Goal: Task Accomplishment & Management: Manage account settings

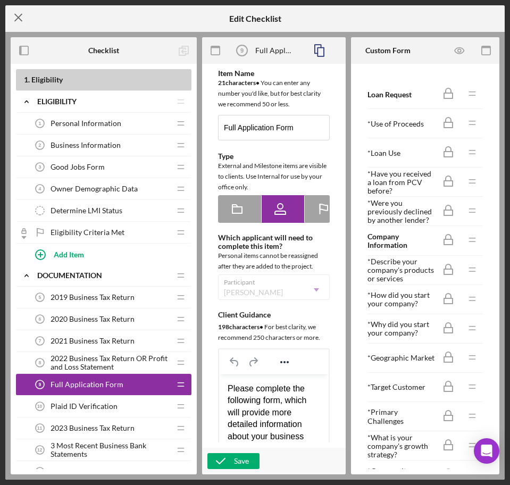
drag, startPoint x: 4, startPoint y: 15, endPoint x: 13, endPoint y: 15, distance: 9.0
click at [7, 15] on div "Icon/Menu Close Edit Checklist Checklist 1 . Eligibility Icon/Expander Eligibil…" at bounding box center [255, 242] width 510 height 485
click at [14, 15] on icon "Icon/Menu Close" at bounding box center [18, 17] width 27 height 27
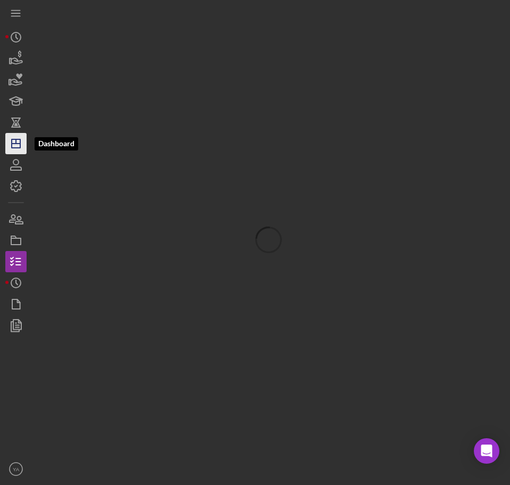
click at [18, 140] on icon "Icon/Dashboard" at bounding box center [16, 143] width 27 height 27
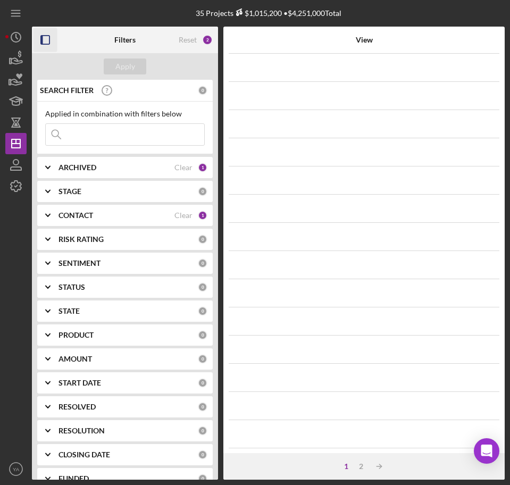
click at [56, 37] on icon "button" at bounding box center [46, 40] width 24 height 24
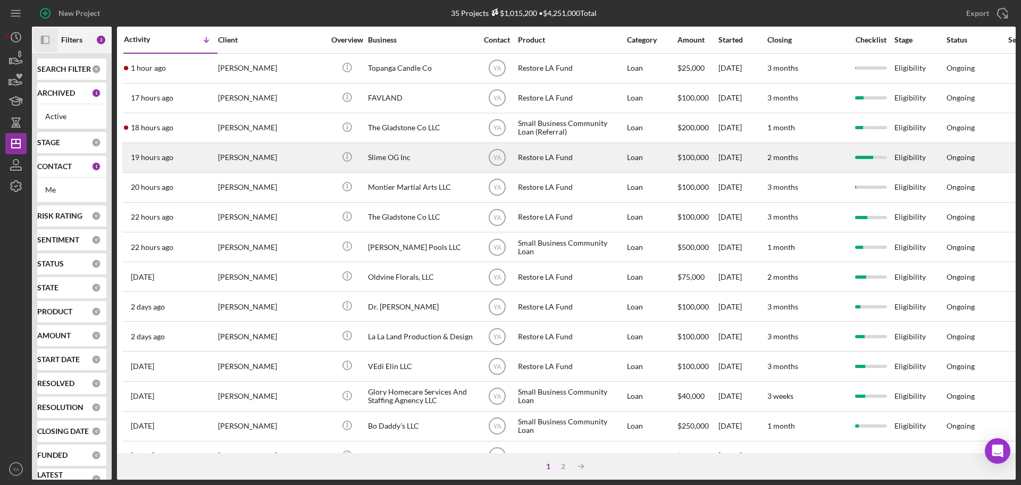
click at [413, 158] on div "Slime OG Inc" at bounding box center [421, 158] width 106 height 28
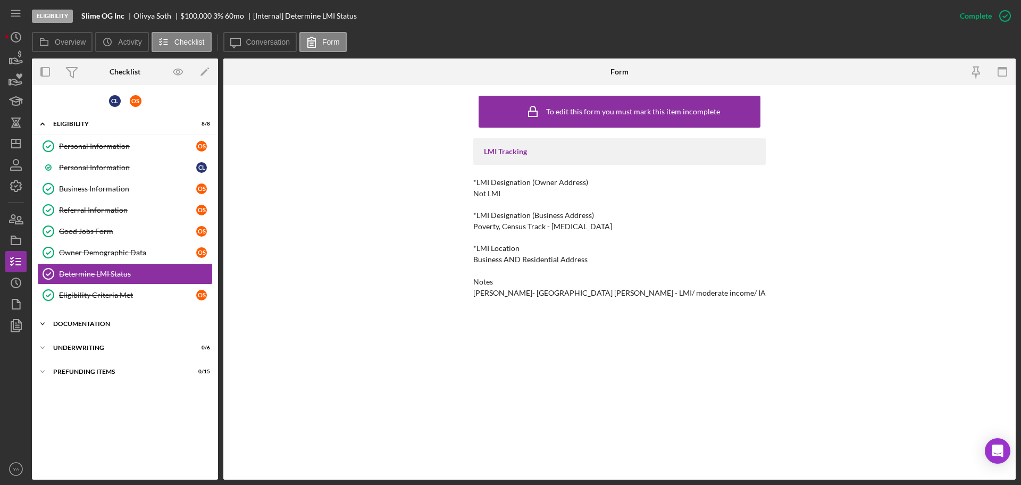
click at [119, 319] on div "Icon/Expander Documentation 21 / 22" at bounding box center [125, 323] width 186 height 21
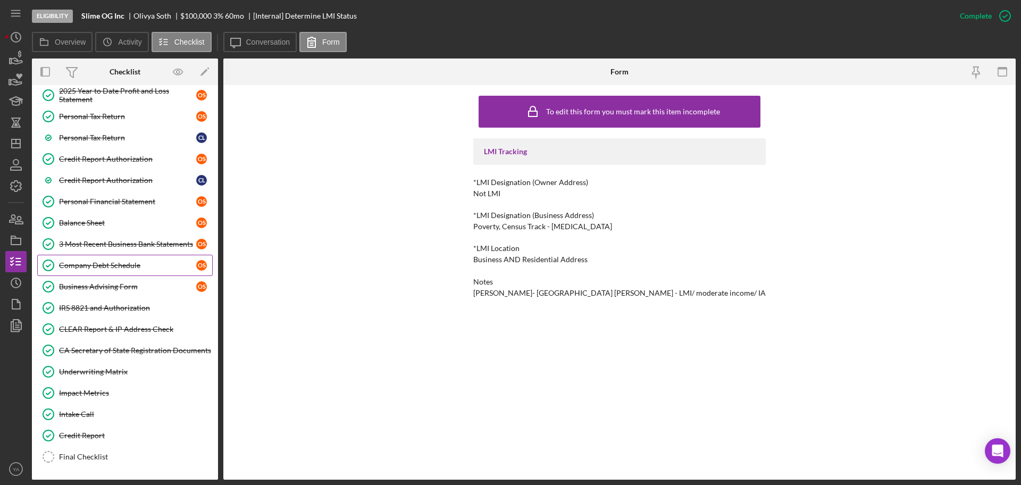
scroll to position [382, 0]
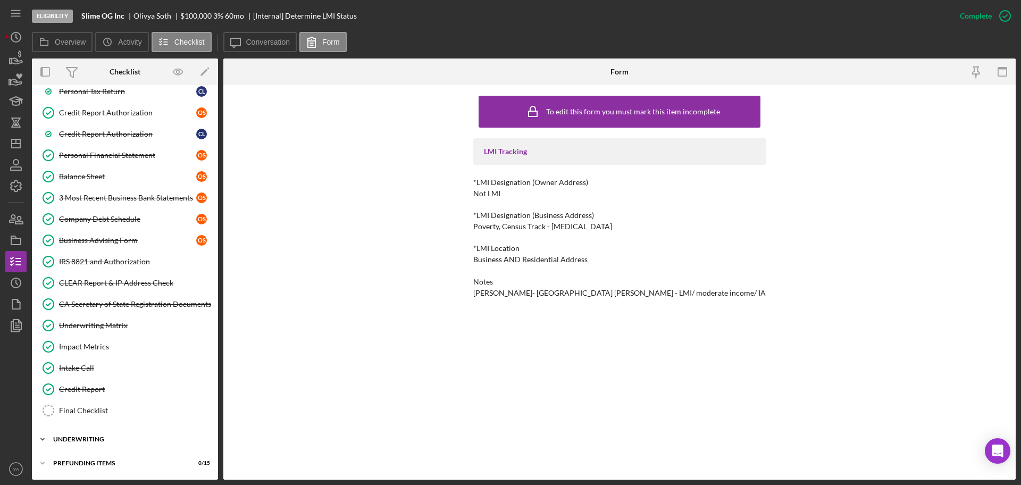
click at [89, 435] on div "Icon/Expander Underwriting 0 / 6" at bounding box center [125, 439] width 186 height 21
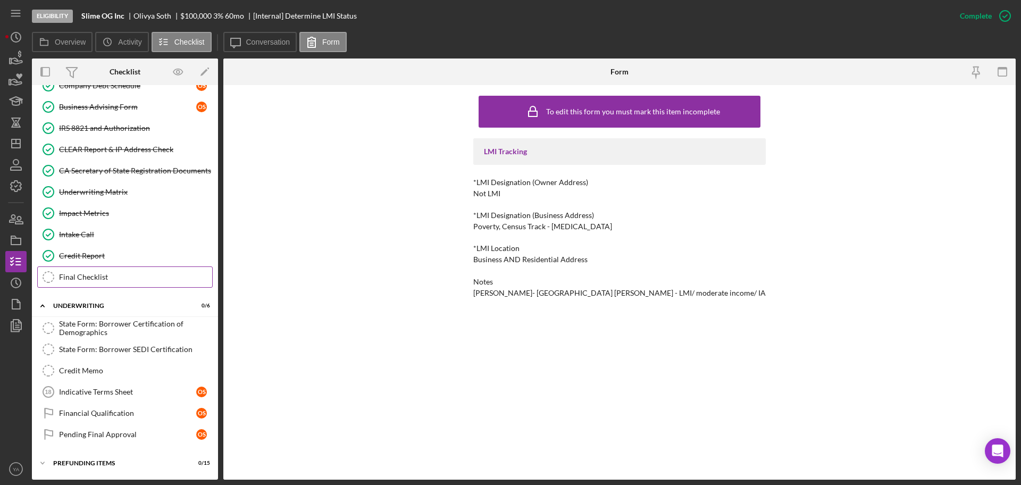
click at [121, 276] on div "Final Checklist" at bounding box center [135, 277] width 153 height 9
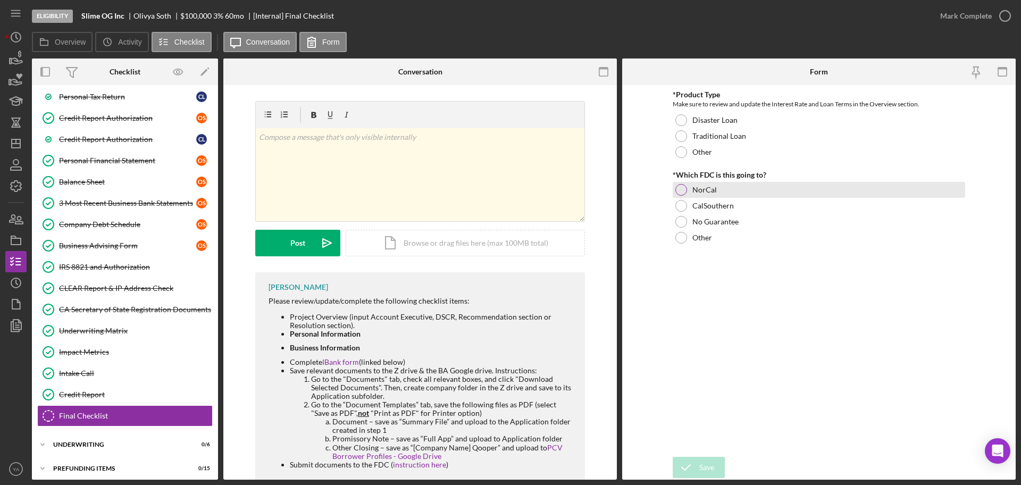
scroll to position [204, 0]
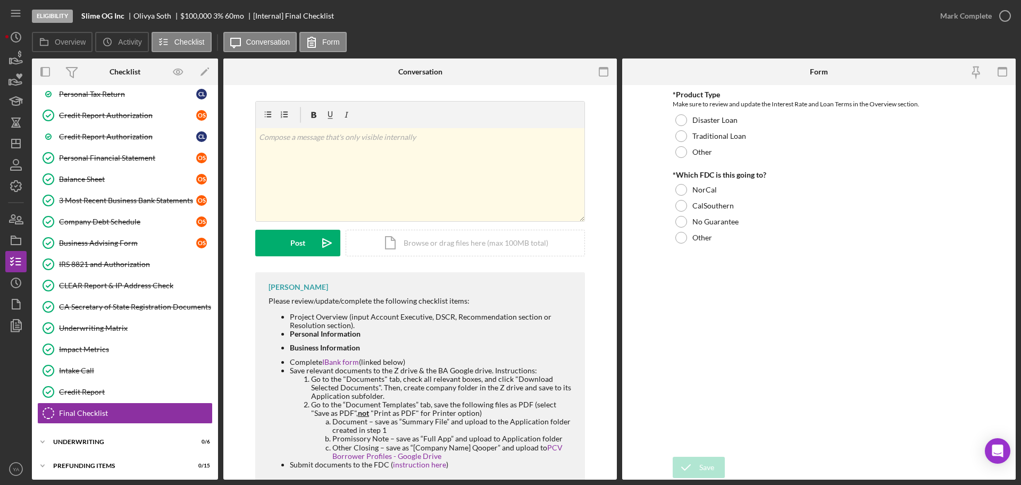
click at [97, 16] on b "Slime OG Inc" at bounding box center [102, 16] width 43 height 9
drag, startPoint x: 97, startPoint y: 16, endPoint x: 122, endPoint y: 14, distance: 25.1
click at [122, 14] on b "Slime OG Inc" at bounding box center [102, 16] width 43 height 9
copy b "Slime OG Inc"
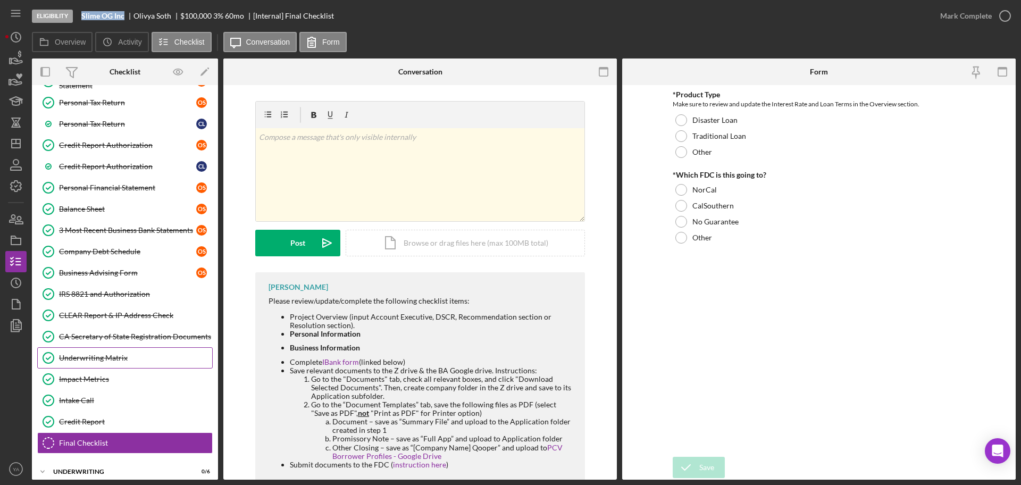
scroll to position [206, 0]
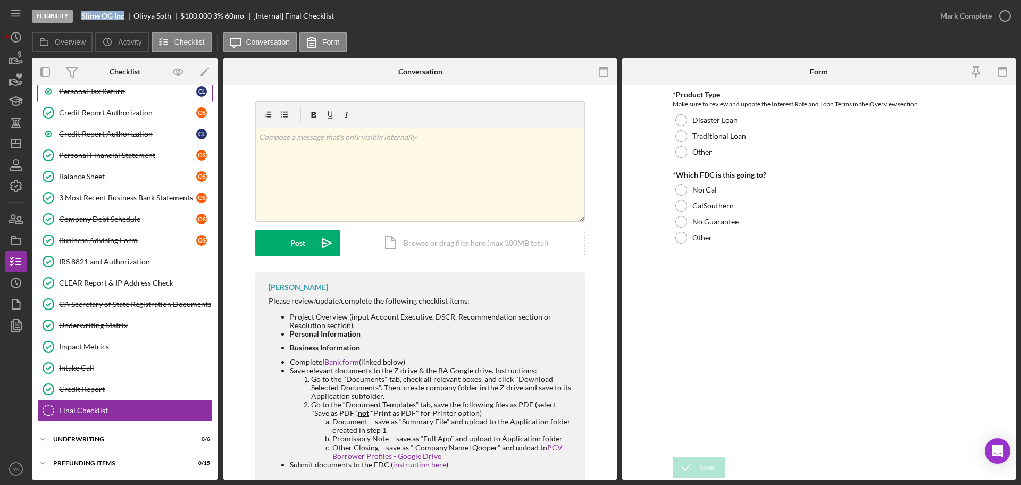
click at [122, 95] on div "Personal Tax Return" at bounding box center [127, 91] width 137 height 9
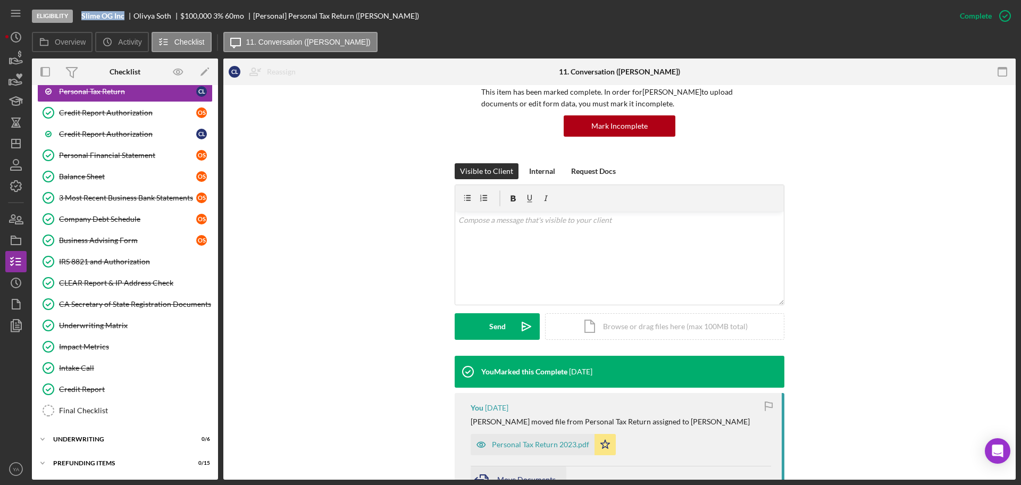
scroll to position [198, 0]
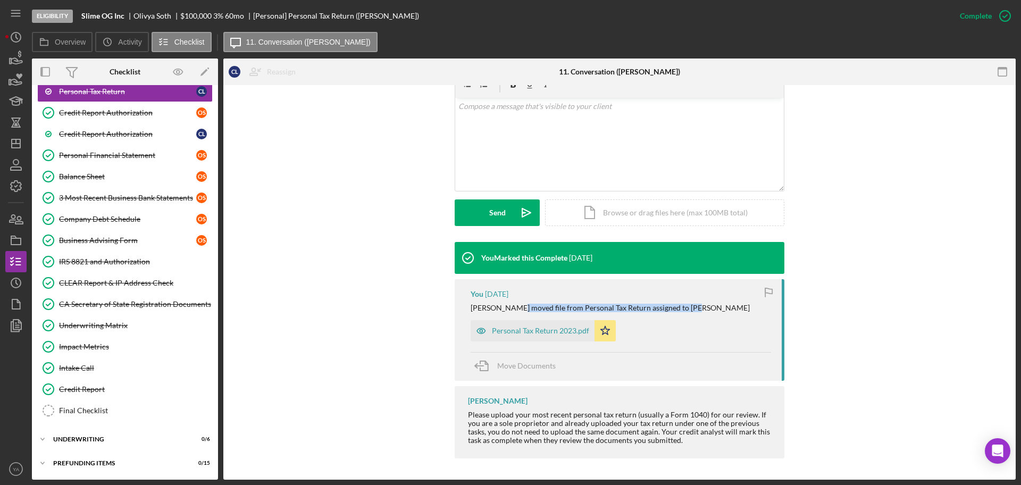
drag, startPoint x: 510, startPoint y: 304, endPoint x: 691, endPoint y: 307, distance: 180.4
click at [510, 307] on div "Yash A. moved file from Personal Tax Return assigned to Olivya S." at bounding box center [621, 308] width 301 height 9
click at [510, 328] on div "Personal Tax Return 2023.pdf" at bounding box center [540, 331] width 97 height 9
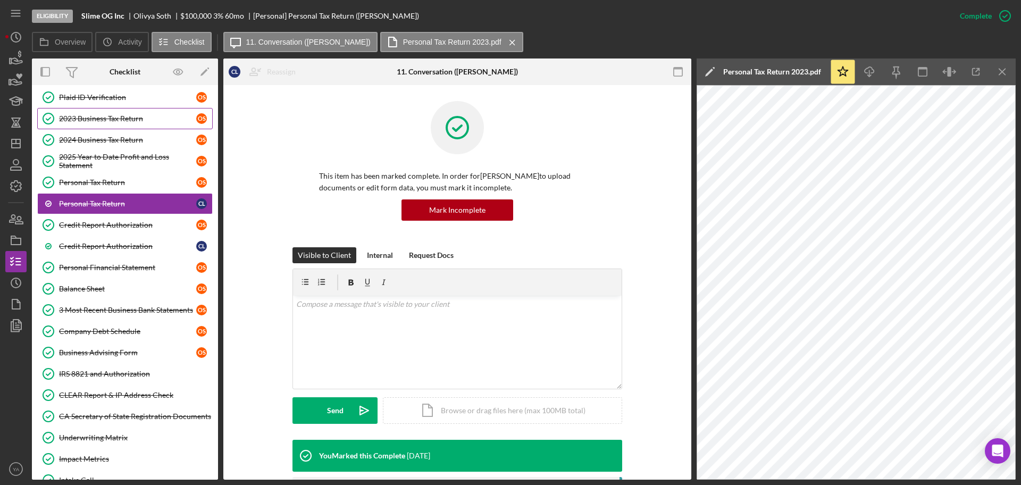
scroll to position [0, 0]
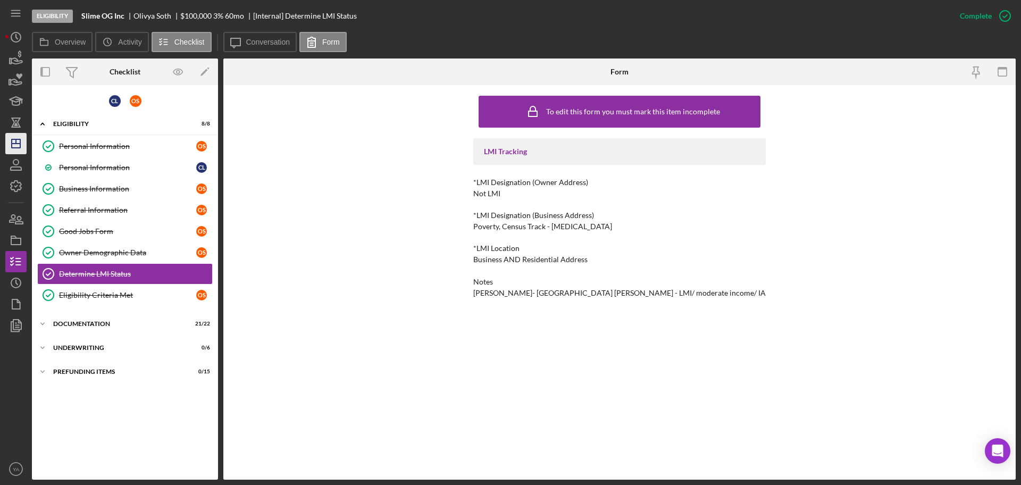
drag, startPoint x: 0, startPoint y: 134, endPoint x: 22, endPoint y: 144, distance: 24.3
click at [7, 136] on div "Eligibility Slime OG Inc Olivya Soth $100,000 $20,000 3 % 60 mo [Internal] Dete…" at bounding box center [510, 242] width 1021 height 485
click at [23, 146] on icon "Icon/Dashboard" at bounding box center [16, 143] width 27 height 27
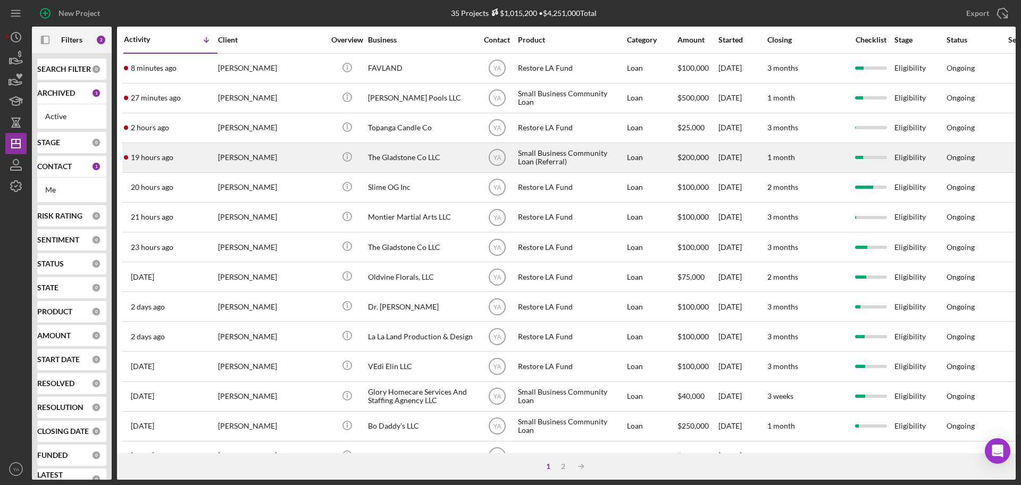
click at [403, 167] on div "The Gladstone Co LLC" at bounding box center [421, 158] width 106 height 28
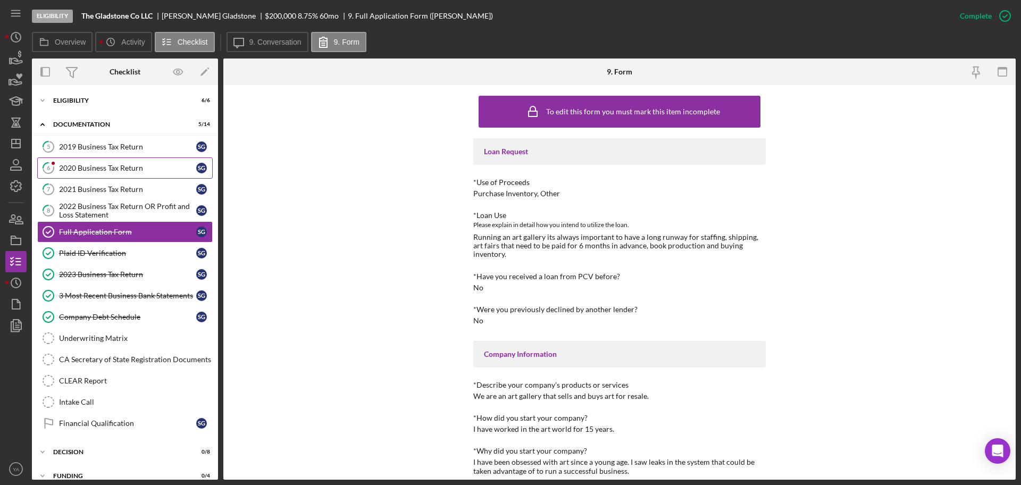
click at [135, 159] on link "6 2020 Business Tax Return S G" at bounding box center [125, 167] width 176 height 21
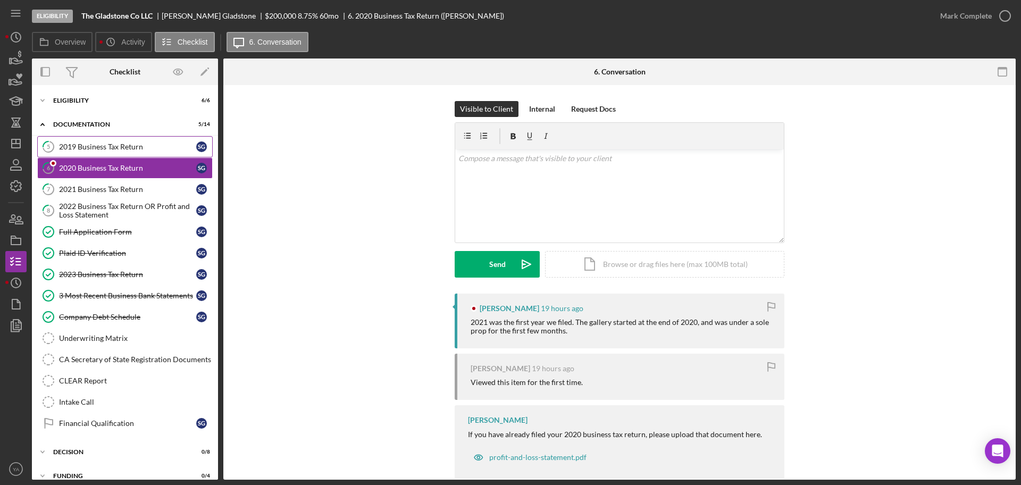
click at [127, 154] on link "5 2019 Business Tax Return S G" at bounding box center [125, 146] width 176 height 21
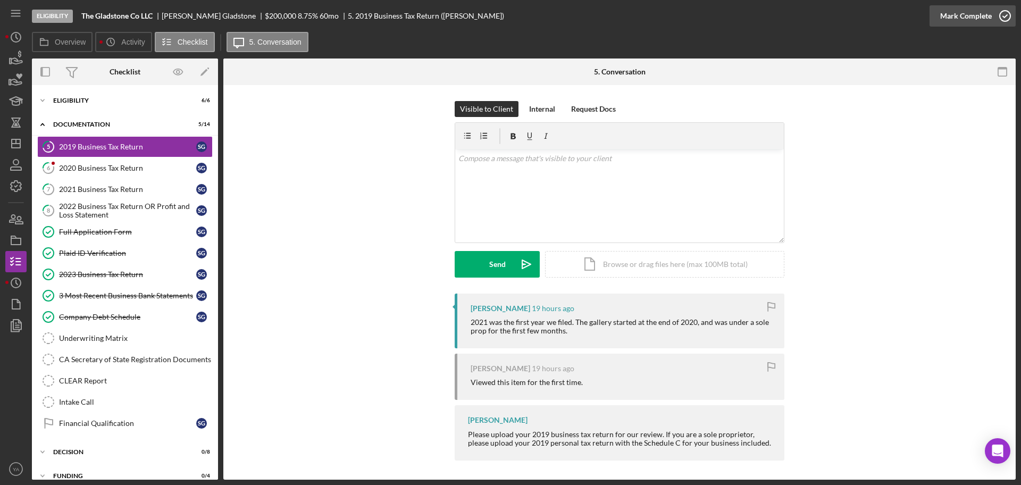
click at [977, 8] on div "Mark Complete" at bounding box center [973, 16] width 86 height 32
click at [0, 159] on div "Eligibility The Gladstone Co LLC Sebastian Gladstone $200,000 $200,000 8.75 % 6…" at bounding box center [510, 242] width 1021 height 485
click at [14, 144] on line "button" at bounding box center [16, 144] width 9 height 0
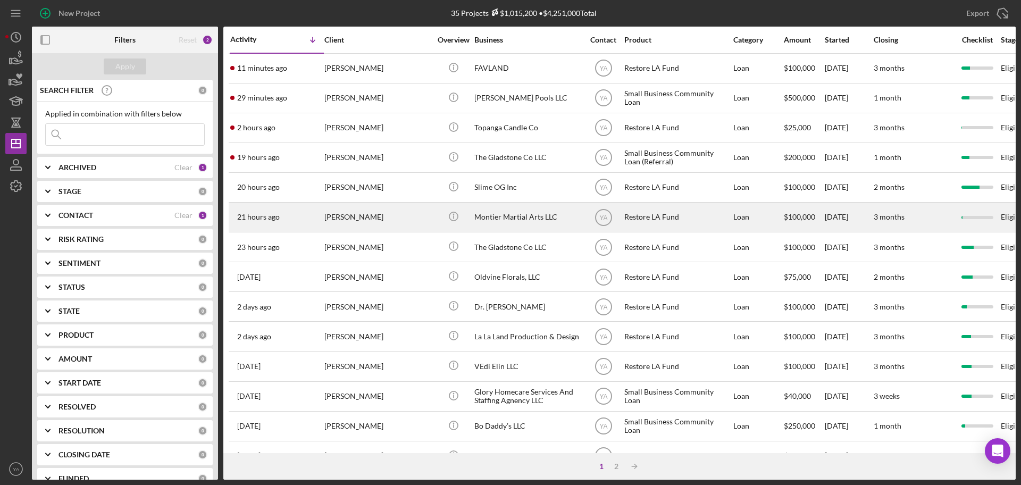
click at [524, 215] on div "Montier Martial Arts LLC" at bounding box center [528, 217] width 106 height 28
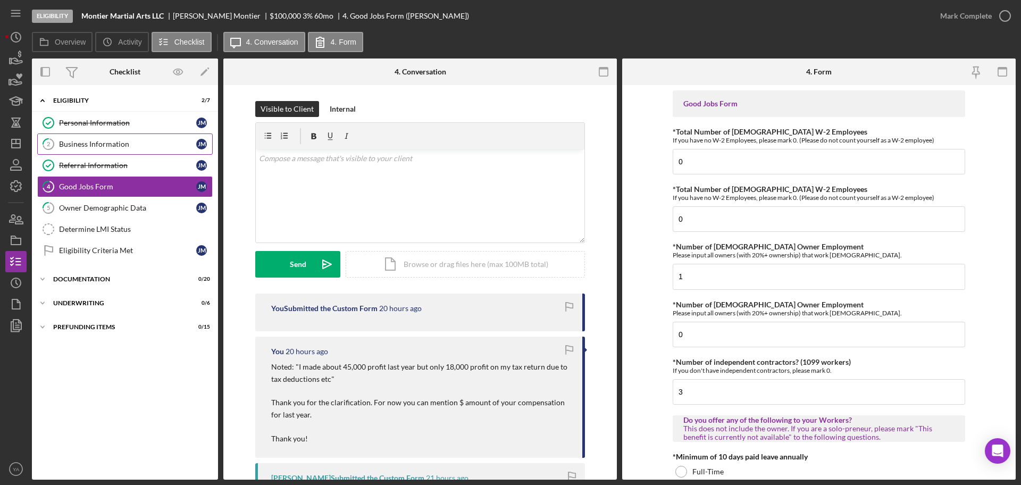
click at [151, 136] on link "2 Business Information J M" at bounding box center [125, 144] width 176 height 21
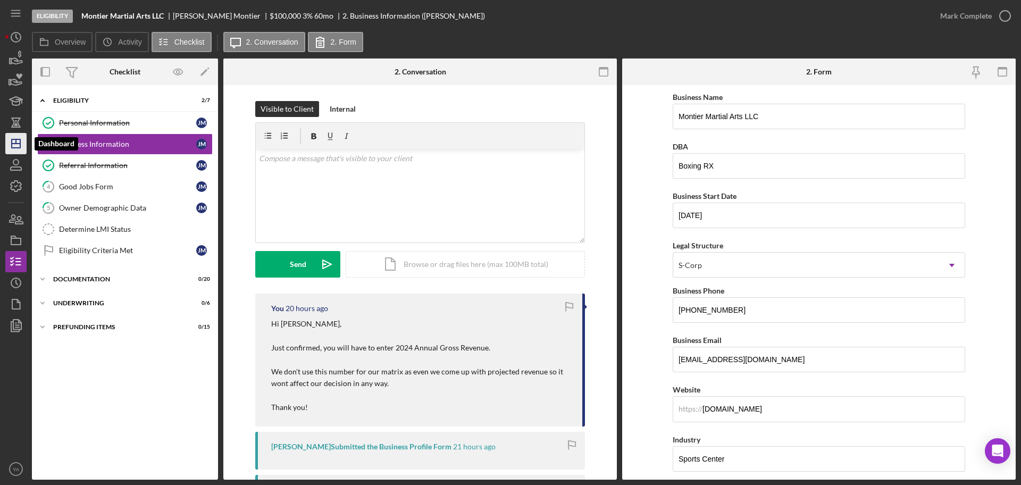
click at [11, 137] on icon "Icon/Dashboard" at bounding box center [16, 143] width 27 height 27
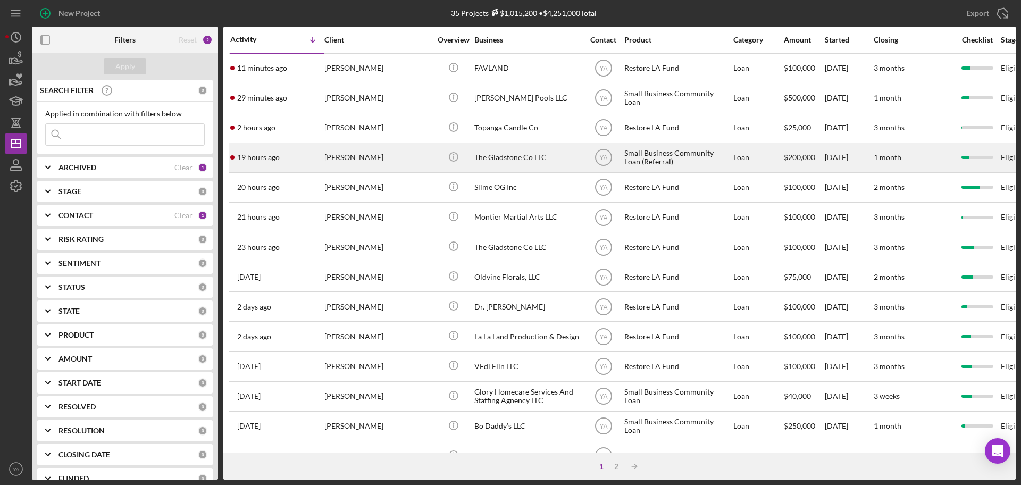
click at [511, 154] on div "The Gladstone Co LLC" at bounding box center [528, 158] width 106 height 28
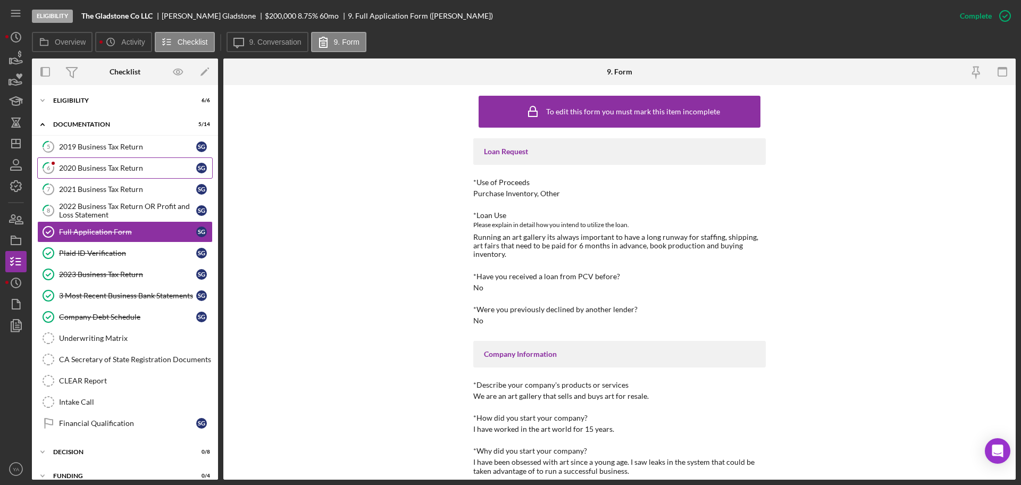
click at [153, 173] on link "6 2020 Business Tax Return S G" at bounding box center [125, 167] width 176 height 21
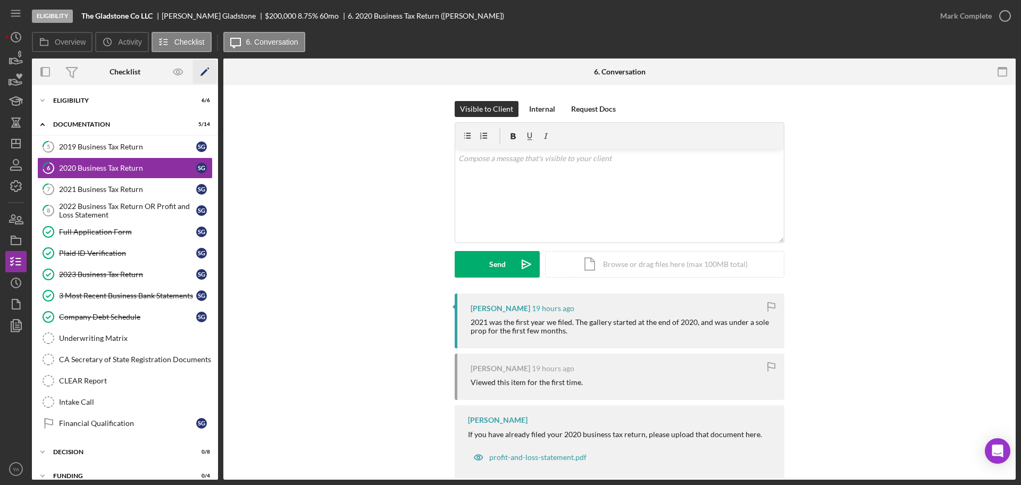
click at [195, 75] on icon "Icon/Edit" at bounding box center [205, 72] width 24 height 24
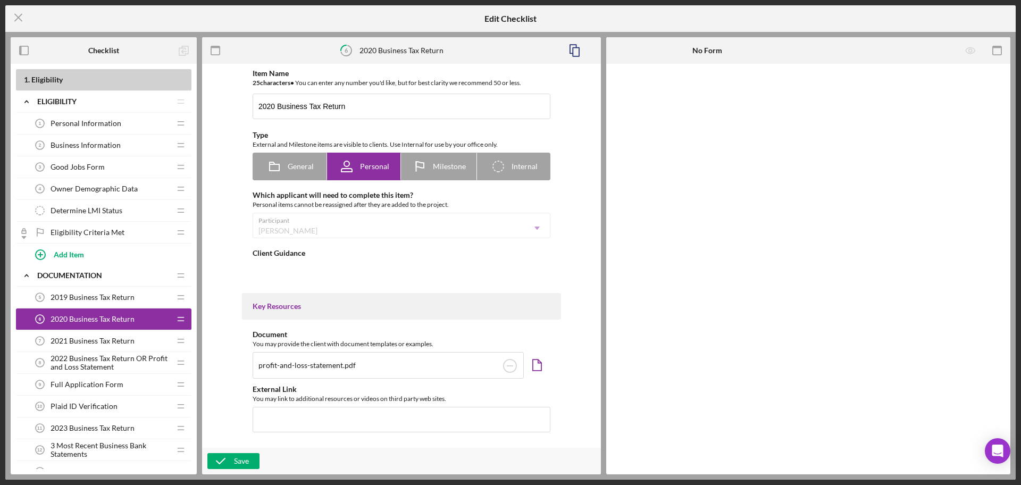
type textarea "<div>If you have already filed your 2020 business tax return, please upload tha…"
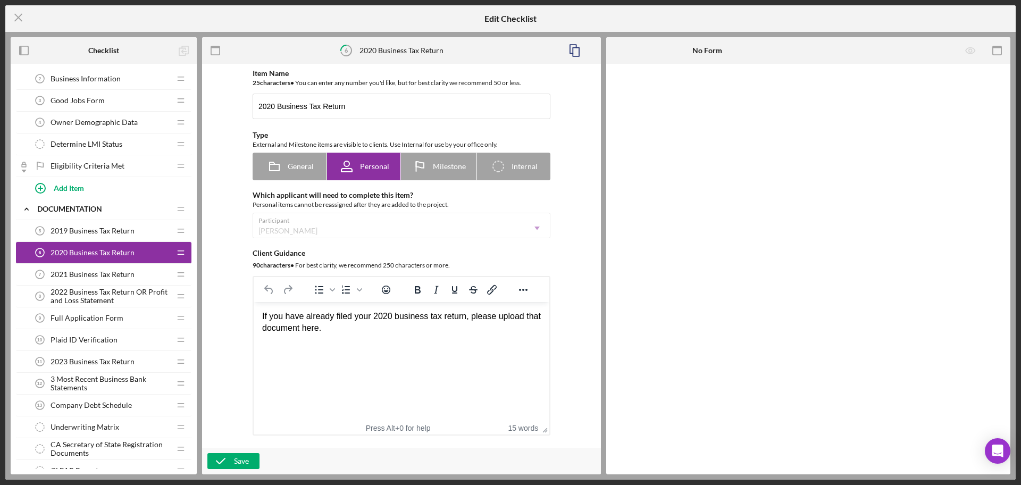
scroll to position [133, 0]
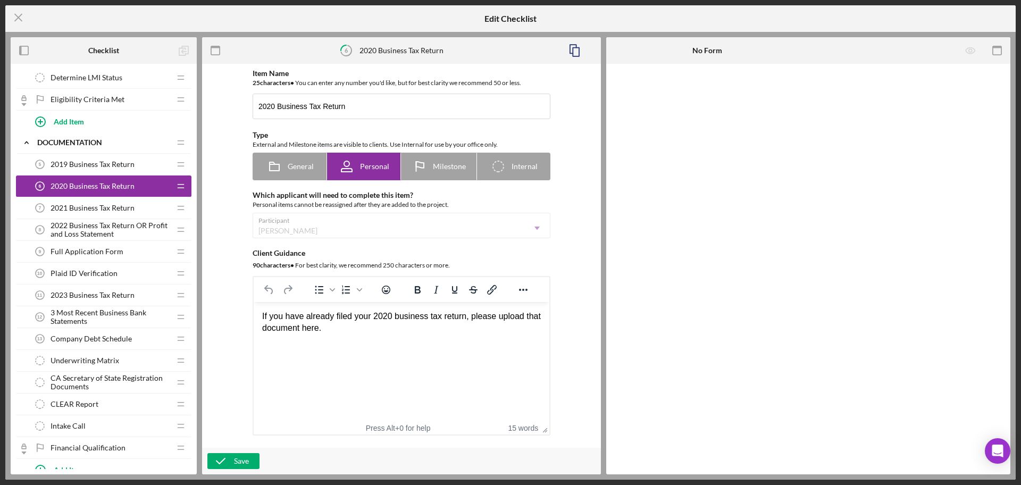
click at [148, 232] on span "2022 Business Tax Return OR Profit and Loss Statement" at bounding box center [111, 229] width 120 height 17
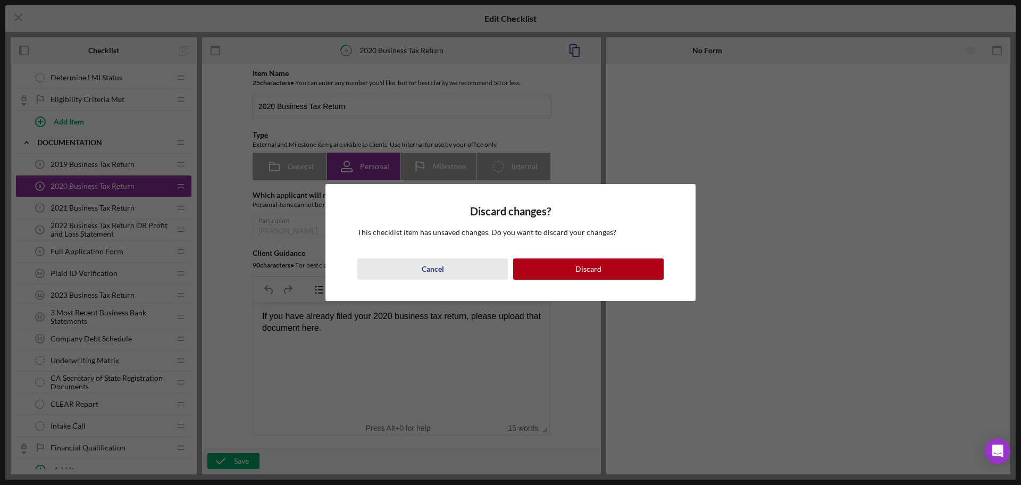
click at [462, 270] on button "Cancel" at bounding box center [432, 269] width 151 height 21
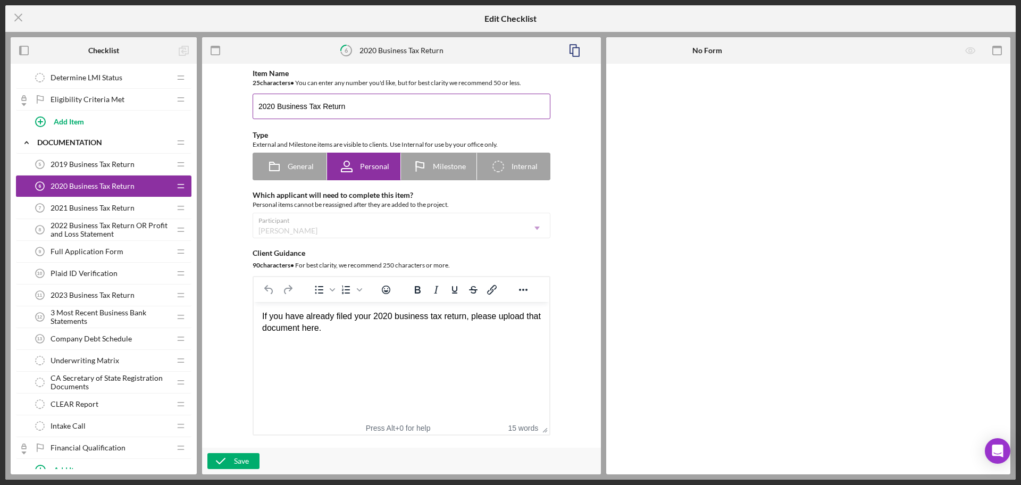
click at [276, 108] on input "2020 Business Tax Return" at bounding box center [402, 107] width 298 height 26
click at [273, 108] on input "2020 Business Tax Return" at bounding box center [402, 107] width 298 height 26
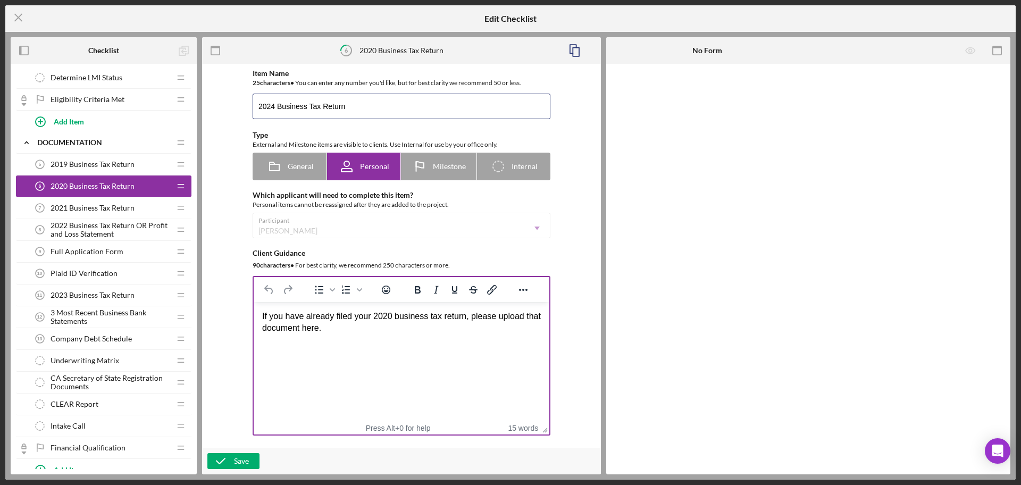
type input "2024 Business Tax Return"
click at [387, 313] on div "If you have already filed your 2020 business tax return, please upload that doc…" at bounding box center [401, 323] width 279 height 24
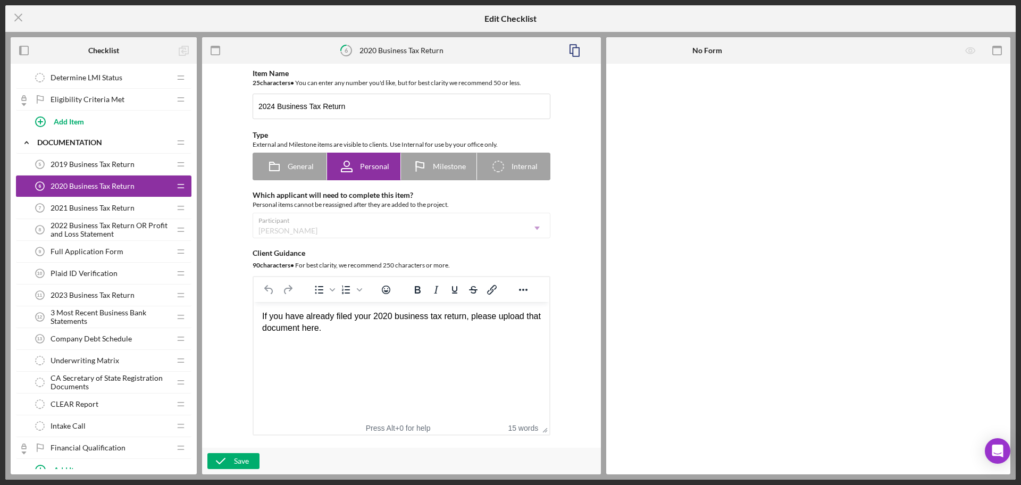
click at [389, 317] on div "If you have already filed your 2020 business tax return, please upload that doc…" at bounding box center [401, 323] width 279 height 24
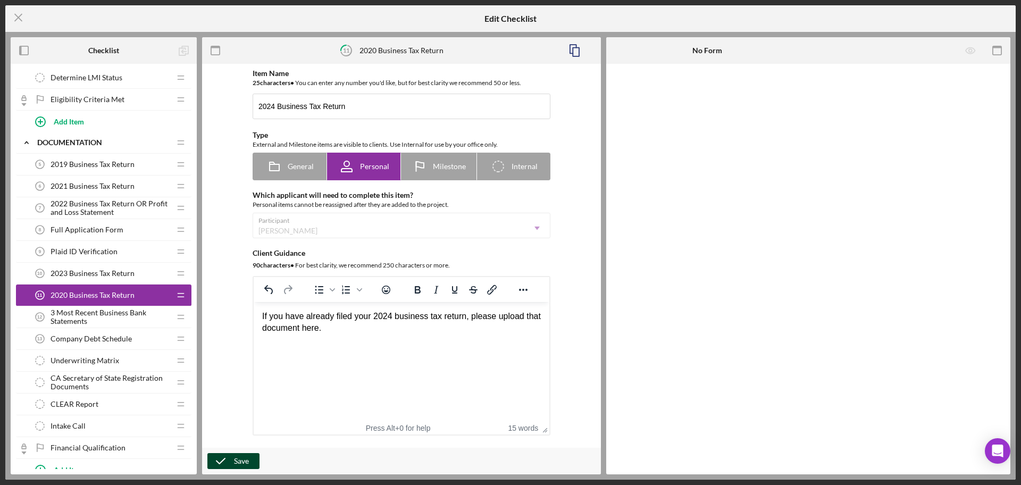
click at [237, 459] on div "Save" at bounding box center [241, 461] width 15 height 16
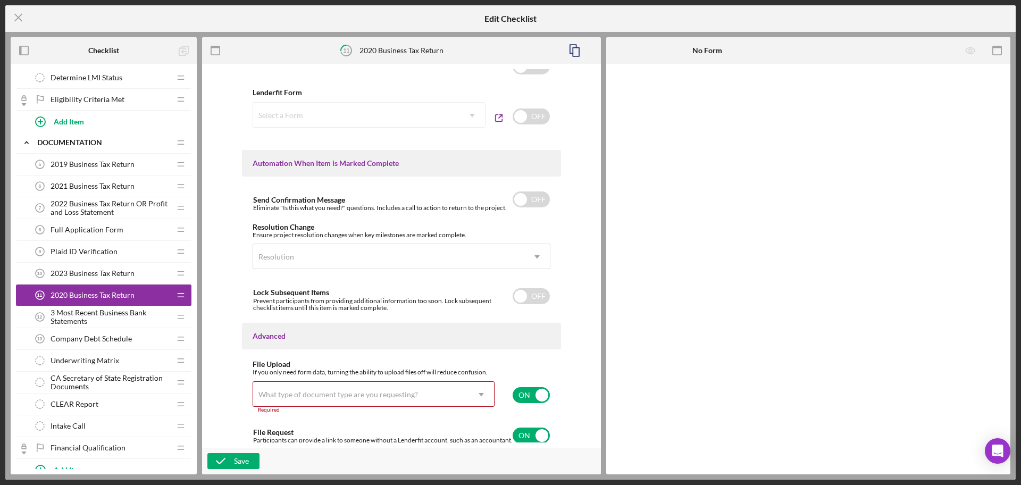
scroll to position [625, 0]
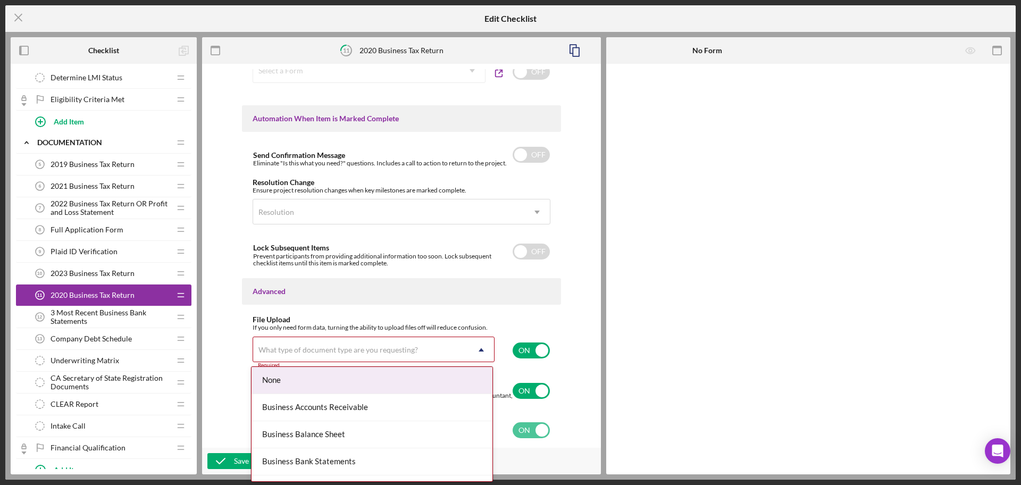
click at [372, 353] on div "What type of document type are you requesting?" at bounding box center [339, 350] width 160 height 9
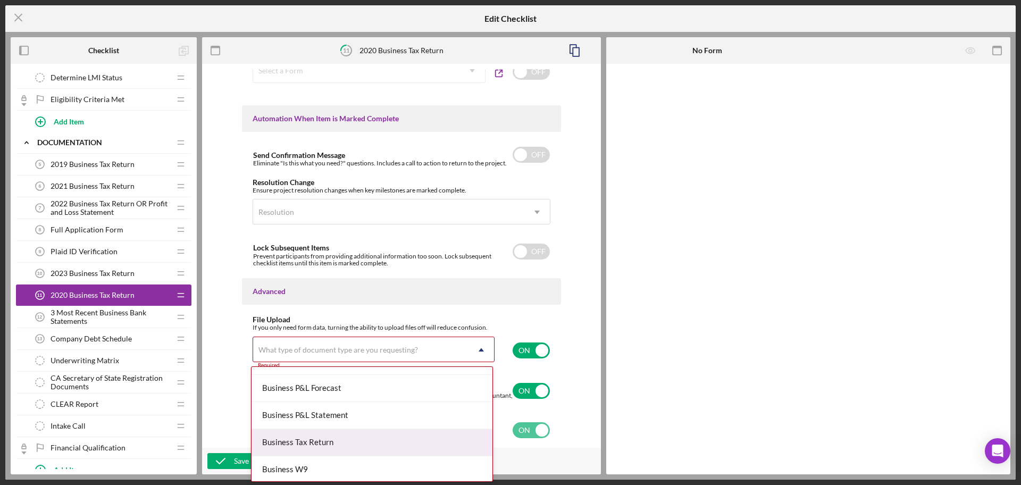
scroll to position [465, 0]
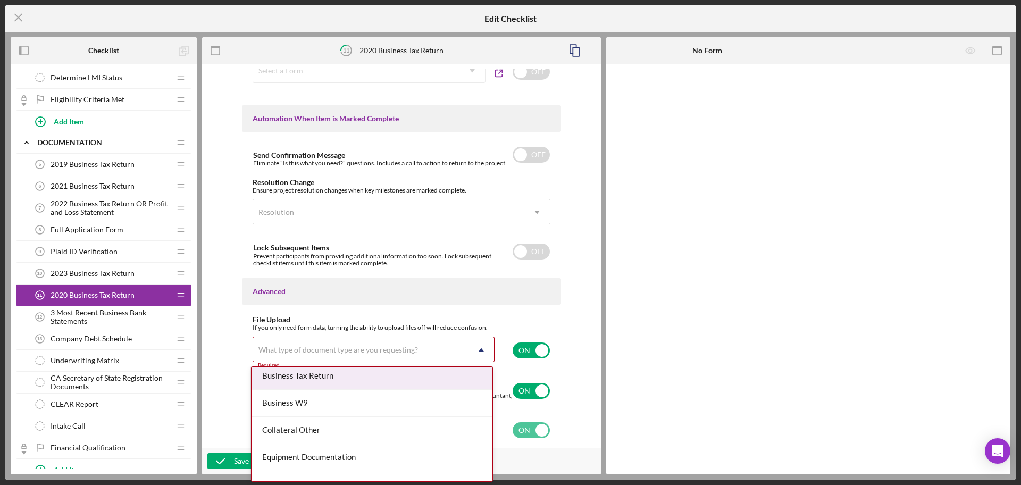
click at [335, 372] on div "Business Tax Return" at bounding box center [372, 376] width 241 height 27
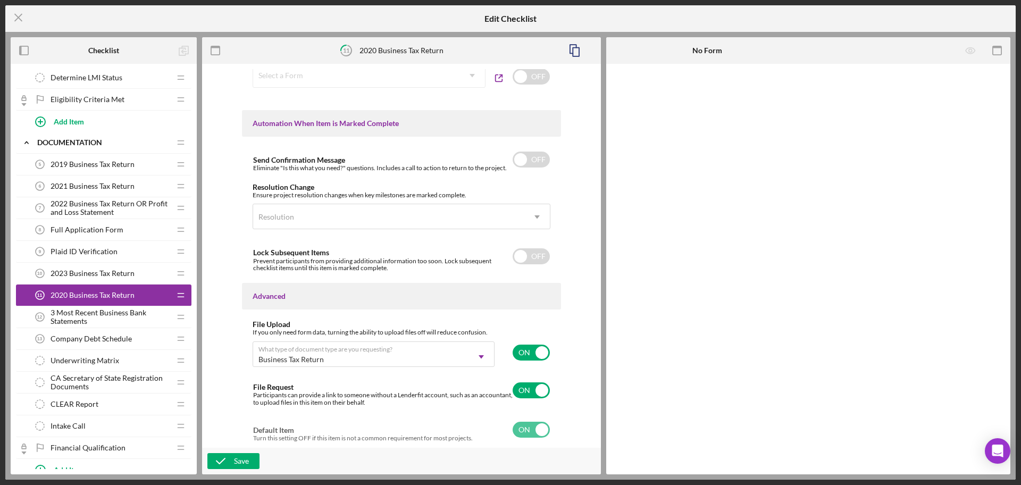
scroll to position [620, 0]
click at [242, 459] on div "Save" at bounding box center [241, 461] width 15 height 16
click at [20, 17] on icon "Icon/Menu Close" at bounding box center [18, 17] width 27 height 27
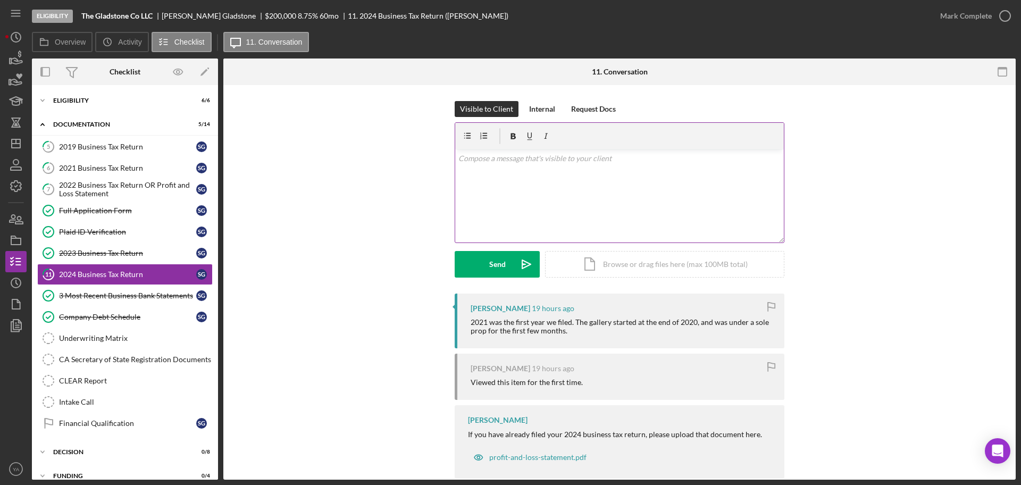
click at [582, 219] on div "v Color teal Color pink Remove color Add row above Add row below Add column bef…" at bounding box center [619, 195] width 329 height 93
click at [202, 67] on icon "Icon/Edit" at bounding box center [205, 72] width 24 height 24
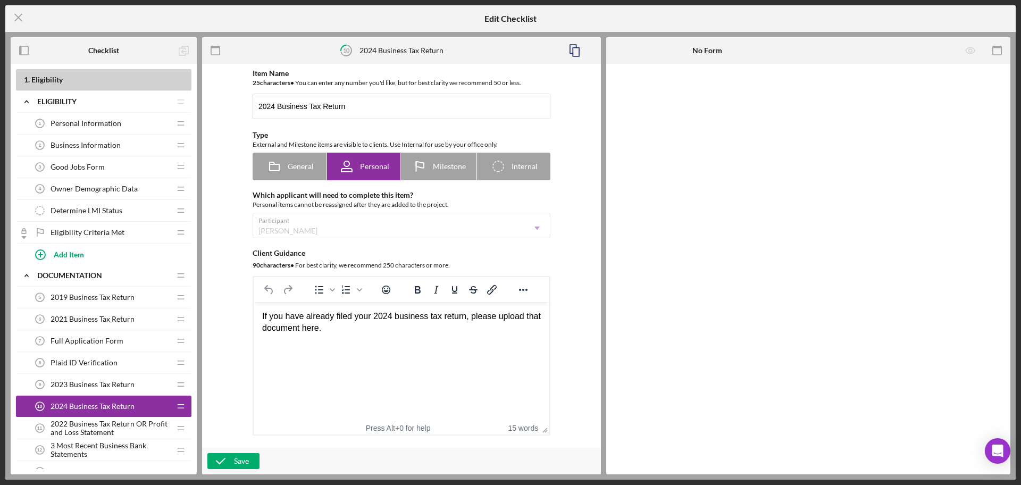
click at [389, 315] on div "If you have already filed your 2024 business tax return, please upload that doc…" at bounding box center [401, 323] width 279 height 24
click at [413, 314] on div "If you have already filed your 2025 business tax return, please upload that doc…" at bounding box center [401, 323] width 279 height 24
drag, startPoint x: 413, startPoint y: 314, endPoint x: 450, endPoint y: 314, distance: 36.7
click at [450, 314] on div "If you have already filed your 2025 business tax return, please upload that doc…" at bounding box center [401, 323] width 279 height 24
drag, startPoint x: 261, startPoint y: 314, endPoint x: 323, endPoint y: 326, distance: 63.4
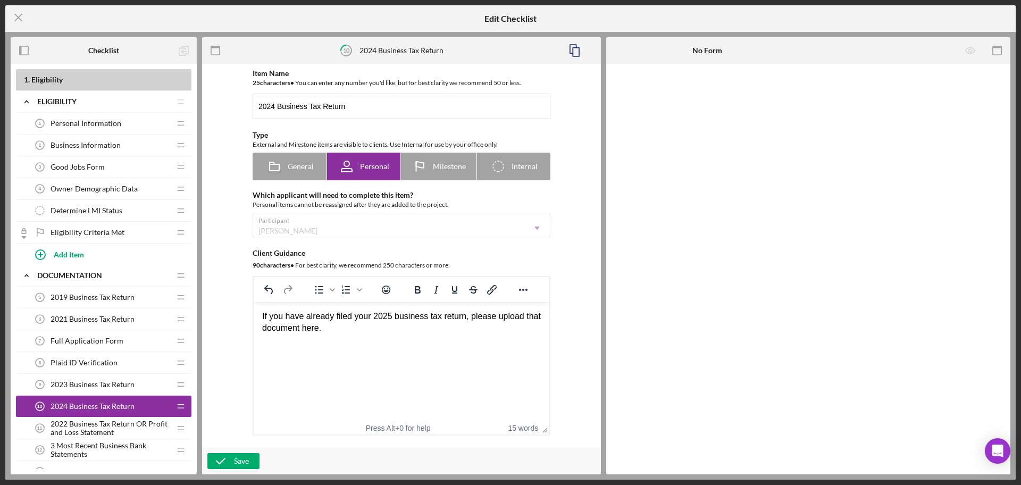
click at [322, 326] on html "If you have already filed your 2025 business tax return, please upload that doc…" at bounding box center [402, 322] width 296 height 41
drag, startPoint x: 326, startPoint y: 326, endPoint x: 240, endPoint y: 311, distance: 87.5
click at [254, 311] on html "If you have already filed your 2025 business tax return, please upload that doc…" at bounding box center [402, 322] width 296 height 41
click at [300, 318] on div "2025 P&L Statement" at bounding box center [401, 317] width 279 height 12
click at [301, 320] on div "2025 P&L YTD Statement" at bounding box center [401, 317] width 279 height 12
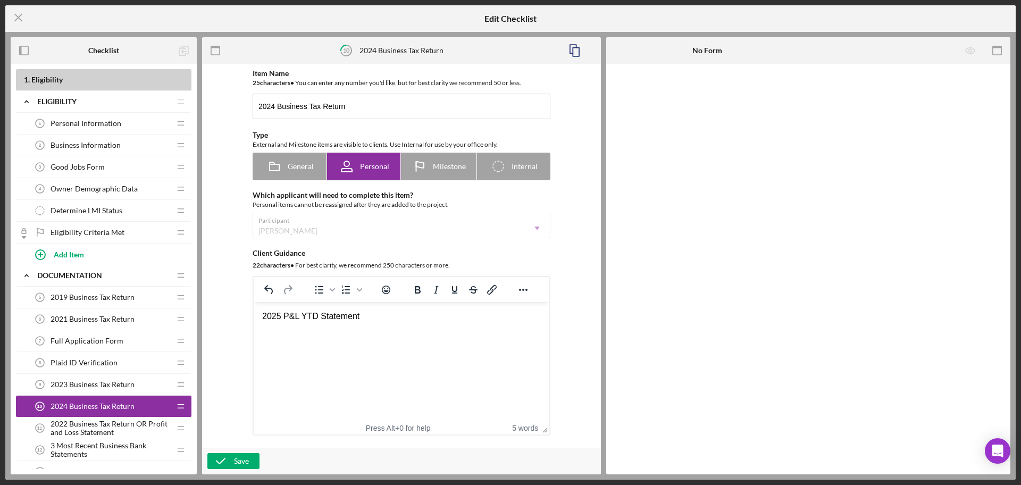
click at [388, 312] on div "2025 P&L YTD Statement" at bounding box center [401, 317] width 279 height 12
click at [124, 425] on span "2022 Business Tax Return OR Profit and Loss Statement" at bounding box center [111, 428] width 120 height 17
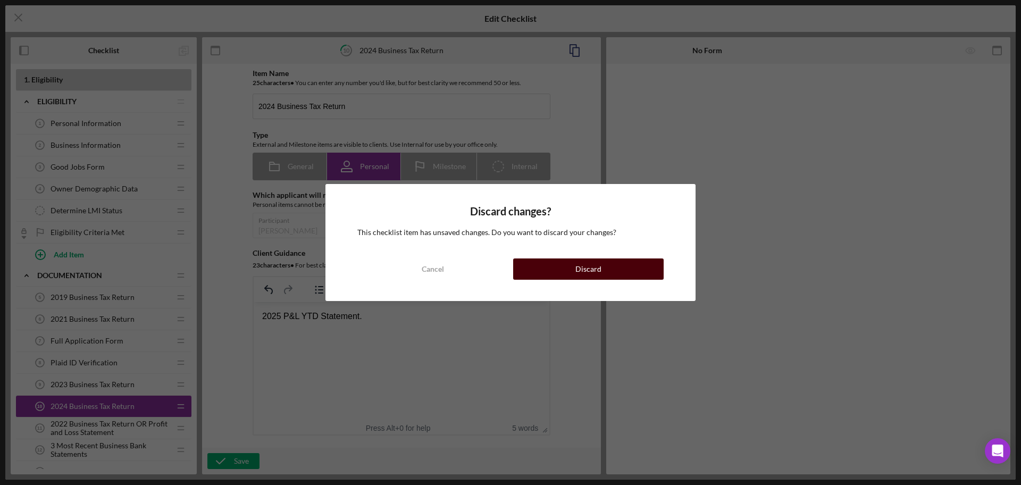
click at [587, 273] on div "Discard" at bounding box center [589, 269] width 26 height 21
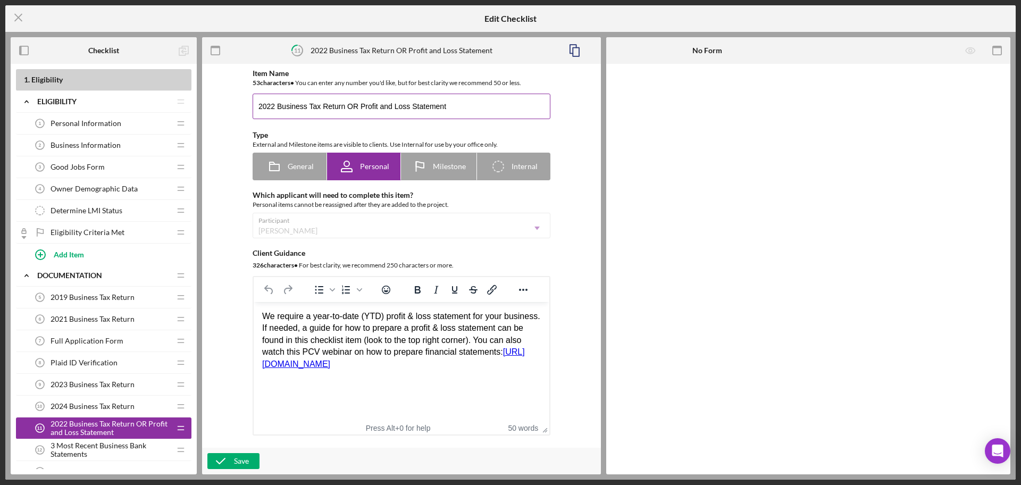
click at [273, 102] on input "2022 Business Tax Return OR Profit and Loss Statement" at bounding box center [402, 107] width 298 height 26
click at [289, 106] on input "2025 Business Tax Return OR Profit and Loss Statement" at bounding box center [402, 107] width 298 height 26
drag, startPoint x: 289, startPoint y: 106, endPoint x: 354, endPoint y: 107, distance: 64.4
click at [354, 107] on input "2025 Business Tax Return OR Profit and Loss Statement" at bounding box center [402, 107] width 298 height 26
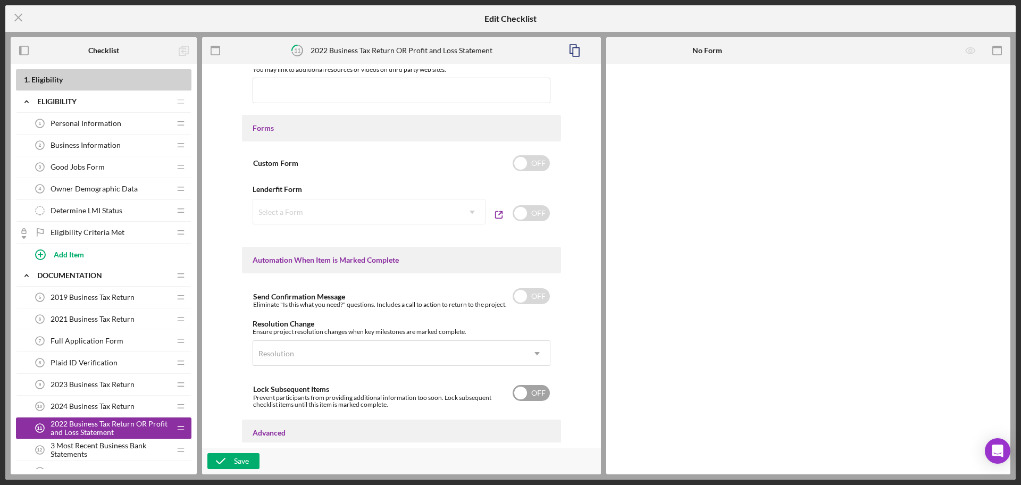
scroll to position [620, 0]
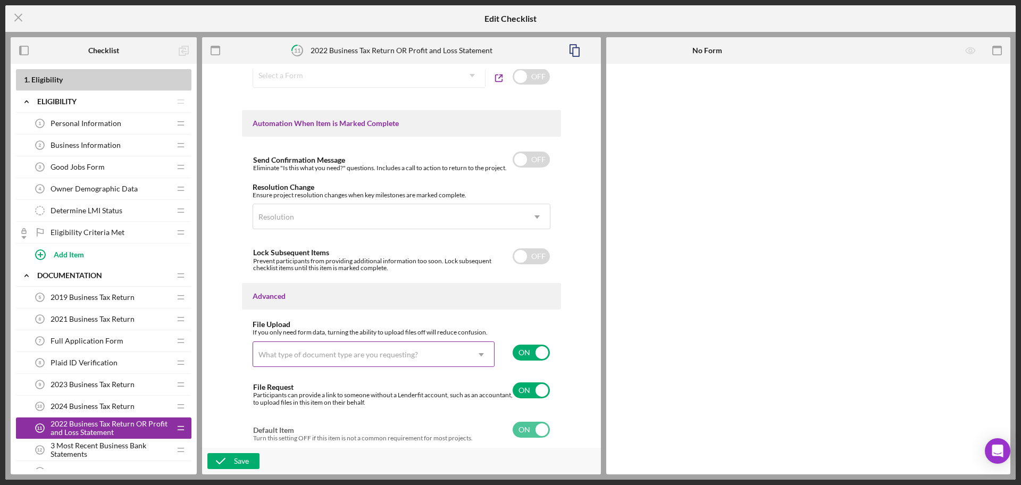
type input "2025 YTD Profit and Loss Statement"
click at [374, 356] on div "What type of document type are you requesting?" at bounding box center [339, 355] width 160 height 9
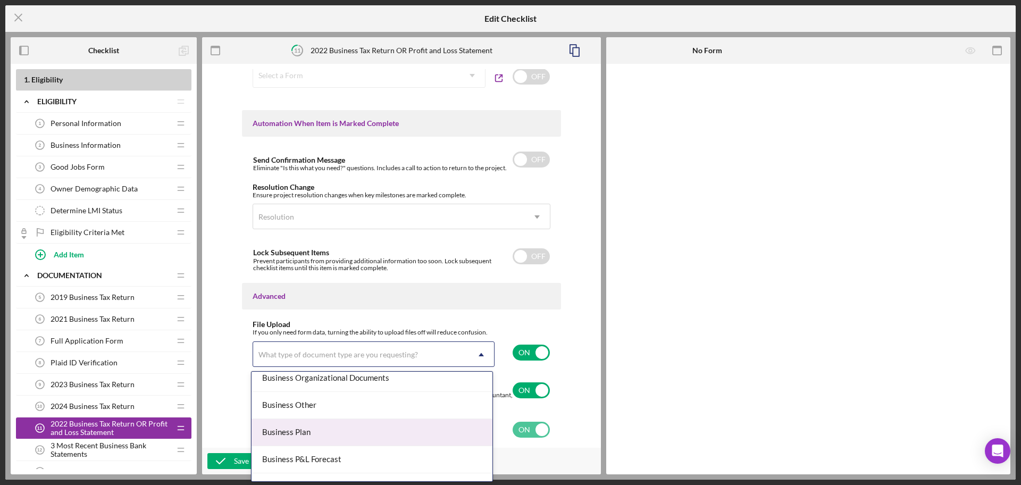
scroll to position [399, 0]
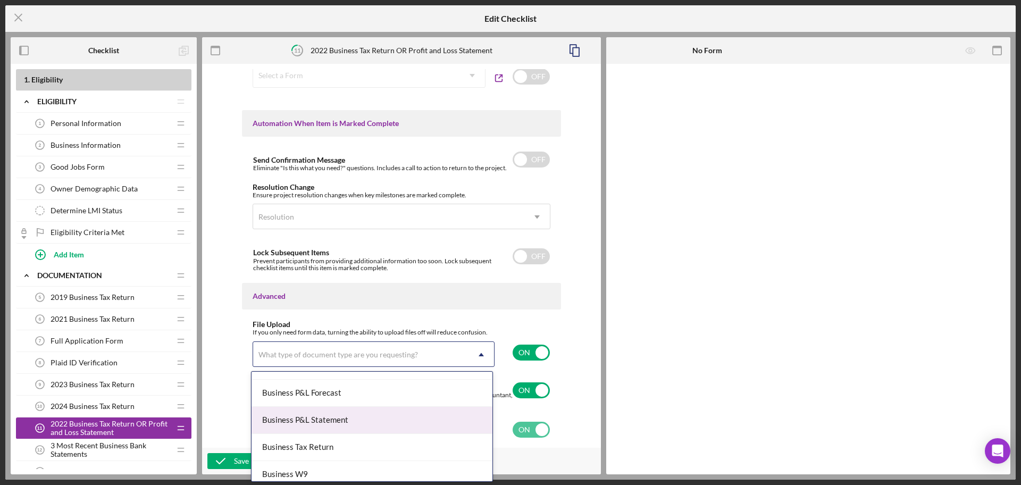
click at [343, 415] on div "Business P&L Statement" at bounding box center [372, 420] width 241 height 27
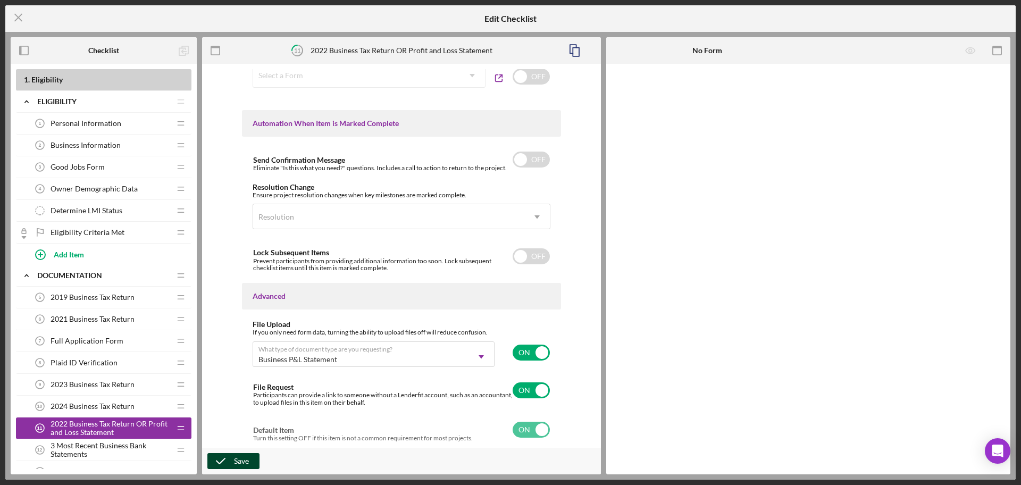
click at [246, 460] on div "Save" at bounding box center [241, 461] width 15 height 16
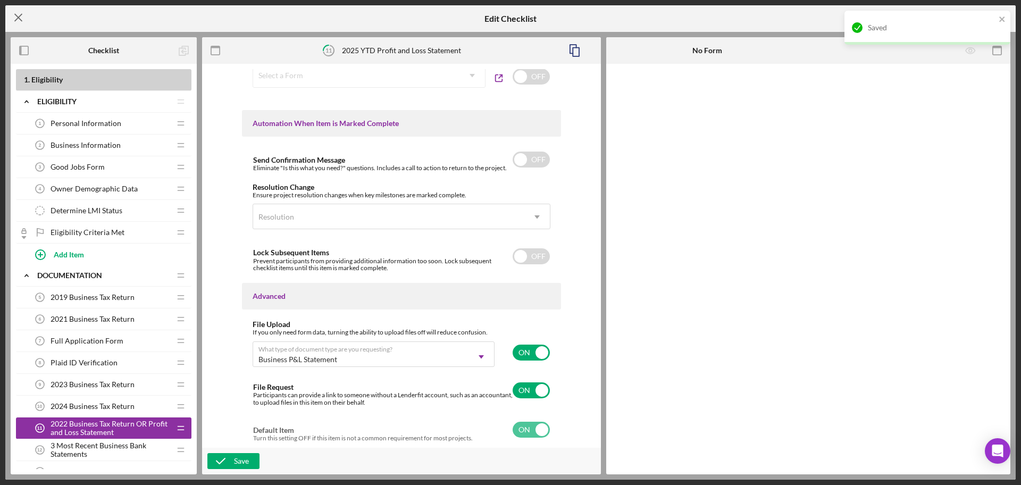
click at [10, 16] on icon "Icon/Menu Close" at bounding box center [18, 17] width 27 height 27
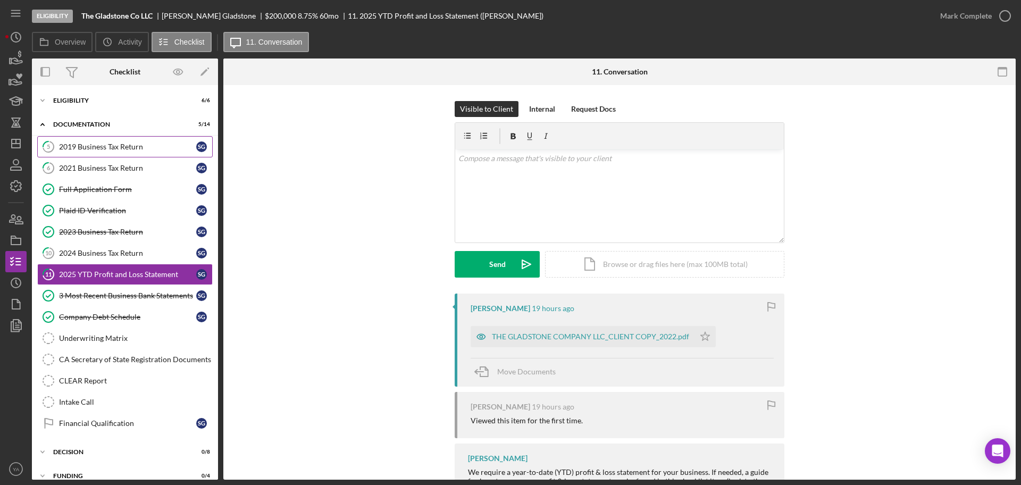
click at [125, 151] on link "5 2019 Business Tax Return S G" at bounding box center [125, 146] width 176 height 21
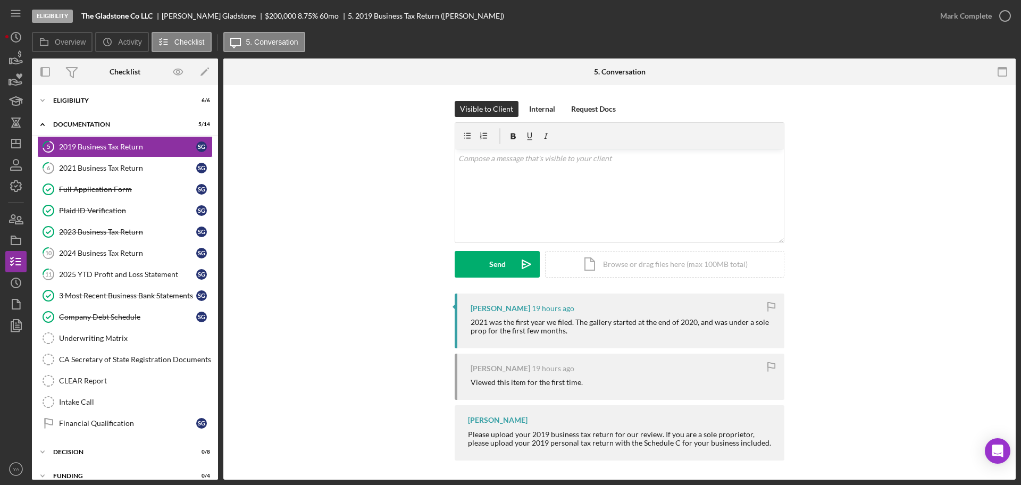
click at [1005, 4] on div "Mark Complete" at bounding box center [973, 16] width 86 height 32
click at [997, 18] on icon "button" at bounding box center [1005, 16] width 27 height 27
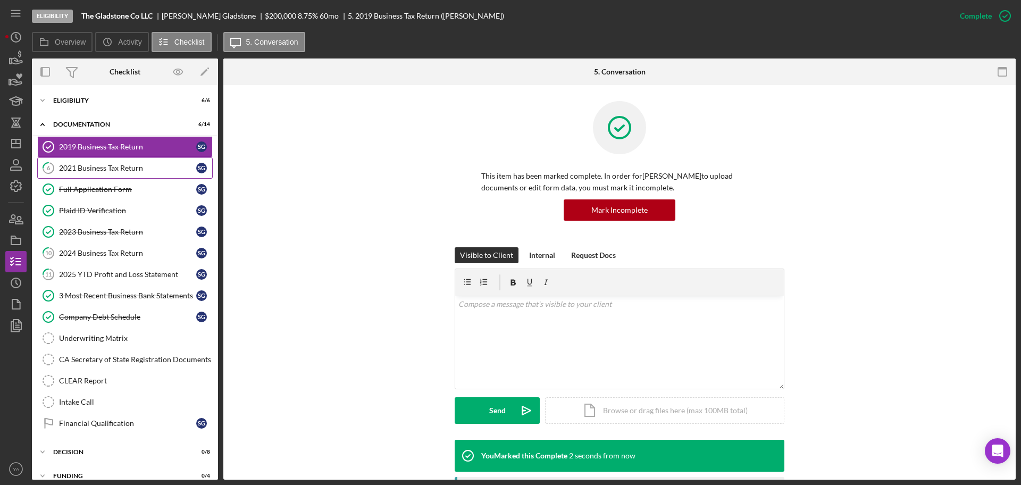
click at [139, 170] on div "2021 Business Tax Return" at bounding box center [127, 168] width 137 height 9
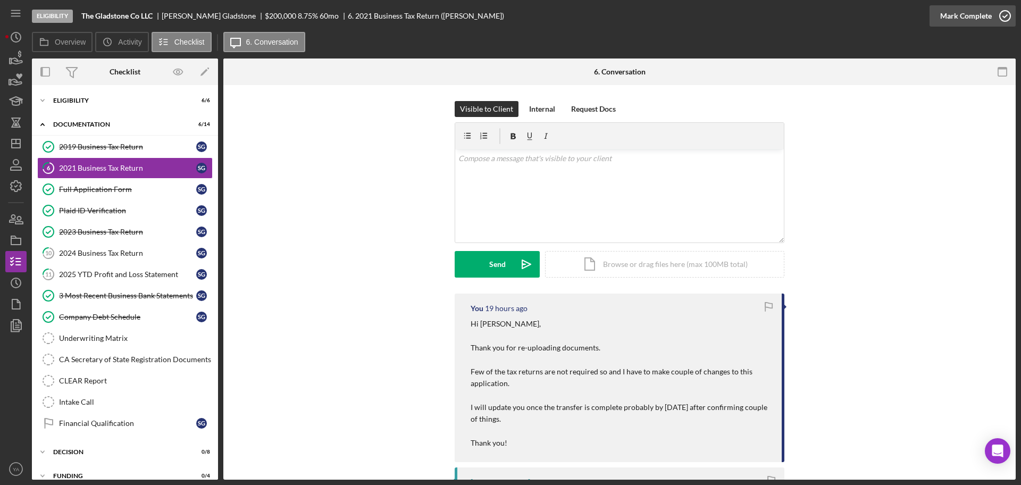
click at [993, 18] on button "Mark Complete" at bounding box center [973, 15] width 86 height 21
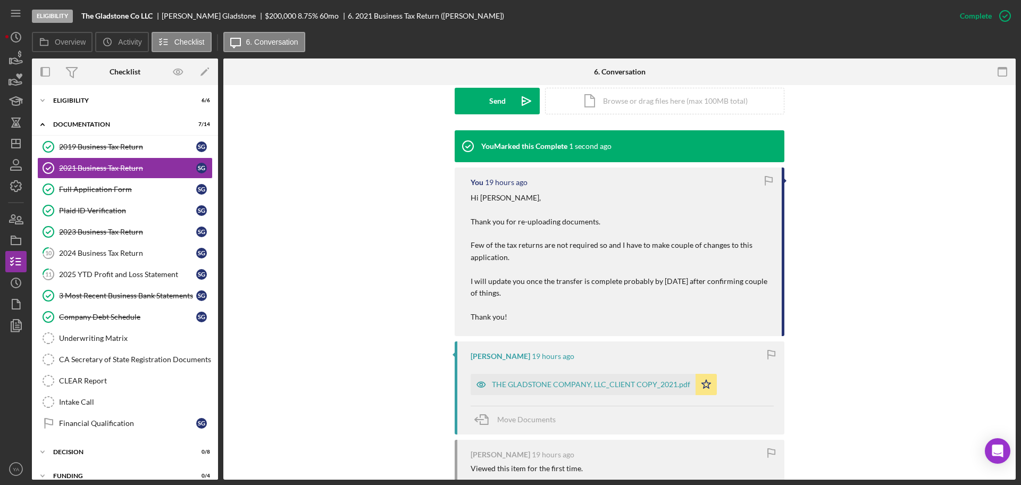
scroll to position [332, 0]
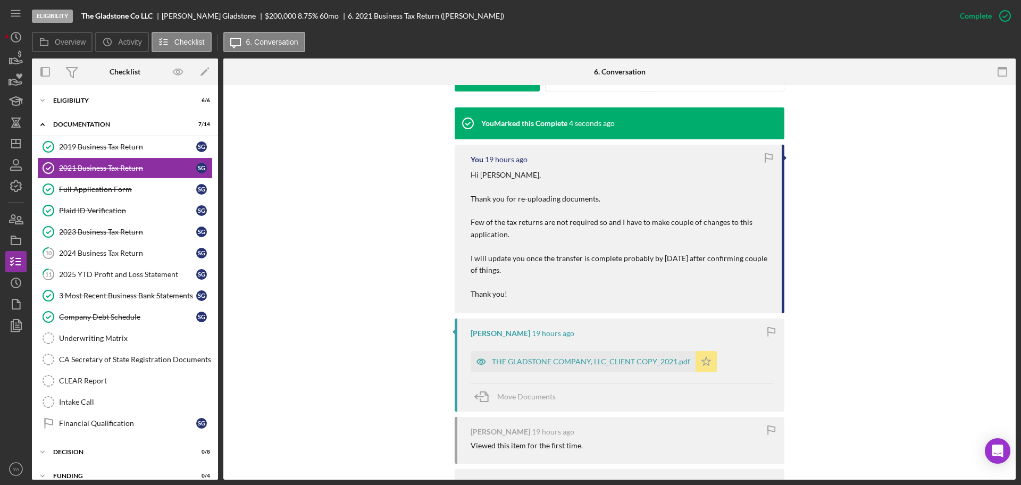
click at [698, 362] on icon "Icon/Star" at bounding box center [706, 361] width 21 height 21
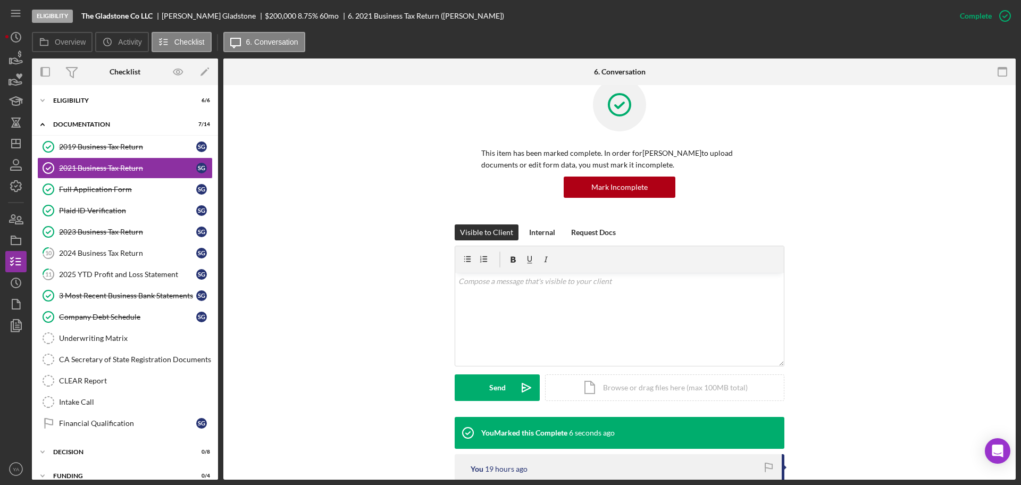
scroll to position [0, 0]
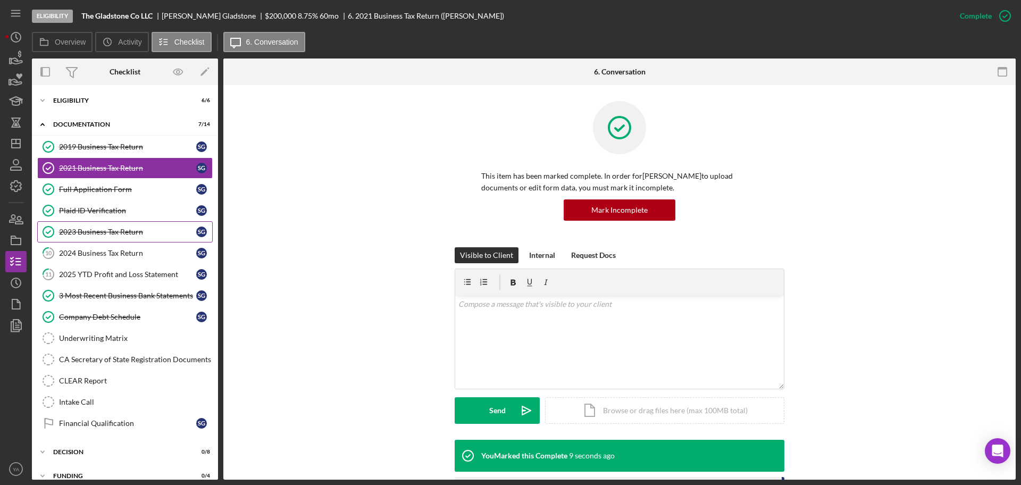
click at [120, 224] on link "2023 Business Tax Return 2023 Business Tax Return S G" at bounding box center [125, 231] width 176 height 21
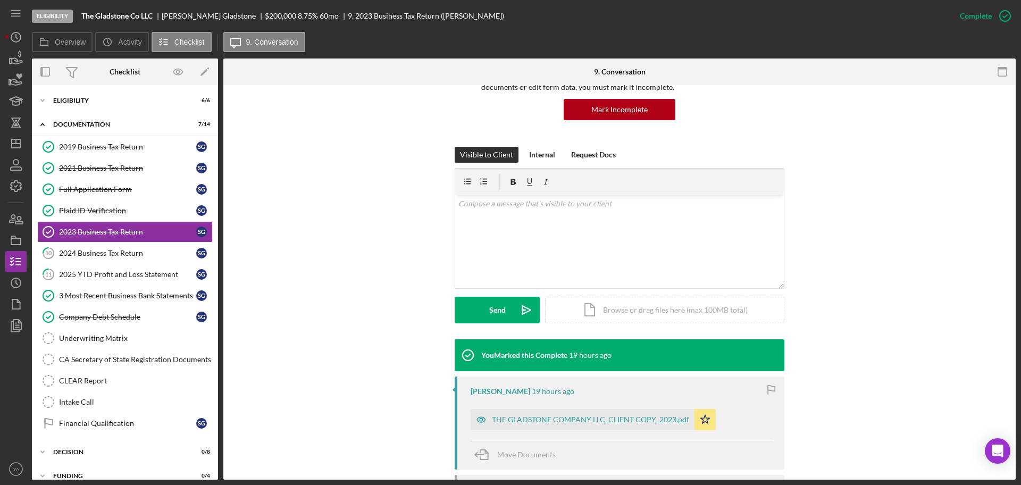
scroll to position [266, 0]
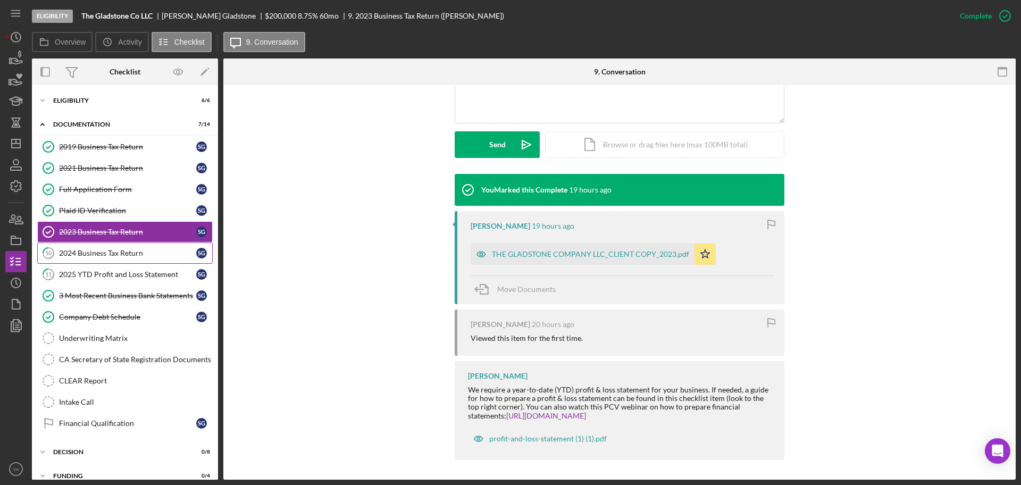
click at [87, 251] on div "2024 Business Tax Return" at bounding box center [127, 253] width 137 height 9
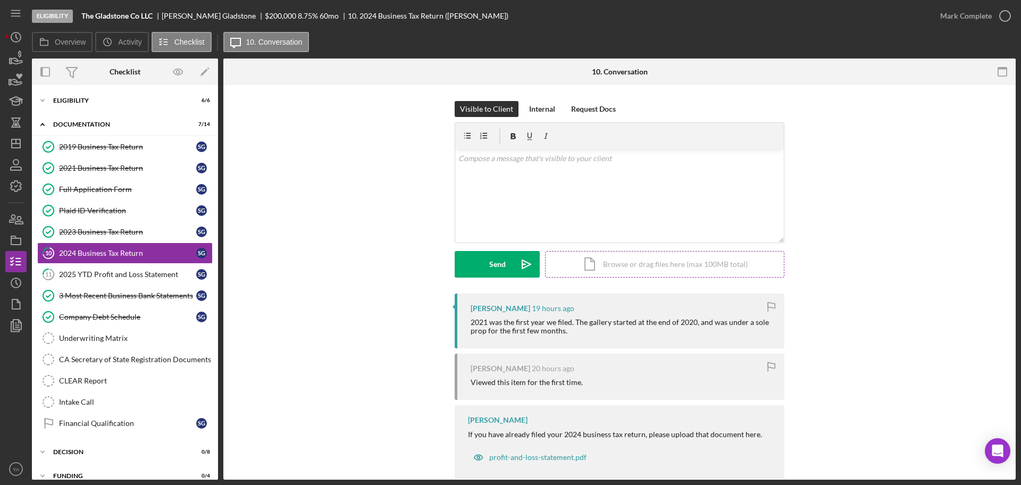
click at [655, 263] on div "Icon/Document Browse or drag files here (max 100MB total) Tap to choose files o…" at bounding box center [664, 264] width 239 height 27
click at [515, 265] on icon "Icon/Upload" at bounding box center [526, 264] width 27 height 27
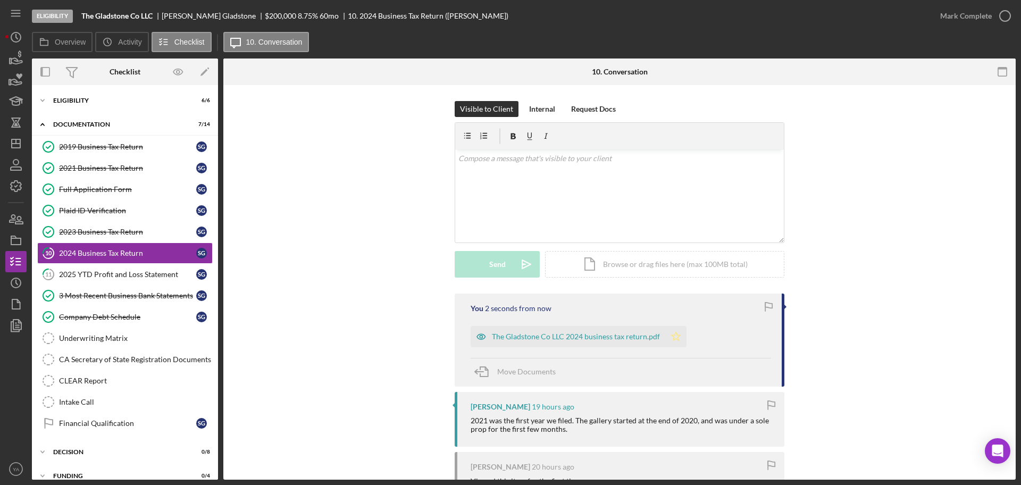
click at [673, 336] on icon "Icon/Star" at bounding box center [676, 336] width 21 height 21
click at [1006, 18] on icon "button" at bounding box center [1005, 16] width 27 height 27
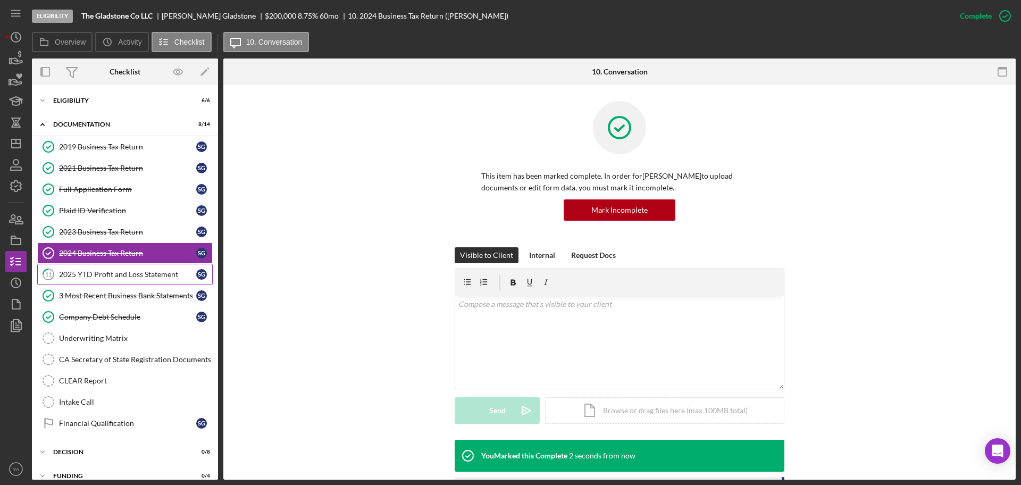
click at [117, 271] on div "2025 YTD Profit and Loss Statement" at bounding box center [127, 274] width 137 height 9
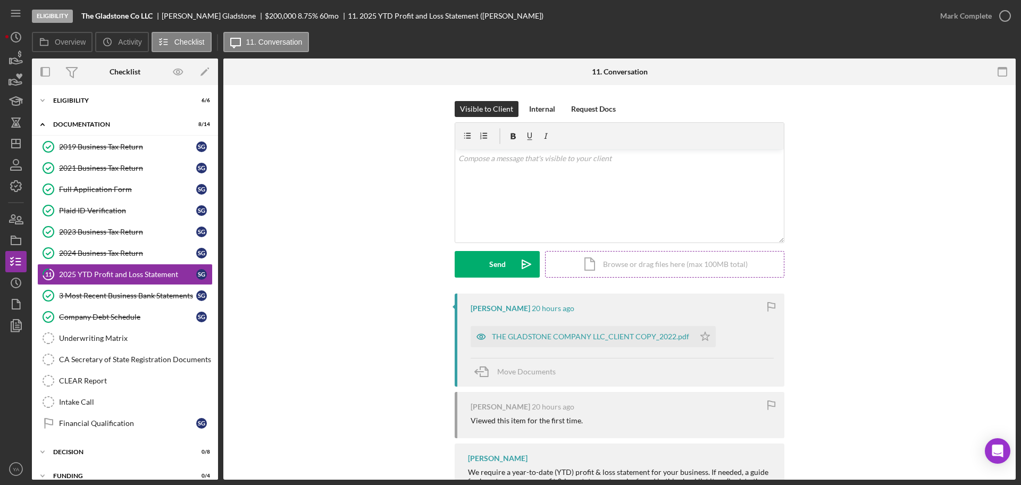
click at [616, 256] on div "Icon/Document Browse or drag files here (max 100MB total) Tap to choose files o…" at bounding box center [664, 264] width 239 height 27
click at [508, 263] on button "Upload Icon/Upload" at bounding box center [497, 264] width 85 height 27
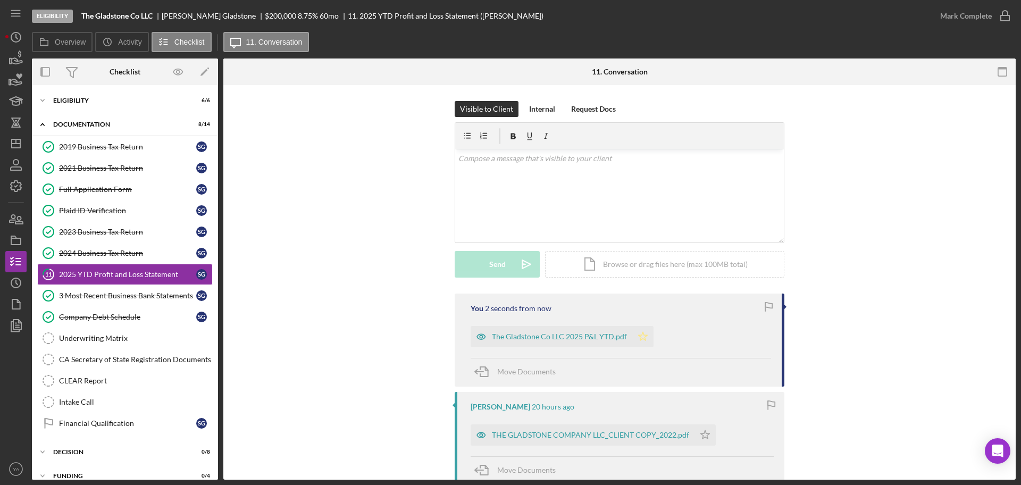
click at [647, 338] on icon "Icon/Star" at bounding box center [643, 336] width 21 height 21
click at [999, 23] on icon "button" at bounding box center [1005, 16] width 27 height 27
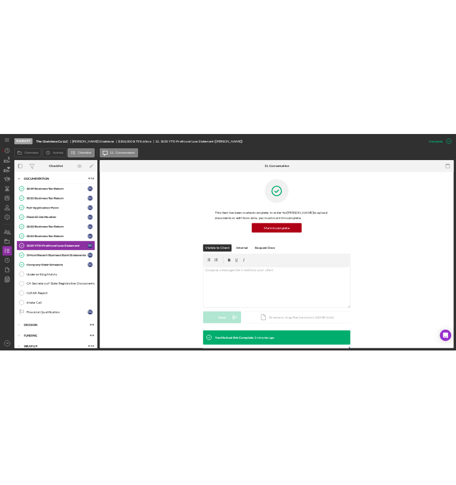
scroll to position [37, 0]
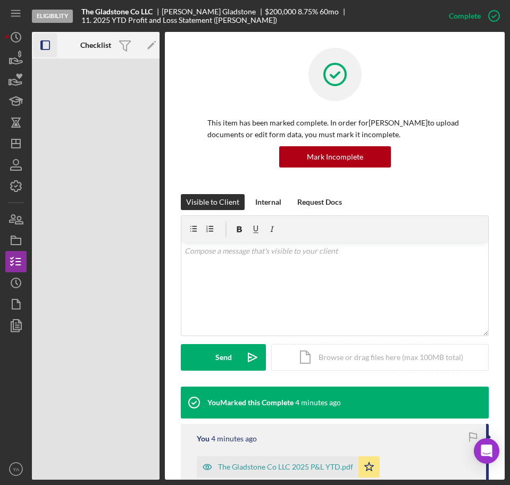
click at [51, 47] on icon "button" at bounding box center [46, 46] width 24 height 24
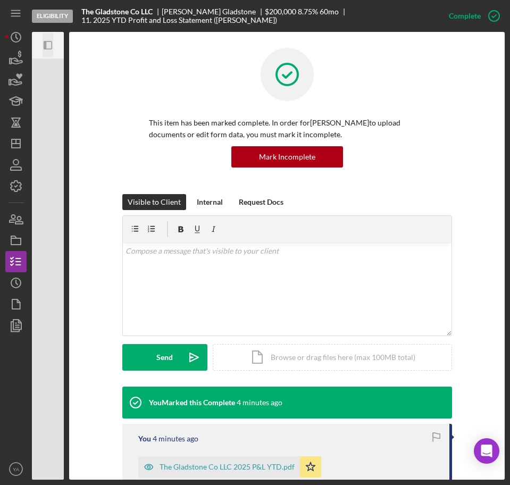
click at [50, 44] on icon "Icon/Panel Side Expand" at bounding box center [48, 46] width 24 height 24
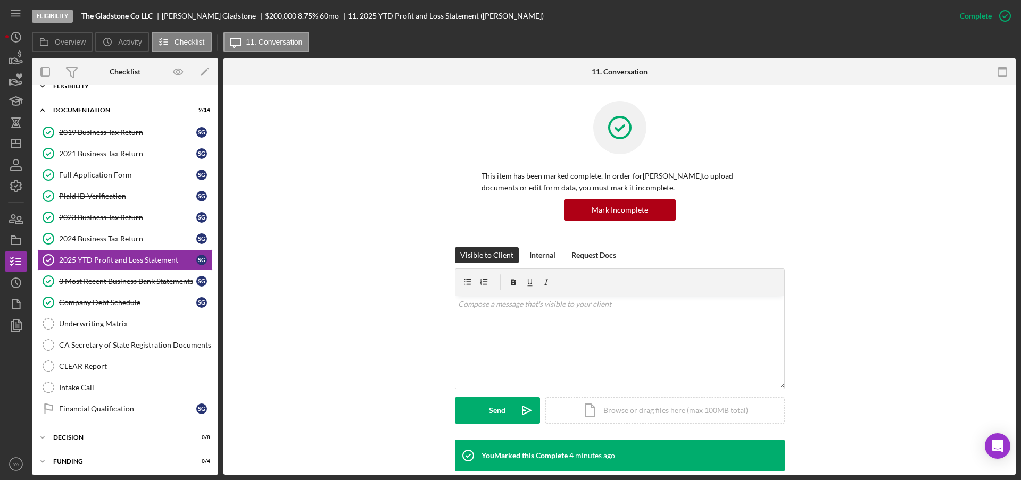
scroll to position [0, 0]
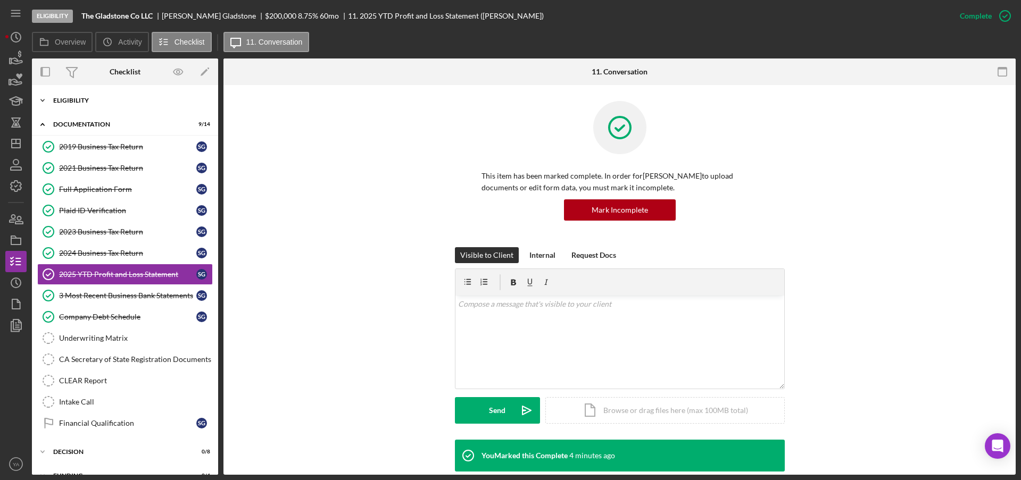
click at [117, 99] on div "Eligibility" at bounding box center [129, 100] width 152 height 6
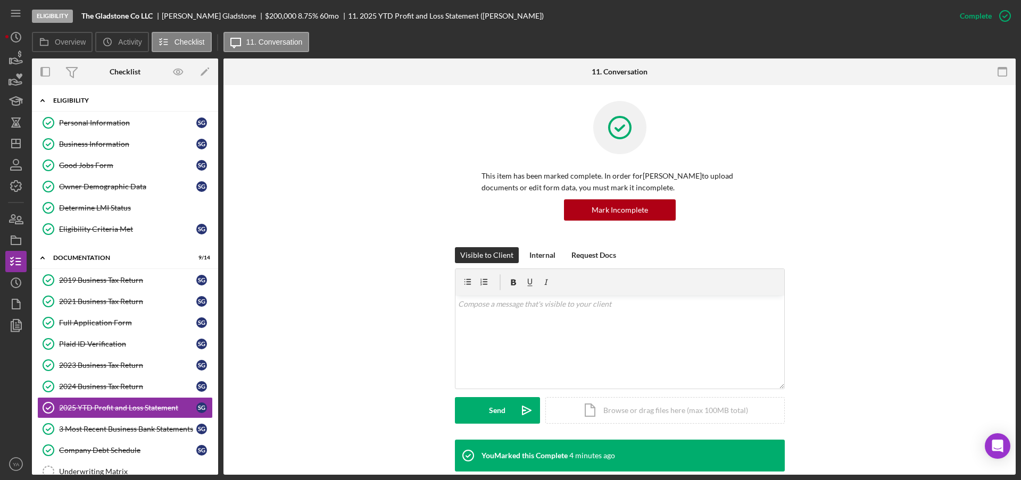
click at [123, 101] on div "Eligibility" at bounding box center [129, 100] width 152 height 6
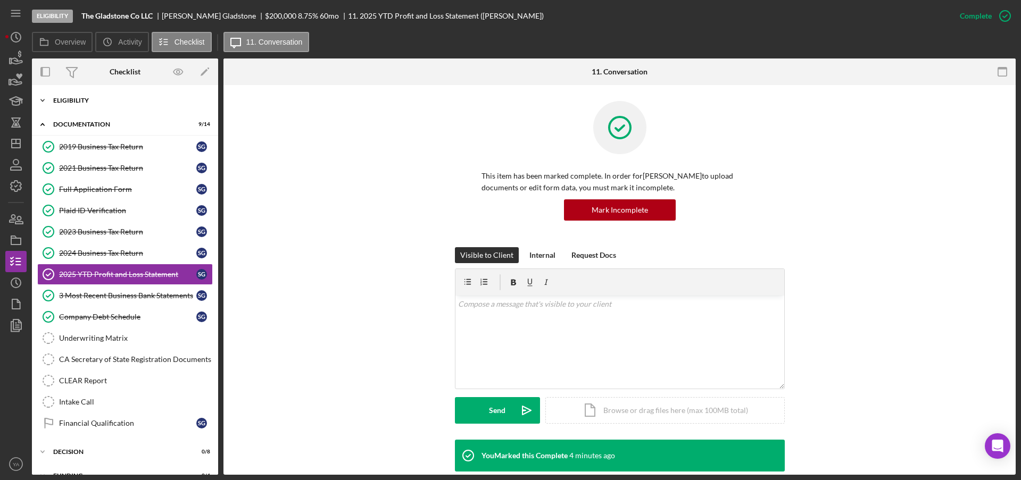
click at [123, 101] on div "Eligibility" at bounding box center [129, 100] width 152 height 6
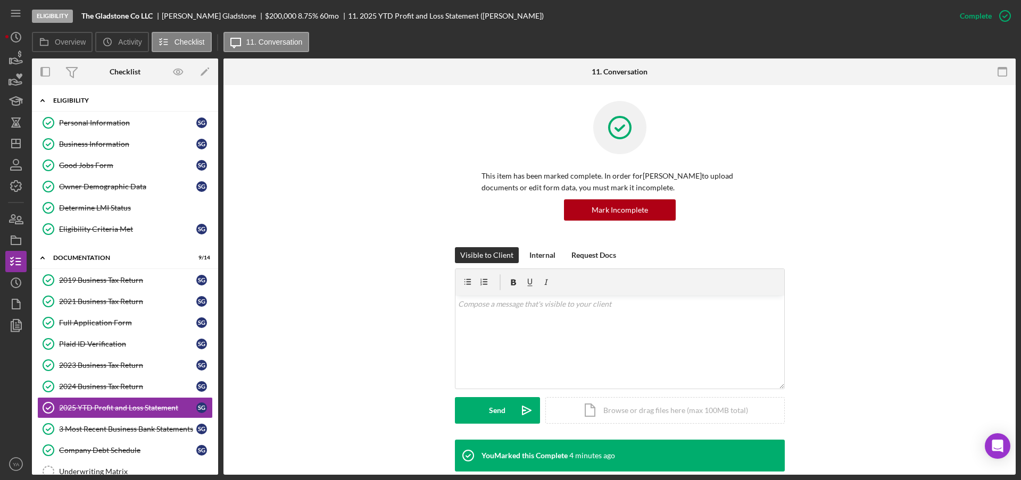
click at [123, 101] on div "Eligibility" at bounding box center [129, 100] width 152 height 6
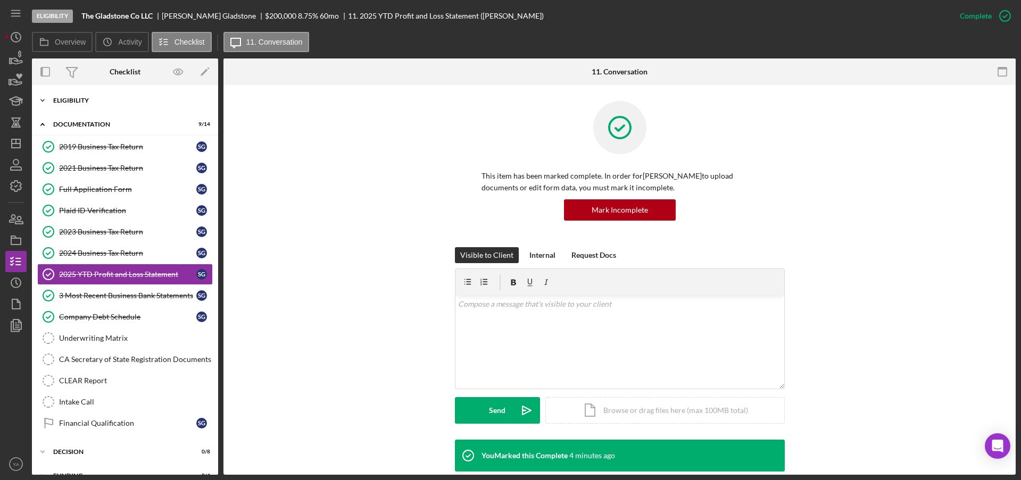
click at [123, 101] on div "Eligibility" at bounding box center [129, 100] width 152 height 6
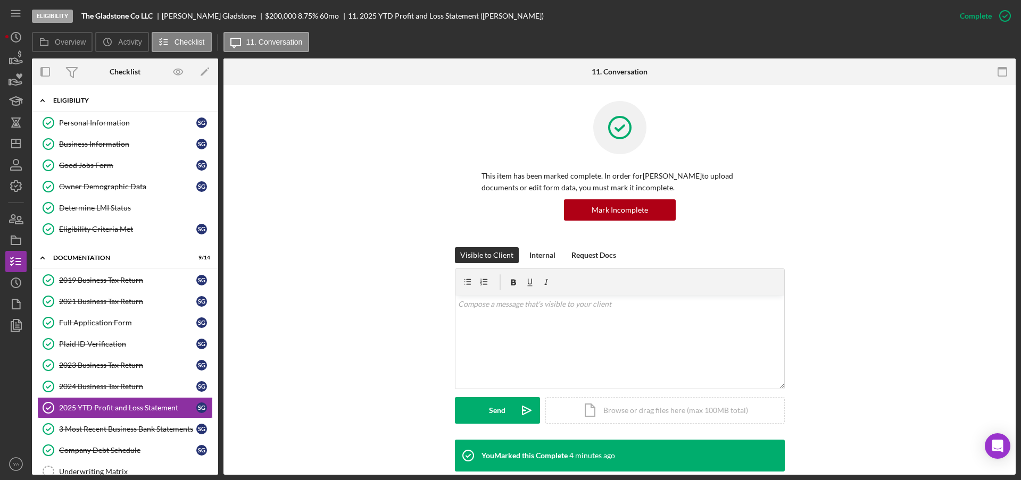
click at [123, 101] on div "Eligibility" at bounding box center [129, 100] width 152 height 6
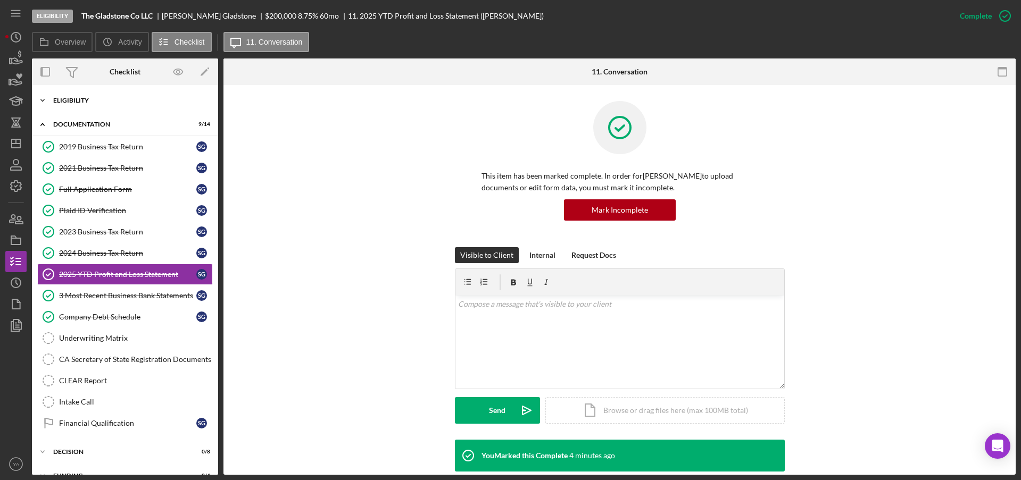
click at [121, 103] on div "Eligibility" at bounding box center [129, 100] width 152 height 6
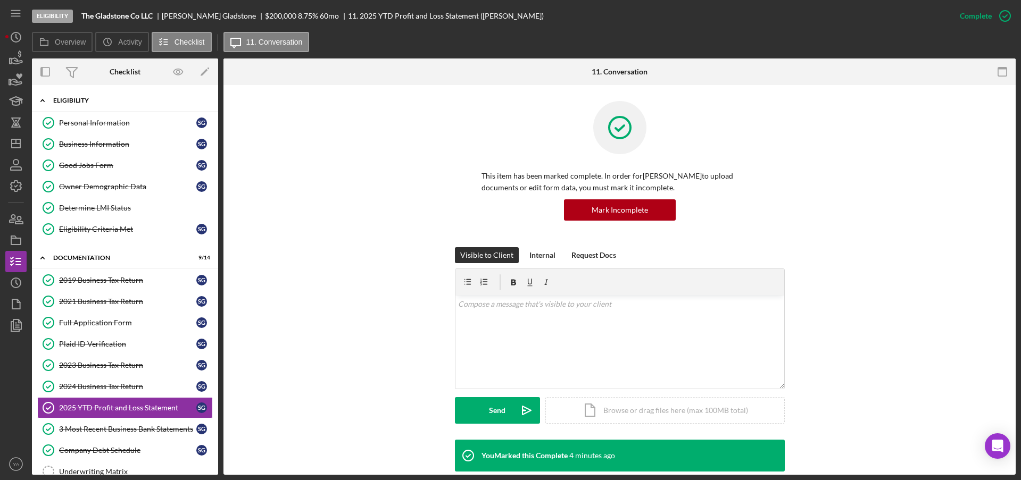
click at [136, 98] on div "Eligibility" at bounding box center [129, 100] width 152 height 6
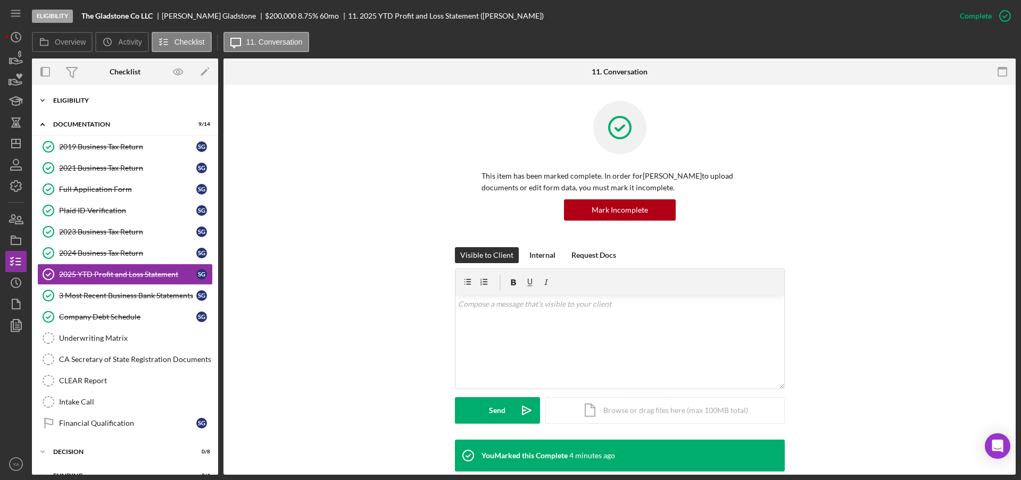
click at [136, 98] on div "Eligibility" at bounding box center [129, 100] width 152 height 6
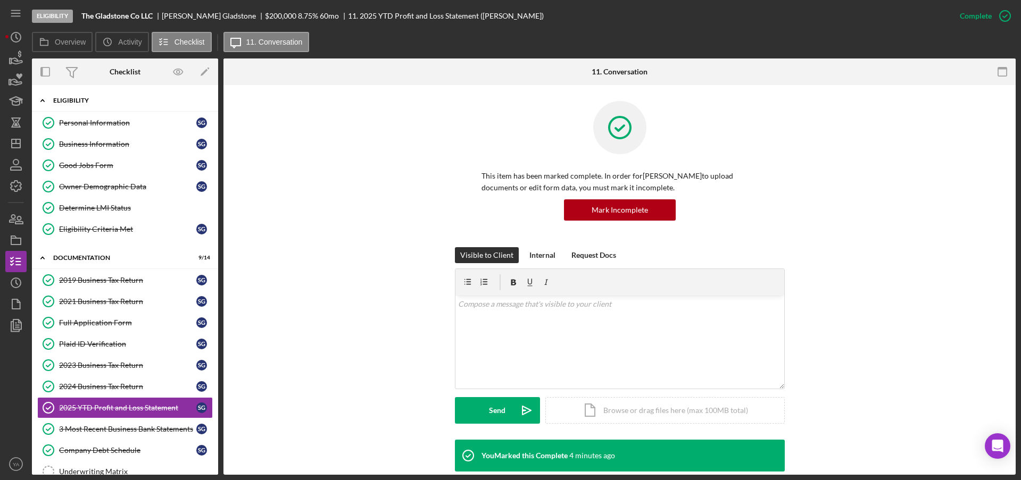
click at [126, 98] on div "Eligibility" at bounding box center [129, 100] width 152 height 6
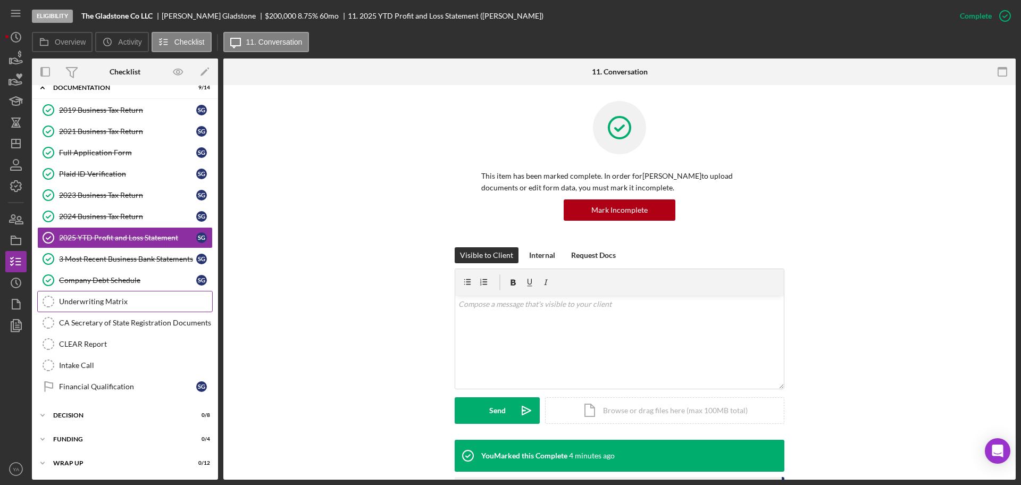
scroll to position [37, 0]
click at [196, 68] on icon "Icon/Edit" at bounding box center [205, 72] width 24 height 24
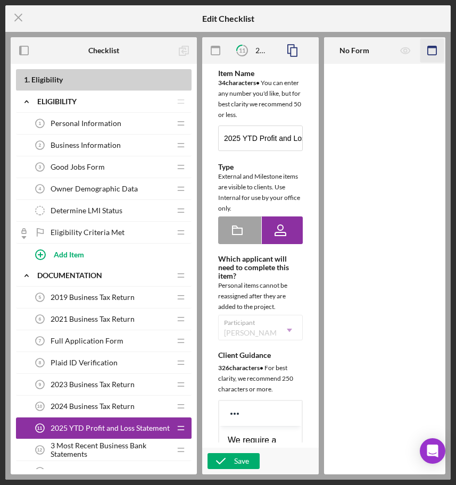
click at [436, 45] on icon "button" at bounding box center [432, 51] width 24 height 24
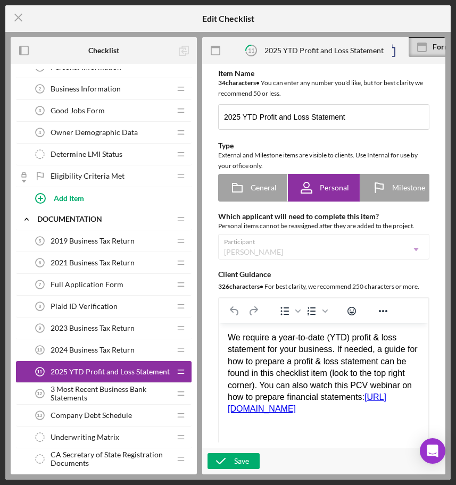
scroll to position [199, 0]
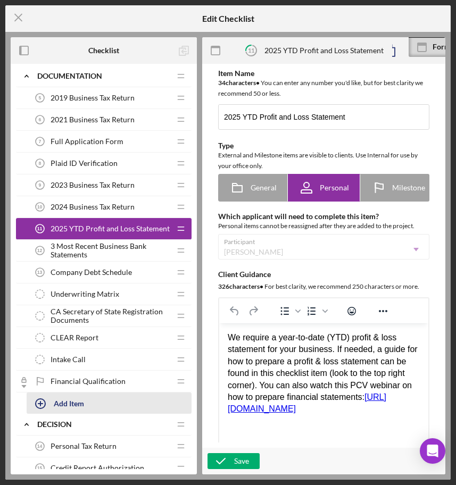
click at [77, 398] on div "Add Item" at bounding box center [69, 403] width 30 height 20
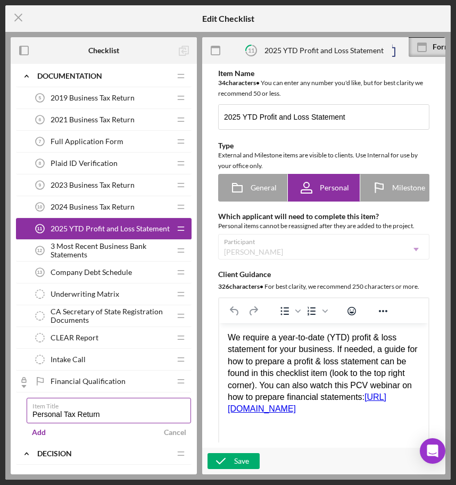
type input "Personal Tax Return"
click at [129, 408] on label "Item Title" at bounding box center [111, 404] width 159 height 12
click at [129, 408] on input "Personal Tax Return" at bounding box center [109, 411] width 164 height 26
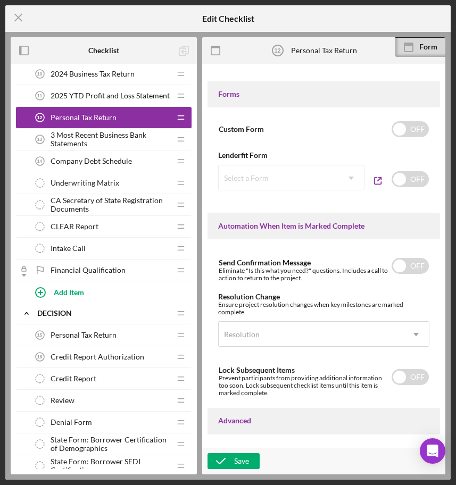
scroll to position [681, 0]
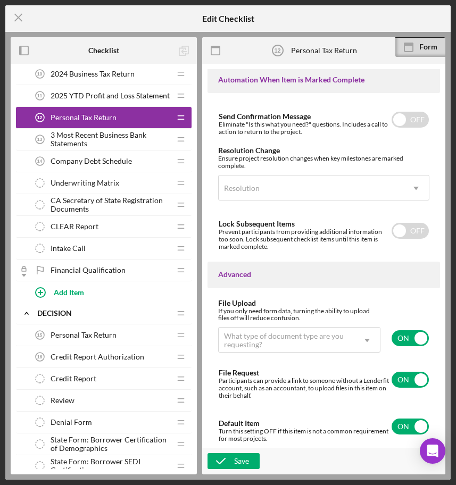
click at [238, 274] on div "Advanced" at bounding box center [323, 274] width 211 height 9
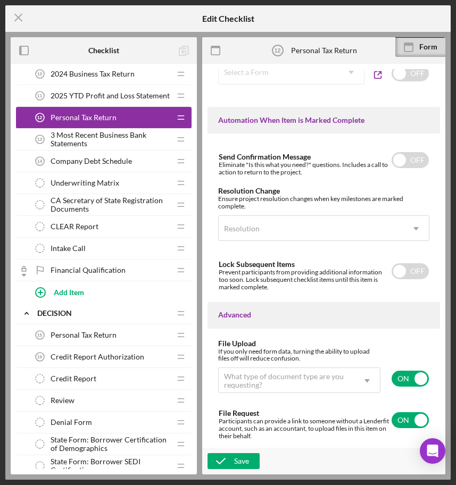
scroll to position [615, 0]
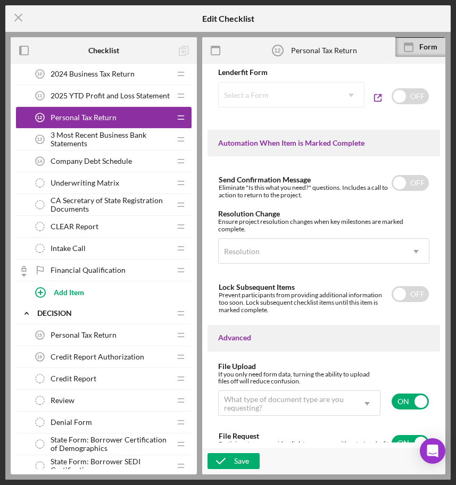
click at [4, 15] on div "Icon/Menu Close Edit Checklist Checklist 1 . Eligibility Icon/Expander Eligibil…" at bounding box center [228, 242] width 456 height 485
click at [9, 15] on icon "Icon/Menu Close" at bounding box center [18, 17] width 27 height 27
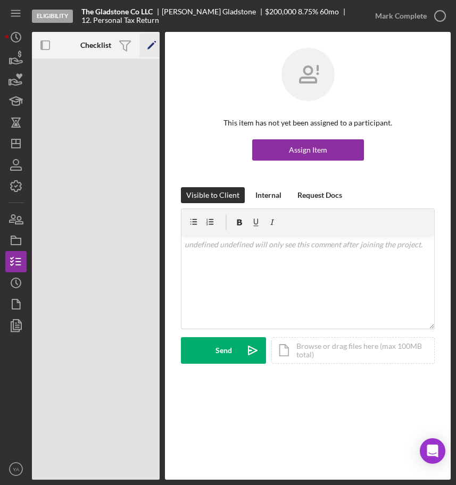
click at [156, 38] on icon "Icon/Edit" at bounding box center [152, 46] width 24 height 24
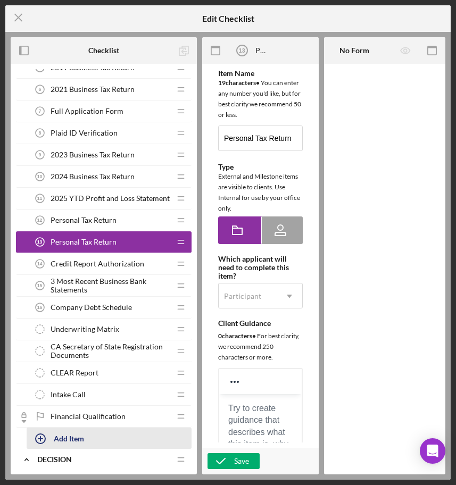
scroll to position [253, 0]
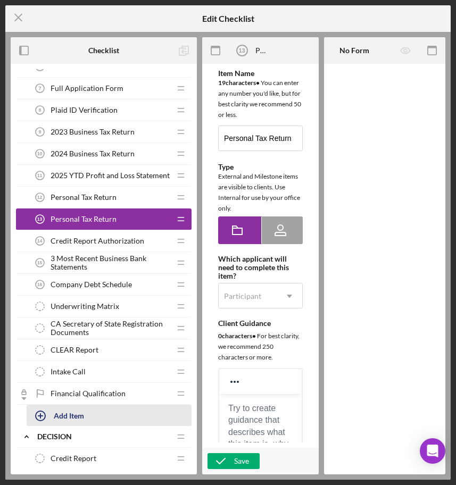
click at [74, 412] on div "Add Item" at bounding box center [69, 415] width 30 height 20
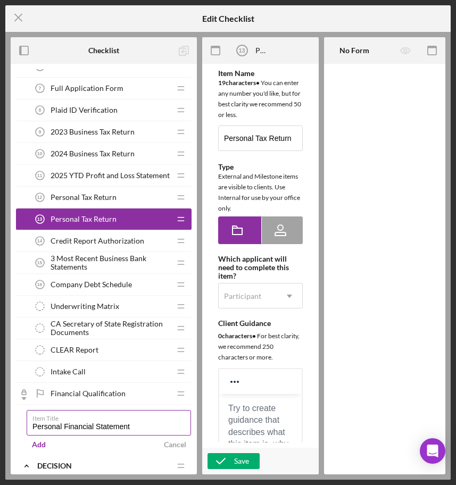
type input "Personal Financial Statement"
click at [149, 420] on label "Item Title" at bounding box center [111, 417] width 159 height 12
click at [149, 420] on input "Personal Financial Statement" at bounding box center [109, 423] width 164 height 26
click at [165, 427] on input "Personal Financial Statement" at bounding box center [109, 423] width 164 height 26
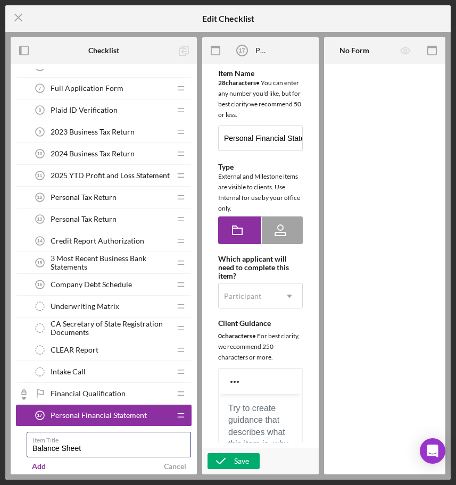
type input "Balance Sheet"
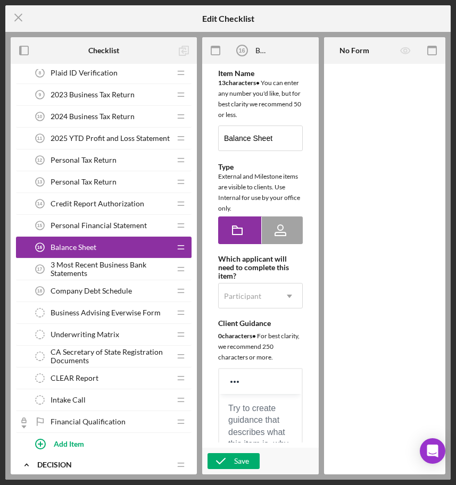
scroll to position [289, 0]
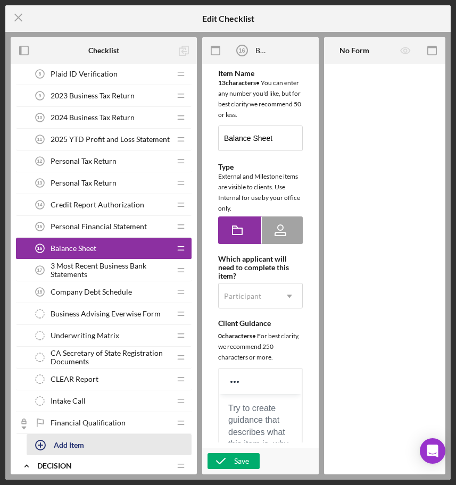
click at [73, 444] on div "Add Item" at bounding box center [69, 445] width 30 height 20
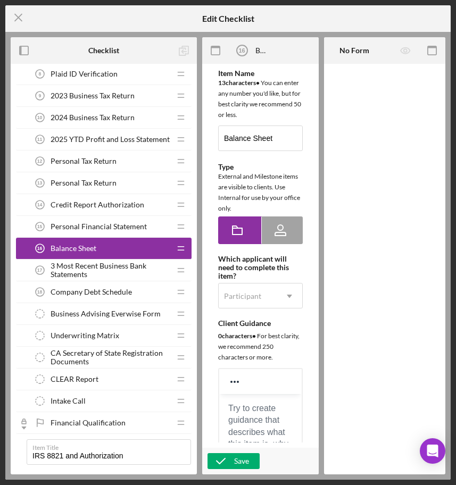
type input "IRS 8821 and Authorization"
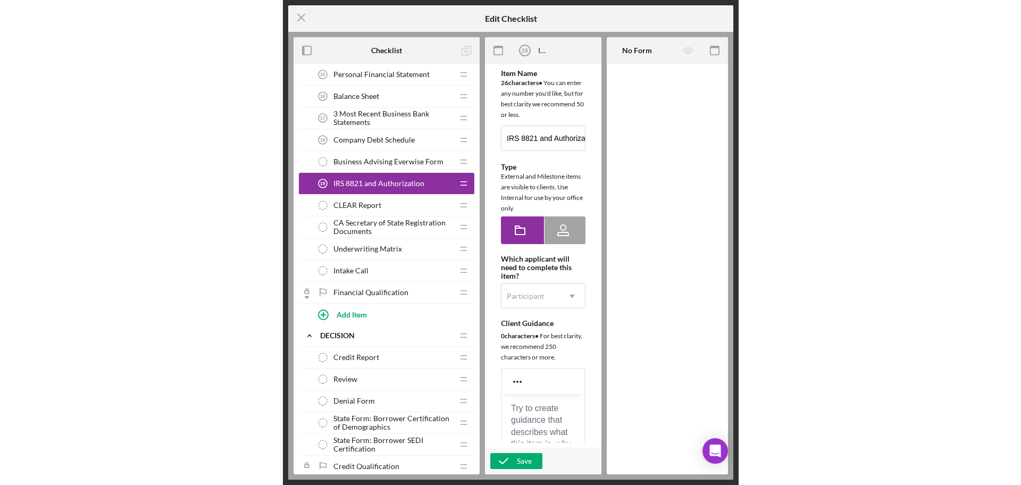
scroll to position [418, 0]
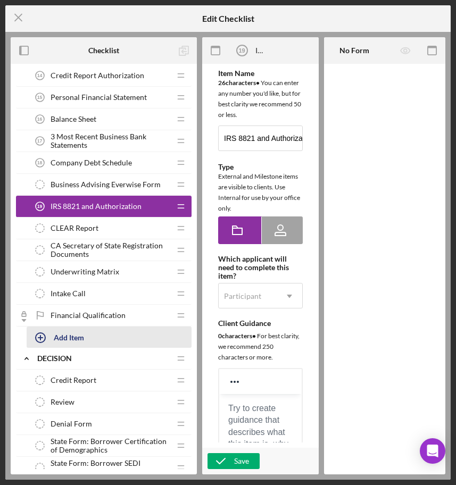
click at [96, 337] on button "Add Item" at bounding box center [109, 337] width 165 height 21
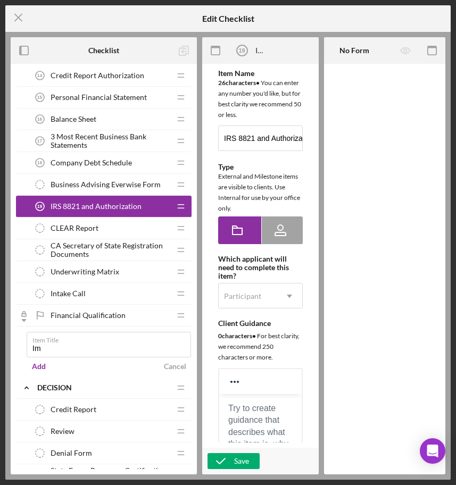
type input "I"
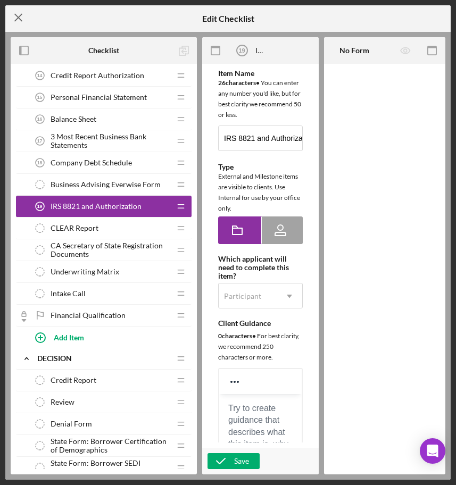
click at [20, 16] on line at bounding box center [18, 17] width 7 height 7
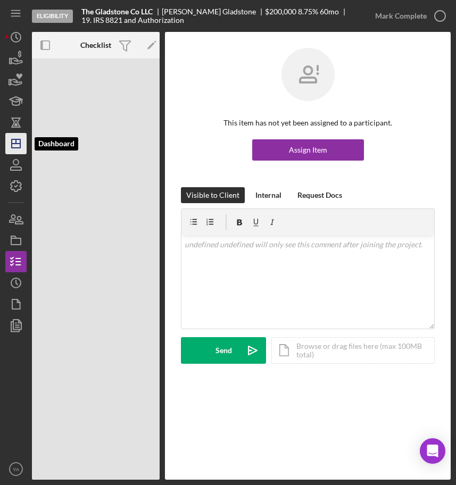
click at [22, 138] on icon "Icon/Dashboard" at bounding box center [16, 143] width 27 height 27
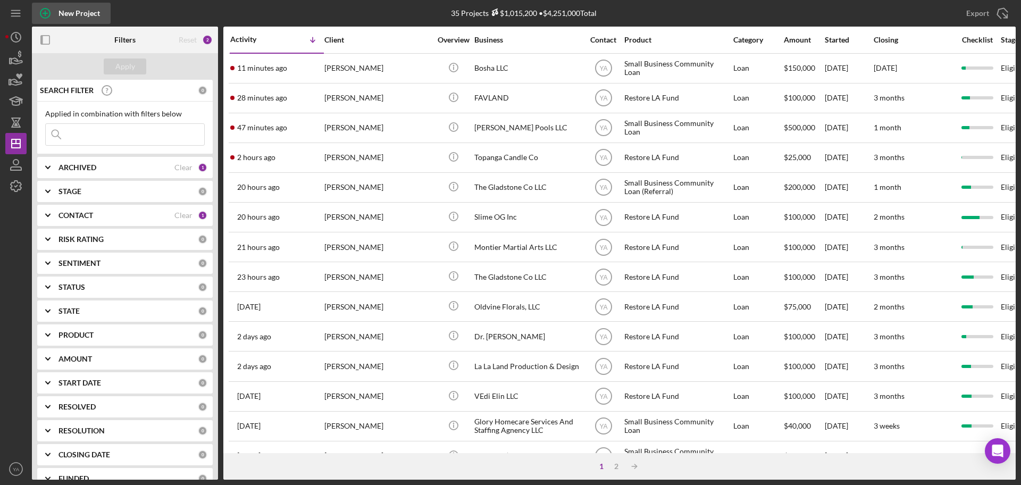
click at [83, 15] on div "New Project" at bounding box center [79, 13] width 41 height 21
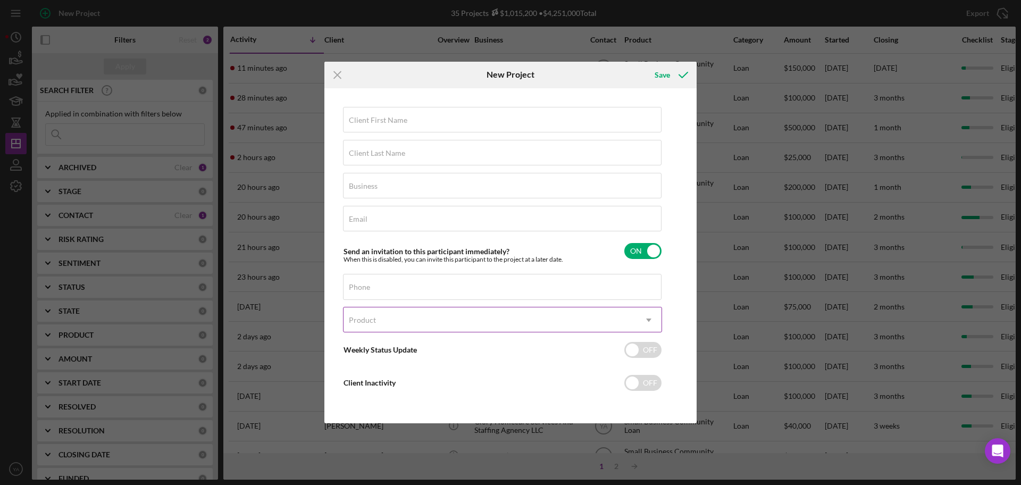
click at [457, 328] on div "Product" at bounding box center [490, 320] width 293 height 24
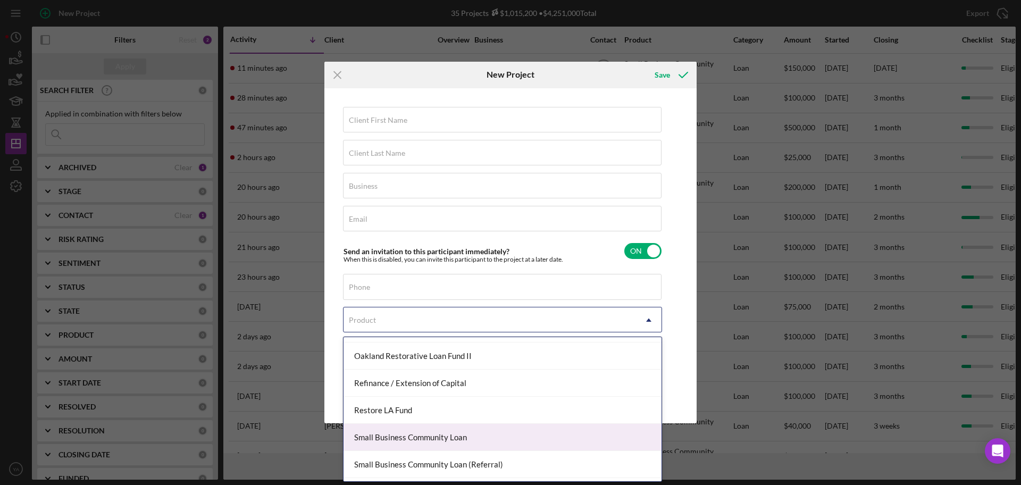
scroll to position [317, 0]
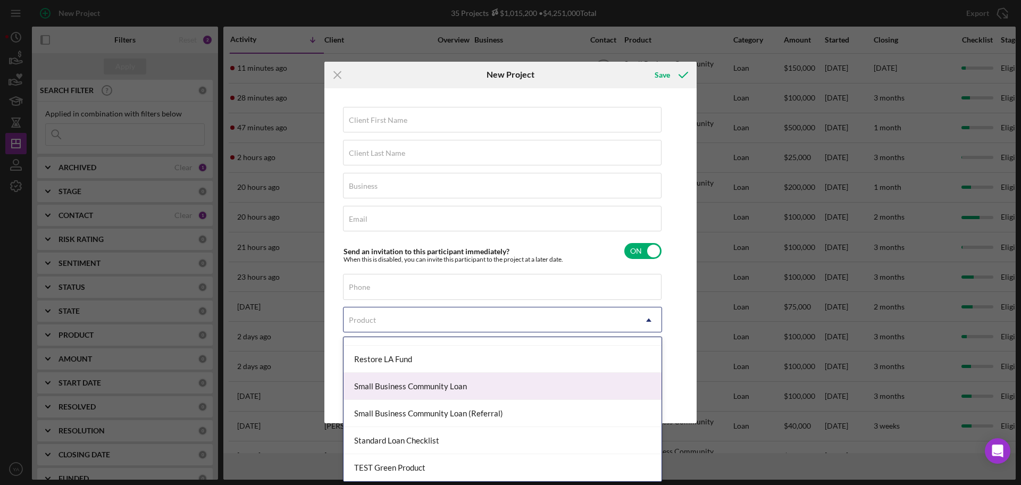
click at [465, 393] on div "Small Business Community Loan" at bounding box center [503, 386] width 318 height 27
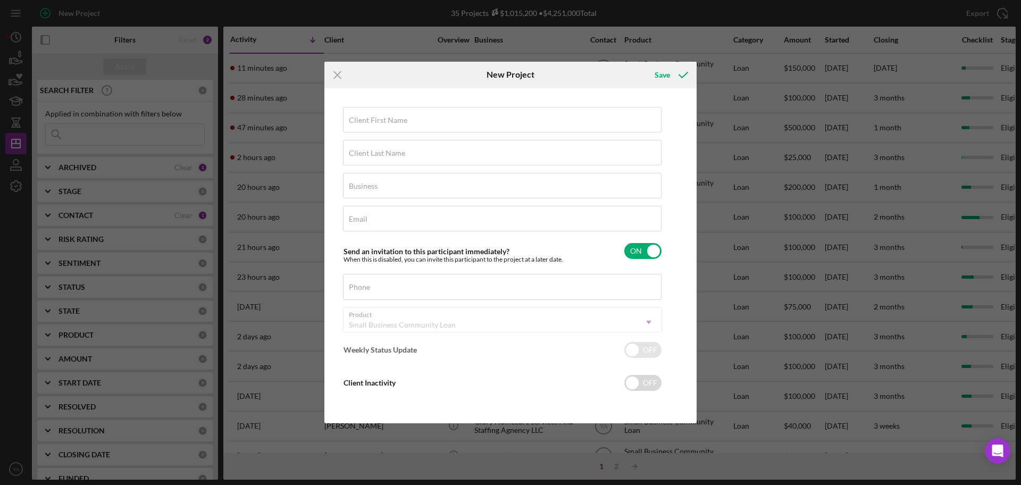
checkbox input "true"
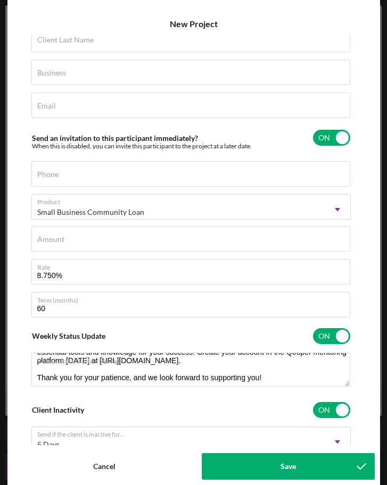
scroll to position [0, 0]
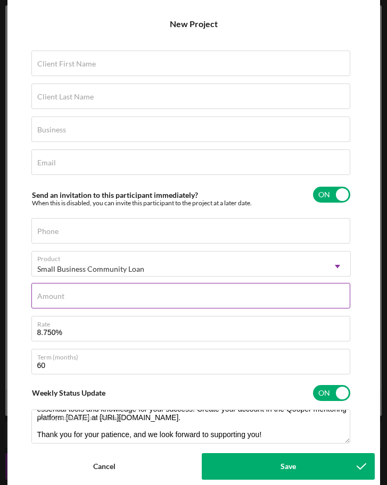
click at [146, 299] on input "Amount" at bounding box center [190, 296] width 319 height 26
type input "$200,000"
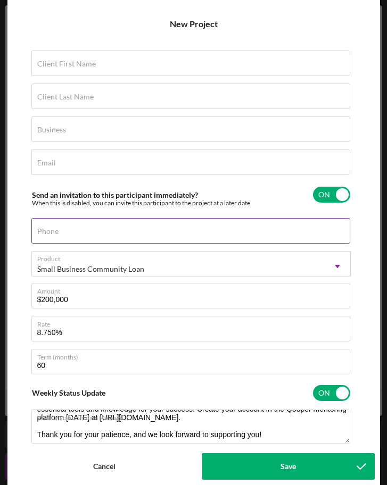
click at [137, 237] on input "Phone" at bounding box center [190, 231] width 319 height 26
drag, startPoint x: 167, startPoint y: 239, endPoint x: 161, endPoint y: 243, distance: 6.9
click at [167, 239] on input "Phone" at bounding box center [190, 231] width 319 height 26
type input "(213) 793-1574"
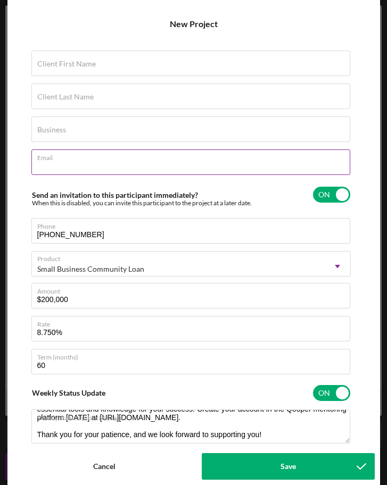
click at [155, 156] on div "Email Required" at bounding box center [190, 162] width 319 height 27
type input "sg@sebastianGladstone.com"
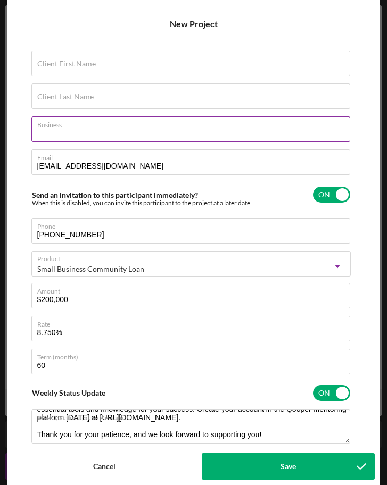
drag, startPoint x: 119, startPoint y: 121, endPoint x: 121, endPoint y: 128, distance: 7.4
click at [119, 121] on div "Business Required" at bounding box center [190, 130] width 319 height 27
type input "The Gladstone Co LLC"
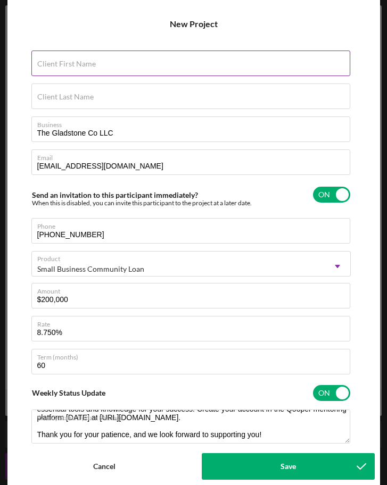
click at [100, 71] on input "Client First Name" at bounding box center [190, 64] width 319 height 26
type input "[PERSON_NAME]"
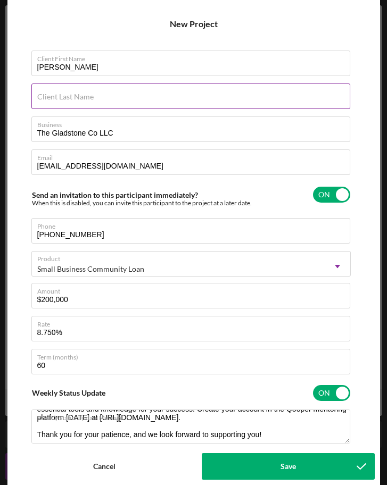
click at [119, 102] on input "Client Last Name" at bounding box center [190, 97] width 319 height 26
type input "Gladstone"
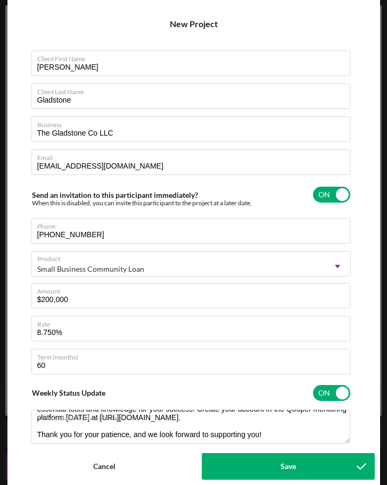
click at [21, 152] on div "Client First Name Sebastian Client Last Name Gladstone Business The Gladstone C…" at bounding box center [193, 240] width 356 height 411
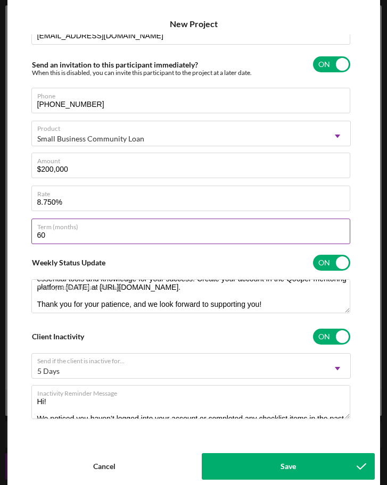
scroll to position [132, 0]
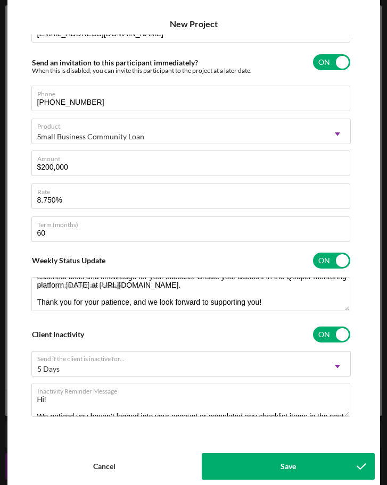
click at [283, 464] on div "Save" at bounding box center [287, 466] width 15 height 27
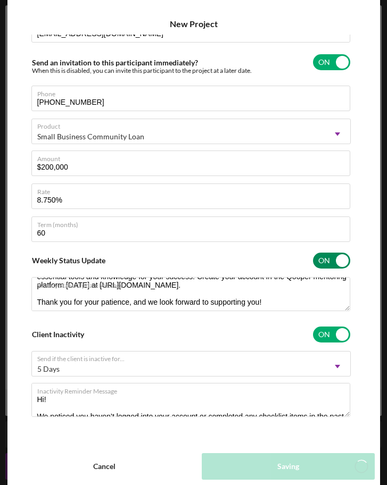
checkbox input "false"
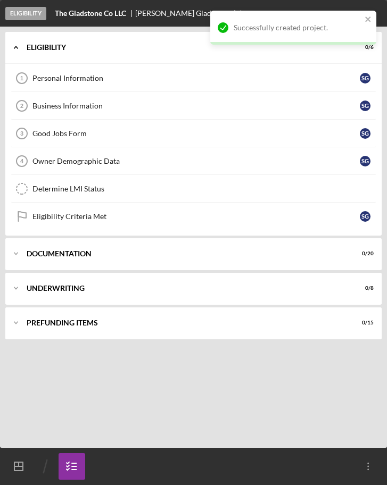
click at [363, 21] on div "Successfully created project." at bounding box center [289, 27] width 150 height 17
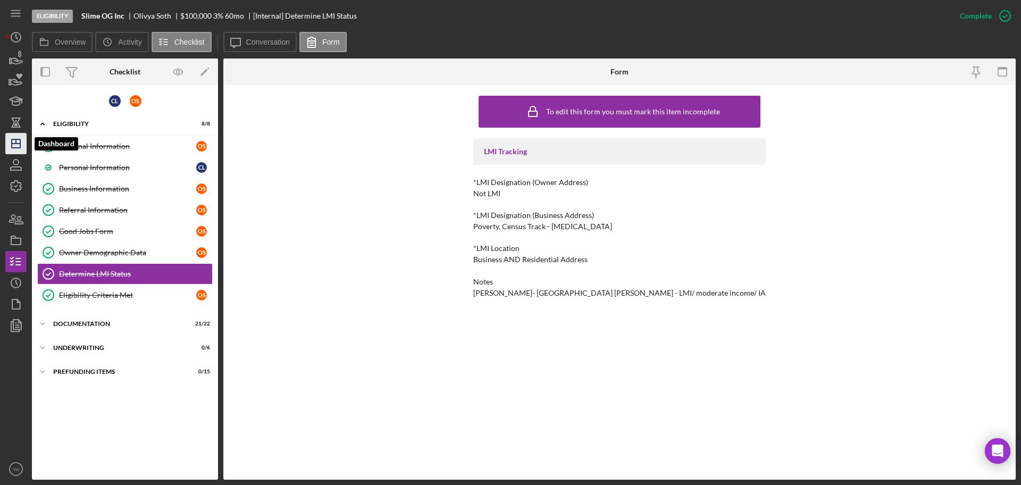
click at [22, 142] on icon "Icon/Dashboard" at bounding box center [16, 143] width 27 height 27
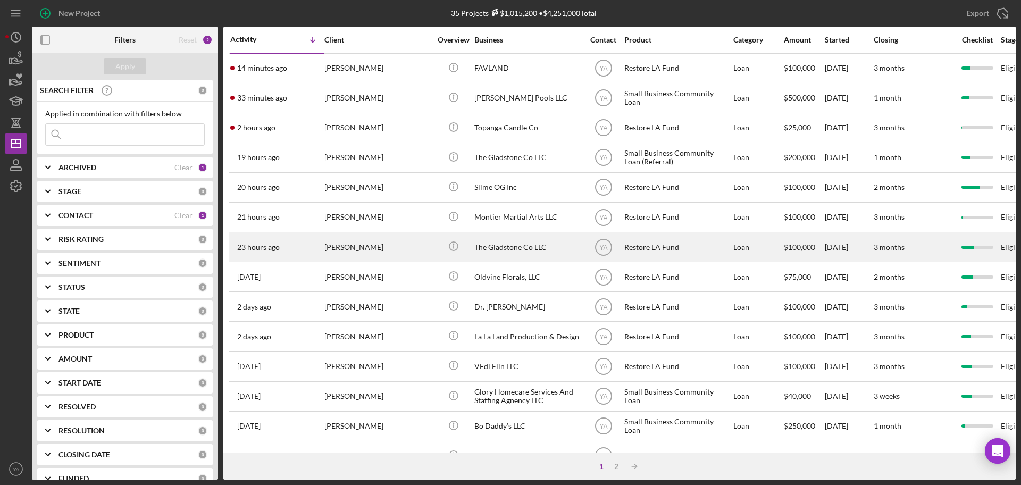
click at [526, 246] on div "The Gladstone Co LLC" at bounding box center [528, 247] width 106 height 28
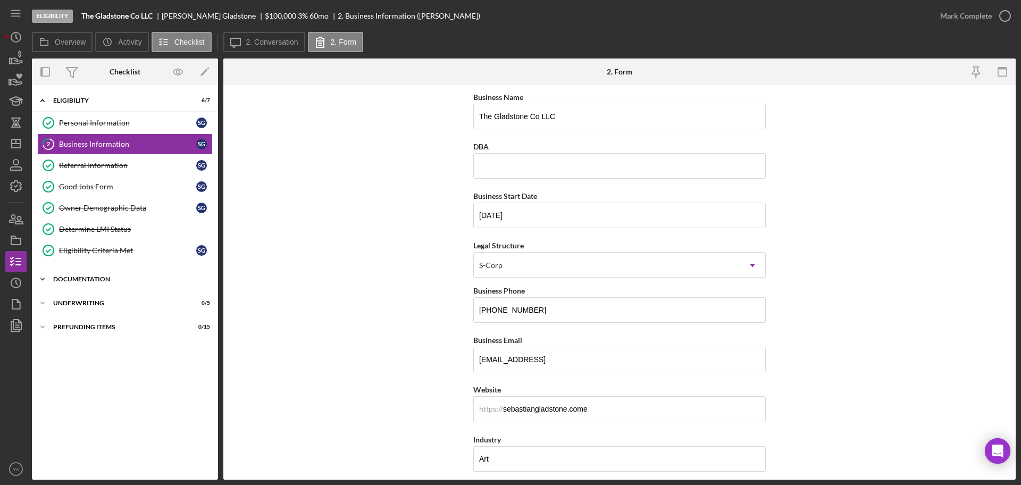
click at [93, 272] on div "Icon/Expander Documentation 13 / 21" at bounding box center [125, 279] width 186 height 21
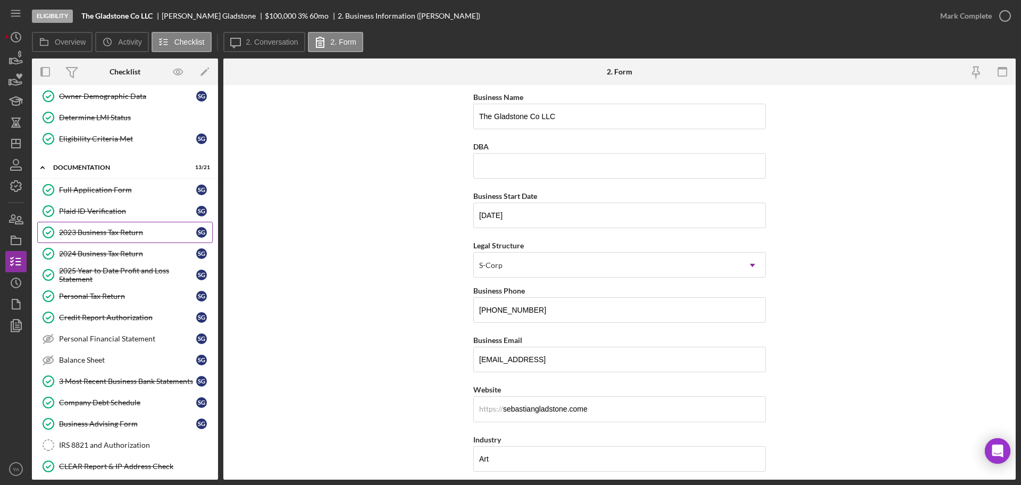
scroll to position [66, 0]
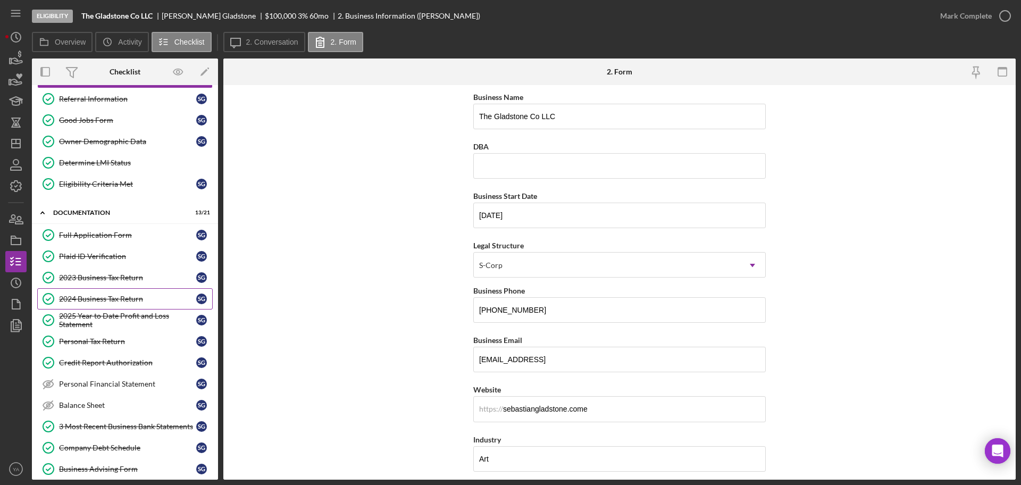
click at [118, 305] on link "2024 Business Tax Return 2024 Business Tax Return S G" at bounding box center [125, 298] width 176 height 21
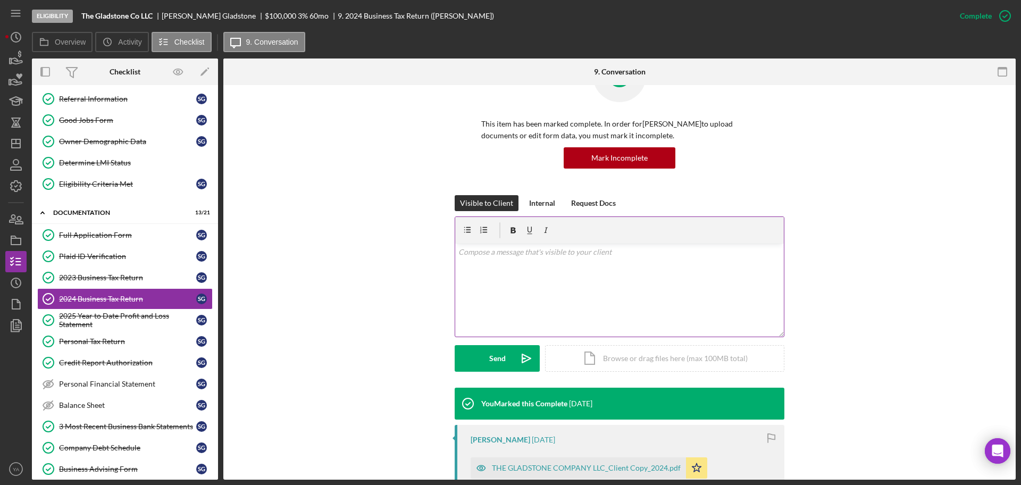
scroll to position [133, 0]
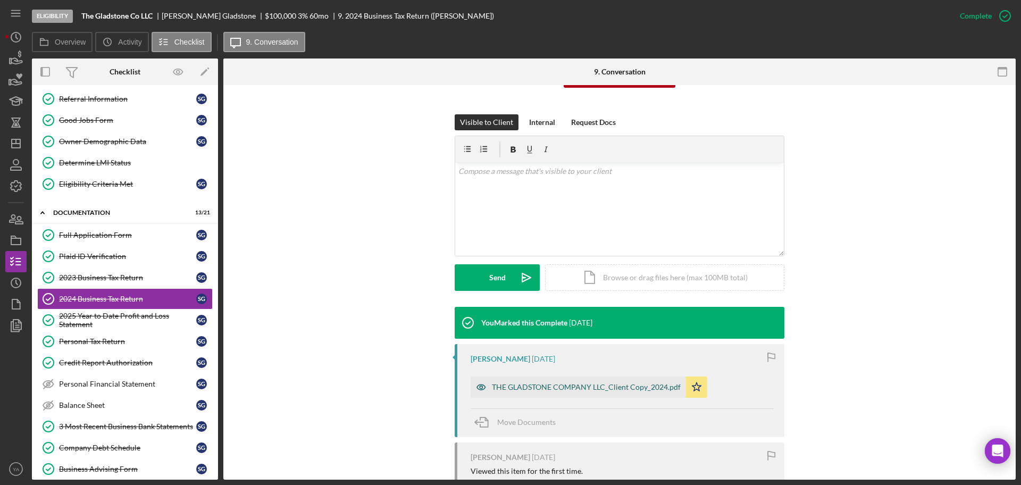
click at [631, 384] on div "THE GLADSTONE COMPANY LLC_Client Copy_2024.pdf" at bounding box center [586, 387] width 189 height 9
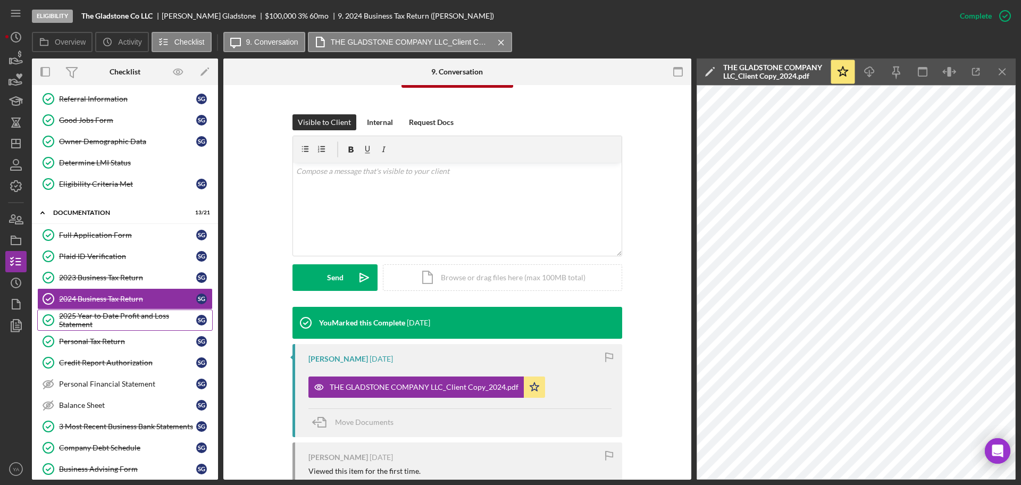
click at [126, 323] on div "2025 Year to Date Profit and Loss Statement" at bounding box center [127, 320] width 137 height 17
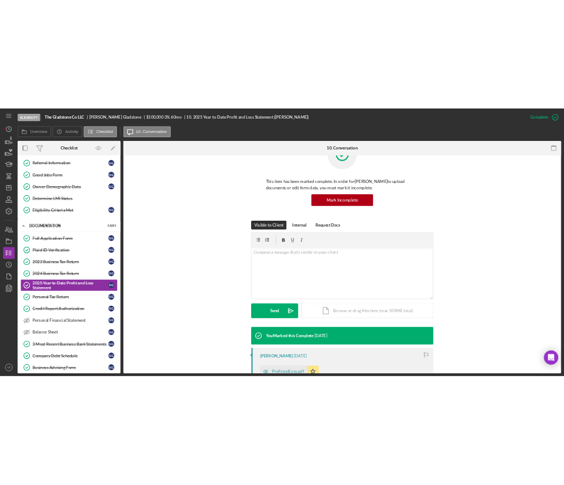
scroll to position [133, 0]
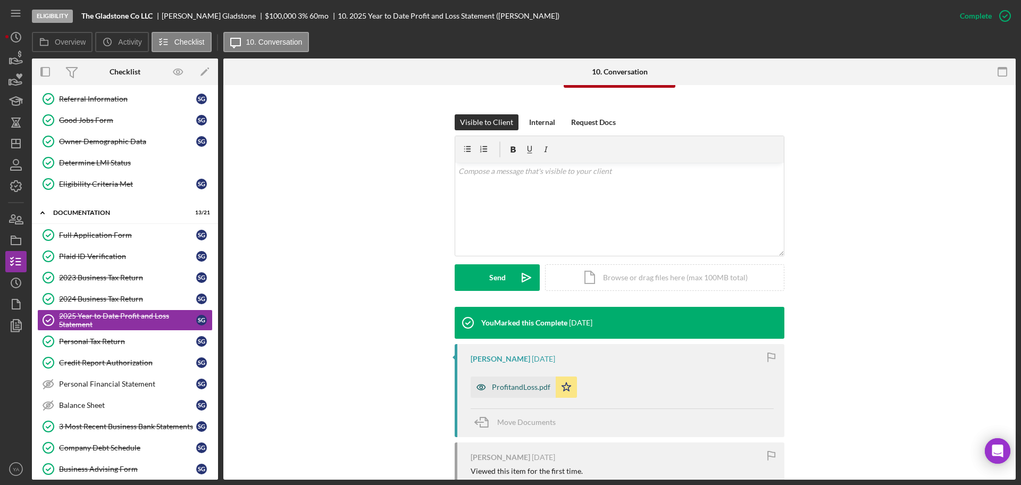
click at [518, 383] on div "ProfitandLoss.pdf" at bounding box center [521, 387] width 59 height 9
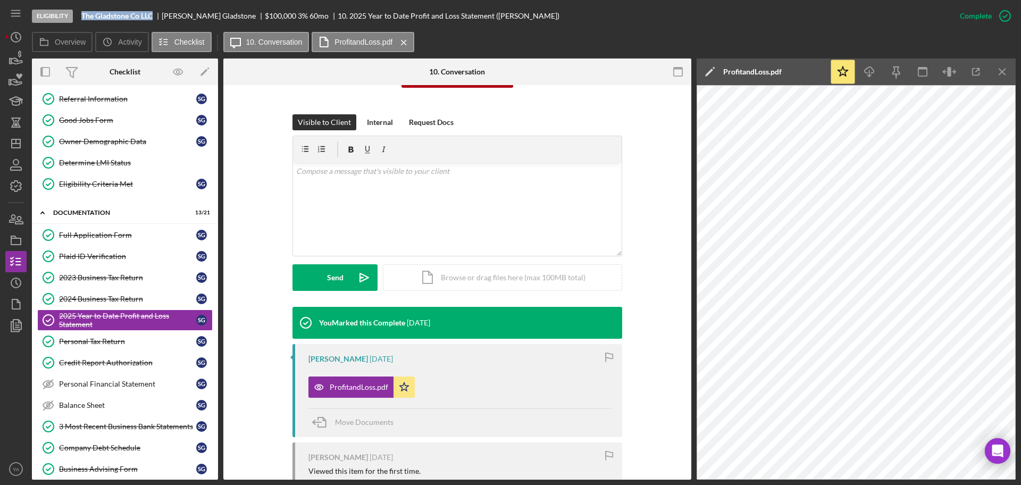
drag, startPoint x: 84, startPoint y: 17, endPoint x: 157, endPoint y: 14, distance: 73.5
click at [157, 14] on div "The Gladstone Co LLC" at bounding box center [121, 16] width 80 height 9
copy b "The Gladstone Co LLC"
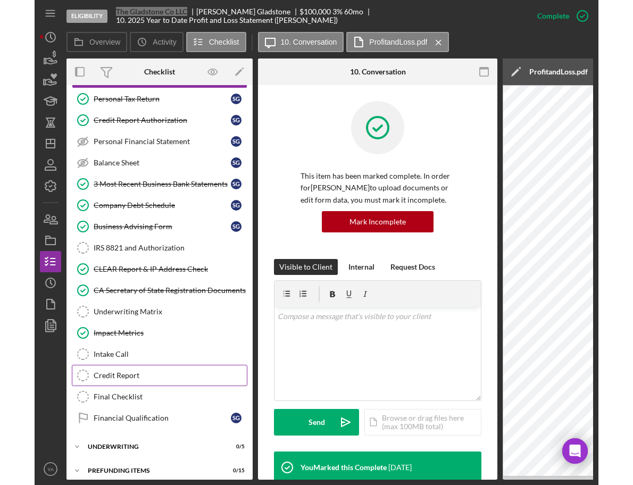
scroll to position [165, 0]
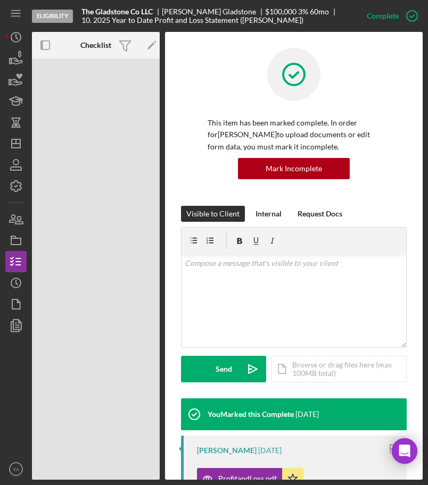
click at [224, 68] on div at bounding box center [293, 82] width 172 height 69
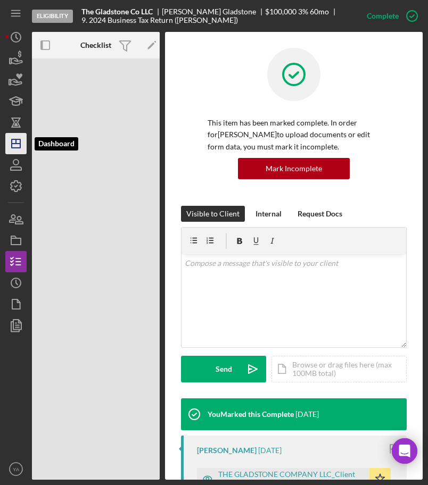
click at [12, 147] on polygon "button" at bounding box center [16, 143] width 9 height 9
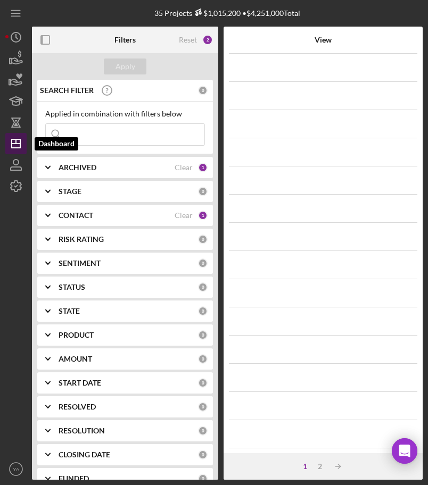
click at [19, 139] on polygon "button" at bounding box center [16, 143] width 9 height 9
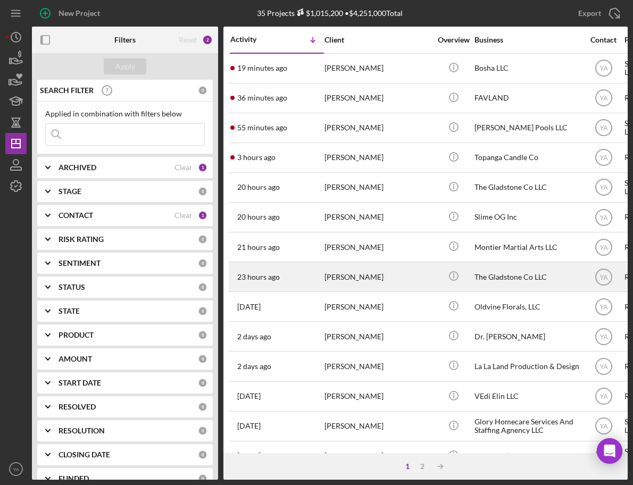
click at [407, 271] on div "[PERSON_NAME]" at bounding box center [378, 277] width 106 height 28
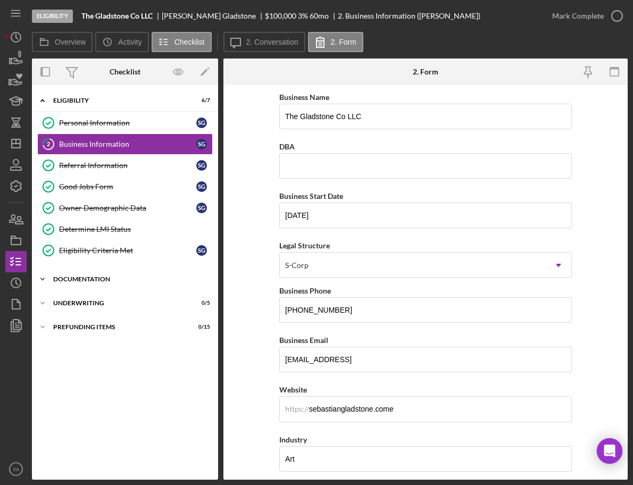
click at [148, 274] on div "Icon/Expander Documentation 13 / 21" at bounding box center [125, 279] width 186 height 21
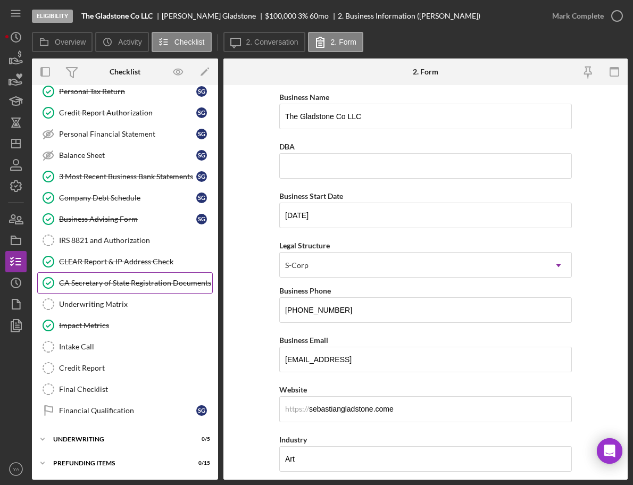
scroll to position [250, 0]
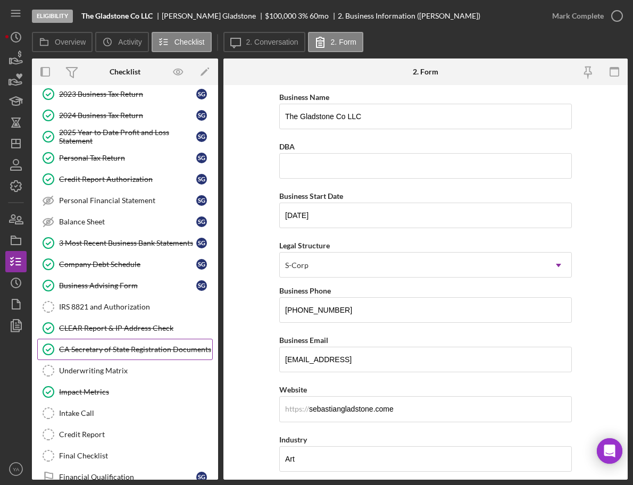
click at [145, 347] on div "CA Secretary of State Registration Documents" at bounding box center [135, 349] width 153 height 9
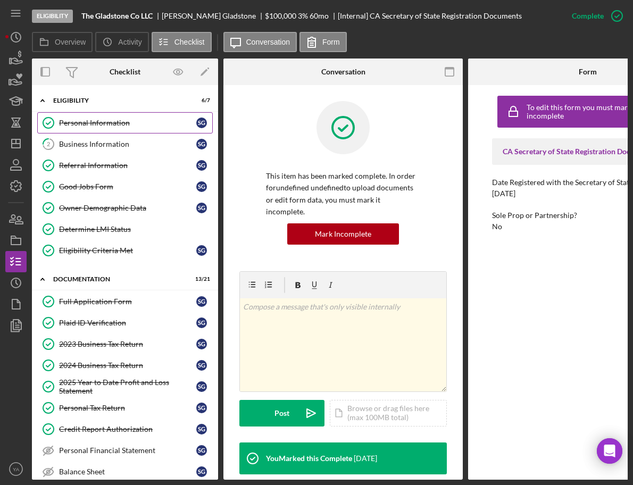
click at [117, 126] on div "Personal Information" at bounding box center [127, 123] width 137 height 9
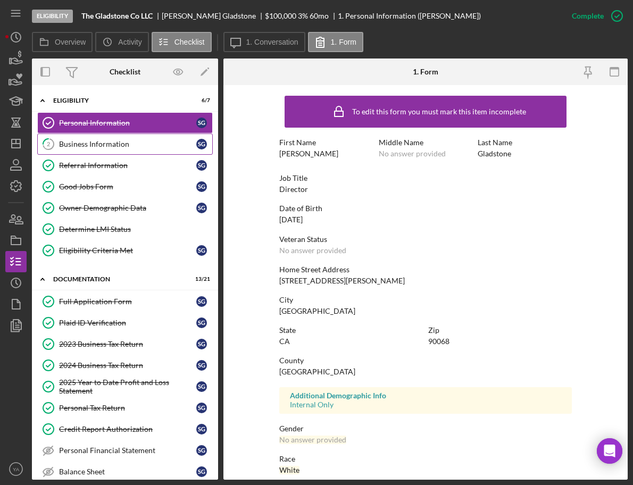
click at [129, 153] on link "2 Business Information S G" at bounding box center [125, 144] width 176 height 21
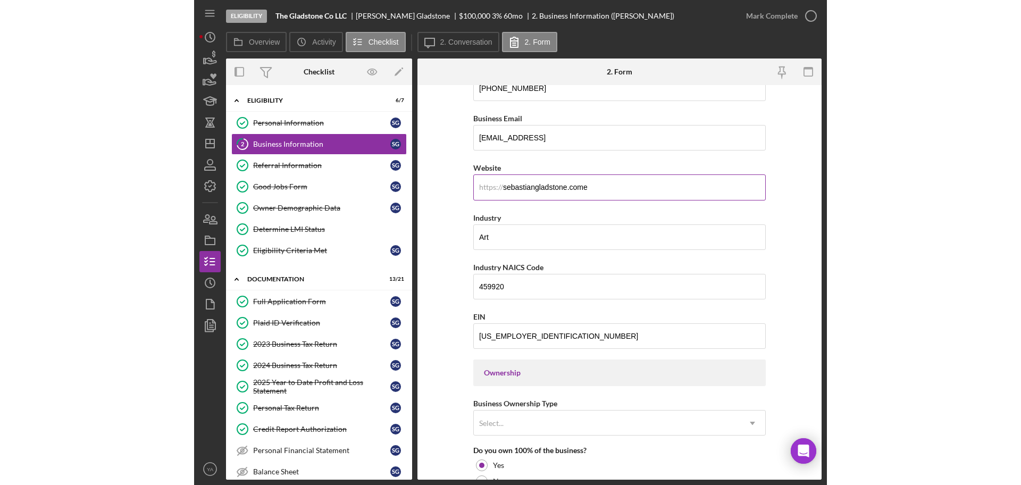
scroll to position [133, 0]
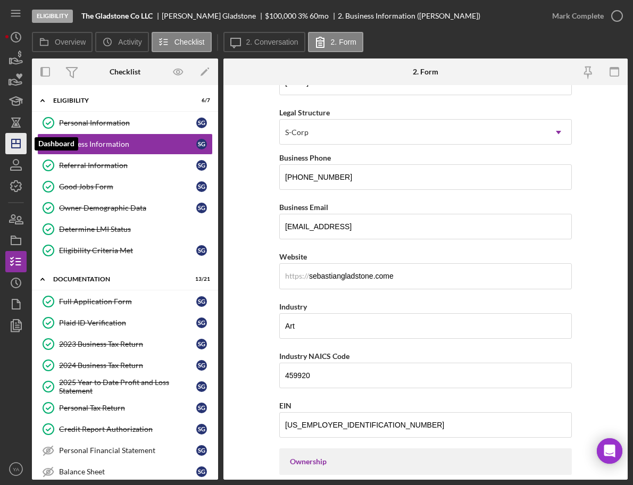
click at [15, 147] on icon "Icon/Dashboard" at bounding box center [16, 143] width 27 height 27
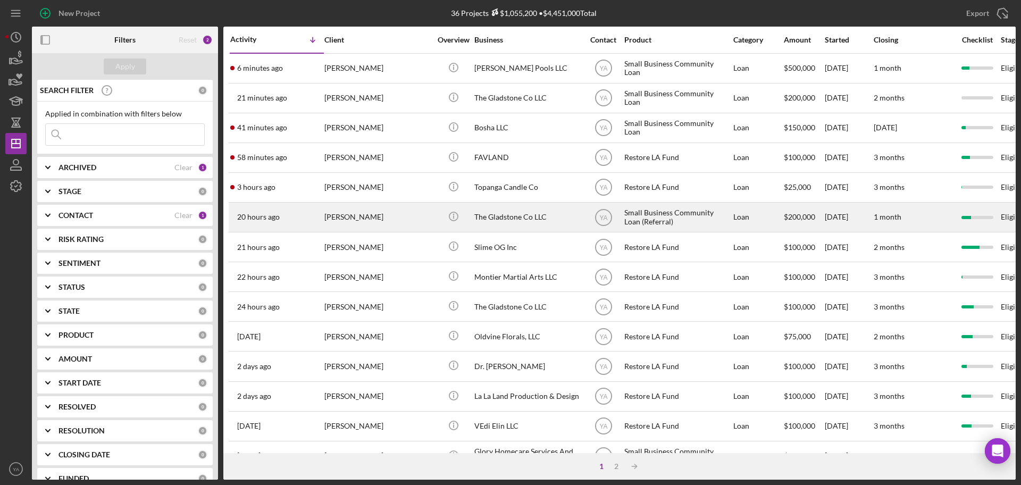
click at [560, 213] on div "The Gladstone Co LLC" at bounding box center [528, 217] width 106 height 28
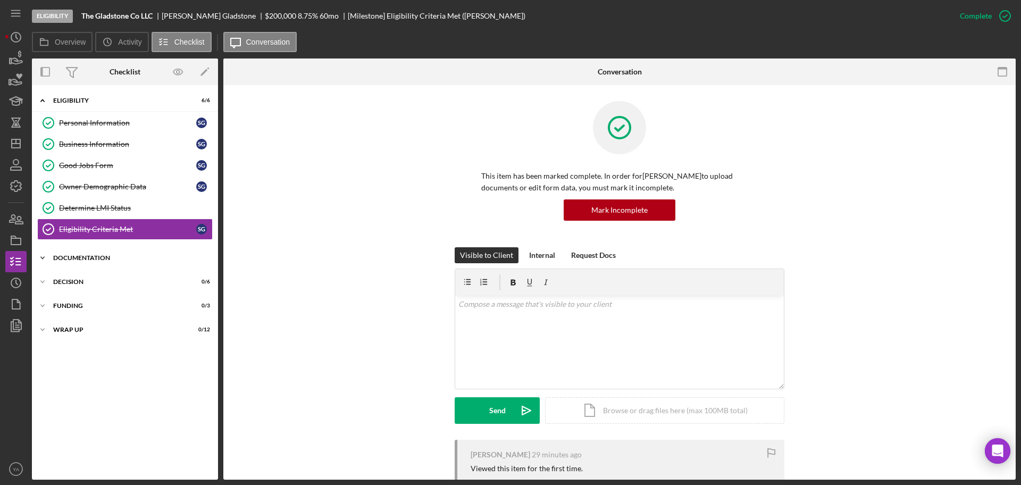
click at [80, 249] on div "Icon/Expander Documentation 9 / 21" at bounding box center [125, 257] width 186 height 21
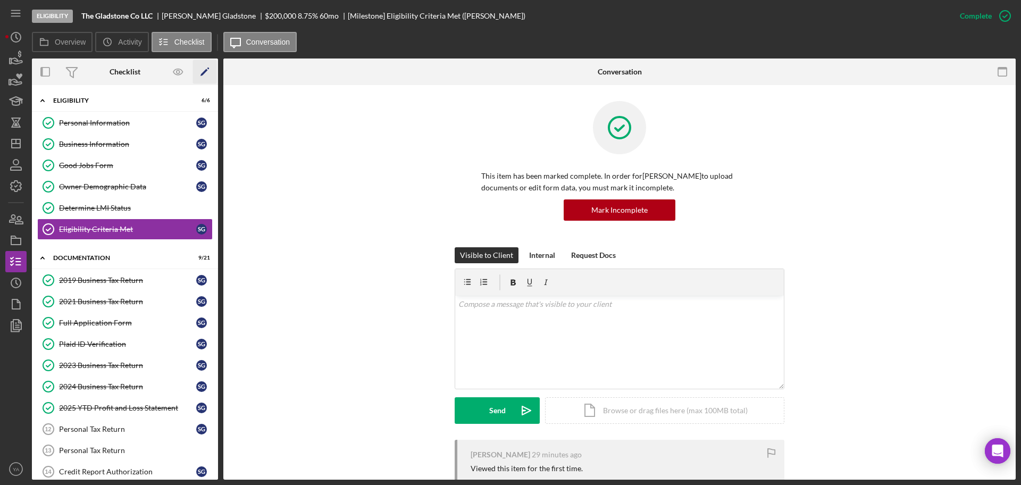
click at [201, 66] on icon "Icon/Edit" at bounding box center [205, 72] width 24 height 24
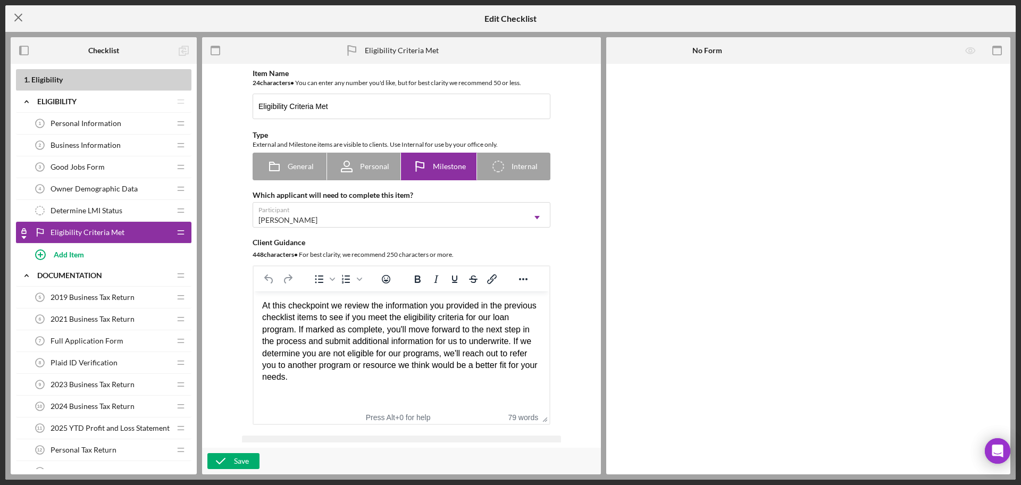
click at [20, 20] on icon "Icon/Menu Close" at bounding box center [18, 17] width 27 height 27
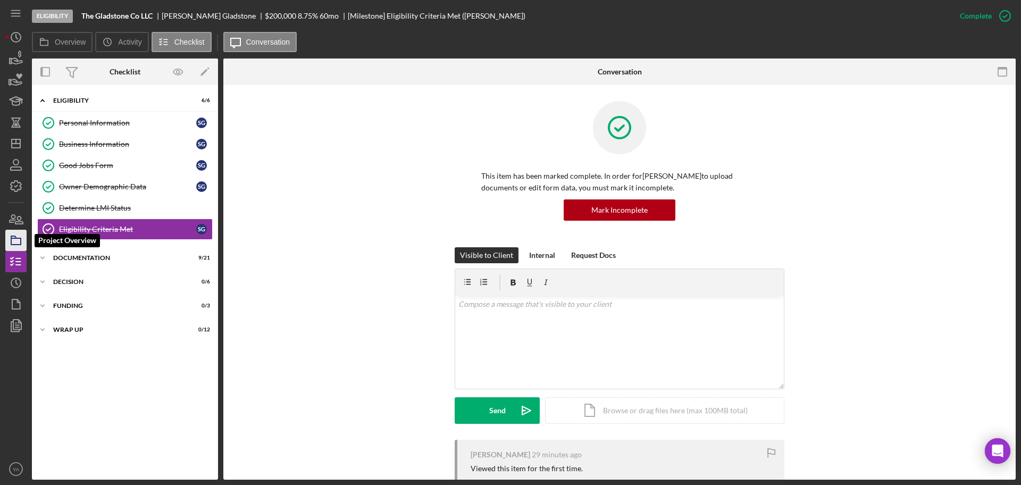
click at [20, 238] on rect "button" at bounding box center [16, 241] width 10 height 6
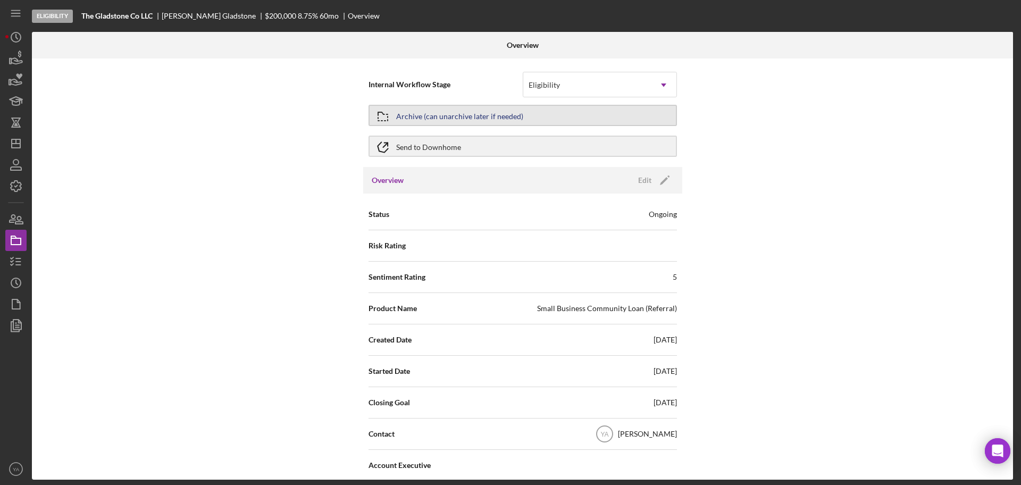
click at [596, 112] on button "Archive (can unarchive later if needed)" at bounding box center [523, 115] width 309 height 21
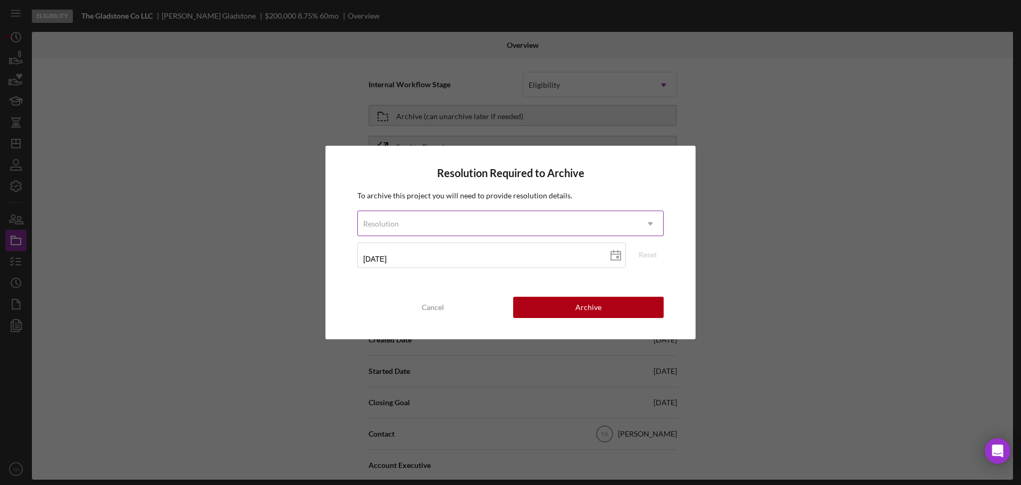
click at [501, 227] on div "Resolution" at bounding box center [498, 224] width 280 height 24
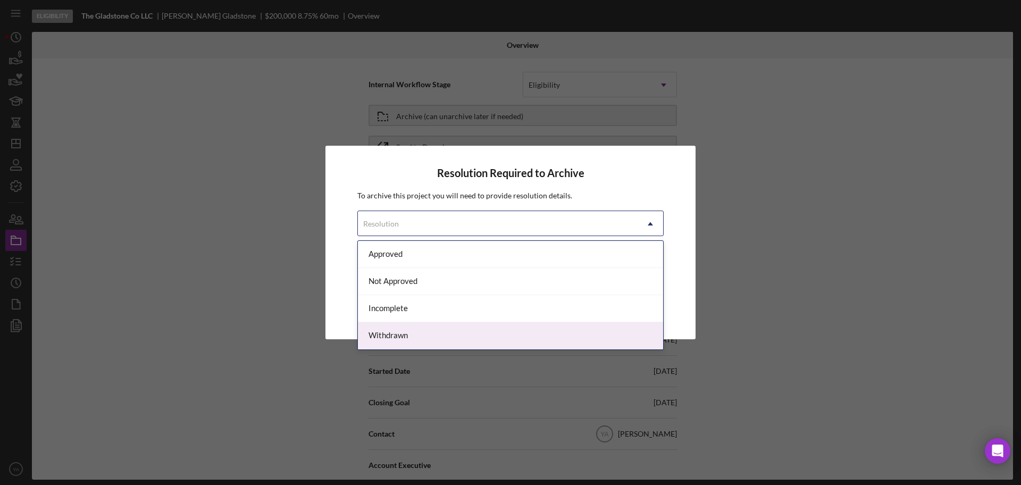
click at [427, 330] on div "Withdrawn" at bounding box center [510, 335] width 305 height 27
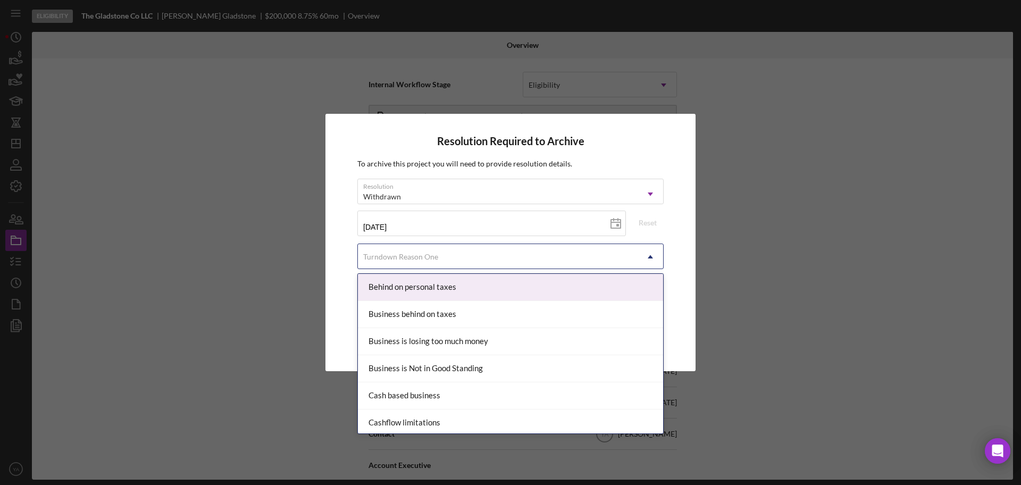
click at [486, 259] on div "Turndown Reason One" at bounding box center [498, 257] width 280 height 24
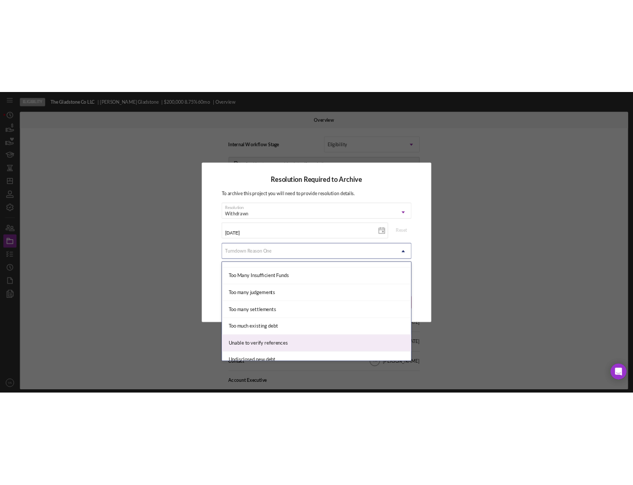
scroll to position [1170, 0]
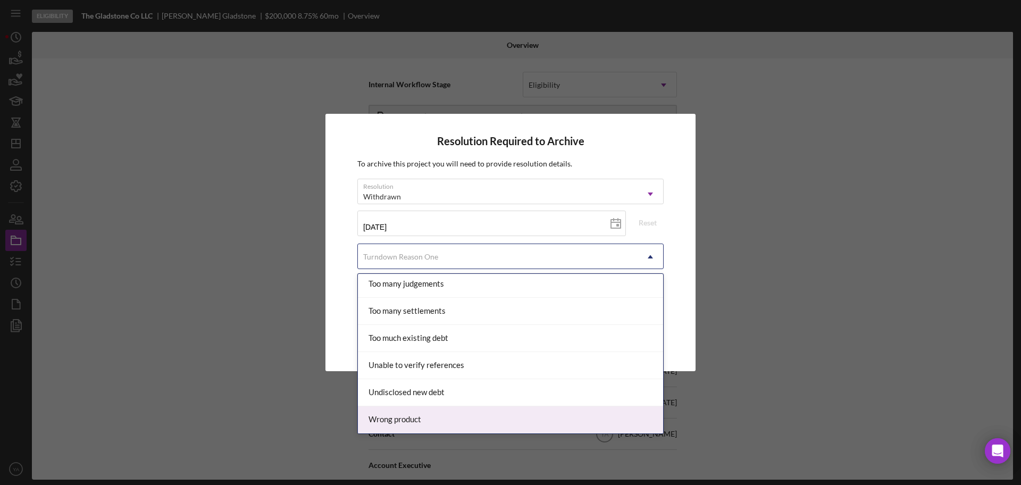
click at [437, 411] on div "Wrong product" at bounding box center [510, 419] width 305 height 27
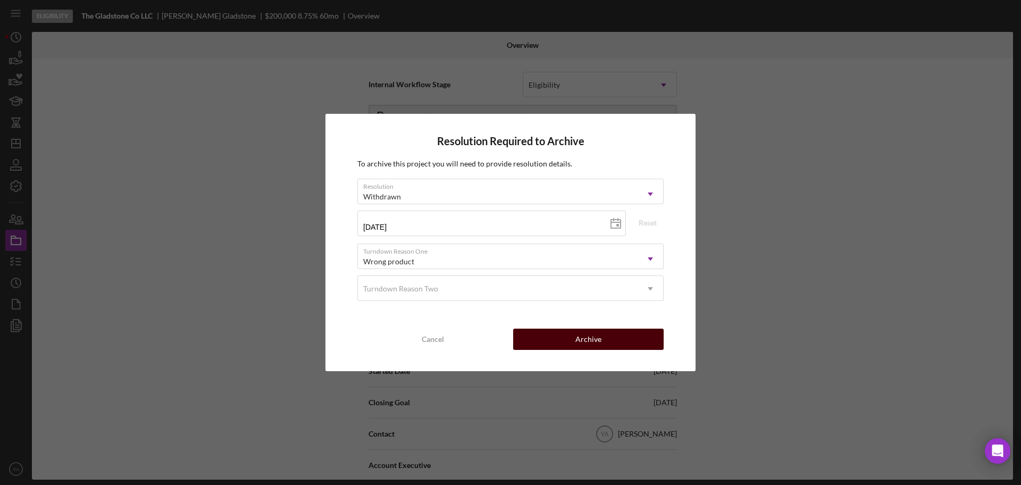
click at [566, 332] on button "Archive" at bounding box center [588, 339] width 151 height 21
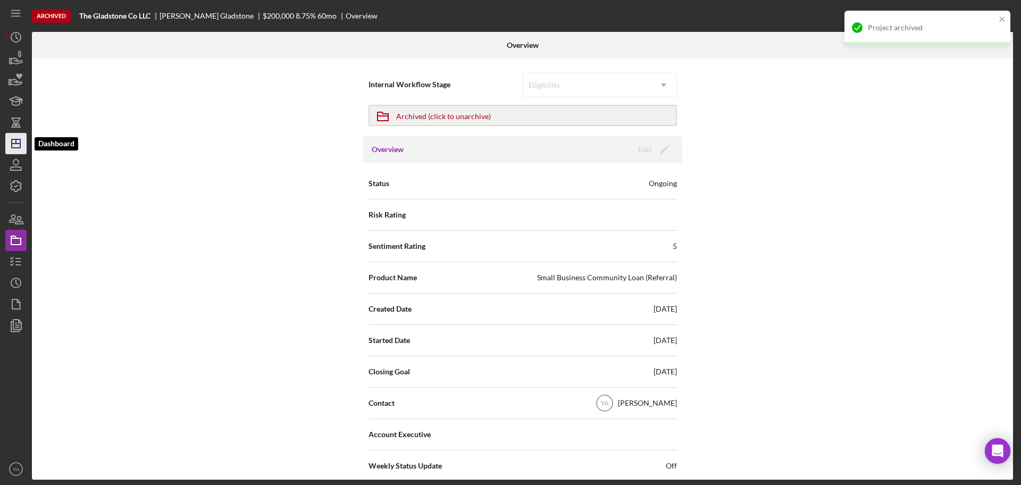
click at [9, 148] on icon "Icon/Dashboard" at bounding box center [16, 143] width 27 height 27
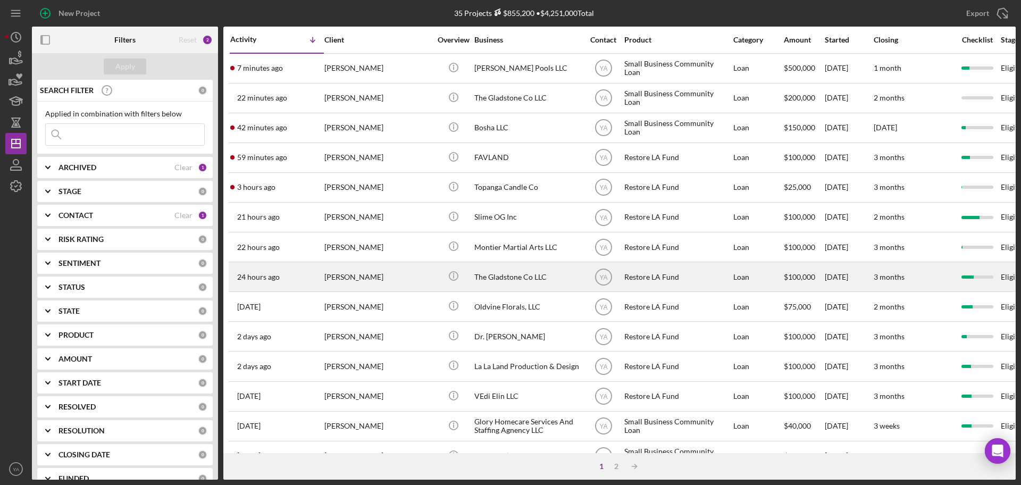
click at [509, 275] on div "The Gladstone Co LLC" at bounding box center [528, 277] width 106 height 28
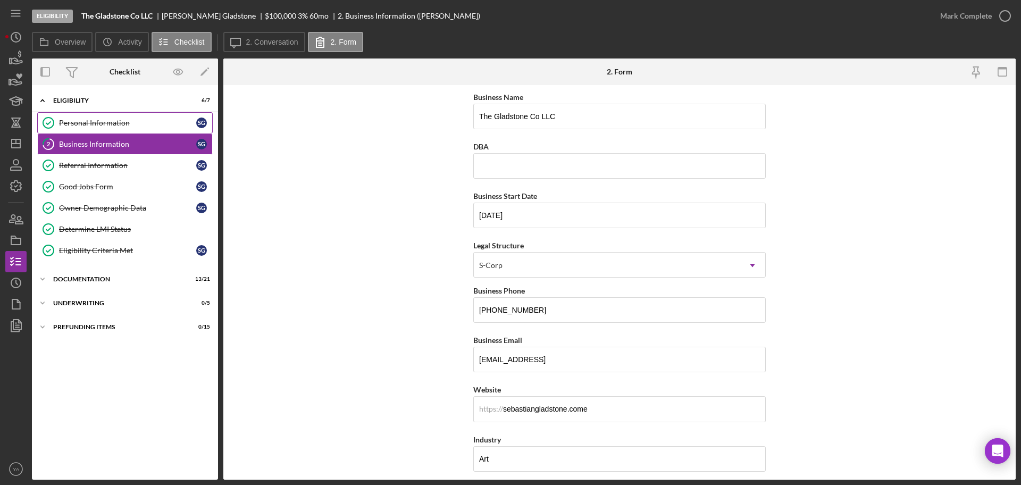
click at [90, 123] on div "Personal Information" at bounding box center [127, 123] width 137 height 9
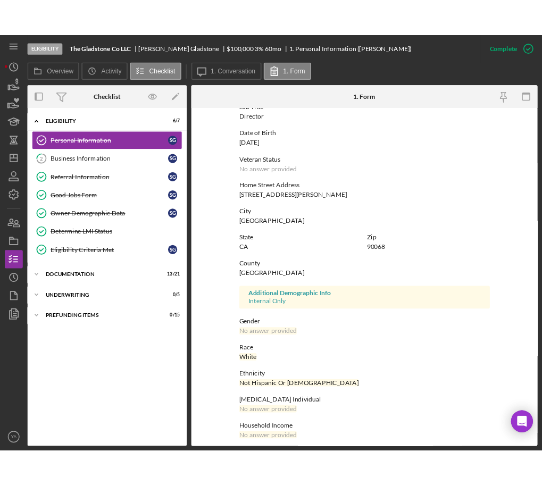
scroll to position [102, 0]
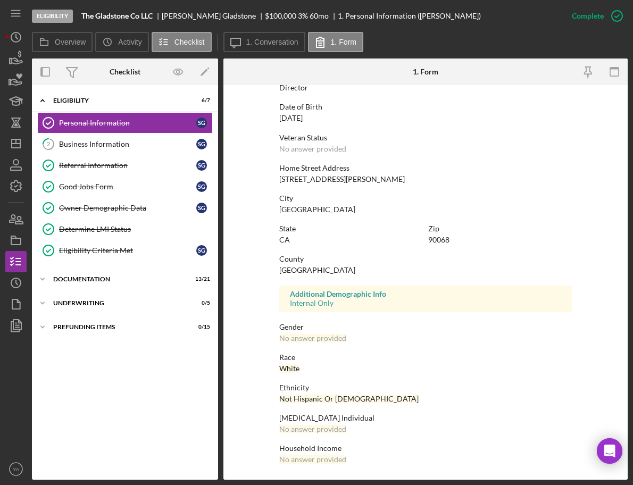
click at [377, 418] on div "[MEDICAL_DATA] Individual" at bounding box center [425, 418] width 293 height 9
click at [52, 74] on icon "button" at bounding box center [46, 72] width 24 height 24
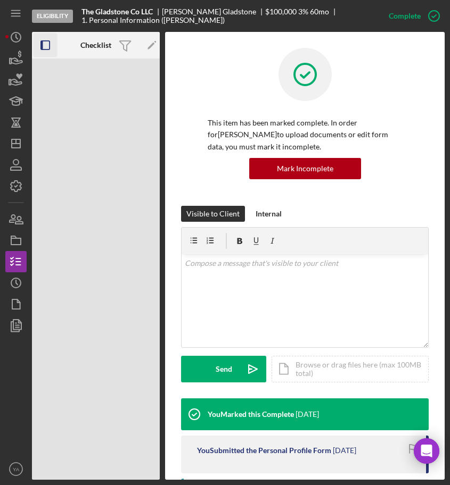
click at [50, 50] on icon "button" at bounding box center [46, 46] width 24 height 24
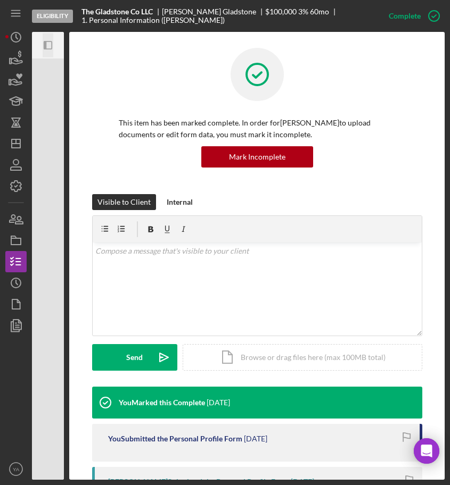
click at [51, 52] on icon "Icon/Panel Side Expand" at bounding box center [48, 46] width 24 height 24
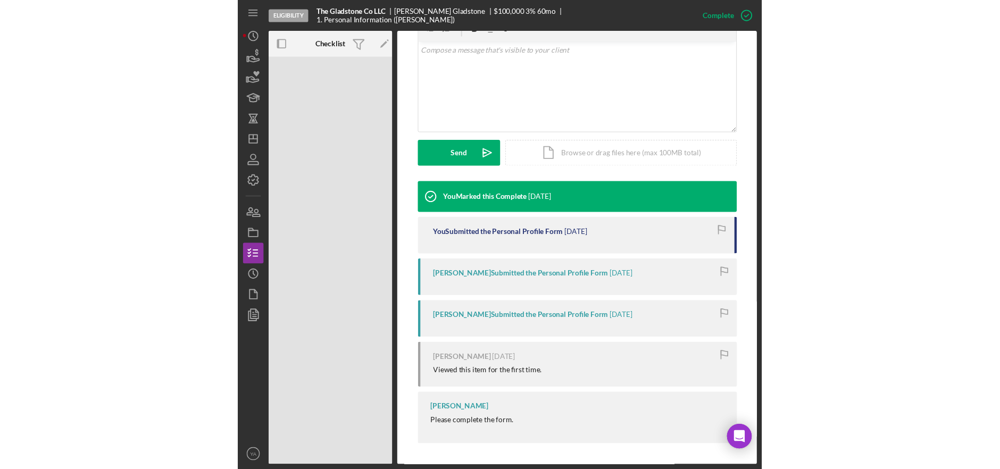
scroll to position [0, 0]
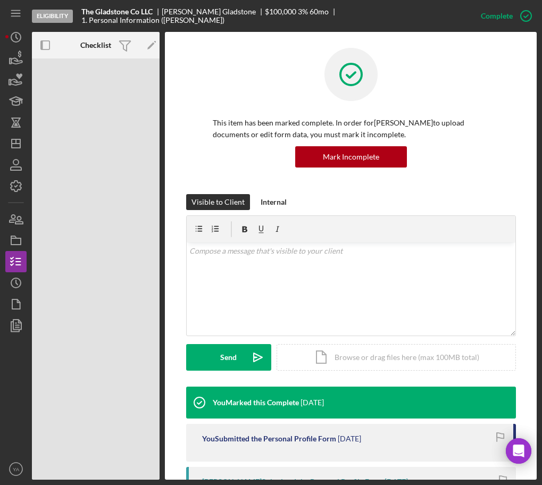
click at [13, 352] on div at bounding box center [15, 397] width 21 height 122
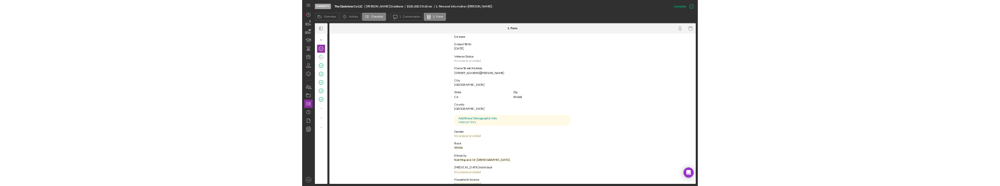
scroll to position [118, 0]
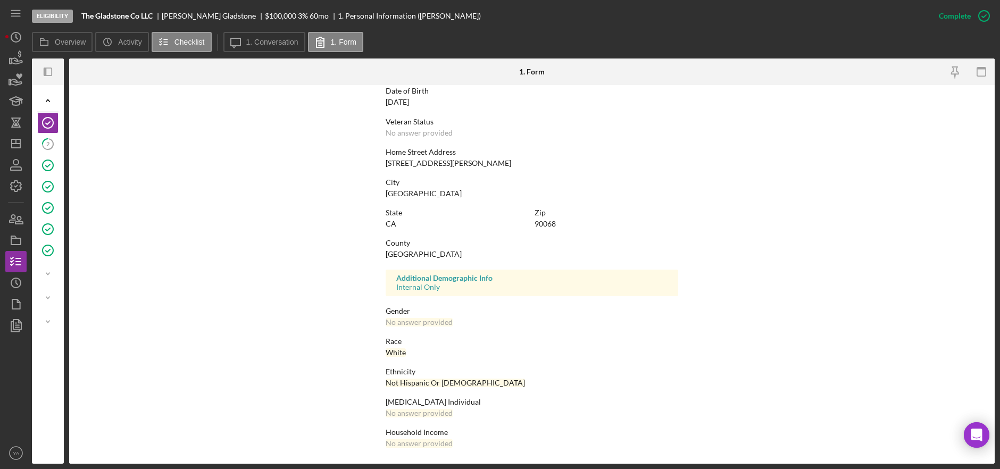
click at [465, 159] on div "Home Street Address 2529 Glen Green Street" at bounding box center [532, 158] width 293 height 20
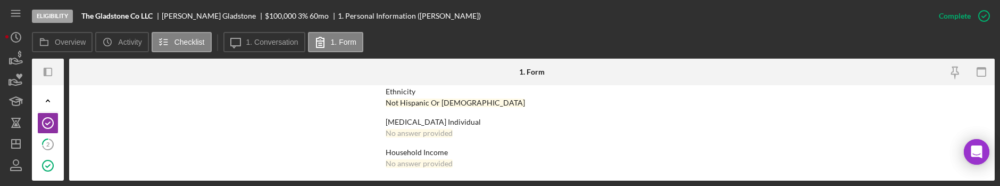
scroll to position [401, 0]
click at [221, 87] on form "To edit this form you must mark this item incomplete First Name Sebastian Middl…" at bounding box center [532, 132] width 926 height 95
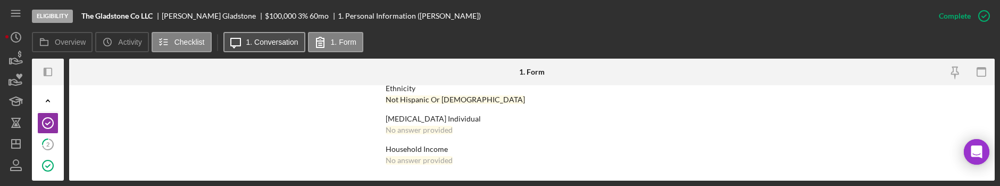
click at [269, 36] on button "Icon/Message 1. Conversation" at bounding box center [264, 42] width 82 height 20
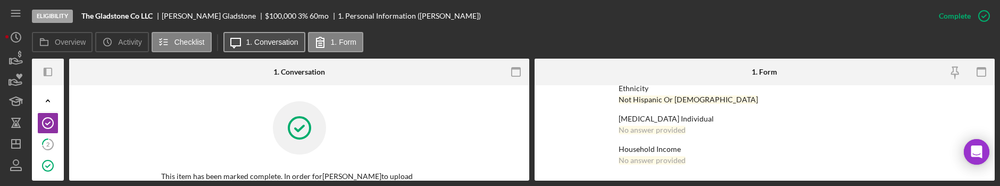
click at [274, 44] on label "1. Conversation" at bounding box center [272, 42] width 52 height 9
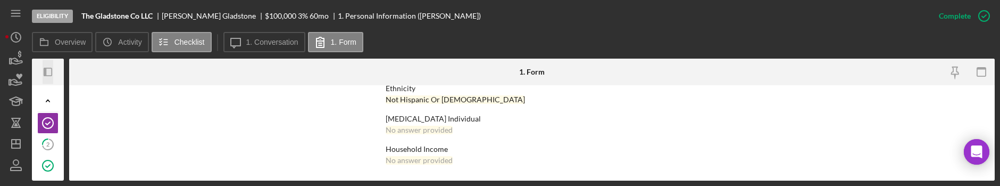
click at [48, 69] on icon "Icon/Panel Side Expand" at bounding box center [48, 72] width 24 height 24
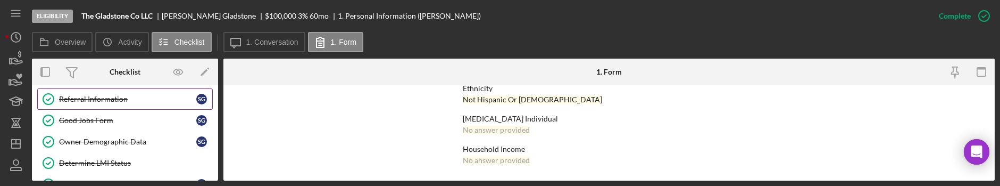
scroll to position [0, 0]
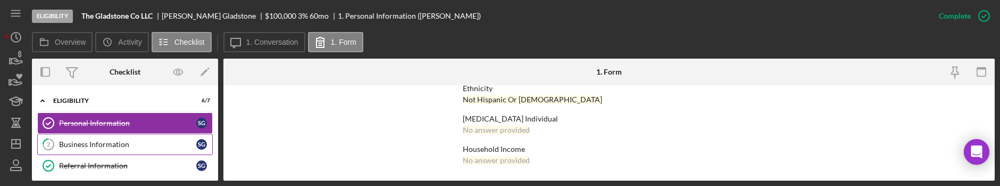
click at [105, 134] on link "2 Business Information S G" at bounding box center [125, 144] width 176 height 21
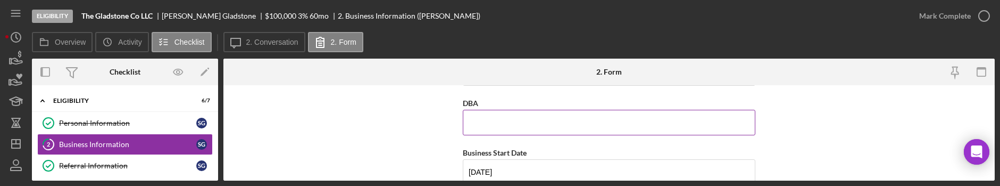
scroll to position [66, 0]
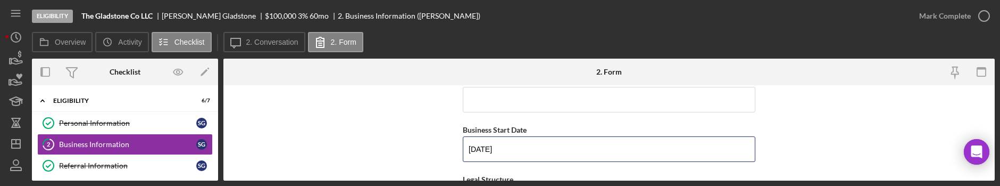
drag, startPoint x: 515, startPoint y: 146, endPoint x: 414, endPoint y: 146, distance: 101.6
click at [414, 146] on form "Business Name The Gladstone Co LLC DBA Business Start Date 12/21/2020 Legal Str…" at bounding box center [608, 132] width 771 height 95
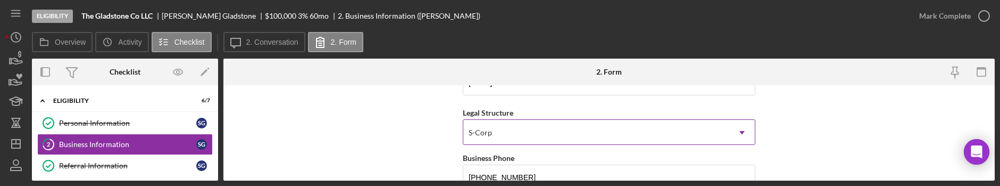
scroll to position [199, 0]
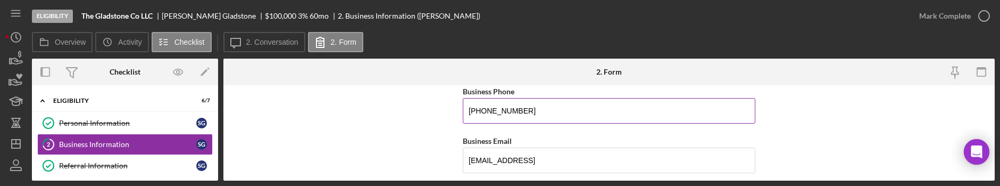
click at [542, 108] on input "[PHONE_NUMBER]" at bounding box center [609, 111] width 293 height 26
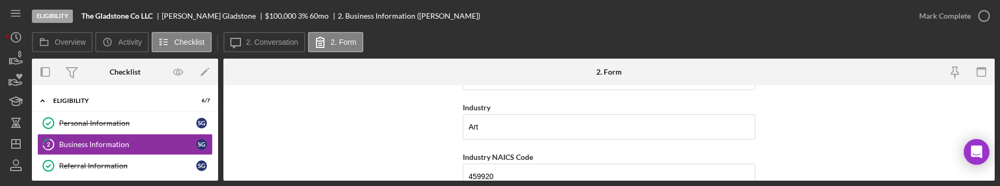
scroll to position [266, 0]
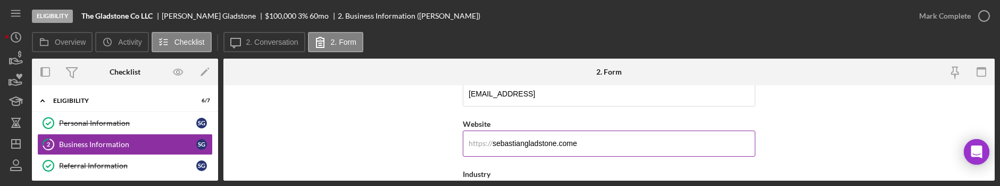
drag, startPoint x: 579, startPoint y: 140, endPoint x: 468, endPoint y: 148, distance: 112.0
click at [468, 148] on input "sebastiangladstone.come" at bounding box center [609, 143] width 293 height 26
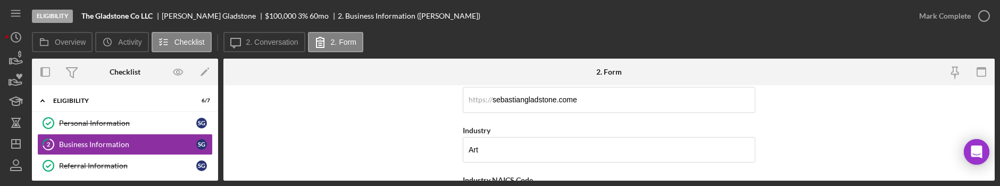
scroll to position [332, 0]
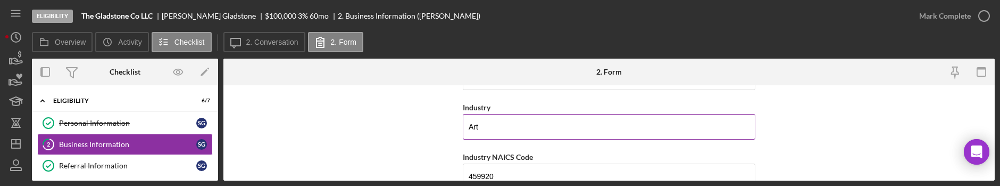
click at [508, 132] on input "Art" at bounding box center [609, 127] width 293 height 26
click at [508, 177] on input "459920" at bounding box center [609, 176] width 293 height 26
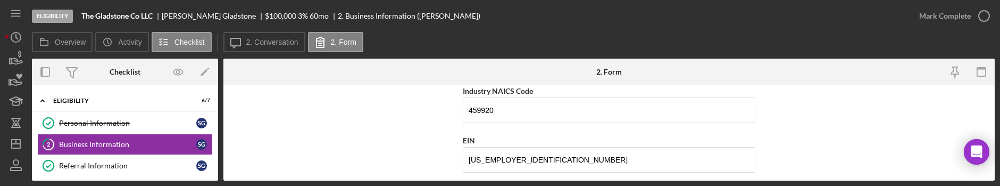
scroll to position [399, 0]
click at [519, 167] on input "[US_EMPLOYER_IDENTIFICATION_NUMBER]" at bounding box center [609, 159] width 293 height 26
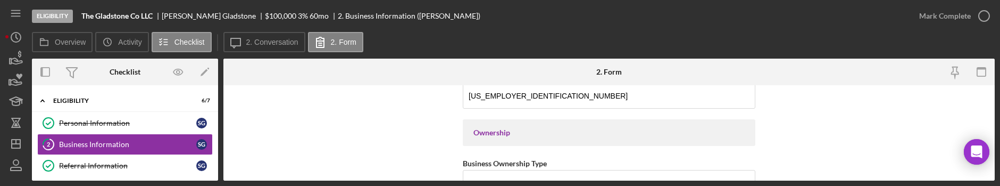
scroll to position [532, 0]
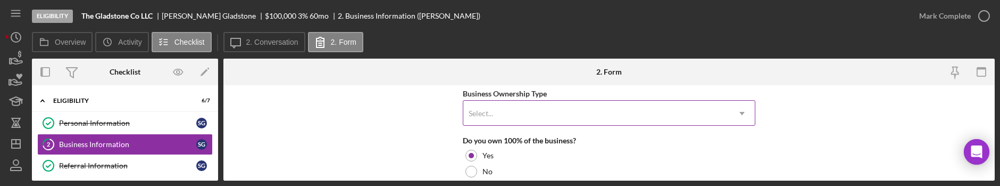
click at [598, 109] on div "Select..." at bounding box center [596, 113] width 266 height 24
click at [376, 105] on form "Business Name The Gladstone Co LLC DBA Business Start Date 12/21/2020 Legal Str…" at bounding box center [608, 132] width 771 height 95
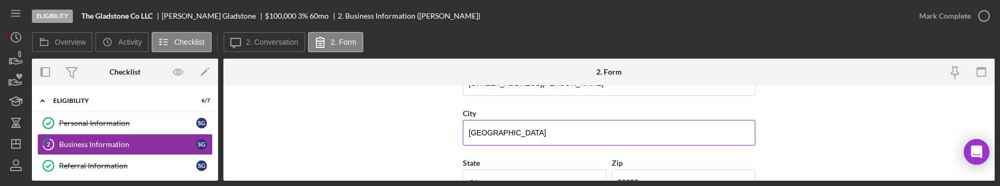
scroll to position [598, 0]
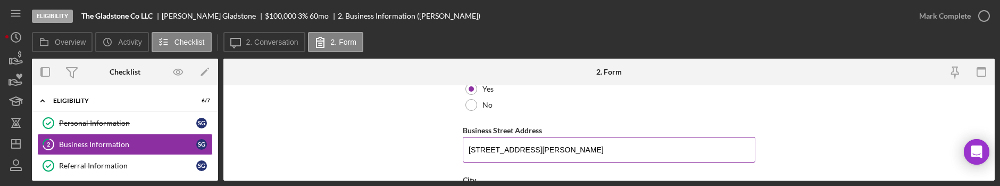
click at [558, 149] on input "[STREET_ADDRESS][PERSON_NAME]" at bounding box center [609, 150] width 293 height 26
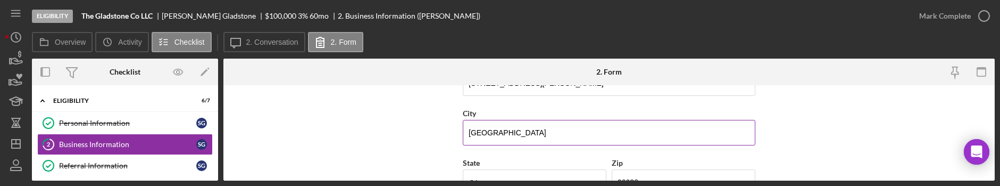
click at [535, 130] on input "[GEOGRAPHIC_DATA]" at bounding box center [609, 133] width 293 height 26
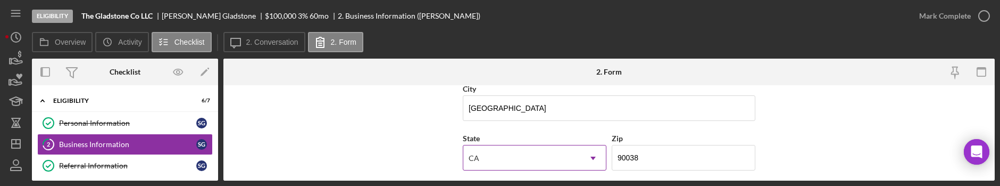
scroll to position [731, 0]
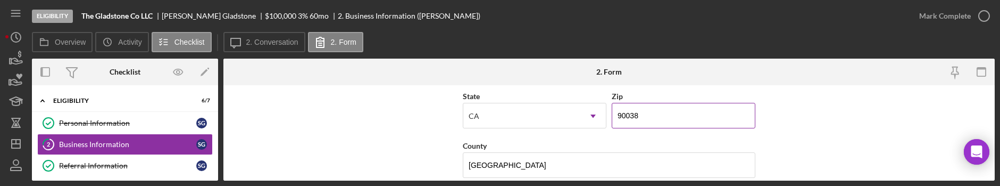
click at [659, 116] on input "90038" at bounding box center [684, 116] width 144 height 26
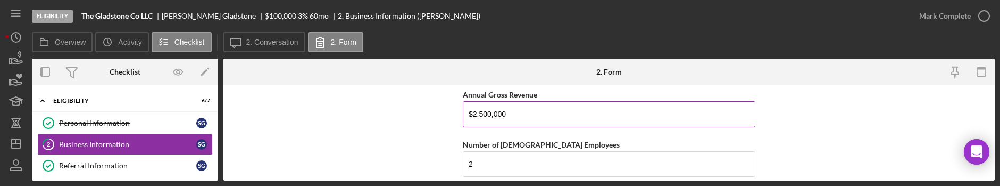
scroll to position [864, 0]
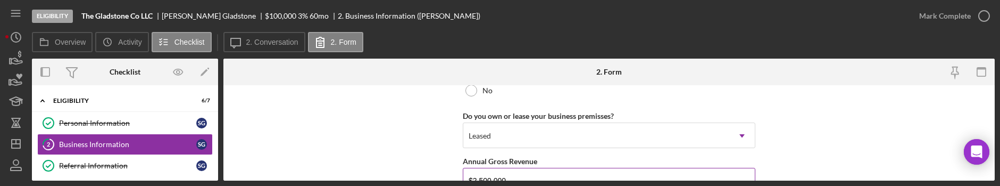
click at [519, 175] on input "$2,500,000" at bounding box center [609, 181] width 293 height 26
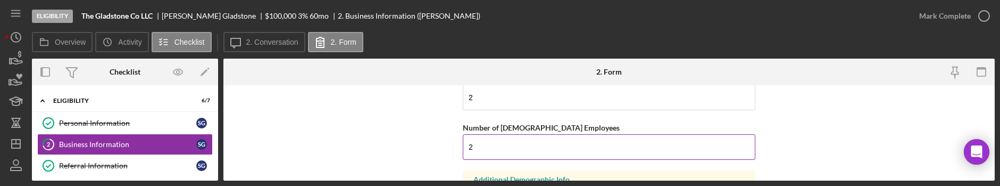
scroll to position [1064, 0]
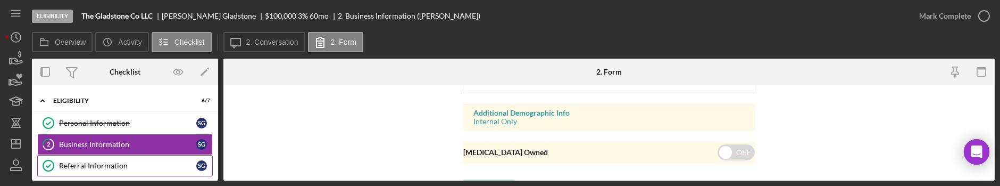
click at [121, 160] on link "Referral Information Referral Information S G" at bounding box center [125, 165] width 176 height 21
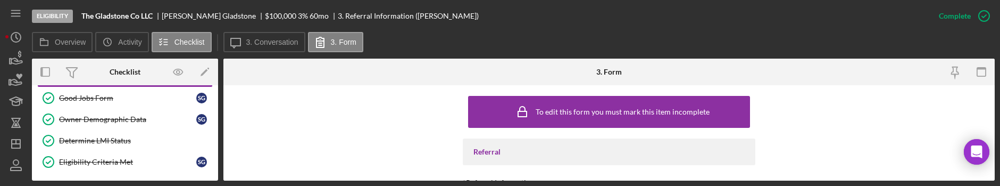
scroll to position [66, 0]
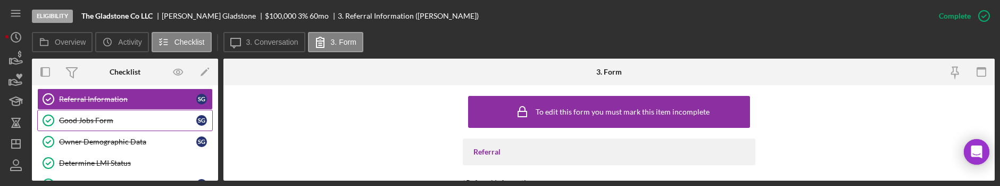
click at [134, 113] on link "Good Jobs Form Good Jobs Form S G" at bounding box center [125, 120] width 176 height 21
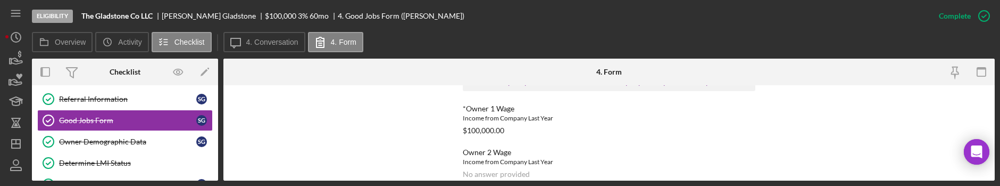
scroll to position [997, 0]
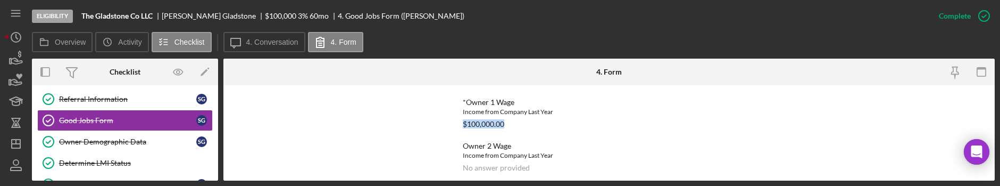
drag, startPoint x: 507, startPoint y: 121, endPoint x: 459, endPoint y: 122, distance: 47.9
click at [459, 122] on div "To edit this form you must mark this item incomplete Good Jobs Form *Total Numb…" at bounding box center [608, 132] width 771 height 95
copy div "$100,000.00"
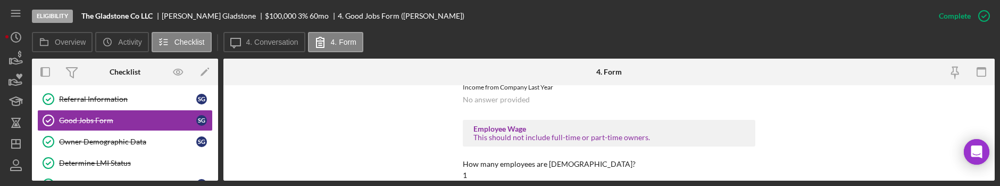
scroll to position [1263, 0]
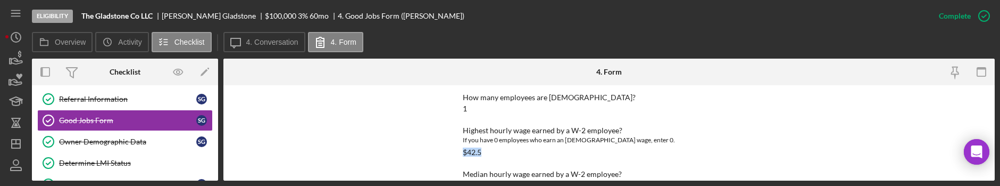
drag, startPoint x: 503, startPoint y: 149, endPoint x: 454, endPoint y: 155, distance: 49.8
click at [454, 155] on div "To edit this form you must mark this item incomplete Good Jobs Form *Total Numb…" at bounding box center [608, 132] width 771 height 95
copy div "$42.5"
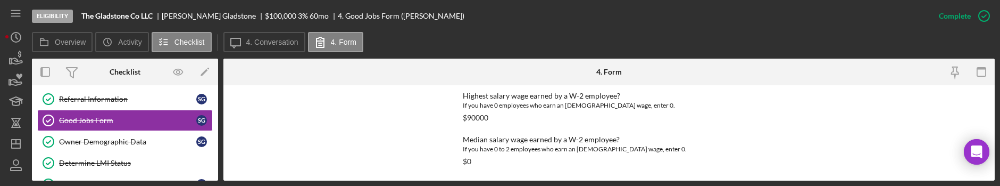
scroll to position [1463, 0]
drag, startPoint x: 494, startPoint y: 111, endPoint x: 427, endPoint y: 121, distance: 67.2
click at [427, 121] on div "To edit this form you must mark this item incomplete Good Jobs Form *Total Numb…" at bounding box center [608, 132] width 771 height 95
copy div "$90000"
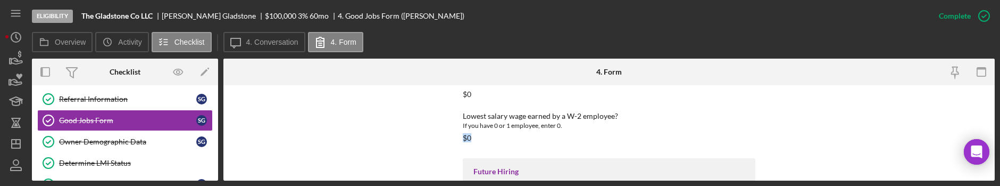
drag, startPoint x: 470, startPoint y: 139, endPoint x: 447, endPoint y: 138, distance: 22.9
click at [447, 138] on div "To edit this form you must mark this item incomplete Good Jobs Form *Total Numb…" at bounding box center [608, 132] width 771 height 95
copy div "$0"
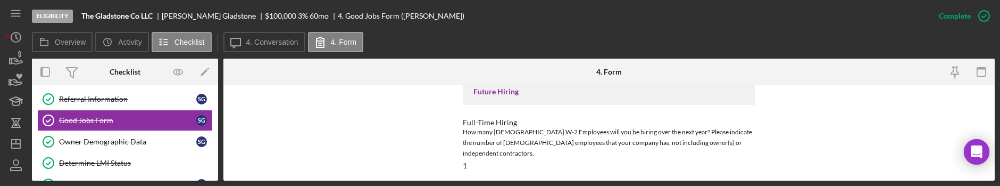
scroll to position [1659, 0]
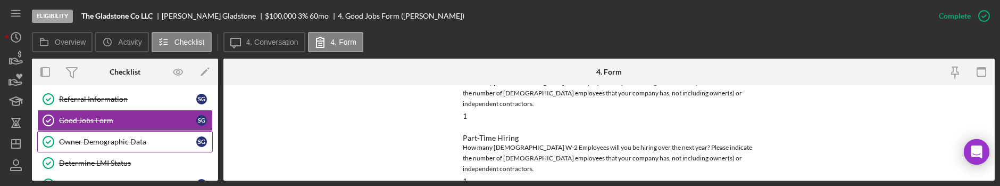
click at [102, 149] on link "Owner Demographic Data Owner Demographic Data S G" at bounding box center [125, 141] width 176 height 21
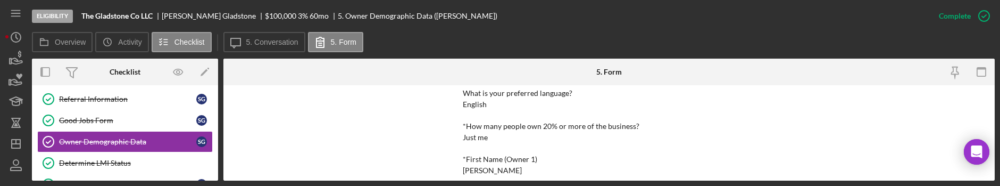
scroll to position [66, 0]
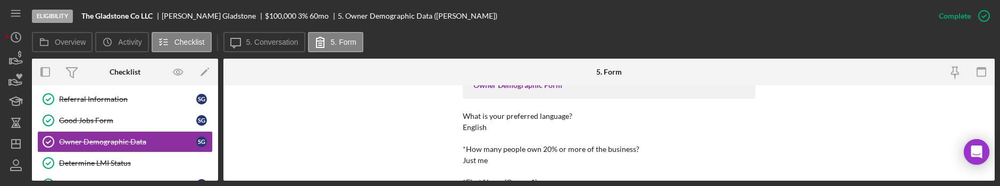
drag, startPoint x: 485, startPoint y: 120, endPoint x: 443, endPoint y: 131, distance: 44.0
click at [443, 131] on div "To edit this form you must mark this item incomplete Owner Demographic Form Wha…" at bounding box center [608, 132] width 771 height 95
drag, startPoint x: 488, startPoint y: 127, endPoint x: 428, endPoint y: 123, distance: 59.7
click at [428, 123] on div "To edit this form you must mark this item incomplete Owner Demographic Form Wha…" at bounding box center [608, 132] width 771 height 95
copy div "English"
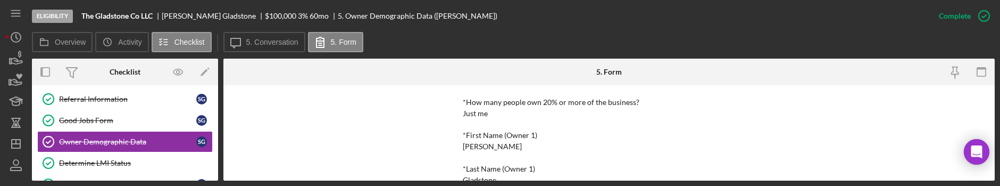
scroll to position [133, 0]
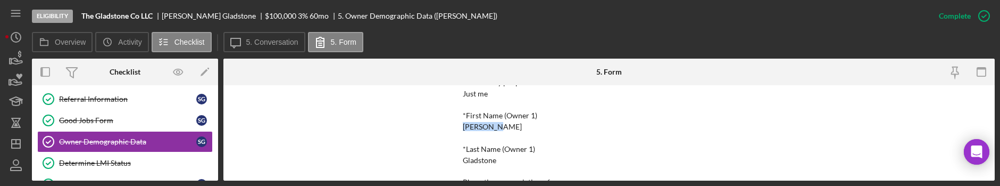
drag, startPoint x: 487, startPoint y: 128, endPoint x: 435, endPoint y: 128, distance: 52.1
click at [435, 128] on div "To edit this form you must mark this item incomplete Owner Demographic Form Wha…" at bounding box center [608, 132] width 771 height 95
copy div "[PERSON_NAME]"
drag, startPoint x: 495, startPoint y: 162, endPoint x: 429, endPoint y: 154, distance: 66.5
click at [429, 154] on div "To edit this form you must mark this item incomplete Owner Demographic Form Wha…" at bounding box center [608, 132] width 771 height 95
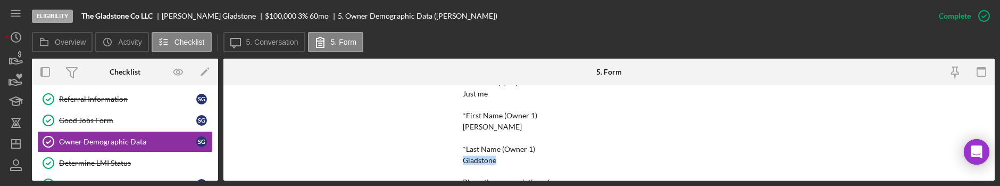
copy div "Gladstone"
drag, startPoint x: 506, startPoint y: 162, endPoint x: 437, endPoint y: 158, distance: 69.8
click at [437, 158] on div "To edit this form you must mark this item incomplete Owner Demographic Form Wha…" at bounding box center [608, 132] width 771 height 95
copy div "2137931574"
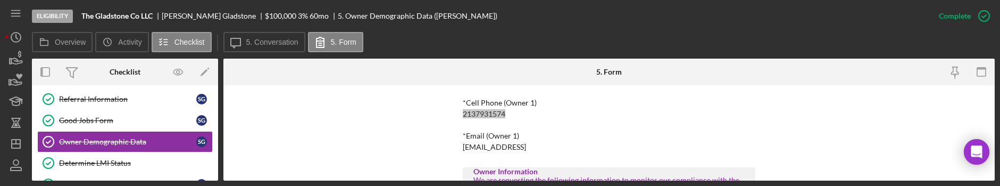
scroll to position [266, 0]
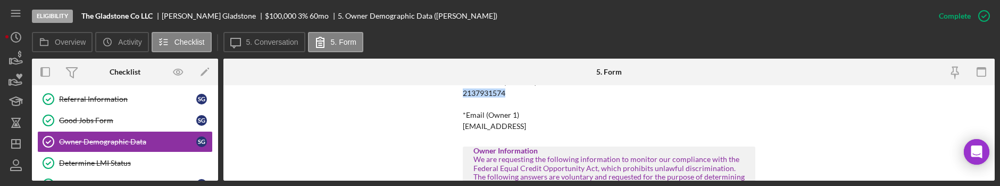
drag, startPoint x: 561, startPoint y: 129, endPoint x: 444, endPoint y: 128, distance: 117.0
click at [444, 128] on div "To edit this form you must mark this item incomplete Owner Demographic Form Wha…" at bounding box center [608, 132] width 771 height 95
copy div "sg@sebastiangladstone.come"
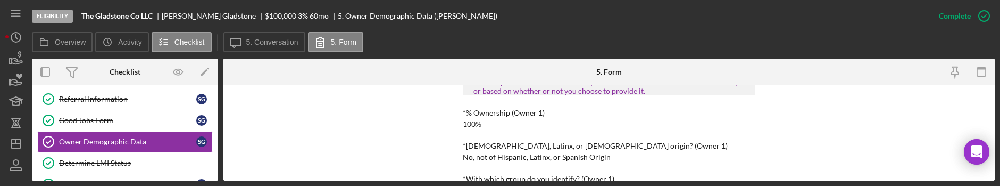
scroll to position [399, 0]
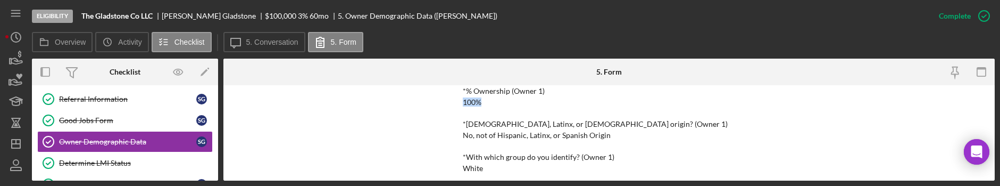
drag, startPoint x: 492, startPoint y: 102, endPoint x: 440, endPoint y: 102, distance: 51.1
click at [440, 102] on div "To edit this form you must mark this item incomplete Owner Demographic Form Wha…" at bounding box center [608, 132] width 771 height 95
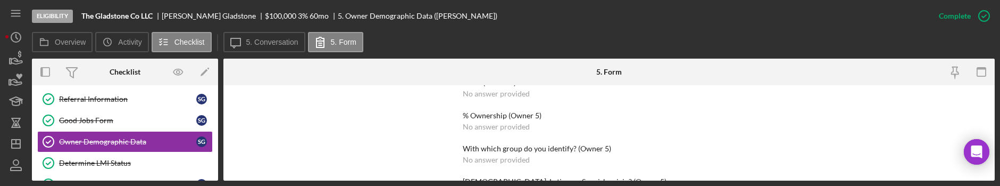
scroll to position [1885, 0]
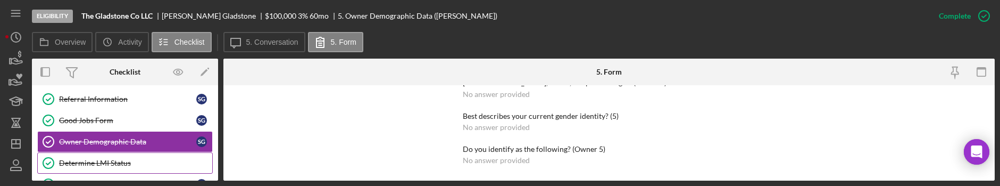
click at [105, 155] on link "Determine LMI Status Determine LMI Status" at bounding box center [125, 162] width 176 height 21
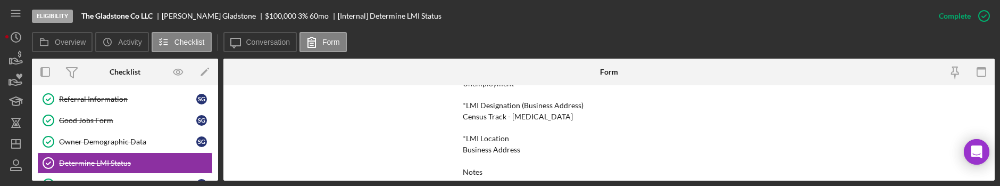
scroll to position [133, 0]
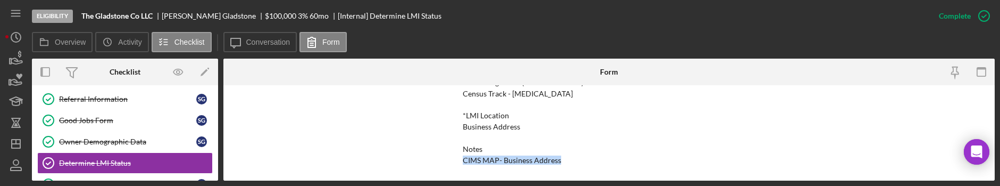
drag, startPoint x: 565, startPoint y: 157, endPoint x: 427, endPoint y: 164, distance: 138.5
click at [427, 164] on div "To edit this form you must mark this item incomplete LMI Tracking *LMI Designat…" at bounding box center [608, 132] width 771 height 95
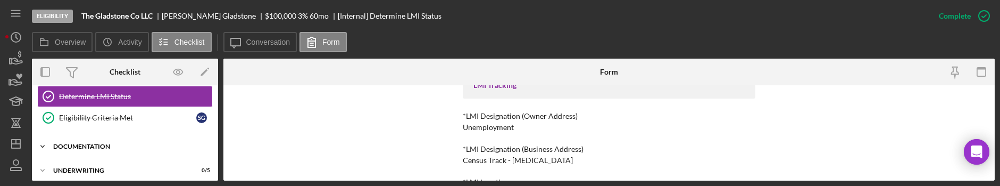
click at [106, 147] on div "Documentation" at bounding box center [129, 146] width 152 height 6
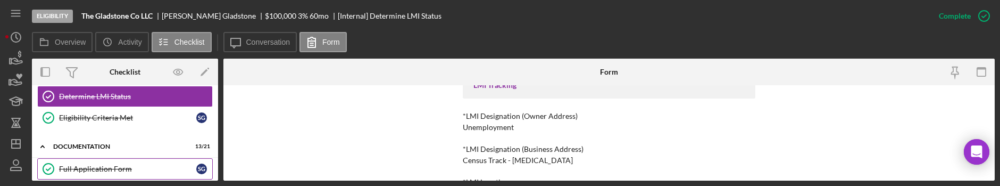
click at [107, 164] on div "Full Application Form" at bounding box center [127, 168] width 137 height 9
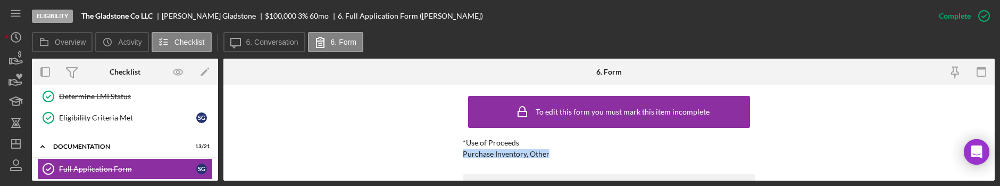
drag, startPoint x: 546, startPoint y: 89, endPoint x: 456, endPoint y: 152, distance: 110.1
click at [456, 152] on div "To edit this form you must mark this item incomplete *Use of Proceeds Purchase …" at bounding box center [608, 132] width 771 height 95
click at [536, 147] on div "*Use of Proceeds Purchase Inventory, Other" at bounding box center [609, 148] width 293 height 20
click at [568, 150] on div "*Use of Proceeds Purchase Inventory, Other" at bounding box center [609, 148] width 293 height 20
drag, startPoint x: 561, startPoint y: 150, endPoint x: 452, endPoint y: 155, distance: 109.2
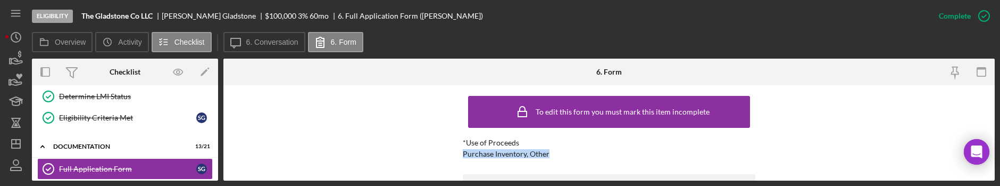
click at [452, 155] on div "To edit this form you must mark this item incomplete *Use of Proceeds Purchase …" at bounding box center [608, 132] width 771 height 95
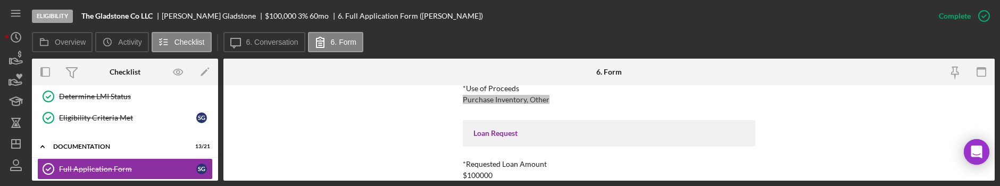
scroll to position [66, 0]
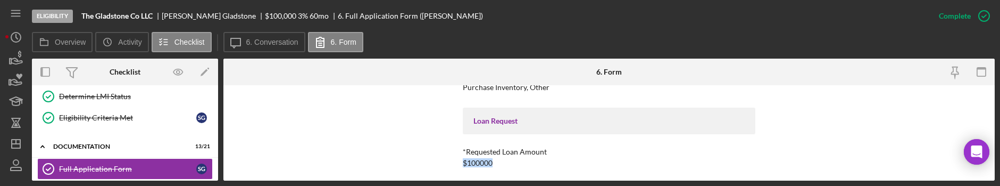
drag, startPoint x: 496, startPoint y: 163, endPoint x: 439, endPoint y: 163, distance: 56.4
click at [439, 163] on div "To edit this form you must mark this item incomplete *Use of Proceeds Purchase …" at bounding box center [608, 132] width 771 height 95
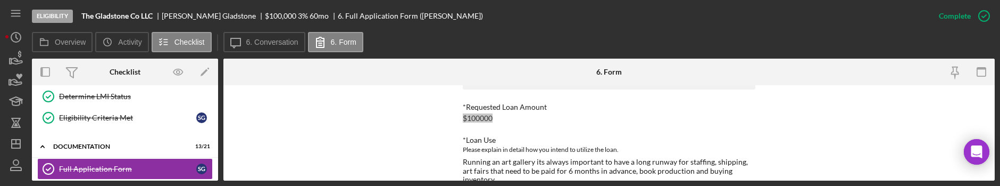
scroll to position [133, 0]
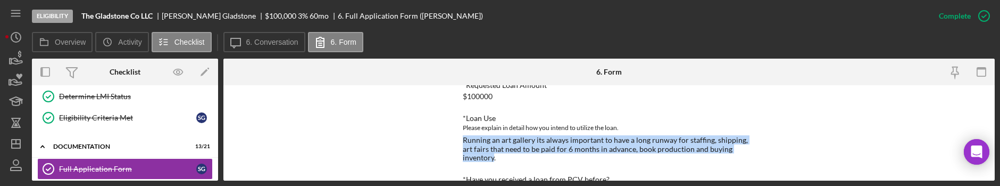
drag, startPoint x: 459, startPoint y: 135, endPoint x: 747, endPoint y: 150, distance: 288.7
click at [747, 150] on div "To edit this form you must mark this item incomplete *Use of Proceeds Purchase …" at bounding box center [608, 132] width 771 height 95
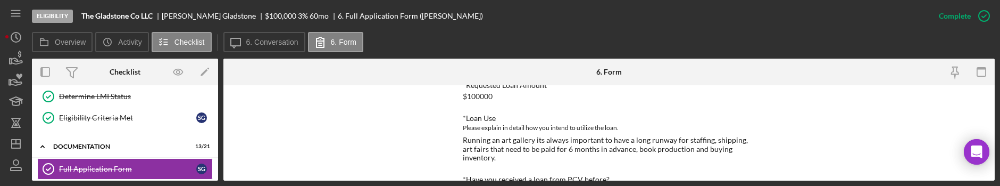
click at [750, 149] on div "Running an art gallery its always important to have a long runway for staffing,…" at bounding box center [609, 149] width 293 height 26
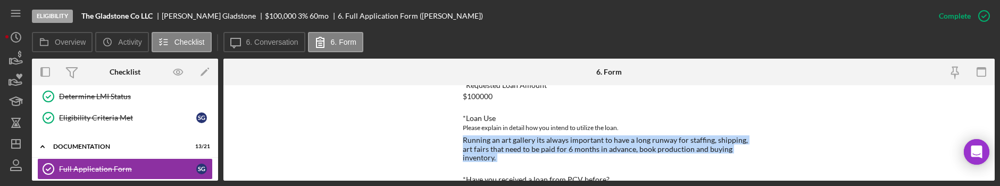
drag, startPoint x: 750, startPoint y: 149, endPoint x: 417, endPoint y: 137, distance: 333.8
click at [417, 137] on div "To edit this form you must mark this item incomplete *Use of Proceeds Purchase …" at bounding box center [608, 132] width 771 height 95
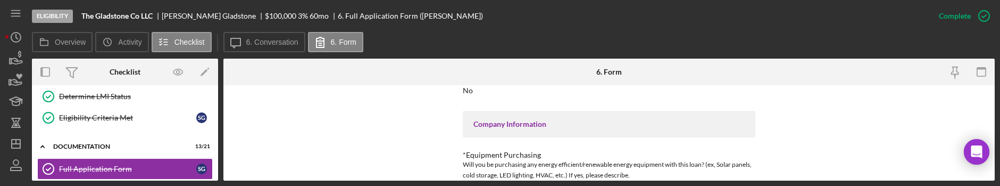
scroll to position [332, 0]
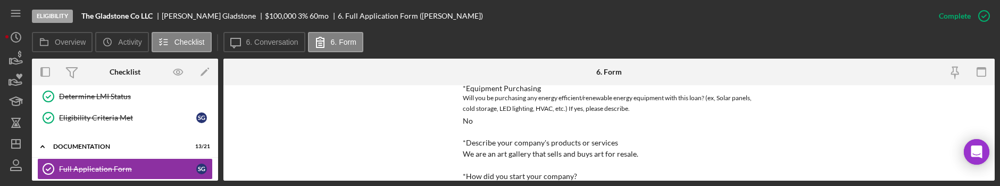
drag, startPoint x: 451, startPoint y: 148, endPoint x: 662, endPoint y: 138, distance: 212.0
click at [662, 138] on div "To edit this form you must mark this item incomplete *Use of Proceeds Purchase …" at bounding box center [608, 132] width 771 height 95
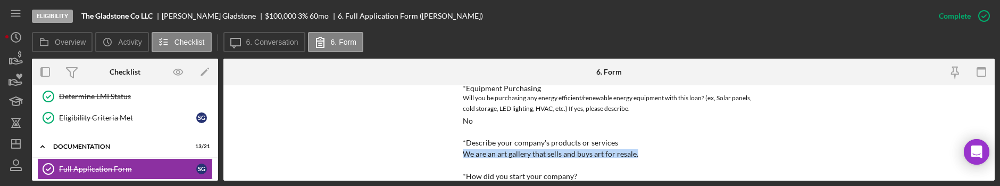
drag, startPoint x: 642, startPoint y: 148, endPoint x: 458, endPoint y: 148, distance: 184.1
click at [458, 148] on div "To edit this form you must mark this item incomplete *Use of Proceeds Purchase …" at bounding box center [608, 132] width 771 height 95
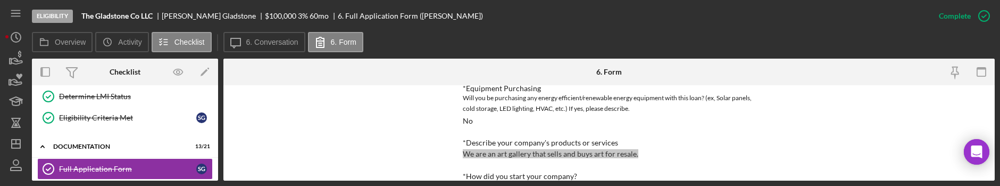
scroll to position [399, 0]
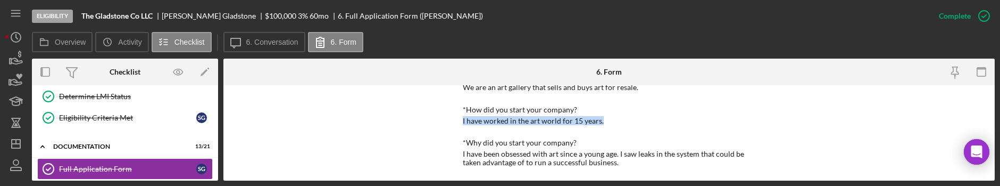
drag, startPoint x: 606, startPoint y: 111, endPoint x: 455, endPoint y: 107, distance: 150.6
click at [455, 107] on div "To edit this form you must mark this item incomplete *Use of Proceeds Purchase …" at bounding box center [608, 132] width 771 height 95
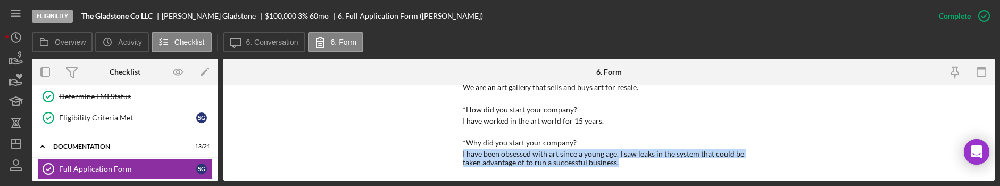
drag, startPoint x: 453, startPoint y: 142, endPoint x: 670, endPoint y: 156, distance: 217.5
click at [670, 156] on div "To edit this form you must mark this item incomplete *Use of Proceeds Purchase …" at bounding box center [608, 132] width 771 height 95
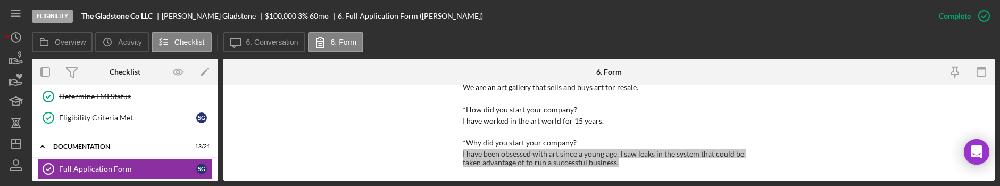
scroll to position [465, 0]
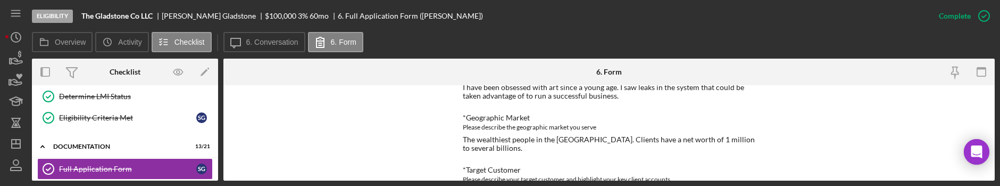
drag, startPoint x: 453, startPoint y: 131, endPoint x: 767, endPoint y: 120, distance: 314.1
click at [767, 120] on div "To edit this form you must mark this item incomplete *Use of Proceeds Purchase …" at bounding box center [608, 132] width 771 height 95
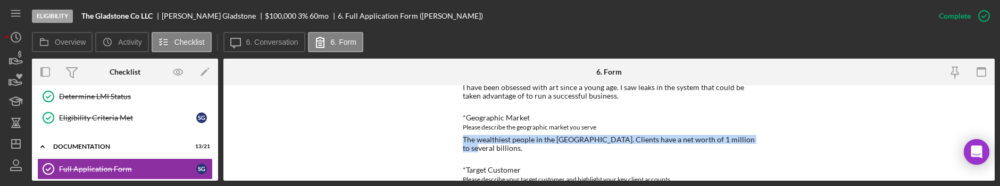
drag, startPoint x: 771, startPoint y: 130, endPoint x: 457, endPoint y: 135, distance: 313.9
click at [457, 135] on div "To edit this form you must mark this item incomplete *Use of Proceeds Purchase …" at bounding box center [608, 132] width 771 height 95
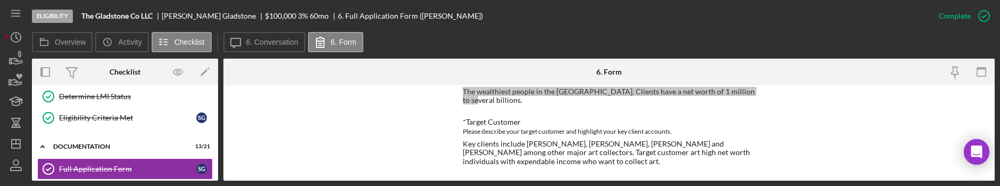
scroll to position [532, 0]
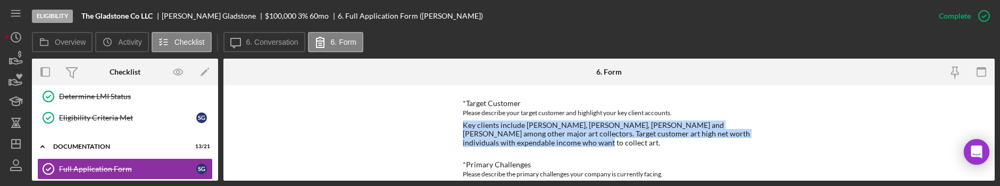
drag, startPoint x: 455, startPoint y: 106, endPoint x: 533, endPoint y: 127, distance: 79.9
click at [533, 127] on div "To edit this form you must mark this item incomplete *Use of Proceeds Purchase …" at bounding box center [608, 132] width 771 height 95
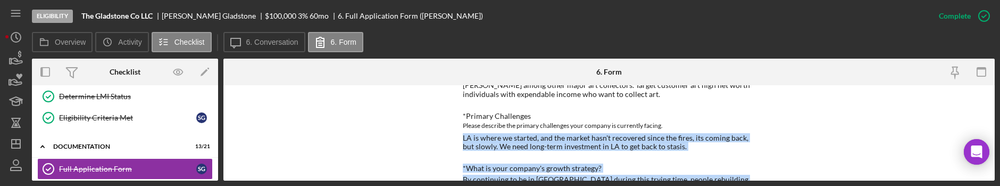
scroll to position [592, 0]
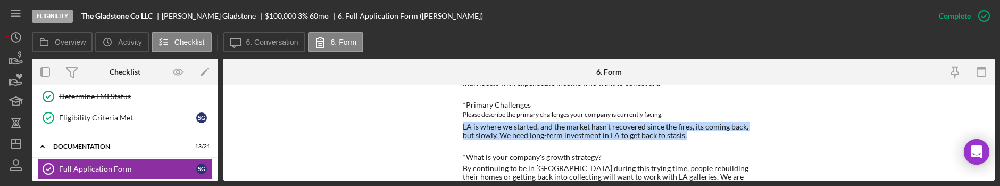
drag, startPoint x: 458, startPoint y: 165, endPoint x: 689, endPoint y: 117, distance: 236.5
click at [689, 117] on div "To edit this form you must mark this item incomplete *Use of Proceeds Purchase …" at bounding box center [608, 132] width 771 height 95
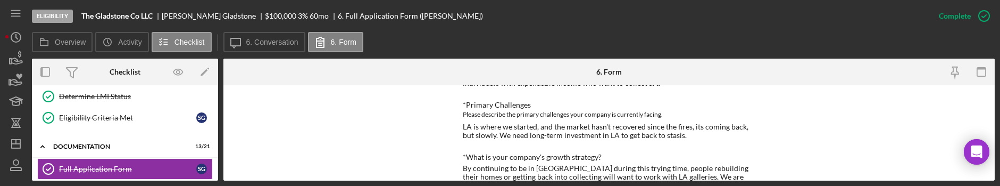
scroll to position [592, 0]
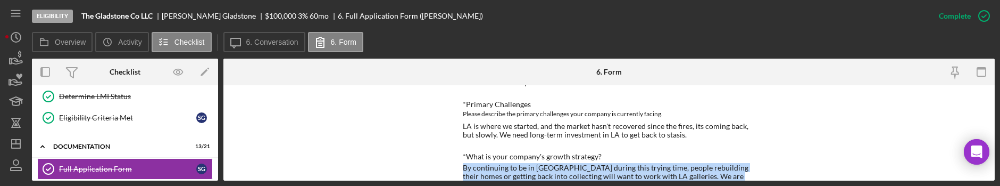
drag, startPoint x: 654, startPoint y: 171, endPoint x: 426, endPoint y: 150, distance: 229.2
click at [426, 150] on div "To edit this form you must mark this item incomplete *Use of Proceeds Purchase …" at bounding box center [608, 132] width 771 height 95
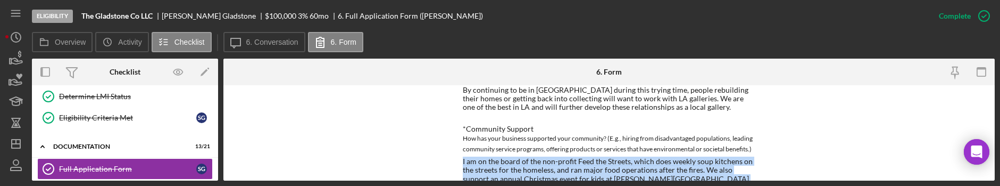
scroll to position [673, 0]
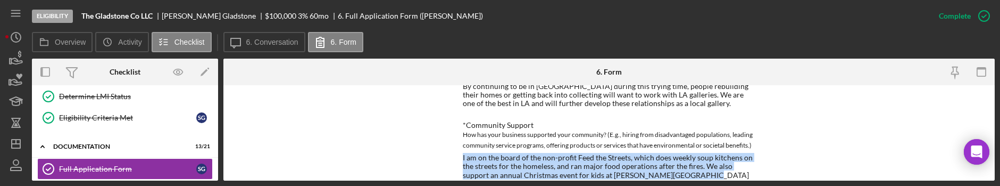
drag, startPoint x: 450, startPoint y: 149, endPoint x: 672, endPoint y: 159, distance: 223.1
click at [672, 159] on div "To edit this form you must mark this item incomplete *Use of Proceeds Purchase …" at bounding box center [608, 132] width 771 height 95
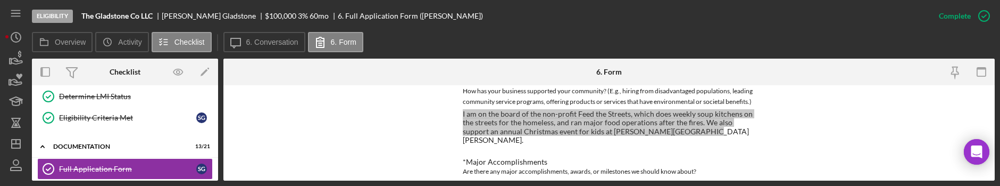
scroll to position [740, 0]
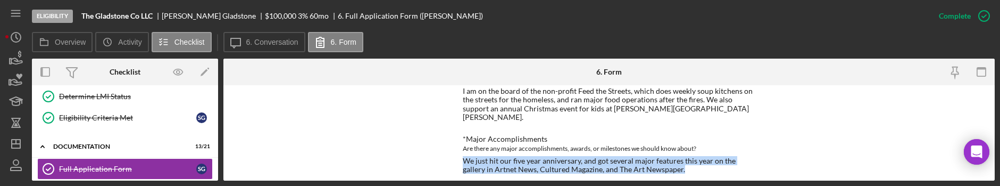
drag, startPoint x: 457, startPoint y: 135, endPoint x: 699, endPoint y: 145, distance: 242.3
click at [699, 145] on div "To edit this form you must mark this item incomplete *Use of Proceeds Purchase …" at bounding box center [608, 132] width 771 height 95
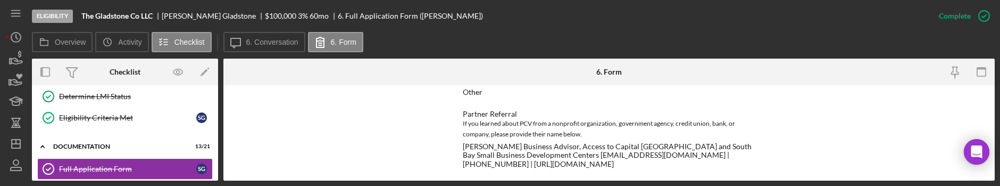
scroll to position [873, 0]
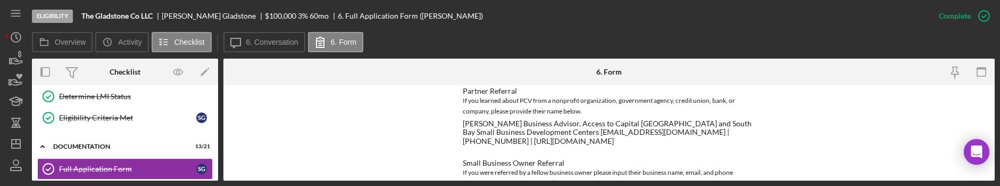
drag, startPoint x: 460, startPoint y: 97, endPoint x: 540, endPoint y: 112, distance: 81.7
click at [540, 112] on div "To edit this form you must mark this item incomplete *Use of Proceeds Purchase …" at bounding box center [608, 132] width 771 height 95
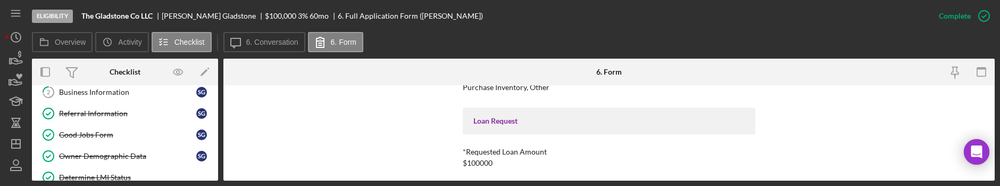
scroll to position [66, 0]
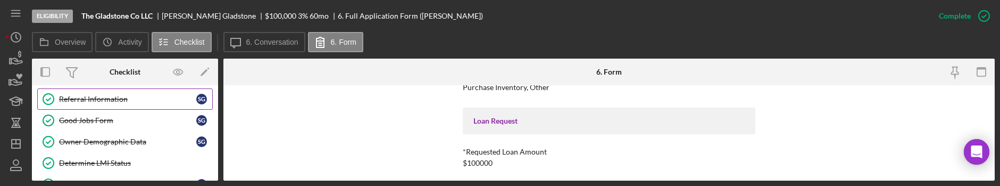
click at [95, 102] on div "Referral Information" at bounding box center [127, 99] width 137 height 9
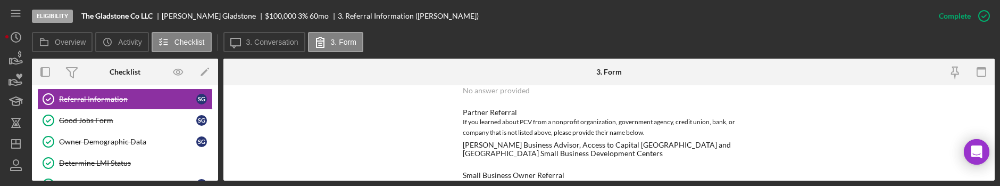
scroll to position [133, 0]
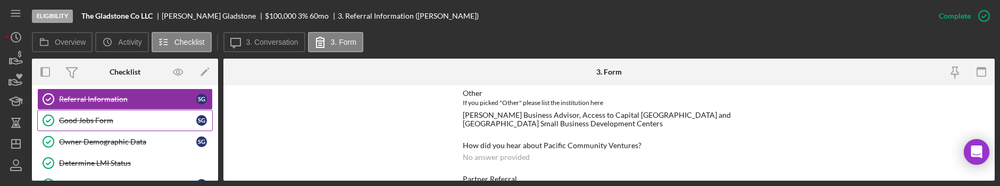
click at [153, 118] on div "Good Jobs Form" at bounding box center [127, 120] width 137 height 9
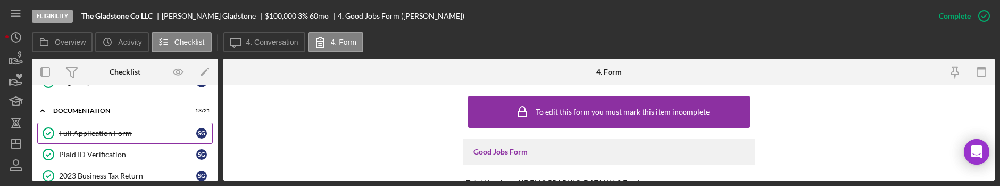
scroll to position [199, 0]
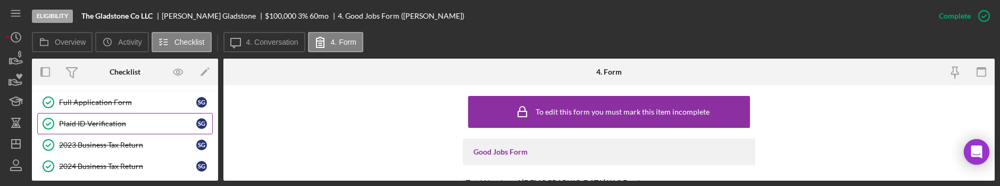
click at [115, 129] on link "Plaid ID Verification Plaid ID Verification S G" at bounding box center [125, 123] width 176 height 21
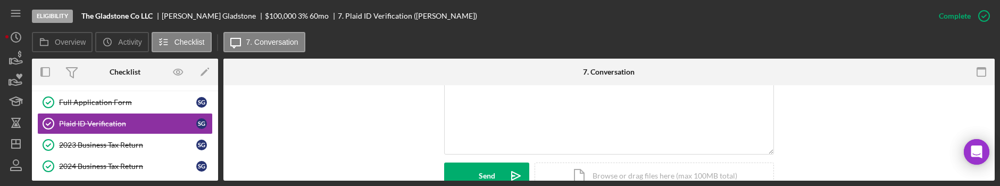
scroll to position [266, 0]
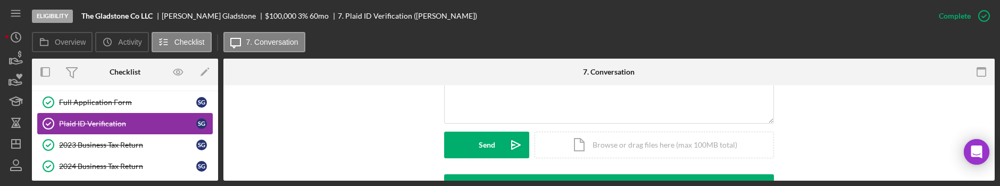
click at [149, 130] on link "Plaid ID Verification Plaid ID Verification S G" at bounding box center [125, 123] width 176 height 21
click at [151, 141] on div "2023 Business Tax Return" at bounding box center [127, 144] width 137 height 9
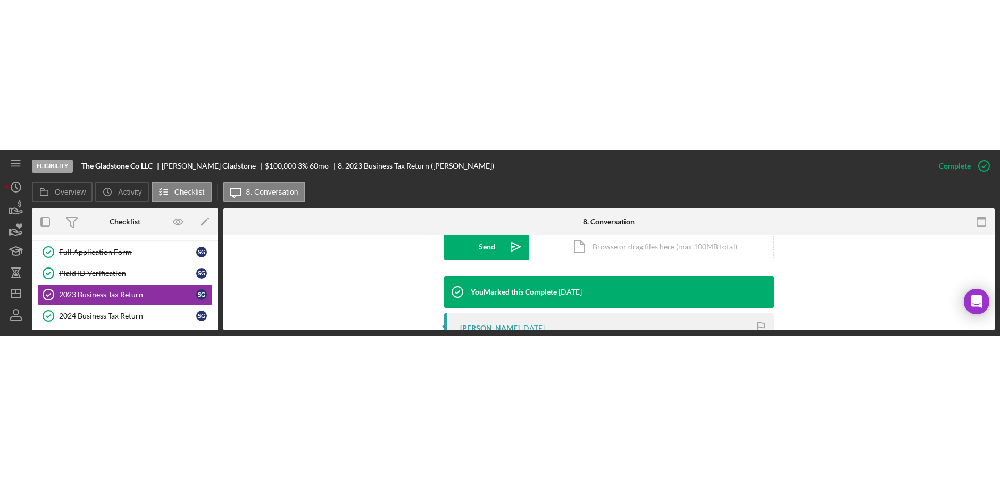
scroll to position [399, 0]
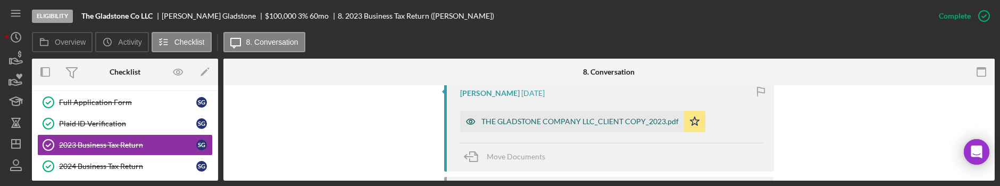
click at [577, 123] on div "THE GLADSTONE COMPANY LLC_CLIENT COPY_2023.pdf" at bounding box center [579, 121] width 197 height 9
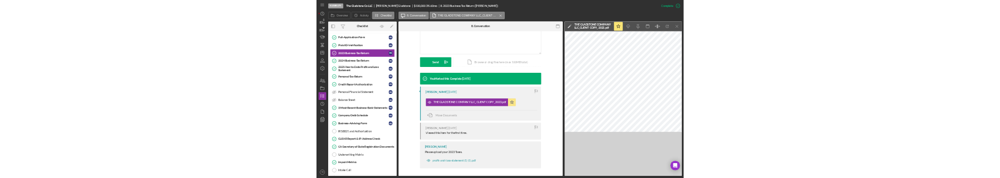
scroll to position [242, 0]
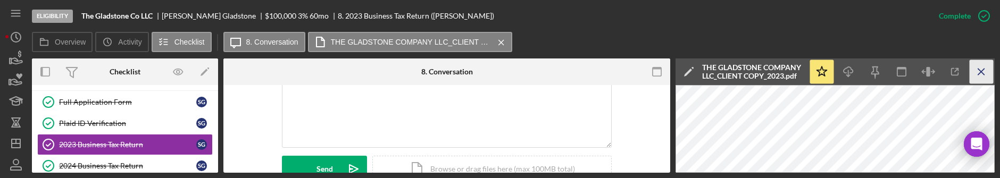
click at [976, 74] on icon "Icon/Menu Close" at bounding box center [982, 72] width 24 height 24
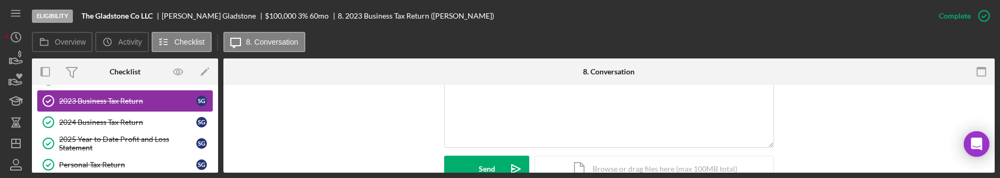
scroll to position [266, 0]
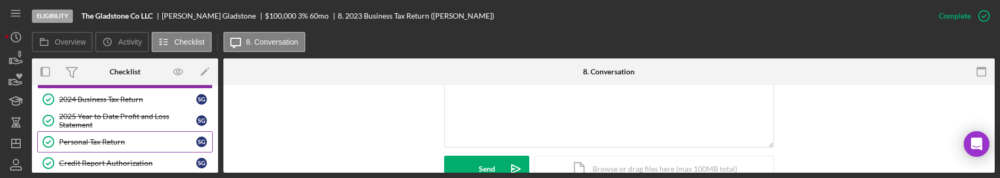
click at [111, 138] on div "Personal Tax Return" at bounding box center [127, 142] width 137 height 9
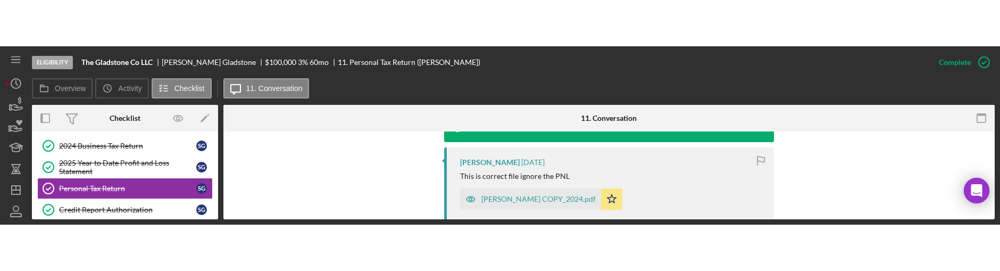
scroll to position [399, 0]
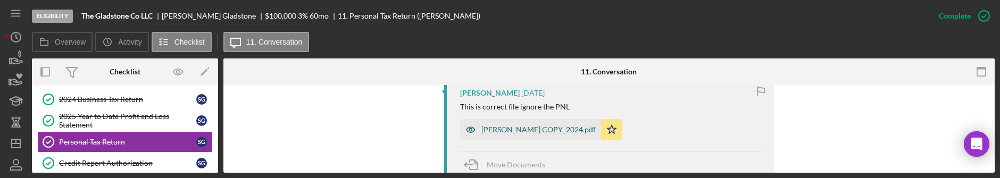
click at [596, 129] on div "GLADSTONE , SEBASTIAN J_CLIENT COPY_2024.pdf" at bounding box center [538, 130] width 114 height 9
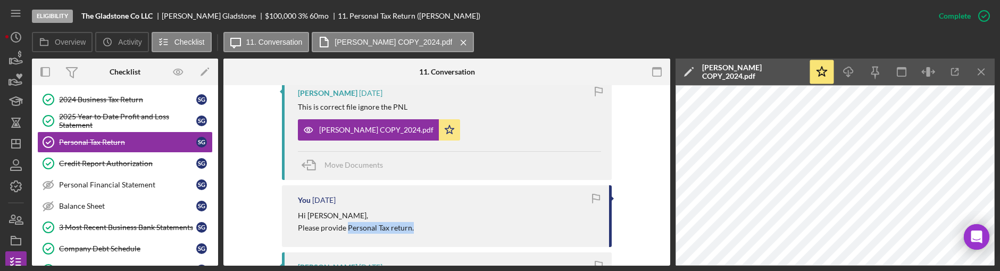
drag, startPoint x: 346, startPoint y: 228, endPoint x: 419, endPoint y: 228, distance: 72.9
click at [419, 228] on div "Hi Sabastian, Please provide Personal Tax return." at bounding box center [448, 222] width 301 height 24
click at [602, 20] on div "Eligibility The Gladstone Co LLC Sebastian Gladstone $100,000 $20,000 3 % 60 mo…" at bounding box center [480, 16] width 896 height 32
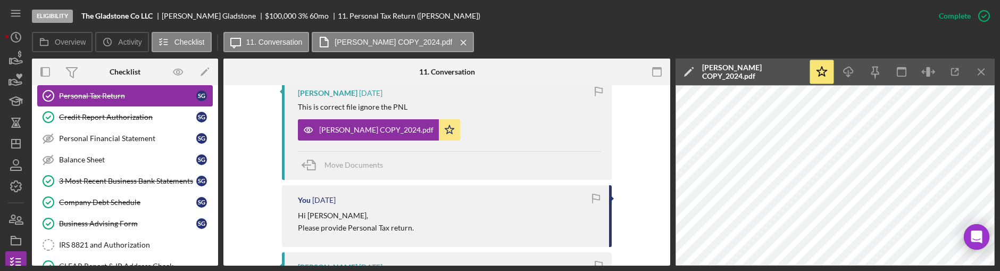
scroll to position [332, 0]
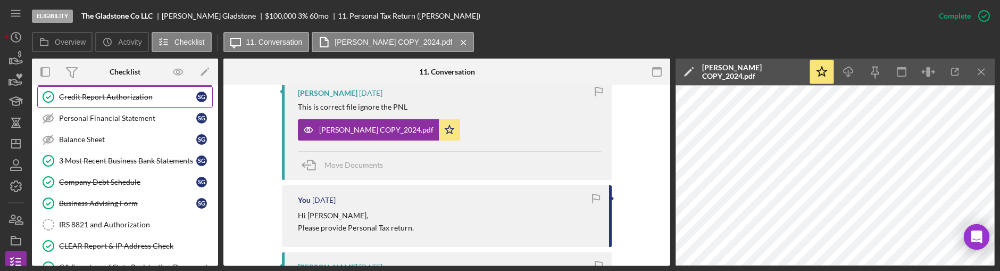
click at [119, 98] on div "Credit Report Authorization" at bounding box center [127, 97] width 137 height 9
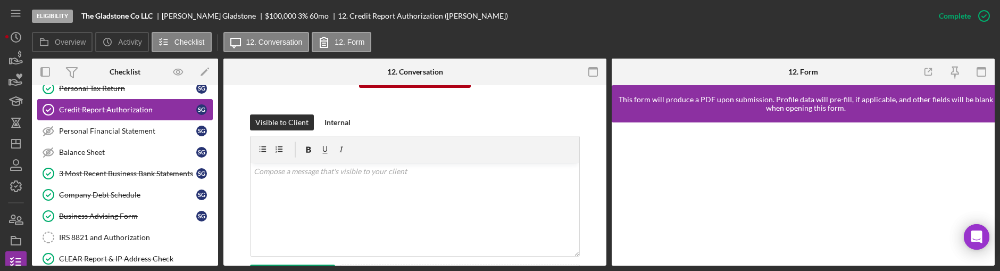
scroll to position [398, 0]
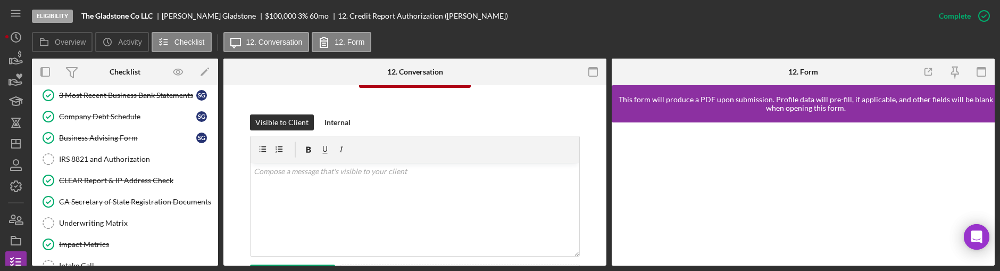
click at [763, 28] on div "Eligibility The Gladstone Co LLC Sebastian Gladstone $100,000 $20,000 3 % 60 mo…" at bounding box center [480, 16] width 896 height 32
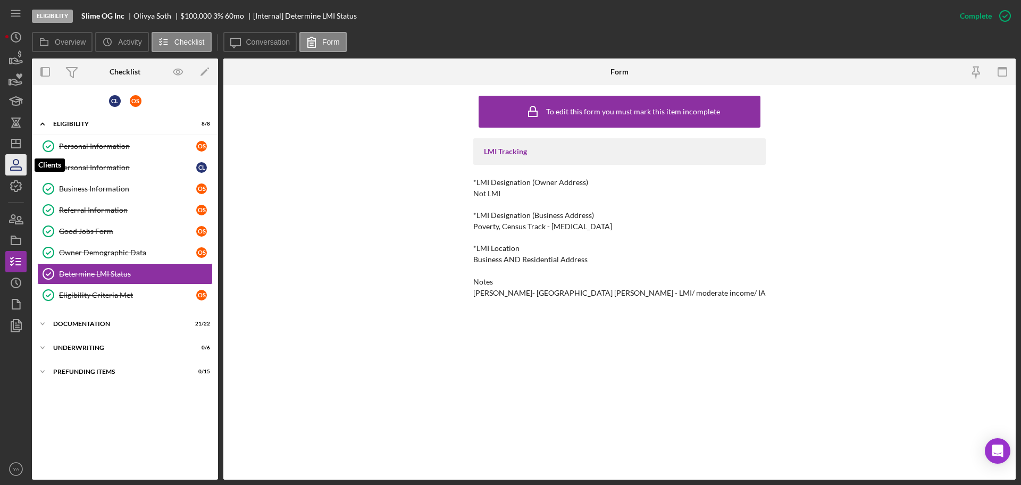
click at [16, 154] on icon "button" at bounding box center [16, 165] width 27 height 27
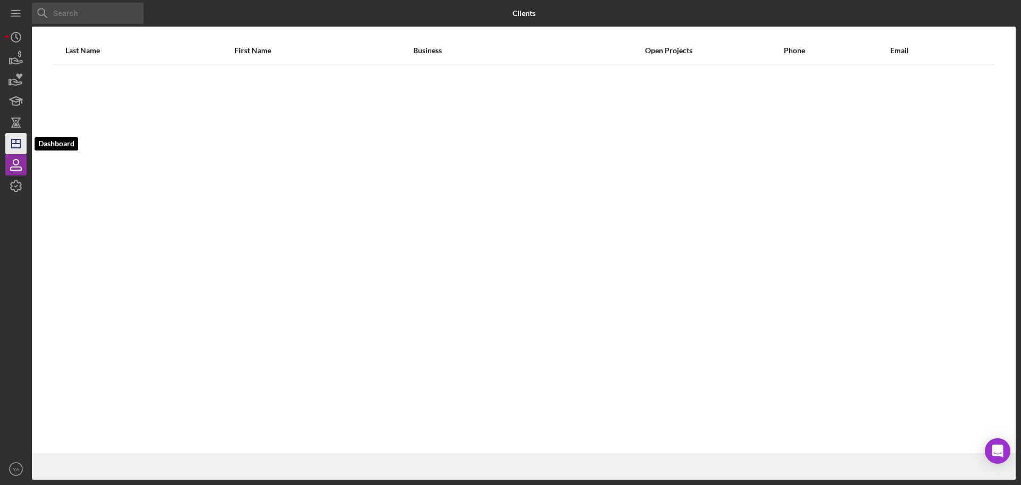
click at [16, 152] on icon "Icon/Dashboard" at bounding box center [16, 143] width 27 height 27
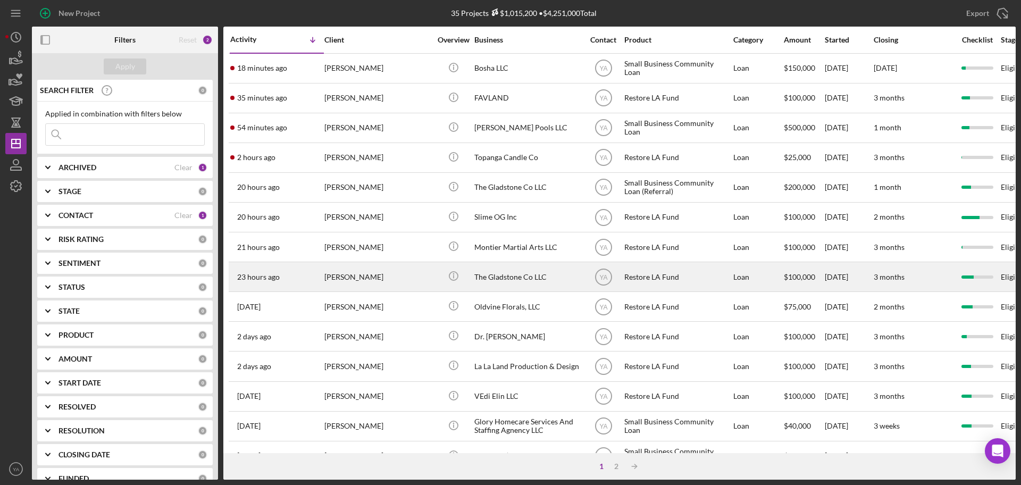
click at [521, 277] on div "The Gladstone Co LLC" at bounding box center [528, 277] width 106 height 28
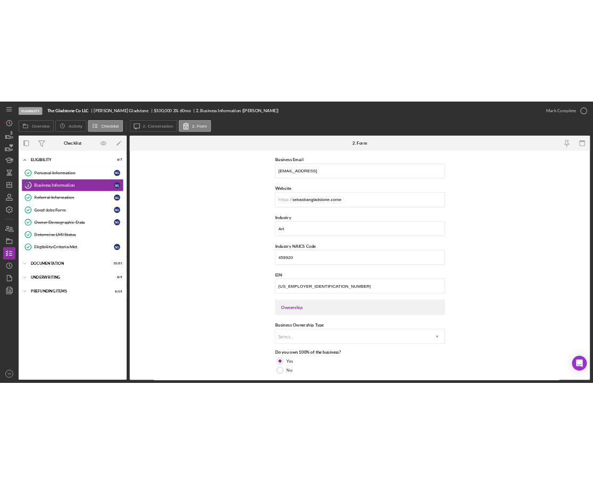
scroll to position [188, 0]
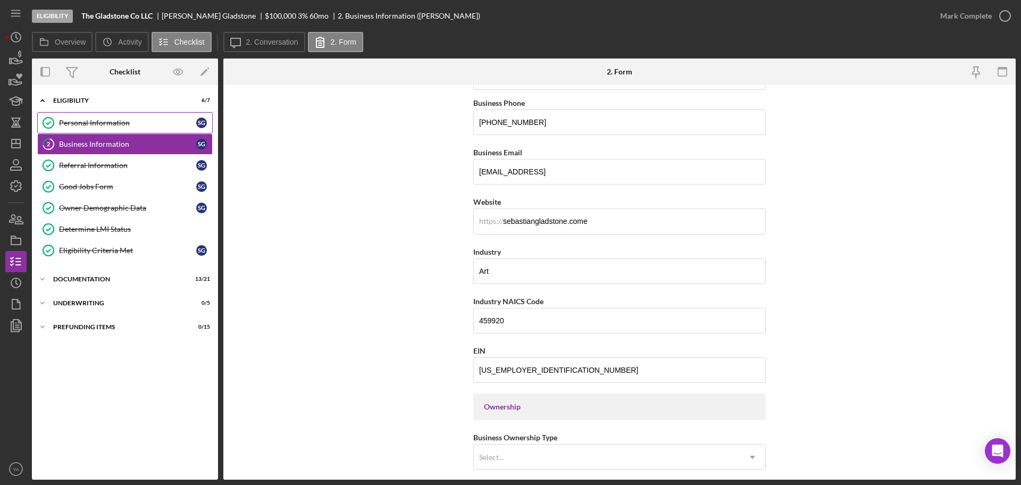
click at [86, 116] on link "Personal Information Personal Information S G" at bounding box center [125, 122] width 176 height 21
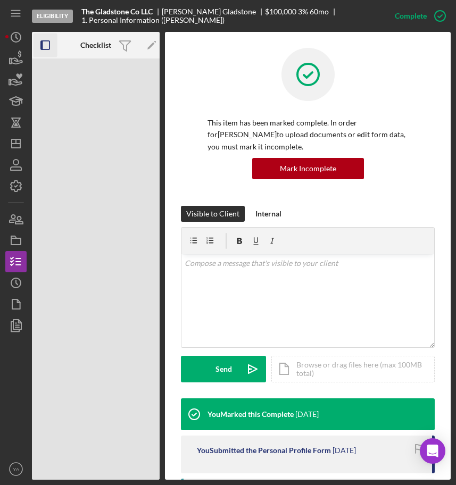
click at [50, 53] on icon "button" at bounding box center [46, 46] width 24 height 24
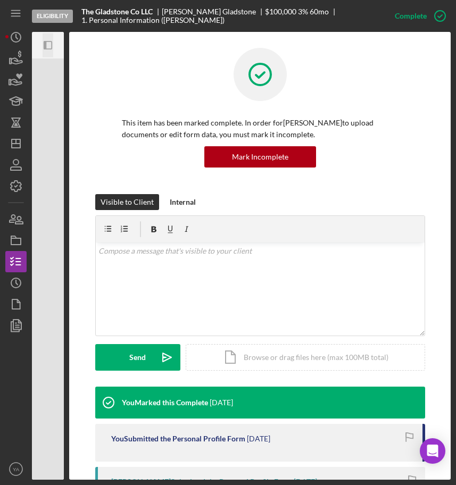
click at [52, 44] on rect "button" at bounding box center [47, 44] width 7 height 7
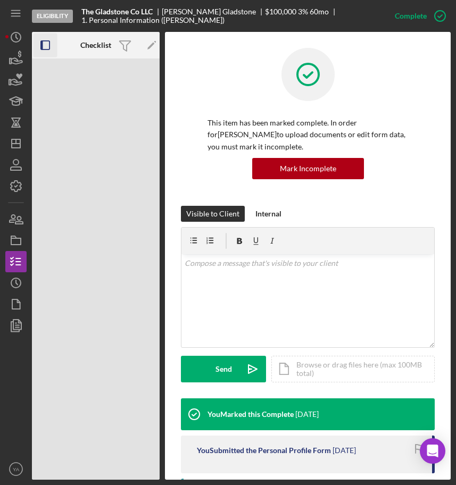
click at [46, 52] on icon "button" at bounding box center [46, 46] width 24 height 24
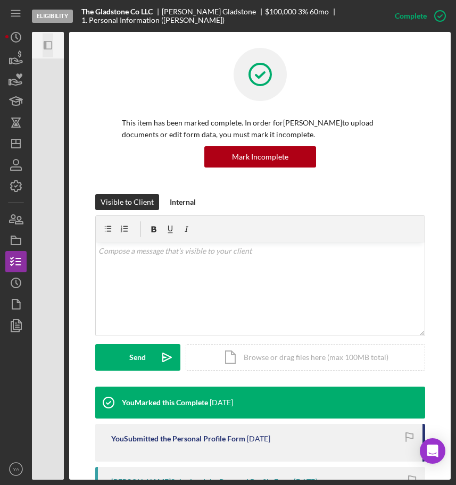
click at [46, 52] on icon "Icon/Panel Side Expand" at bounding box center [48, 46] width 24 height 24
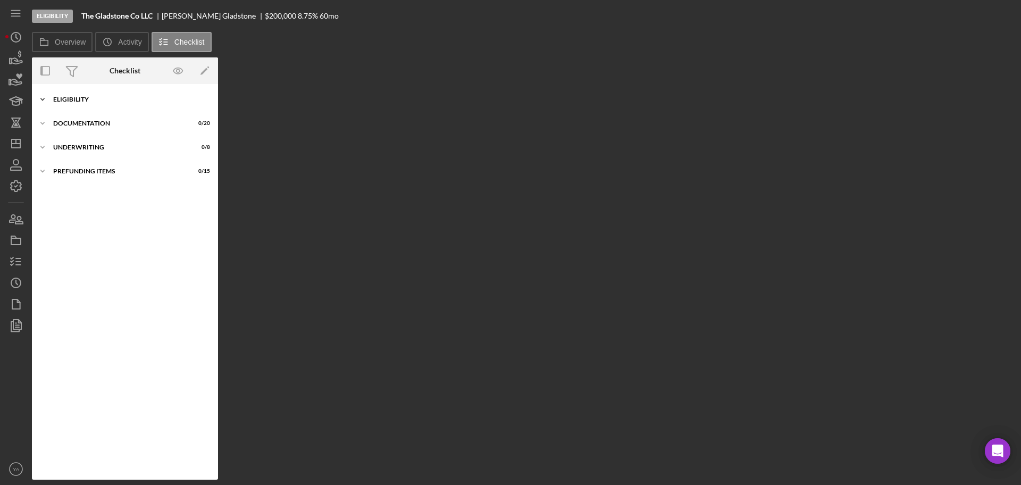
click at [71, 96] on div "Eligibility" at bounding box center [129, 99] width 152 height 6
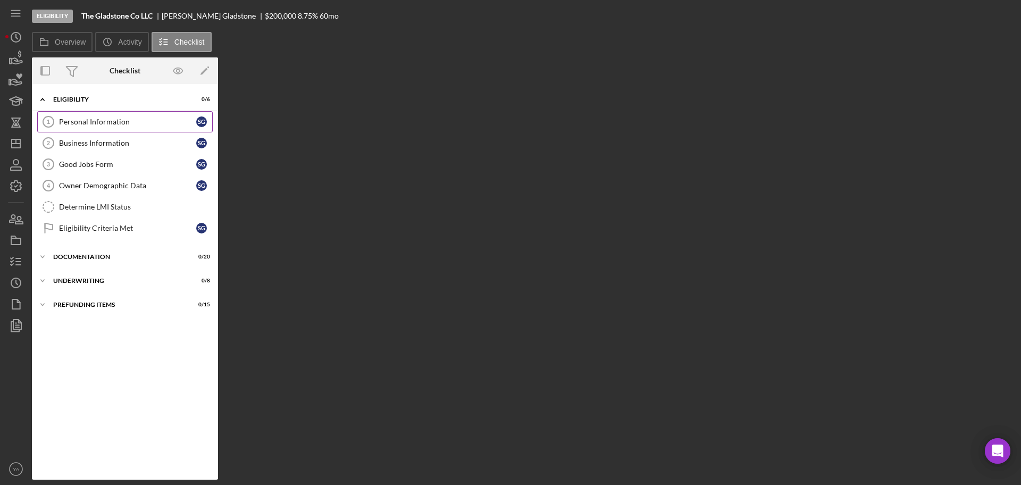
click at [142, 126] on div "Personal Information" at bounding box center [127, 122] width 137 height 9
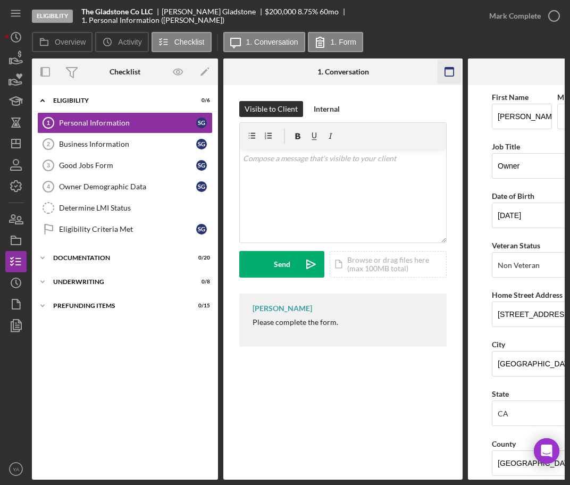
click at [386, 76] on icon "button" at bounding box center [450, 72] width 24 height 24
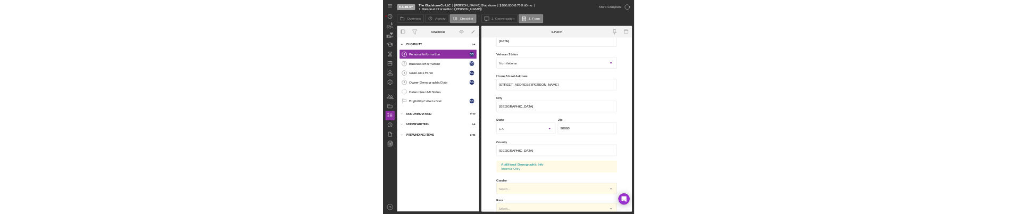
scroll to position [315, 0]
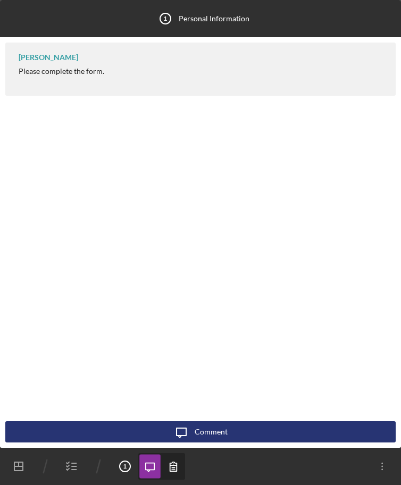
click at [187, 171] on div "Yash Abichandani Please complete the form." at bounding box center [200, 232] width 390 height 379
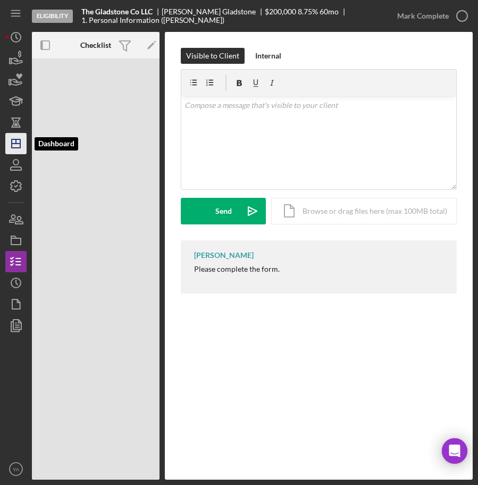
click at [9, 143] on icon "Icon/Dashboard" at bounding box center [16, 143] width 27 height 27
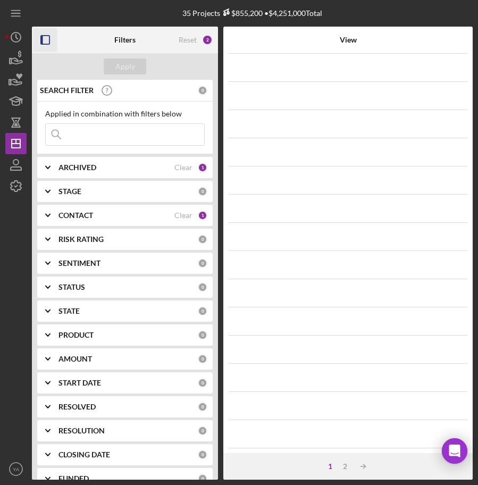
click at [45, 48] on icon "button" at bounding box center [46, 40] width 24 height 24
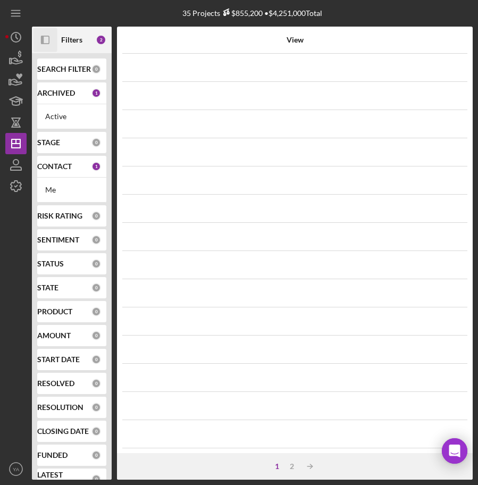
click at [45, 44] on rect "button" at bounding box center [44, 39] width 7 height 7
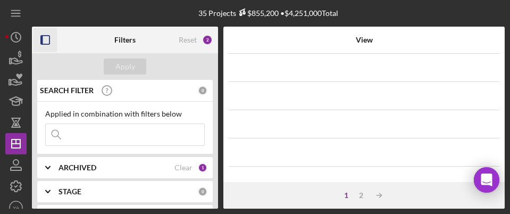
drag, startPoint x: 509, startPoint y: 58, endPoint x: 537, endPoint y: 60, distance: 28.2
click at [386, 60] on html "35 Projects $855,200 • $4,251,000 Total Filters Reset 2 Apply SEARCH FILTER 0 A…" at bounding box center [255, 107] width 510 height 214
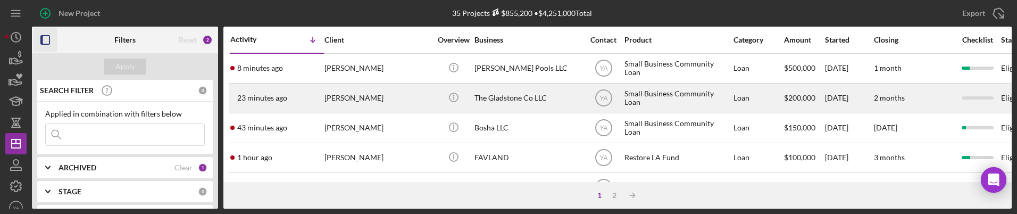
click at [386, 94] on div "Small Business Community Loan" at bounding box center [678, 98] width 106 height 28
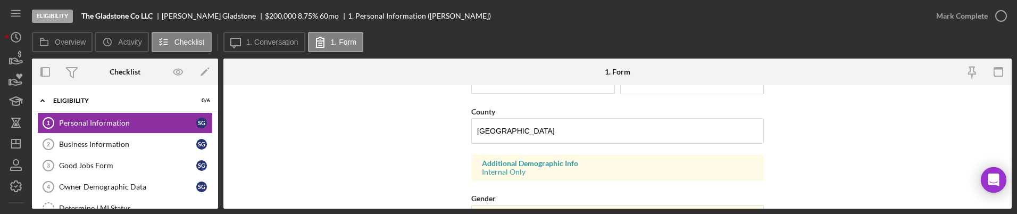
scroll to position [399, 0]
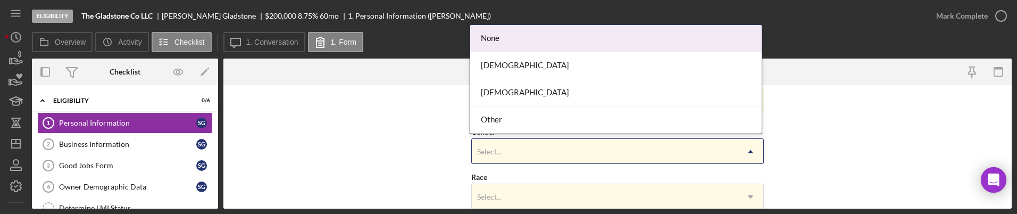
click at [386, 152] on div "Select..." at bounding box center [605, 151] width 266 height 24
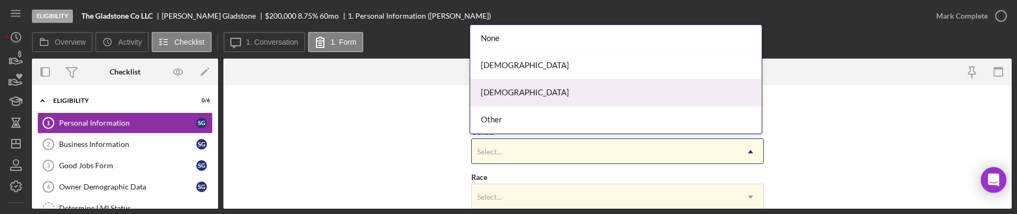
click at [386, 91] on div "Male" at bounding box center [616, 92] width 292 height 27
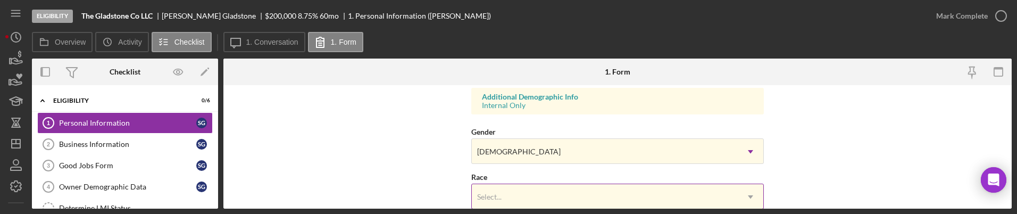
click at [386, 198] on div "Select..." at bounding box center [605, 197] width 266 height 24
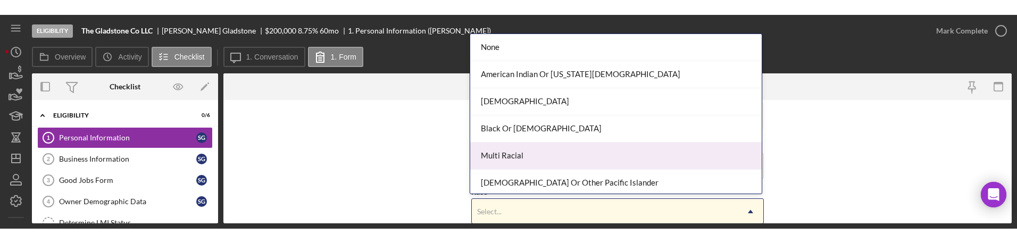
scroll to position [57, 0]
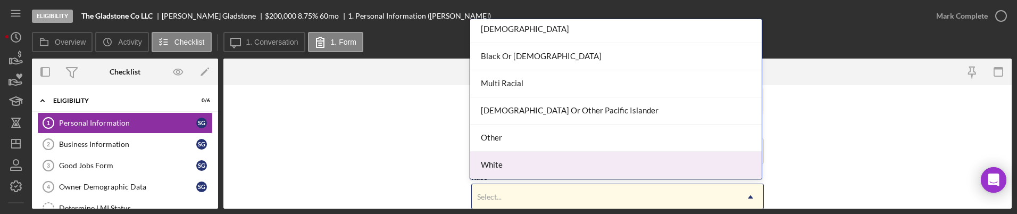
click at [386, 153] on div "White" at bounding box center [616, 165] width 292 height 27
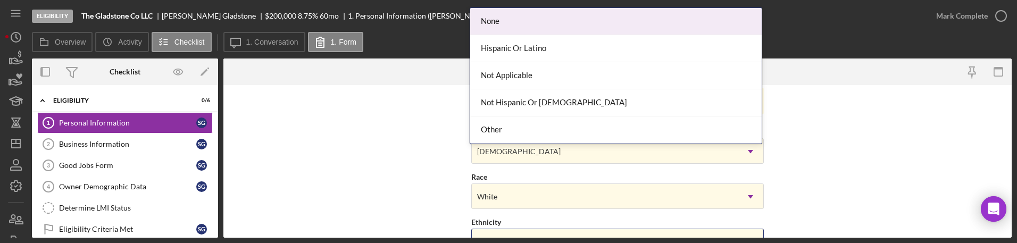
click at [386, 231] on div "First Name Sebastian Middle Name Last Name Gladstone Job Title Owner Date of Bi…" at bounding box center [617, 29] width 293 height 677
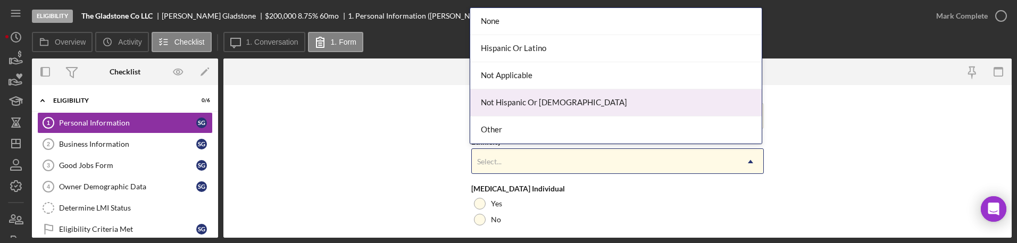
click at [386, 106] on div "Not Hispanic Or [DEMOGRAPHIC_DATA]" at bounding box center [616, 102] width 292 height 27
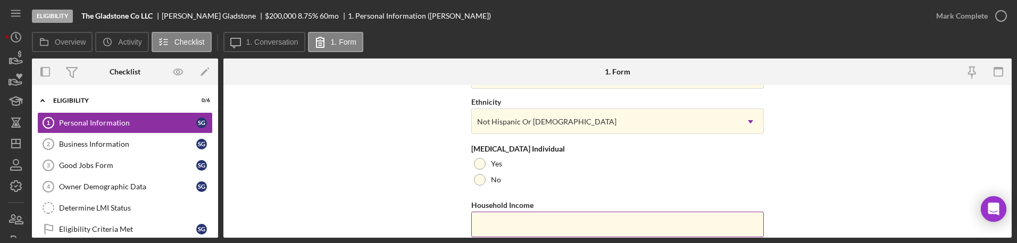
scroll to position [558, 0]
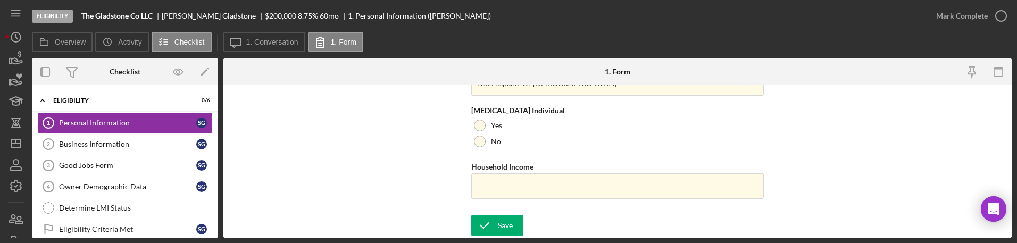
click at [386, 225] on form "First Name Sebastian Middle Name Last Name Gladstone Job Title Owner Date of Bi…" at bounding box center [617, 161] width 788 height 153
click at [386, 218] on div "Save" at bounding box center [505, 225] width 15 height 21
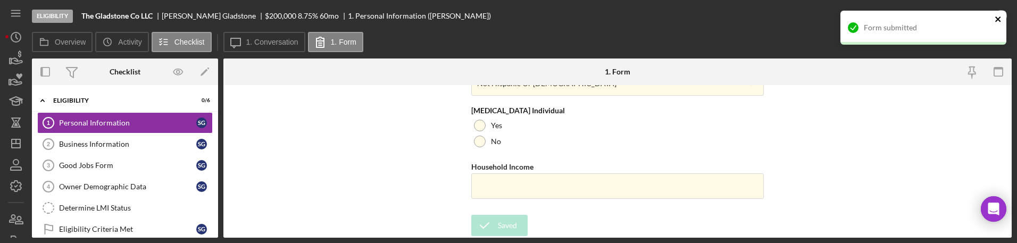
click at [386, 20] on icon "close" at bounding box center [998, 19] width 7 height 9
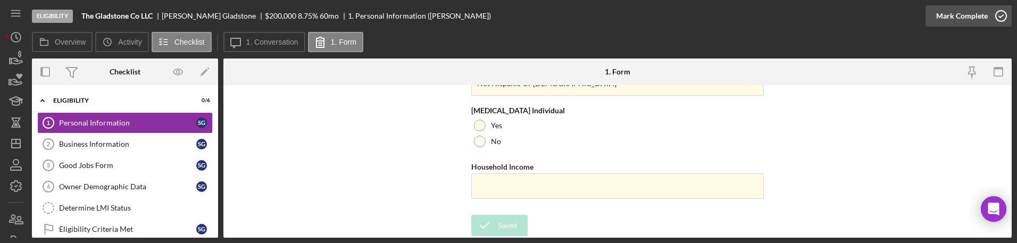
click at [386, 16] on icon "button" at bounding box center [1001, 16] width 27 height 27
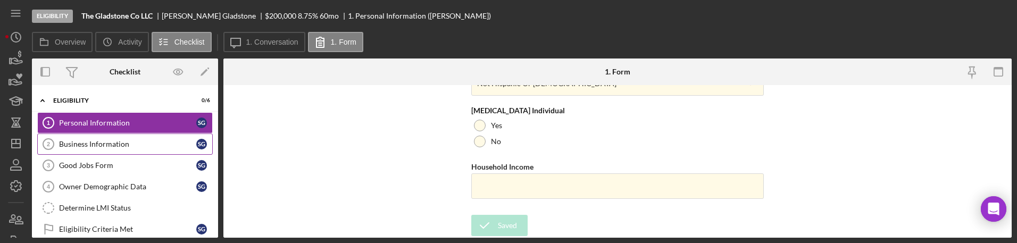
scroll to position [344, 0]
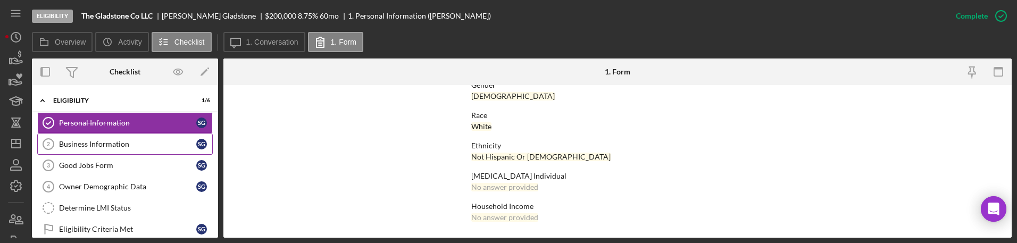
click at [139, 142] on div "Business Information" at bounding box center [127, 144] width 137 height 9
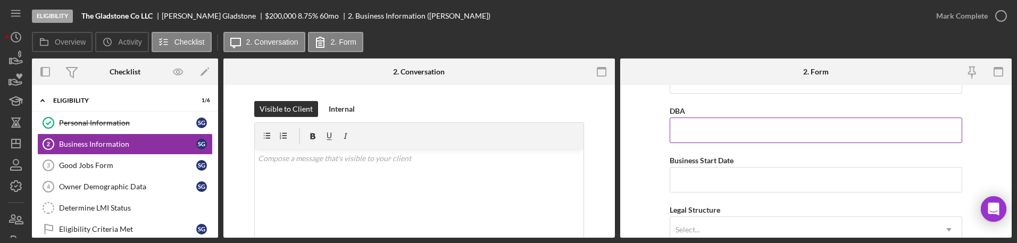
scroll to position [66, 0]
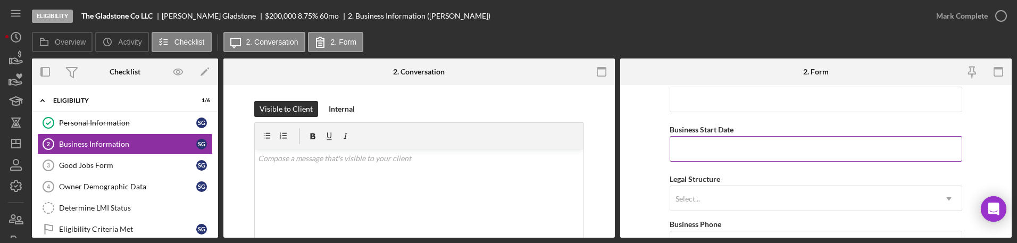
click at [386, 141] on input "Business Start Date" at bounding box center [816, 149] width 293 height 26
paste input "[DATE]"
type input "[DATE]"
drag, startPoint x: 656, startPoint y: 195, endPoint x: 666, endPoint y: 204, distance: 13.2
click at [386, 195] on form "Business Name The Gladstone Co LLC DBA Business Start Date 12/21/2020 Legal Str…" at bounding box center [816, 161] width 392 height 153
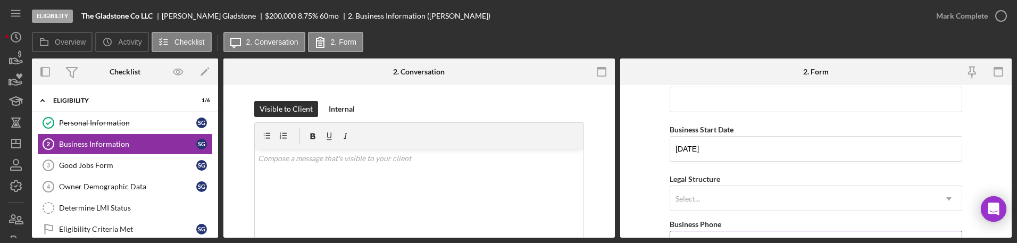
click at [386, 230] on div "Business Phone" at bounding box center [816, 224] width 293 height 13
click at [386, 232] on input "Business Phone" at bounding box center [816, 244] width 293 height 26
paste input "(213) 793-1574"
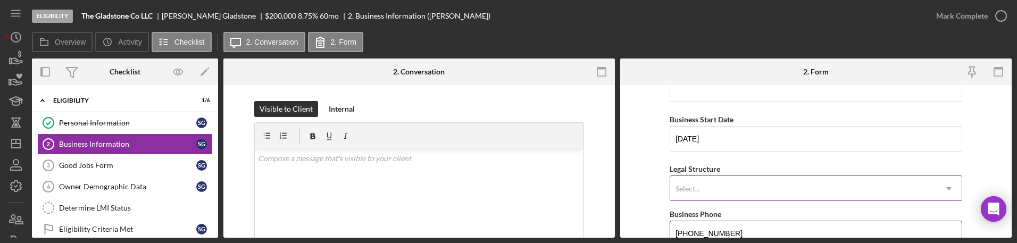
type input "(213) 793-1574"
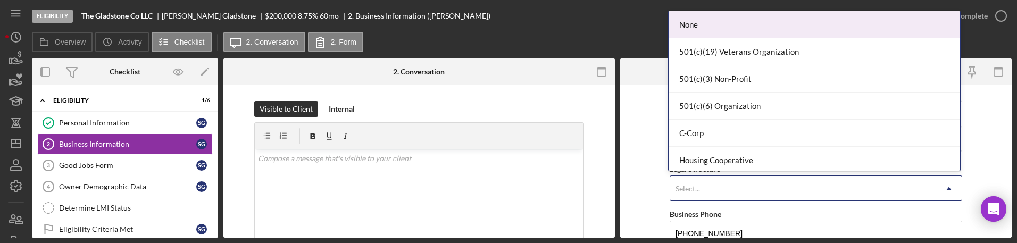
click at [386, 188] on div "Select..." at bounding box center [803, 189] width 266 height 24
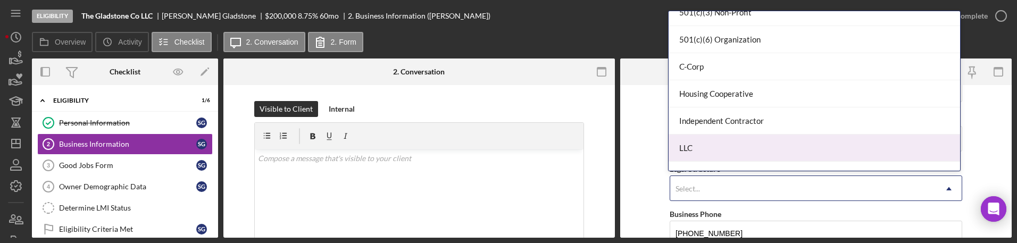
scroll to position [133, 0]
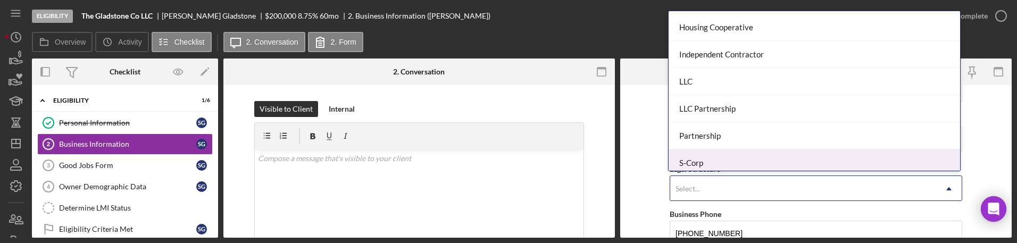
click at [386, 156] on div "S-Corp" at bounding box center [815, 162] width 292 height 27
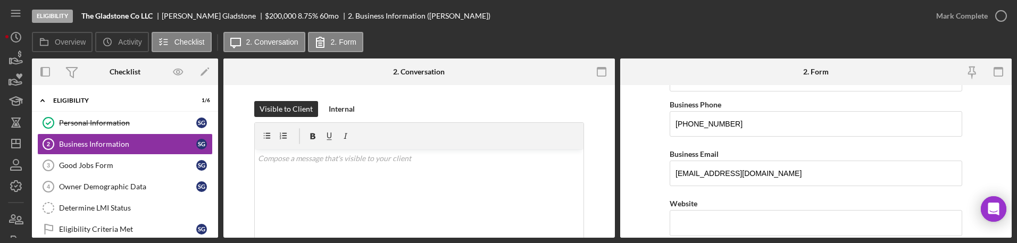
scroll to position [210, 0]
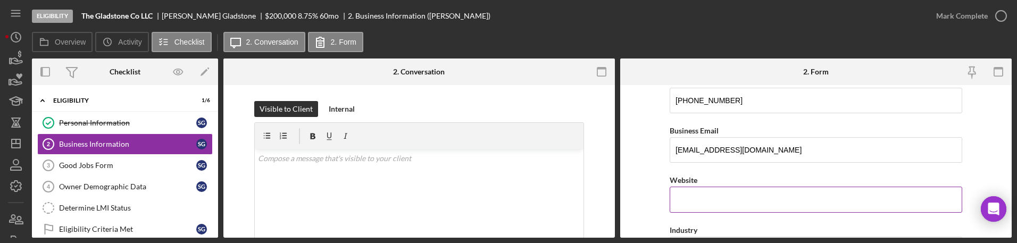
click at [386, 196] on input "Website" at bounding box center [816, 200] width 293 height 26
paste input "sebastiangladstone.come"
type input "sebastiangladstone.com"
click at [386, 194] on form "Business Name The Gladstone Co LLC DBA Business Start Date 12/21/2020 Legal Str…" at bounding box center [816, 161] width 392 height 153
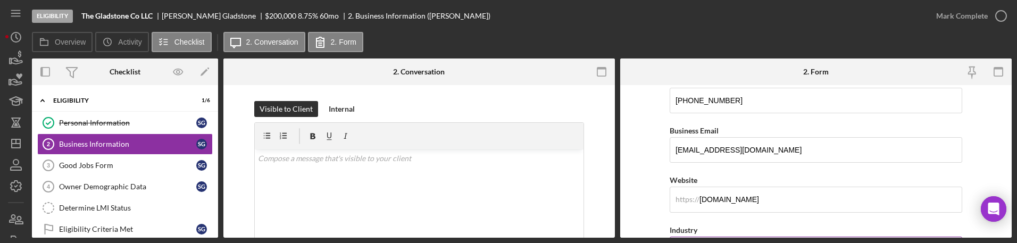
scroll to position [276, 0]
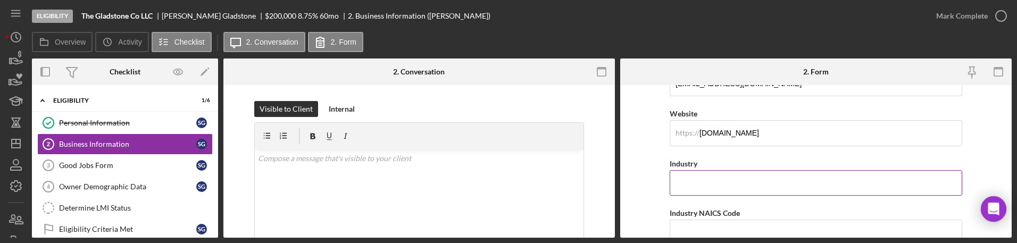
click at [386, 188] on input "Industry" at bounding box center [816, 183] width 293 height 26
paste input "Art"
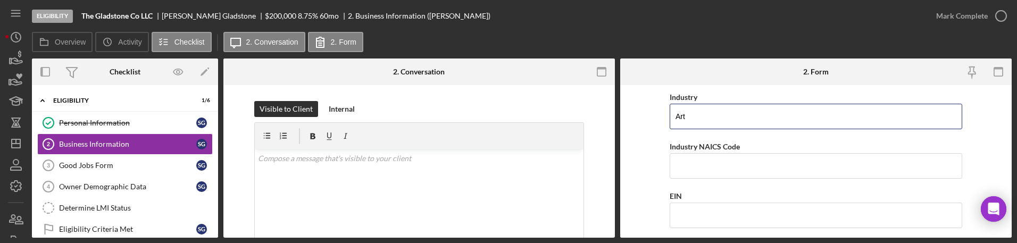
type input "Art"
click at [386, 177] on input "Industry NAICS Code" at bounding box center [816, 166] width 293 height 26
paste input "459920"
type input "459920"
click at [386, 212] on input "EIN" at bounding box center [816, 216] width 293 height 26
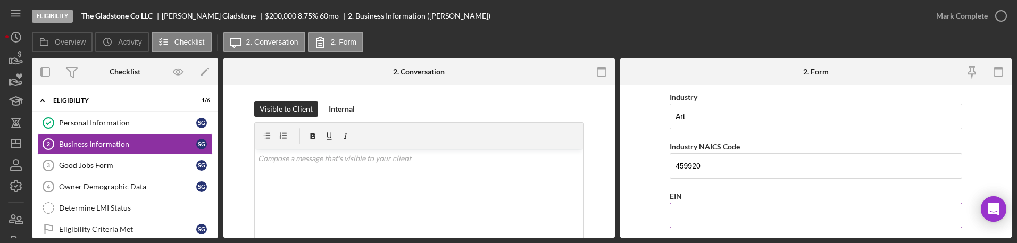
paste input "86-1241243"
type input "86-1241243"
click at [386, 215] on form "Business Name The Gladstone Co LLC DBA Business Start Date 12/21/2020 Legal Str…" at bounding box center [816, 161] width 392 height 153
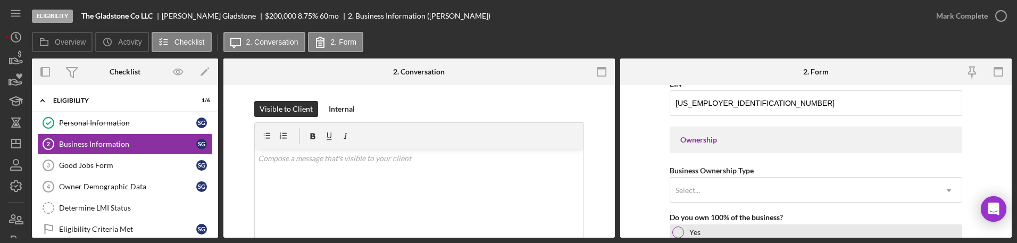
scroll to position [476, 0]
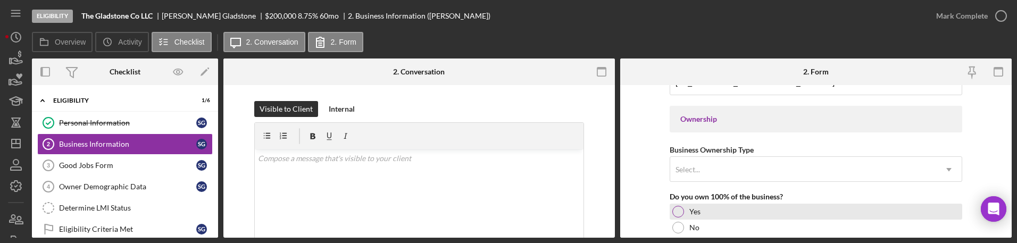
click at [386, 211] on div at bounding box center [678, 212] width 12 height 12
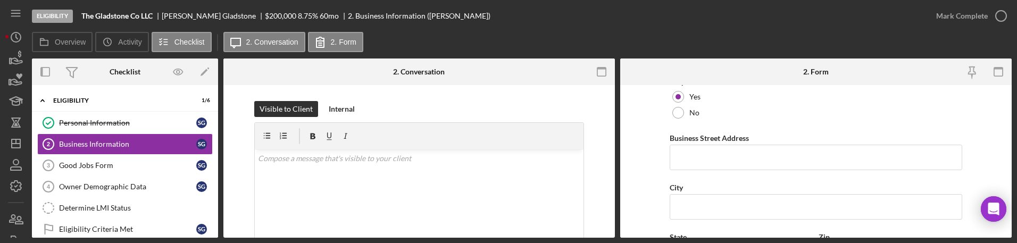
scroll to position [609, 0]
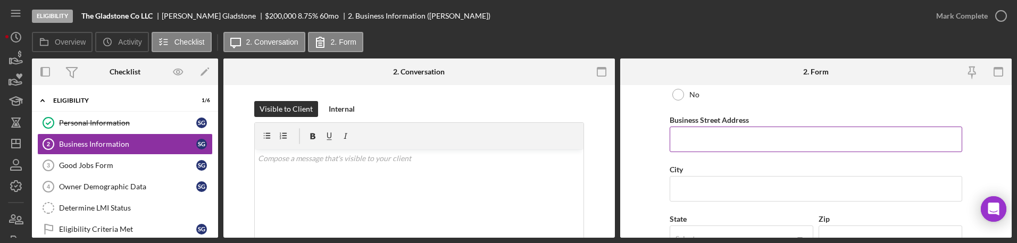
click at [386, 151] on input "Business Street Address" at bounding box center [816, 140] width 293 height 26
paste input "6916 Santa Monica Blvd"
type input "6916 Santa Monica Blvd"
click at [386, 183] on input "City" at bounding box center [816, 189] width 293 height 26
paste input "Los Angeles"
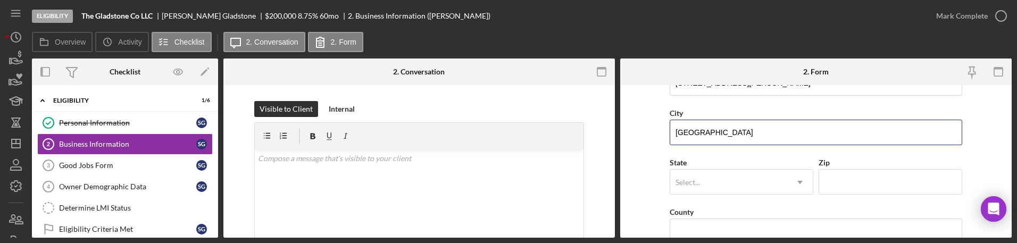
scroll to position [742, 0]
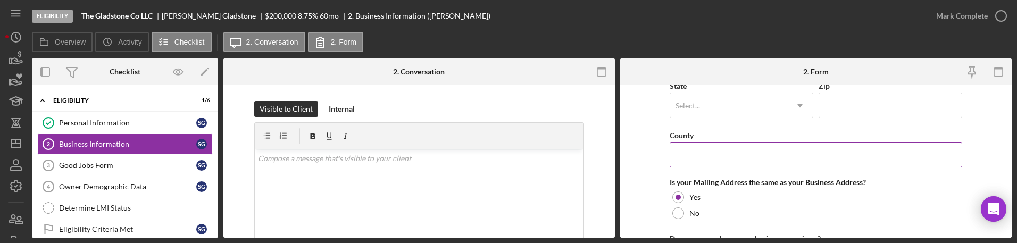
type input "Los Angeles"
click at [386, 161] on input "County" at bounding box center [816, 155] width 293 height 26
paste input "Los Angeles"
type input "Los Angeles"
click at [386, 109] on input "Zip" at bounding box center [891, 106] width 144 height 26
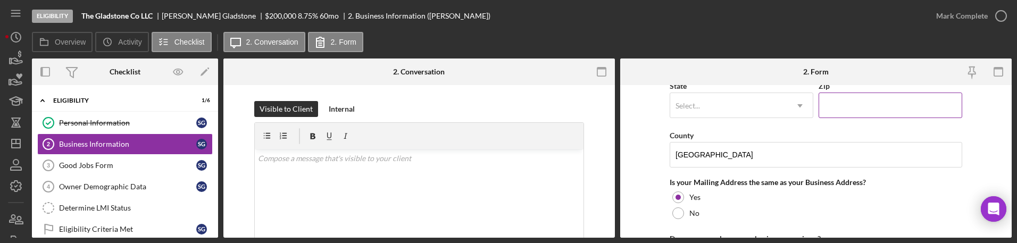
paste input "90038"
type input "90038"
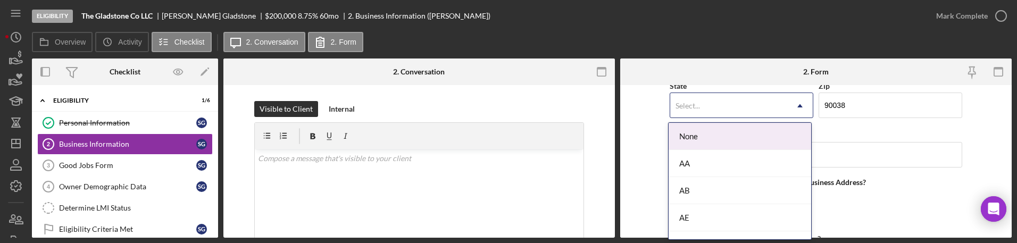
click at [386, 106] on div "Select..." at bounding box center [728, 106] width 117 height 24
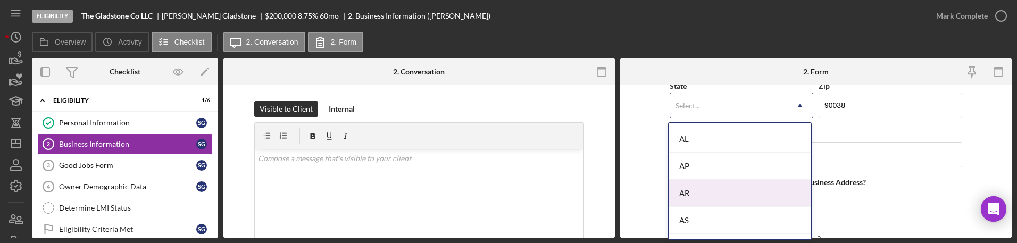
scroll to position [199, 0]
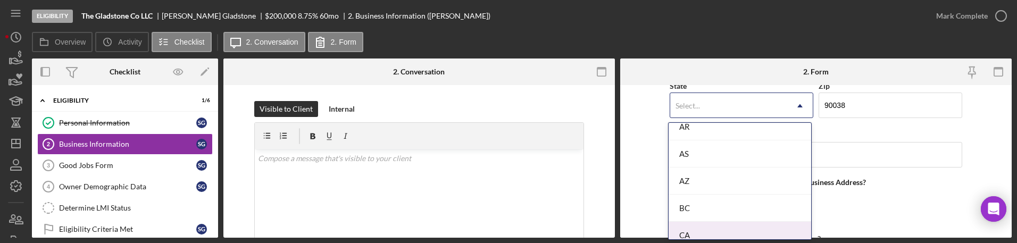
click at [386, 232] on div "CA" at bounding box center [740, 235] width 143 height 27
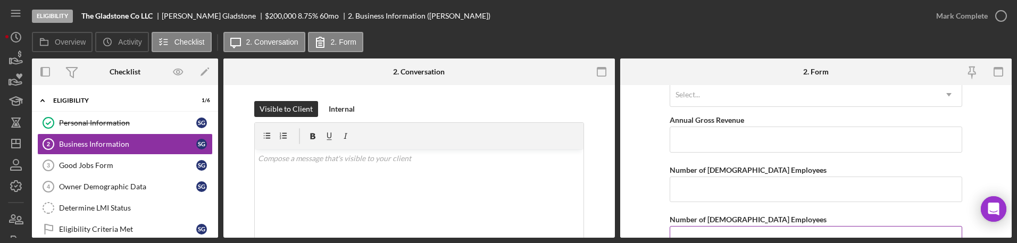
scroll to position [875, 0]
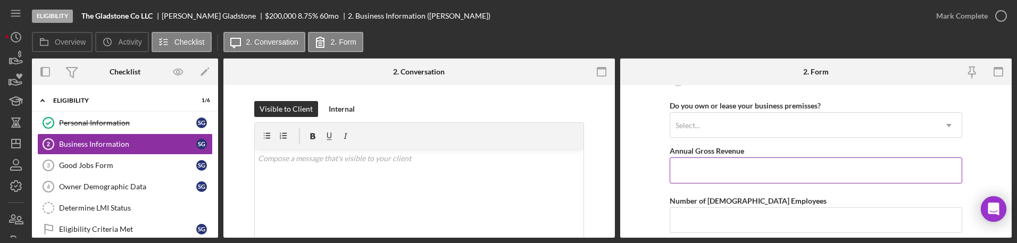
click at [386, 169] on input "Annual Gross Revenue" at bounding box center [816, 170] width 293 height 26
paste input "$2,500,000"
type input "$2,500,000"
click at [386, 125] on div "Select..." at bounding box center [803, 125] width 266 height 24
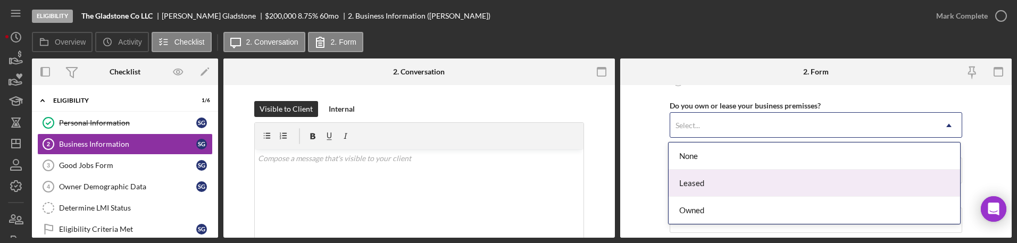
click at [386, 177] on div "Leased" at bounding box center [815, 183] width 292 height 27
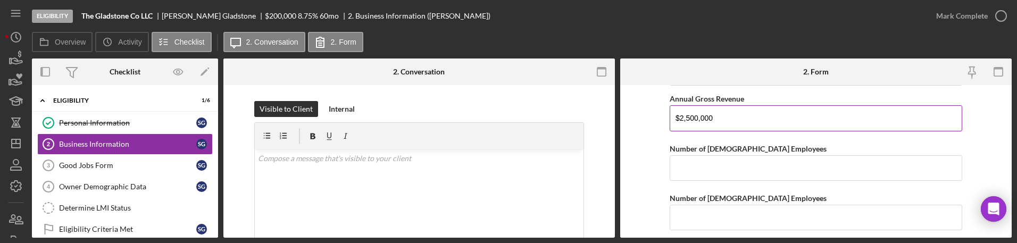
scroll to position [895, 0]
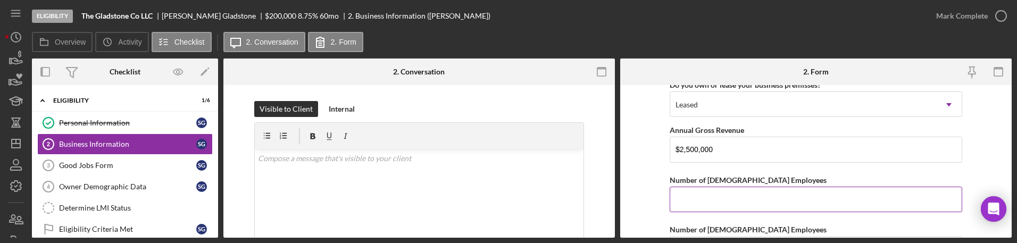
click at [386, 207] on input "Number of Full-Time Employees" at bounding box center [816, 200] width 293 height 26
click at [386, 205] on input "Number of Full-Time Employees" at bounding box center [816, 200] width 293 height 26
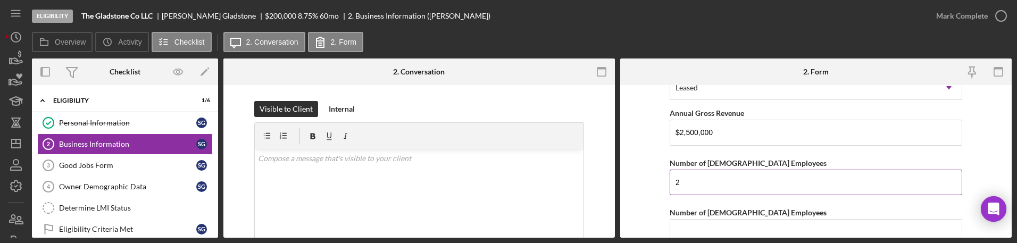
scroll to position [962, 0]
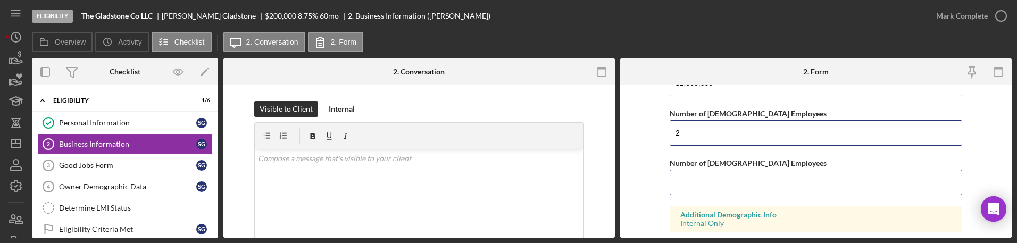
type input "2"
click at [386, 188] on input "Number of Part-Time Employees" at bounding box center [816, 183] width 293 height 26
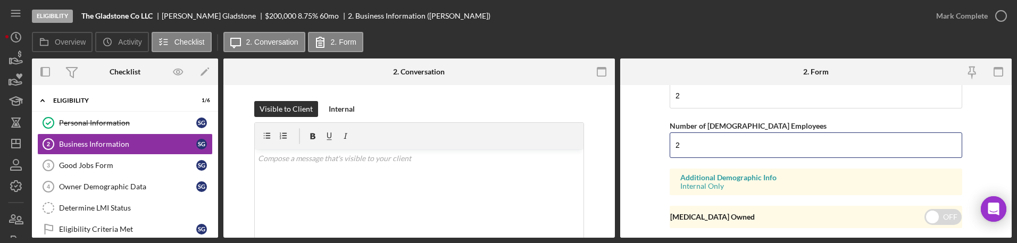
scroll to position [1028, 0]
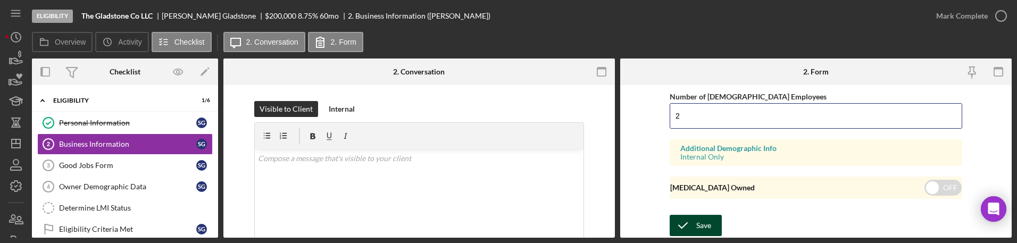
type input "2"
click at [386, 229] on div "Save" at bounding box center [703, 225] width 15 height 21
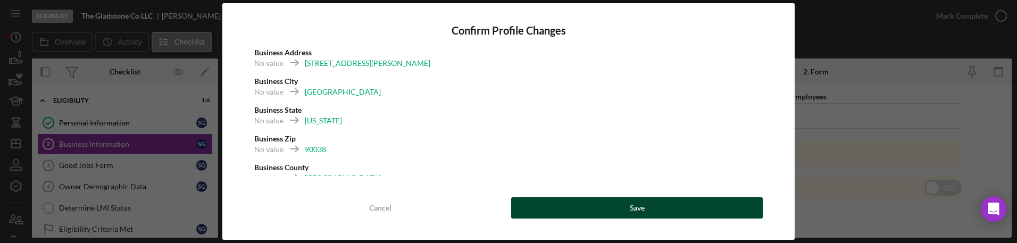
click at [386, 210] on button "Save" at bounding box center [637, 207] width 252 height 21
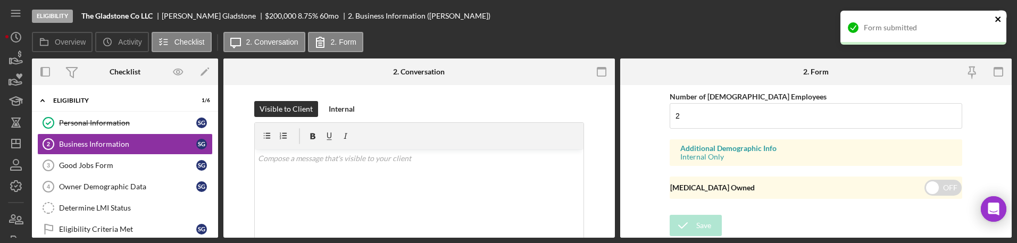
click at [386, 15] on icon "close" at bounding box center [998, 19] width 7 height 9
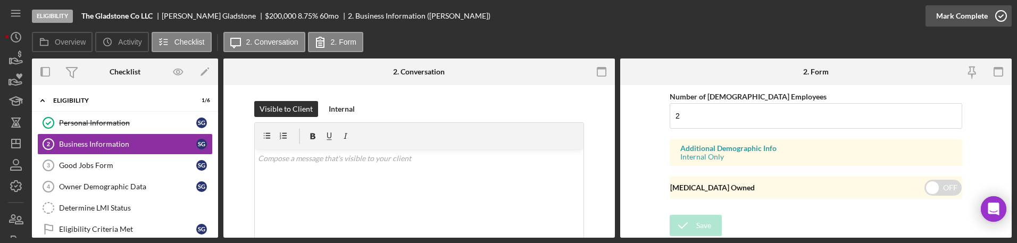
click at [386, 12] on icon "button" at bounding box center [1001, 16] width 27 height 27
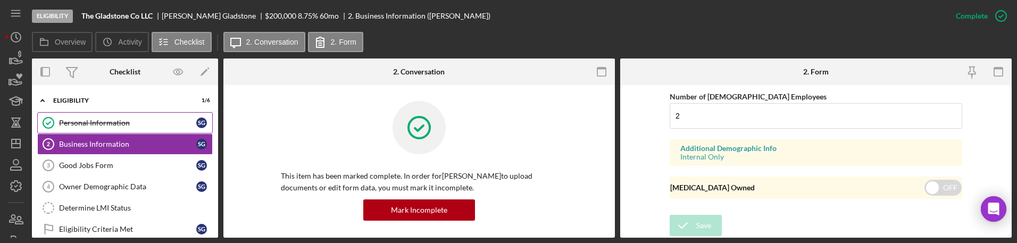
scroll to position [650, 0]
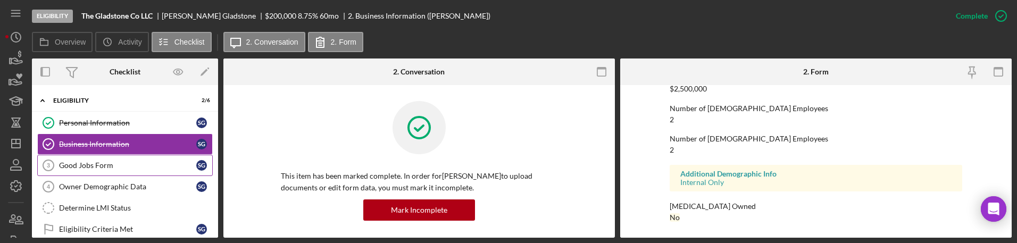
click at [143, 164] on div "Good Jobs Form" at bounding box center [127, 165] width 137 height 9
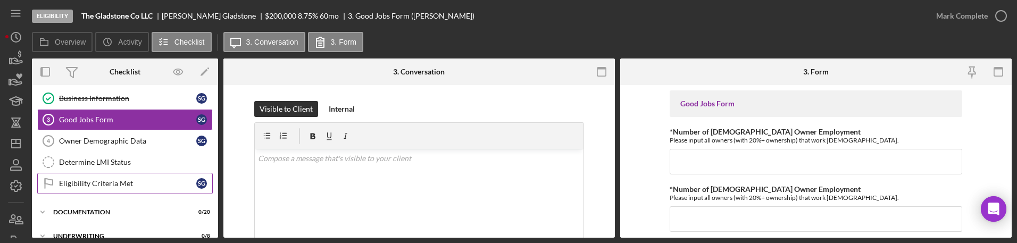
scroll to position [66, 0]
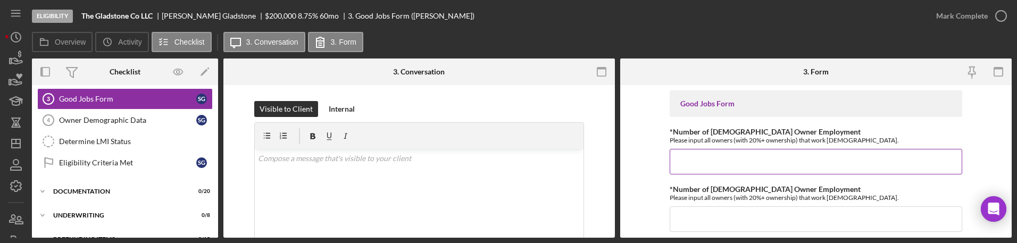
click at [386, 158] on input "*Number of Full-Time Owner Employment" at bounding box center [816, 162] width 293 height 26
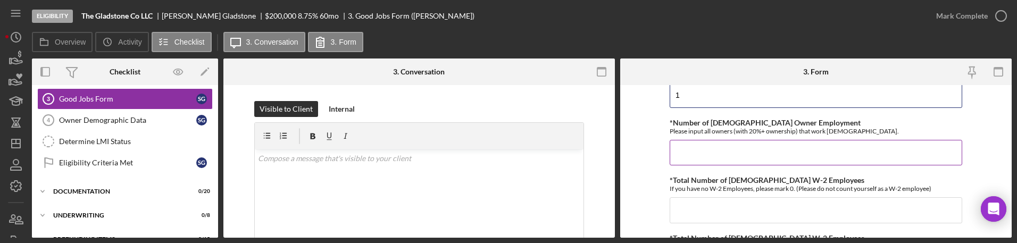
type input "1"
click at [386, 156] on input "*Number of Part-Time Owner Employment" at bounding box center [816, 153] width 293 height 26
type input "1"
click at [386, 216] on input "*Total Number of Full-Time W-2 Employees" at bounding box center [816, 210] width 293 height 26
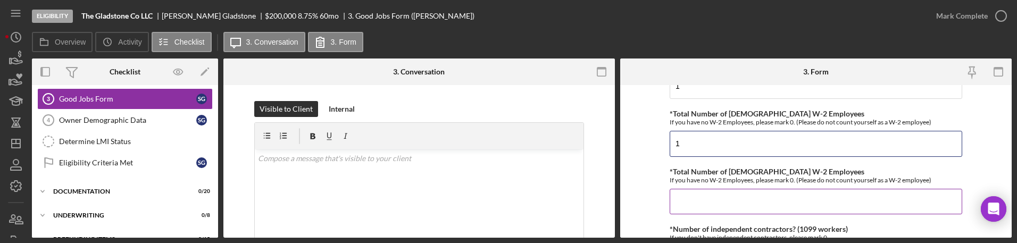
type input "1"
click at [386, 200] on input "*Total Number of Part-Time W-2 Employees" at bounding box center [816, 202] width 293 height 26
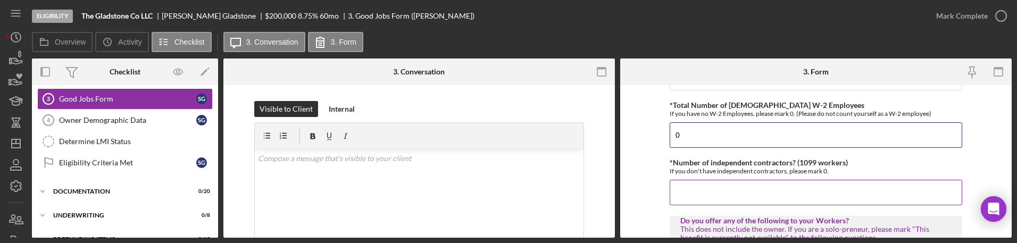
type input "0"
click at [386, 189] on input "*Number of independent contractors? (1099 workers)" at bounding box center [816, 193] width 293 height 26
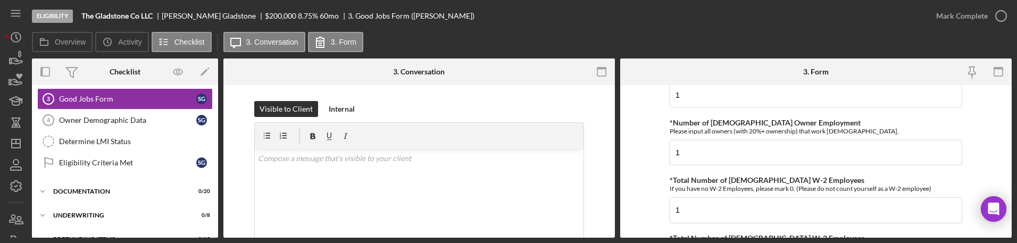
scroll to position [0, 0]
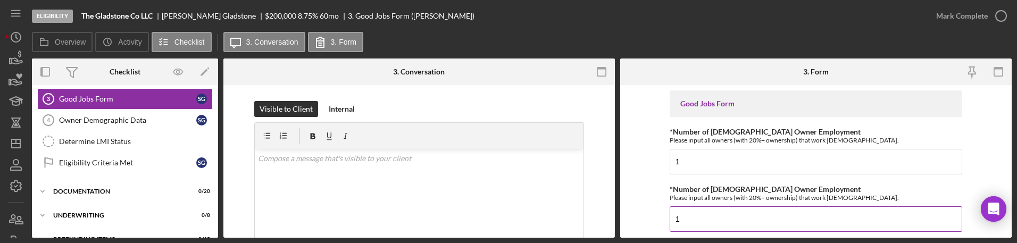
type input "2"
click at [386, 212] on input "1" at bounding box center [816, 219] width 293 height 26
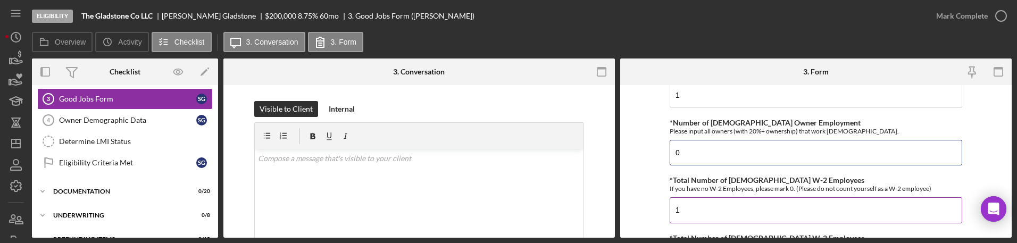
type input "0"
click at [386, 204] on input "1" at bounding box center [816, 210] width 293 height 26
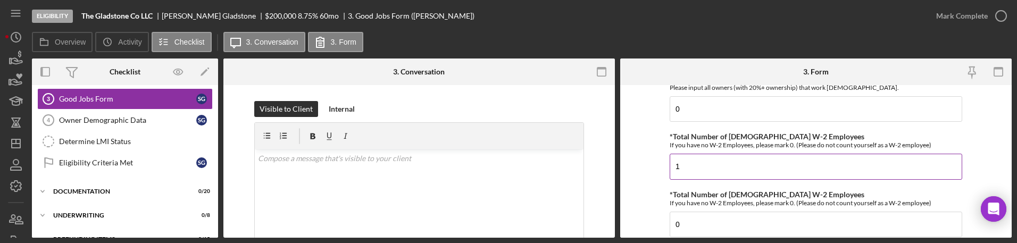
scroll to position [133, 0]
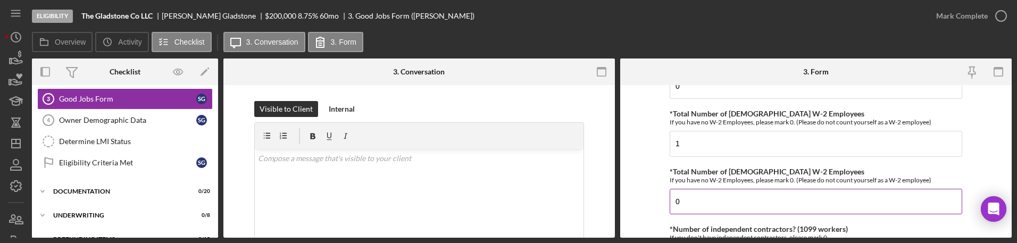
click at [386, 199] on input "0" at bounding box center [816, 202] width 293 height 26
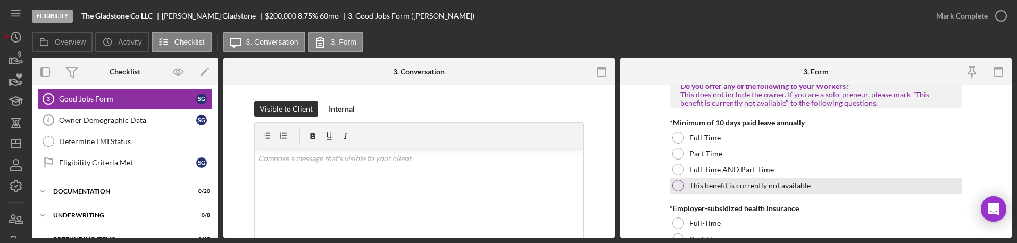
scroll to position [332, 0]
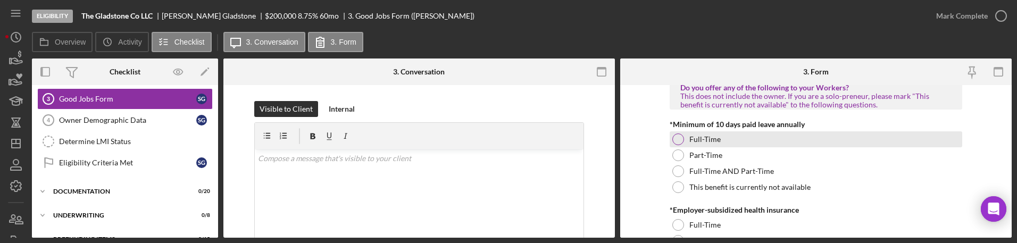
type input "1"
click at [386, 144] on div at bounding box center [678, 140] width 12 height 12
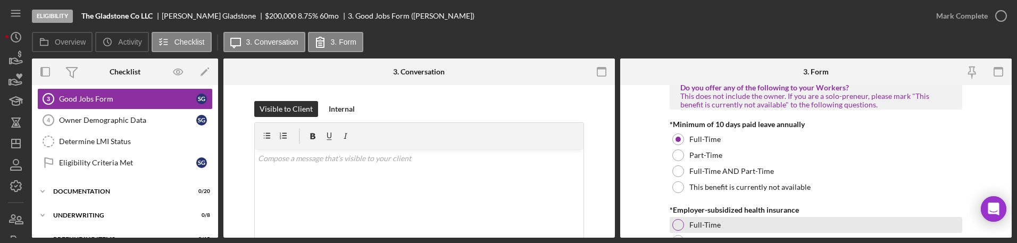
click at [386, 223] on div at bounding box center [678, 225] width 12 height 12
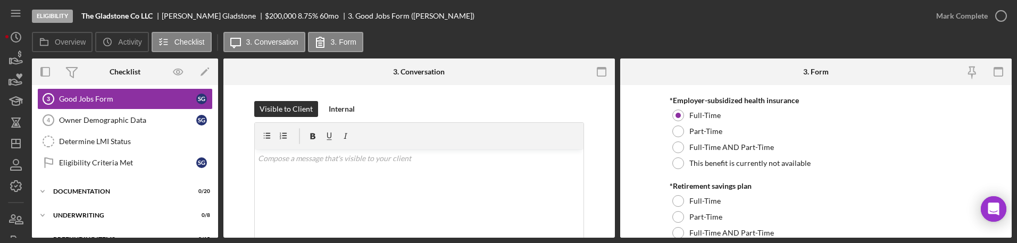
scroll to position [465, 0]
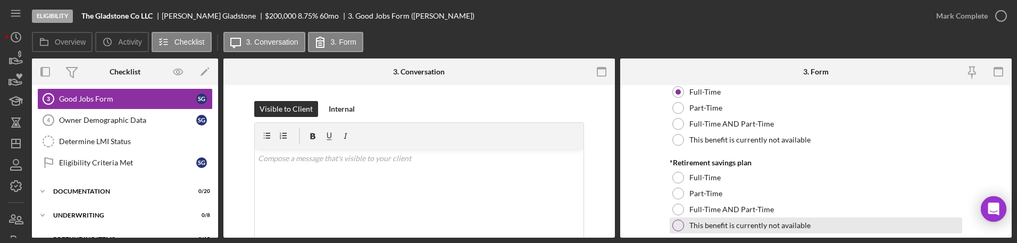
click at [386, 230] on div "This benefit is currently not available" at bounding box center [816, 226] width 293 height 16
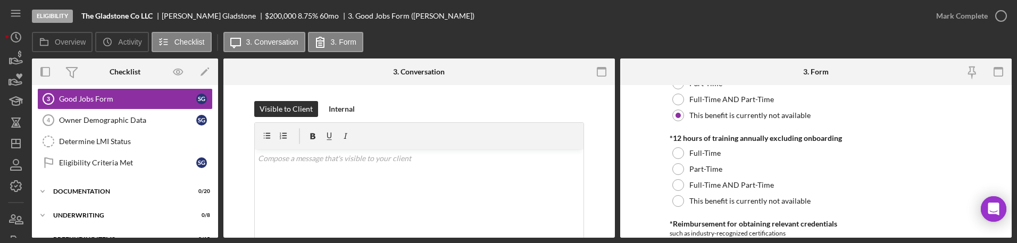
scroll to position [598, 0]
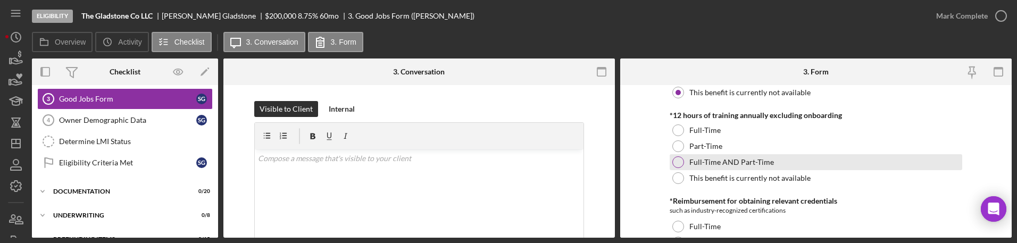
click at [386, 167] on div "Full-Time AND Part-Time" at bounding box center [816, 162] width 293 height 16
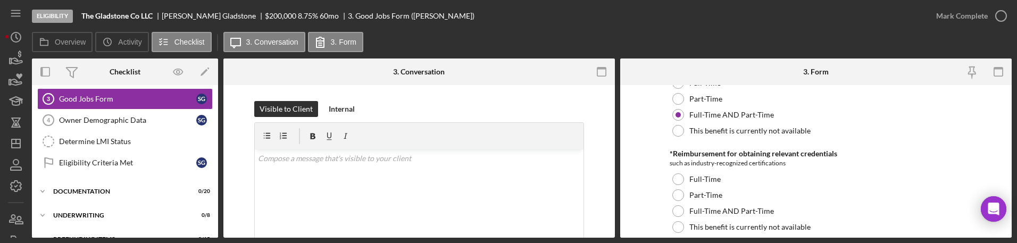
scroll to position [665, 0]
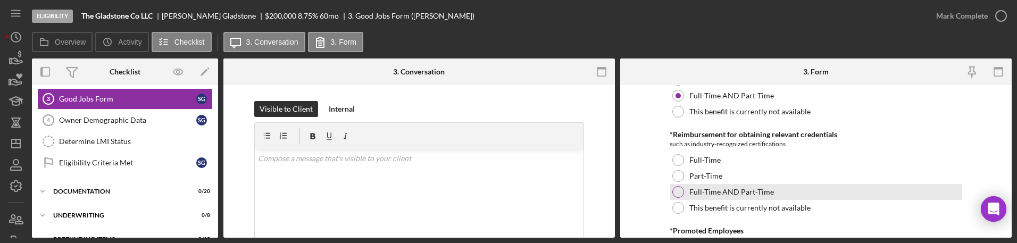
click at [386, 194] on label "Full-Time AND Part-Time" at bounding box center [731, 192] width 85 height 9
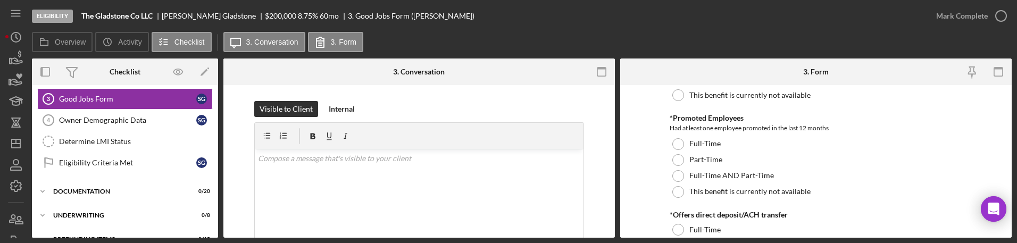
scroll to position [798, 0]
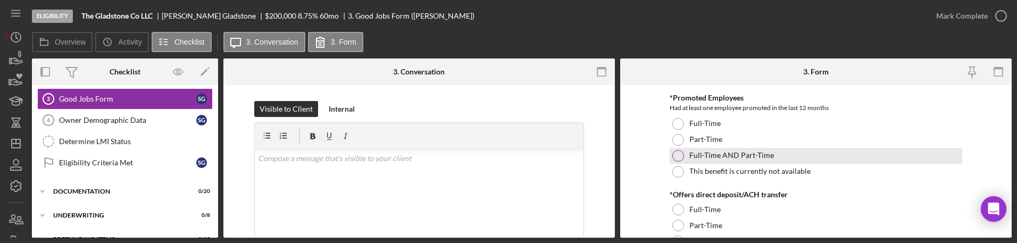
click at [386, 159] on div at bounding box center [678, 156] width 12 height 12
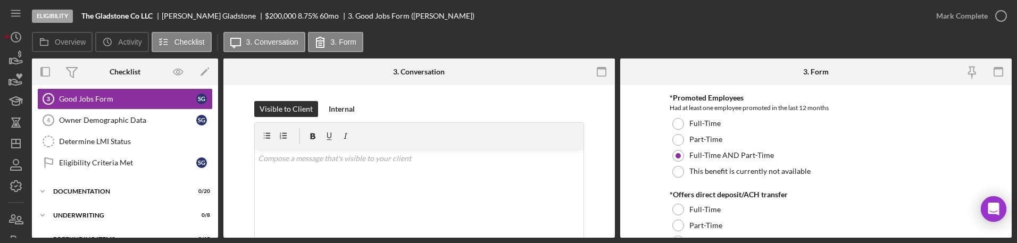
scroll to position [864, 0]
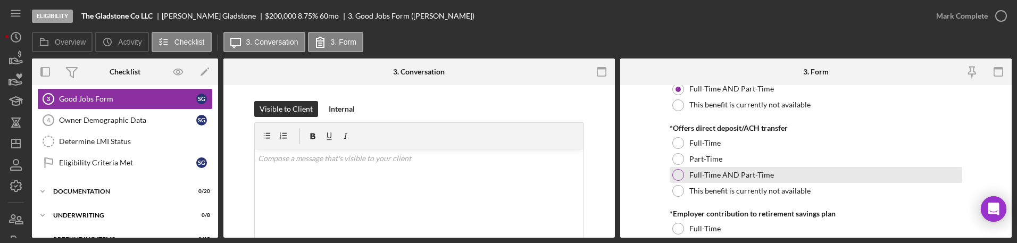
click at [386, 178] on div "Full-Time AND Part-Time" at bounding box center [816, 175] width 293 height 16
click at [386, 187] on form "Good Jobs Form *Number of Full-Time Owner Employment Please input all owners (w…" at bounding box center [816, 161] width 392 height 153
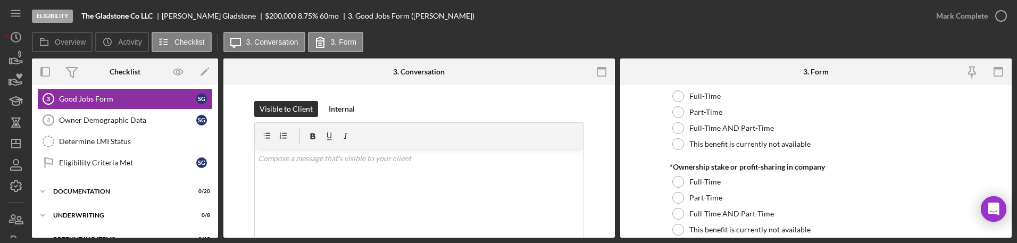
scroll to position [997, 0]
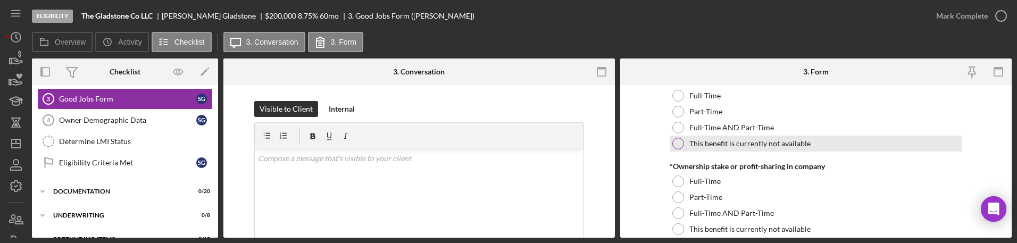
click at [386, 140] on div "This benefit is currently not available" at bounding box center [816, 144] width 293 height 16
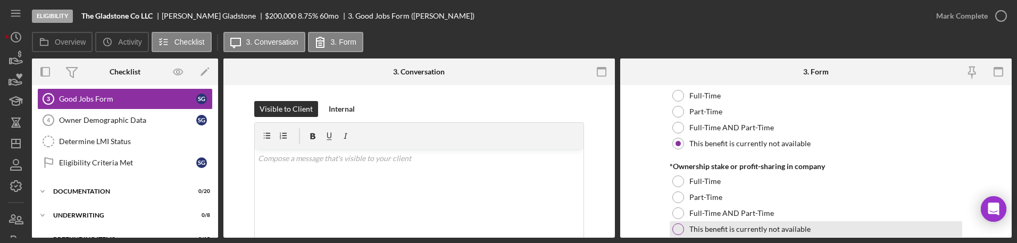
click at [386, 224] on div at bounding box center [678, 229] width 12 height 12
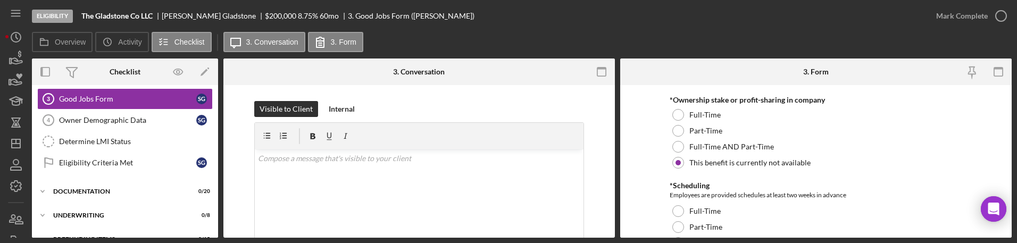
scroll to position [1130, 0]
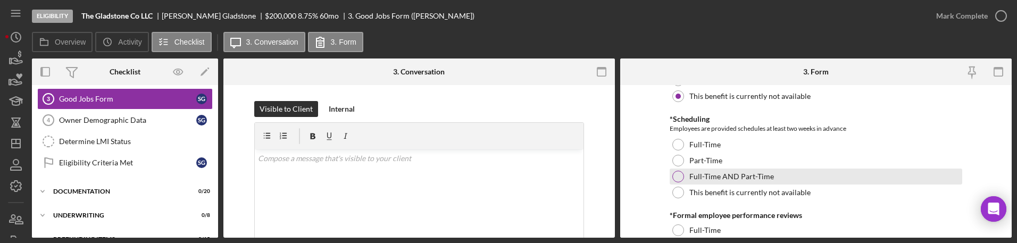
click at [386, 182] on div "Full-Time AND Part-Time" at bounding box center [816, 177] width 293 height 16
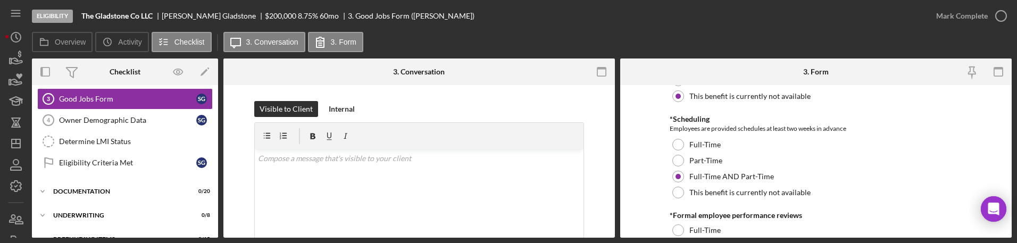
scroll to position [1197, 0]
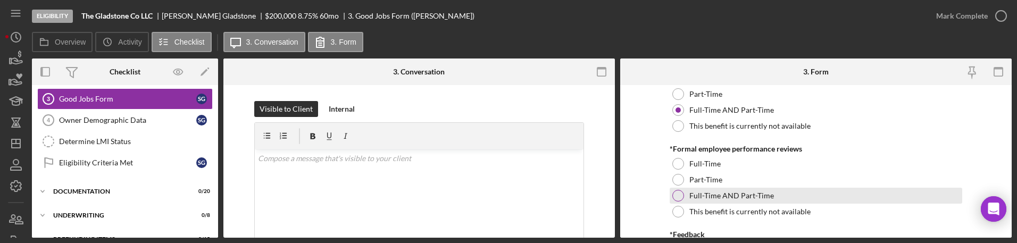
click at [386, 194] on label "Full-Time AND Part-Time" at bounding box center [731, 196] width 85 height 9
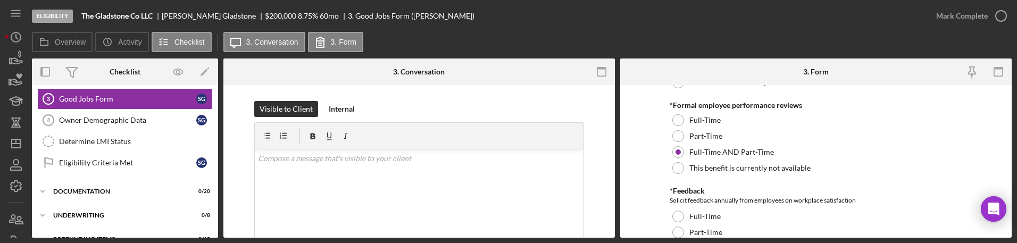
scroll to position [1263, 0]
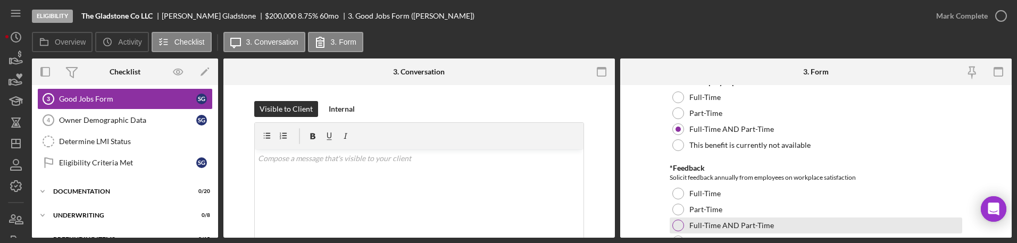
click at [386, 221] on label "Full-Time AND Part-Time" at bounding box center [731, 225] width 85 height 9
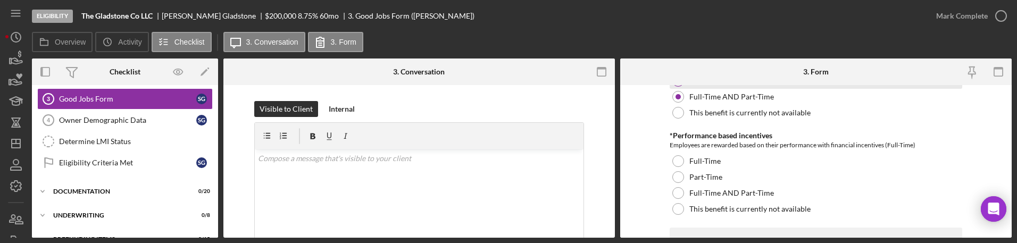
scroll to position [1396, 0]
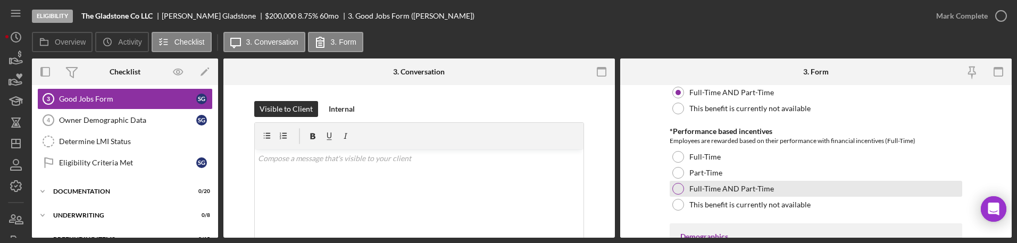
click at [386, 192] on label "Full-Time AND Part-Time" at bounding box center [731, 189] width 85 height 9
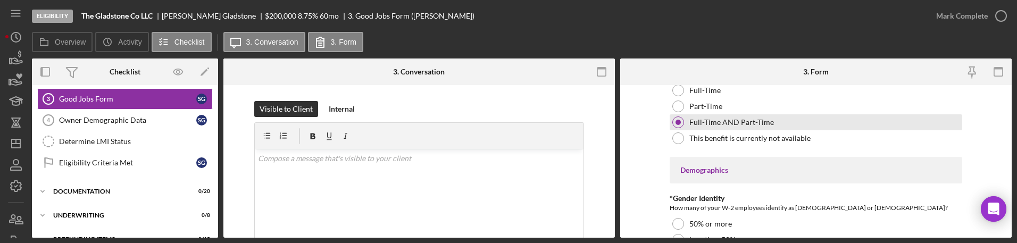
scroll to position [1529, 0]
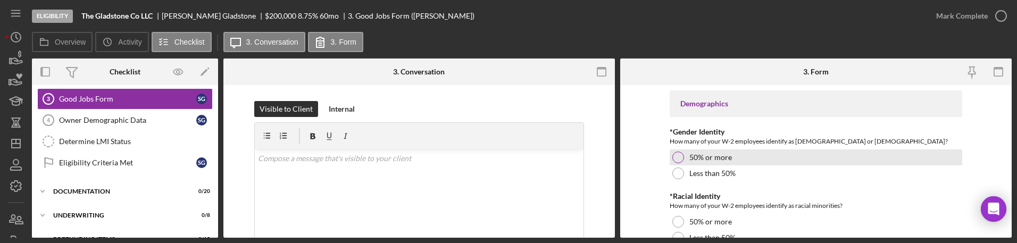
click at [386, 154] on label "50% or more" at bounding box center [710, 157] width 43 height 9
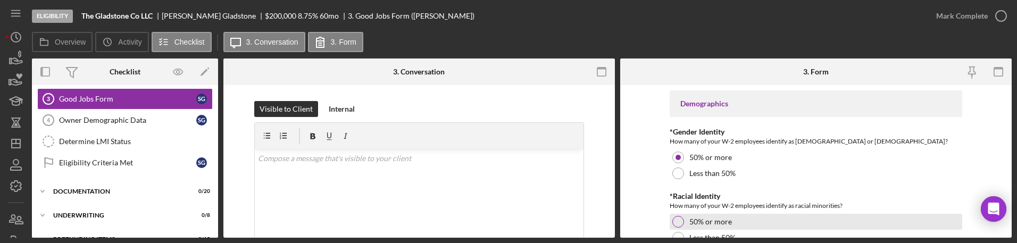
click at [386, 221] on label "50% or more" at bounding box center [710, 222] width 43 height 9
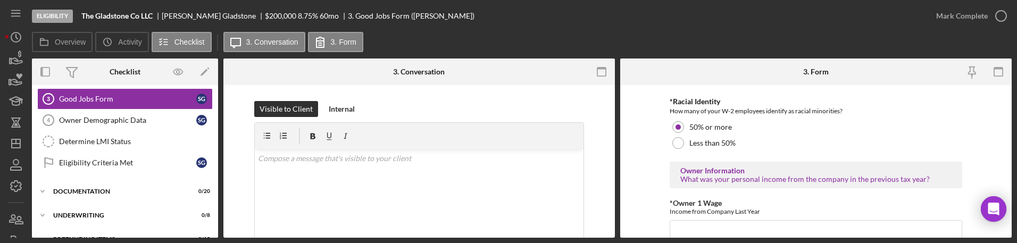
scroll to position [1662, 0]
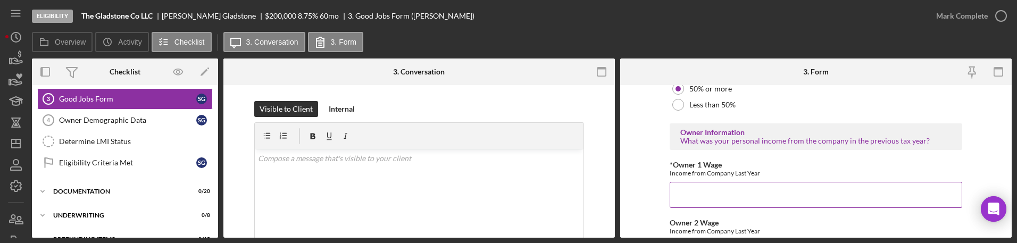
click at [386, 196] on input "*Owner 1 Wage" at bounding box center [816, 195] width 293 height 26
click at [386, 195] on input "*Owner 1 Wage" at bounding box center [816, 195] width 293 height 26
paste input "$100,000.00"
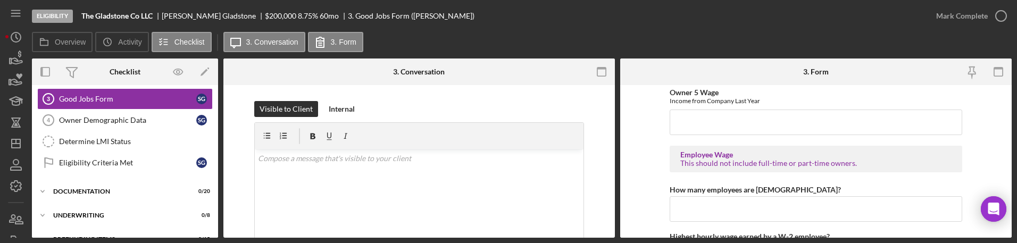
scroll to position [1995, 0]
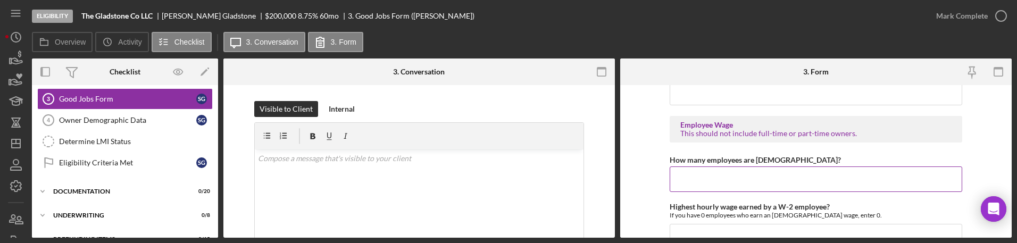
type input "$100,000.00"
click at [386, 184] on input "How many employees are hourly?" at bounding box center [816, 180] width 293 height 26
type input "1"
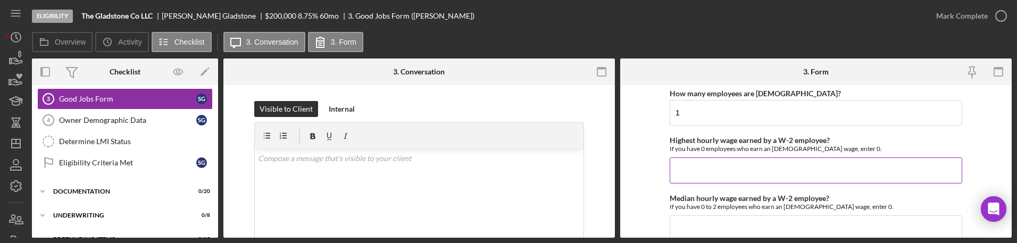
click at [386, 177] on input "Highest hourly wage earned by a W-2 employee?" at bounding box center [816, 170] width 293 height 26
paste input "$42.5"
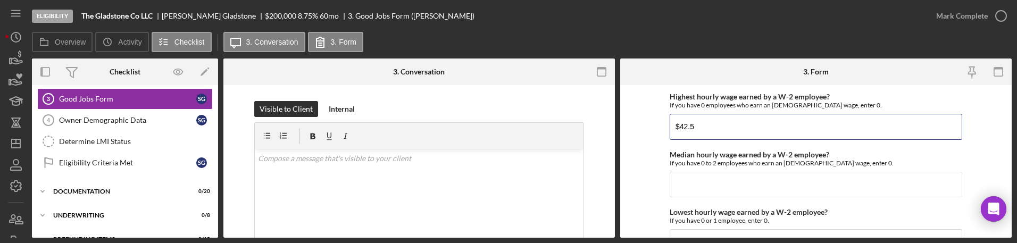
scroll to position [2128, 0]
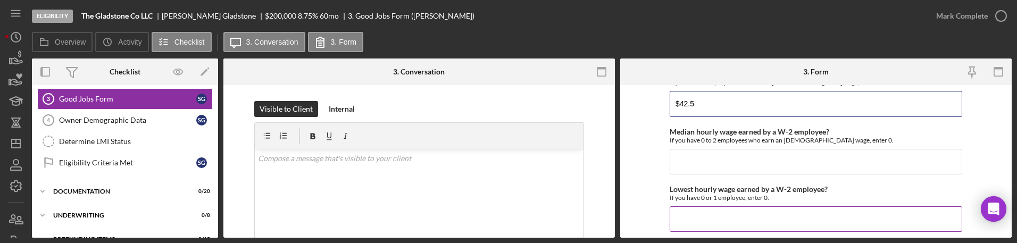
type input "$42.5"
click at [386, 212] on input "Lowest hourly wage earned by a W-2 employee?" at bounding box center [816, 219] width 293 height 26
paste input "$42.5"
type input "$42.5"
click at [386, 165] on input "Median hourly wage earned by a W-2 employee?" at bounding box center [816, 162] width 293 height 26
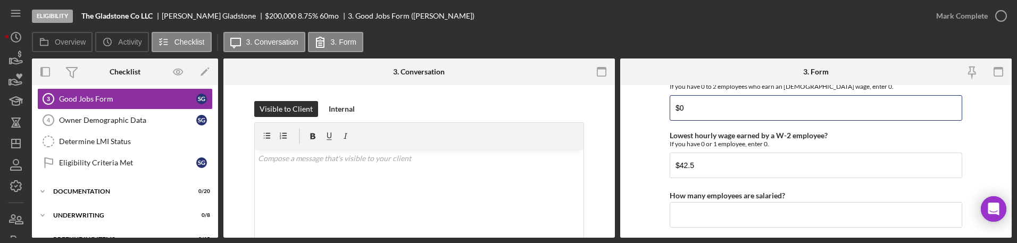
scroll to position [2261, 0]
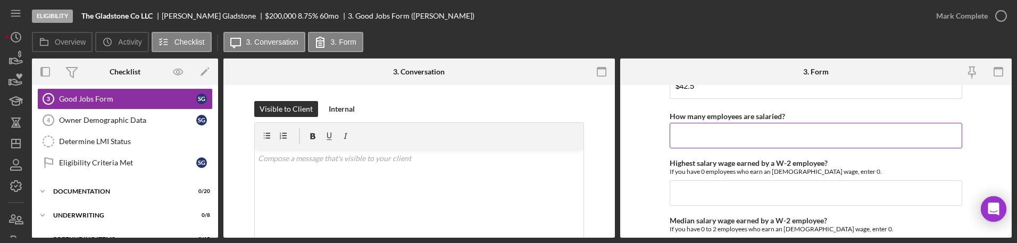
type input "$0"
click at [386, 128] on input "How many employees are salaried?" at bounding box center [816, 136] width 293 height 26
type input "0"
type input "1"
click at [386, 190] on input "Highest salary wage earned by a W-2 employee?" at bounding box center [816, 193] width 293 height 26
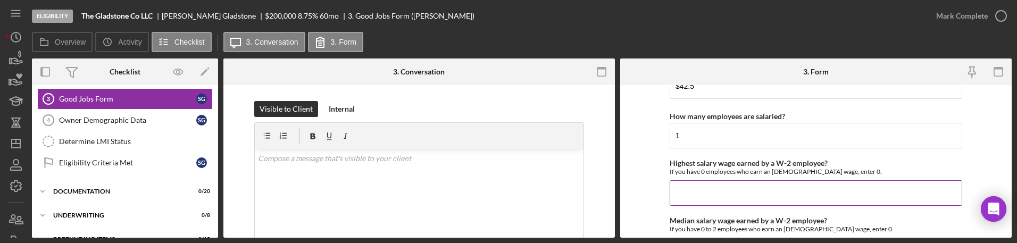
paste input "$90,000"
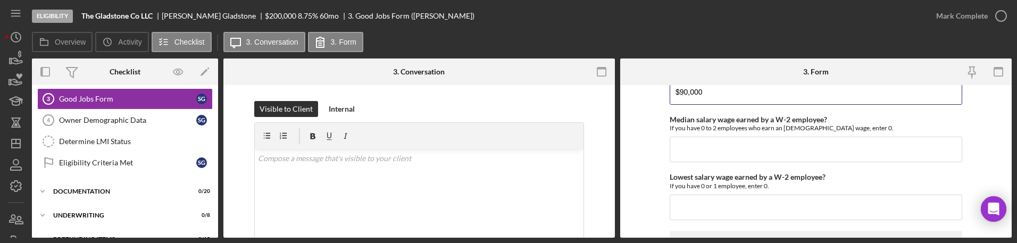
scroll to position [2394, 0]
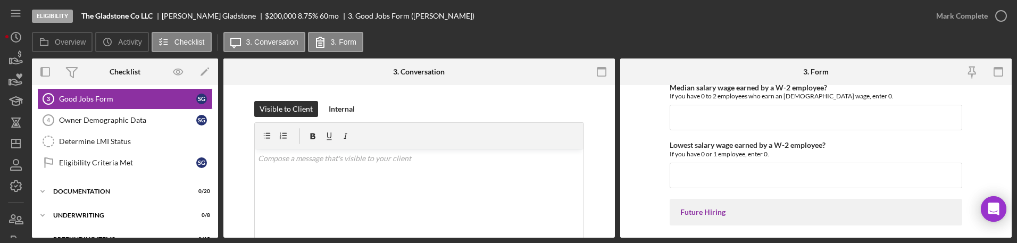
type input "$90,000"
click at [386, 172] on input "Lowest salary wage earned by a W-2 employee?" at bounding box center [816, 176] width 293 height 26
paste input "$0"
type input "$0"
click at [386, 121] on input "Median salary wage earned by a W-2 employee?" at bounding box center [816, 118] width 293 height 26
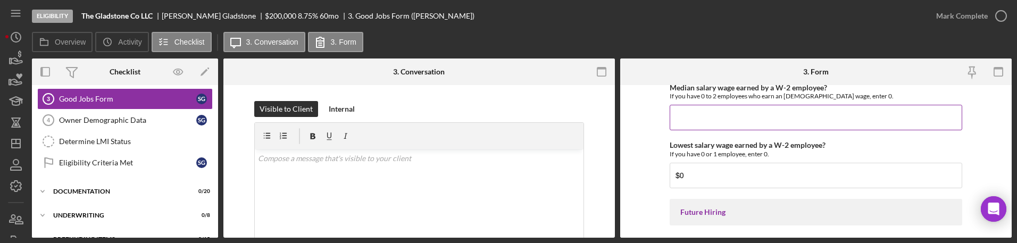
paste input "$0"
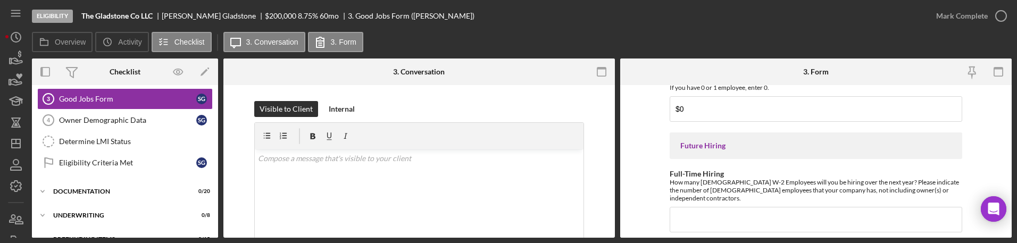
scroll to position [2527, 0]
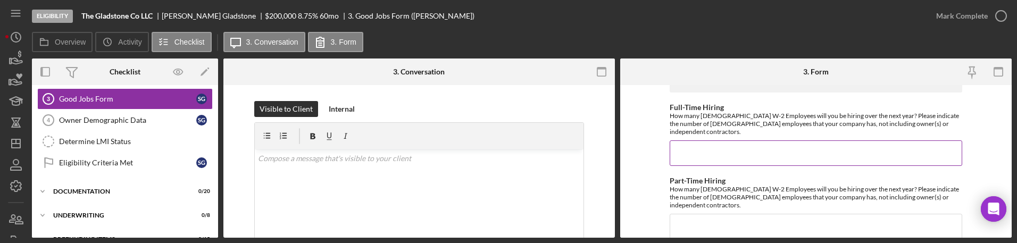
type input "$0"
click at [386, 153] on input "Full-Time Hiring" at bounding box center [816, 153] width 293 height 26
type input "1"
click at [386, 214] on input "Part-Time Hiring" at bounding box center [816, 227] width 293 height 26
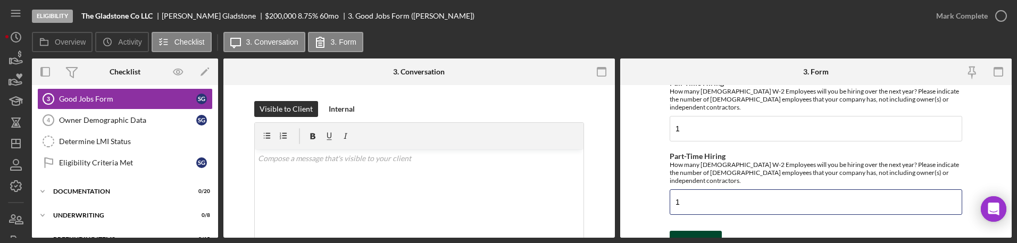
type input "1"
click at [386, 231] on div "Save" at bounding box center [703, 241] width 15 height 21
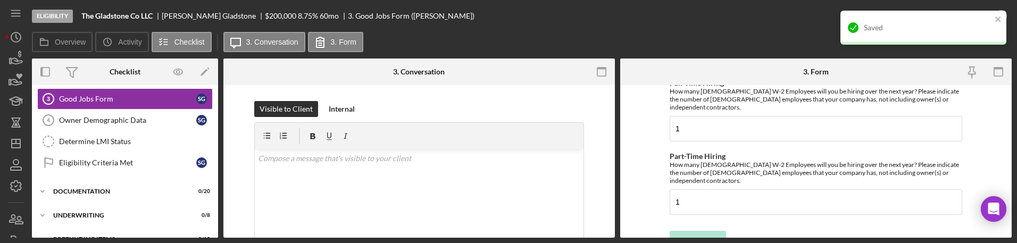
click at [386, 20] on div "Saved" at bounding box center [920, 27] width 150 height 17
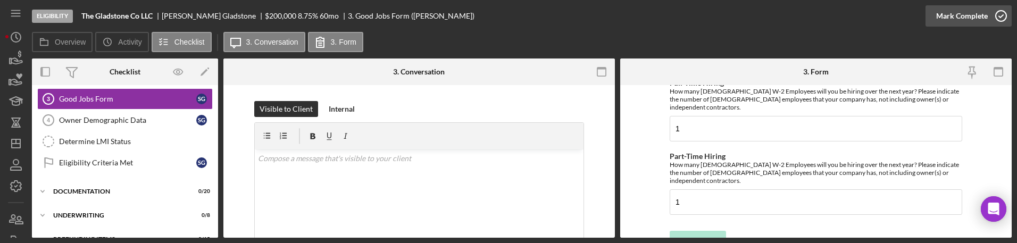
click at [386, 15] on icon "button" at bounding box center [1001, 16] width 27 height 27
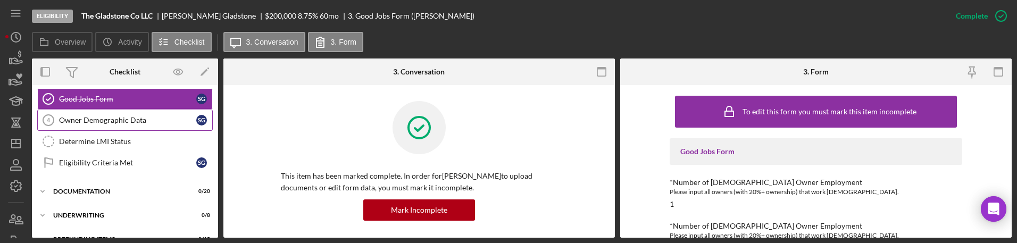
click at [140, 123] on div "Owner Demographic Data" at bounding box center [127, 120] width 137 height 9
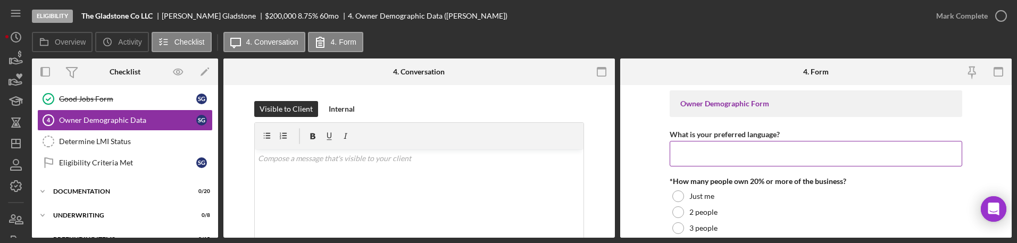
click at [386, 158] on input "What is your preferred language?" at bounding box center [816, 154] width 293 height 26
click at [386, 152] on input "What is your preferred language?" at bounding box center [816, 154] width 293 height 26
paste input "English"
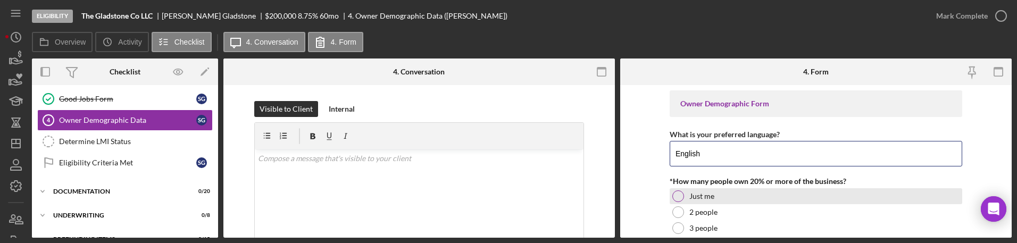
type input "English"
click at [386, 198] on div at bounding box center [678, 196] width 12 height 12
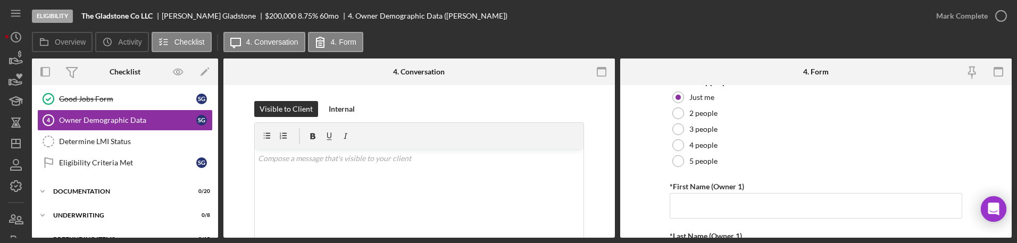
scroll to position [133, 0]
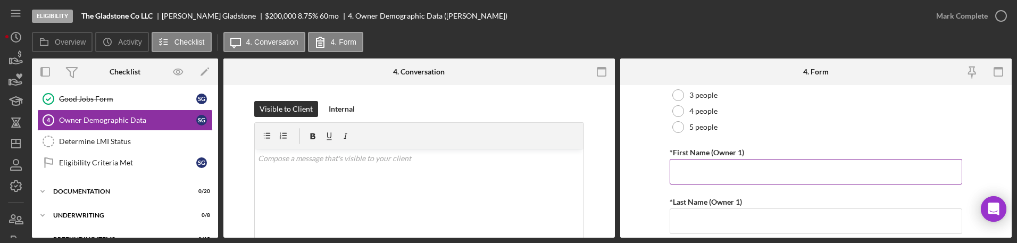
click at [386, 163] on input "*First Name (Owner 1)" at bounding box center [816, 172] width 293 height 26
paste input "[PERSON_NAME]"
type input "[PERSON_NAME]"
click at [386, 199] on label "*Last Name (Owner 1)" at bounding box center [706, 201] width 72 height 9
click at [386, 209] on input "*Last Name (Owner 1)" at bounding box center [816, 222] width 293 height 26
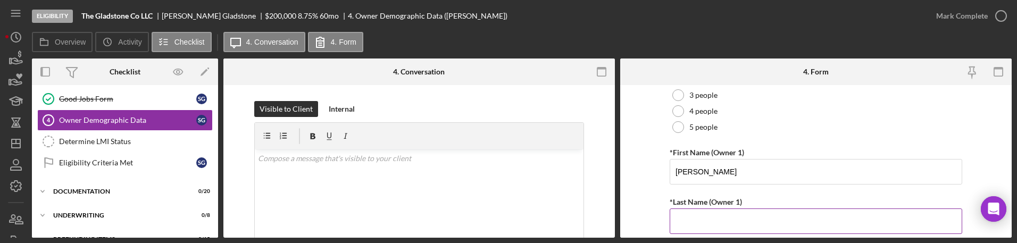
paste input "Gladstone"
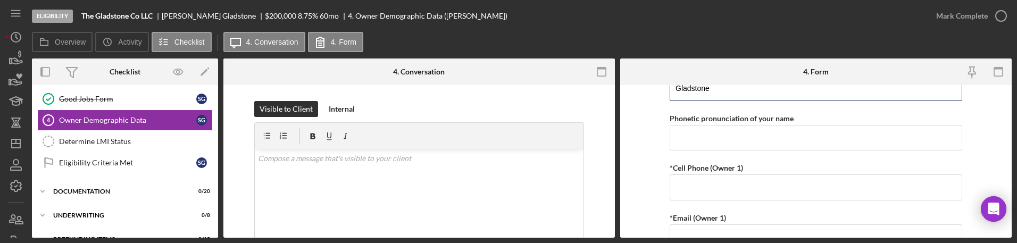
type input "Gladstone"
click at [386, 181] on input "*Cell Phone (Owner 1)" at bounding box center [816, 187] width 293 height 26
paste input "(213) 793-1574"
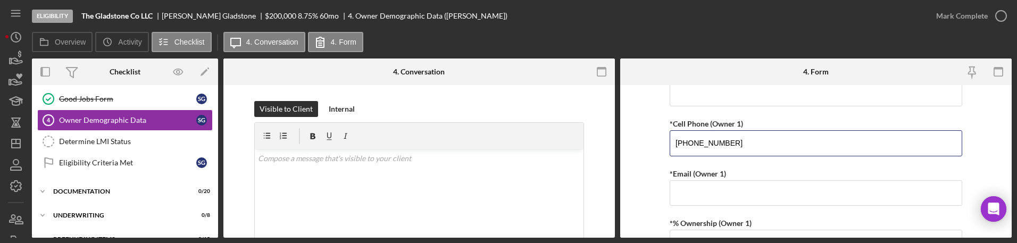
scroll to position [332, 0]
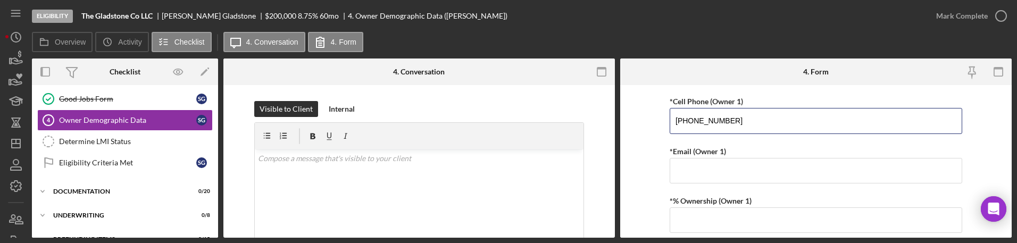
type input "(213) 793-1574"
click at [386, 158] on input "*Email (Owner 1)" at bounding box center [816, 171] width 293 height 26
paste input "sg@sebastiangladstone.come"
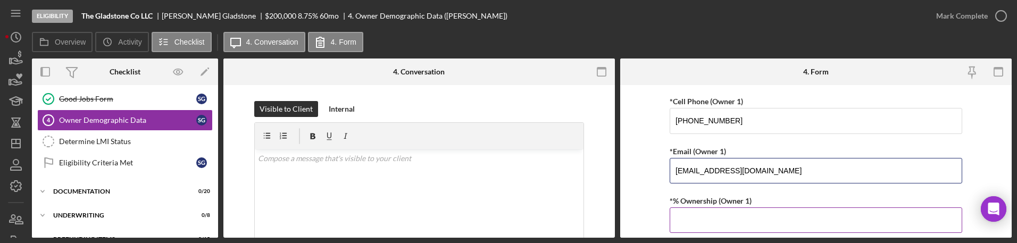
scroll to position [399, 0]
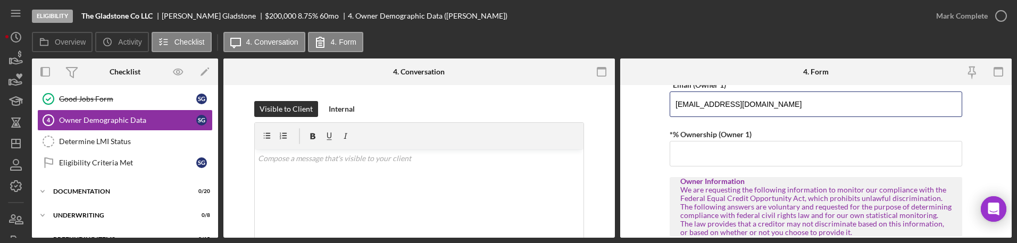
type input "sg@sebastiangladstone.com"
click at [386, 160] on input "*% Ownership (Owner 1)" at bounding box center [816, 154] width 293 height 26
paste input "100%"
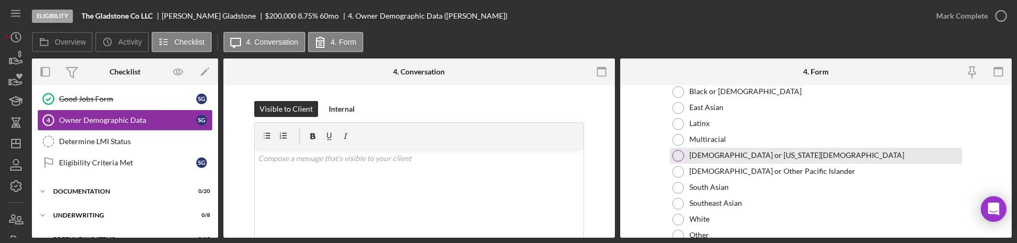
scroll to position [665, 0]
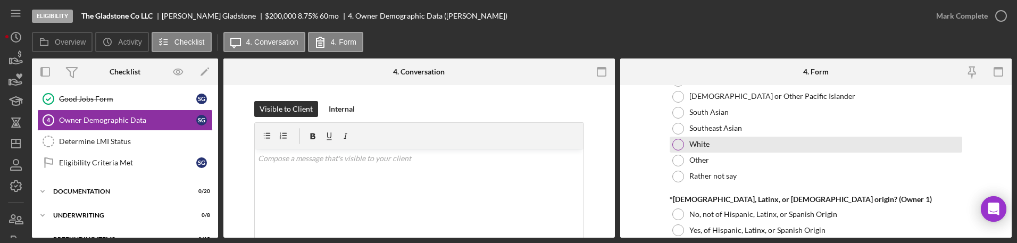
type input "100.00000%"
click at [386, 146] on div at bounding box center [678, 145] width 12 height 12
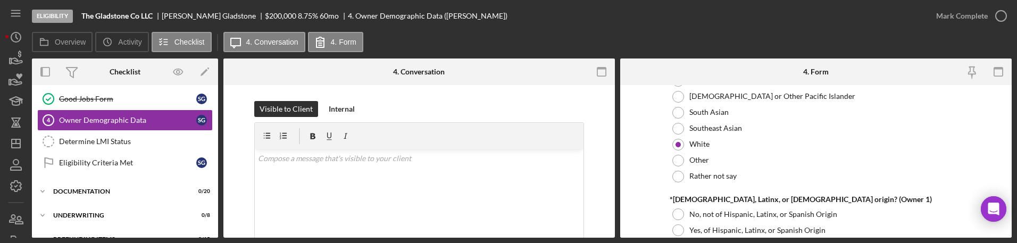
scroll to position [731, 0]
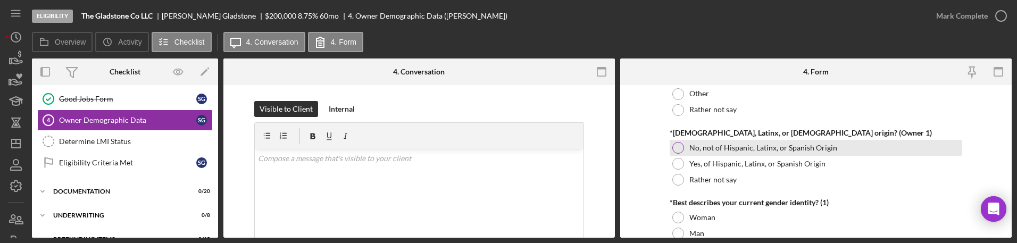
click at [386, 151] on div "No, not of Hispanic, Latinx, or Spanish Origin" at bounding box center [816, 148] width 293 height 16
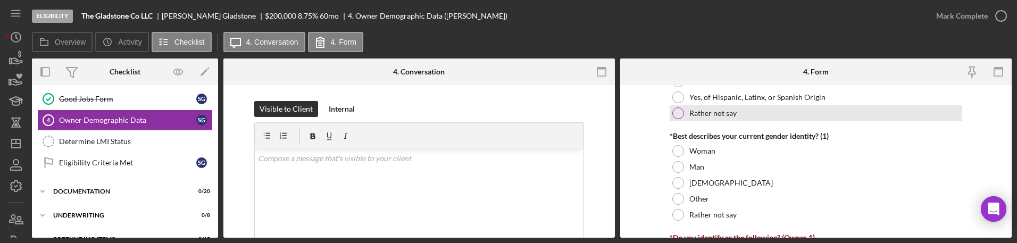
scroll to position [864, 0]
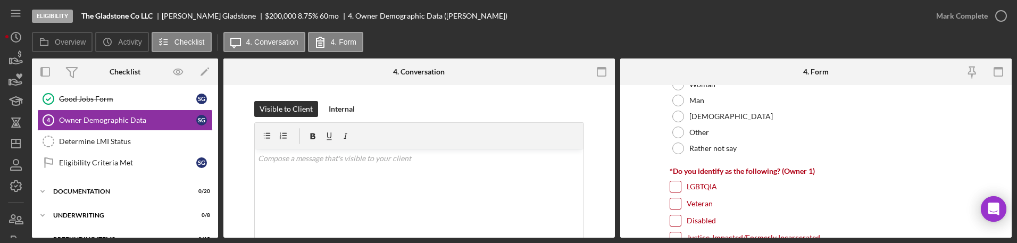
click at [386, 186] on input "LGBTQIA" at bounding box center [675, 186] width 11 height 11
checkbox input "true"
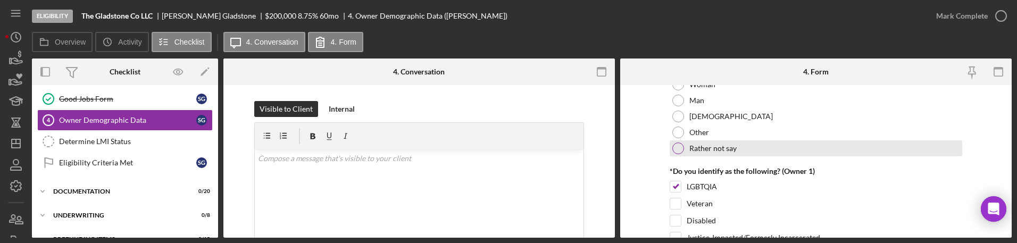
click at [386, 156] on div "Rather not say" at bounding box center [816, 148] width 293 height 16
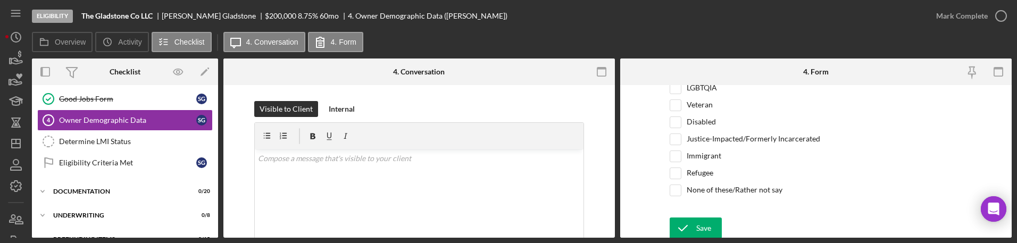
scroll to position [4264, 0]
click at [386, 218] on button "Save" at bounding box center [696, 225] width 52 height 21
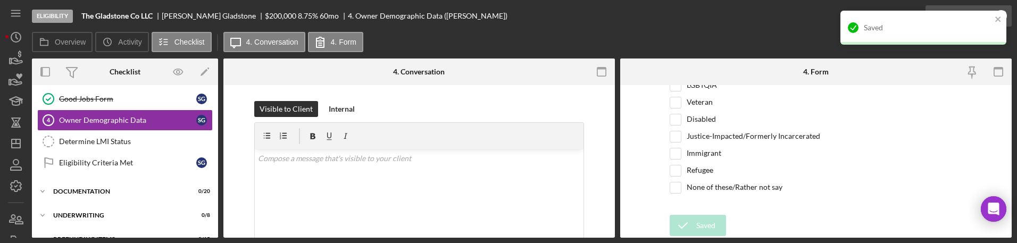
click at [386, 17] on div "Saved" at bounding box center [924, 28] width 166 height 34
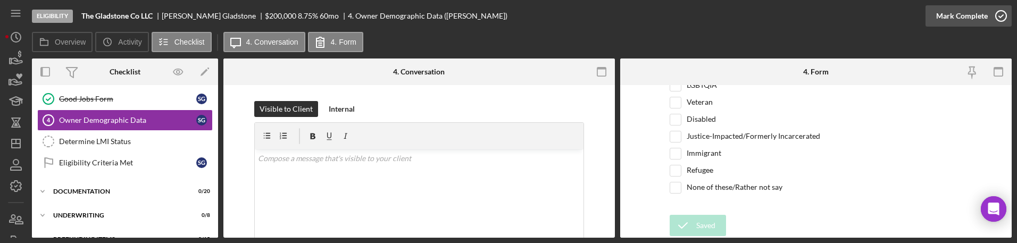
click at [386, 14] on icon "button" at bounding box center [1001, 16] width 27 height 27
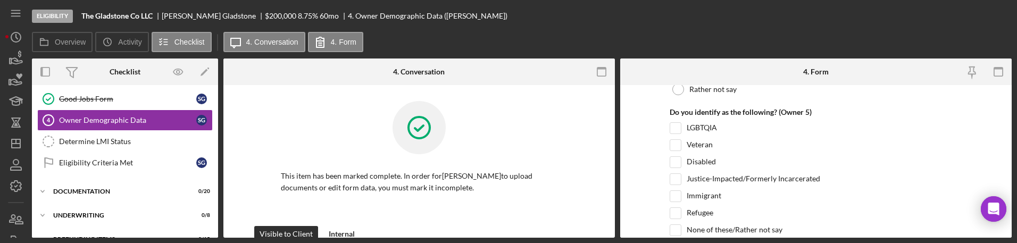
scroll to position [4306, 0]
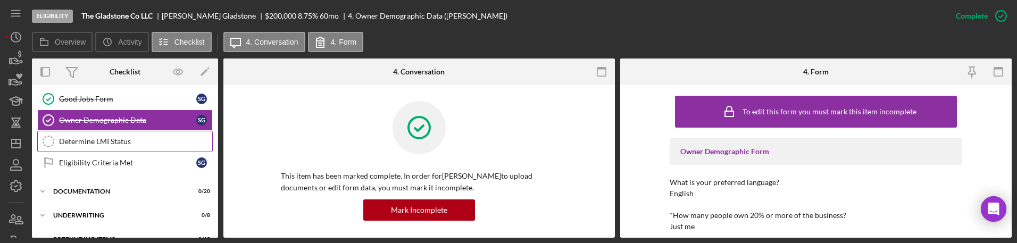
click at [118, 147] on link "Determine LMI Status Determine LMI Status" at bounding box center [125, 141] width 176 height 21
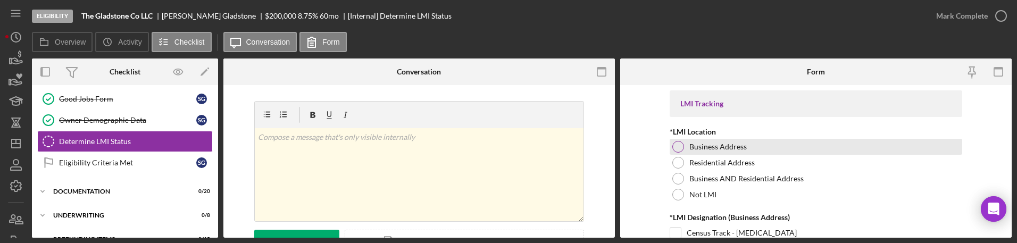
click at [386, 152] on div at bounding box center [678, 147] width 12 height 12
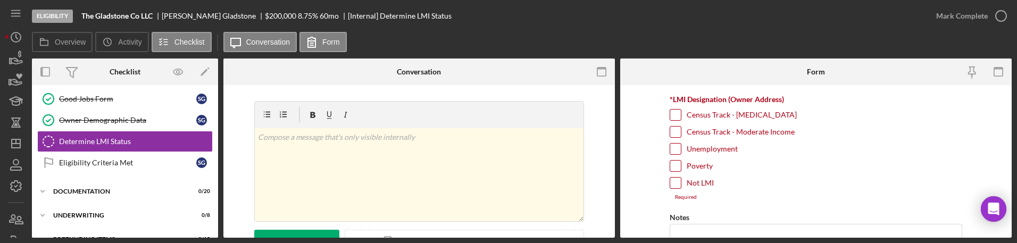
scroll to position [332, 0]
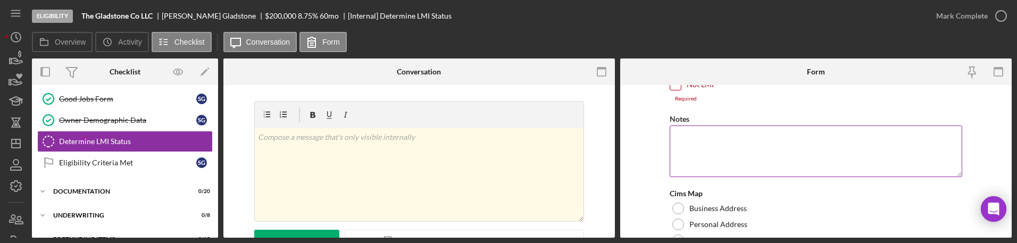
click at [386, 168] on textarea "Notes" at bounding box center [816, 151] width 293 height 51
paste textarea "CIMS MAP- Business Address"
type textarea "CIMS MAP- Business Address"
drag, startPoint x: 791, startPoint y: 137, endPoint x: 619, endPoint y: 140, distance: 171.9
click at [386, 140] on div "Overview Internal Workflow Stage Eligibility Icon/Dropdown Arrow Archive (can u…" at bounding box center [522, 148] width 980 height 179
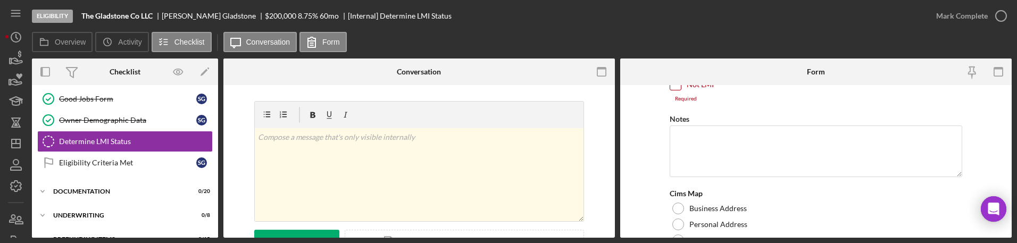
click at [386, 199] on div "Cims Map Business Address Personal Address Business AND Personal Address Not Qu…" at bounding box center [816, 226] width 293 height 75
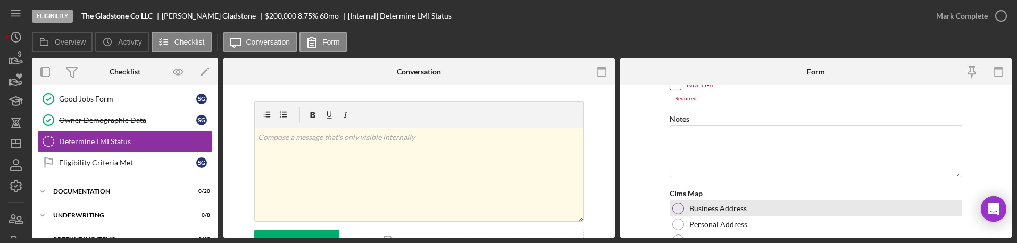
click at [386, 204] on div at bounding box center [678, 209] width 12 height 12
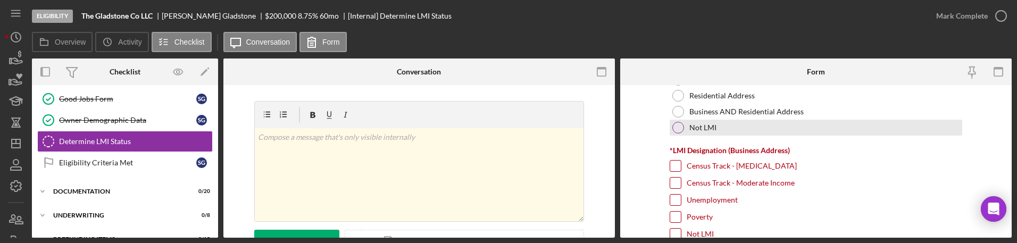
scroll to position [66, 0]
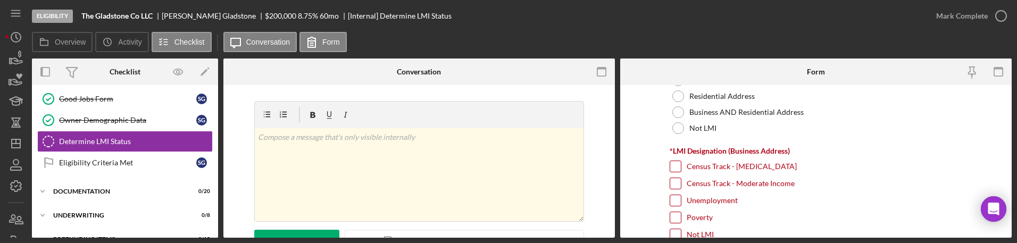
click at [386, 170] on label "Census Track - Low Income" at bounding box center [742, 166] width 110 height 11
click at [386, 170] on input "Census Track - Low Income" at bounding box center [675, 166] width 11 height 11
checkbox input "true"
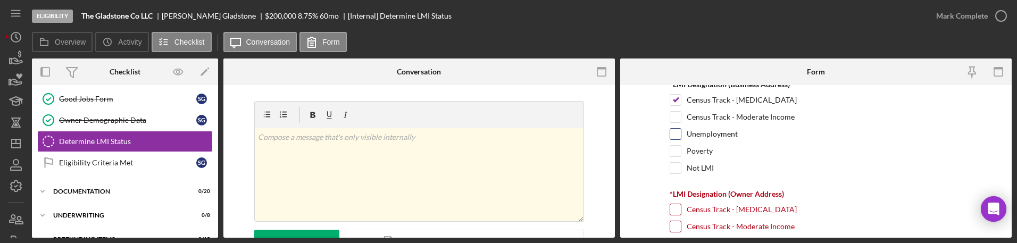
scroll to position [199, 0]
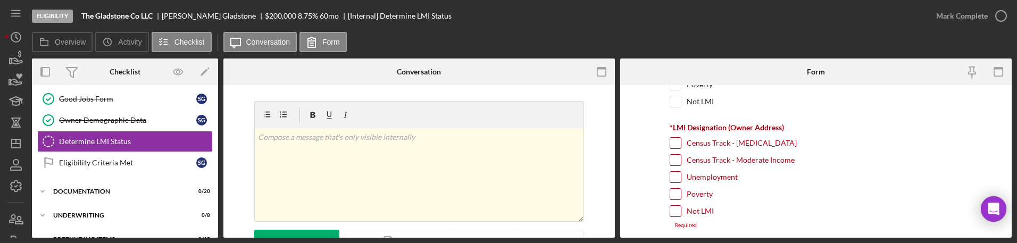
click at [386, 171] on div "Census Track - Moderate Income" at bounding box center [816, 162] width 293 height 17
click at [386, 171] on div at bounding box center [676, 177] width 12 height 12
click at [386, 174] on input "Unemployment" at bounding box center [675, 177] width 11 height 11
checkbox input "true"
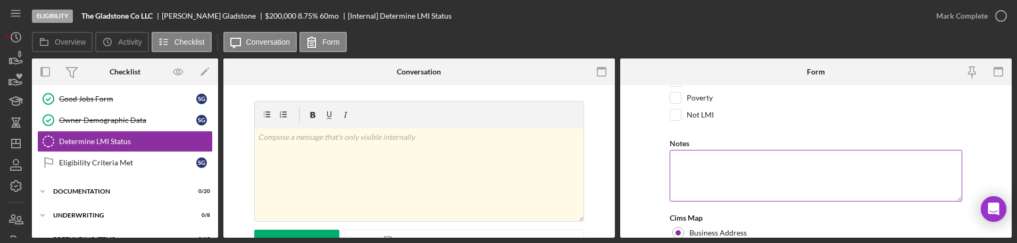
scroll to position [386, 0]
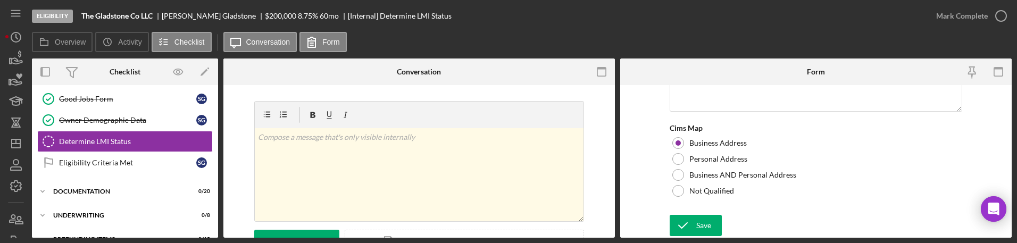
click at [386, 213] on form "LMI Tracking *LMI Location Business Address Residential Address Business AND Re…" at bounding box center [816, 161] width 392 height 153
click at [386, 220] on div "Save" at bounding box center [703, 225] width 15 height 21
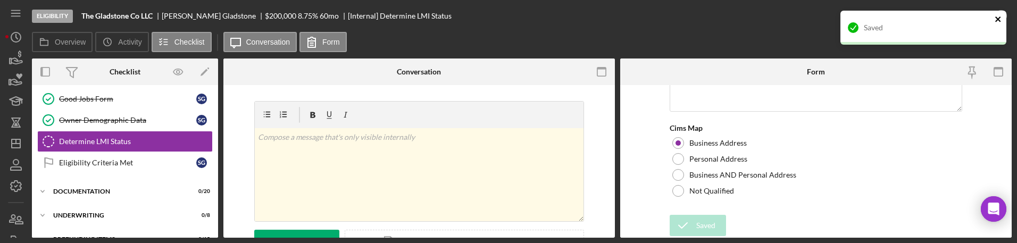
click at [386, 17] on icon "close" at bounding box center [998, 19] width 7 height 9
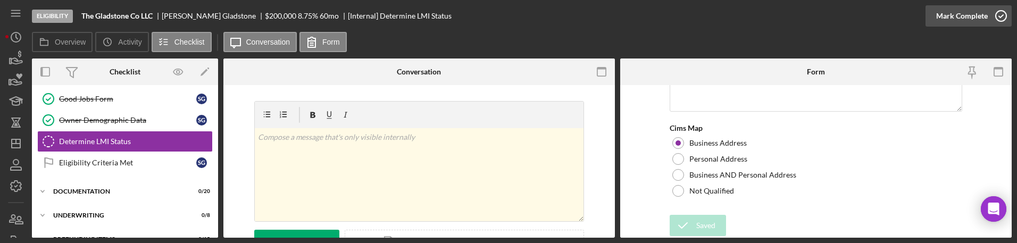
click at [386, 19] on icon "button" at bounding box center [1001, 16] width 27 height 27
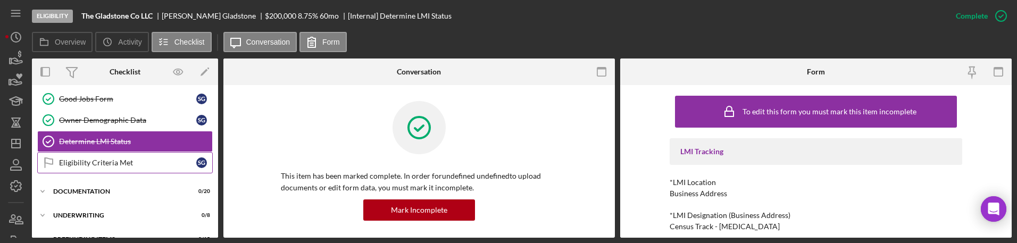
click at [138, 163] on div "Eligibility Criteria Met" at bounding box center [127, 163] width 137 height 9
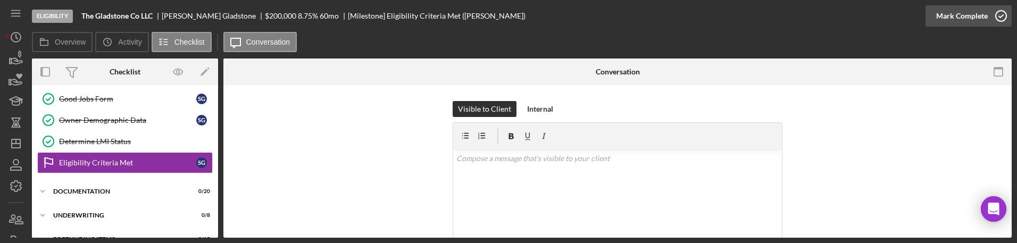
click at [386, 22] on div "Mark Complete" at bounding box center [962, 15] width 52 height 21
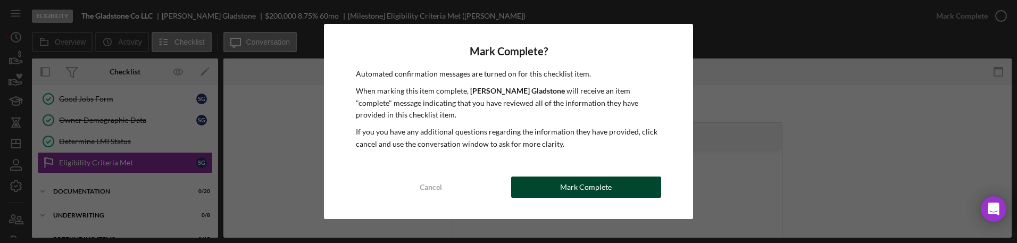
click at [386, 185] on div "Mark Complete" at bounding box center [586, 187] width 52 height 21
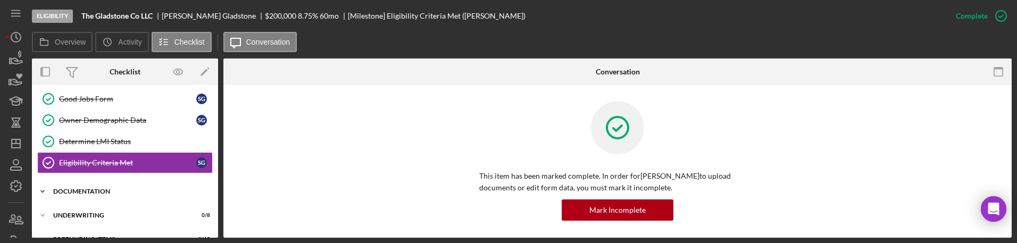
click at [112, 188] on div "Icon/Expander Documentation 0 / 20" at bounding box center [125, 191] width 186 height 21
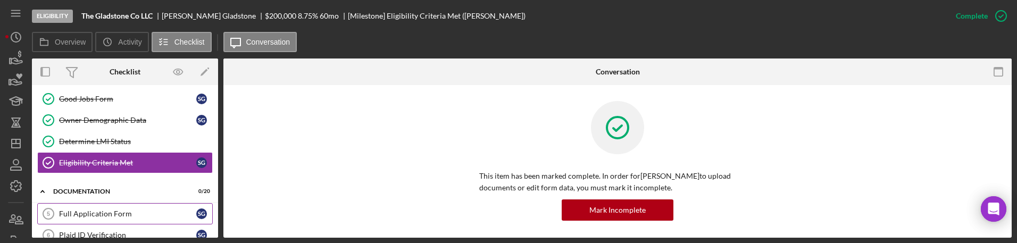
click at [127, 207] on link "Full Application Form 5 Full Application Form S G" at bounding box center [125, 213] width 176 height 21
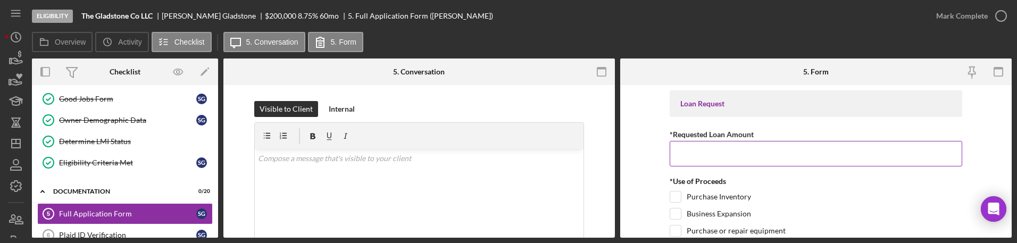
click at [386, 154] on input "*Requested Loan Amount" at bounding box center [816, 154] width 293 height 26
paste input
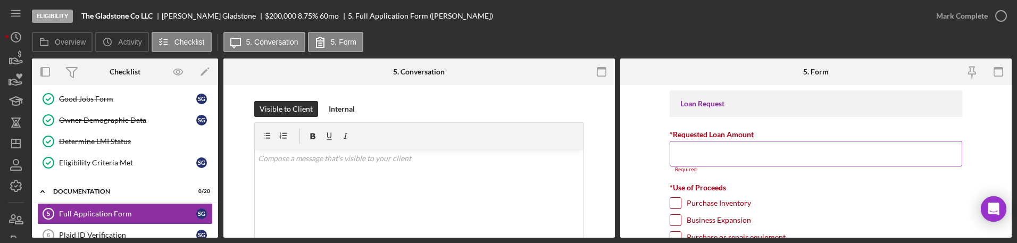
click at [386, 143] on input "*Requested Loan Amount" at bounding box center [816, 154] width 293 height 26
paste input
click at [386, 159] on input "*Requested Loan Amount" at bounding box center [816, 154] width 293 height 26
click at [386, 146] on input "*Requested Loan Amount" at bounding box center [816, 154] width 293 height 26
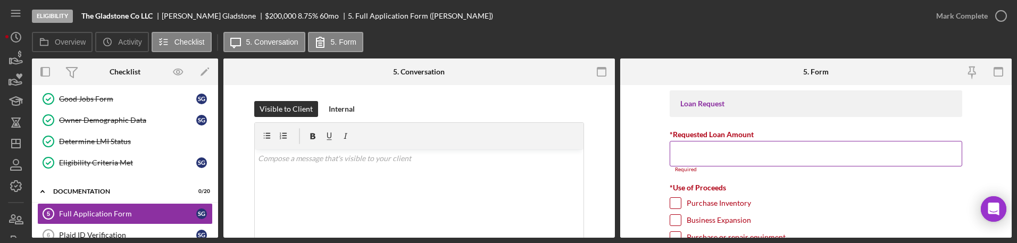
paste input
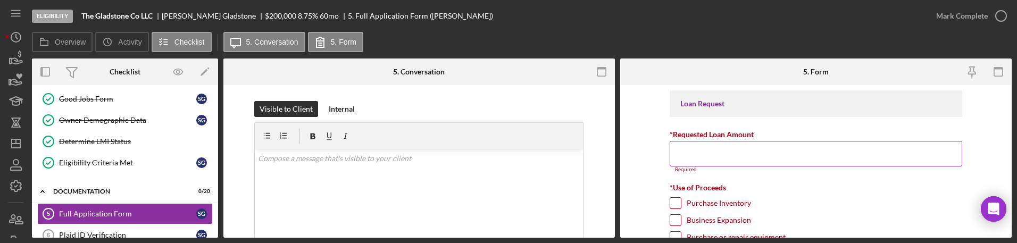
click at [386, 147] on input "*Requested Loan Amount" at bounding box center [816, 154] width 293 height 26
paste input "$100,000"
type input "$100,000"
click at [386, 198] on div "Purchase Inventory" at bounding box center [816, 199] width 293 height 17
click at [386, 197] on input "Purchase Inventory" at bounding box center [675, 197] width 11 height 11
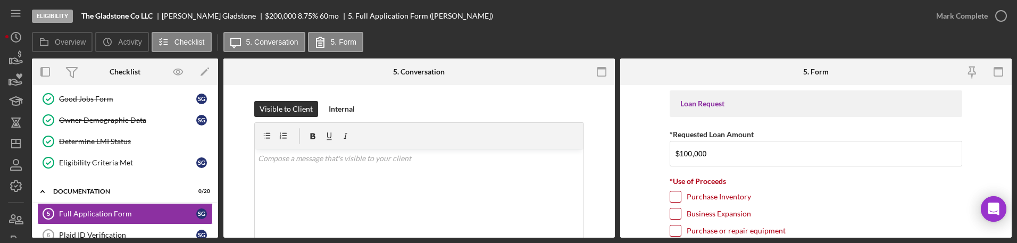
checkbox input "true"
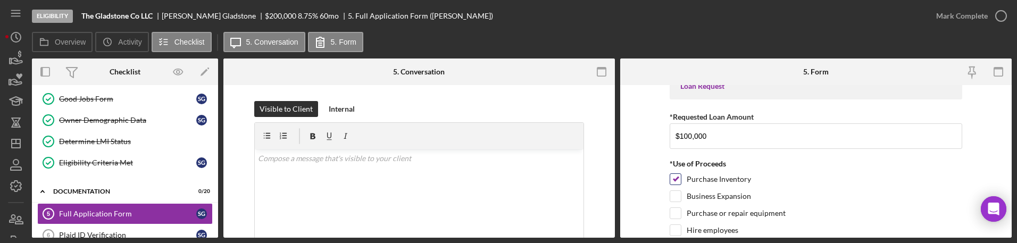
scroll to position [66, 0]
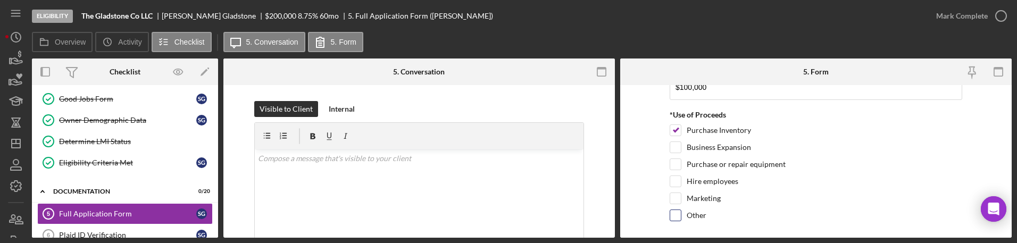
click at [386, 223] on div "Other" at bounding box center [816, 218] width 293 height 17
click at [386, 218] on input "Other" at bounding box center [675, 215] width 11 height 11
checkbox input "true"
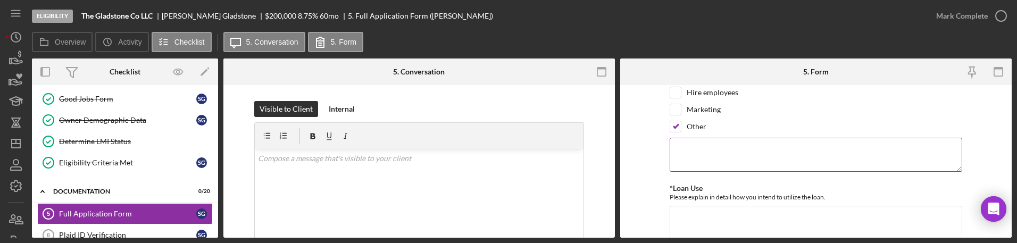
scroll to position [133, 0]
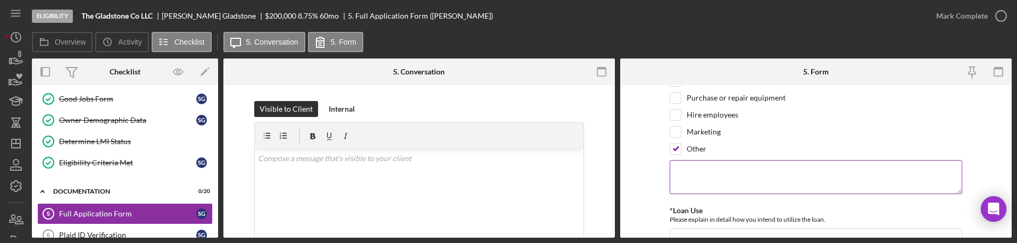
click at [386, 188] on textarea at bounding box center [816, 177] width 293 height 34
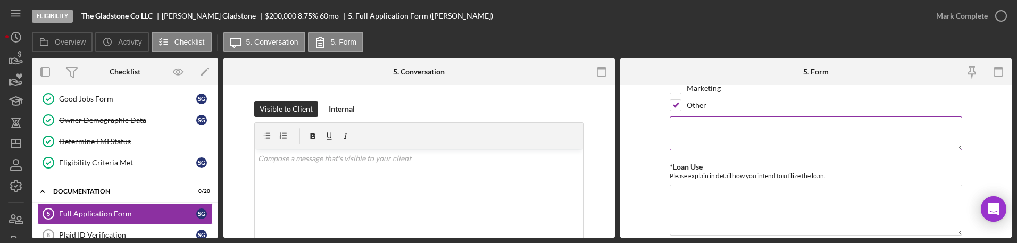
scroll to position [199, 0]
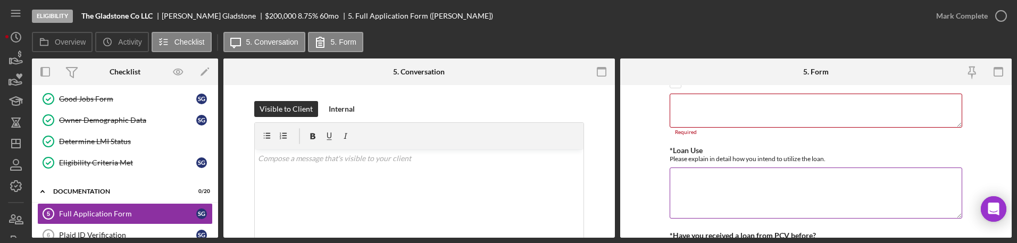
click at [386, 172] on textarea "*Loan Use" at bounding box center [816, 193] width 293 height 51
paste textarea "Running an art gallery its always important to have a long runway for staffing,…"
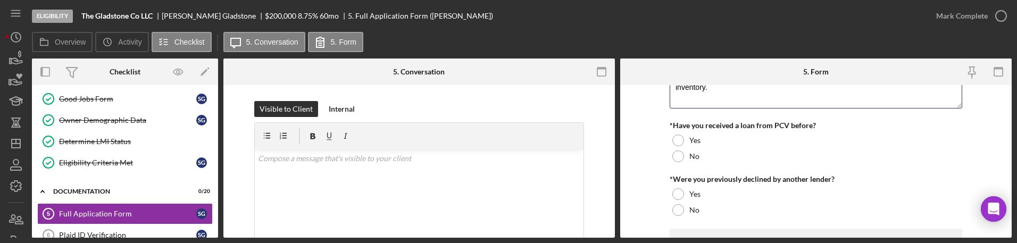
scroll to position [332, 0]
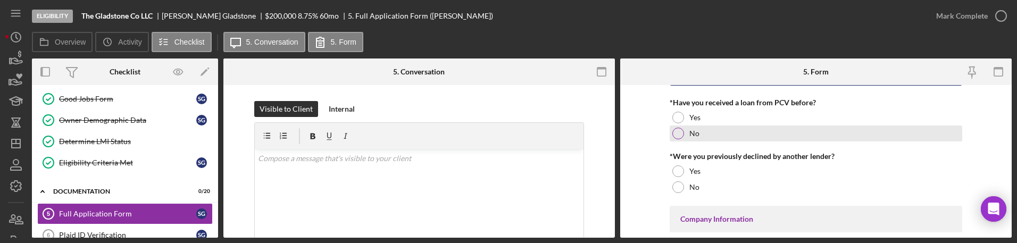
type textarea "Running an art gallery its always important to have a long runway for staffing,…"
click at [386, 131] on div "No" at bounding box center [816, 134] width 293 height 16
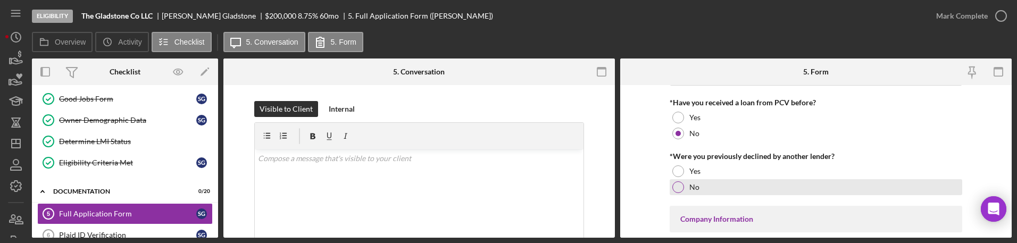
click at [386, 188] on div at bounding box center [678, 187] width 12 height 12
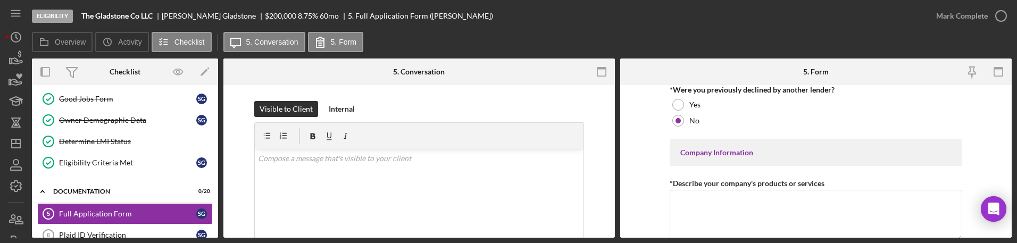
scroll to position [465, 0]
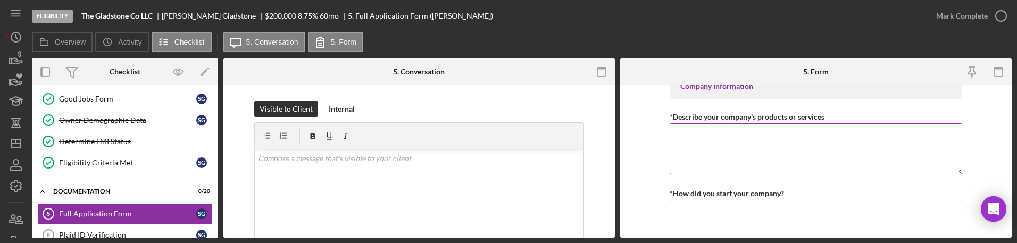
click at [386, 152] on textarea "*Describe your company's products or services" at bounding box center [816, 148] width 293 height 51
paste textarea "We are an art gallery that sells and buys art for resale."
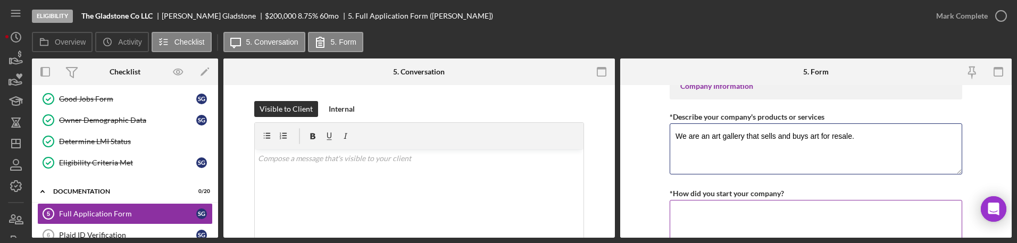
type textarea "We are an art gallery that sells and buys art for resale."
click at [386, 206] on textarea "*How did you start your company?" at bounding box center [816, 225] width 293 height 51
click at [386, 212] on textarea "*How did you start your company?" at bounding box center [816, 225] width 293 height 51
paste textarea "I have worked in the art world for 15 years."
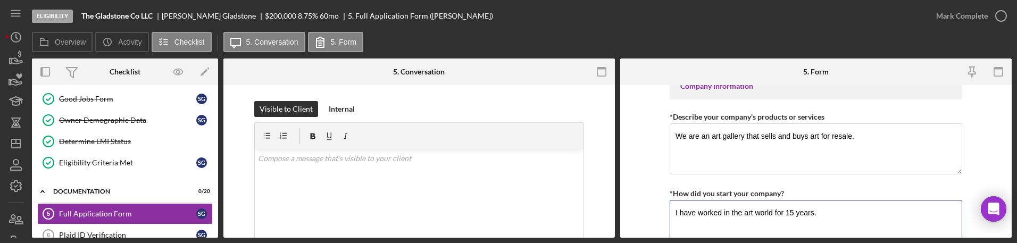
type textarea "I have worked in the art world for 15 years."
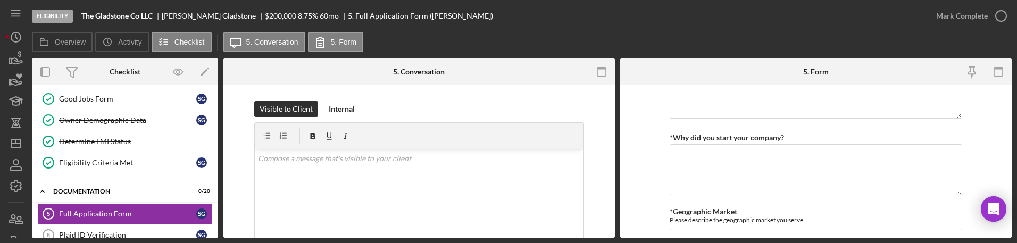
scroll to position [532, 0]
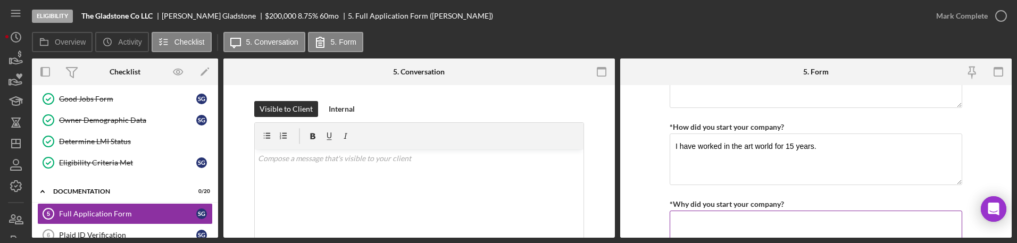
click at [386, 215] on textarea "*Why did you start your company?" at bounding box center [816, 236] width 293 height 51
paste textarea "I have been obsessed with art since a young age. I saw leaks in the system that…"
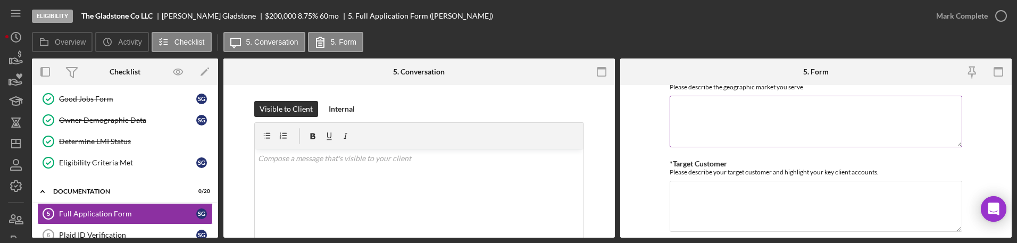
type textarea "I have been obsessed with art since a young age. I saw leaks in the system that…"
click at [386, 116] on textarea "*Geographic Market" at bounding box center [816, 121] width 293 height 51
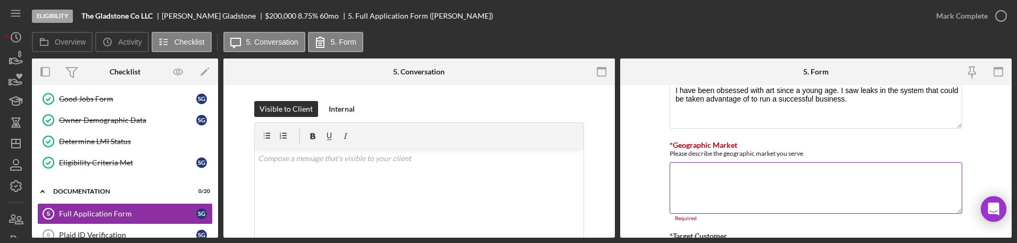
click at [386, 202] on textarea "*Geographic Market" at bounding box center [816, 187] width 293 height 51
paste textarea "The wealthiest people in the US. Clients have a net worth of 1 million to sever…"
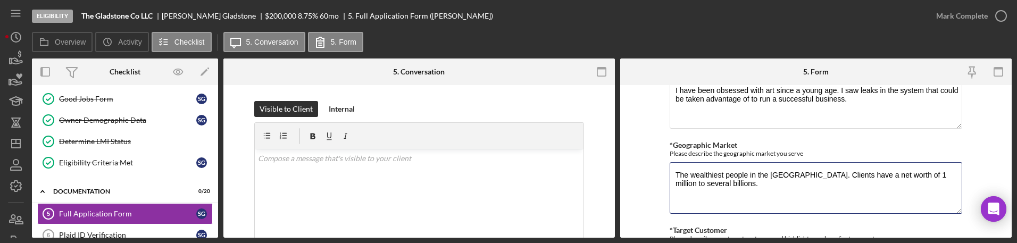
type textarea "The wealthiest people in the US. Clients have a net worth of 1 million to sever…"
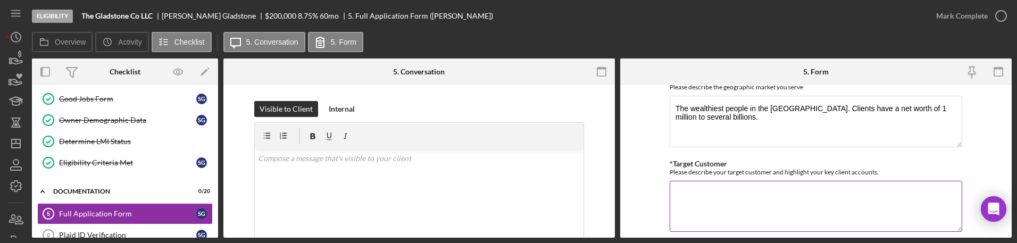
click at [386, 191] on textarea "*Target Customer" at bounding box center [816, 206] width 293 height 51
paste textarea "Key clients include Bob Rennie, Beth deWoody, Don and Mira Rubell among other m…"
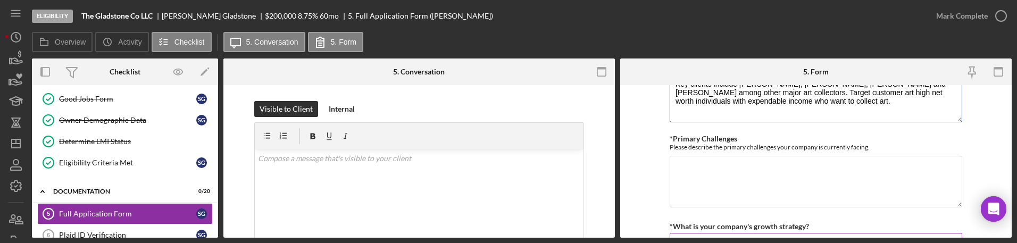
scroll to position [864, 0]
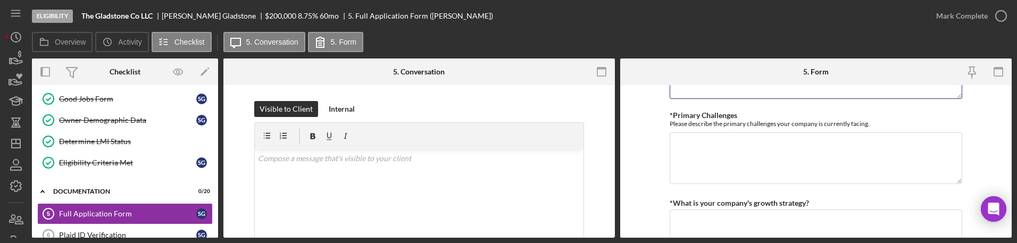
type textarea "Key clients include Bob Rennie, Beth deWoody, Don and Mira Rubell among other m…"
click at [386, 143] on textarea "*Primary Challenges" at bounding box center [816, 157] width 293 height 51
paste textarea "LA is where we started, and the market hasn't recovered since the fires, its co…"
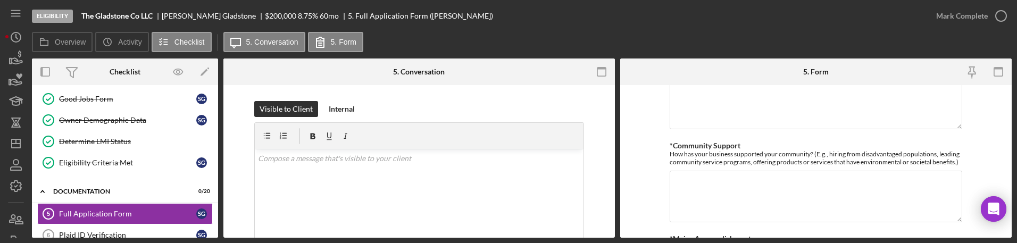
scroll to position [997, 0]
type textarea "LA is where we started, and the market hasn't recovered since the fires, its co…"
click at [386, 196] on textarea "*Community Support" at bounding box center [816, 194] width 293 height 51
paste textarea "By continuing to be in LA during this trying time, people rebuilding their home…"
type textarea "By continuing to be in LA during this trying time, people rebuilding their home…"
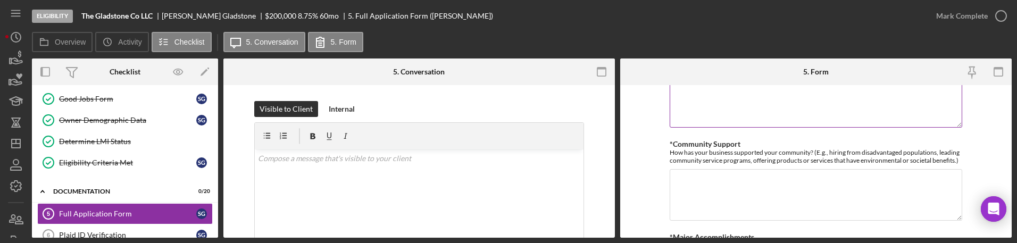
click at [386, 90] on textarea "*What is your company's growth strategy?" at bounding box center [816, 102] width 293 height 51
paste textarea "By continuing to be in LA during this trying time, people rebuilding their home…"
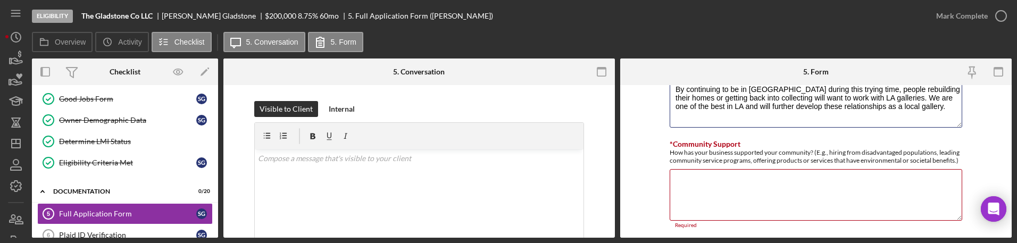
type textarea "By continuing to be in LA during this trying time, people rebuilding their home…"
click at [386, 192] on textarea "*Community Support" at bounding box center [816, 194] width 293 height 51
paste textarea "I am on the board of the non-profit Feed the Streets, which does weekly soup ki…"
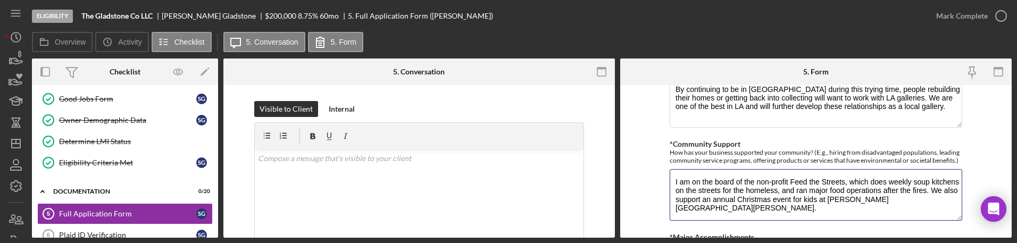
type textarea "I am on the board of the non-profit Feed the Streets, which does weekly soup ki…"
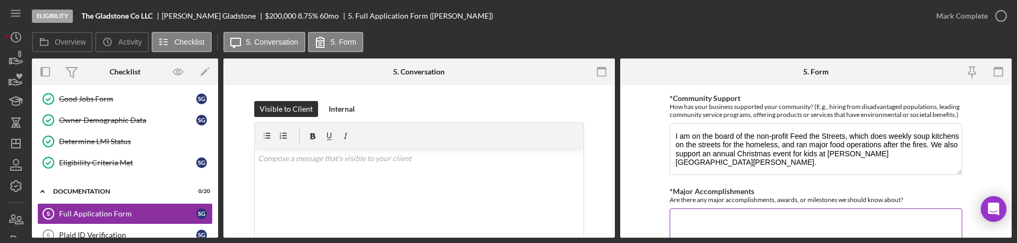
scroll to position [1064, 0]
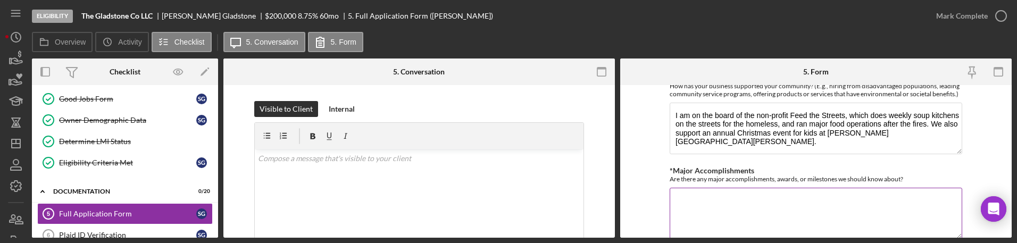
click at [386, 185] on div "*Major Accomplishments Are there any major accomplishments, awards, or mileston…" at bounding box center [816, 204] width 293 height 74
click at [386, 204] on textarea "*Major Accomplishments" at bounding box center [816, 213] width 293 height 51
type textarea "v"
paste textarea "We just hit our five year anniversary, and got several major features this year…"
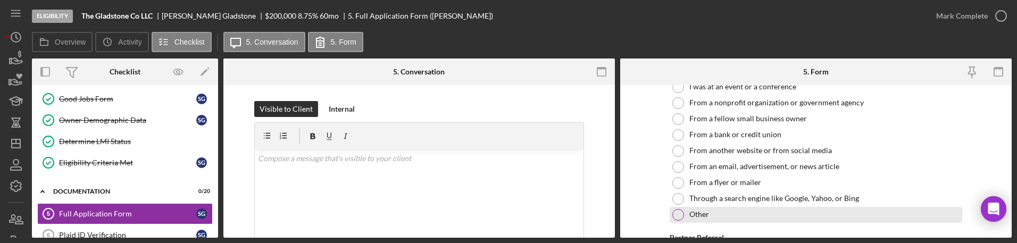
type textarea "We just hit our five year anniversary, and got several major features this year…"
click at [386, 211] on div at bounding box center [678, 215] width 12 height 12
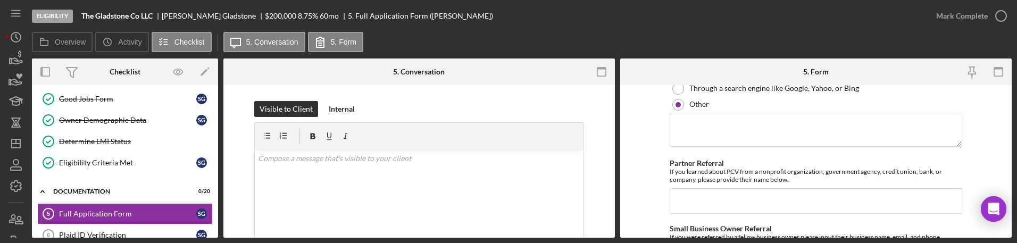
scroll to position [1396, 0]
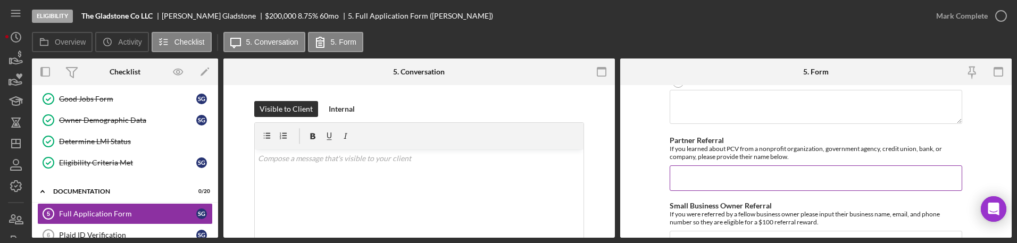
click at [386, 186] on input "Partner Referral" at bounding box center [816, 178] width 293 height 26
paste input "Brett Dickstein Business Advisor, Access to Capital Los Angeles Regional and So…"
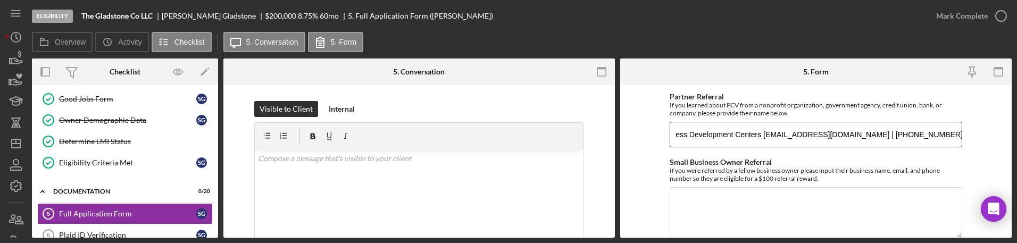
scroll to position [1463, 0]
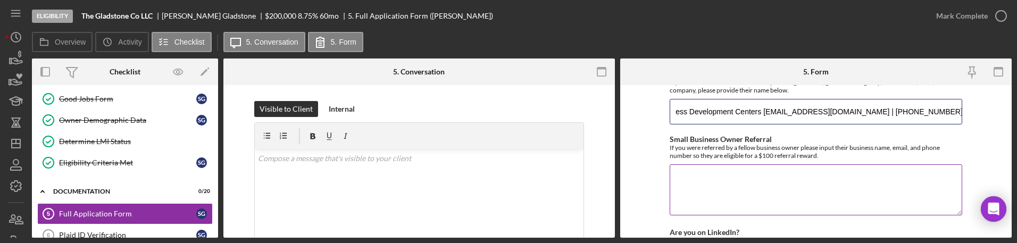
type input "Brett Dickstein Business Advisor, Access to Capital Los Angeles Regional and So…"
click at [386, 192] on textarea "Small Business Owner Referral" at bounding box center [816, 189] width 293 height 51
paste textarea "Brett Dickstein Business Advisor, Access to Capital Los Angeles Regional and So…"
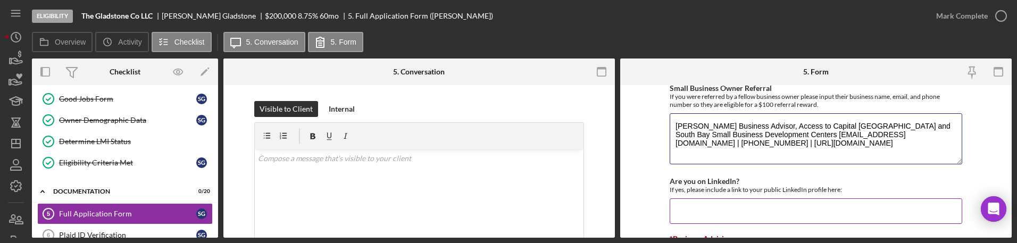
scroll to position [1596, 0]
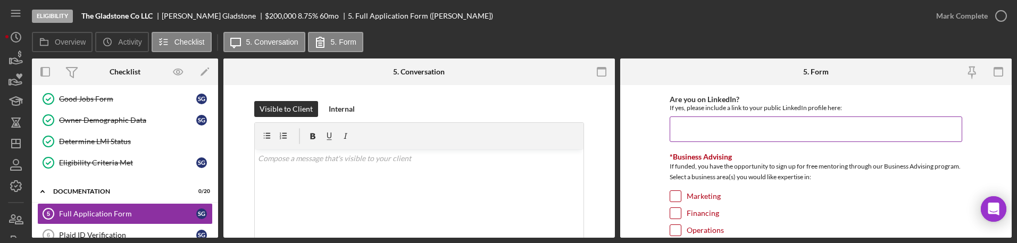
type textarea "Brett Dickstein Business Advisor, Access to Capital Los Angeles Regional and So…"
click at [386, 130] on input "Are you on LinkedIn?" at bounding box center [816, 130] width 293 height 26
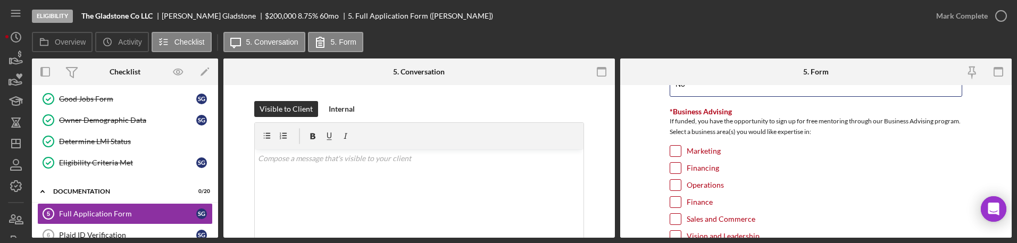
scroll to position [1662, 0]
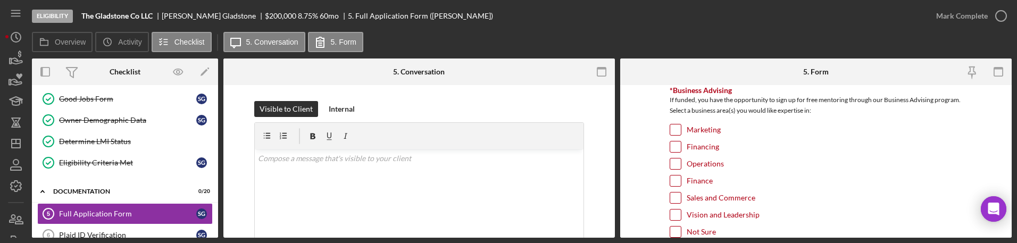
type input "No"
click at [386, 146] on div "Financing" at bounding box center [816, 149] width 293 height 17
click at [386, 146] on input "Financing" at bounding box center [675, 147] width 11 height 11
checkbox input "true"
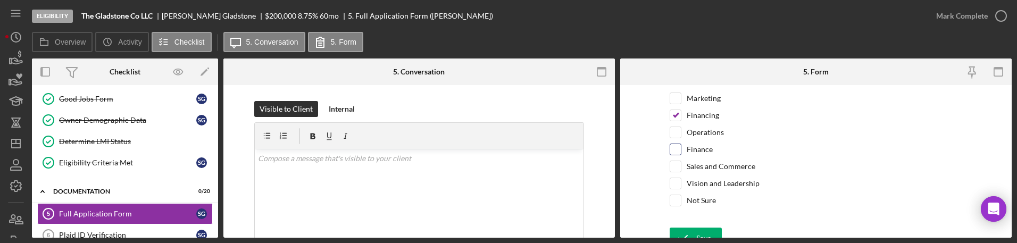
scroll to position [1707, 0]
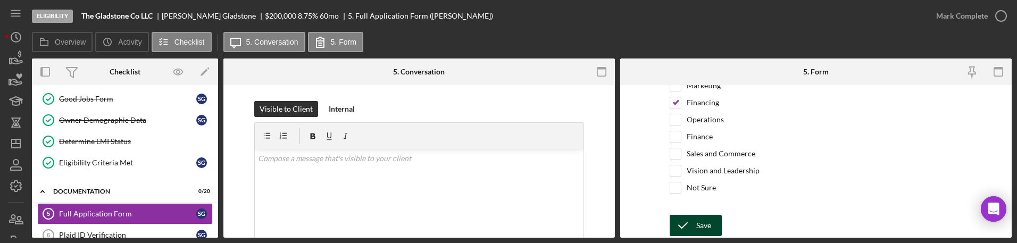
click at [386, 232] on icon "submit" at bounding box center [683, 225] width 27 height 27
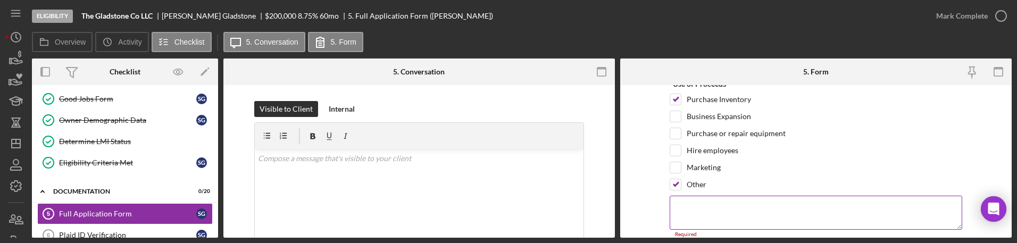
scroll to position [75, 0]
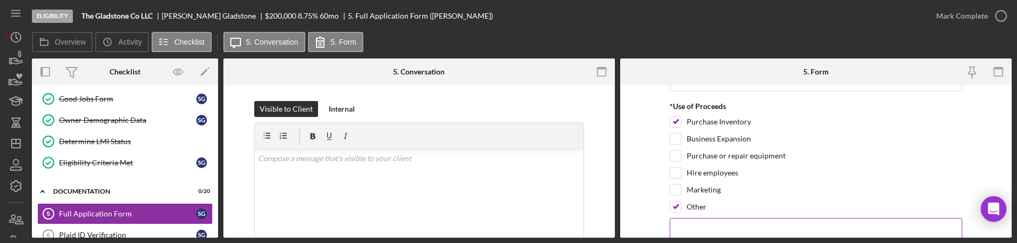
click at [386, 220] on textarea at bounding box center [816, 235] width 293 height 34
type textarea "R"
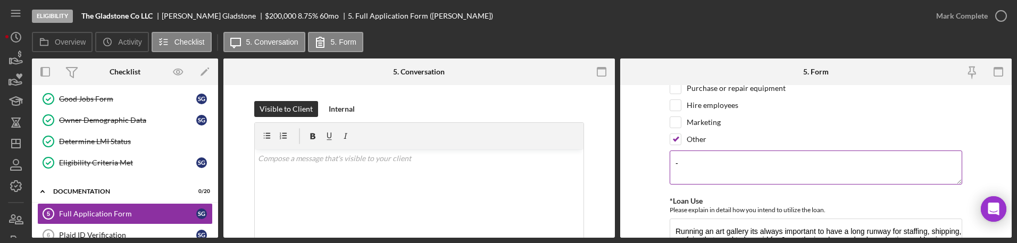
scroll to position [142, 0]
drag, startPoint x: 709, startPoint y: 173, endPoint x: 652, endPoint y: 173, distance: 56.4
click at [386, 173] on form "Loan Request *Requested Loan Amount $100,000 *Use of Proceeds Purchase Inventor…" at bounding box center [816, 161] width 392 height 153
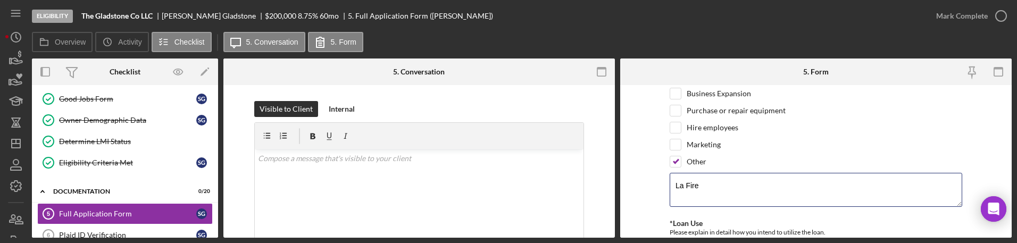
scroll to position [206, 0]
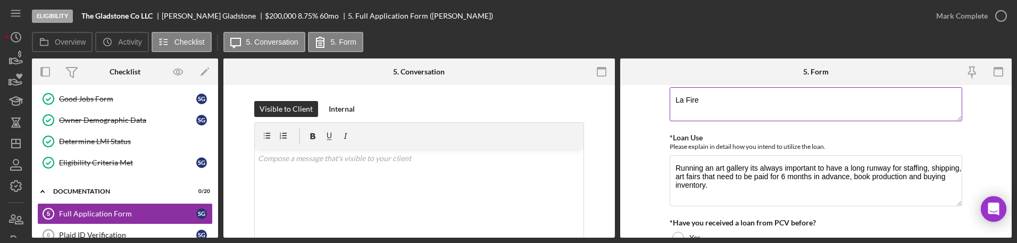
drag, startPoint x: 708, startPoint y: 230, endPoint x: 720, endPoint y: 109, distance: 122.4
click at [386, 109] on textarea "La Fire" at bounding box center [816, 104] width 293 height 34
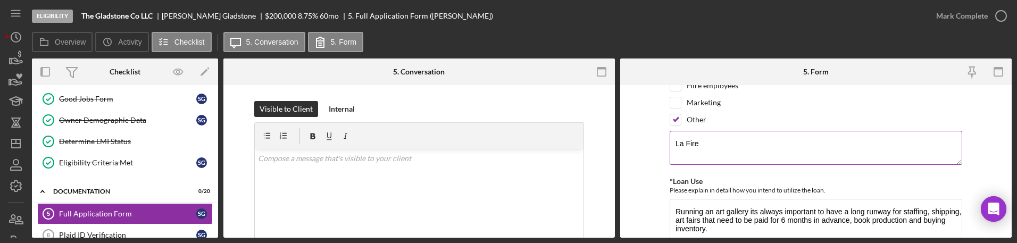
scroll to position [139, 0]
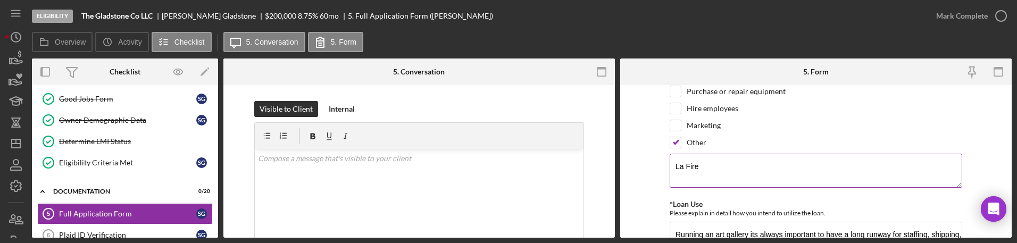
click at [386, 169] on textarea "La Fire" at bounding box center [816, 171] width 293 height 34
click at [386, 160] on textarea "LA Fire" at bounding box center [816, 171] width 293 height 34
click at [386, 162] on textarea "LA Fire Recovery" at bounding box center [816, 171] width 293 height 34
type textarea "LA Fire Recovery"
click at [386, 207] on div "*Loan Use Please explain in detail how you intend to utilize the loan." at bounding box center [816, 208] width 293 height 16
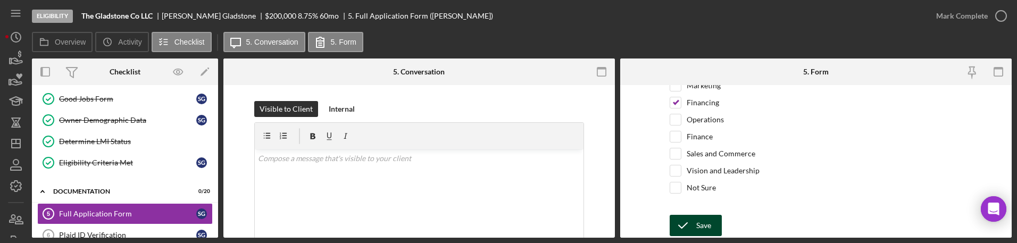
click at [386, 219] on icon "submit" at bounding box center [683, 225] width 27 height 27
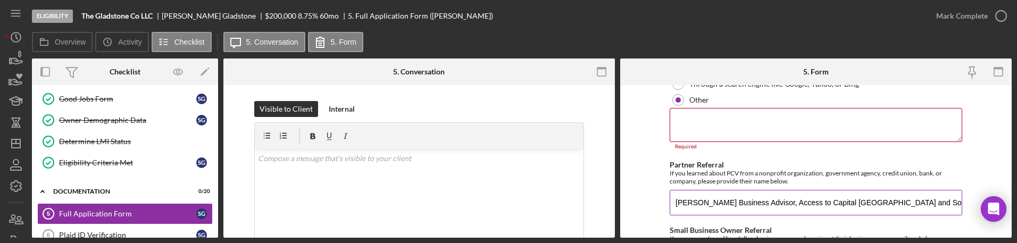
scroll to position [1395, 0]
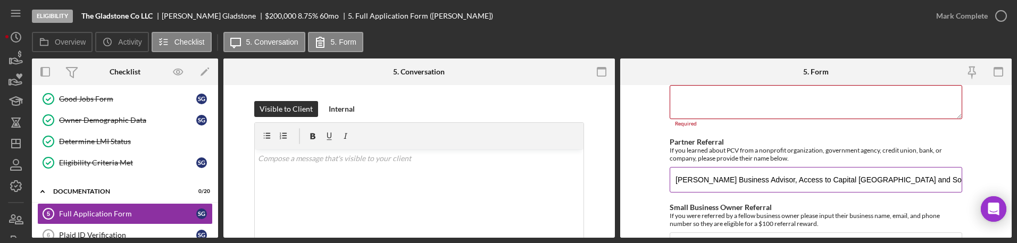
click at [386, 177] on input "Brett Dickstein Business Advisor, Access to Capital Los Angeles Regional and So…" at bounding box center [816, 180] width 293 height 26
click at [386, 107] on textarea at bounding box center [816, 102] width 293 height 34
paste textarea "Brett Dickstein Business Advisor, Access to Capital Los Angeles Regional and So…"
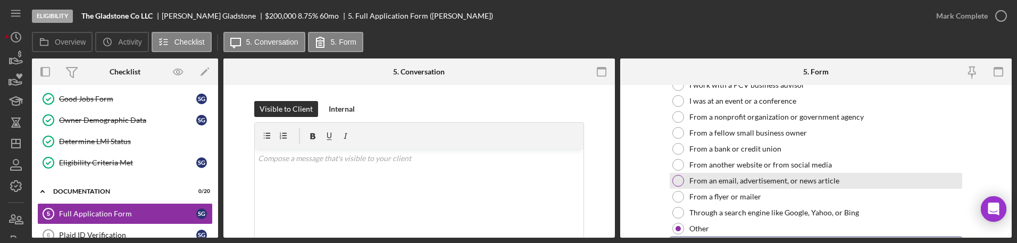
scroll to position [1328, 0]
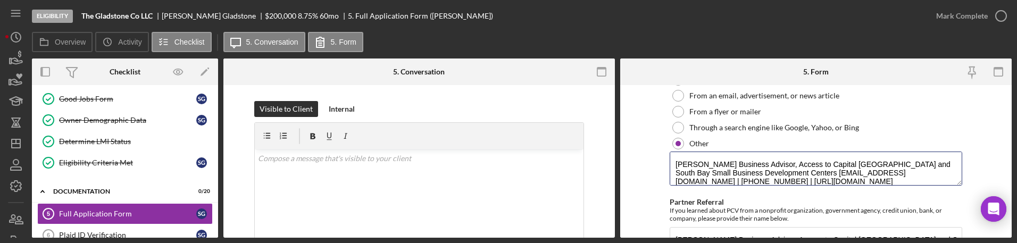
type textarea "Brett Dickstein Business Advisor, Access to Capital Los Angeles Regional and So…"
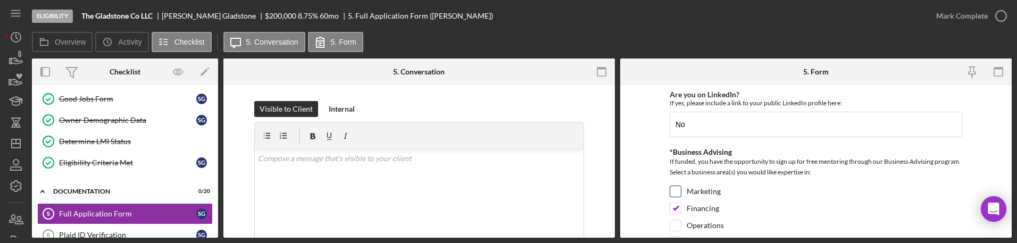
scroll to position [1700, 0]
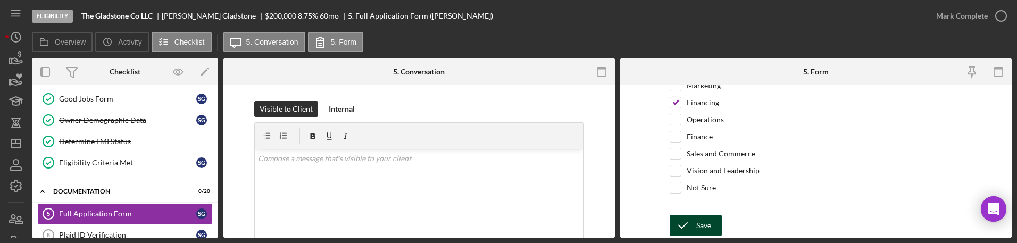
click at [386, 219] on div "Save" at bounding box center [703, 225] width 15 height 21
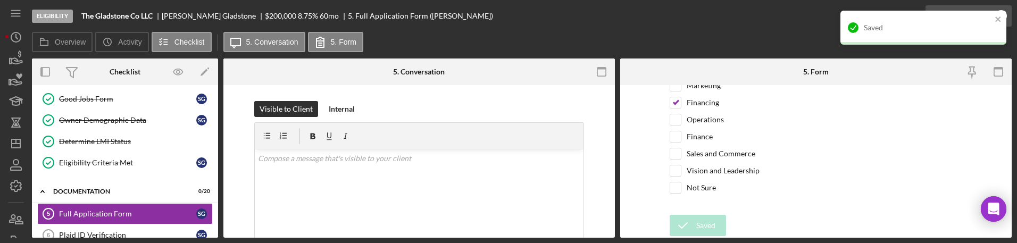
click at [386, 16] on div "Saved" at bounding box center [924, 28] width 166 height 34
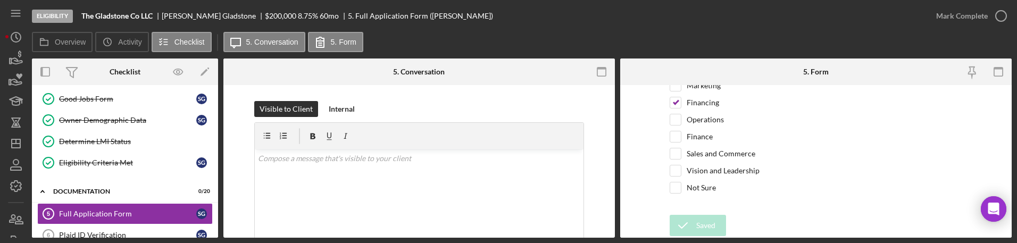
click at [0, 0] on icon "button" at bounding box center [0, 0] width 0 height 0
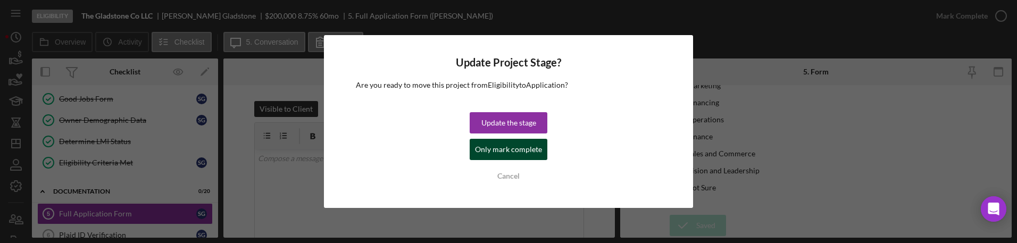
click at [386, 140] on div "Only mark complete" at bounding box center [508, 149] width 67 height 21
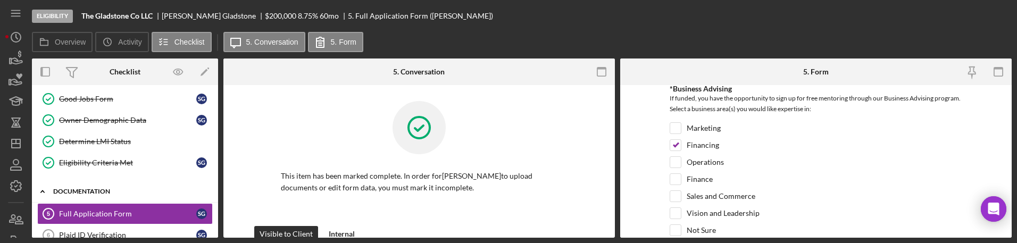
scroll to position [1743, 0]
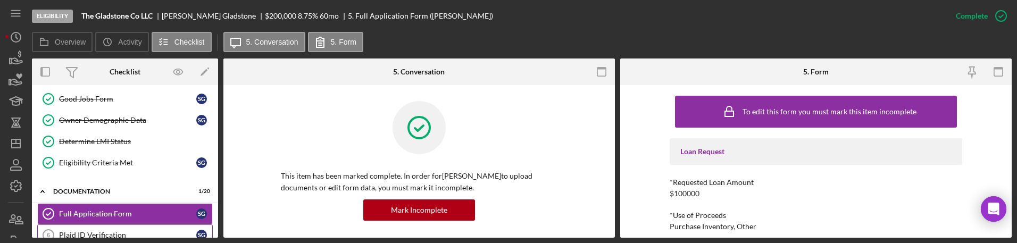
click at [131, 224] on link "Plaid ID Verification 6 Plaid ID Verification S G" at bounding box center [125, 234] width 176 height 21
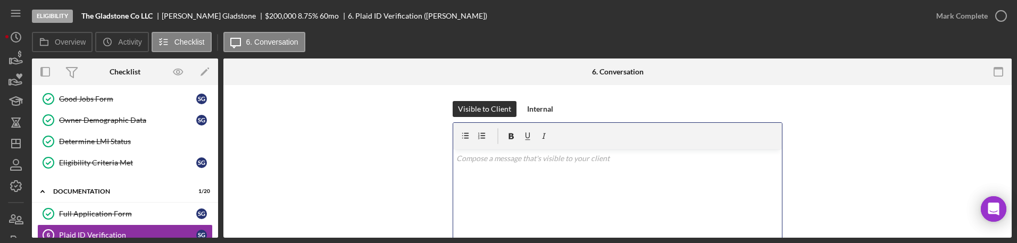
click at [386, 192] on div "v Color teal Color pink Remove color Add row above Add row below Add column bef…" at bounding box center [617, 195] width 329 height 93
click at [386, 117] on div "Visible to Client Internal v Color teal Color pink Remove color Add row above A…" at bounding box center [617, 197] width 756 height 193
click at [386, 111] on button "Internal" at bounding box center [540, 109] width 37 height 16
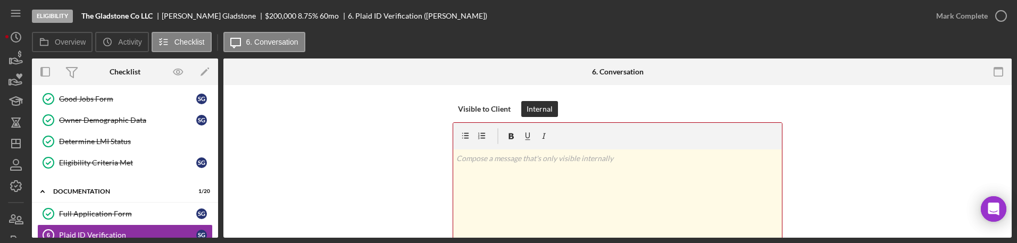
scroll to position [66, 0]
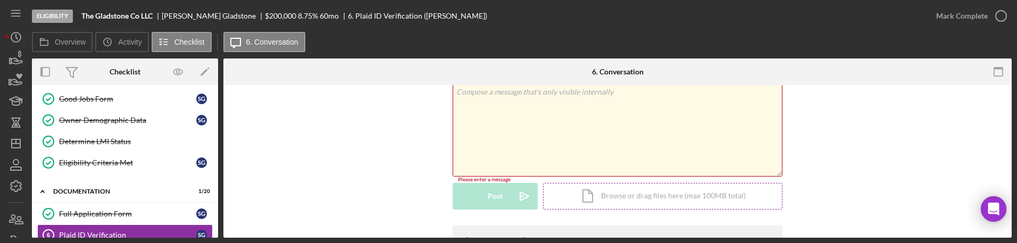
click at [386, 193] on div "Icon/Document Browse or drag files here (max 100MB total) Tap to choose files o…" at bounding box center [662, 196] width 239 height 27
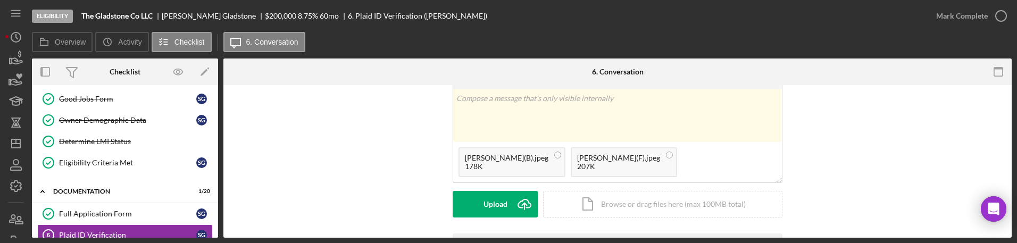
scroll to position [130, 0]
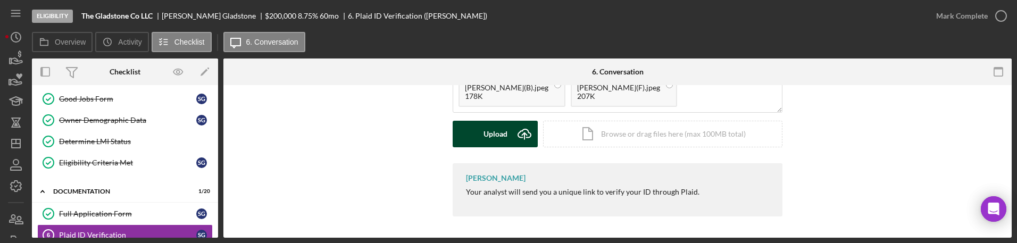
click at [386, 135] on icon "Icon/Upload" at bounding box center [524, 134] width 27 height 27
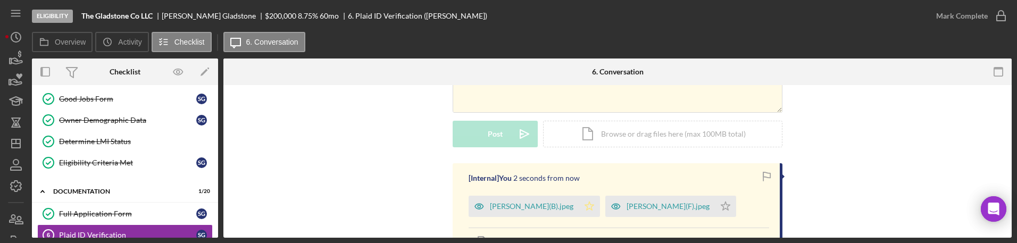
click at [386, 201] on icon "Icon/Star" at bounding box center [589, 206] width 21 height 21
click at [386, 217] on icon "Icon/Star" at bounding box center [725, 206] width 21 height 21
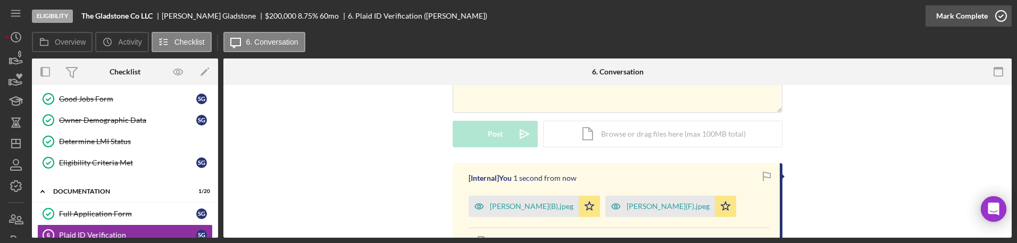
click at [386, 23] on icon "button" at bounding box center [1001, 16] width 27 height 27
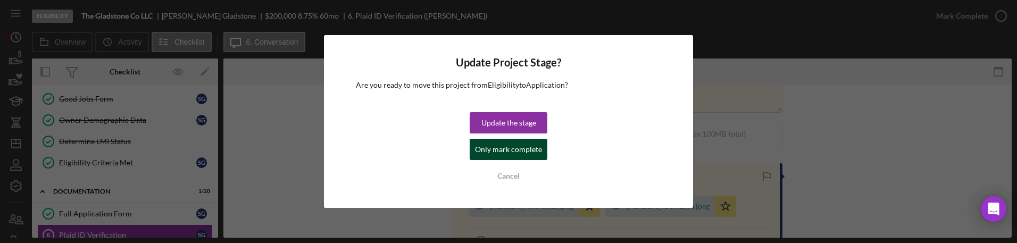
click at [386, 145] on div "Only mark complete" at bounding box center [508, 149] width 67 height 21
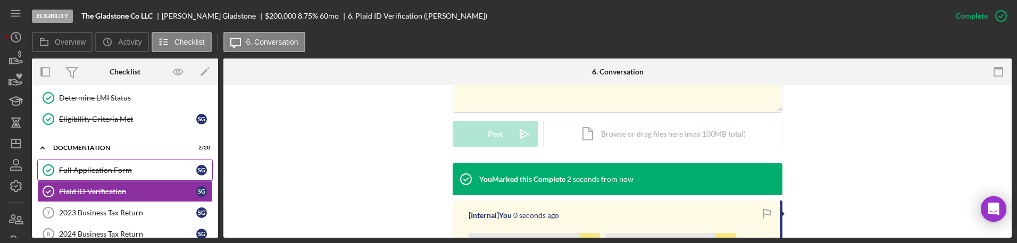
scroll to position [133, 0]
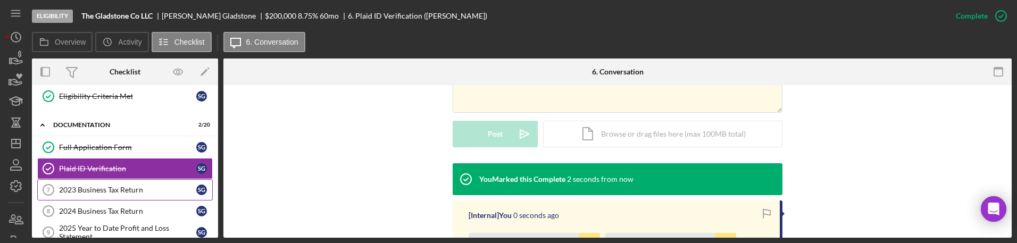
click at [155, 193] on div "2023 Business Tax Return" at bounding box center [127, 190] width 137 height 9
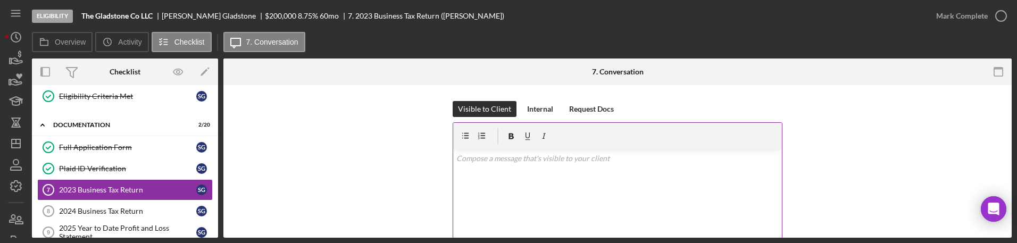
click at [386, 161] on p at bounding box center [617, 159] width 323 height 12
click at [386, 112] on div "Internal" at bounding box center [540, 109] width 26 height 16
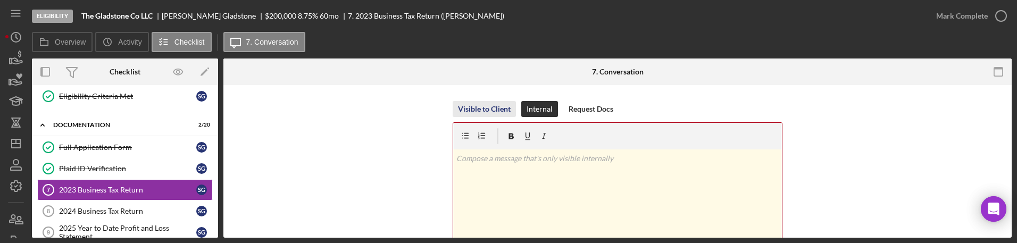
click at [386, 106] on div "Visible to Client" at bounding box center [484, 109] width 53 height 16
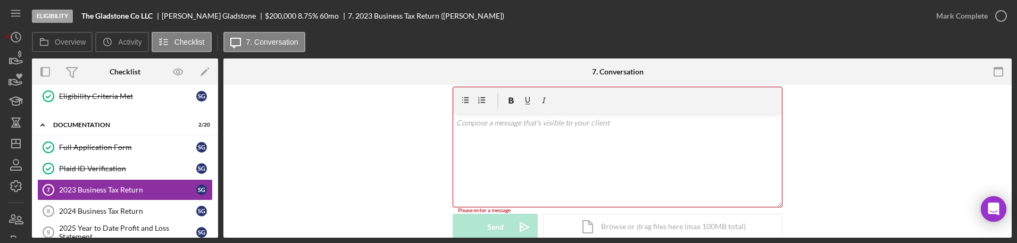
scroll to position [66, 0]
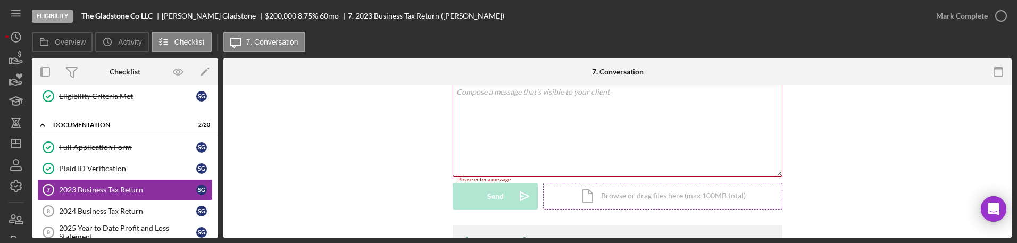
click at [386, 200] on div "Icon/Document Browse or drag files here (max 100MB total) Tap to choose files o…" at bounding box center [662, 196] width 239 height 27
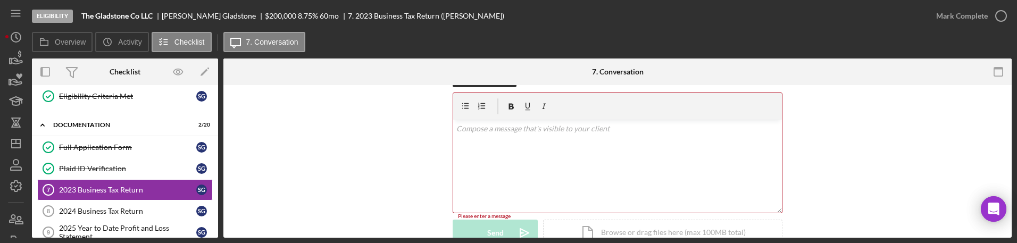
scroll to position [0, 0]
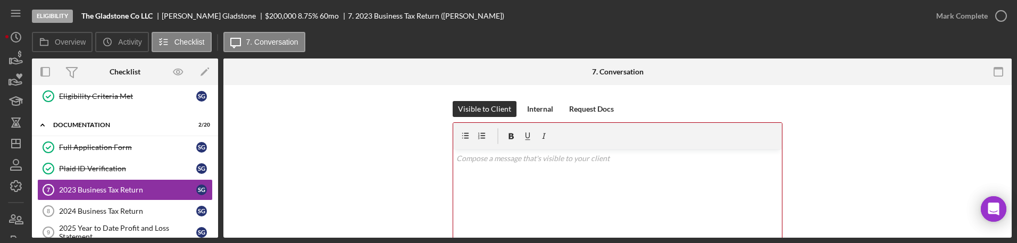
click at [386, 158] on p at bounding box center [617, 159] width 323 height 12
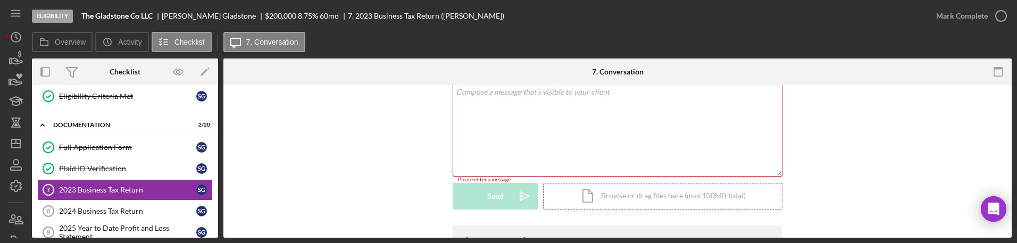
click at [386, 191] on div "Icon/Document Browse or drag files here (max 100MB total) Tap to choose files o…" at bounding box center [662, 196] width 239 height 27
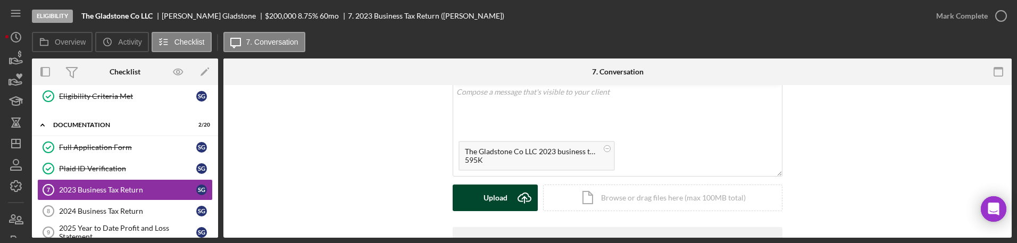
click at [386, 190] on icon "Icon/Upload" at bounding box center [524, 198] width 27 height 27
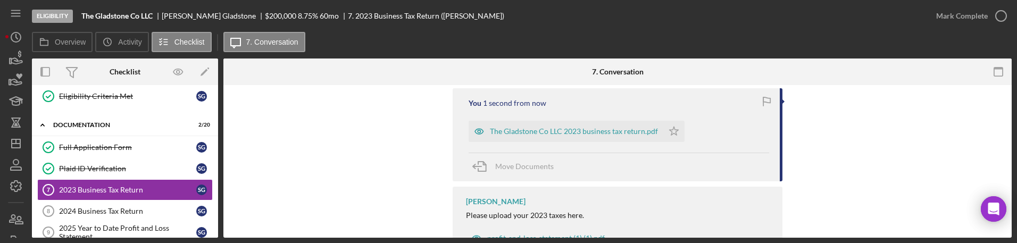
scroll to position [182, 0]
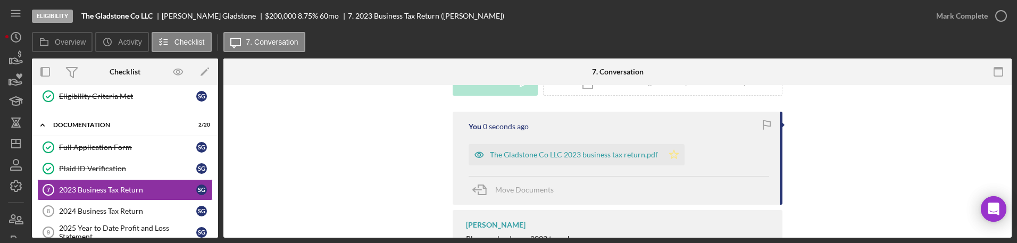
click at [386, 154] on polygon "button" at bounding box center [674, 154] width 9 height 9
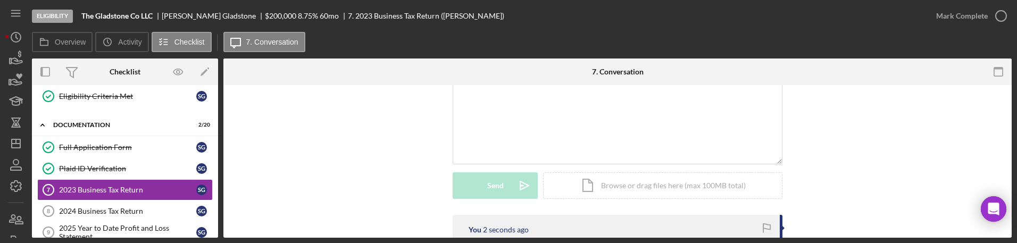
scroll to position [49, 0]
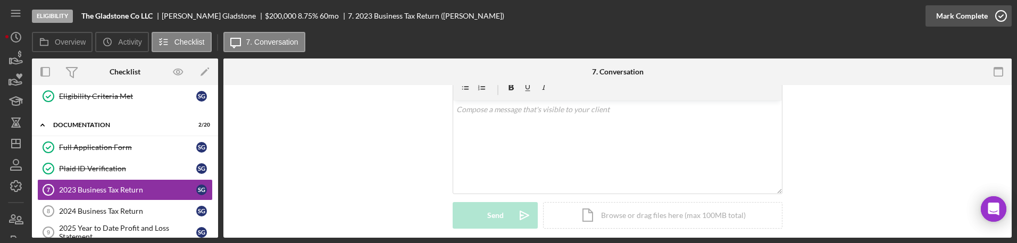
click at [386, 14] on button "Mark Complete" at bounding box center [969, 15] width 86 height 21
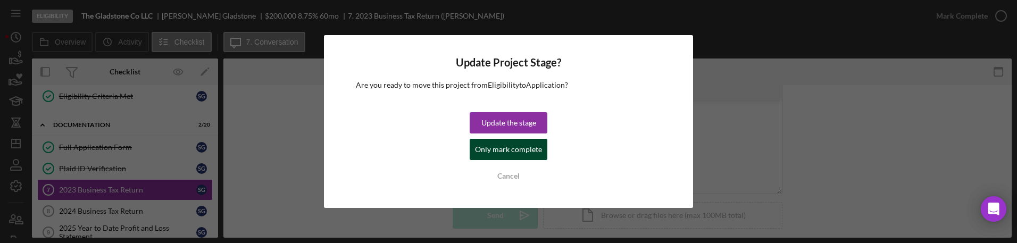
click at [386, 151] on div "Only mark complete" at bounding box center [508, 149] width 67 height 21
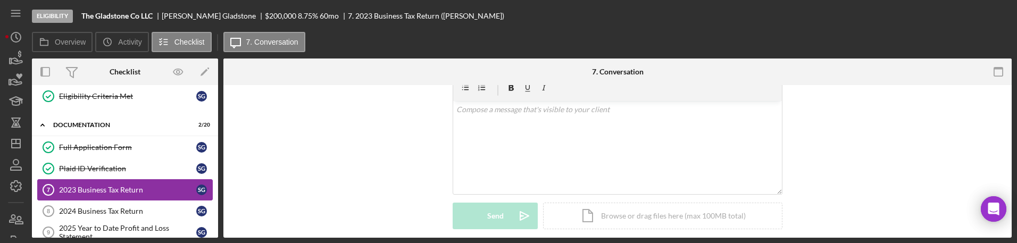
scroll to position [195, 0]
click at [131, 209] on div "2024 Business Tax Return" at bounding box center [127, 211] width 137 height 9
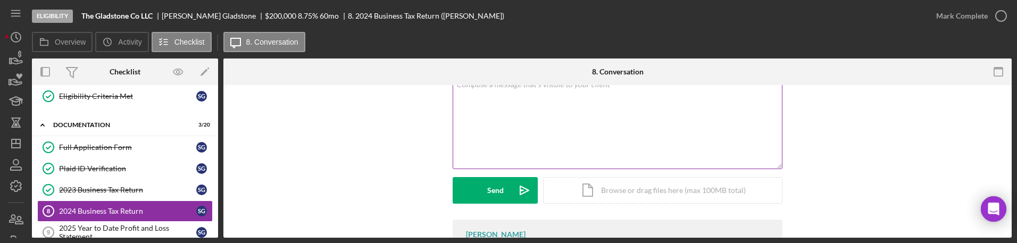
scroll to position [130, 0]
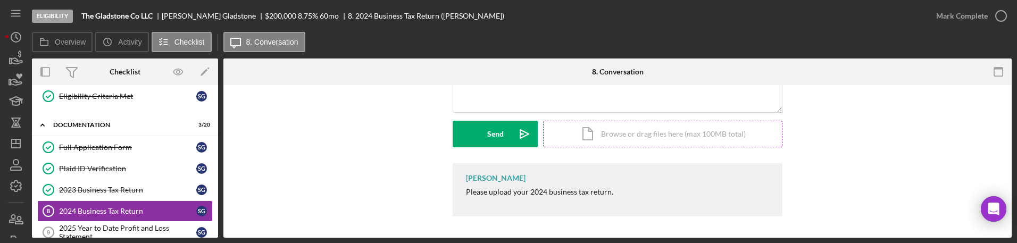
click at [386, 126] on div "Icon/Document Browse or drag files here (max 100MB total) Tap to choose files o…" at bounding box center [662, 134] width 239 height 27
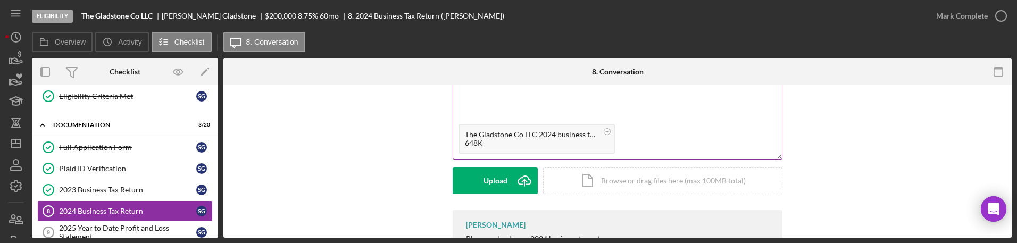
scroll to position [64, 0]
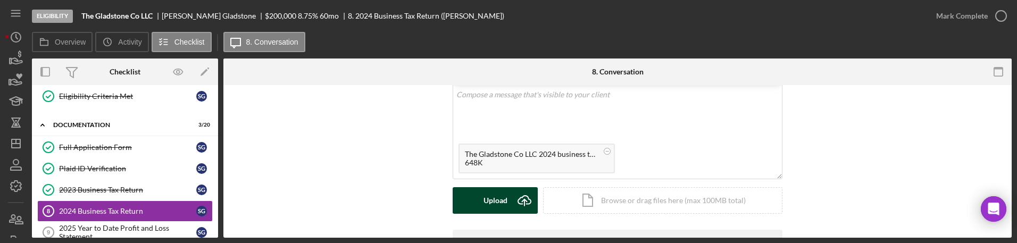
click at [386, 202] on icon "Icon/Upload" at bounding box center [524, 200] width 27 height 27
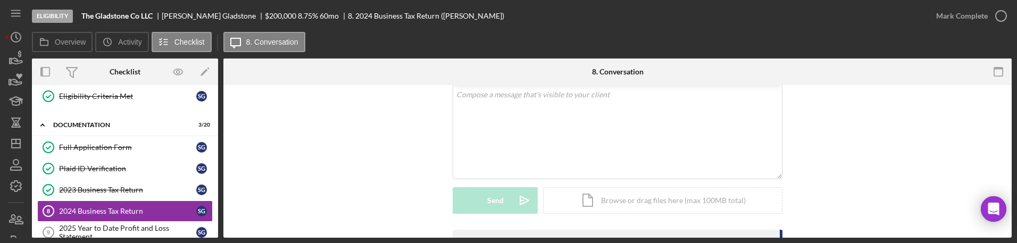
scroll to position [197, 0]
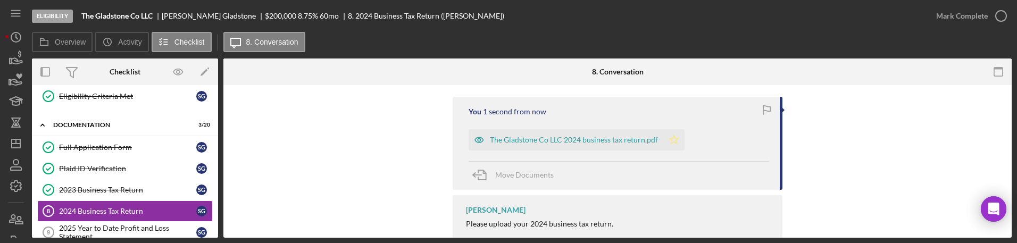
click at [386, 146] on icon "Icon/Star" at bounding box center [673, 139] width 21 height 21
click at [386, 134] on div "The Gladstone Co LLC 2024 business tax return.pdf" at bounding box center [566, 139] width 195 height 21
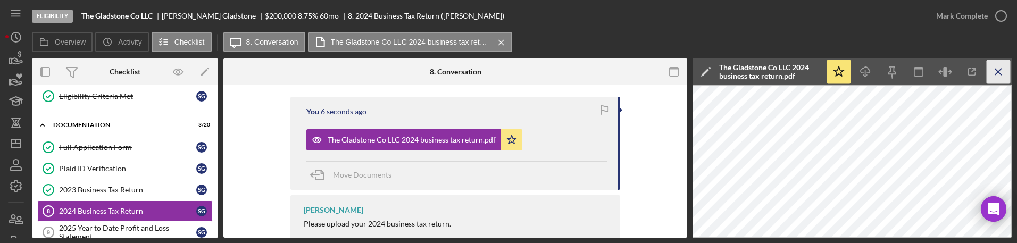
click at [386, 76] on icon "Icon/Menu Close" at bounding box center [999, 72] width 24 height 24
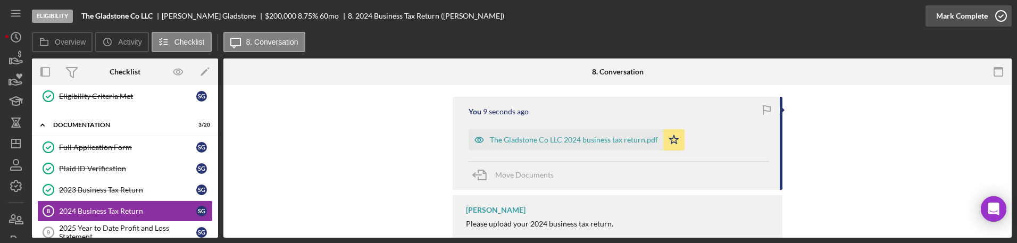
click at [386, 20] on div "Mark Complete" at bounding box center [969, 16] width 86 height 32
click at [386, 24] on icon "button" at bounding box center [1001, 16] width 27 height 27
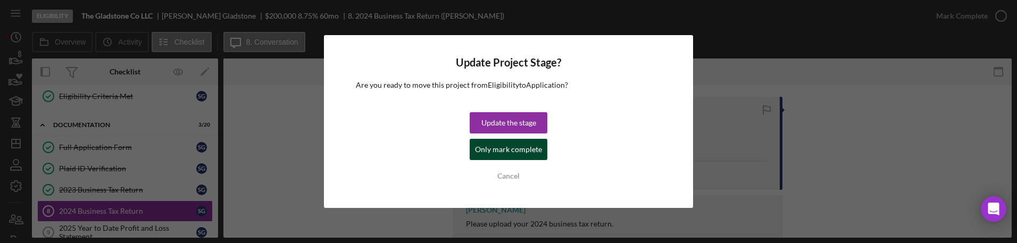
click at [386, 143] on div "Only mark complete" at bounding box center [508, 149] width 67 height 21
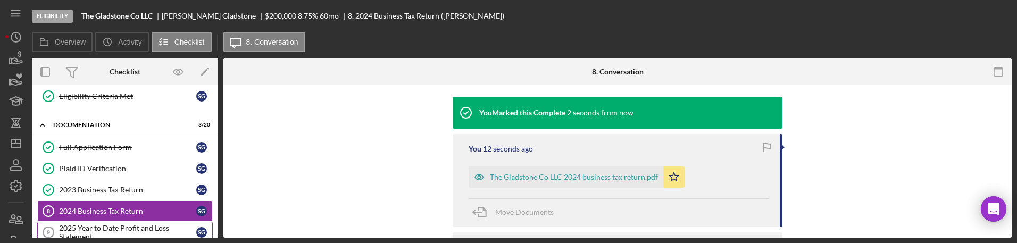
scroll to position [343, 0]
click at [159, 227] on div "2025 Year to Date Profit and Loss Statement" at bounding box center [127, 232] width 137 height 17
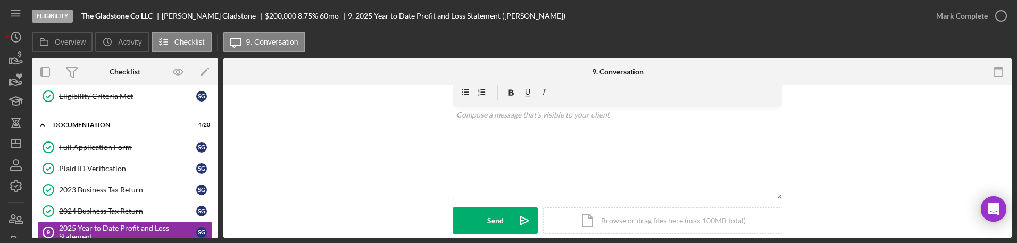
scroll to position [66, 0]
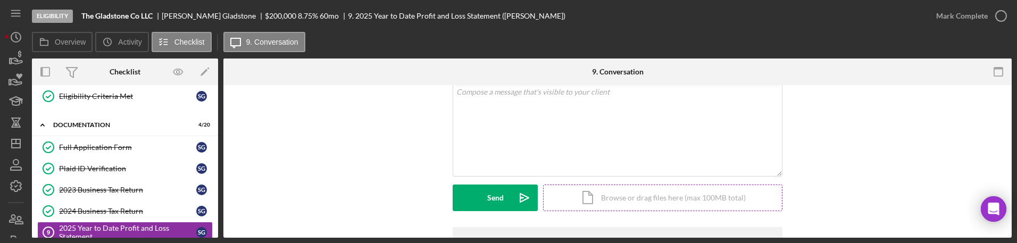
click at [386, 202] on div "Icon/Document Browse or drag files here (max 100MB total) Tap to choose files o…" at bounding box center [662, 198] width 239 height 27
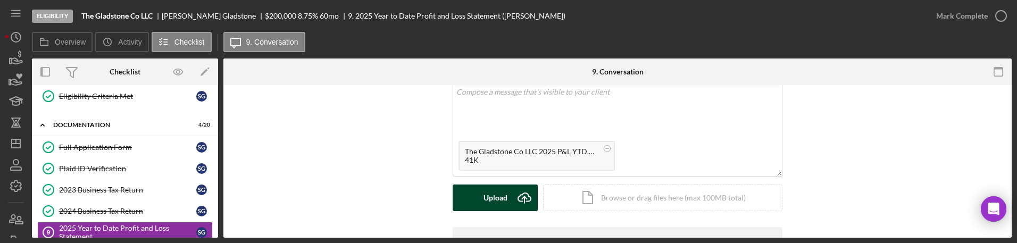
click at [386, 196] on icon "Icon/Upload" at bounding box center [524, 198] width 27 height 27
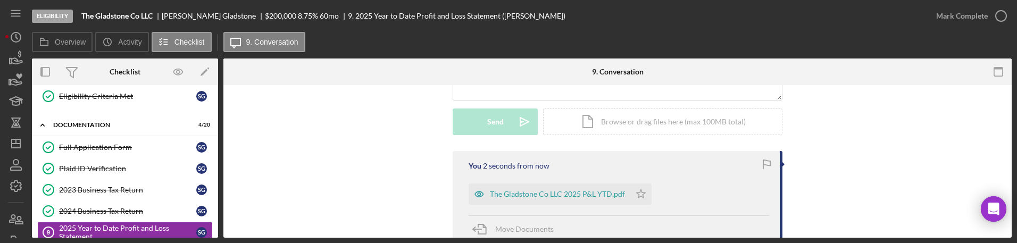
scroll to position [199, 0]
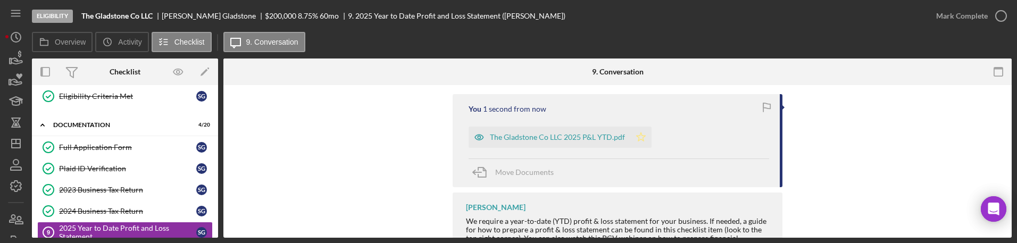
click at [386, 136] on icon "Icon/Star" at bounding box center [640, 137] width 21 height 21
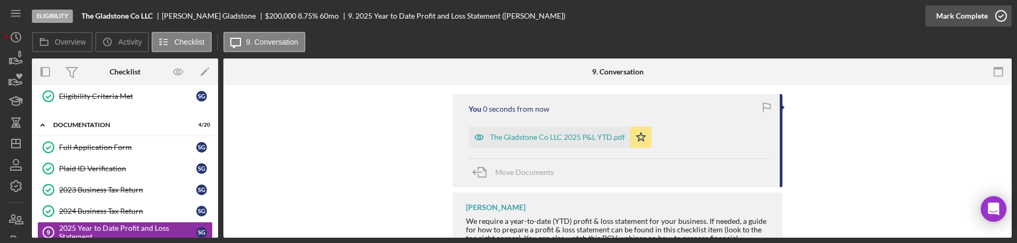
click at [386, 11] on icon "button" at bounding box center [1001, 16] width 27 height 27
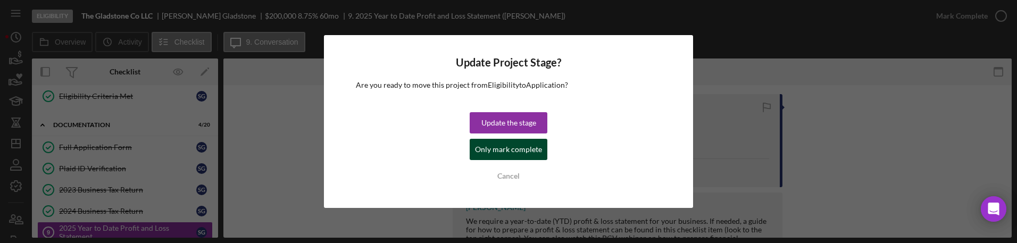
click at [386, 139] on div "Only mark complete" at bounding box center [508, 149] width 67 height 21
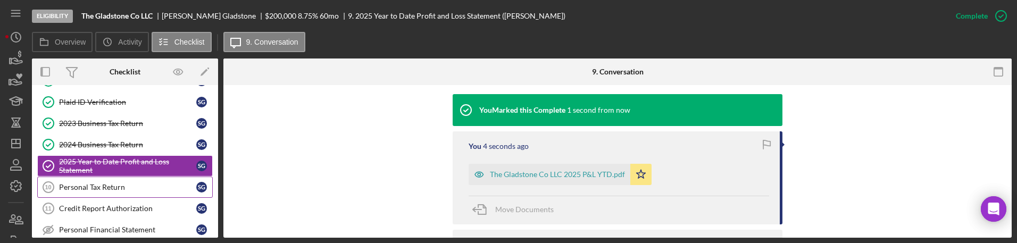
click at [129, 184] on div "Personal Tax Return" at bounding box center [127, 187] width 137 height 9
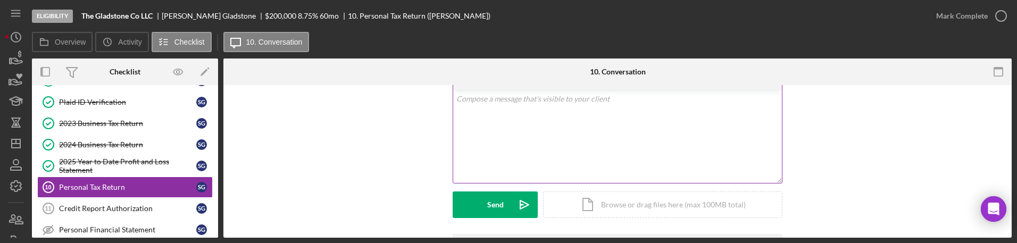
scroll to position [82, 0]
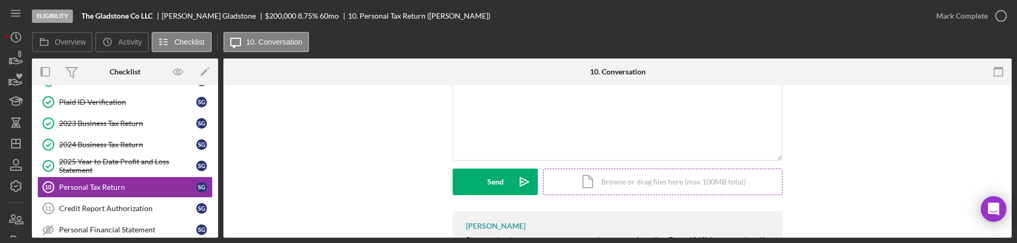
click at [386, 192] on div "Icon/Document Browse or drag files here (max 100MB total) Tap to choose files o…" at bounding box center [662, 182] width 239 height 27
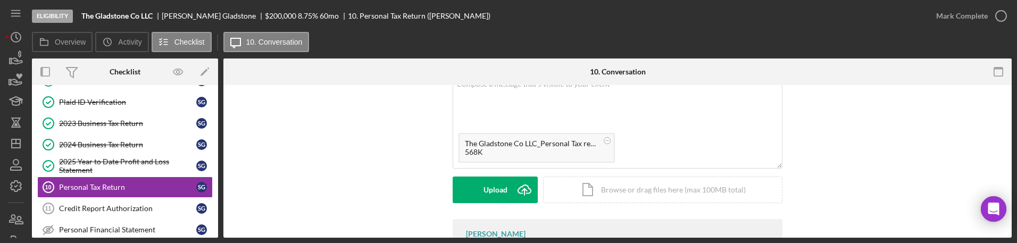
scroll to position [133, 0]
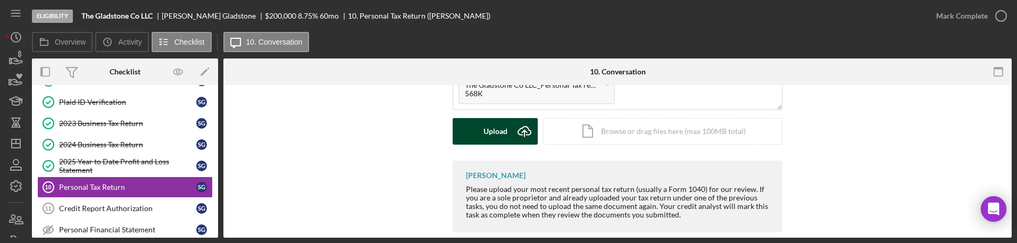
click at [386, 142] on button "Upload Icon/Upload" at bounding box center [495, 131] width 85 height 27
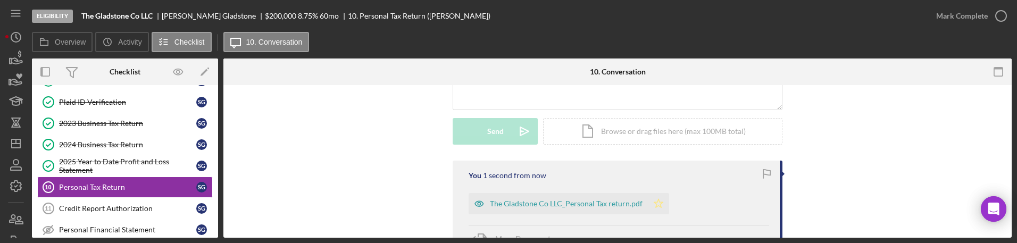
click at [386, 203] on icon "Icon/Star" at bounding box center [658, 203] width 21 height 21
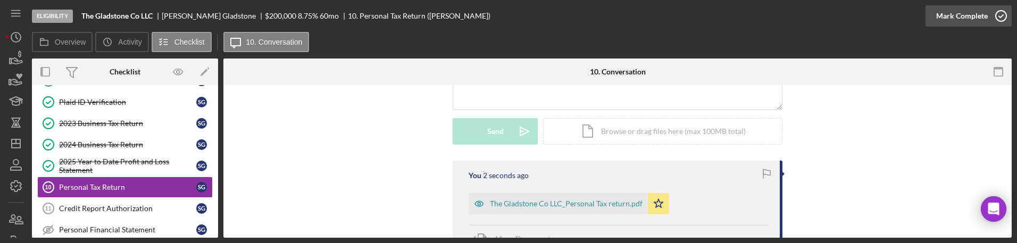
click at [386, 11] on icon "button" at bounding box center [1001, 16] width 27 height 27
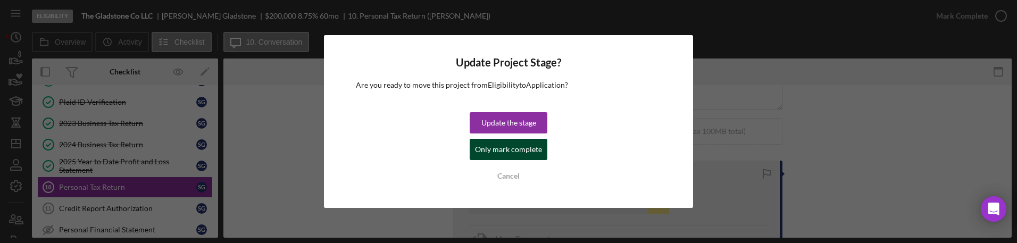
click at [386, 158] on div "Only mark complete" at bounding box center [508, 149] width 67 height 21
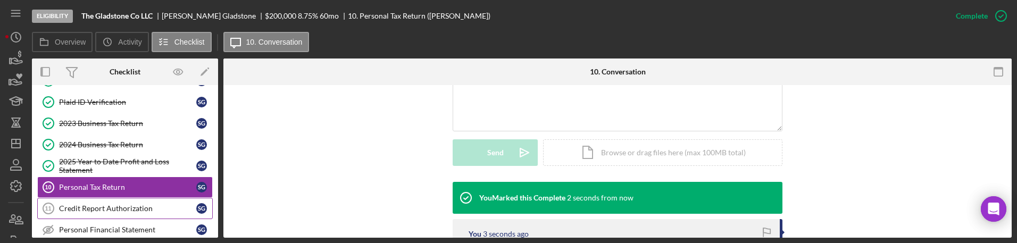
scroll to position [279, 0]
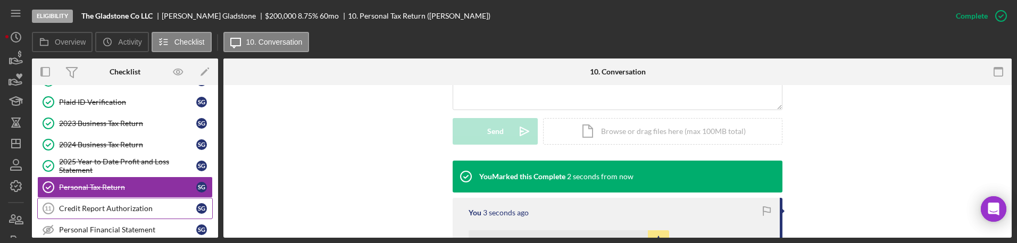
click at [126, 206] on div "Credit Report Authorization" at bounding box center [127, 208] width 137 height 9
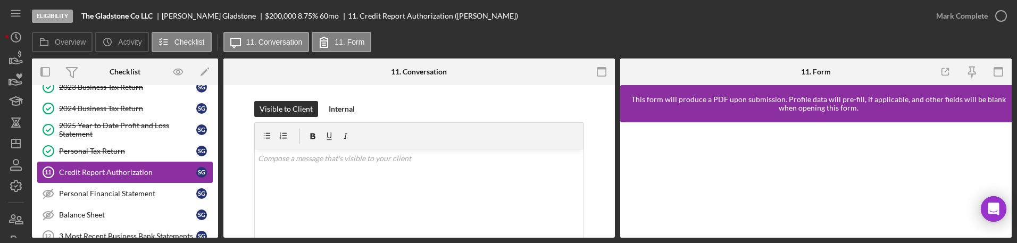
scroll to position [266, 0]
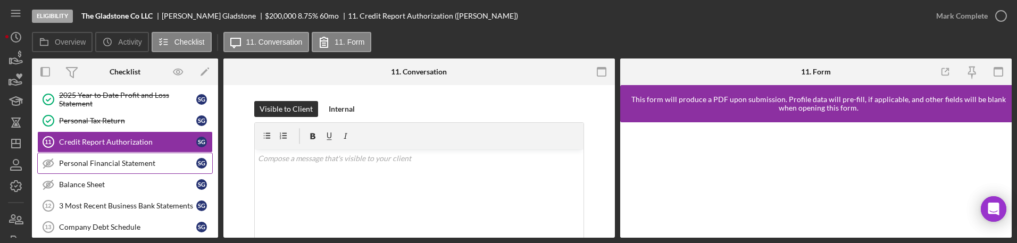
click at [148, 168] on link "Personal Financial Statement Personal Financial Statement S G" at bounding box center [125, 163] width 176 height 21
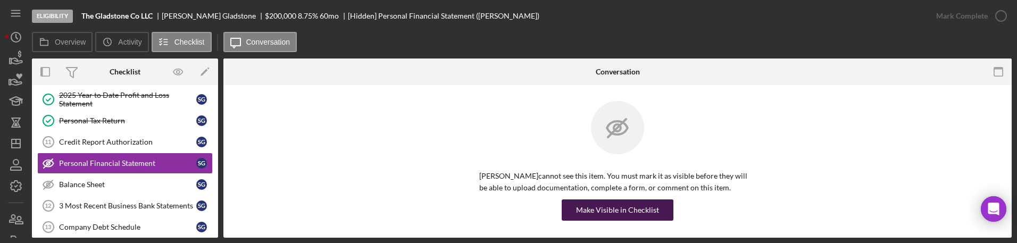
click at [386, 211] on div "Make Visible in Checklist" at bounding box center [617, 209] width 83 height 21
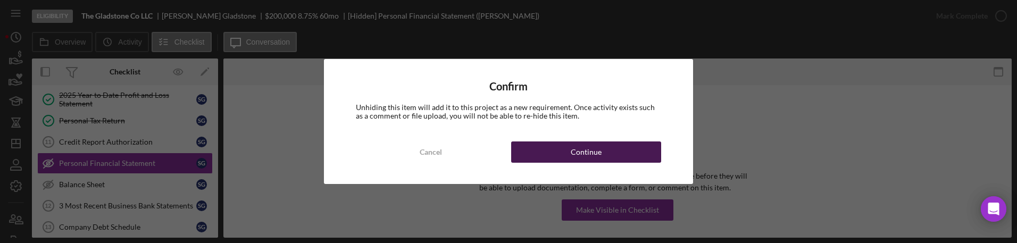
click at [386, 151] on button "Continue" at bounding box center [586, 152] width 150 height 21
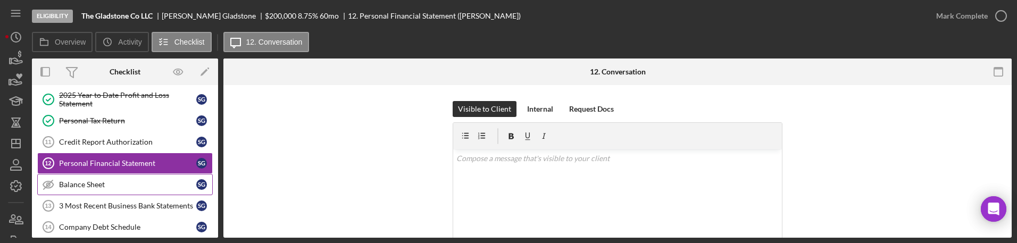
click at [139, 185] on div "Balance Sheet" at bounding box center [127, 184] width 137 height 9
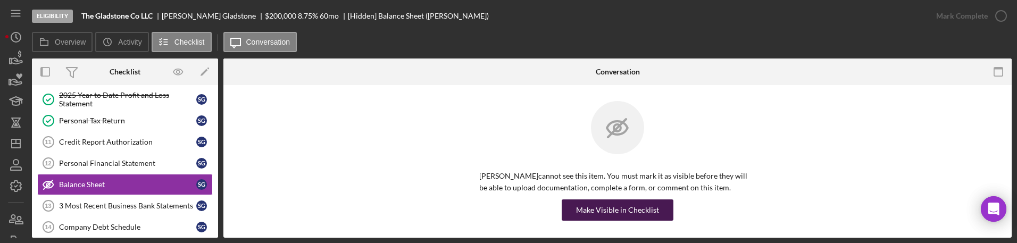
click at [386, 204] on div "Make Visible in Checklist" at bounding box center [617, 209] width 83 height 21
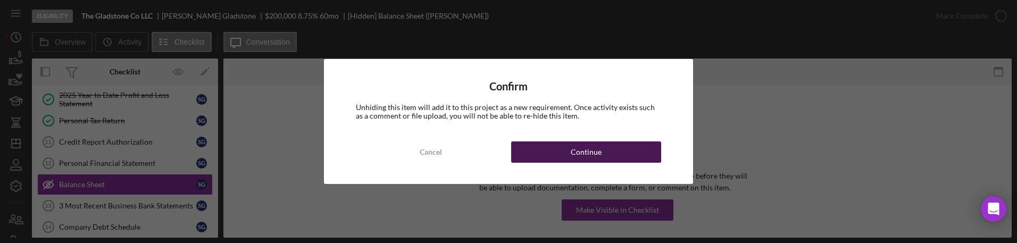
click at [386, 154] on button "Continue" at bounding box center [586, 152] width 150 height 21
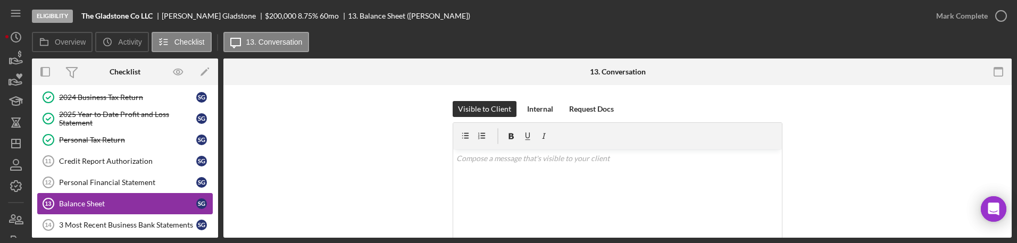
scroll to position [266, 0]
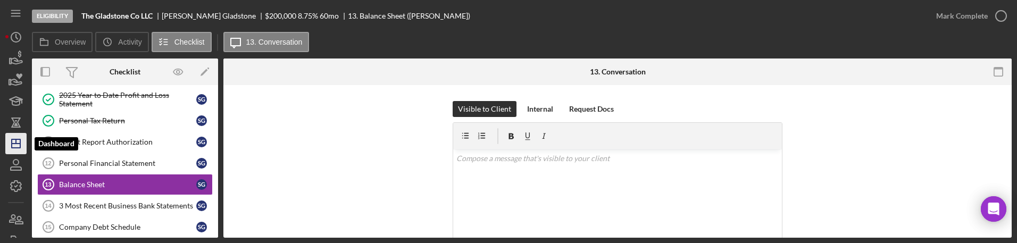
click at [21, 139] on icon "Icon/Dashboard" at bounding box center [16, 143] width 27 height 27
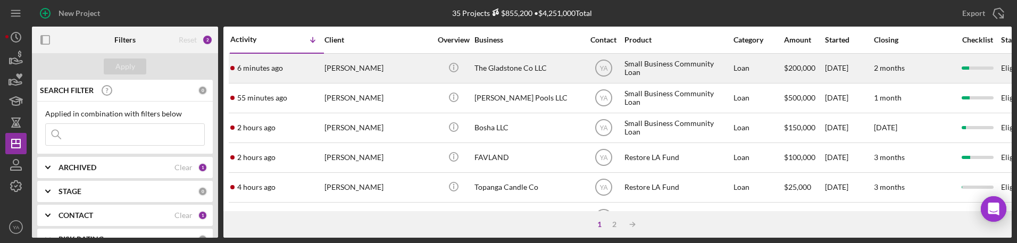
click at [386, 69] on div "The Gladstone Co LLC" at bounding box center [528, 68] width 106 height 28
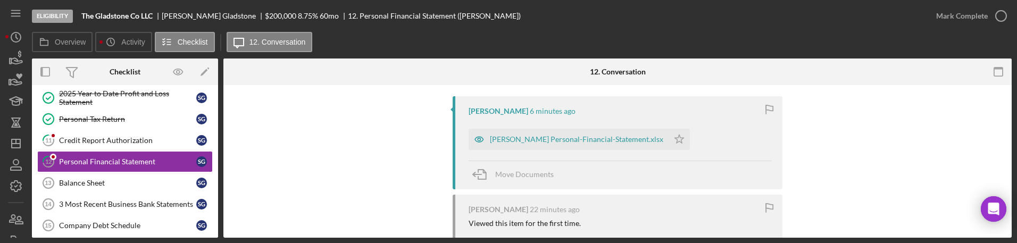
scroll to position [199, 0]
click at [386, 139] on div "Sebastian Gladstone Personal-Financial-Statement.xlsx" at bounding box center [576, 137] width 173 height 9
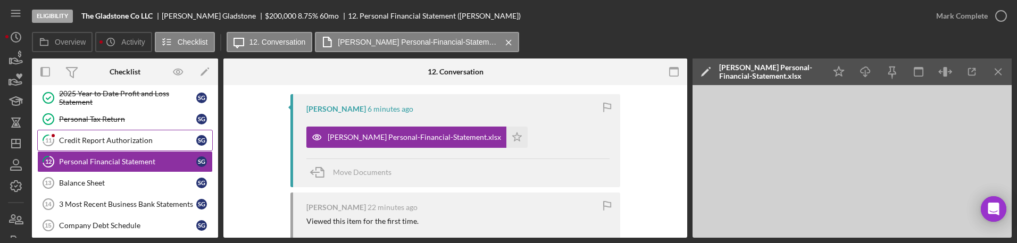
click at [124, 138] on div "Credit Report Authorization" at bounding box center [127, 140] width 137 height 9
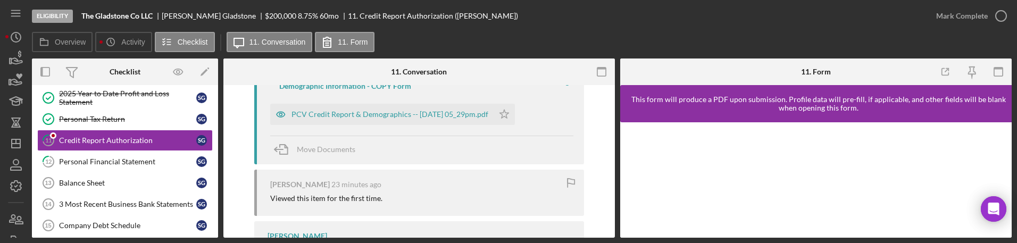
scroll to position [199, 0]
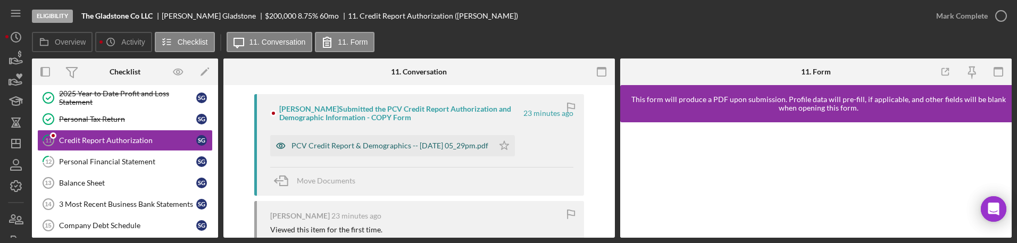
click at [386, 143] on div "PCV Credit Report & Demographics -- 2025-10-15 05_29pm.pdf" at bounding box center [390, 146] width 197 height 9
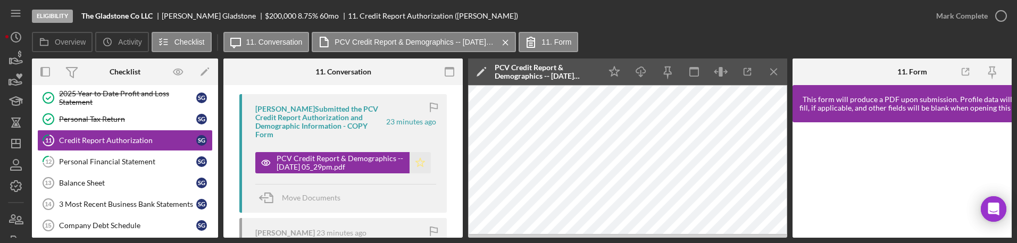
click at [386, 153] on icon "Icon/Star" at bounding box center [420, 162] width 21 height 21
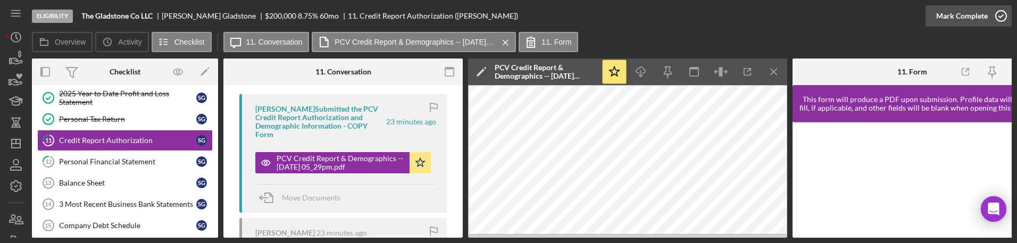
click at [386, 14] on icon "button" at bounding box center [1001, 16] width 27 height 27
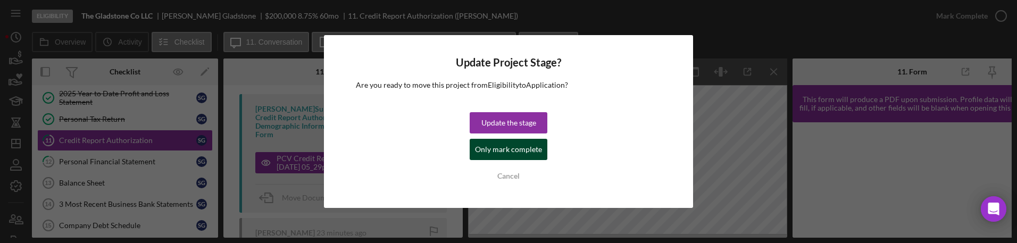
click at [386, 151] on div "Only mark complete" at bounding box center [508, 149] width 67 height 21
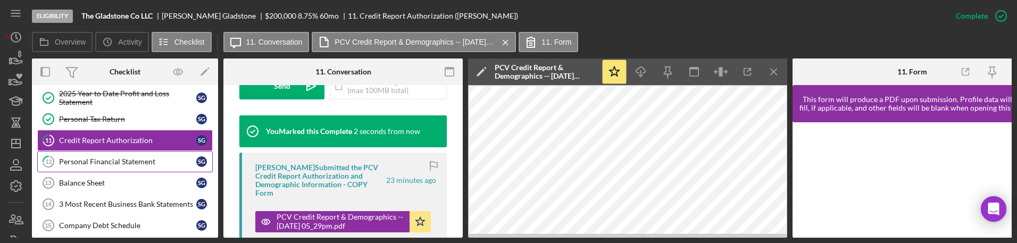
scroll to position [357, 0]
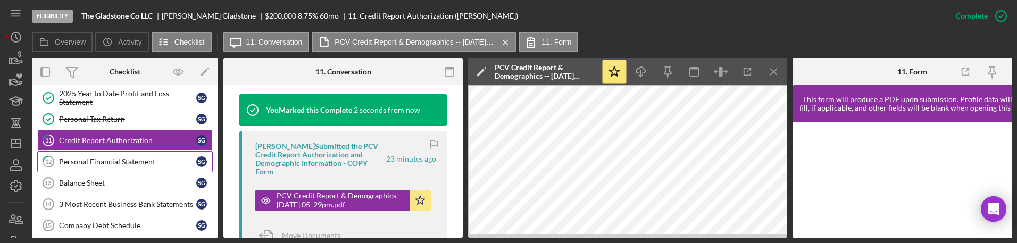
click at [138, 159] on div "Personal Financial Statement" at bounding box center [127, 161] width 137 height 9
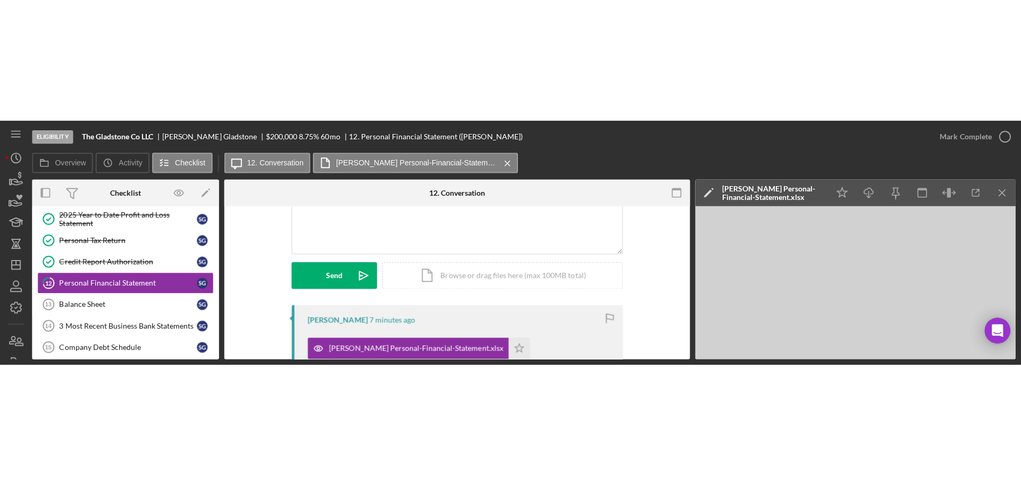
scroll to position [133, 0]
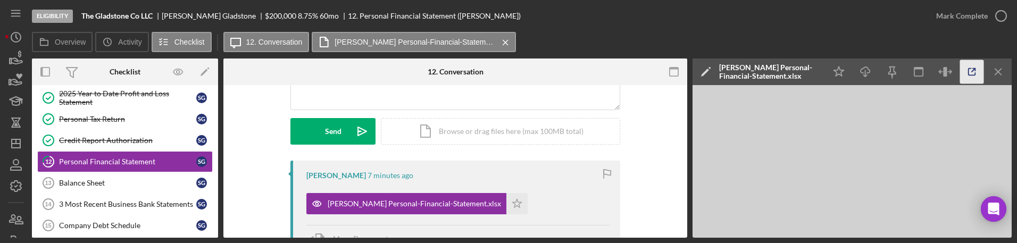
click at [386, 74] on icon "button" at bounding box center [972, 72] width 24 height 24
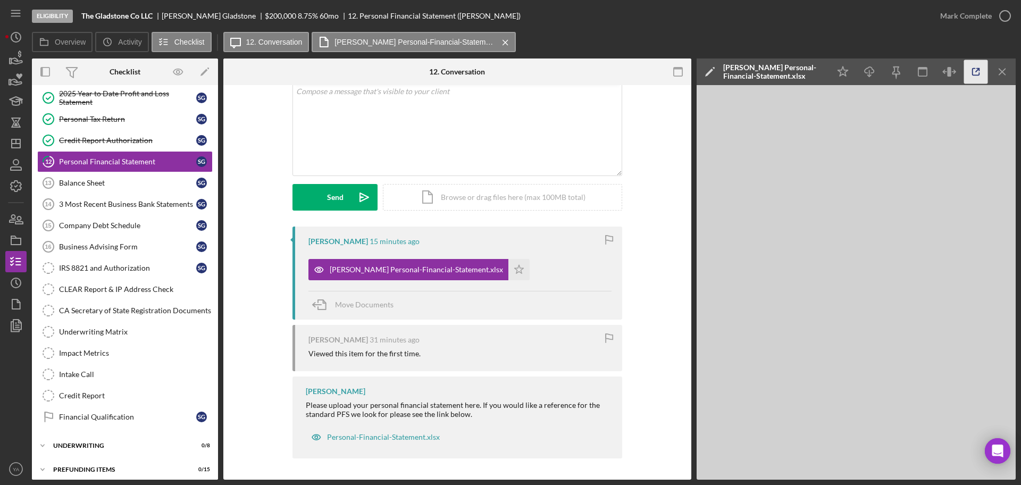
scroll to position [67, 0]
click at [12, 140] on polygon "button" at bounding box center [16, 143] width 9 height 9
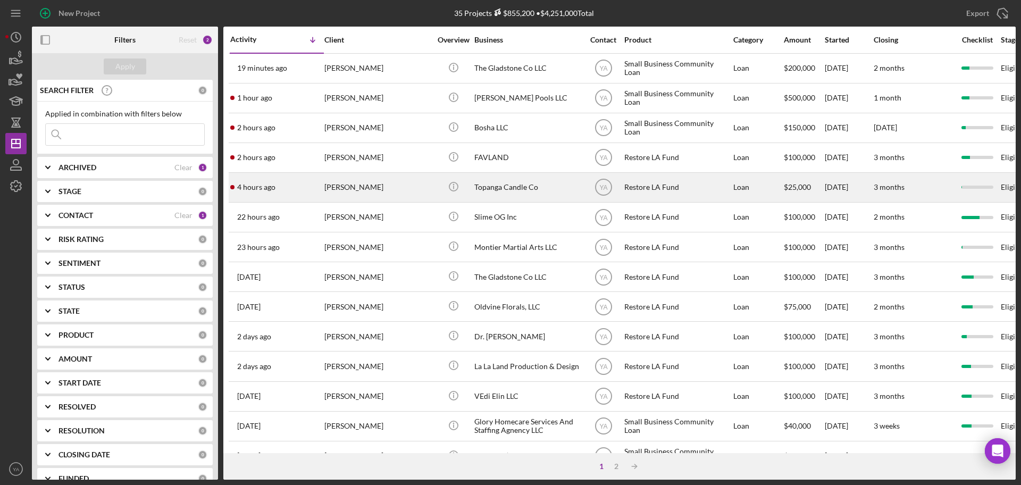
click at [386, 185] on div "Topanga Candle Co" at bounding box center [528, 187] width 106 height 28
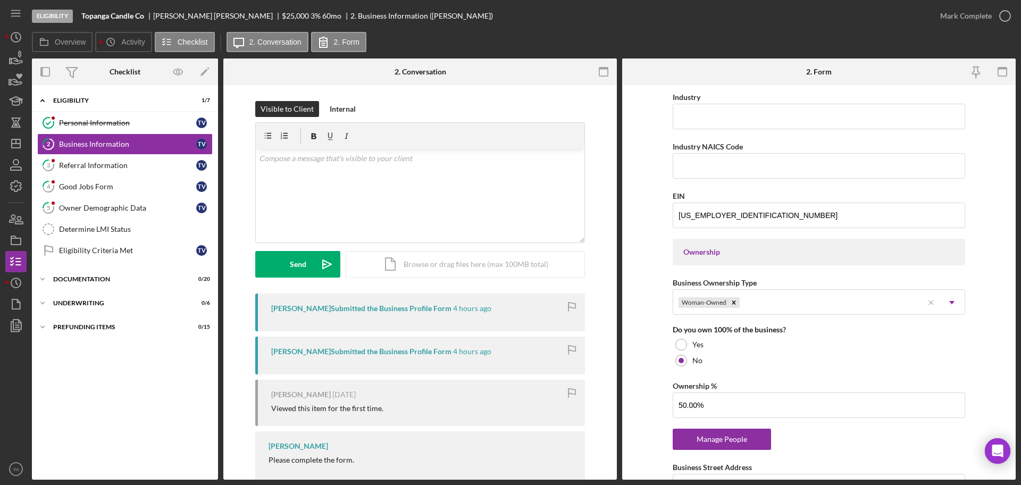
scroll to position [343, 0]
click at [134, 127] on link "Personal Information Personal Information T V" at bounding box center [125, 122] width 176 height 21
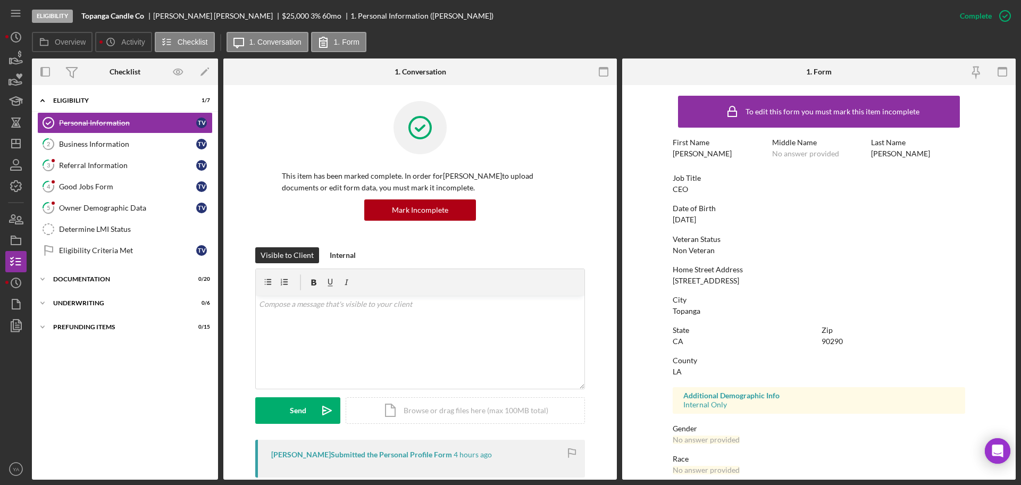
scroll to position [102, 0]
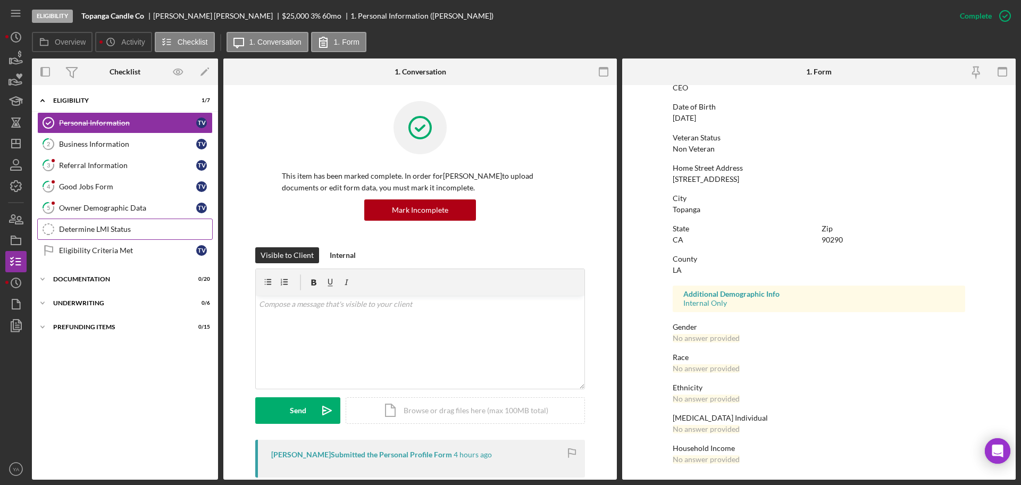
click at [170, 219] on link "Determine LMI Status Determine LMI Status" at bounding box center [125, 229] width 176 height 21
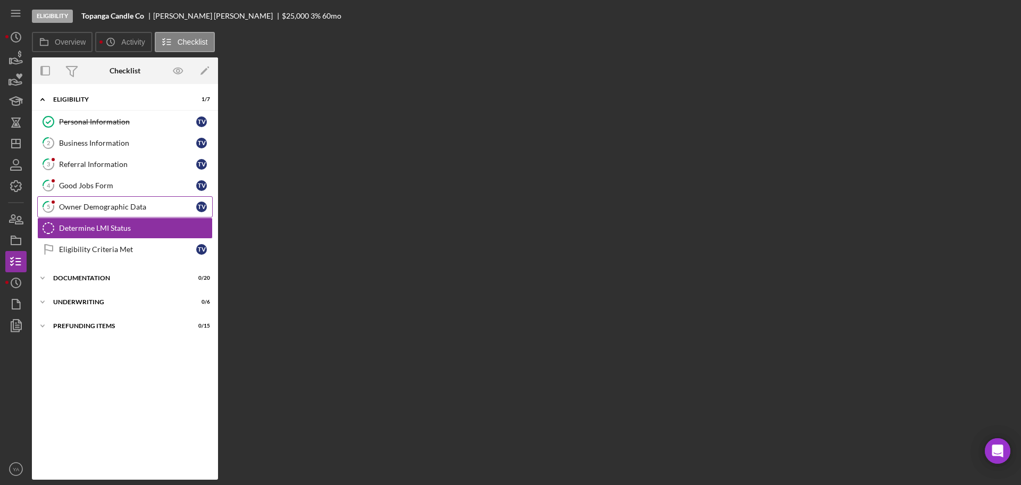
click at [169, 207] on div "Owner Demographic Data" at bounding box center [127, 207] width 137 height 9
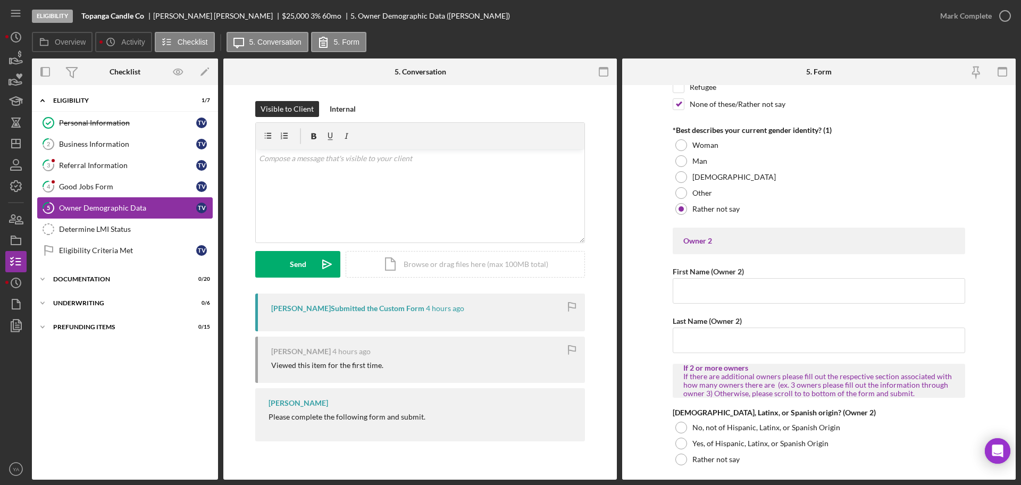
scroll to position [950, 0]
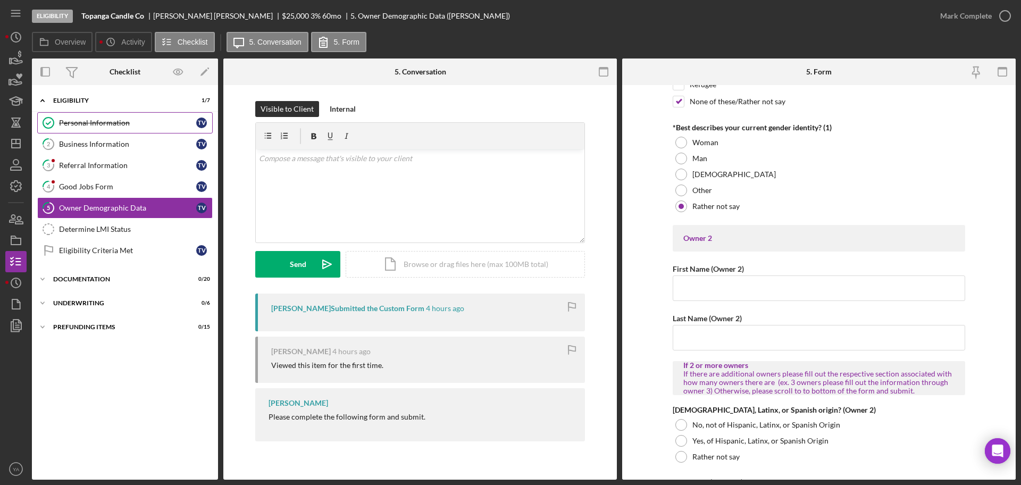
click at [131, 124] on div "Personal Information" at bounding box center [127, 123] width 137 height 9
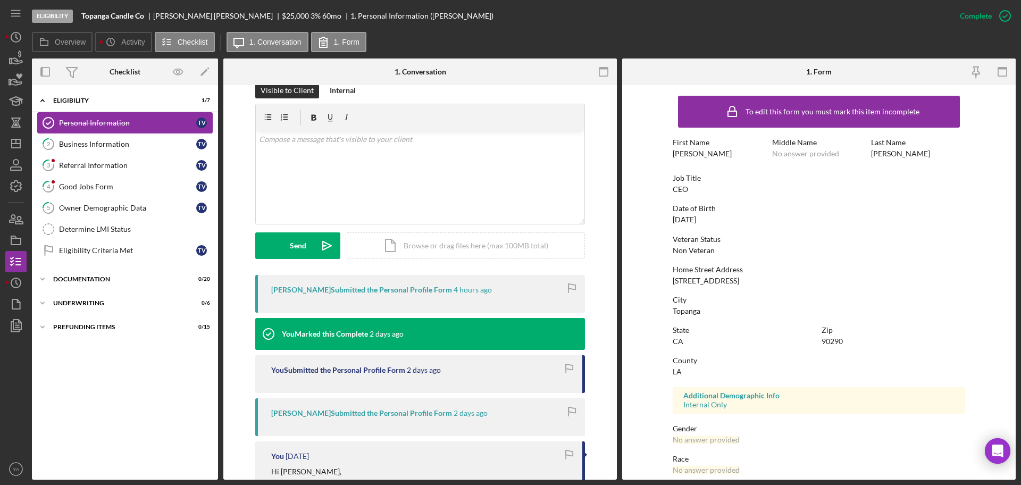
scroll to position [169, 0]
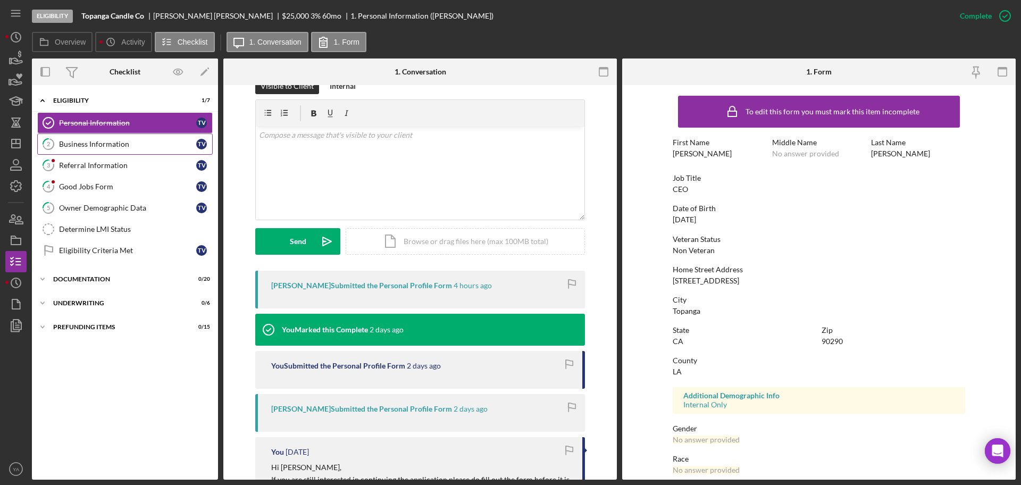
click at [139, 154] on link "2 Business Information T V" at bounding box center [125, 144] width 176 height 21
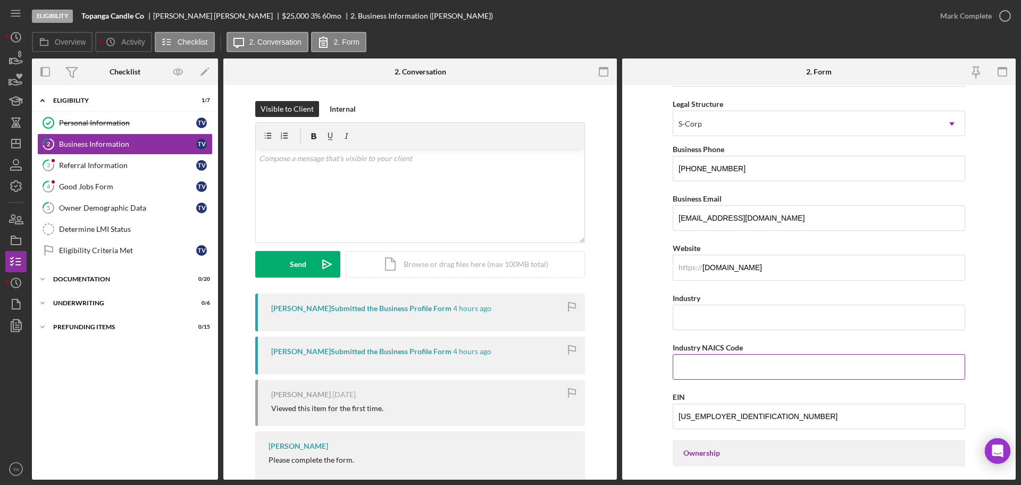
scroll to position [140, 0]
drag, startPoint x: 797, startPoint y: 272, endPoint x: 634, endPoint y: 262, distance: 163.1
click at [386, 262] on form "Business Name Topanga Candle Co DBA Tom Vogel Business Start Date 03/25/2011 Le…" at bounding box center [819, 282] width 394 height 395
click at [386, 213] on form "Business Name Topanga Candle Co DBA Tom Vogel Business Start Date 03/25/2011 Le…" at bounding box center [819, 282] width 394 height 395
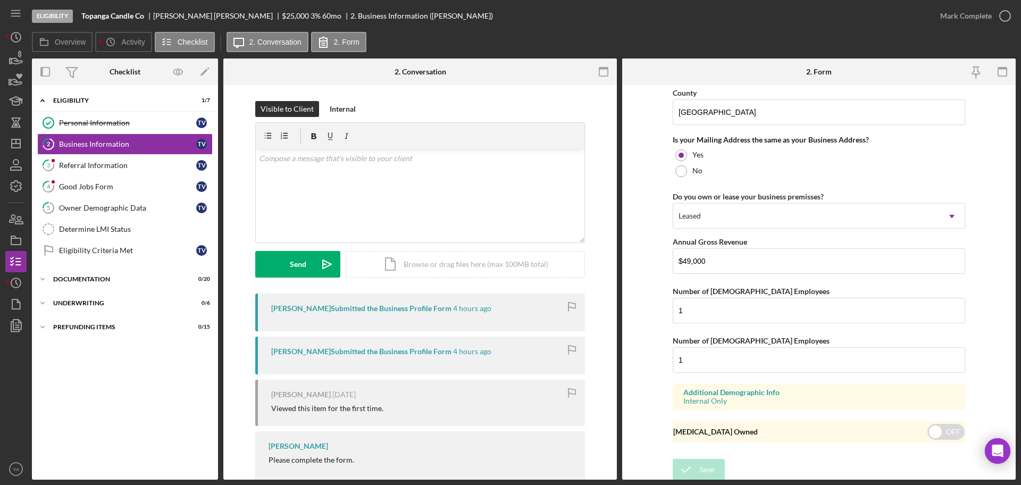
scroll to position [868, 0]
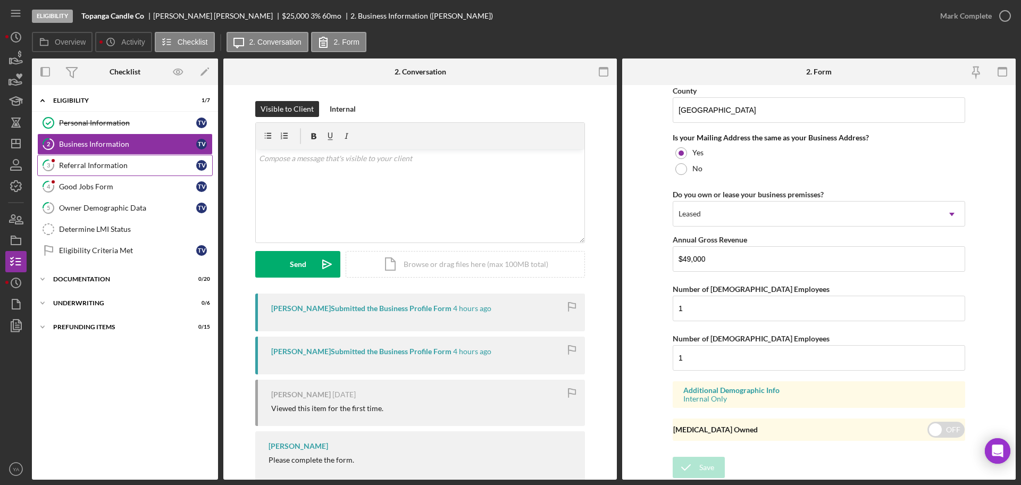
click at [135, 164] on div "Referral Information" at bounding box center [127, 165] width 137 height 9
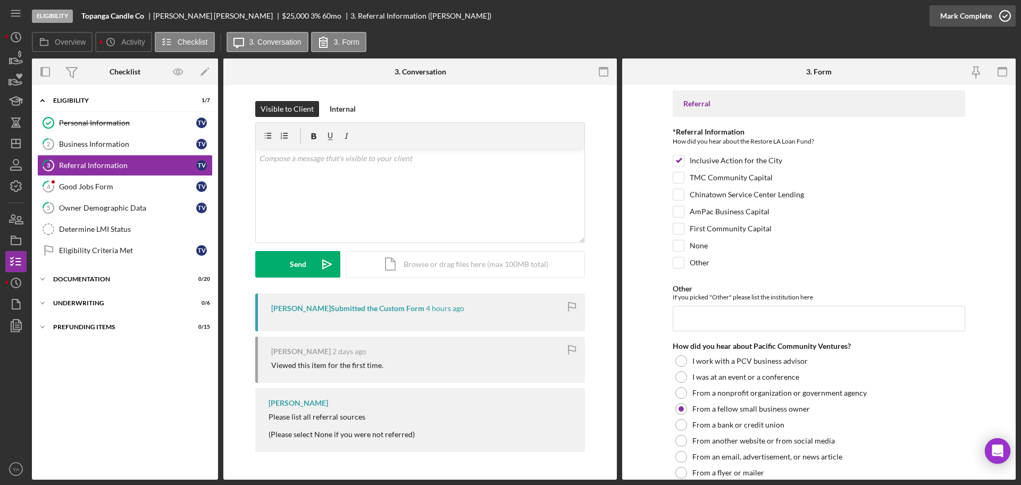
click at [386, 15] on icon "button" at bounding box center [1005, 16] width 27 height 27
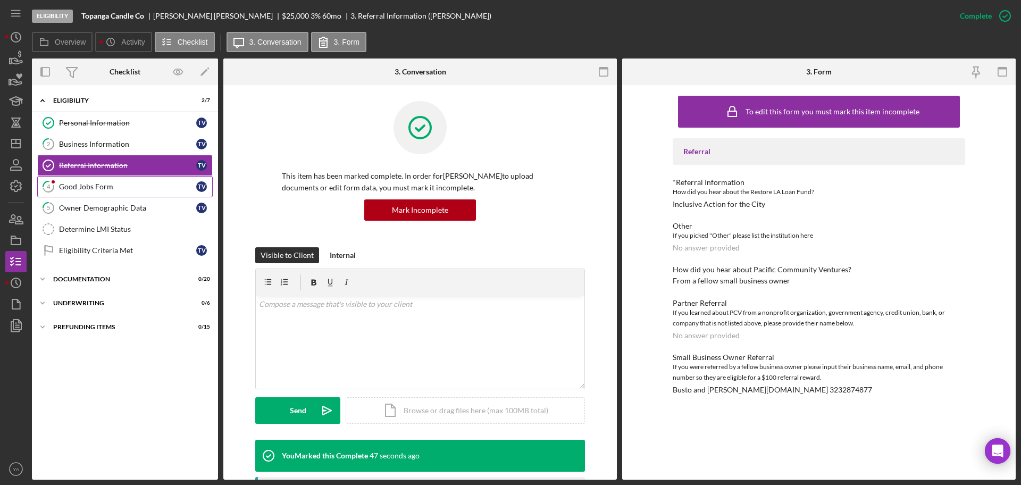
click at [68, 185] on div "Good Jobs Form" at bounding box center [127, 186] width 137 height 9
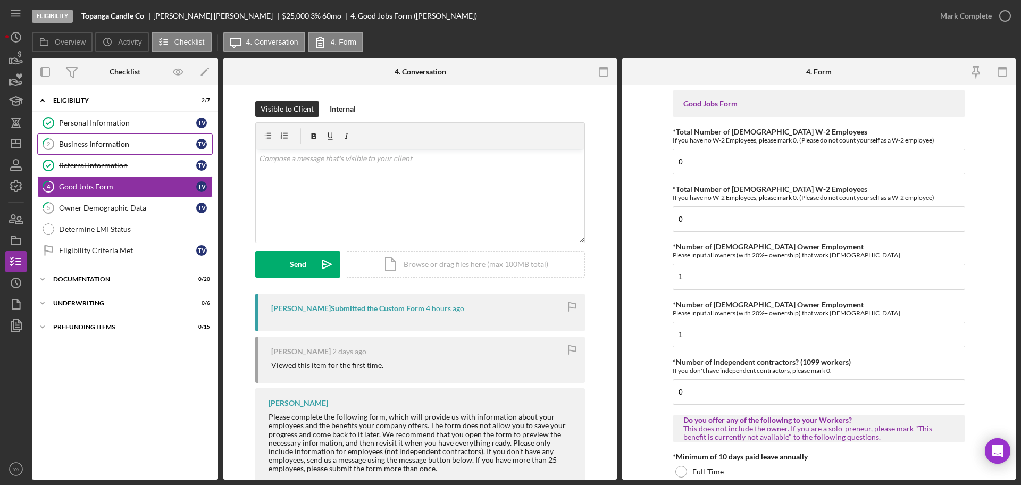
click at [159, 144] on div "Business Information" at bounding box center [127, 144] width 137 height 9
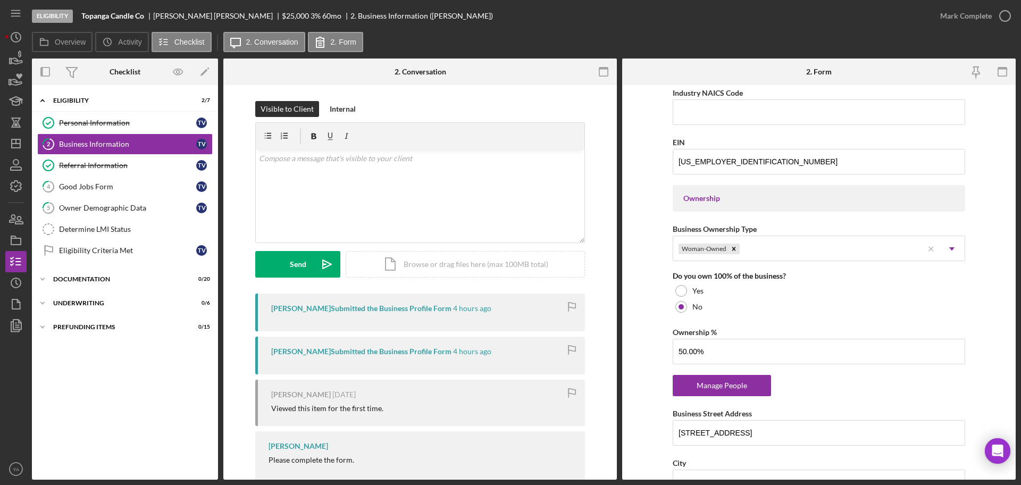
scroll to position [392, 0]
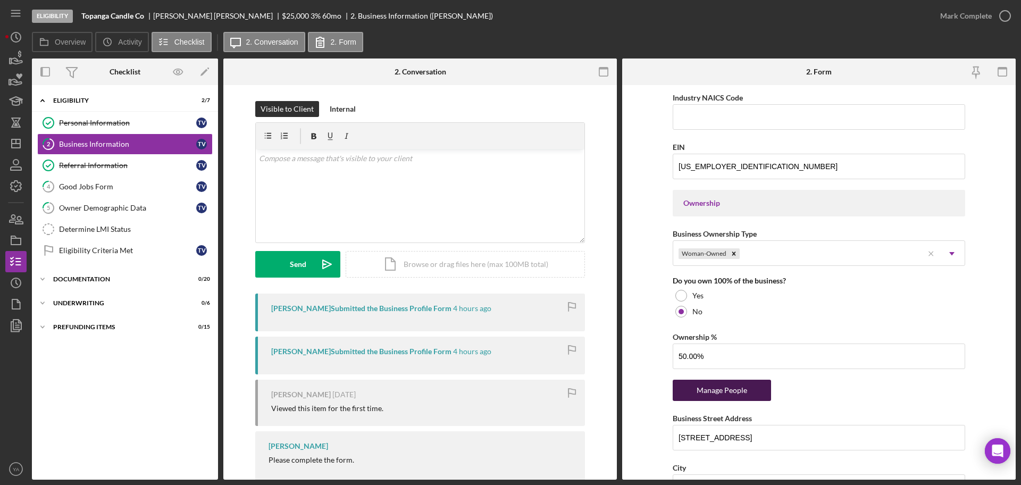
click at [386, 391] on div "Manage People" at bounding box center [722, 390] width 88 height 21
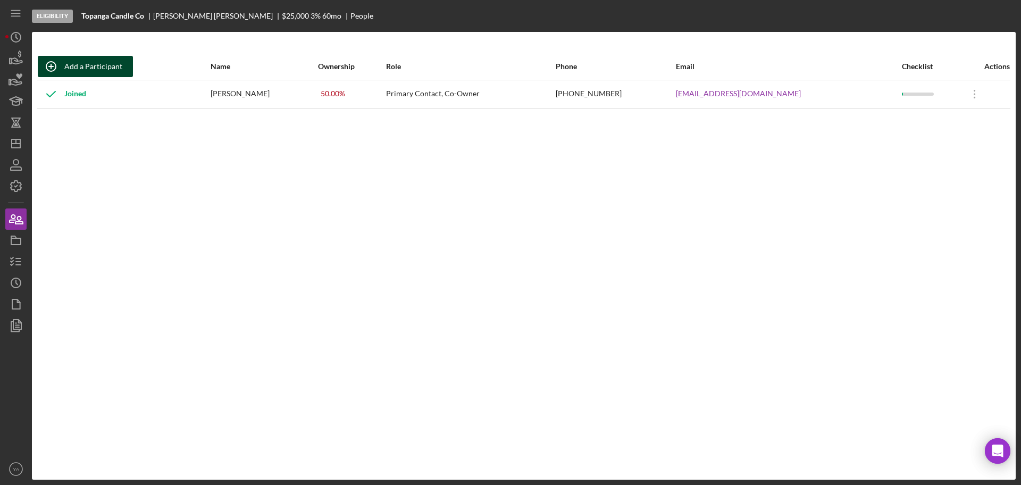
click at [105, 68] on div "Add a Participant" at bounding box center [93, 66] width 58 height 21
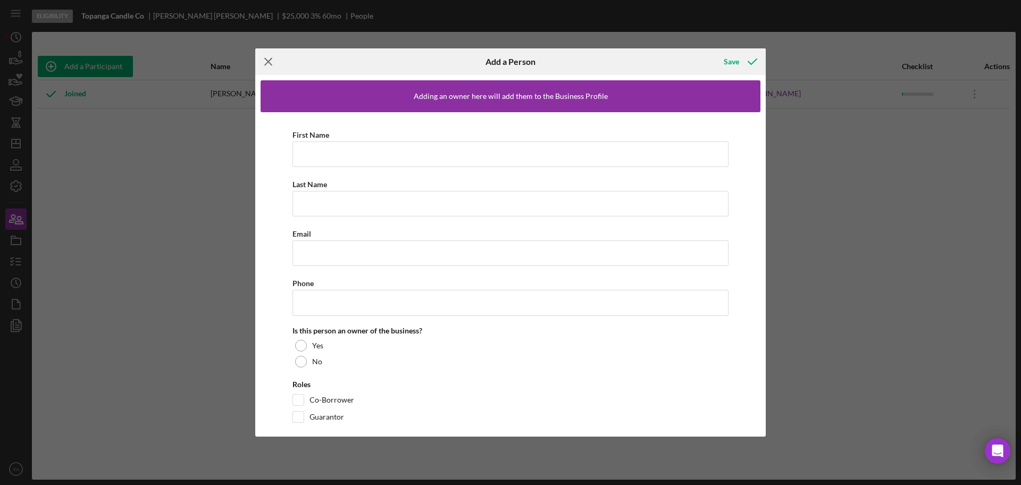
click at [267, 57] on icon "Icon/Menu Close" at bounding box center [268, 61] width 27 height 27
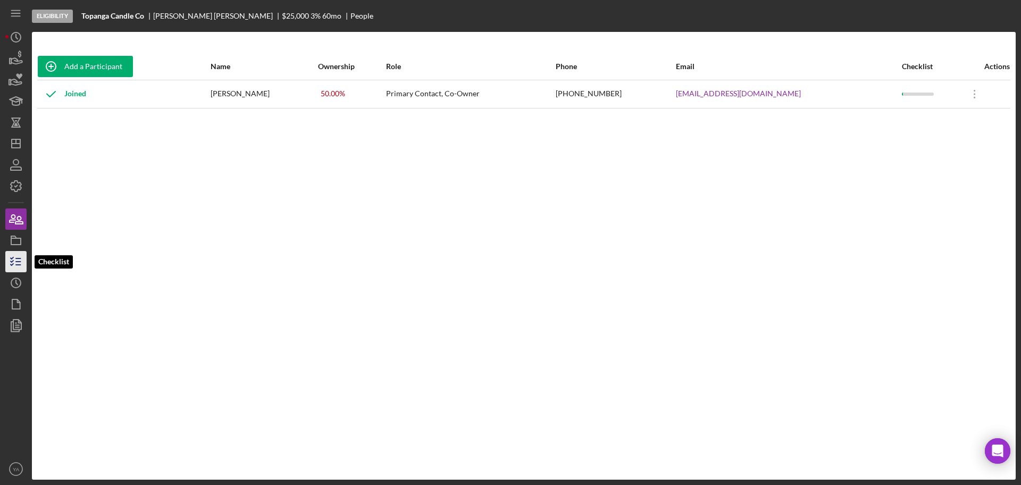
click at [12, 255] on icon "button" at bounding box center [16, 261] width 27 height 27
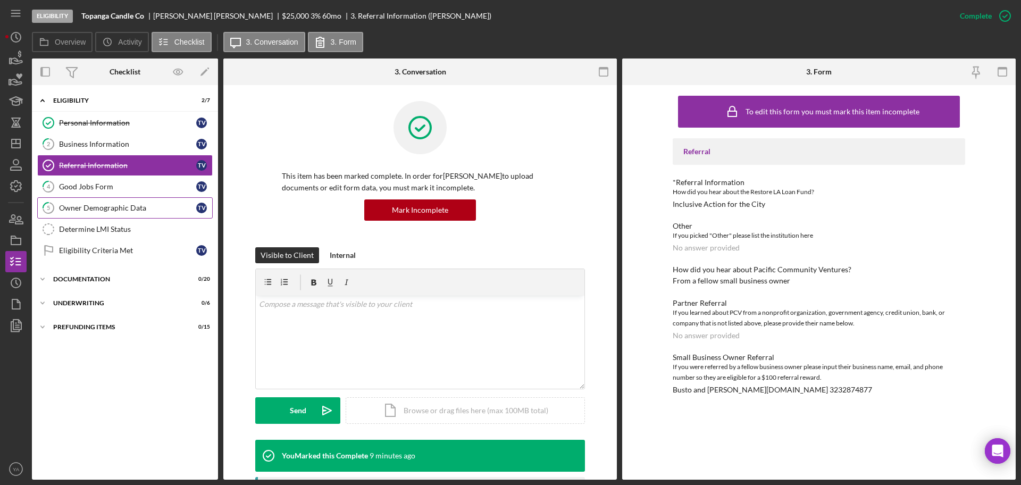
click at [106, 214] on link "5 Owner Demographic Data T V" at bounding box center [125, 207] width 176 height 21
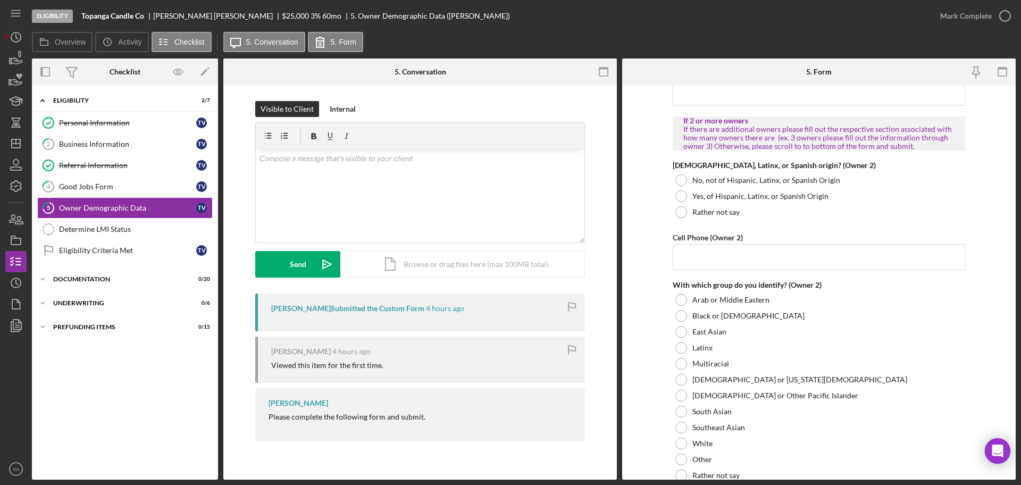
scroll to position [1239, 0]
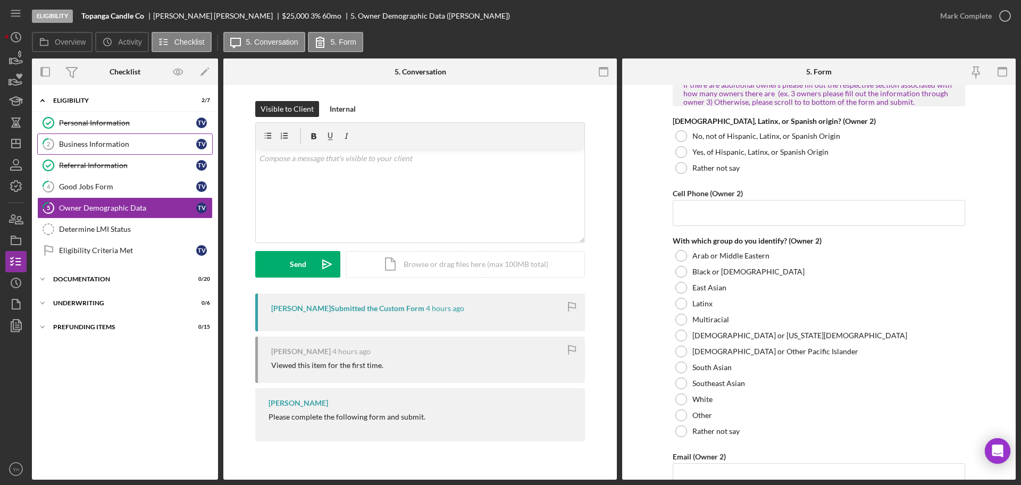
click at [165, 141] on div "Business Information" at bounding box center [127, 144] width 137 height 9
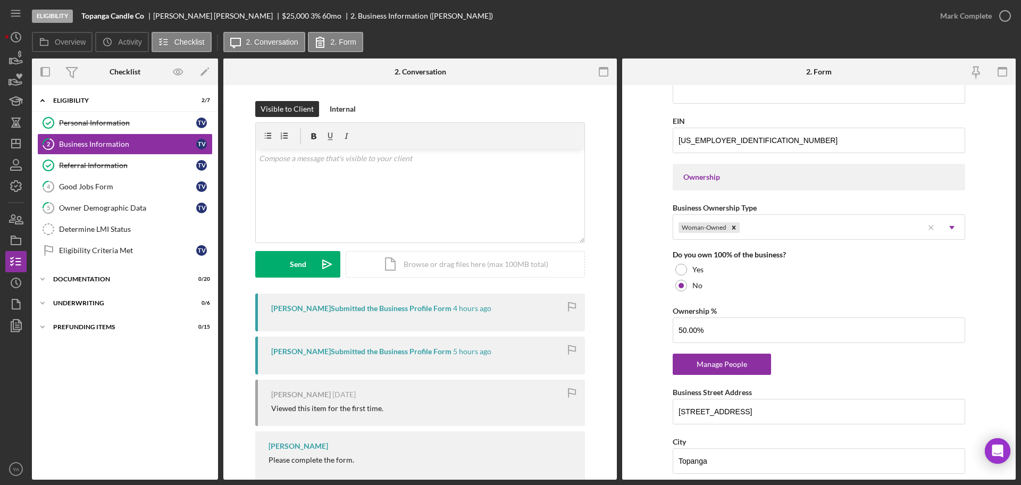
scroll to position [477, 0]
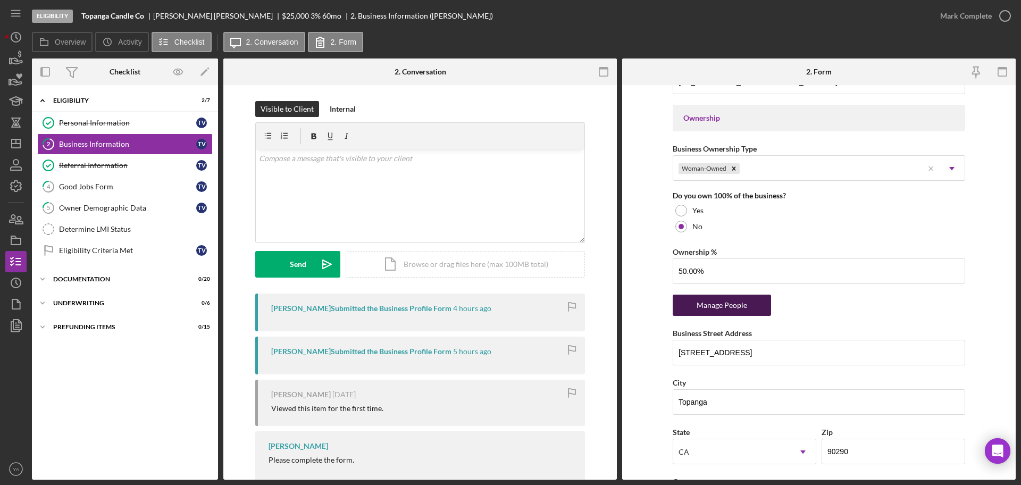
click at [386, 305] on div "Manage People" at bounding box center [722, 305] width 88 height 21
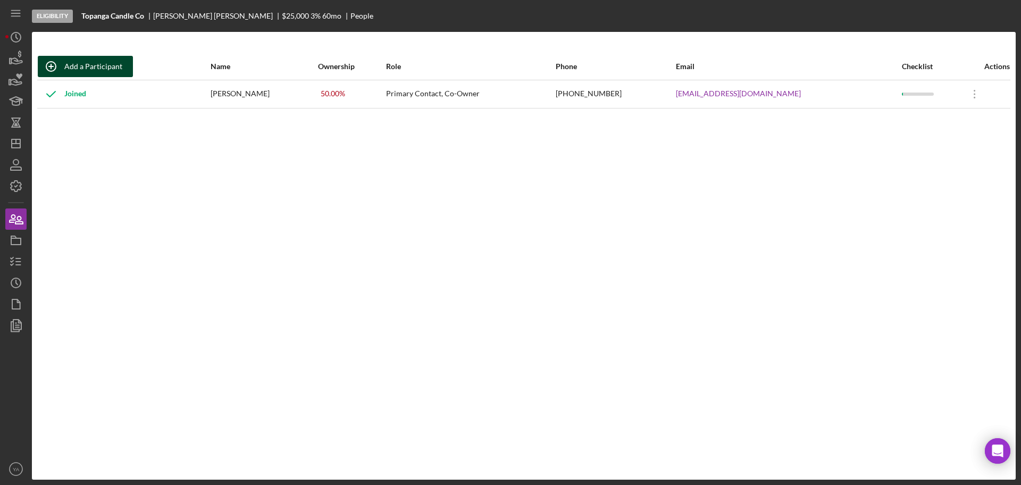
click at [111, 64] on div "Add a Participant" at bounding box center [93, 66] width 58 height 21
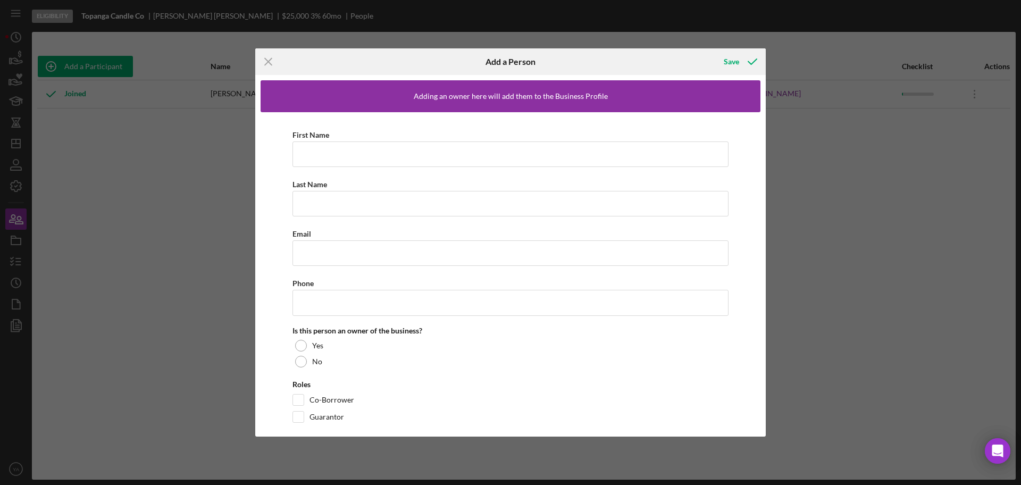
scroll to position [13, 0]
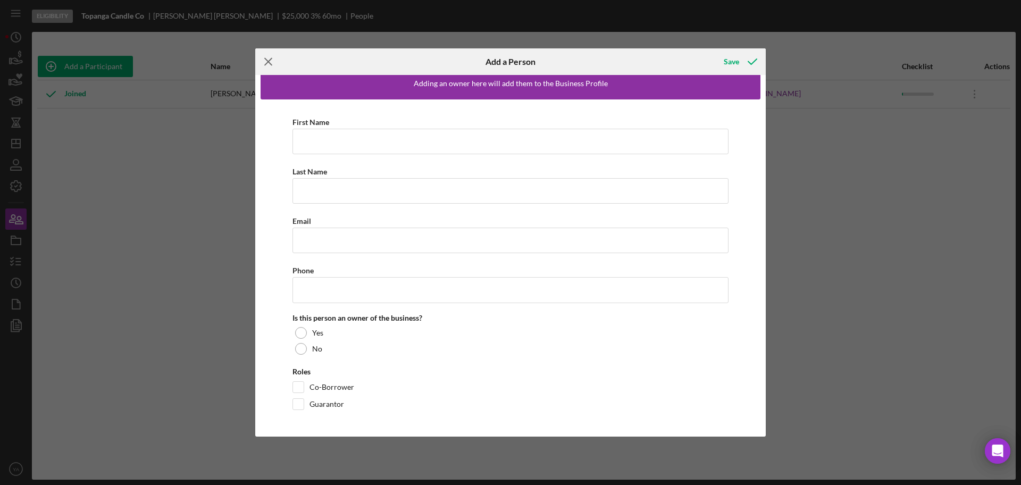
click at [273, 63] on icon "Icon/Menu Close" at bounding box center [268, 61] width 27 height 27
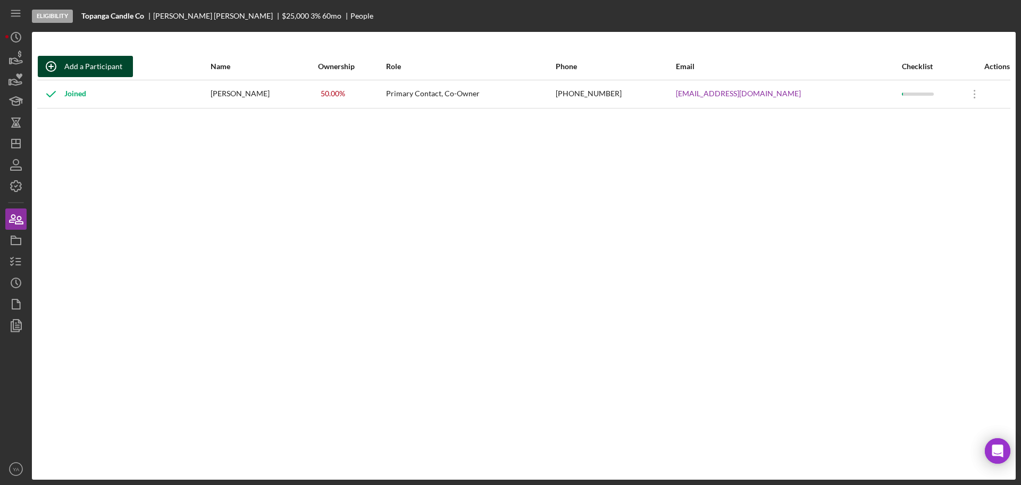
click at [89, 69] on div "Add a Participant" at bounding box center [93, 66] width 58 height 21
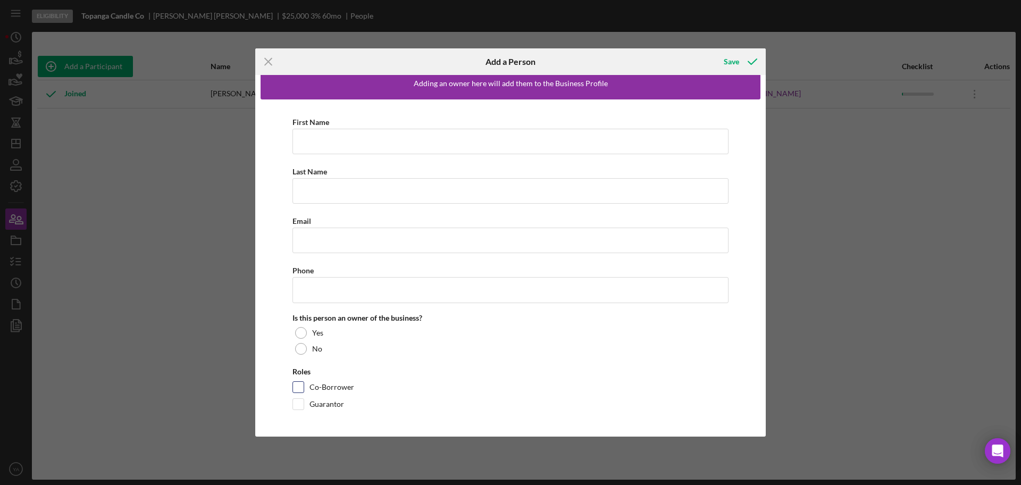
click at [310, 384] on label "Co-Borrower" at bounding box center [332, 387] width 45 height 11
click at [304, 384] on input "Co-Borrower" at bounding box center [298, 387] width 11 height 11
checkbox input "true"
click at [302, 333] on div at bounding box center [301, 333] width 12 height 12
click at [317, 392] on input "Ownership %" at bounding box center [511, 394] width 436 height 26
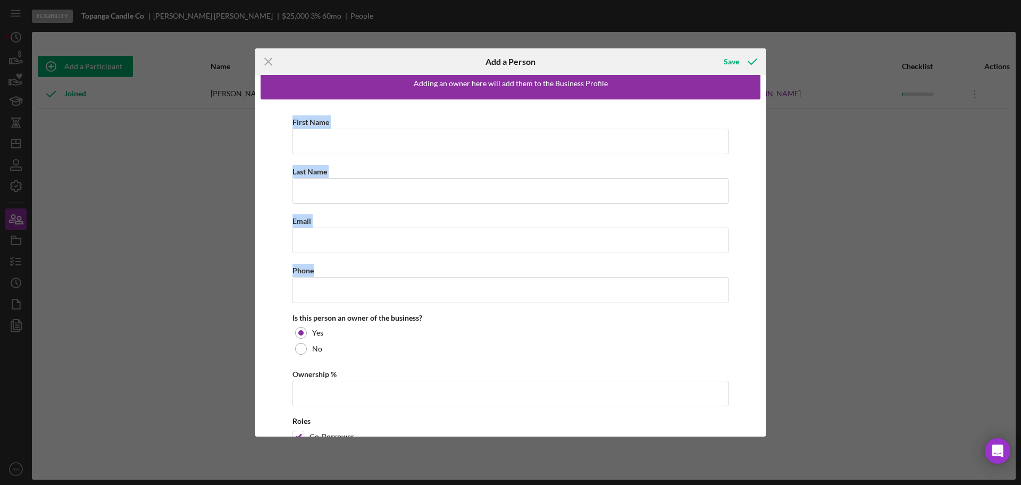
drag, startPoint x: 317, startPoint y: 269, endPoint x: 292, endPoint y: 120, distance: 151.0
click at [292, 120] on div "First Name Required Last Name Required Email Phone Is this person an owner of t…" at bounding box center [511, 289] width 500 height 381
copy div "First Name Required Last Name Required Email Phone"
click at [266, 53] on icon "Icon/Menu Close" at bounding box center [268, 61] width 27 height 27
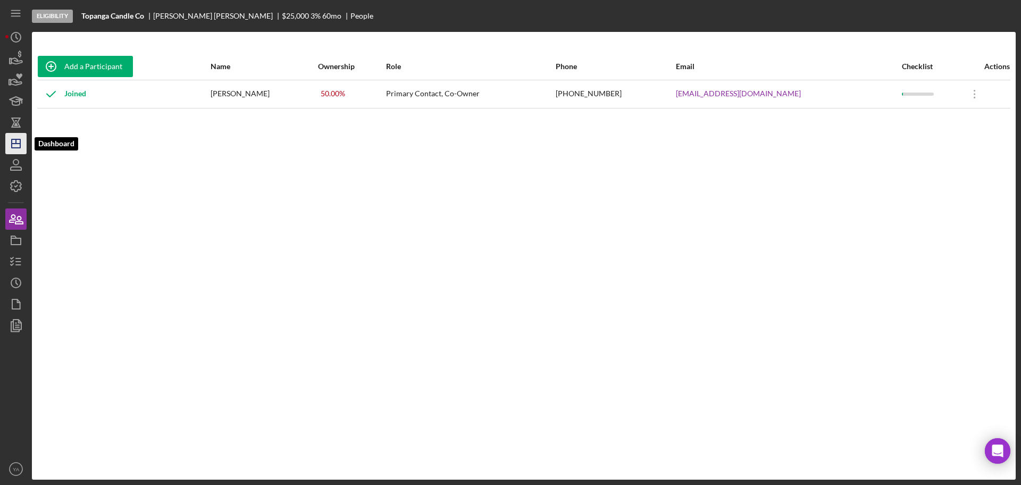
click at [16, 148] on icon "Icon/Dashboard" at bounding box center [16, 143] width 27 height 27
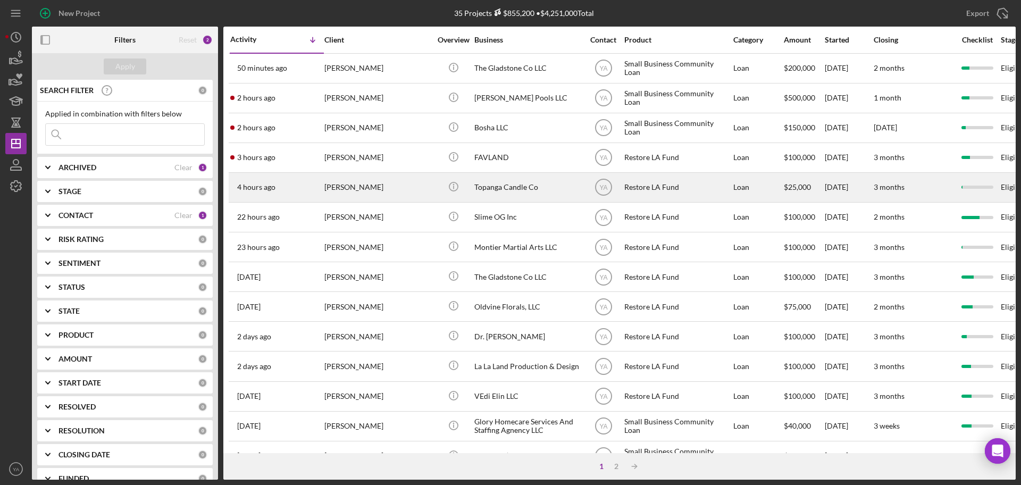
click at [386, 183] on div "Topanga Candle Co" at bounding box center [528, 187] width 106 height 28
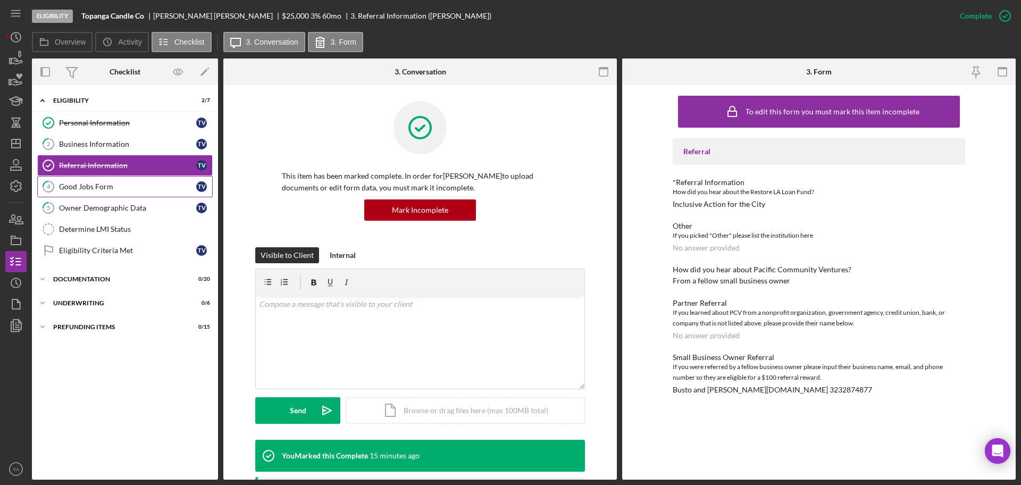
click at [127, 189] on div "Good Jobs Form" at bounding box center [127, 186] width 137 height 9
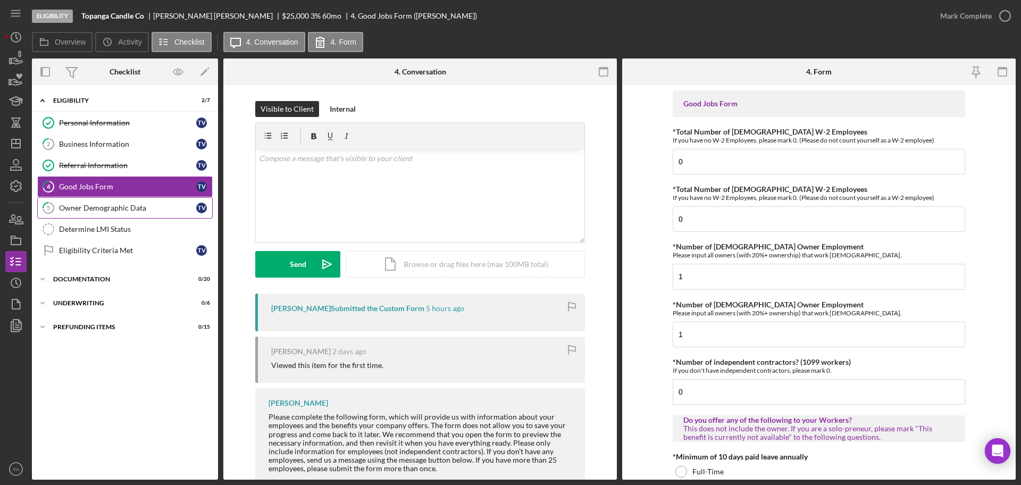
click at [134, 213] on link "5 Owner Demographic Data T V" at bounding box center [125, 207] width 176 height 21
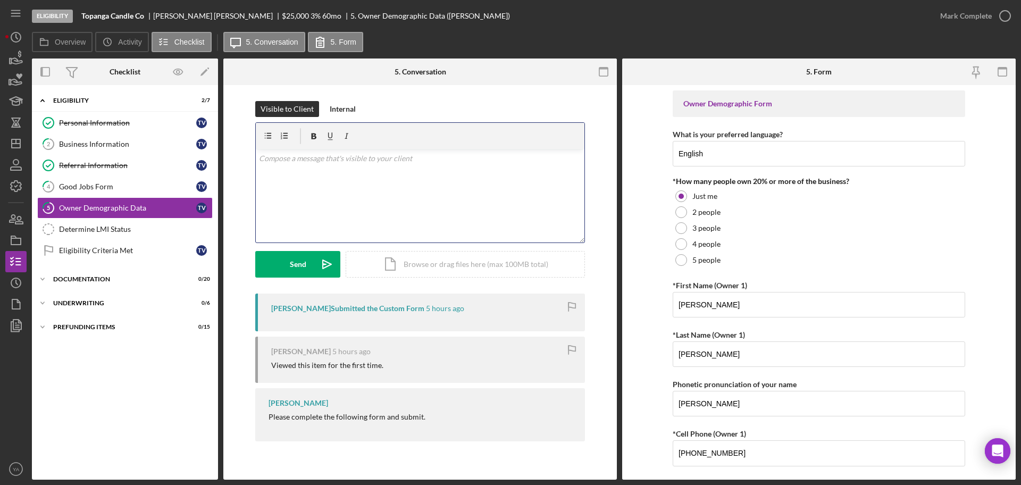
click at [386, 176] on div "v Color teal Color pink Remove color Add row above Add row below Add column bef…" at bounding box center [420, 195] width 329 height 93
click at [359, 181] on p "Hi Tom, As you are a coowner of this business I will be adding owner 2 to this …" at bounding box center [420, 161] width 323 height 71
click at [307, 181] on p "Hi Tom, As you are a coowner of this business I will be adding owner 2 to this …" at bounding box center [420, 188] width 323 height 71
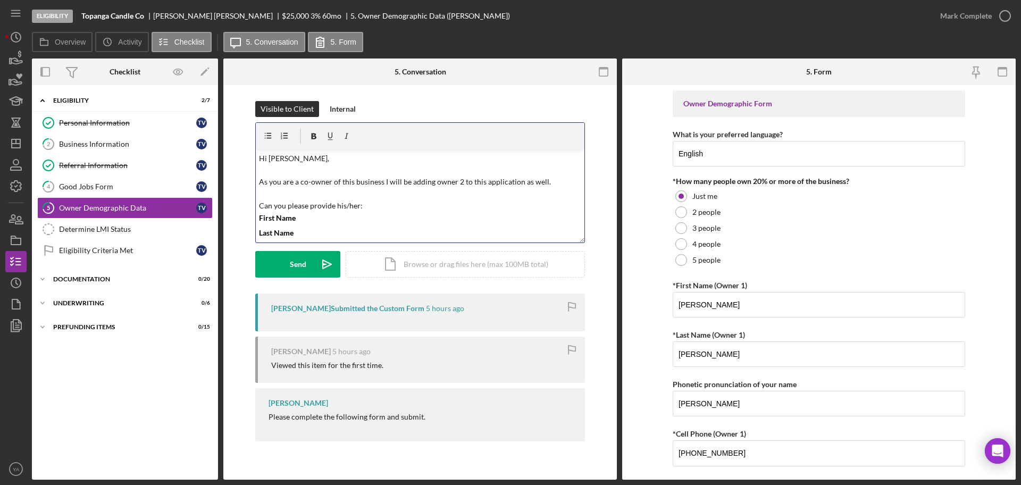
click at [386, 181] on p "Hi Tom, As you are a co-owner of this business I will be adding owner 2 to this…" at bounding box center [420, 188] width 323 height 71
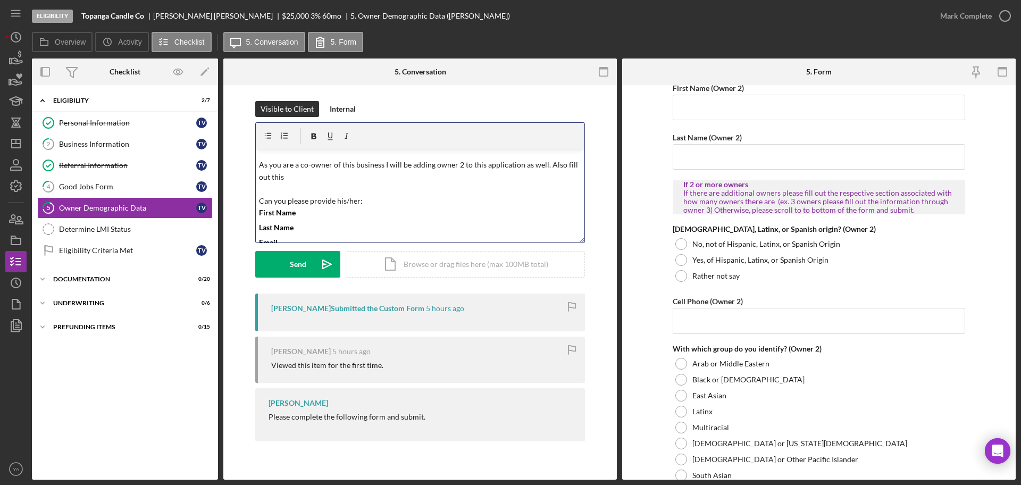
scroll to position [19, 0]
click at [359, 198] on p "Hi Tom, As you are a co-owner of this business I will be adding owner 2 to this…" at bounding box center [420, 176] width 323 height 84
drag, startPoint x: 546, startPoint y: 164, endPoint x: 557, endPoint y: 176, distance: 16.2
click at [386, 176] on p "Hi Tom, As you are a co-owner of this business I will be adding owner 2 to this…" at bounding box center [420, 176] width 323 height 84
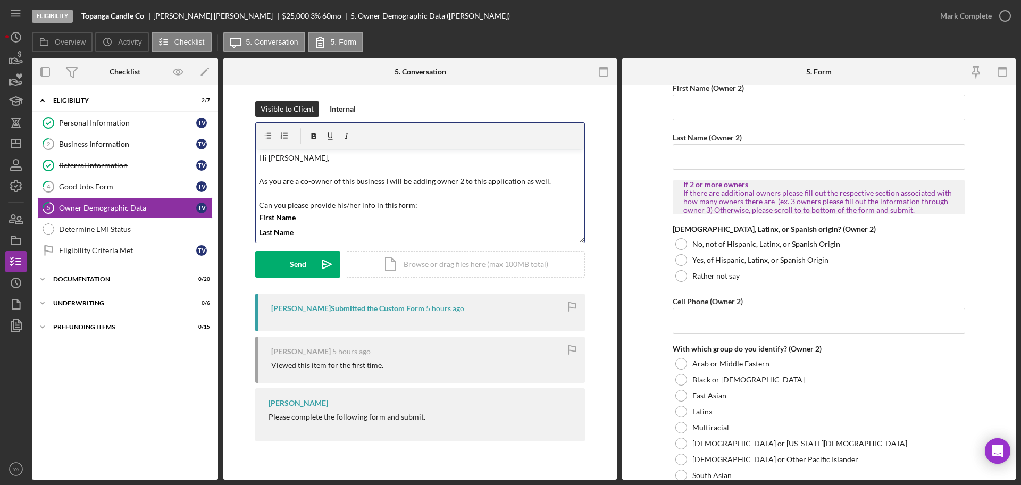
scroll to position [29, 0]
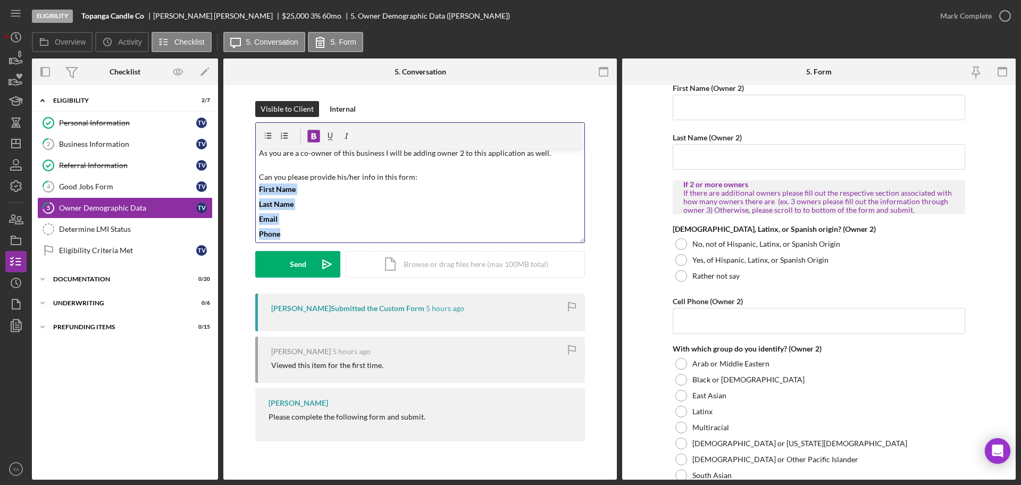
drag, startPoint x: 256, startPoint y: 186, endPoint x: 295, endPoint y: 242, distance: 67.6
click at [295, 242] on div "v Color teal Color pink Remove color Add row above Add row below Add column bef…" at bounding box center [420, 195] width 329 height 93
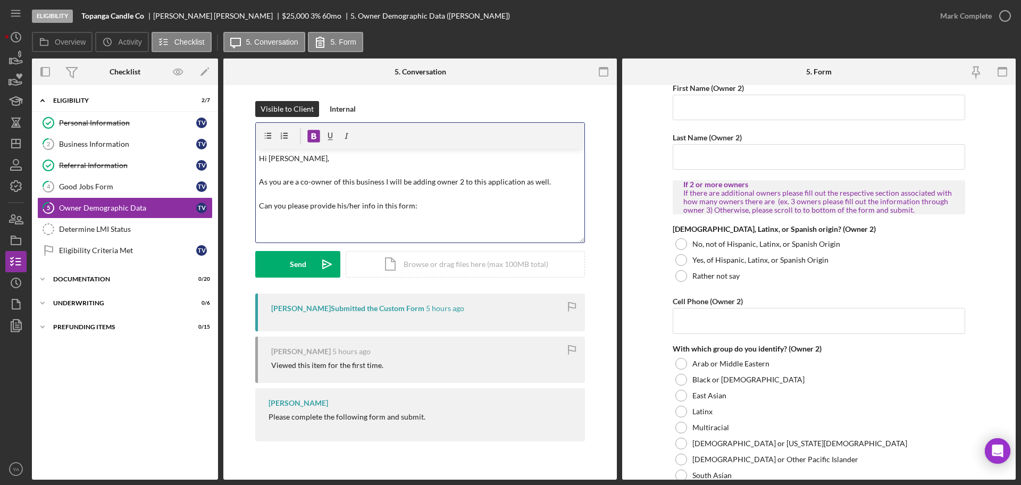
scroll to position [0, 0]
click at [310, 252] on button "Send Icon/icon-invite-send" at bounding box center [297, 264] width 85 height 27
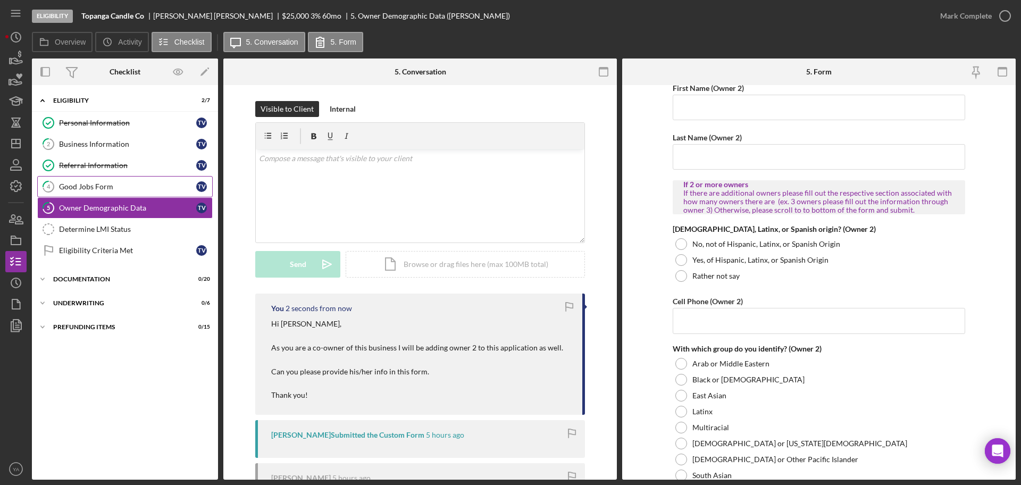
click at [119, 181] on link "4 Good Jobs Form T V" at bounding box center [125, 186] width 176 height 21
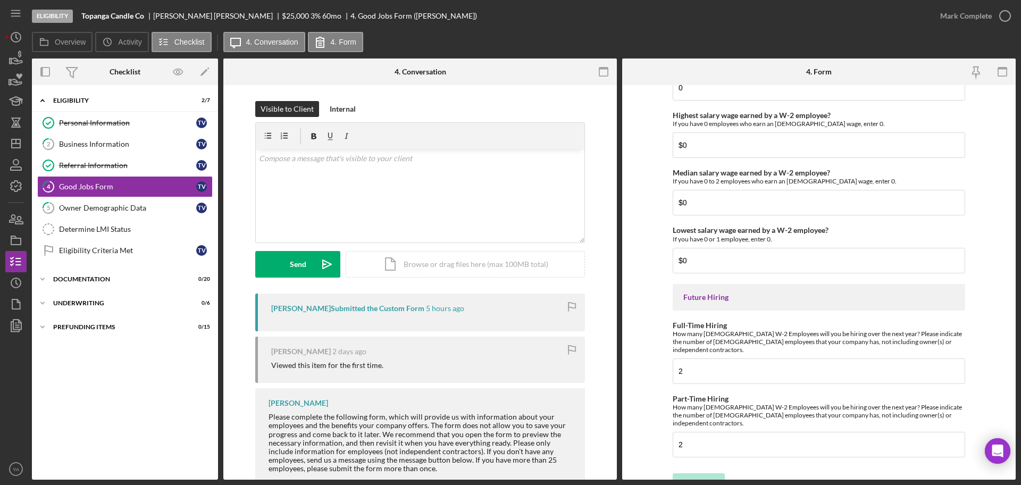
scroll to position [2309, 0]
click at [386, 5] on icon "button" at bounding box center [1005, 16] width 27 height 27
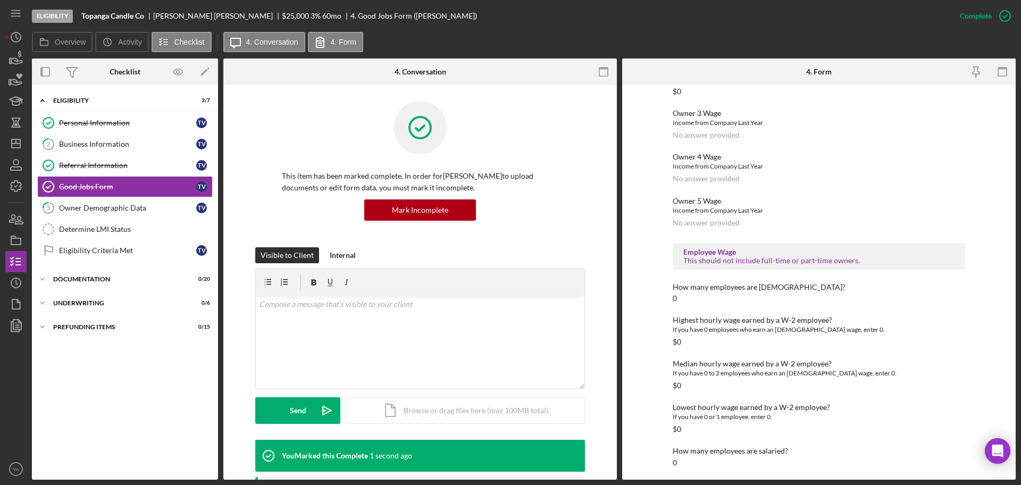
scroll to position [995, 0]
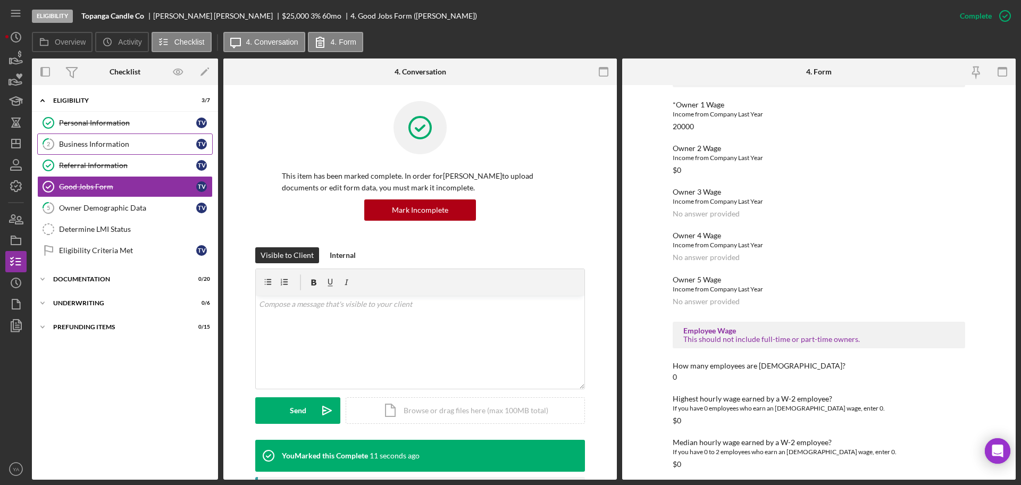
click at [136, 147] on div "Business Information" at bounding box center [127, 144] width 137 height 9
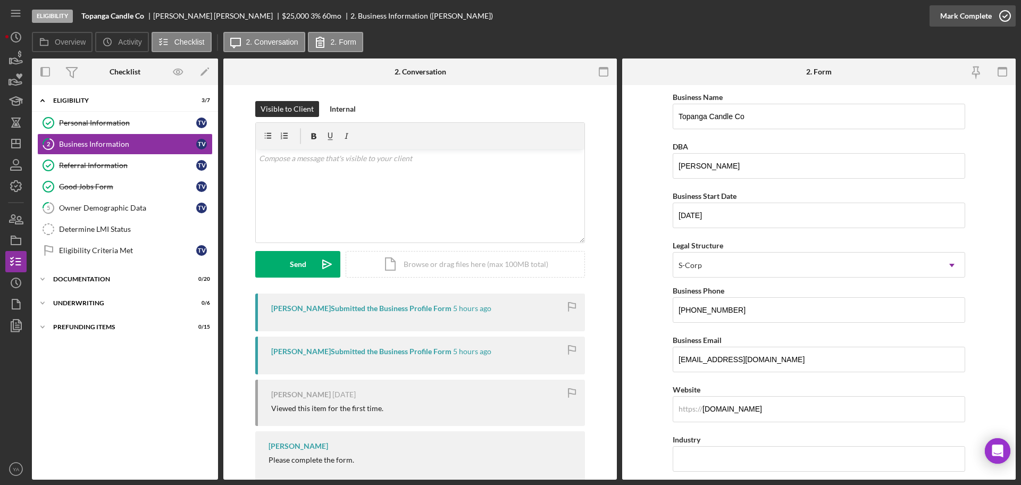
click at [386, 11] on div "Mark Complete" at bounding box center [967, 15] width 52 height 21
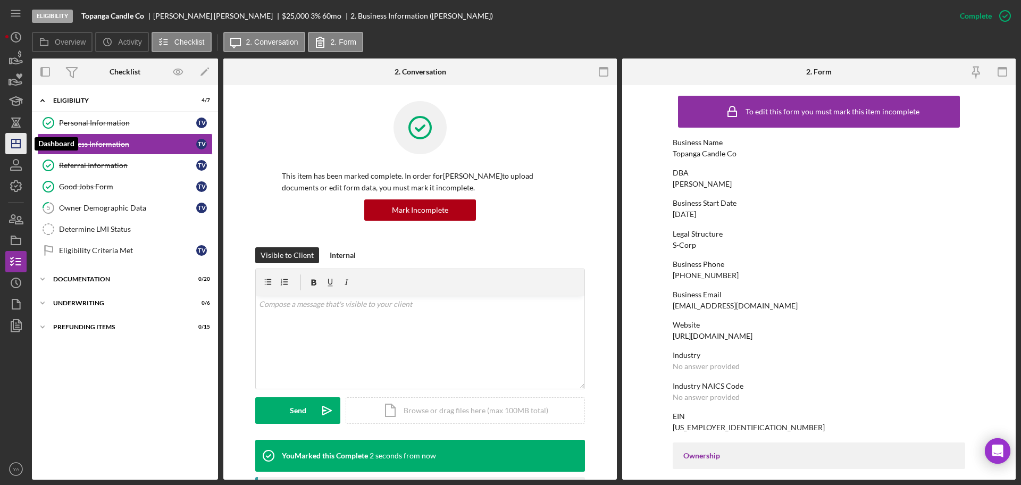
click at [12, 134] on icon "Icon/Dashboard" at bounding box center [16, 143] width 27 height 27
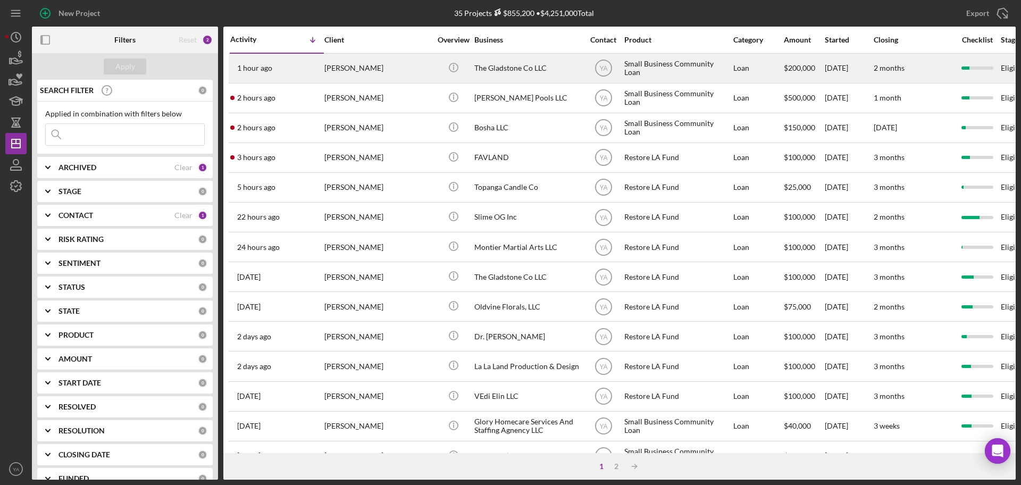
click at [368, 72] on div "[PERSON_NAME]" at bounding box center [378, 68] width 106 height 28
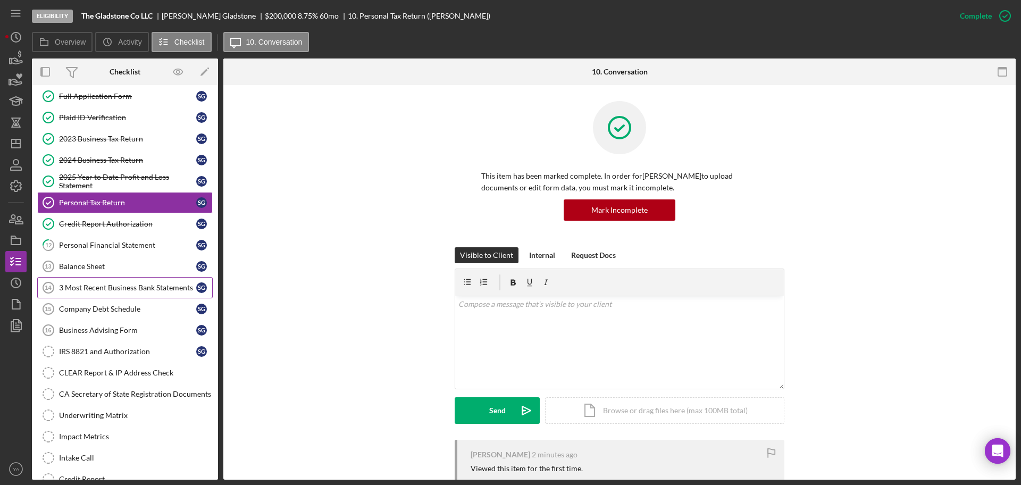
scroll to position [52, 0]
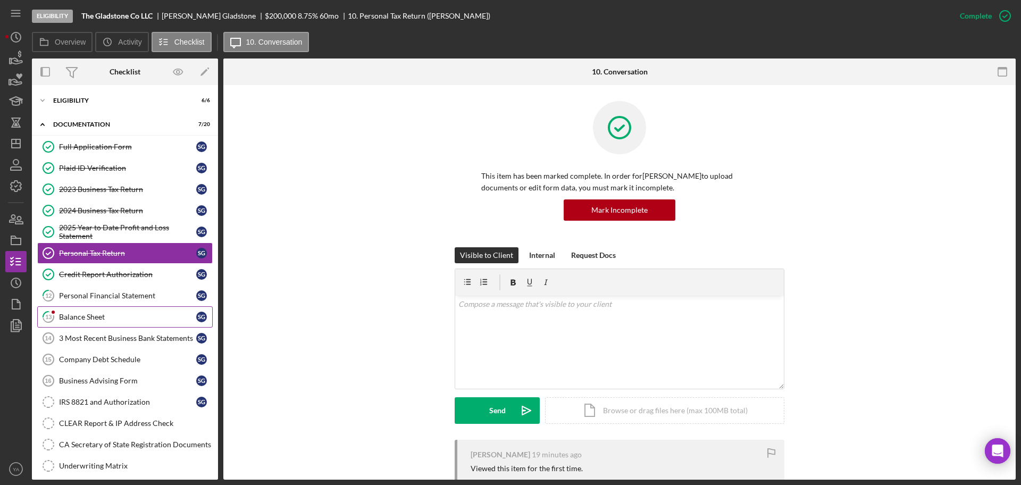
click at [126, 311] on link "13 Balance Sheet S G" at bounding box center [125, 316] width 176 height 21
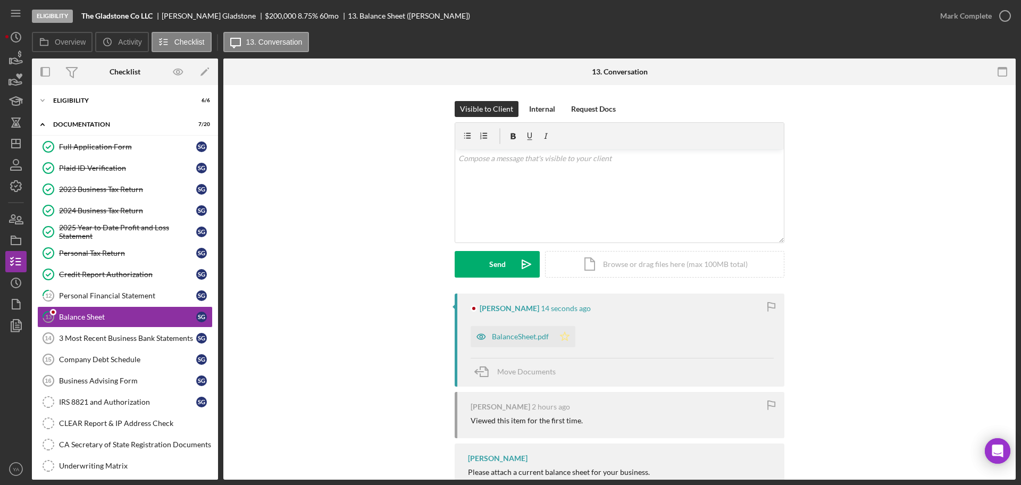
click at [386, 333] on icon "Icon/Star" at bounding box center [564, 336] width 21 height 21
click at [386, 19] on icon "button" at bounding box center [1005, 16] width 27 height 27
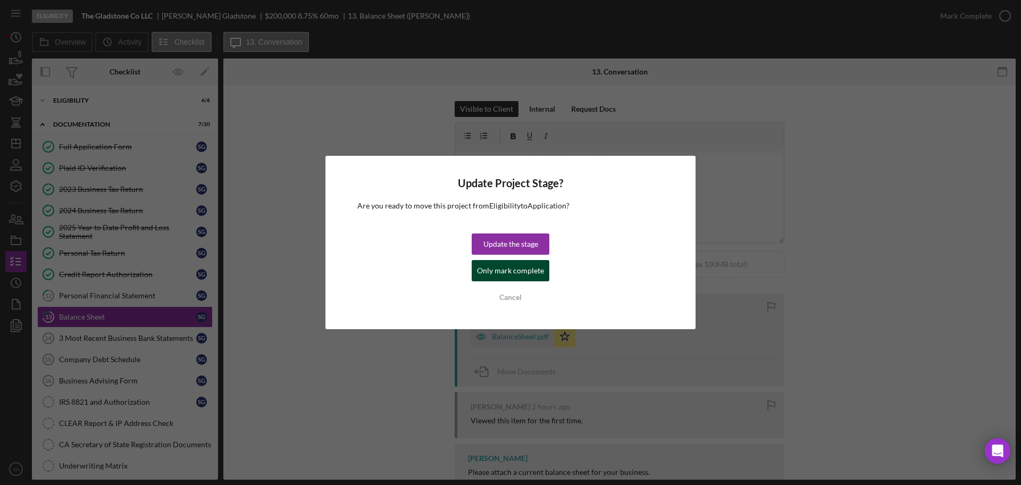
click at [386, 267] on div "Only mark complete" at bounding box center [510, 270] width 67 height 21
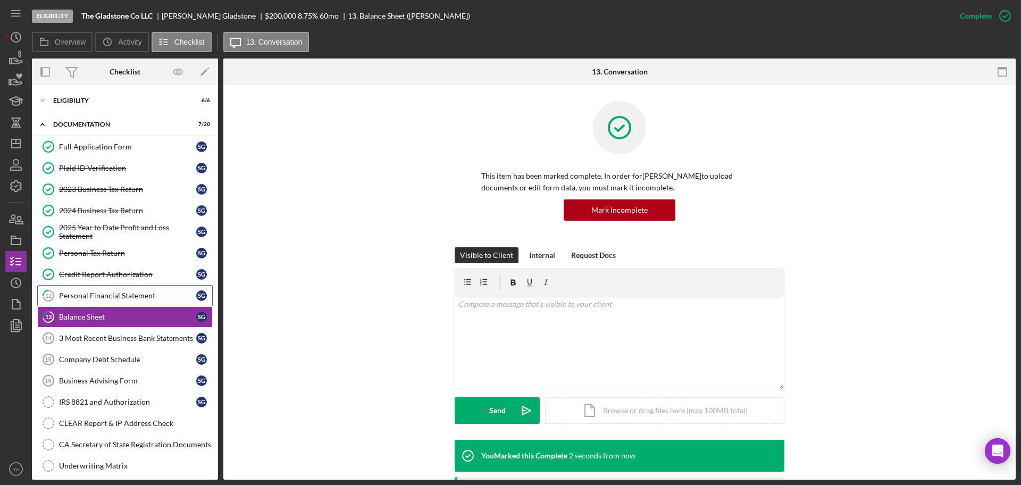
click at [107, 297] on div "Personal Financial Statement" at bounding box center [127, 296] width 137 height 9
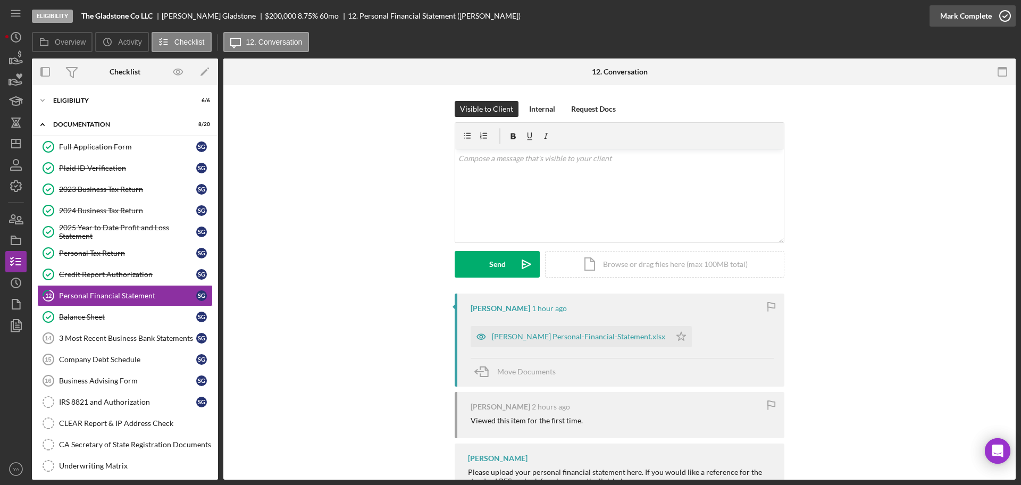
click at [386, 15] on div "Mark Complete" at bounding box center [967, 15] width 52 height 21
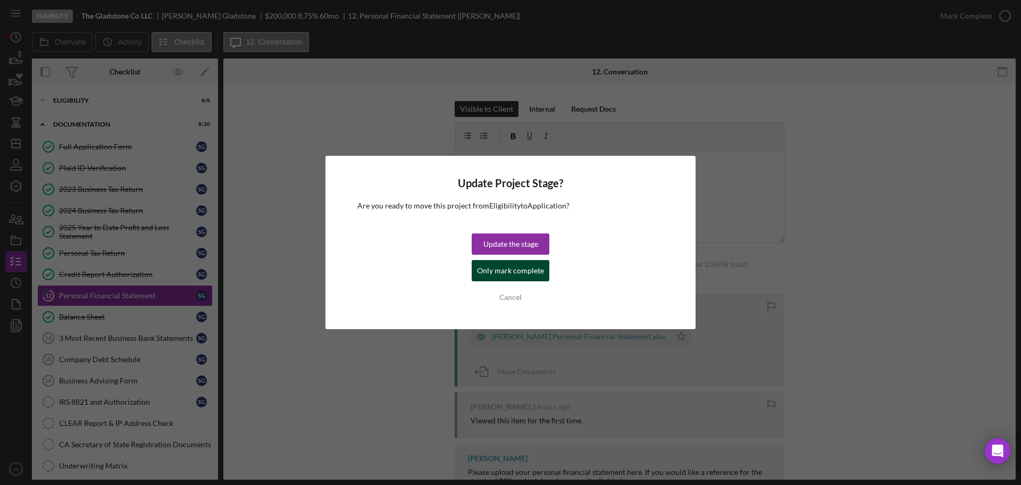
click at [386, 271] on div "Only mark complete" at bounding box center [510, 270] width 67 height 21
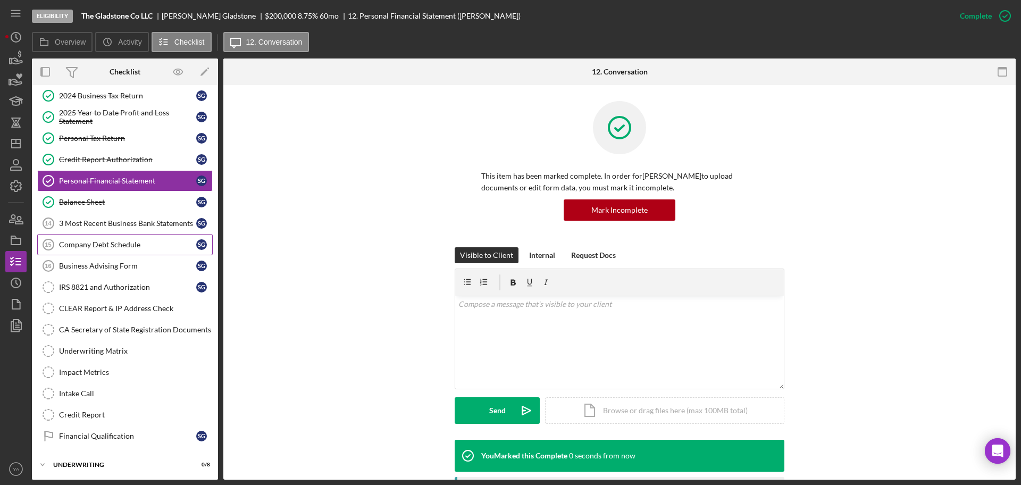
scroll to position [118, 0]
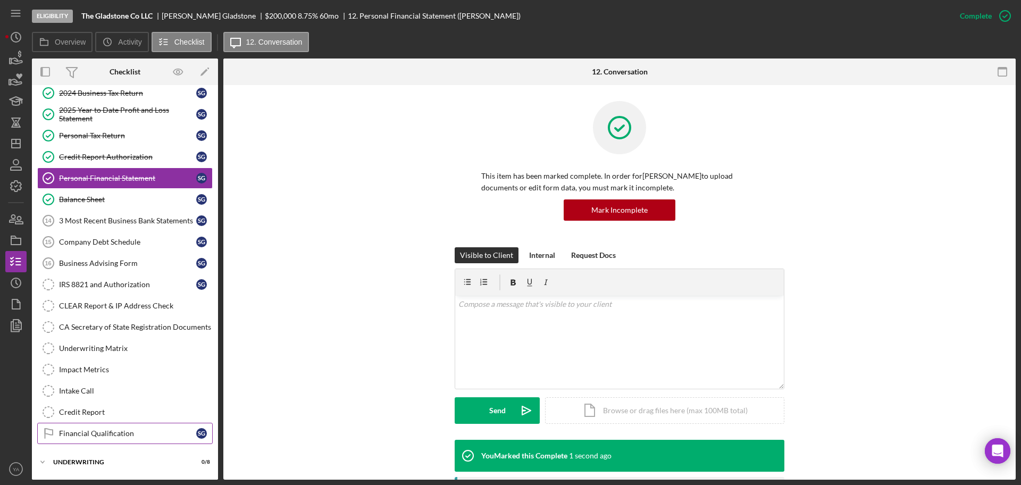
click at [101, 434] on div "Financial Qualification" at bounding box center [127, 433] width 137 height 9
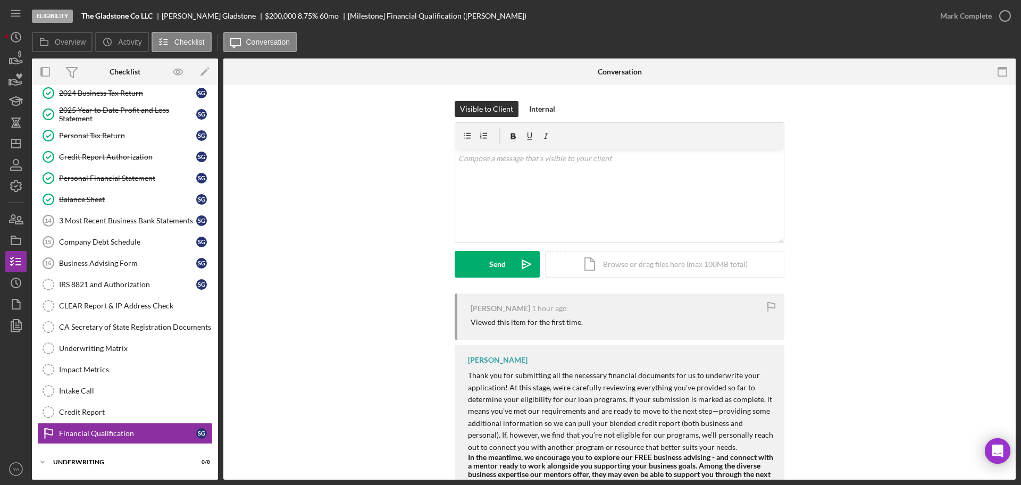
click at [386, 165] on div "Visible to Client Internal v Color teal Color pink Remove color Add row above A…" at bounding box center [619, 197] width 761 height 193
click at [23, 139] on icon "Icon/Dashboard" at bounding box center [16, 143] width 27 height 27
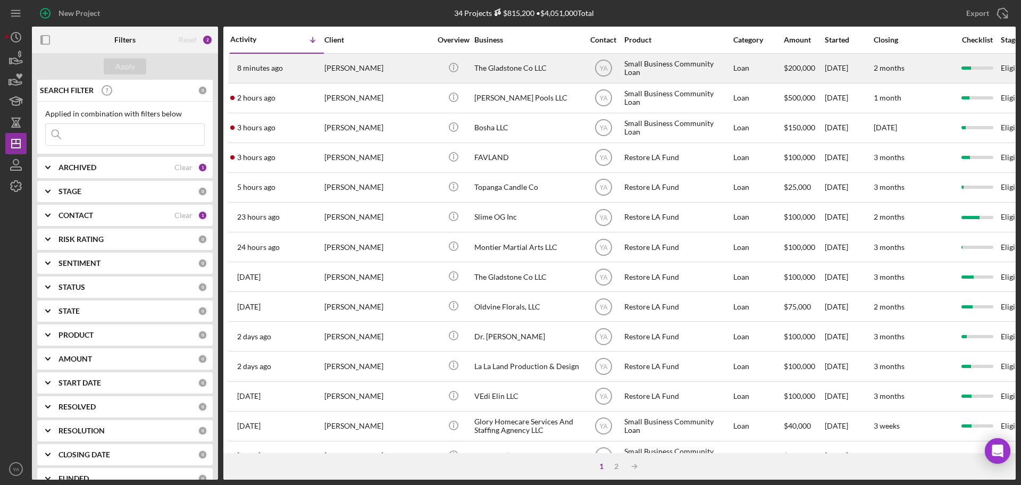
click at [386, 65] on div "[PERSON_NAME]" at bounding box center [378, 68] width 106 height 28
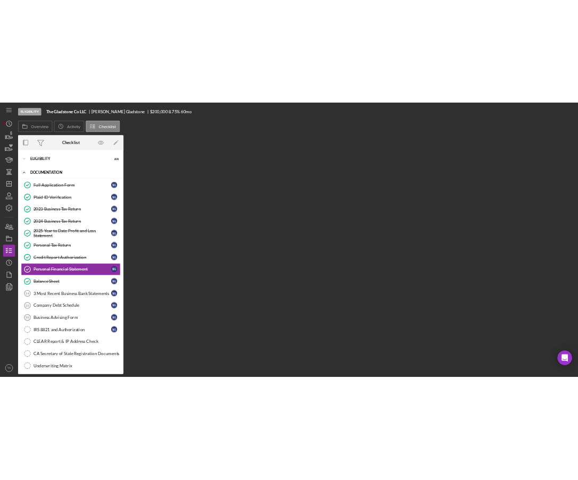
scroll to position [13, 0]
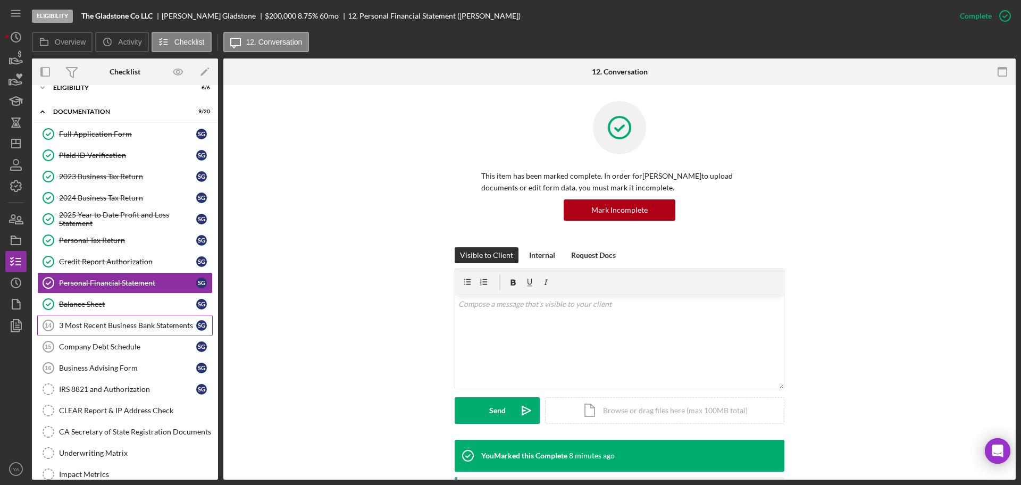
click at [123, 330] on div "3 Most Recent Business Bank Statements" at bounding box center [127, 325] width 137 height 9
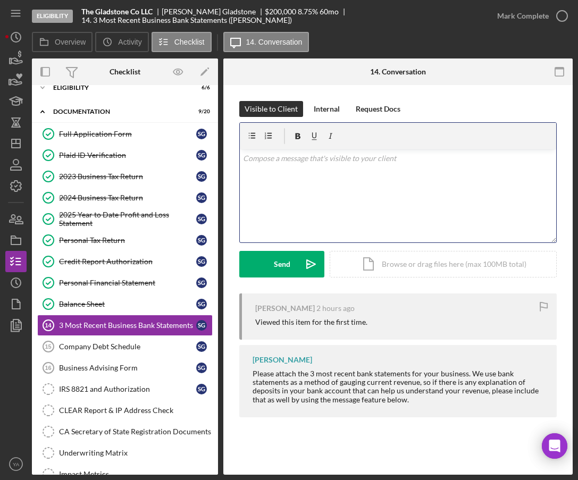
click at [343, 196] on div "v Color teal Color pink Remove color Add row above Add row below Add column bef…" at bounding box center [398, 195] width 317 height 93
click at [250, 156] on p "HI Sebastain," at bounding box center [398, 171] width 311 height 36
click at [253, 166] on p "Hi Sebastain," at bounding box center [398, 171] width 311 height 36
click at [279, 160] on p "Hi Sebastain, I have 3 bank statement from the last application but I am not su…" at bounding box center [398, 177] width 311 height 48
click at [386, 180] on p "Hi Sebastian, I have 3 bank statement from the last application but I am not su…" at bounding box center [398, 177] width 311 height 48
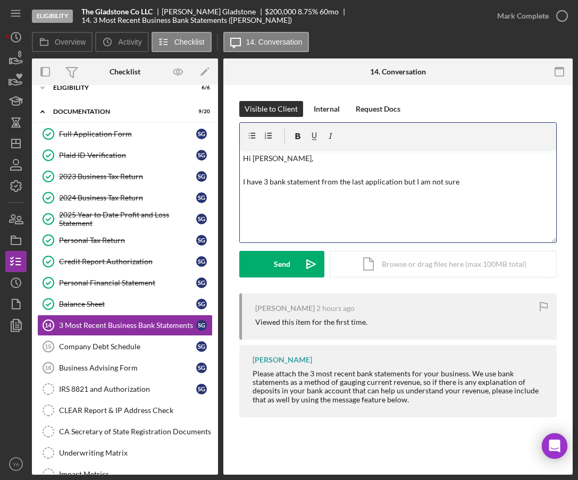
click at [386, 181] on p "Hi Sebastian, I have 3 bank statement from the last application but I am not su…" at bounding box center [398, 177] width 311 height 48
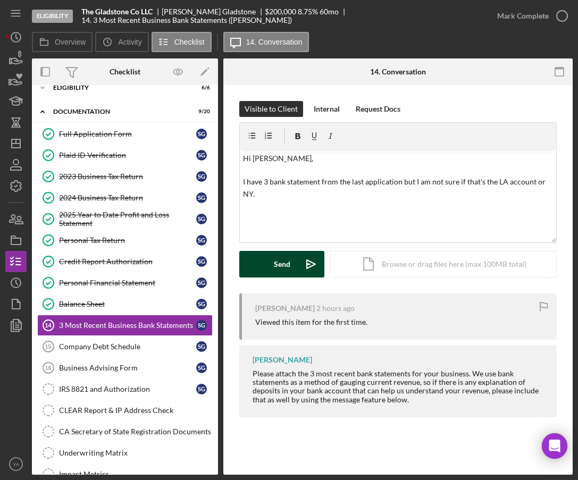
click at [302, 268] on icon "Icon/icon-invite-send" at bounding box center [311, 264] width 27 height 27
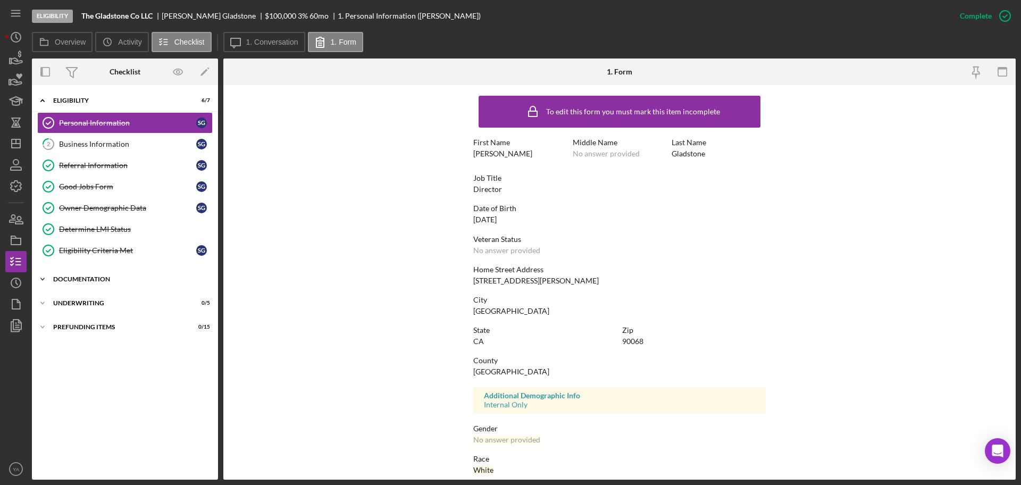
click at [161, 280] on div "Documentation" at bounding box center [129, 279] width 152 height 6
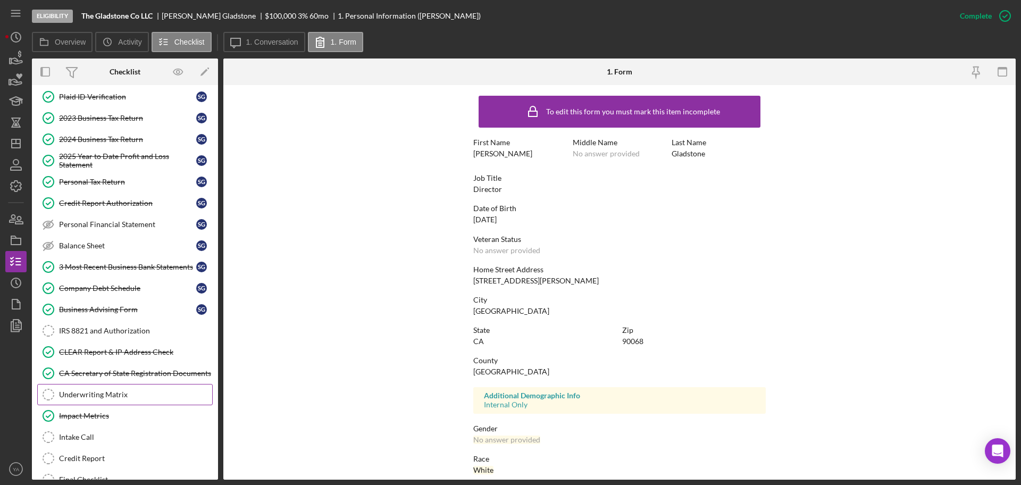
scroll to position [225, 0]
click at [14, 145] on icon "Icon/Dashboard" at bounding box center [16, 143] width 27 height 27
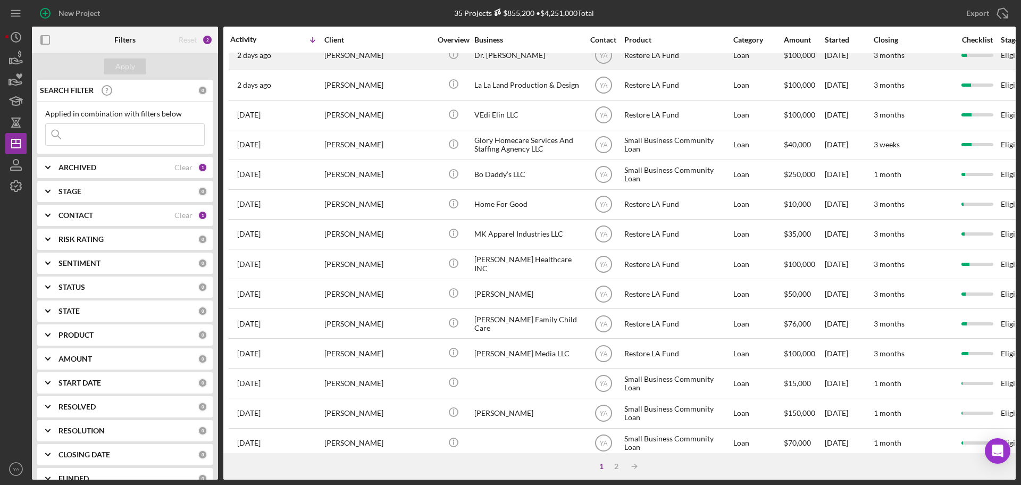
scroll to position [362, 0]
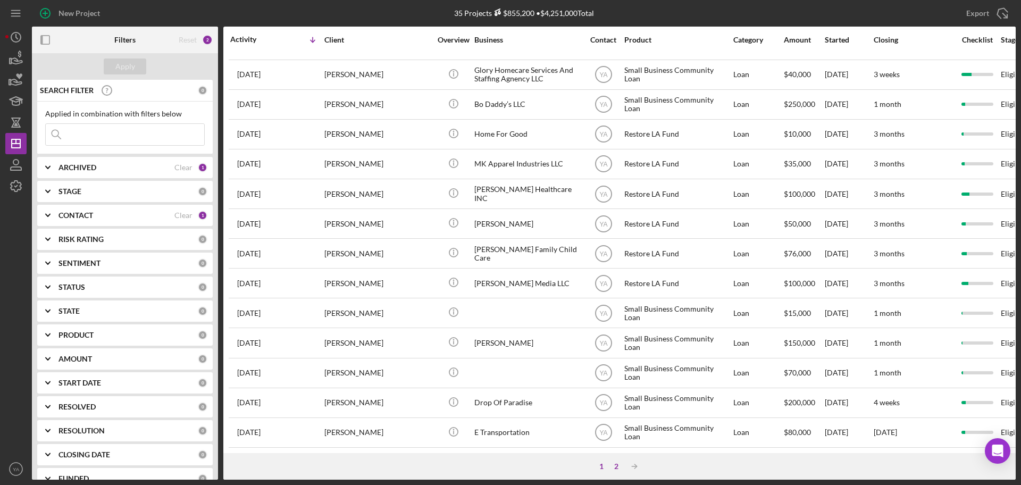
click at [621, 470] on div "2" at bounding box center [616, 466] width 15 height 9
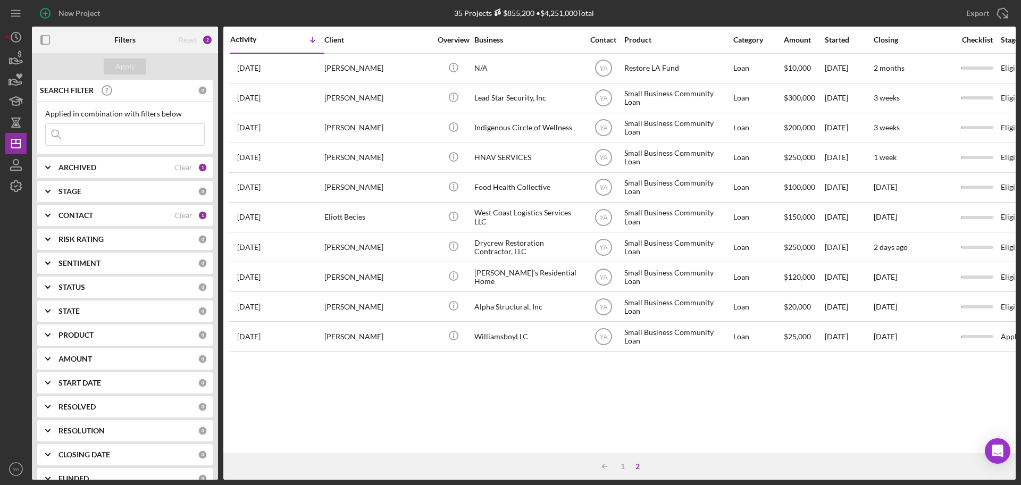
scroll to position [0, 0]
click at [626, 467] on div "1" at bounding box center [622, 466] width 15 height 9
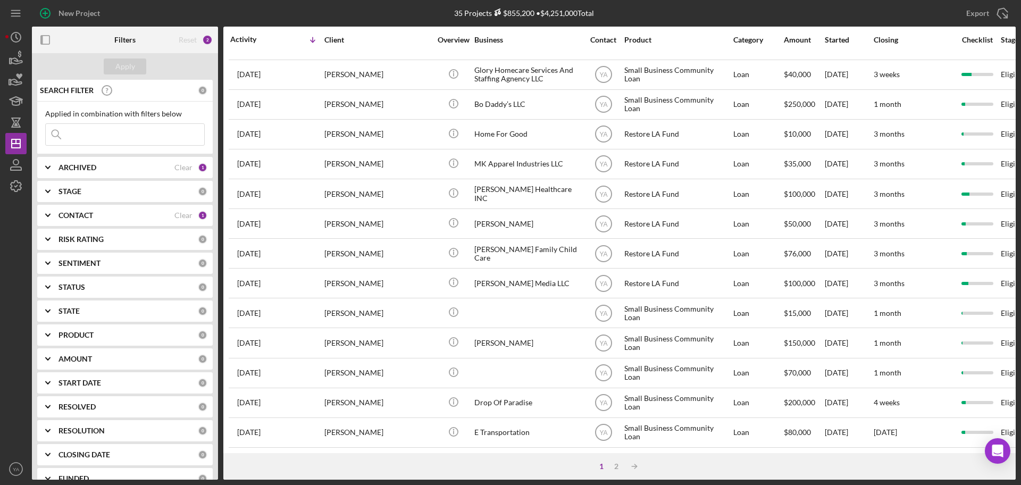
scroll to position [361, 0]
click at [613, 467] on div "2" at bounding box center [616, 466] width 15 height 9
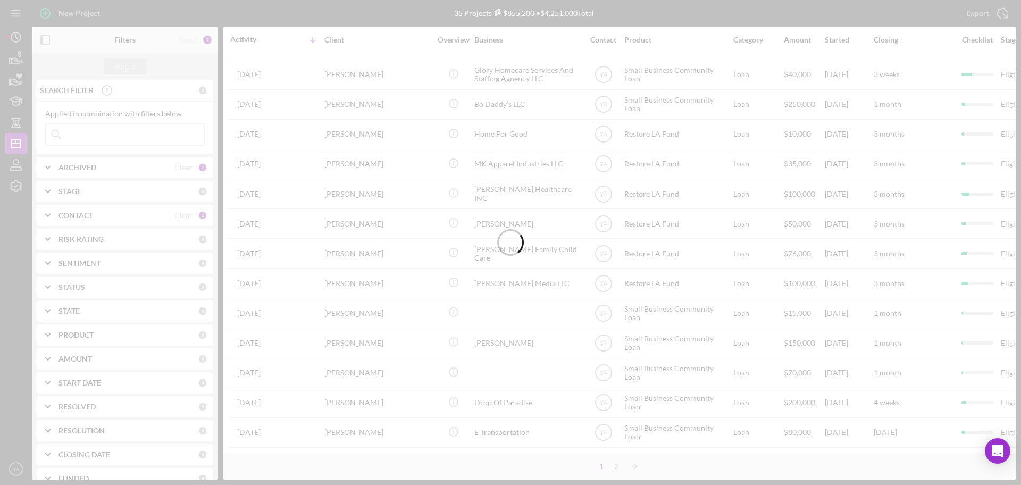
scroll to position [0, 0]
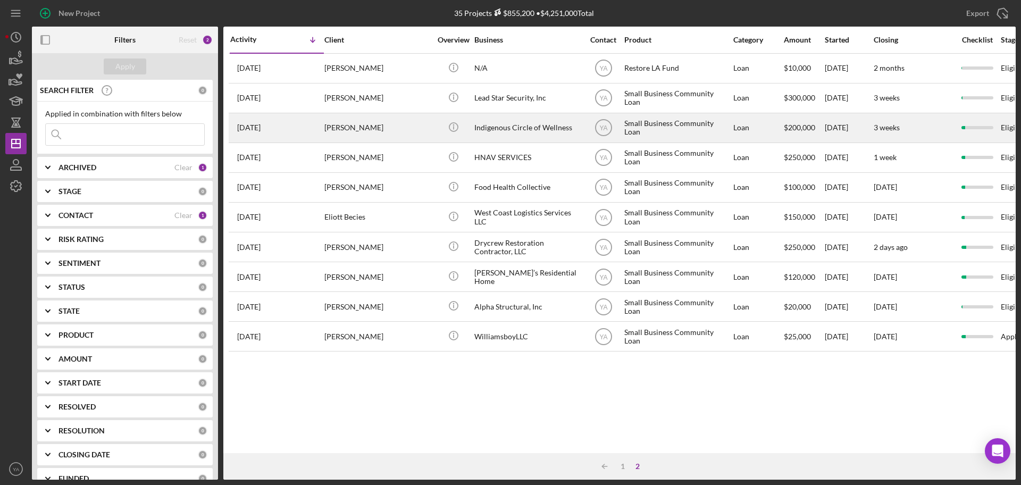
click at [365, 129] on div "[PERSON_NAME]" at bounding box center [378, 128] width 106 height 28
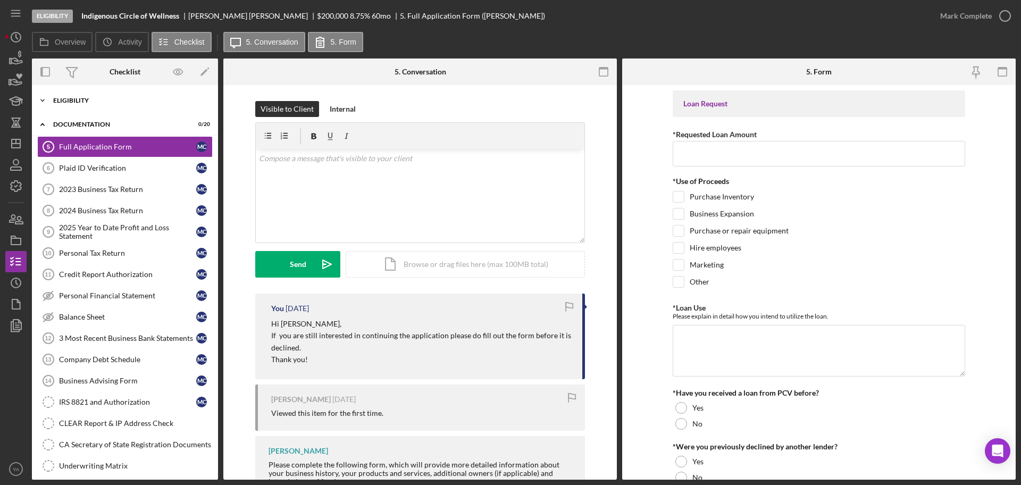
click at [131, 99] on div "Eligibility" at bounding box center [129, 100] width 152 height 6
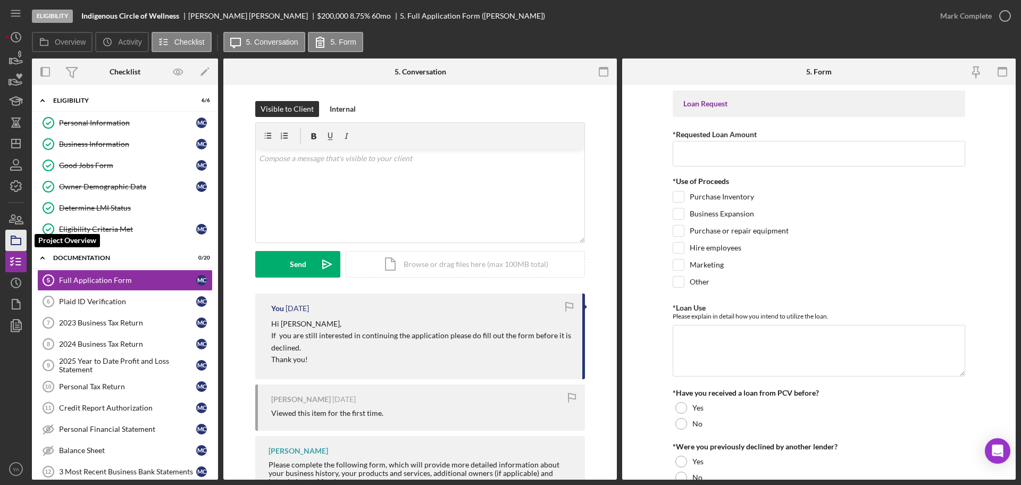
click at [13, 239] on icon "button" at bounding box center [16, 240] width 27 height 27
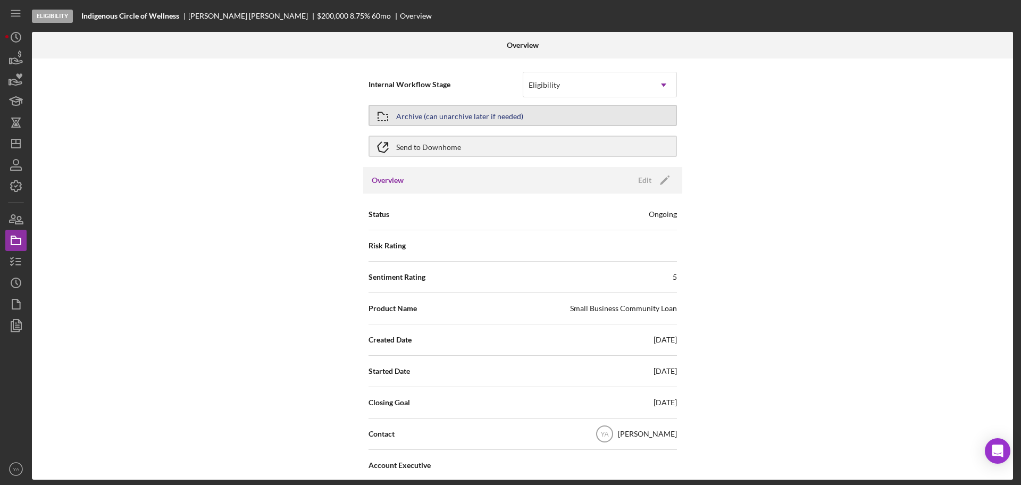
click at [606, 112] on button "Archive (can unarchive later if needed)" at bounding box center [523, 115] width 309 height 21
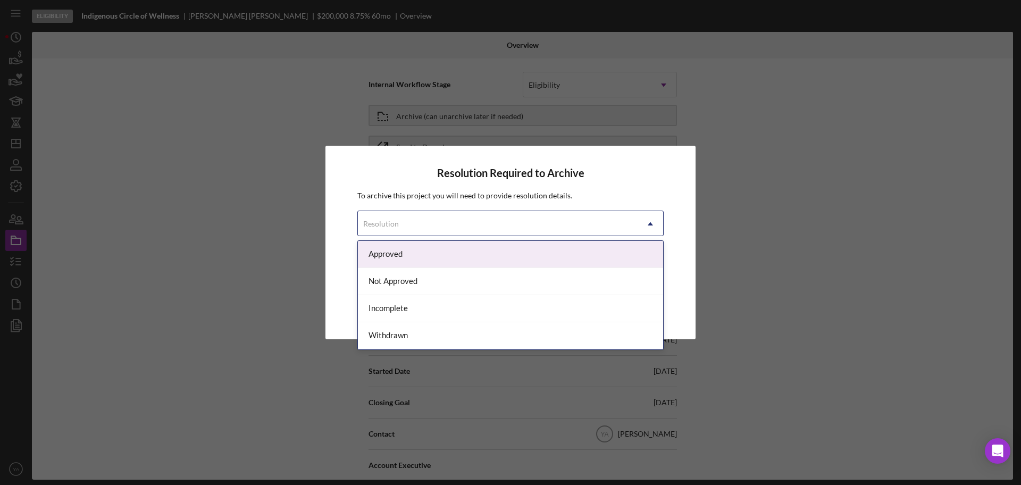
click at [515, 218] on div "Resolution" at bounding box center [498, 224] width 280 height 24
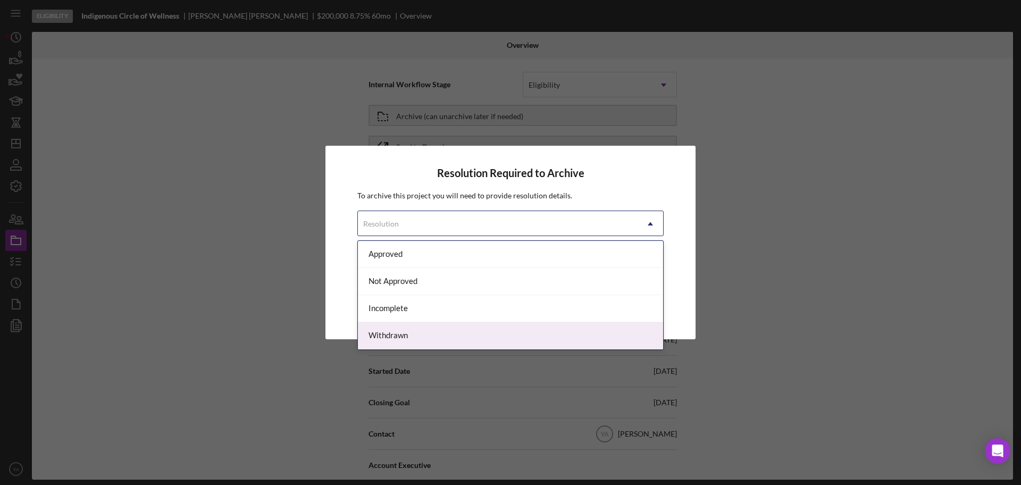
click at [445, 329] on div "Withdrawn" at bounding box center [510, 335] width 305 height 27
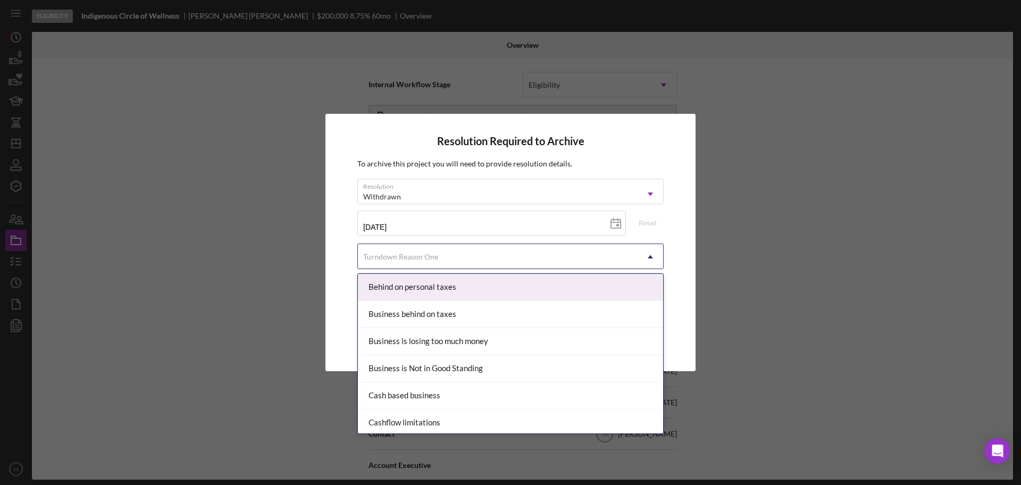
click at [461, 264] on div "Turndown Reason One" at bounding box center [498, 257] width 280 height 24
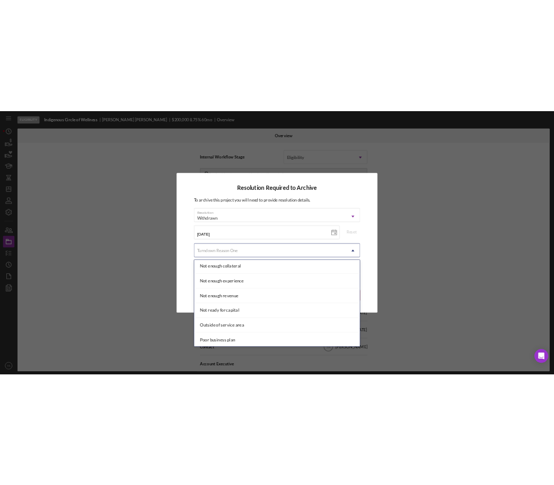
scroll to position [819, 0]
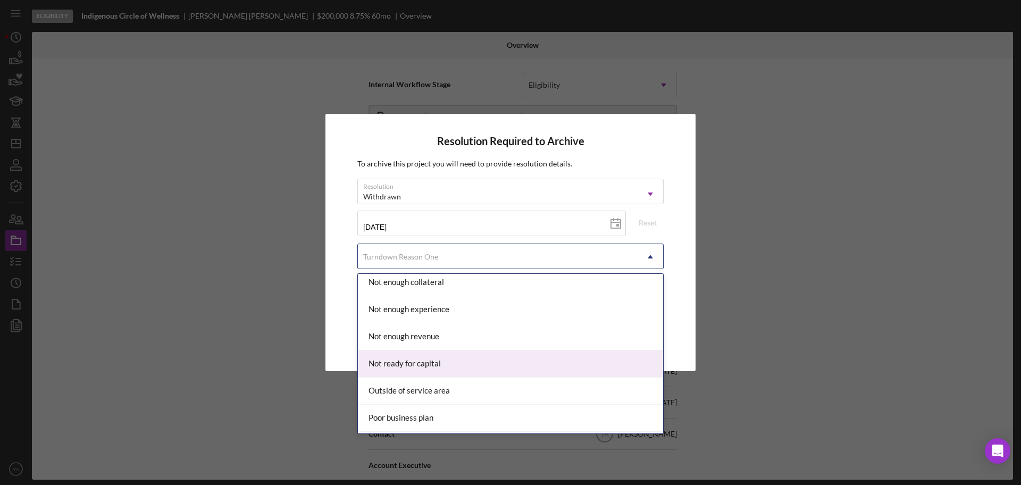
click at [457, 368] on div "Not ready for capital" at bounding box center [510, 364] width 305 height 27
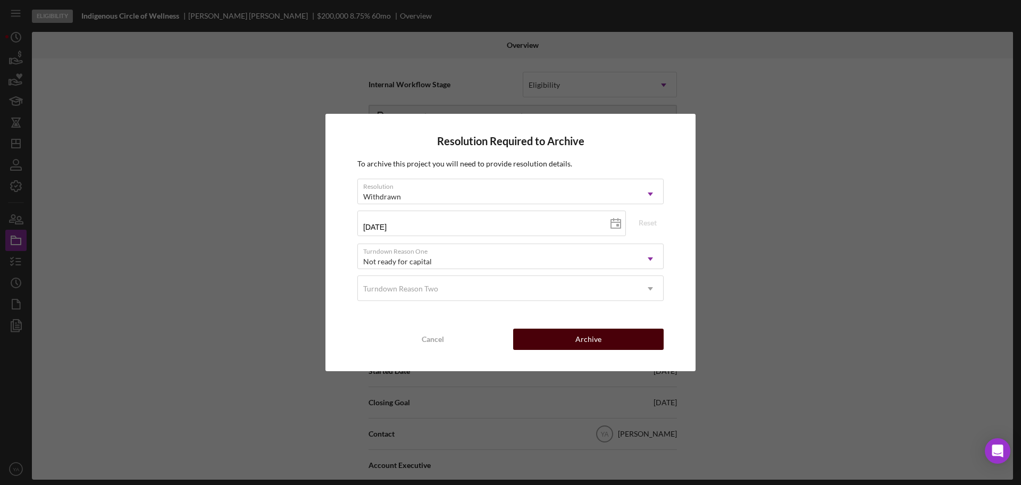
click at [547, 332] on button "Archive" at bounding box center [588, 339] width 151 height 21
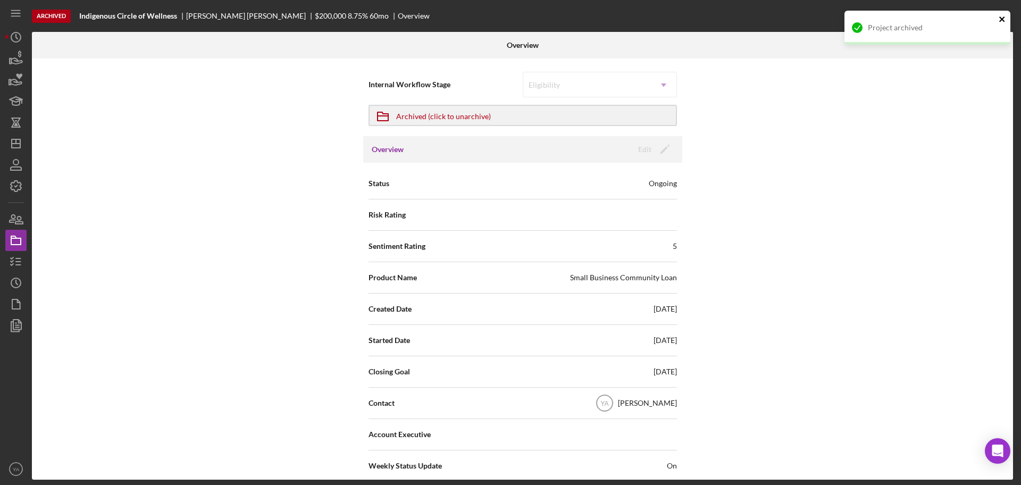
click at [999, 21] on icon "close" at bounding box center [1002, 19] width 7 height 9
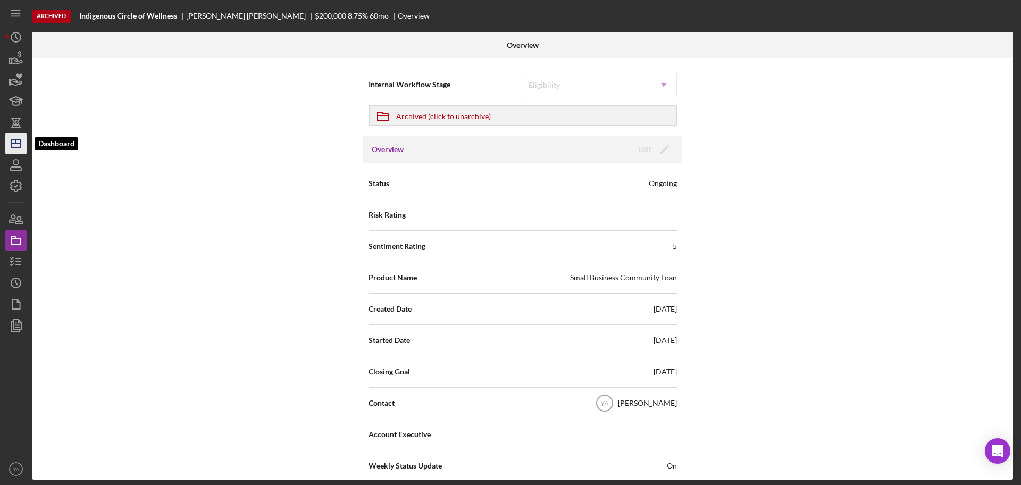
click at [16, 144] on line "button" at bounding box center [16, 144] width 9 height 0
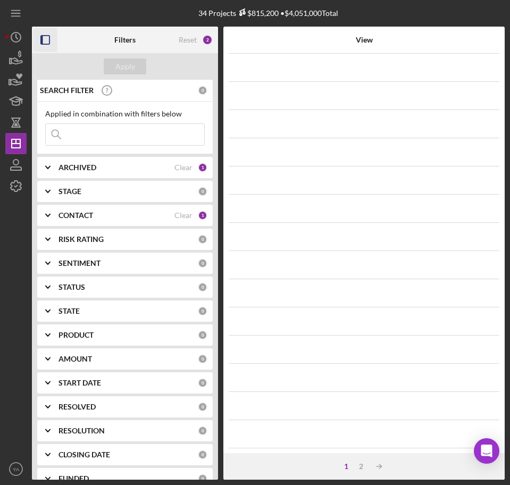
click at [46, 40] on icon "button" at bounding box center [46, 40] width 24 height 24
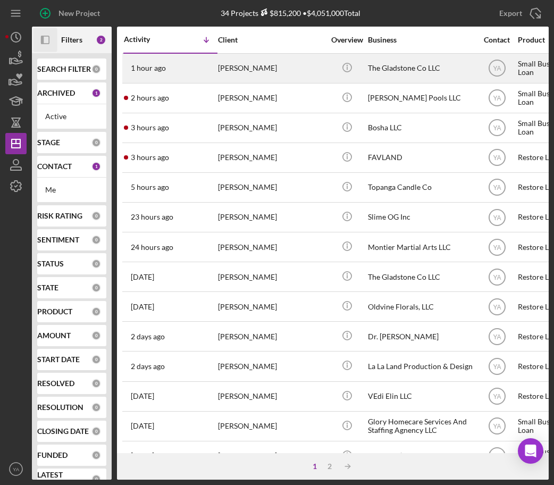
click at [259, 66] on div "[PERSON_NAME]" at bounding box center [271, 68] width 106 height 28
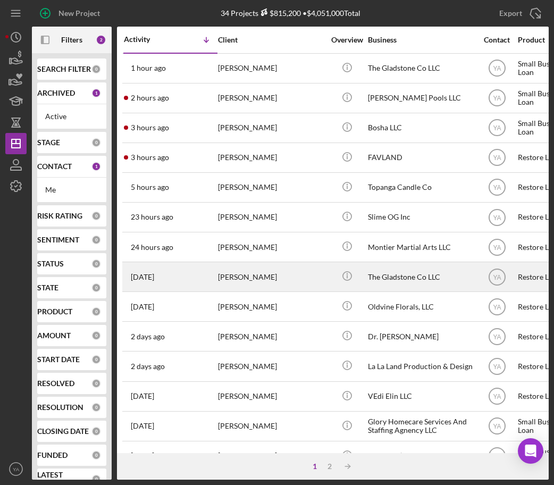
click at [312, 276] on div "[PERSON_NAME]" at bounding box center [271, 277] width 106 height 28
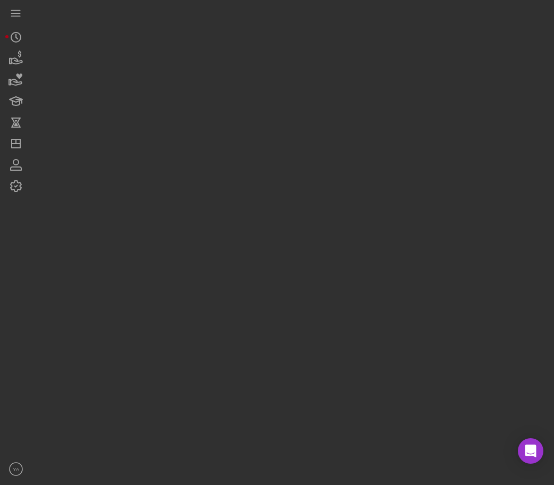
click at [312, 276] on div at bounding box center [290, 240] width 517 height 480
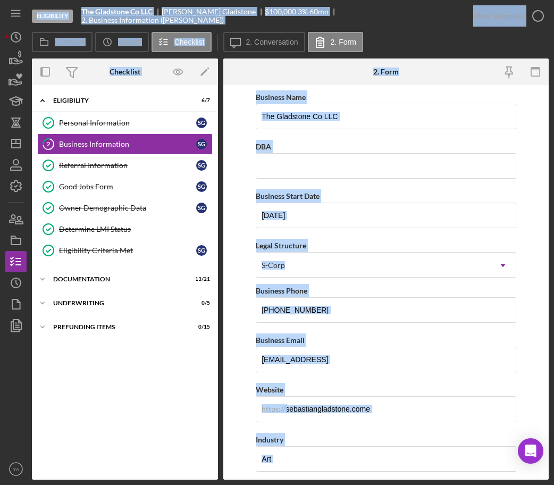
click at [177, 385] on div "Icon/Expander Eligibility 6 / 7 Personal Information Personal Information S G 2…" at bounding box center [125, 282] width 186 height 384
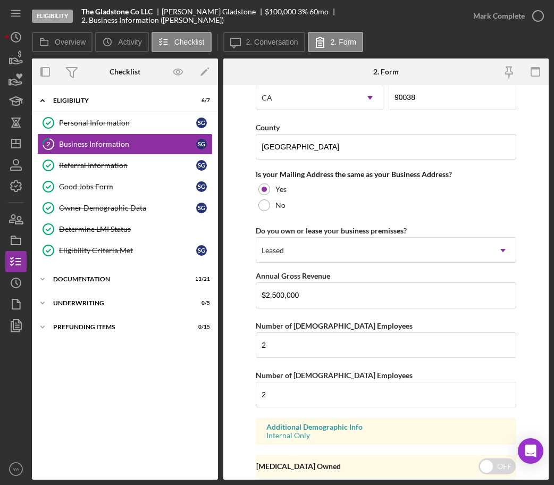
scroll to position [684, 0]
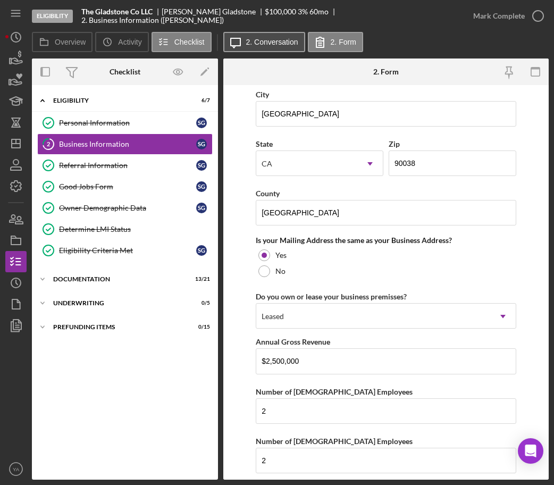
click at [248, 43] on label "2. Conversation" at bounding box center [272, 42] width 52 height 9
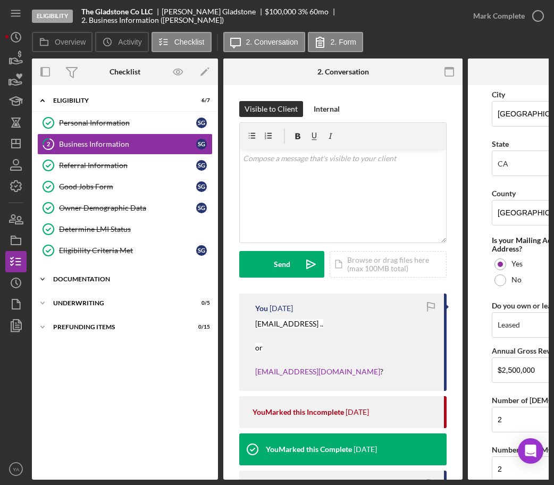
click at [81, 277] on div "Documentation" at bounding box center [129, 279] width 152 height 6
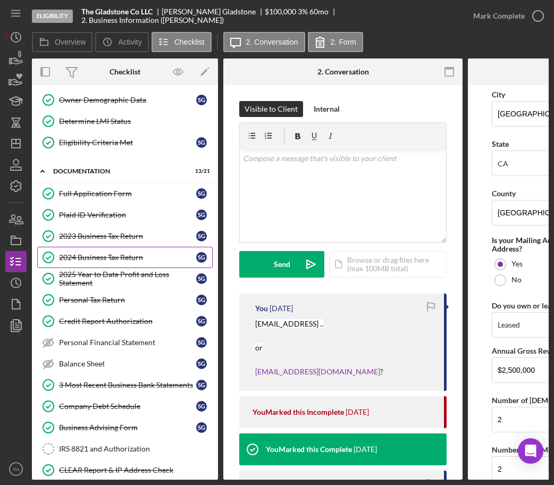
scroll to position [117, 0]
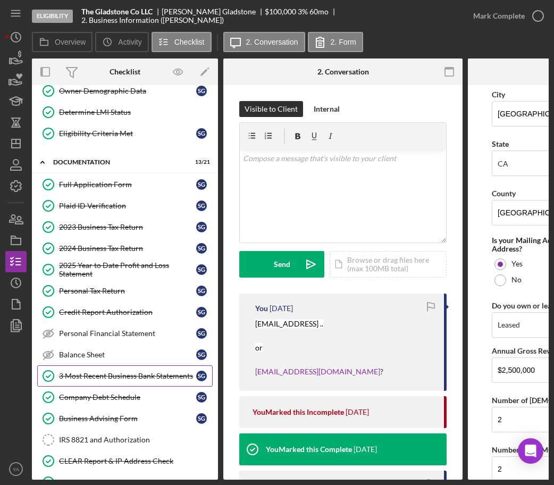
click at [123, 380] on div "3 Most Recent Business Bank Statements" at bounding box center [127, 376] width 137 height 9
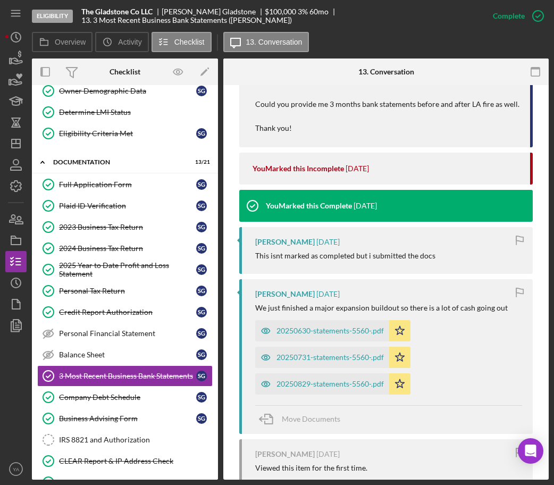
scroll to position [1892, 0]
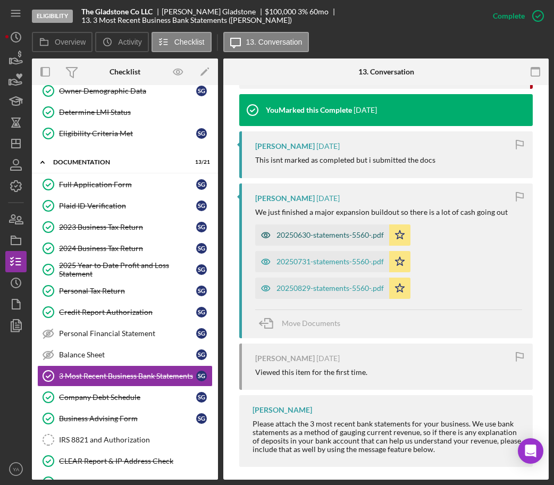
click at [330, 231] on div "20250630-statements-5560-.pdf" at bounding box center [330, 235] width 107 height 9
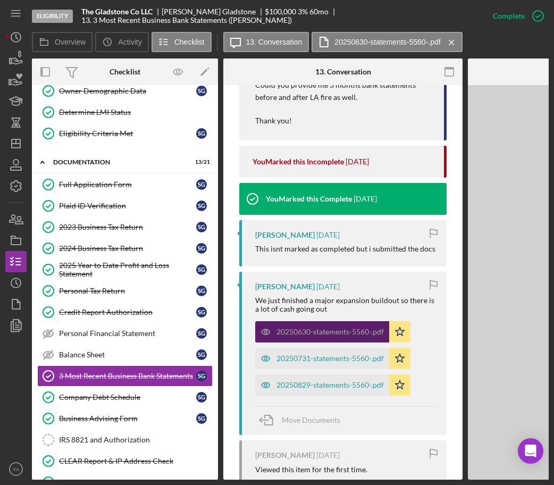
scroll to position [1981, 0]
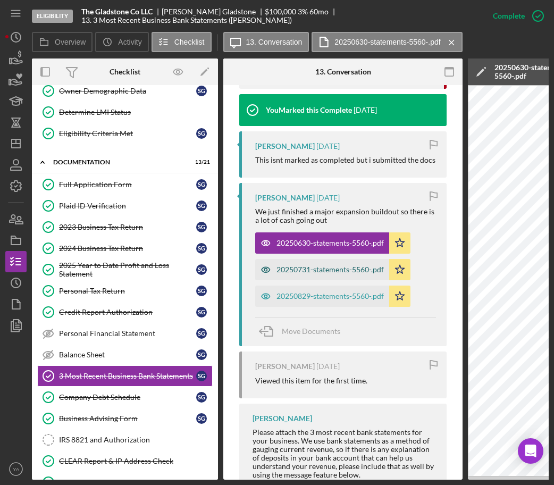
click at [326, 265] on div "20250731-statements-5560-.pdf" at bounding box center [330, 269] width 107 height 9
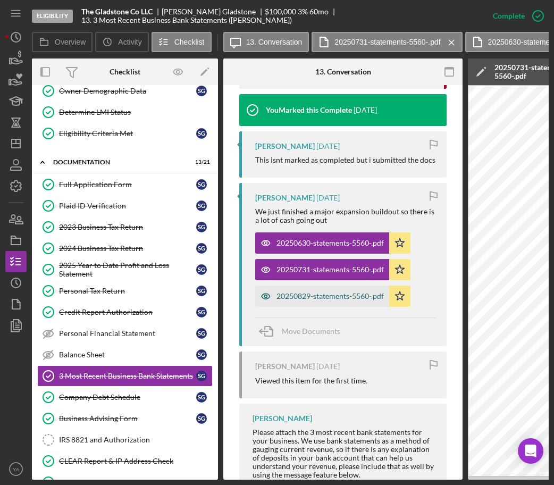
click at [325, 292] on div "20250829-statements-5560-.pdf" at bounding box center [330, 296] width 107 height 9
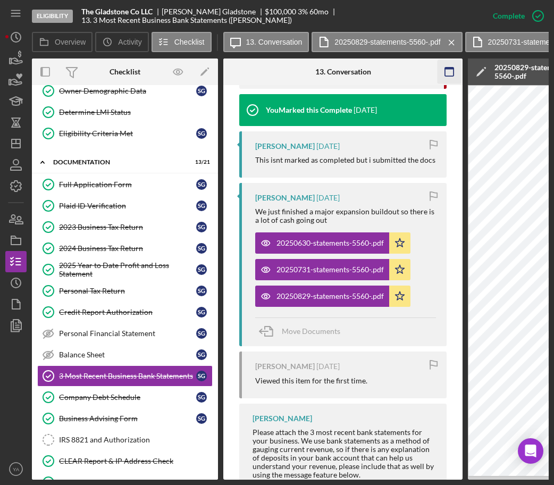
click at [446, 72] on icon "button" at bounding box center [450, 72] width 24 height 24
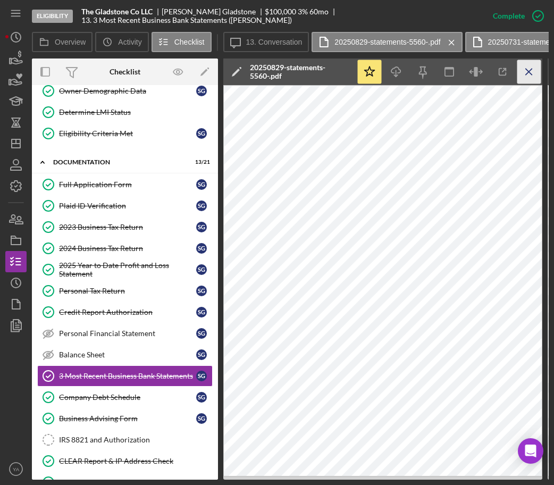
click at [525, 73] on icon "Icon/Menu Close" at bounding box center [530, 72] width 24 height 24
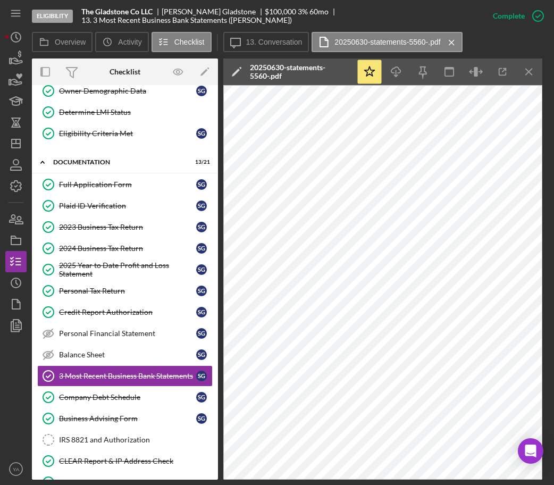
click at [525, 73] on icon "Icon/Menu Close" at bounding box center [530, 72] width 24 height 24
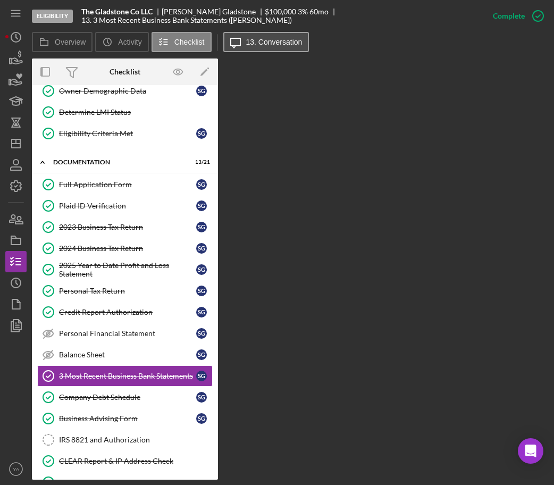
click at [265, 36] on button "Icon/Message 13. Conversation" at bounding box center [266, 42] width 86 height 20
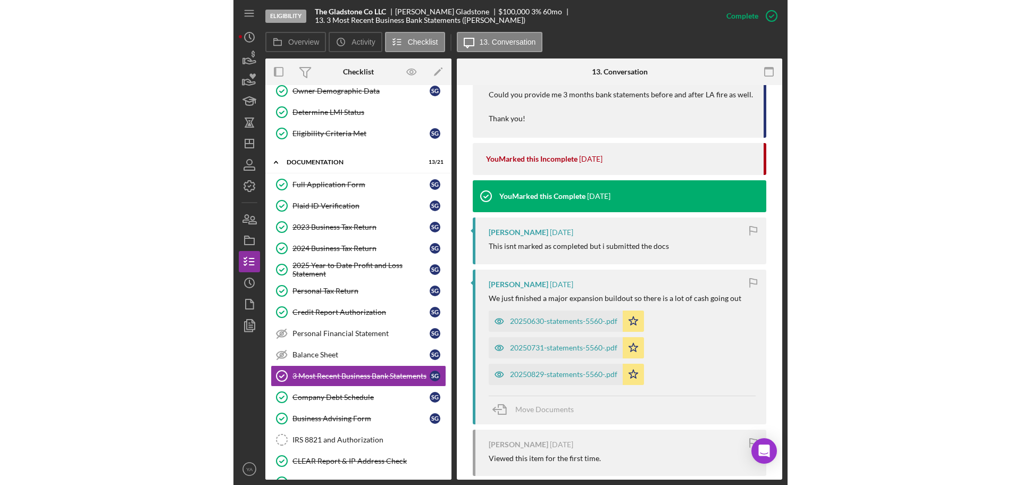
scroll to position [1892, 0]
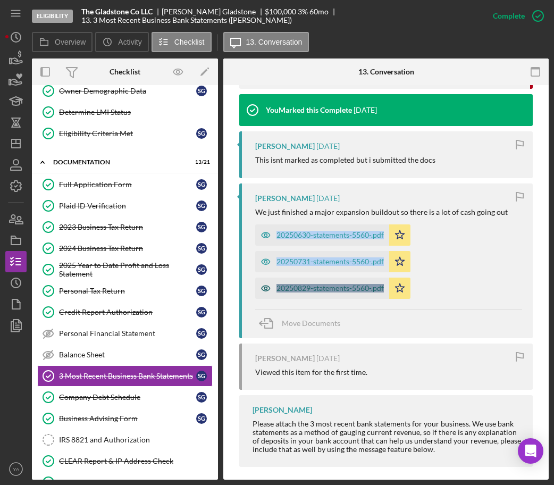
drag, startPoint x: 270, startPoint y: 210, endPoint x: 384, endPoint y: 286, distance: 137.2
click at [384, 286] on div "[PERSON_NAME] [DATE] We just finished a major expansion buildout so there is a …" at bounding box center [386, 261] width 294 height 155
click at [465, 248] on div "20250630-statements-5560-.pdf Icon/Star 20250731-statements-5560-.pdf Icon/Star…" at bounding box center [388, 259] width 267 height 80
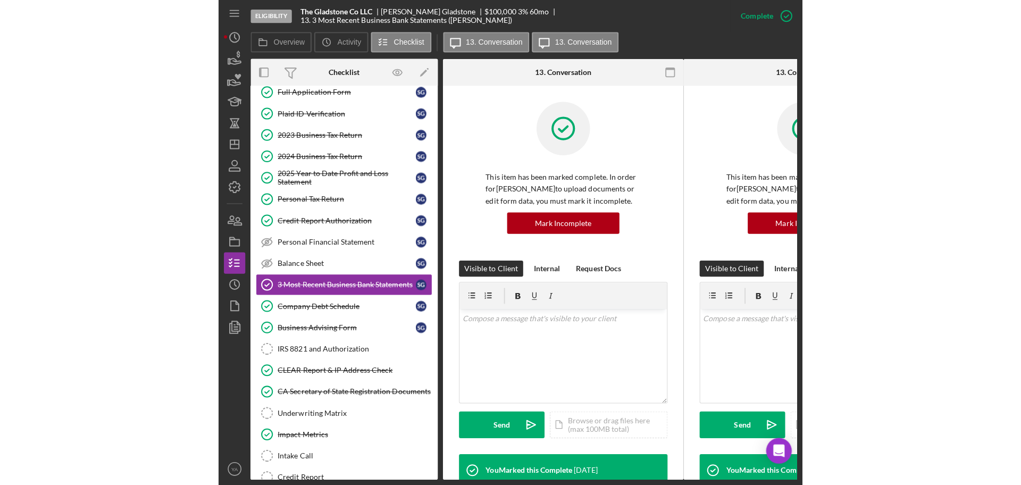
scroll to position [56, 0]
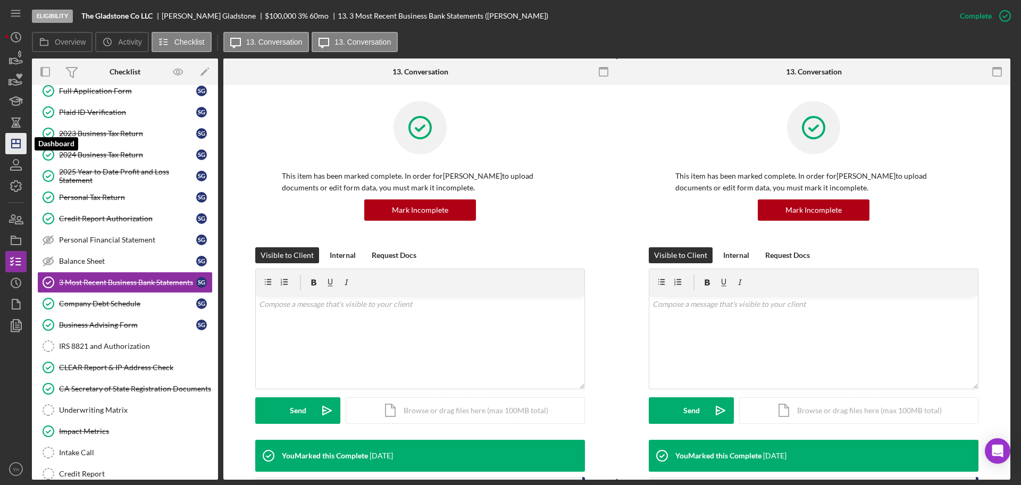
click at [19, 145] on icon "Icon/Dashboard" at bounding box center [16, 143] width 27 height 27
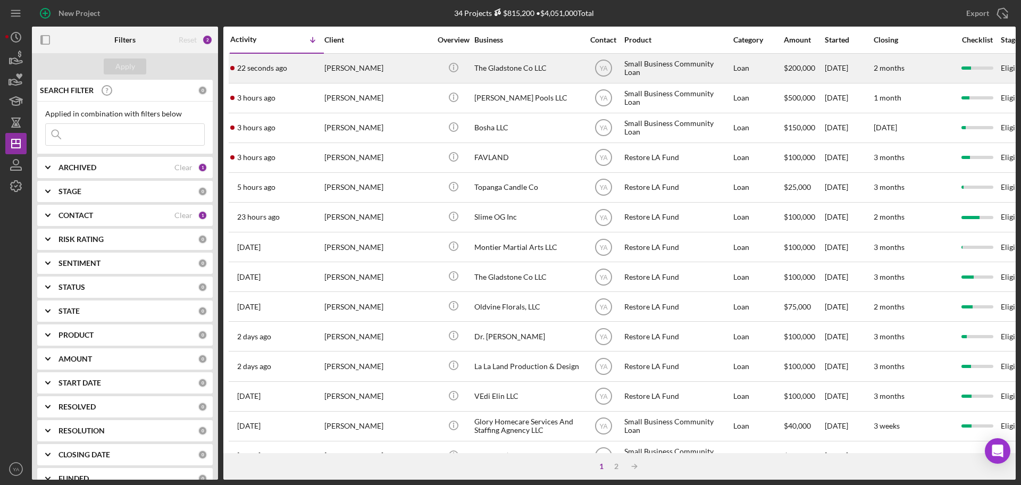
click at [550, 65] on div "The Gladstone Co LLC" at bounding box center [528, 68] width 106 height 28
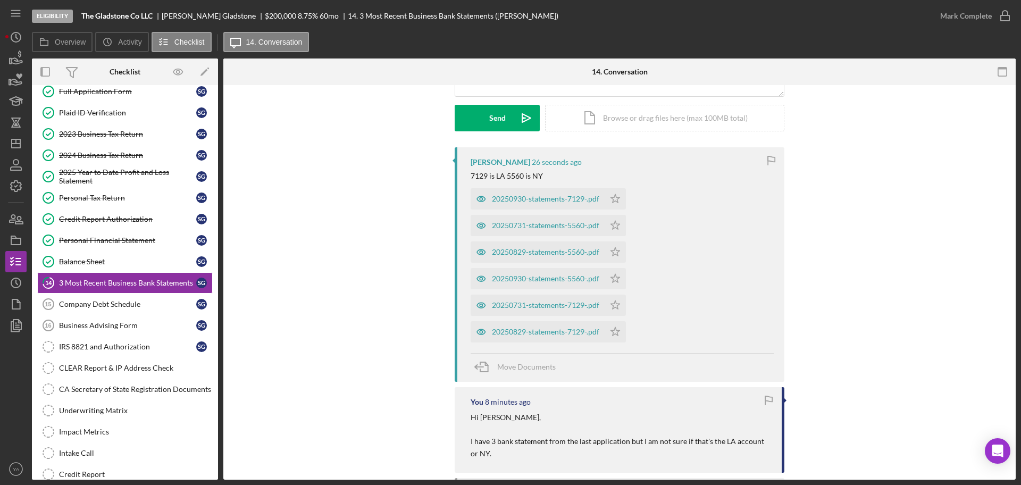
scroll to position [148, 0]
click at [615, 330] on icon "Icon/Star" at bounding box center [615, 330] width 21 height 21
click at [615, 298] on icon "Icon/Star" at bounding box center [615, 303] width 21 height 21
click at [615, 277] on icon "Icon/Star" at bounding box center [615, 277] width 21 height 21
click at [616, 238] on div "20250829-statements-5560-.pdf Icon/Star" at bounding box center [551, 248] width 161 height 27
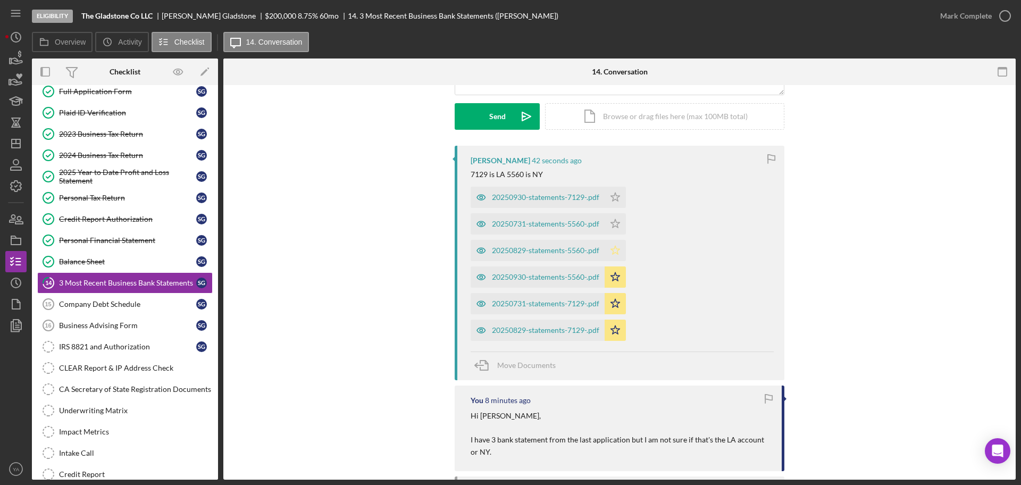
click at [617, 243] on icon "Icon/Star" at bounding box center [615, 250] width 21 height 21
click at [617, 222] on icon "Icon/Star" at bounding box center [615, 223] width 21 height 21
click at [613, 202] on icon "Icon/Star" at bounding box center [615, 197] width 21 height 21
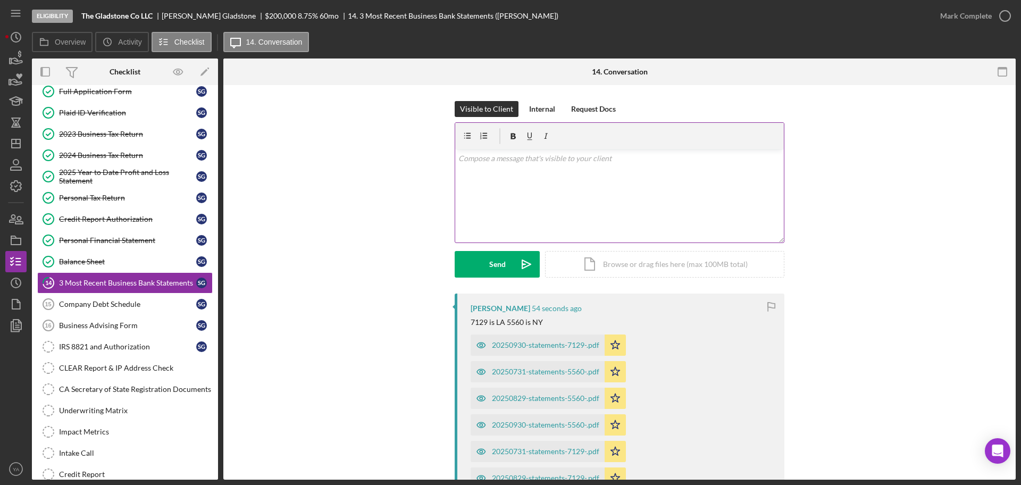
click at [517, 204] on div "v Color teal Color pink Remove color Add row above Add row below Add column bef…" at bounding box center [619, 195] width 329 height 93
click at [496, 259] on div "Send" at bounding box center [497, 264] width 16 height 27
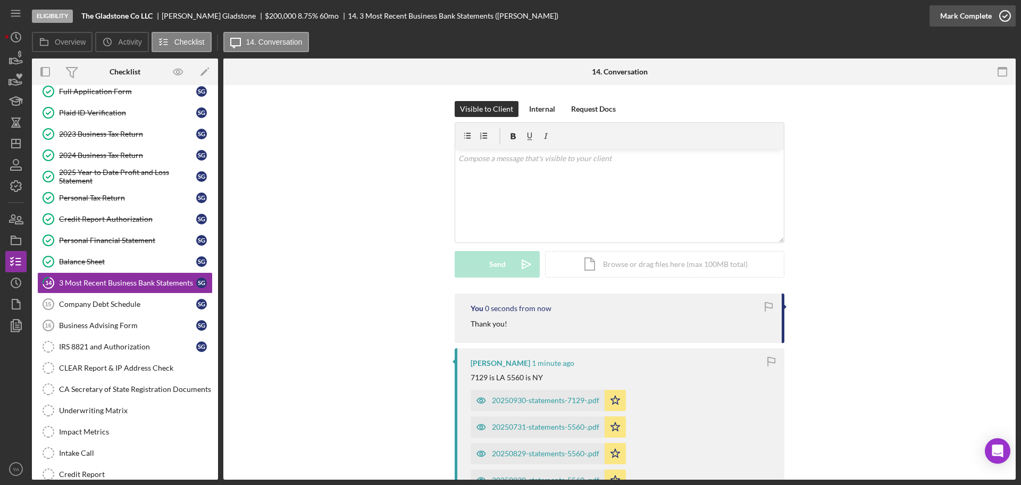
click at [999, 5] on div "Mark Complete" at bounding box center [973, 16] width 86 height 32
click at [976, 11] on div "Mark Complete" at bounding box center [967, 15] width 52 height 21
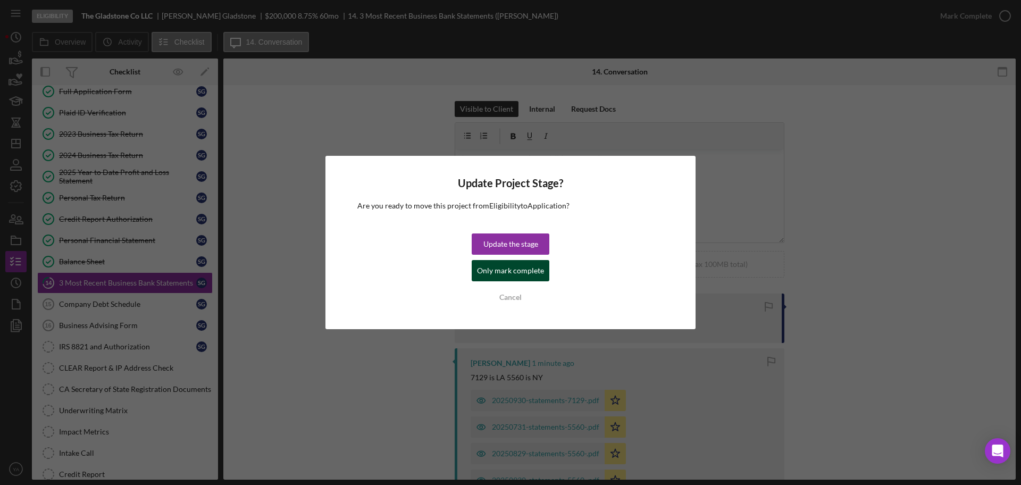
click at [531, 269] on div "Only mark complete" at bounding box center [510, 270] width 67 height 21
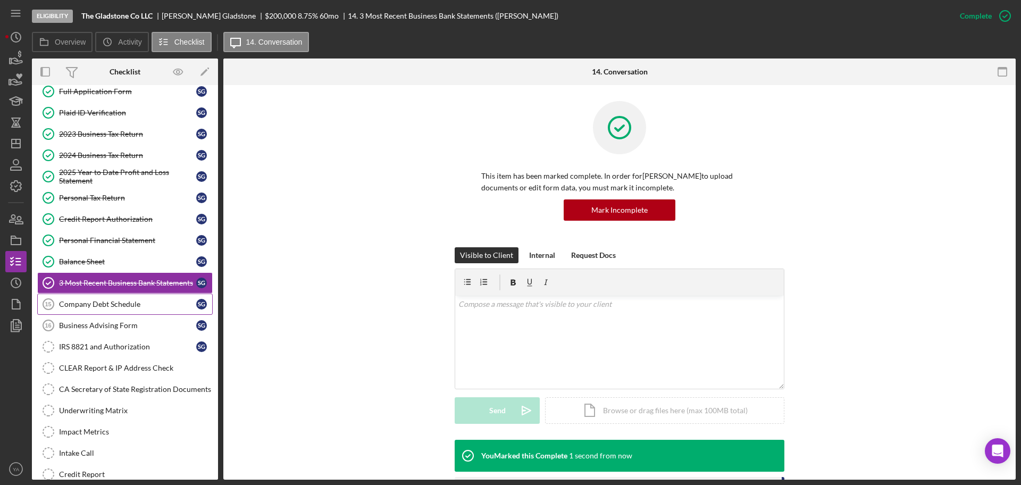
click at [90, 298] on link "Company Debt Schedule 15 Company Debt Schedule S G" at bounding box center [125, 304] width 176 height 21
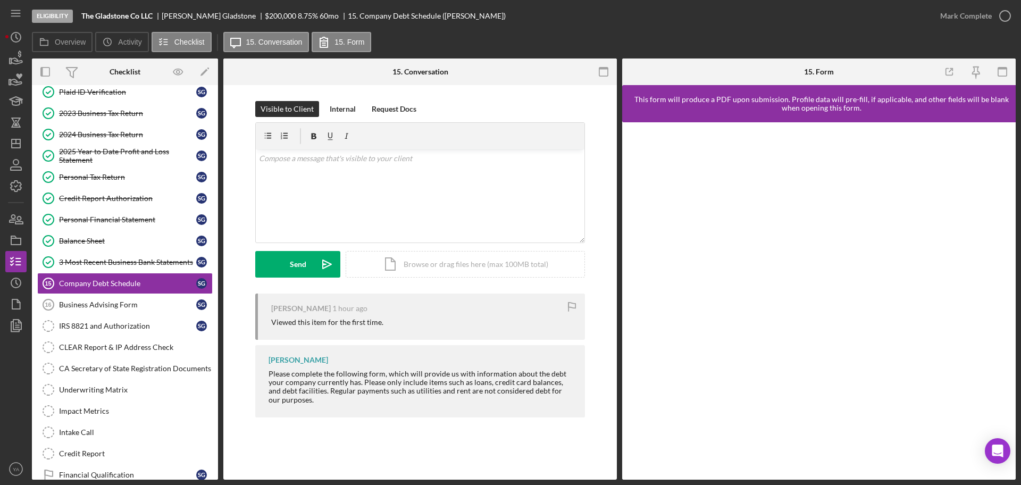
scroll to position [77, 0]
click at [451, 265] on div "Icon/Document Browse or drag files here (max 100MB total) Tap to choose files o…" at bounding box center [465, 264] width 239 height 27
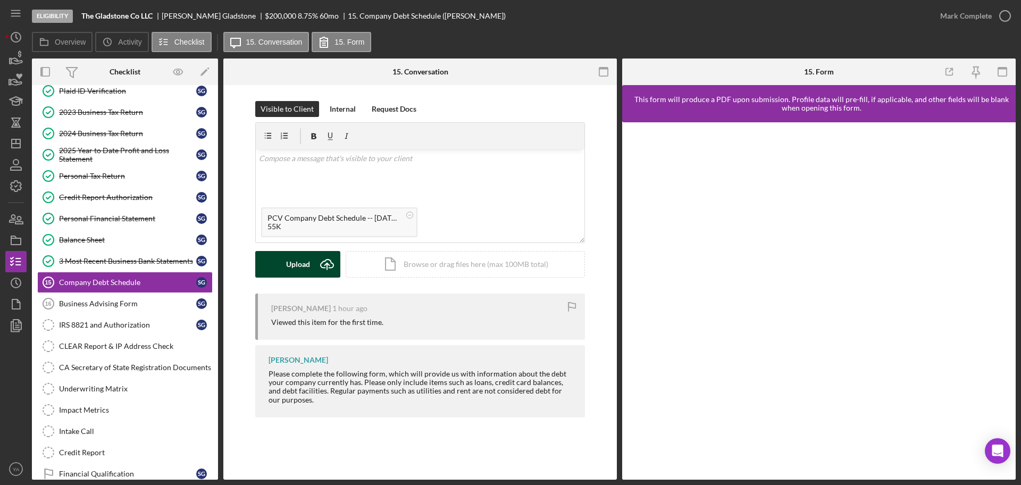
click at [312, 268] on button "Upload Icon/Upload" at bounding box center [297, 264] width 85 height 27
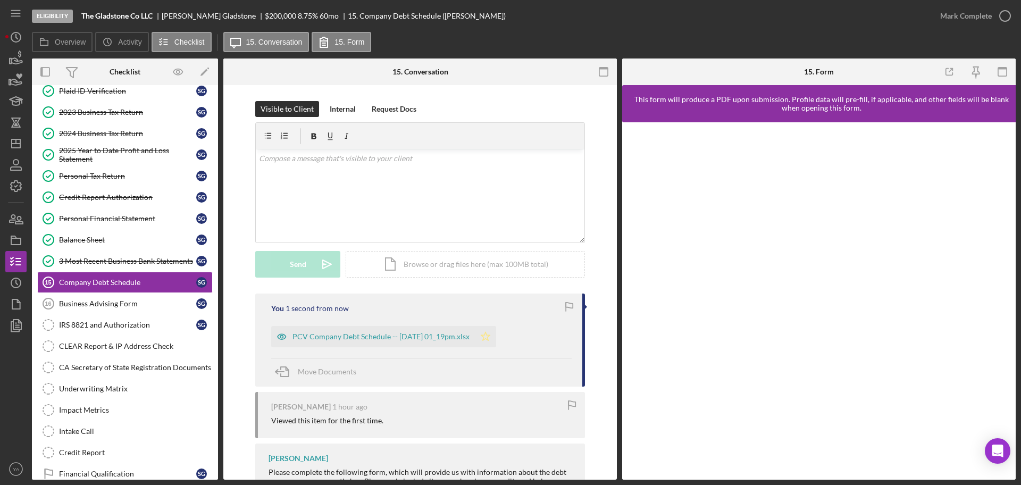
click at [496, 334] on icon "Icon/Star" at bounding box center [485, 336] width 21 height 21
click at [1001, 22] on icon "button" at bounding box center [1005, 16] width 27 height 27
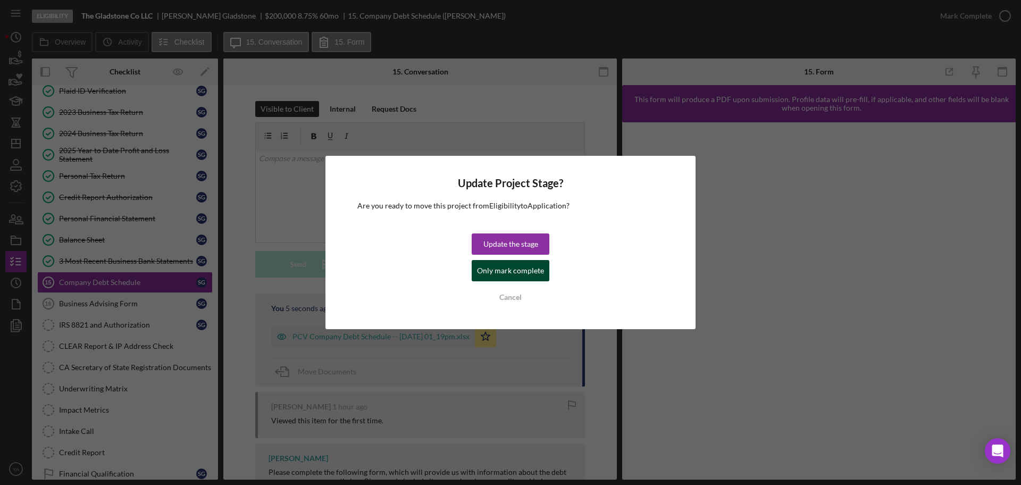
click at [485, 273] on div "Only mark complete" at bounding box center [510, 270] width 67 height 21
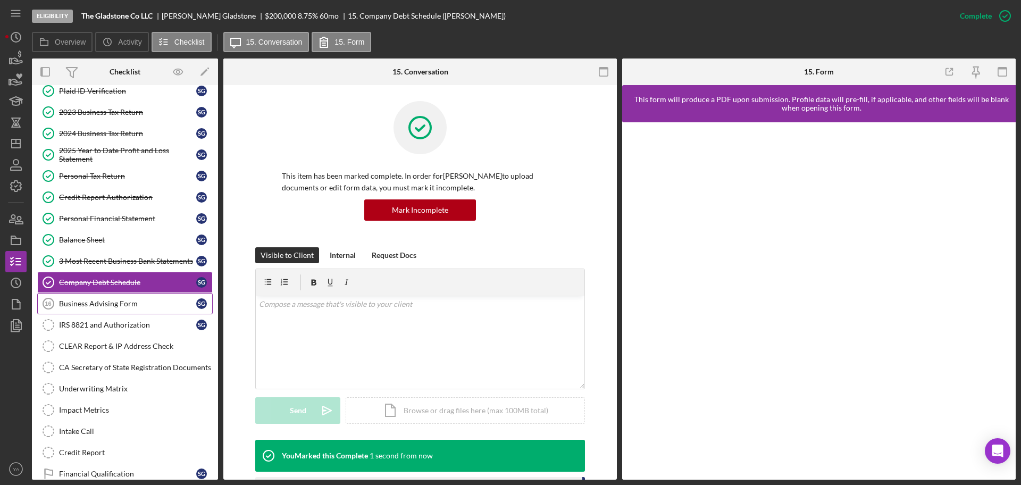
click at [154, 309] on link "Business Advising Form 16 Business Advising Form S G" at bounding box center [125, 303] width 176 height 21
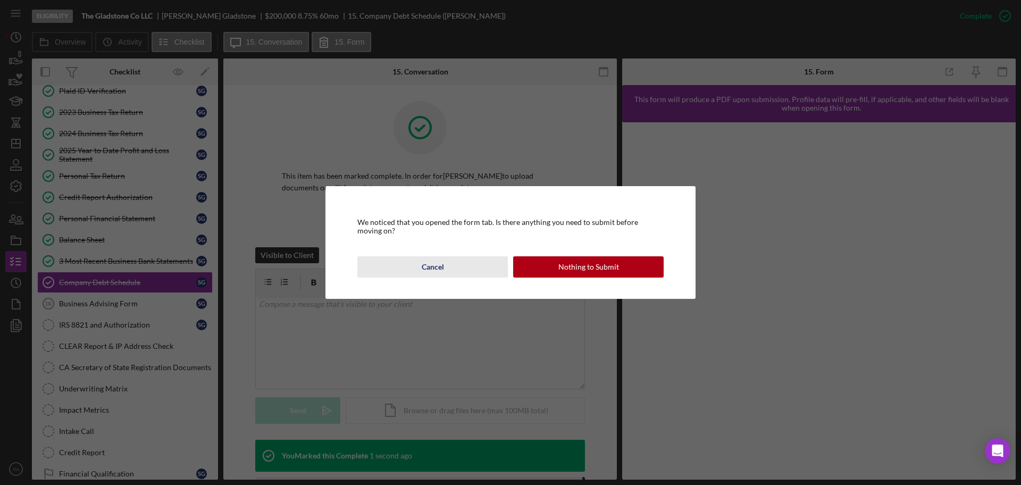
click at [429, 266] on div "Cancel" at bounding box center [433, 266] width 22 height 21
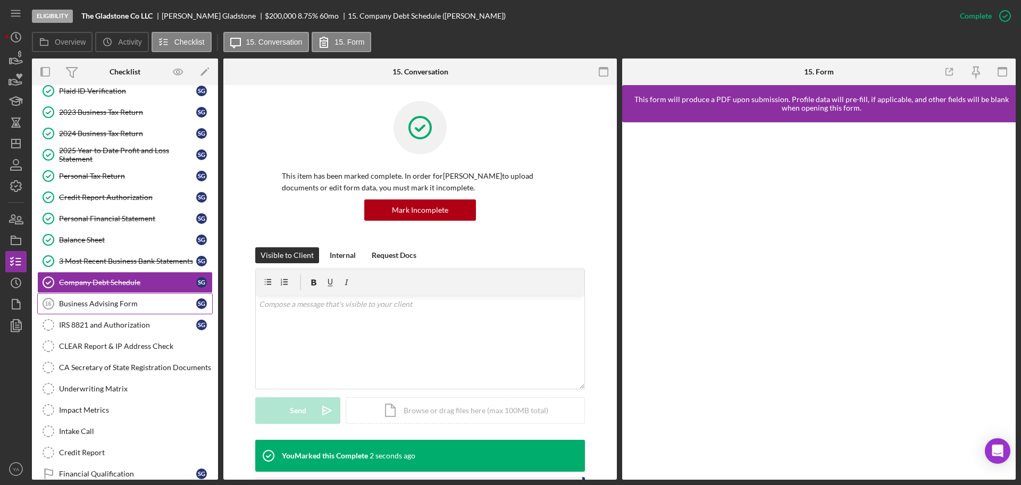
click at [171, 302] on div "Business Advising Form" at bounding box center [127, 304] width 137 height 9
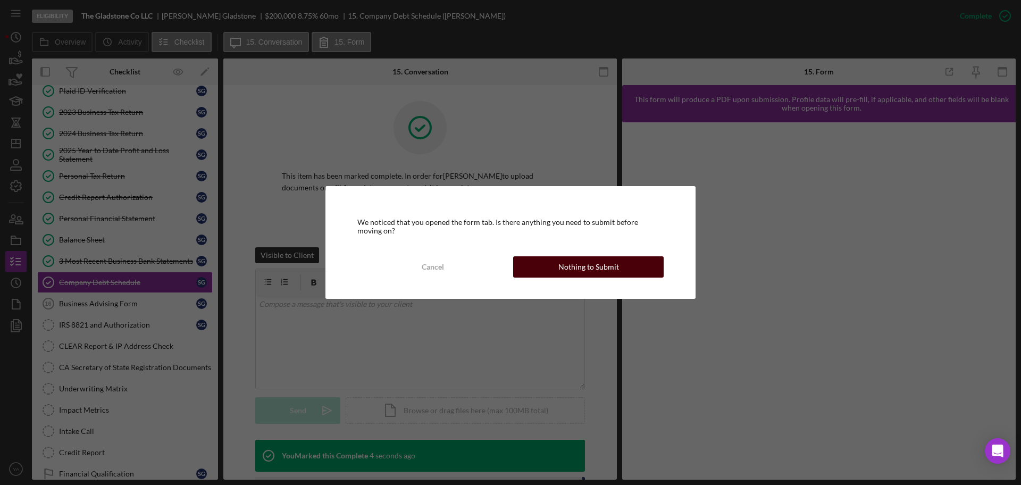
click at [612, 265] on div "Nothing to Submit" at bounding box center [589, 266] width 61 height 21
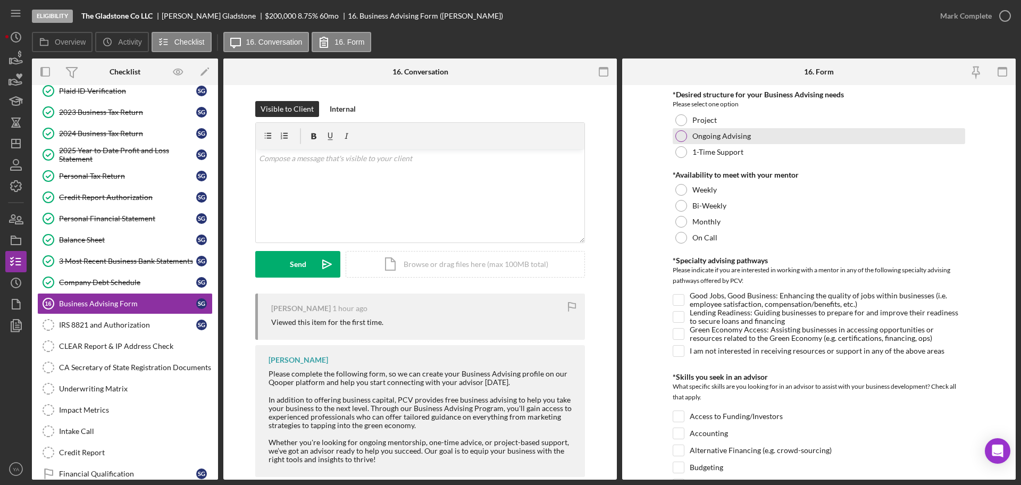
click at [701, 138] on label "Ongoing Advising" at bounding box center [722, 136] width 59 height 9
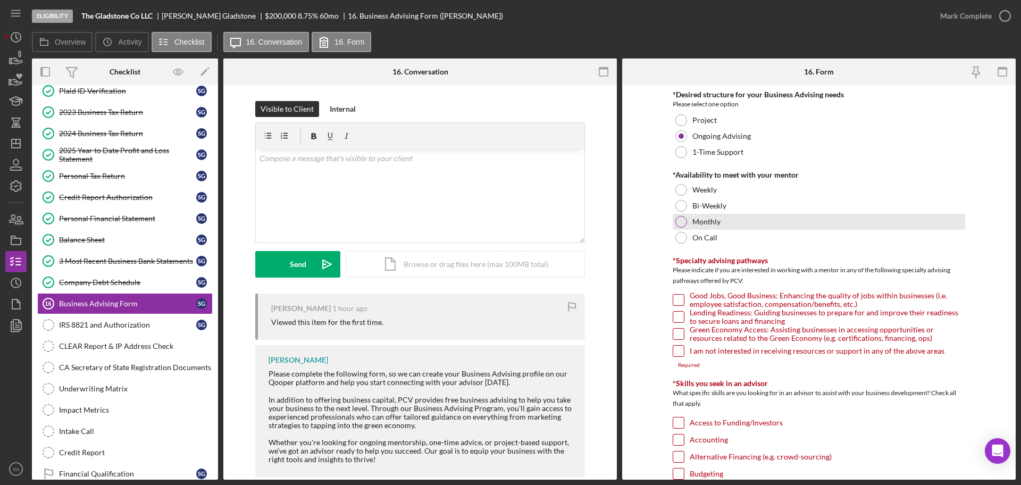
click at [710, 223] on label "Monthly" at bounding box center [707, 222] width 28 height 9
click at [695, 351] on label "I am not interested in receiving resources or support in any of the above areas" at bounding box center [817, 351] width 255 height 11
click at [684, 351] on input "I am not interested in receiving resources or support in any of the above areas" at bounding box center [678, 351] width 11 height 11
checkbox input "true"
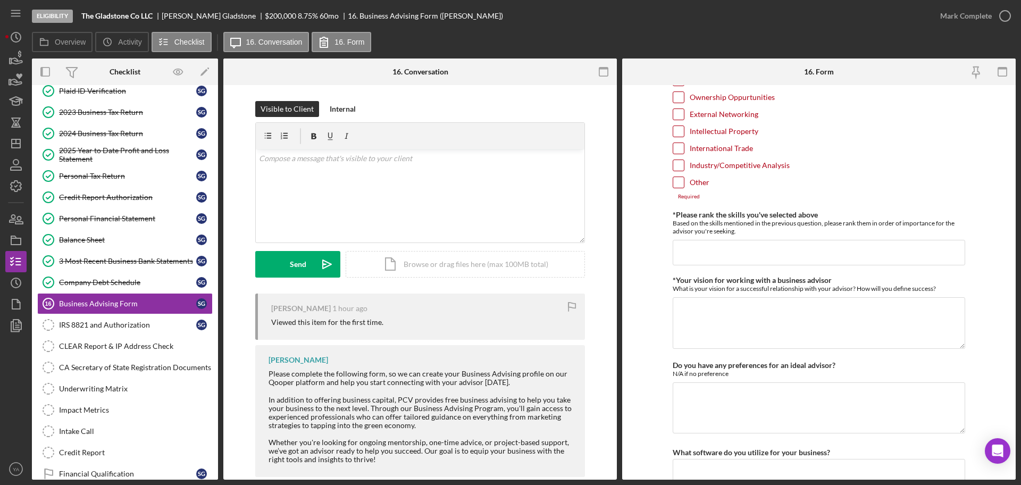
scroll to position [897, 0]
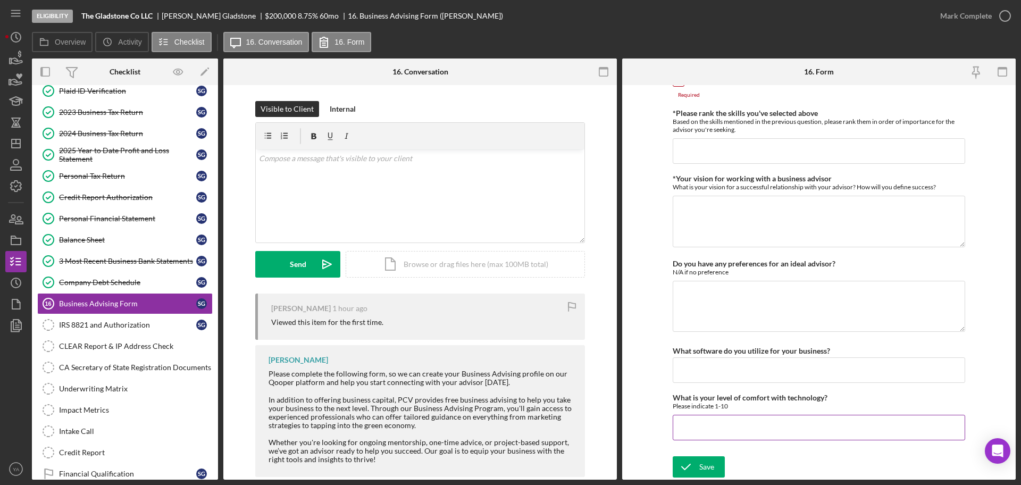
click at [698, 431] on input "What is your level of comfort with technology?" at bounding box center [819, 428] width 293 height 26
type input "10"
click at [727, 360] on input "What software do you utilize for your business?" at bounding box center [819, 370] width 293 height 26
paste input "Quickbooks"
type input "Quickbooks"
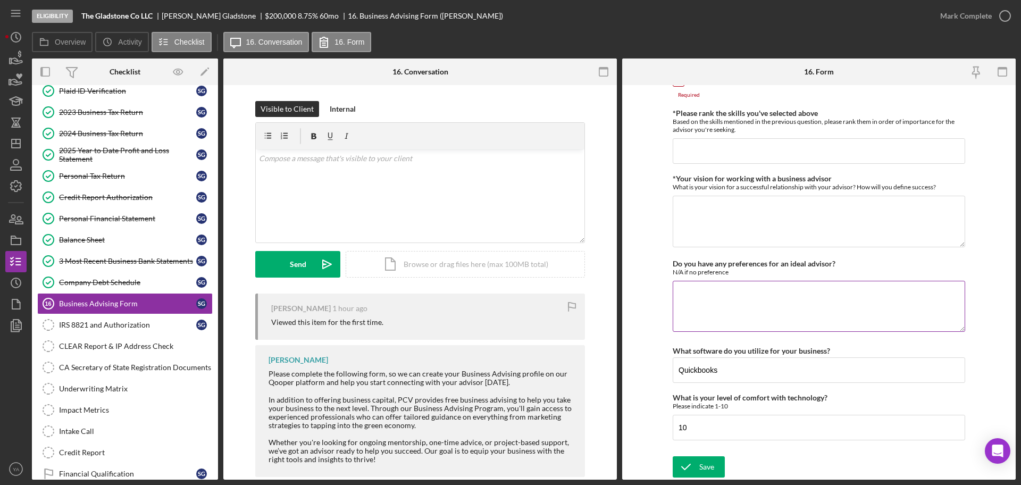
click at [738, 309] on textarea "Do you have any preferences for an ideal advisor?" at bounding box center [819, 306] width 293 height 51
type textarea "N/A"
click at [730, 224] on textarea "*Your vision for working with a business advisor" at bounding box center [819, 221] width 293 height 51
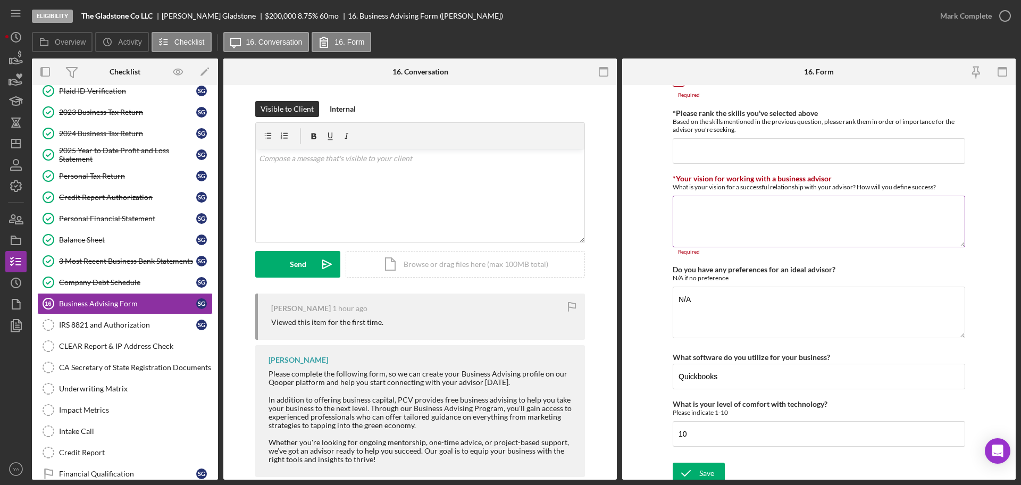
paste textarea "Expanding the development of my business"
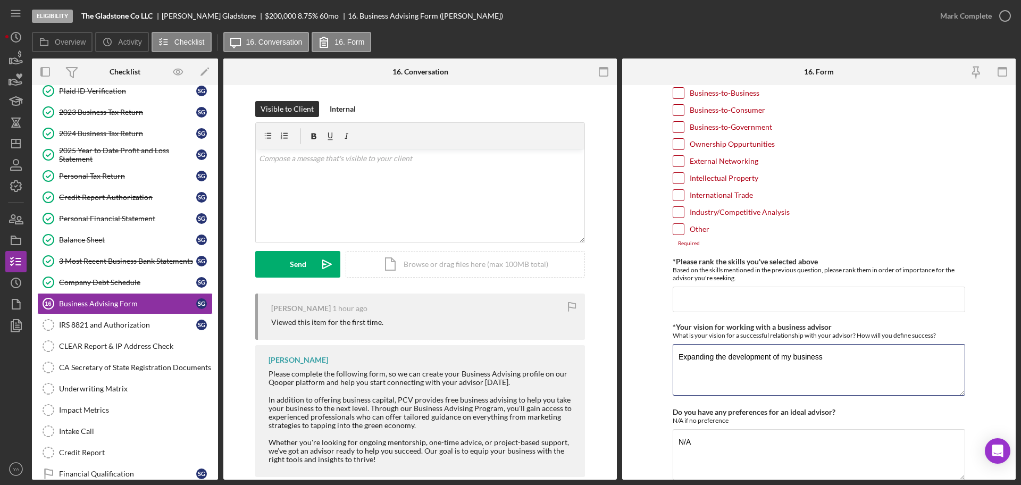
scroll to position [733, 0]
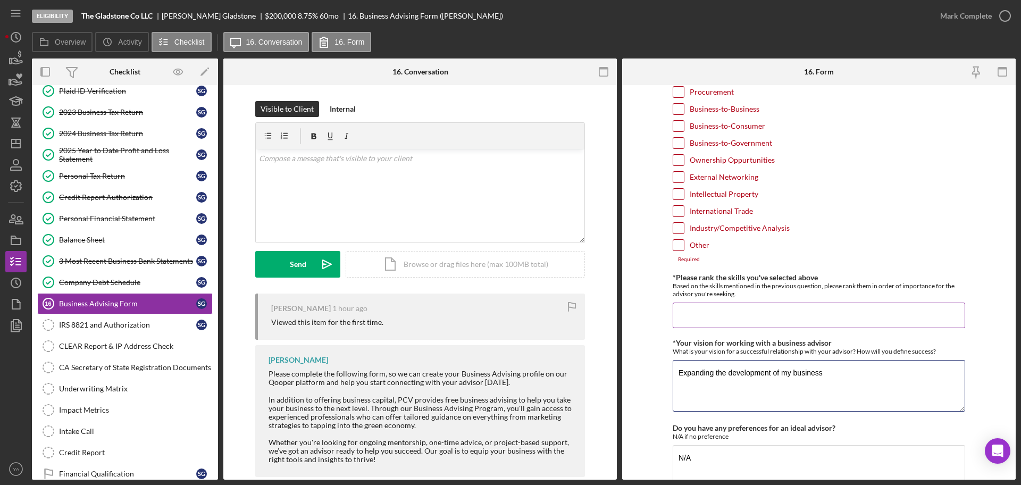
type textarea "Expanding the development of my business"
click at [694, 302] on div "*Please rank the skills you've selected above Based on the skills mentioned in …" at bounding box center [819, 300] width 293 height 55
click at [746, 317] on input "*Please rank the skills you've selected above" at bounding box center [819, 316] width 293 height 26
paste input "Access to Funding/Investors Accounting Alternative Financing (e.g. crowd-sourci…"
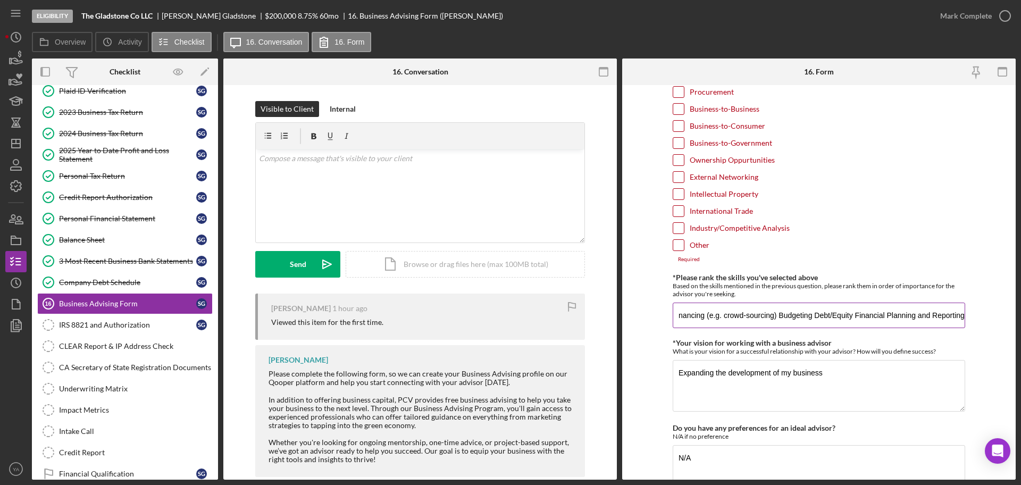
type input "Access to Funding/Investors Accounting Alternative Financing (e.g. crowd-sourci…"
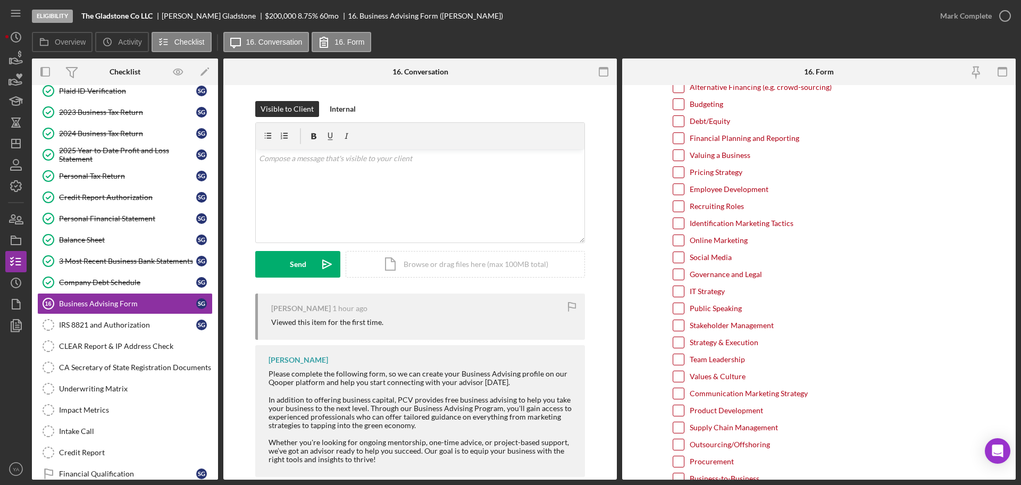
scroll to position [192, 0]
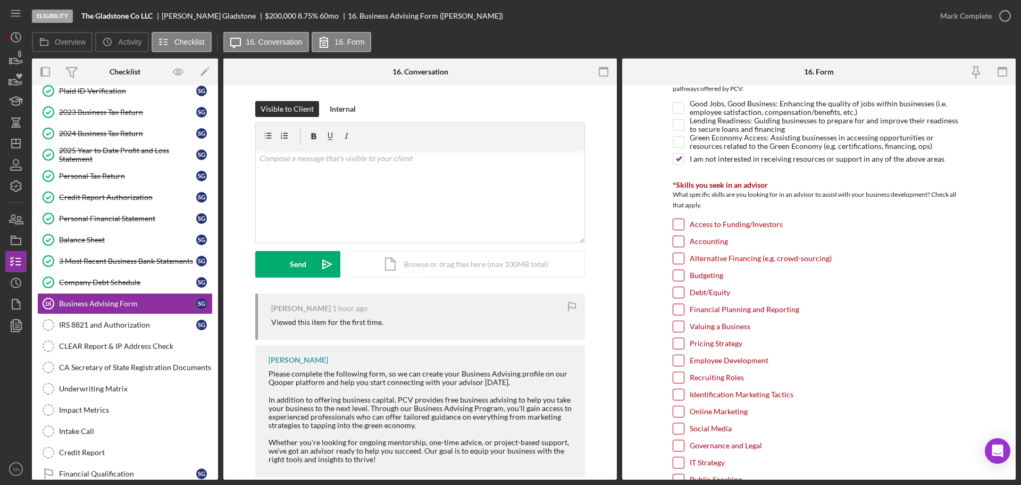
click at [686, 228] on div "Access to Funding/Investors" at bounding box center [819, 227] width 293 height 17
click at [677, 225] on input "Access to Funding/Investors" at bounding box center [678, 224] width 11 height 11
checkbox input "true"
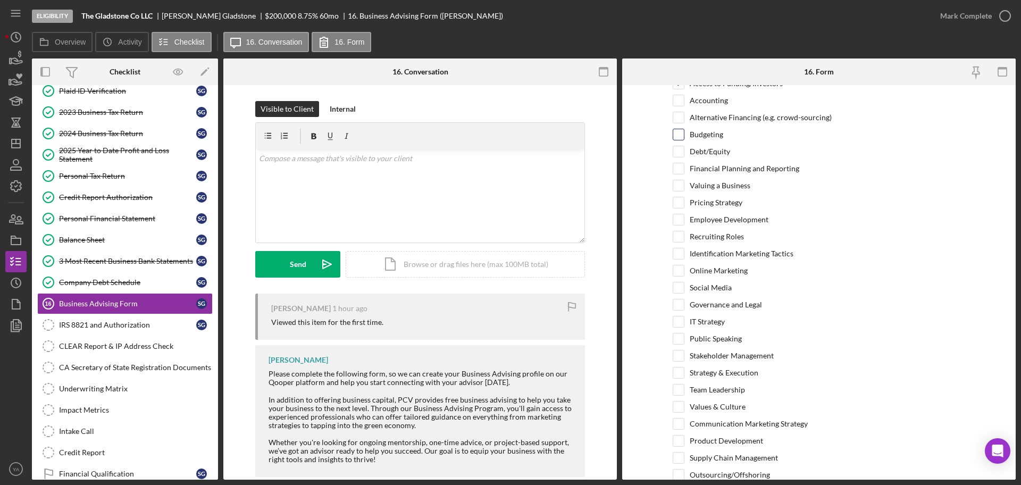
scroll to position [334, 0]
click at [677, 98] on input "Accounting" at bounding box center [678, 100] width 11 height 11
checkbox input "true"
click at [675, 122] on input "Alternative Financing (e.g. crowd-sourcing)" at bounding box center [678, 117] width 11 height 11
checkbox input "true"
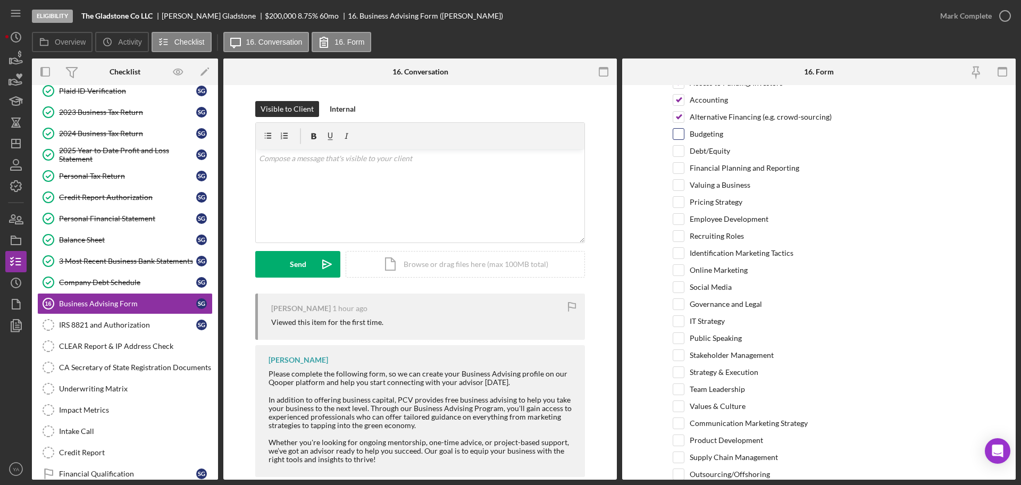
click at [679, 136] on input "Budgeting" at bounding box center [678, 134] width 11 height 11
checkbox input "true"
click at [696, 159] on div "Debt/Equity" at bounding box center [819, 153] width 293 height 17
click at [680, 154] on input "Debt/Equity" at bounding box center [678, 151] width 11 height 11
checkbox input "true"
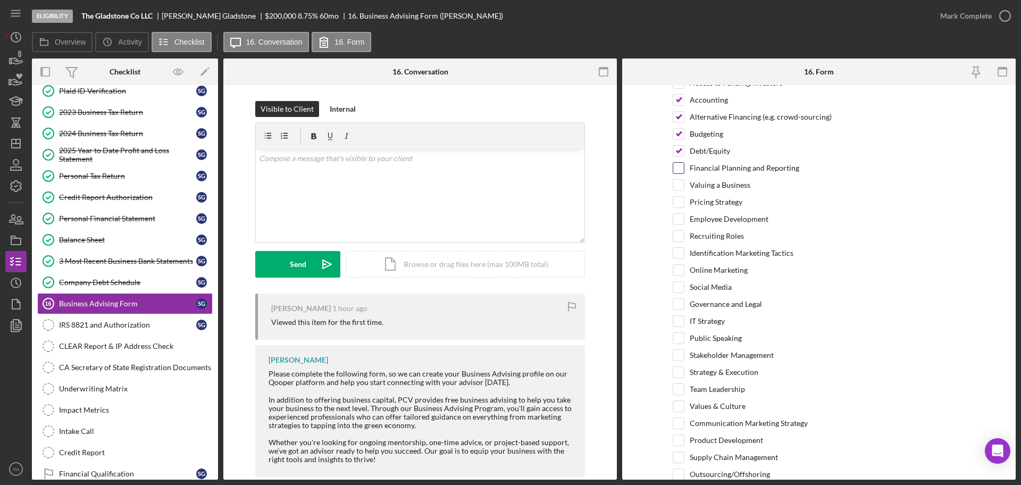
click at [706, 170] on label "Financial Planning and Reporting" at bounding box center [745, 168] width 110 height 11
click at [684, 170] on input "Financial Planning and Reporting" at bounding box center [678, 168] width 11 height 11
checkbox input "true"
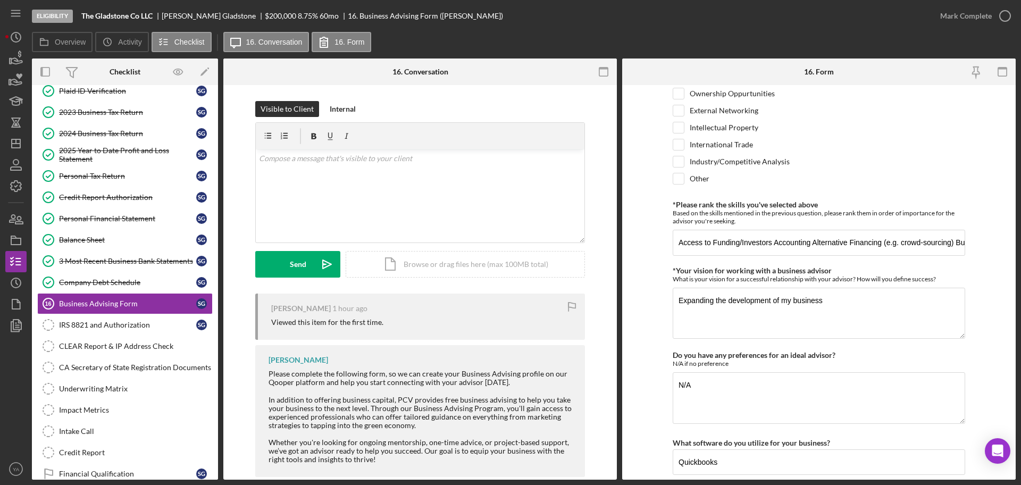
scroll to position [891, 0]
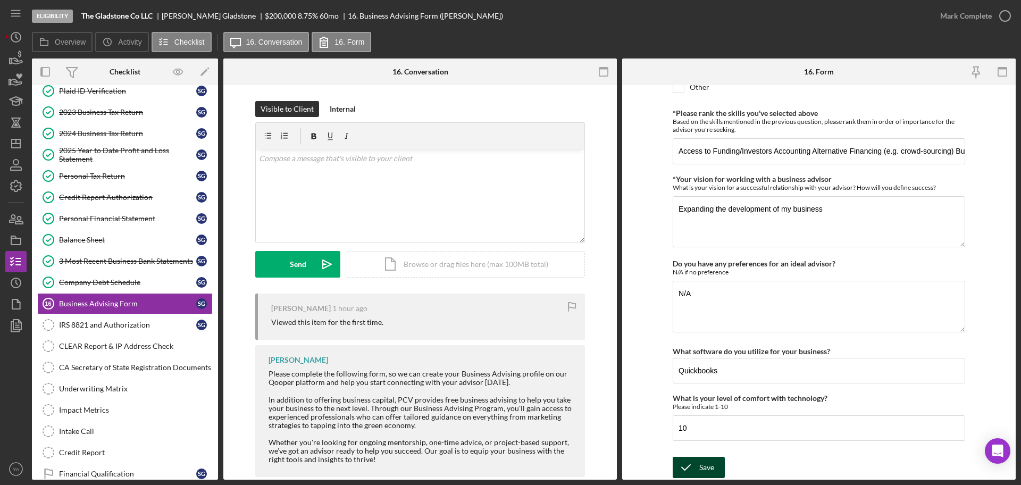
click at [680, 458] on icon "submit" at bounding box center [686, 467] width 27 height 27
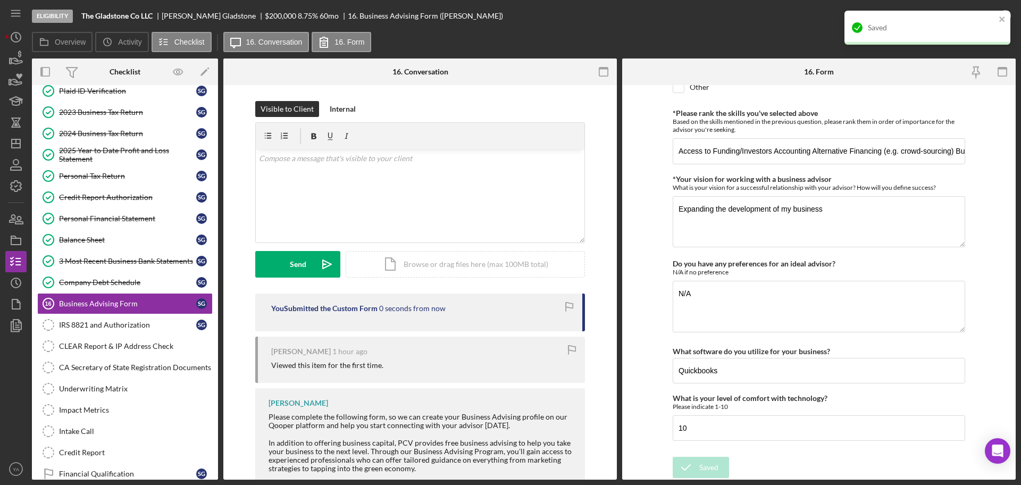
click at [1008, 18] on div "Saved" at bounding box center [928, 28] width 166 height 34
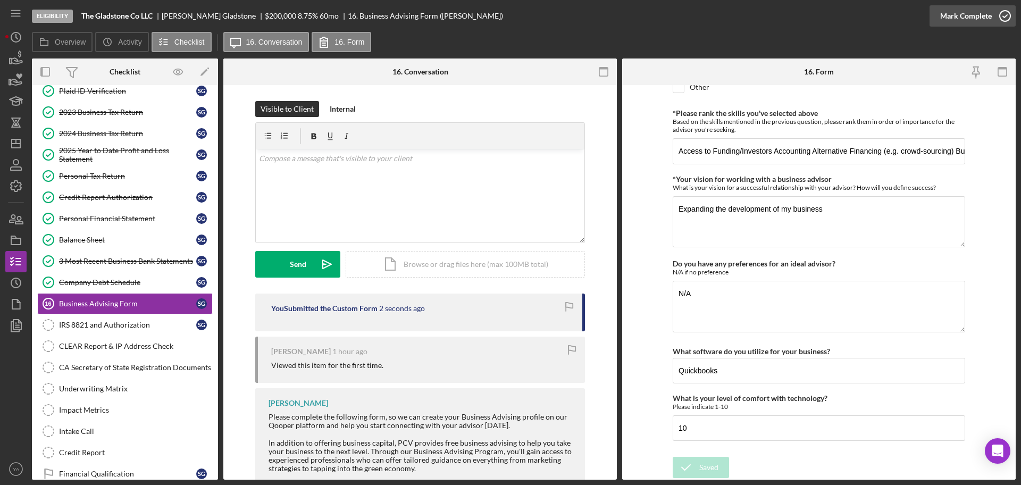
click at [1005, 13] on icon "button" at bounding box center [1005, 16] width 27 height 27
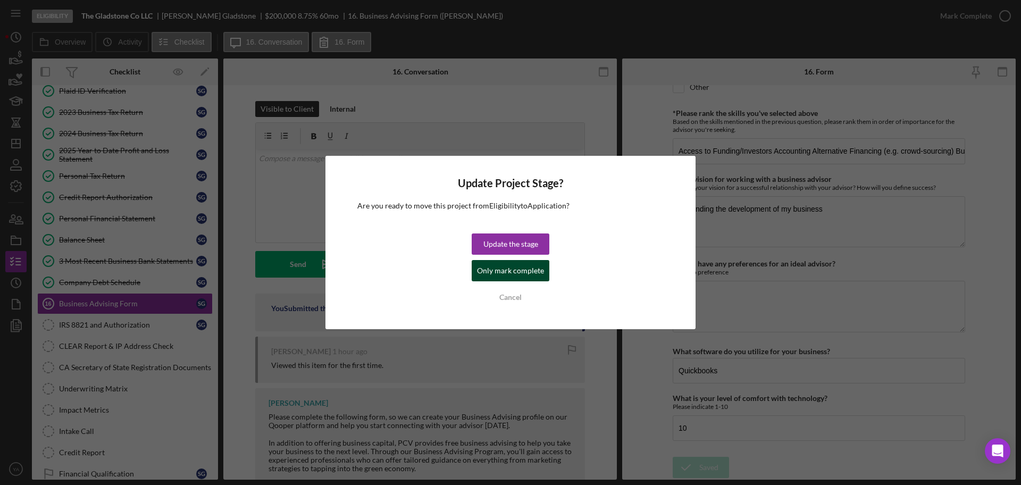
click at [531, 269] on div "Only mark complete" at bounding box center [510, 270] width 67 height 21
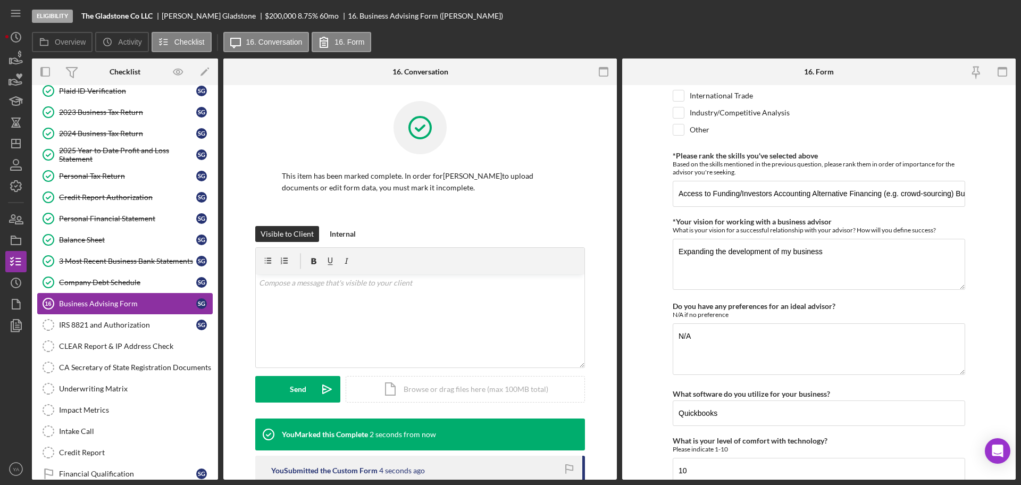
scroll to position [934, 0]
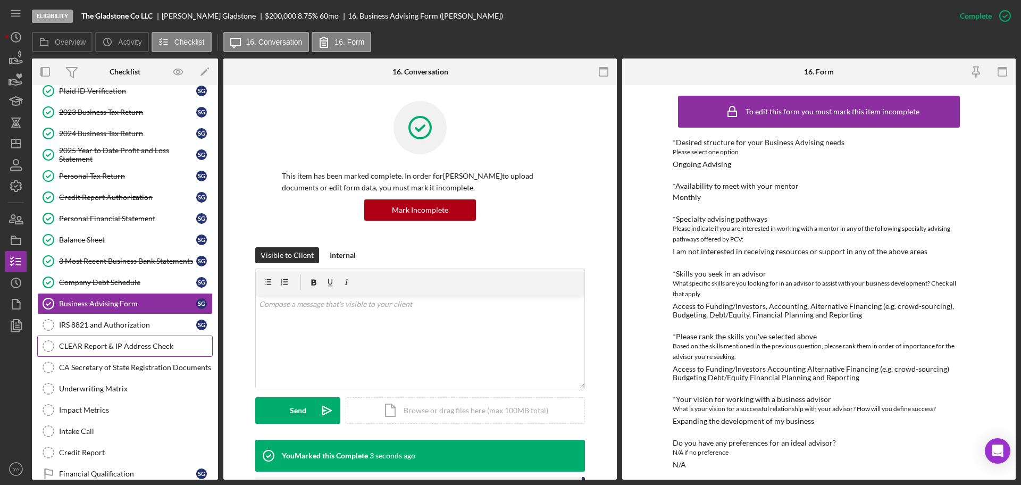
click at [115, 345] on div "CLEAR Report & IP Address Check" at bounding box center [135, 346] width 153 height 9
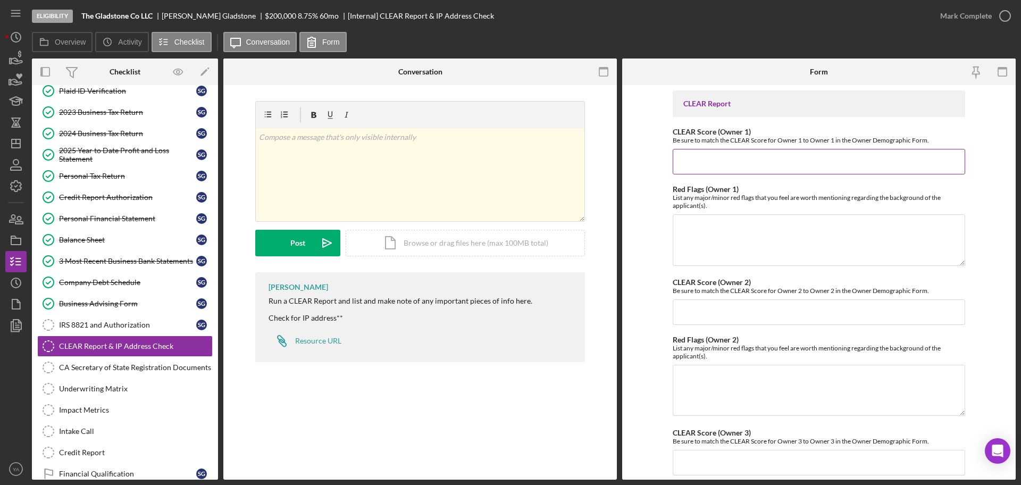
click at [723, 168] on input "CLEAR Score (Owner 1)" at bounding box center [819, 162] width 293 height 26
type input "80"
click at [437, 232] on div "Icon/Document Browse or drag files here (max 100MB total) Tap to choose files o…" at bounding box center [465, 243] width 239 height 27
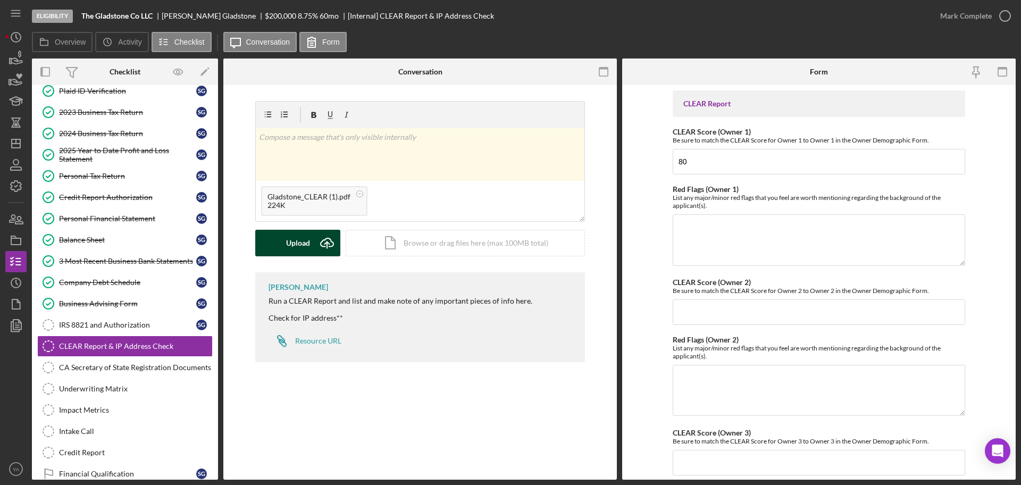
click at [319, 247] on icon "Icon/Upload" at bounding box center [327, 243] width 27 height 27
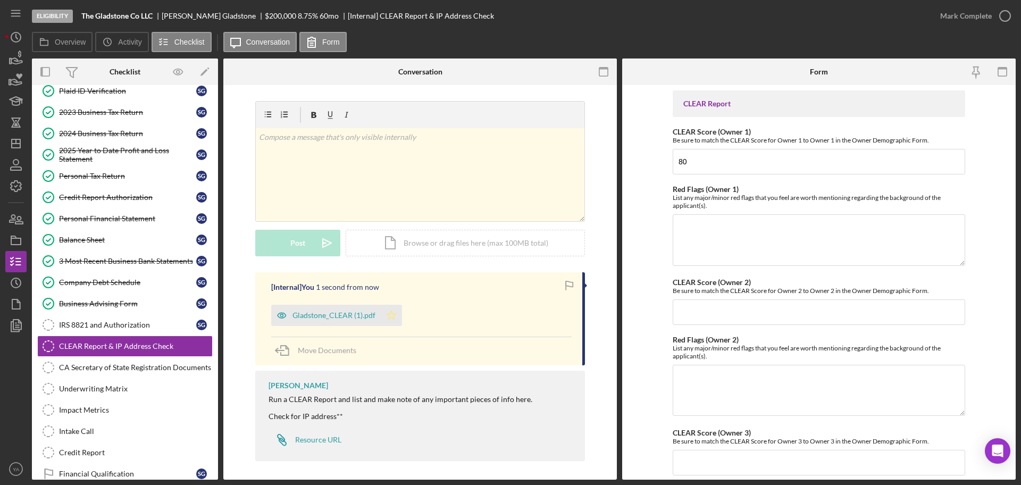
click at [393, 312] on icon "Icon/Star" at bounding box center [391, 315] width 21 height 21
click at [987, 20] on div "Mark Complete" at bounding box center [967, 15] width 52 height 21
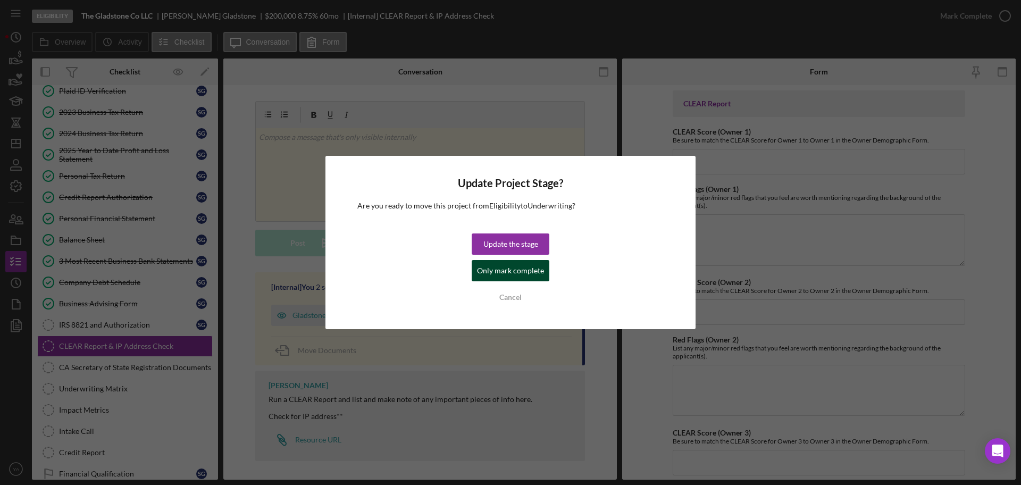
click at [525, 270] on div "Only mark complete" at bounding box center [510, 270] width 67 height 21
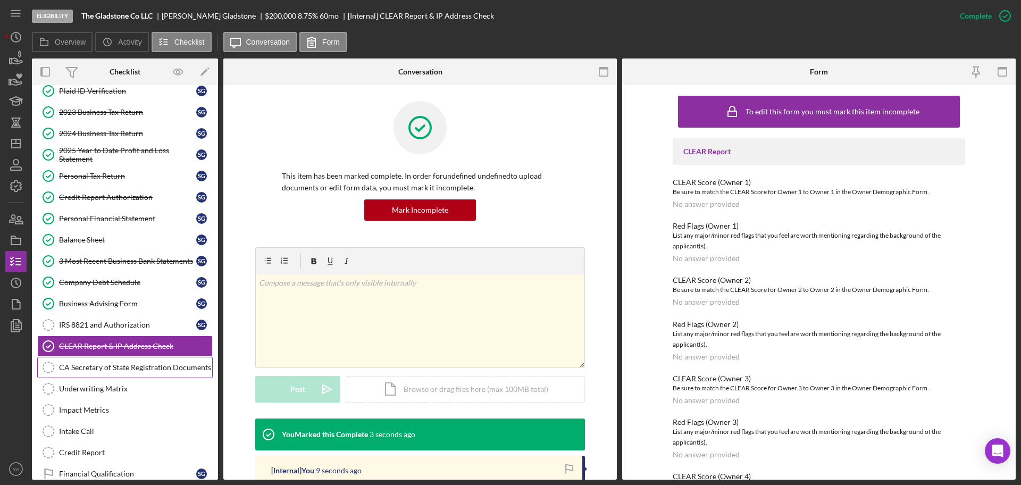
click at [121, 367] on div "CA Secretary of State Registration Documents" at bounding box center [135, 367] width 153 height 9
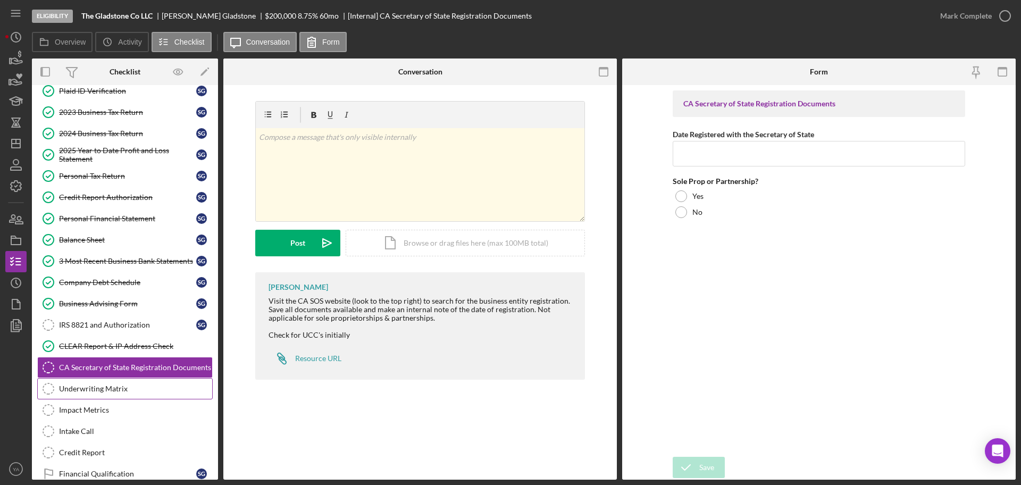
click at [124, 382] on link "Underwriting Matrix Underwriting Matrix" at bounding box center [125, 388] width 176 height 21
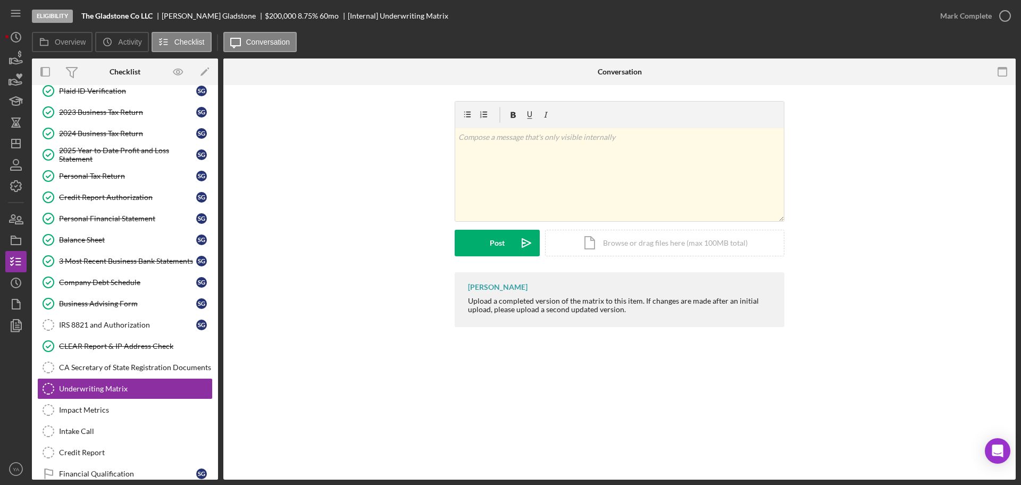
click at [235, 413] on div "Underwriting Matrix Underwriting Matrix v Color teal Color pink Remove color Ad…" at bounding box center [619, 282] width 793 height 395
click at [16, 137] on icon "Icon/Dashboard" at bounding box center [16, 143] width 27 height 27
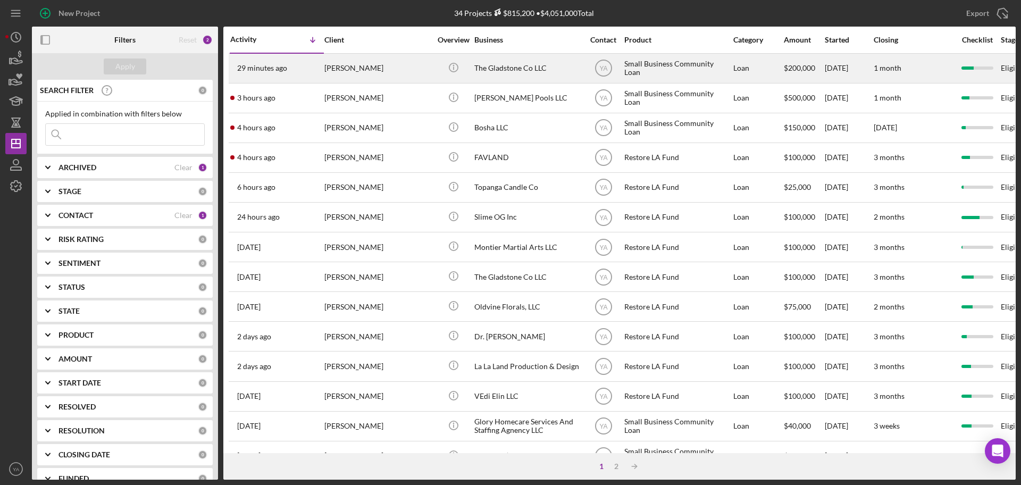
click at [534, 77] on div "The Gladstone Co LLC" at bounding box center [528, 68] width 106 height 28
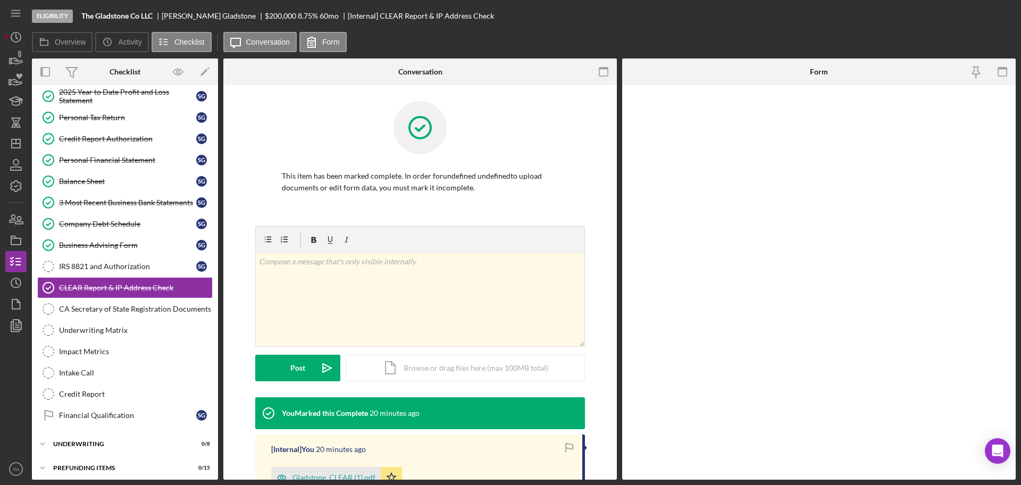
scroll to position [139, 0]
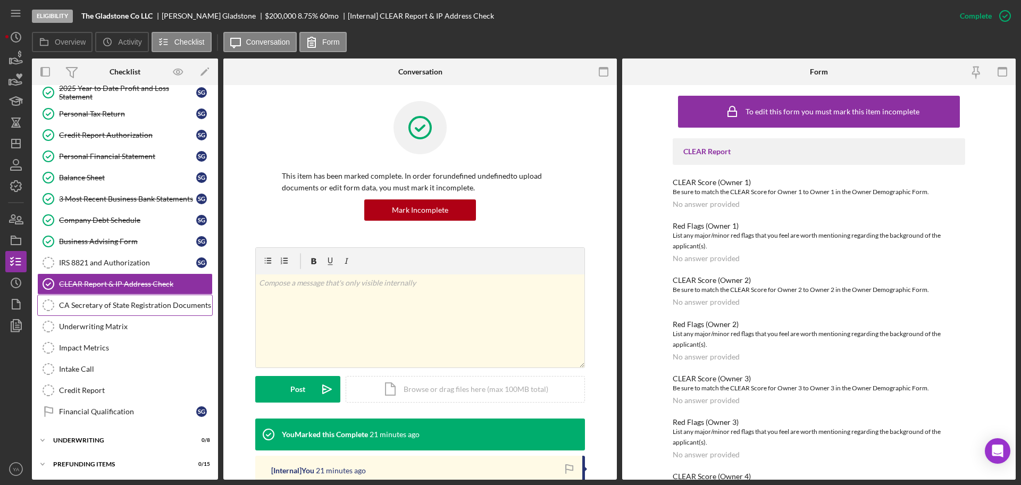
click at [123, 301] on div "CA Secretary of State Registration Documents" at bounding box center [135, 305] width 153 height 9
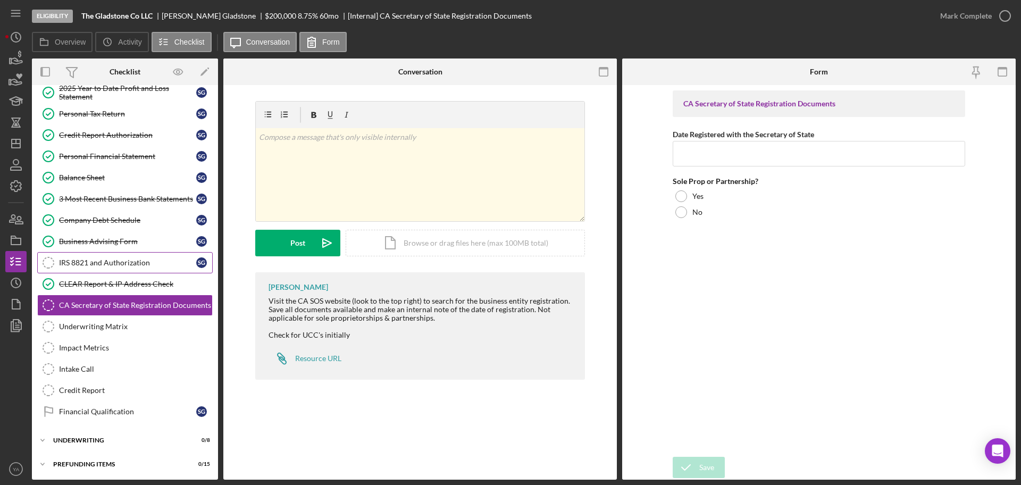
click at [154, 263] on div "IRS 8821 and Authorization" at bounding box center [127, 263] width 137 height 9
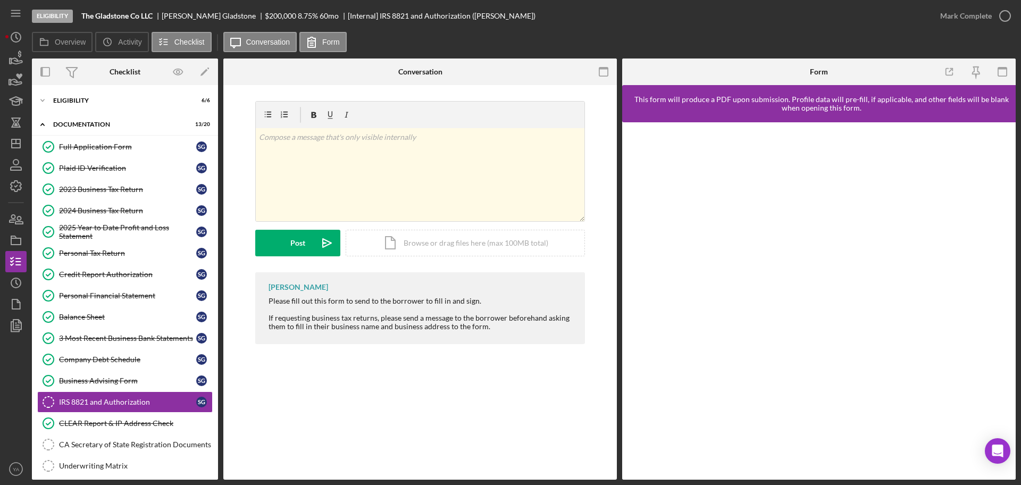
scroll to position [120, 0]
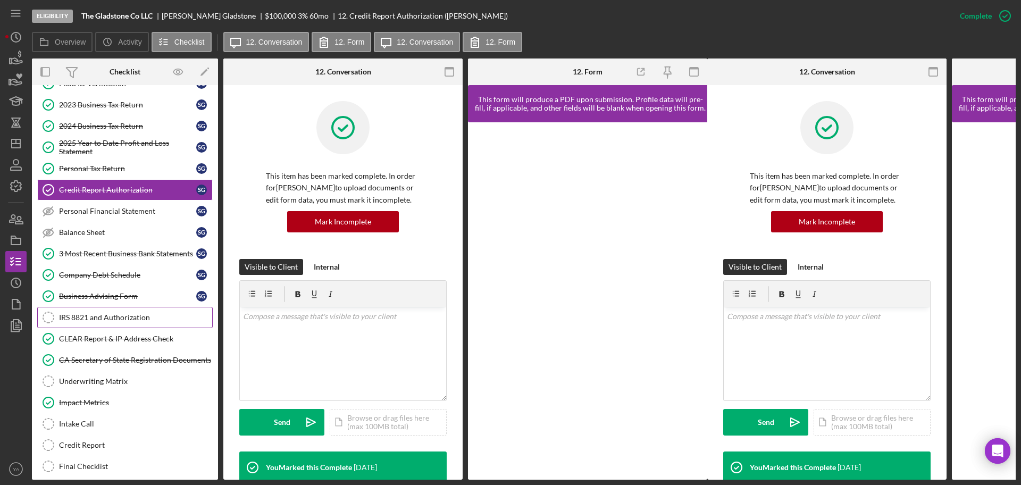
scroll to position [84, 0]
click at [107, 402] on div "Impact Metrics" at bounding box center [135, 403] width 153 height 9
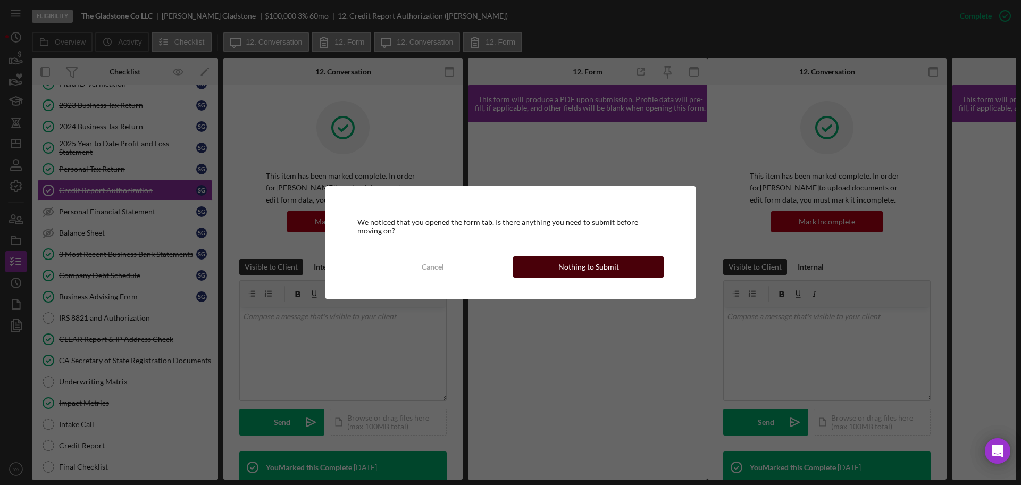
click at [510, 270] on div "Nothing to Submit" at bounding box center [589, 266] width 61 height 21
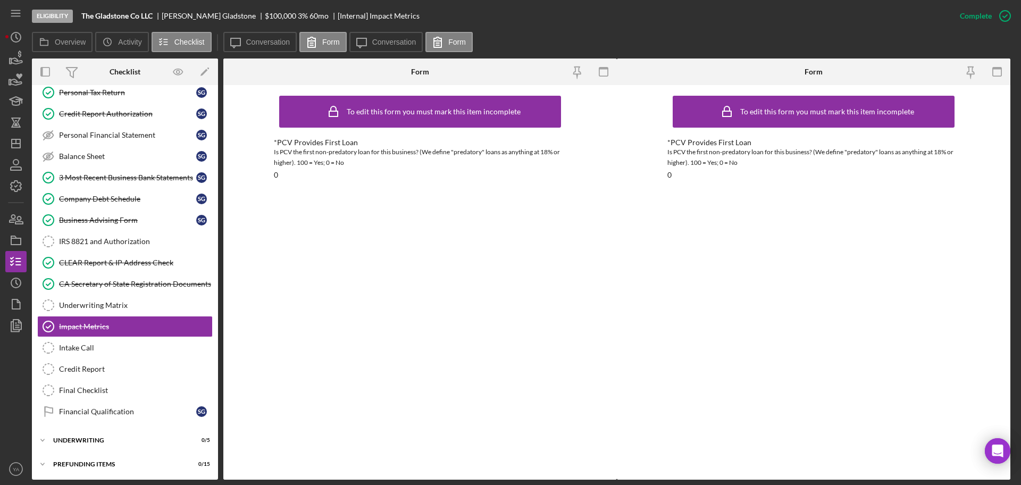
scroll to position [162, 0]
click at [97, 203] on link "Company Debt Schedule Company Debt Schedule S G" at bounding box center [125, 197] width 176 height 21
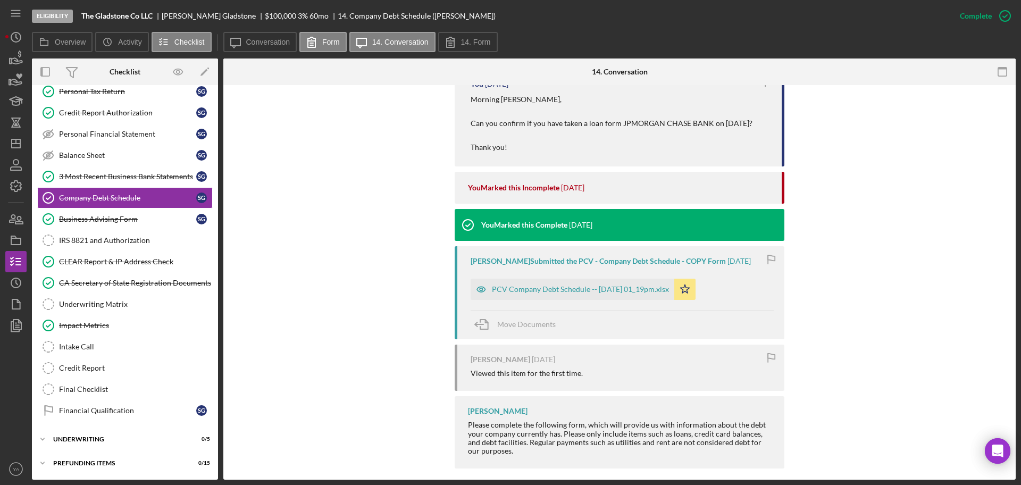
scroll to position [646, 0]
click at [510, 293] on div "PCV Company Debt Schedule -- [DATE] 01_19pm.xlsx" at bounding box center [580, 289] width 177 height 9
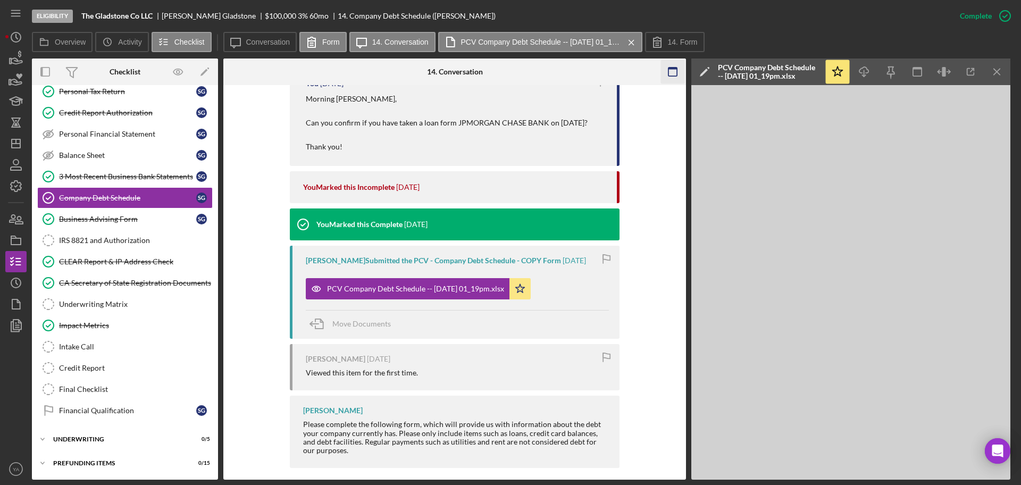
click at [510, 63] on icon "button" at bounding box center [673, 72] width 24 height 24
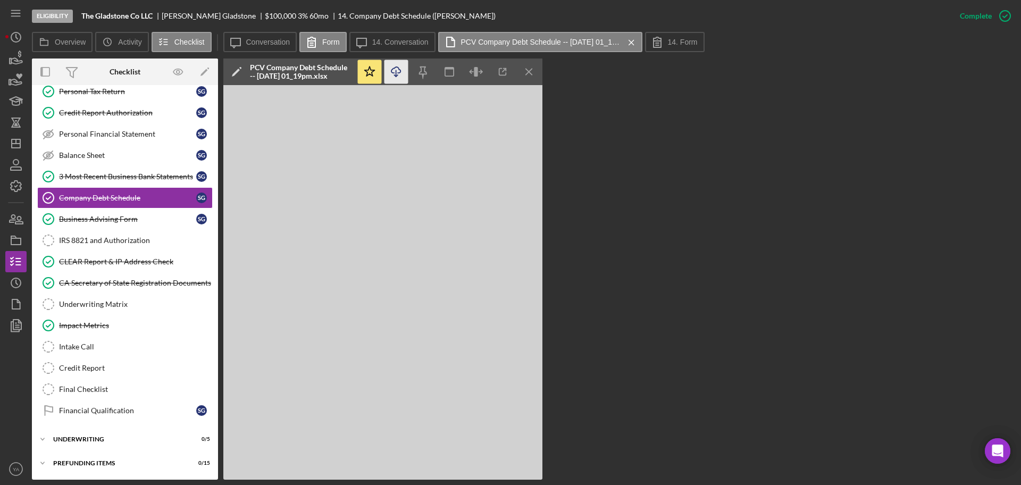
click at [394, 74] on icon "Icon/Download" at bounding box center [397, 72] width 24 height 24
click at [133, 216] on div "Business Advising Form" at bounding box center [127, 219] width 137 height 9
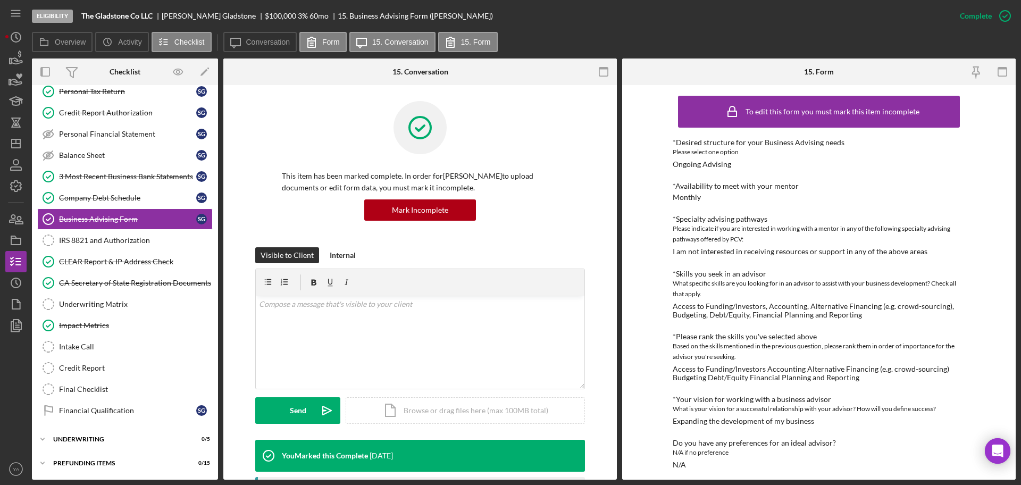
scroll to position [82, 0]
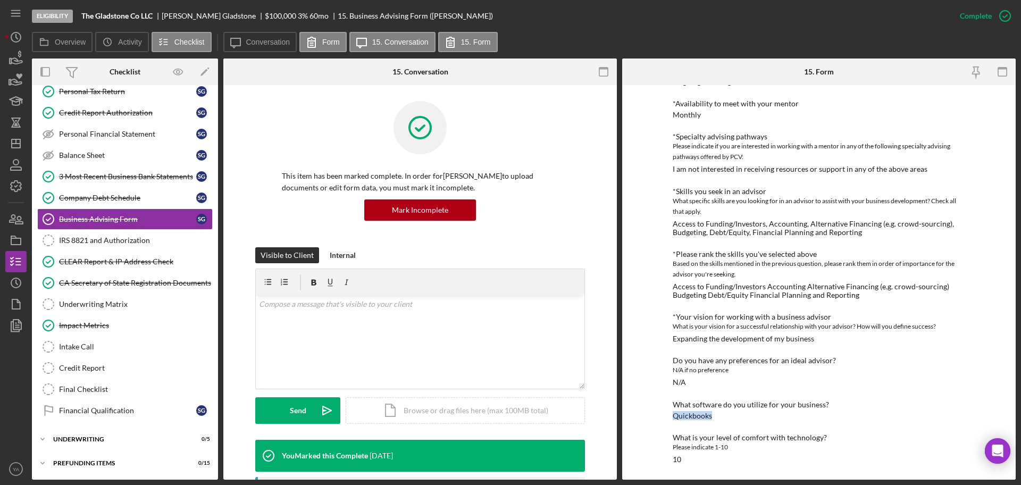
drag, startPoint x: 711, startPoint y: 414, endPoint x: 652, endPoint y: 416, distance: 59.1
click at [510, 416] on div "To edit this form you must mark this item incomplete *Desired structure for you…" at bounding box center [819, 282] width 394 height 395
copy div "Quickbooks"
drag, startPoint x: 670, startPoint y: 339, endPoint x: 848, endPoint y: 339, distance: 178.7
click at [510, 339] on div "To edit this form you must mark this item incomplete *Desired structure for you…" at bounding box center [819, 282] width 394 height 395
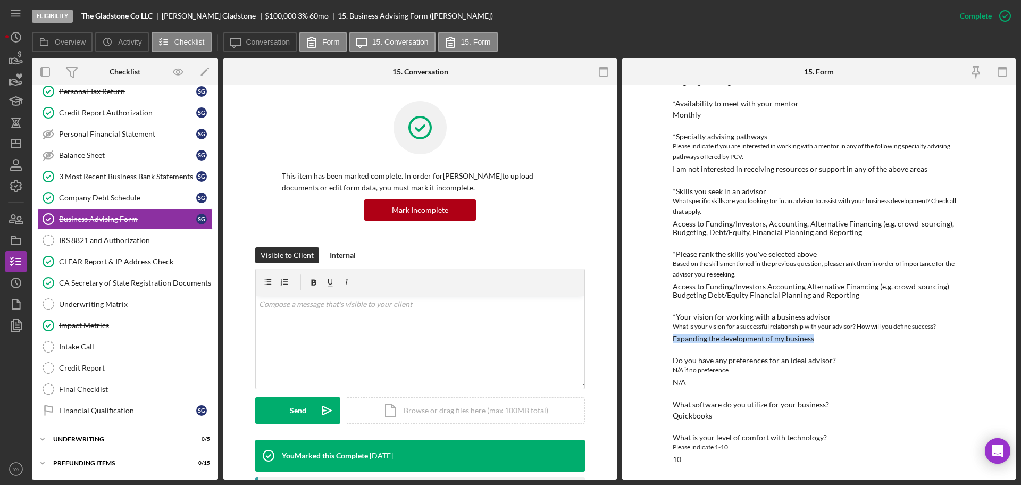
copy div "Expanding the development of my business"
drag, startPoint x: 672, startPoint y: 285, endPoint x: 872, endPoint y: 295, distance: 200.8
click at [510, 295] on div "Access to Funding/Investors Accounting Alternative Financing (e.g. crowd-sourci…" at bounding box center [819, 290] width 293 height 17
copy div "Access to Funding/Investors Accounting Alternative Financing (e.g. crowd-sourci…"
click at [510, 282] on div "To edit this form you must mark this item incomplete *Desired structure for you…" at bounding box center [819, 282] width 394 height 395
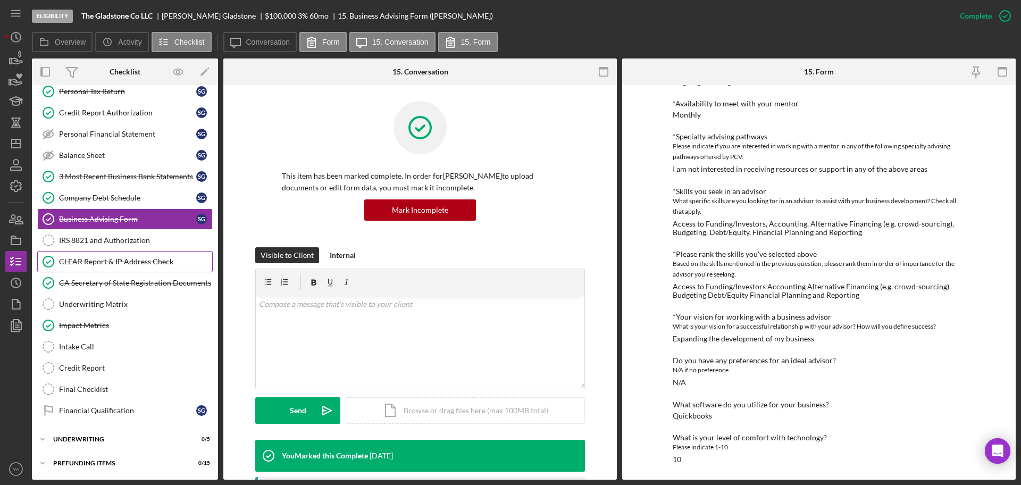
click at [125, 267] on link "CLEAR Report & IP Address Check CLEAR Report & IP Address Check" at bounding box center [125, 261] width 176 height 21
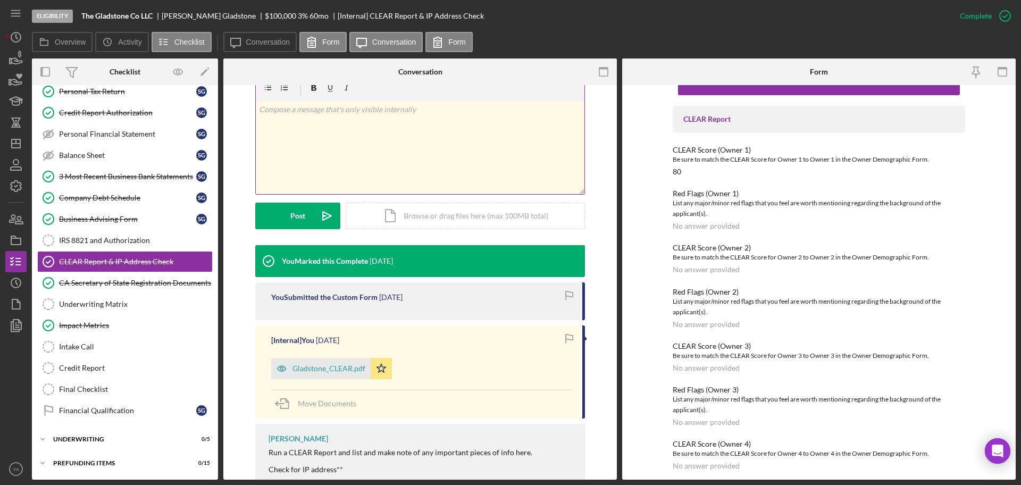
scroll to position [174, 0]
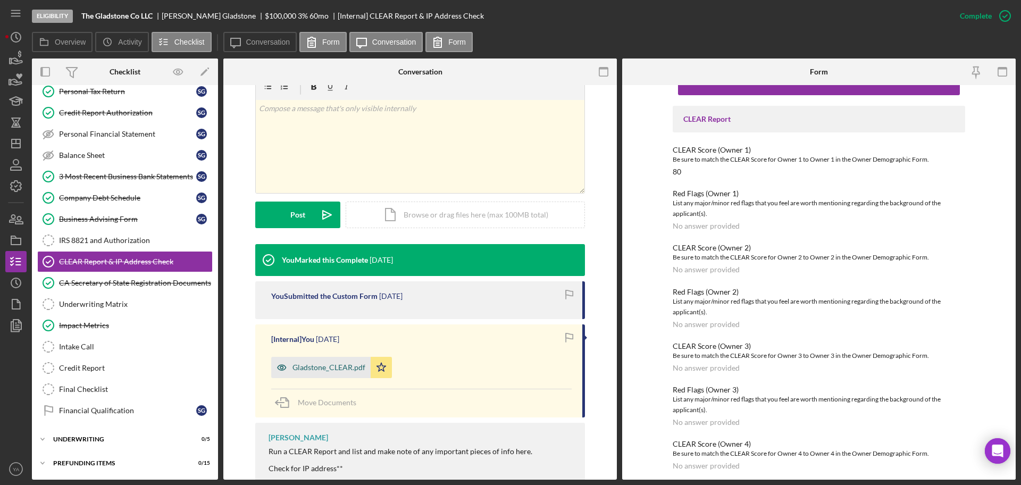
click at [319, 363] on div "Gladstone_CLEAR.pdf" at bounding box center [329, 367] width 73 height 9
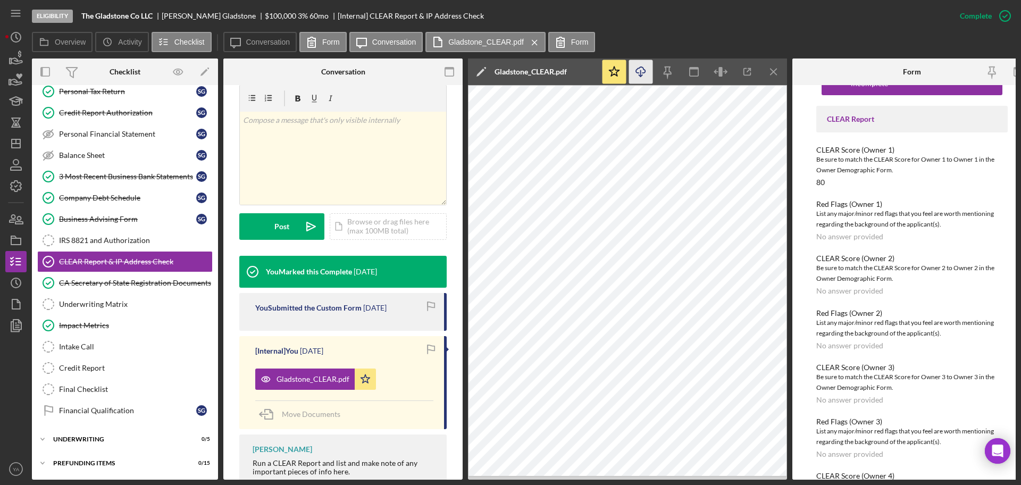
click at [510, 73] on icon "Icon/Download" at bounding box center [641, 72] width 24 height 24
click at [132, 244] on div "IRS 8821 and Authorization" at bounding box center [135, 240] width 153 height 9
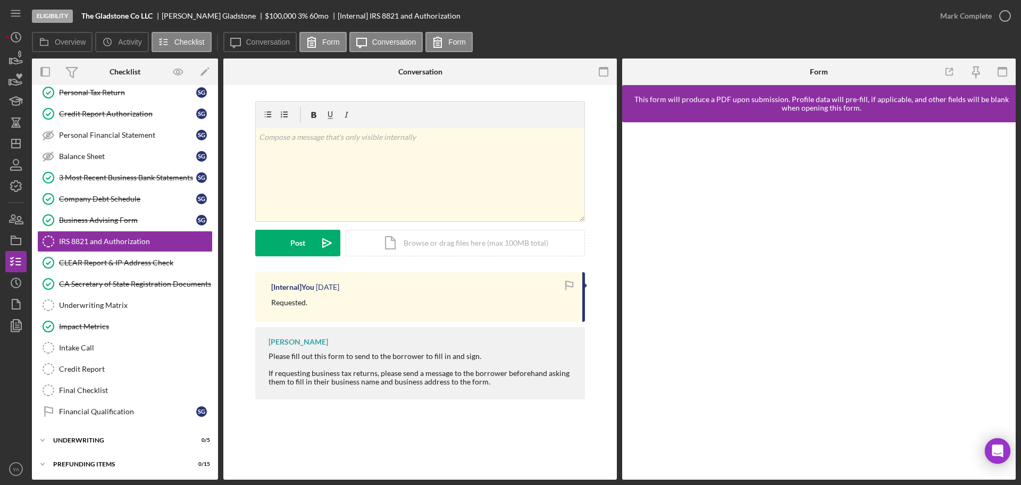
scroll to position [162, 0]
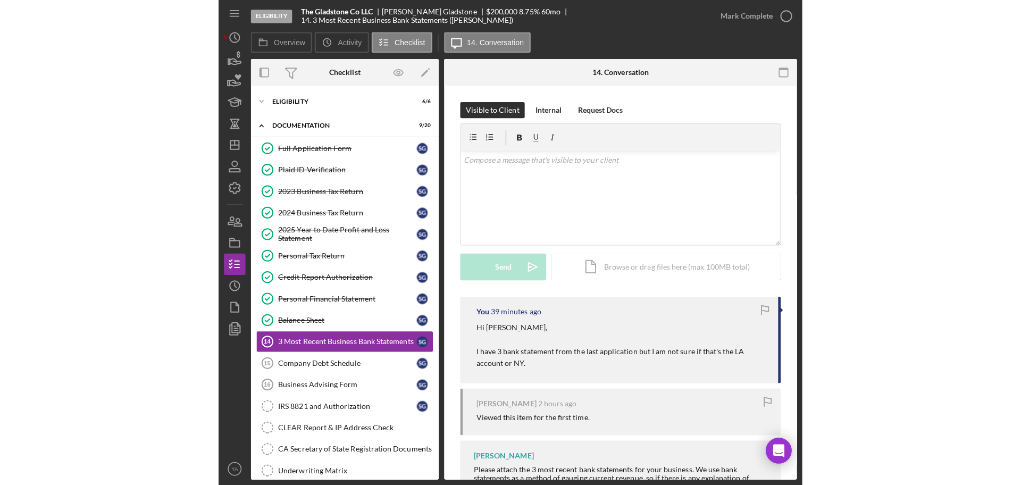
scroll to position [13, 0]
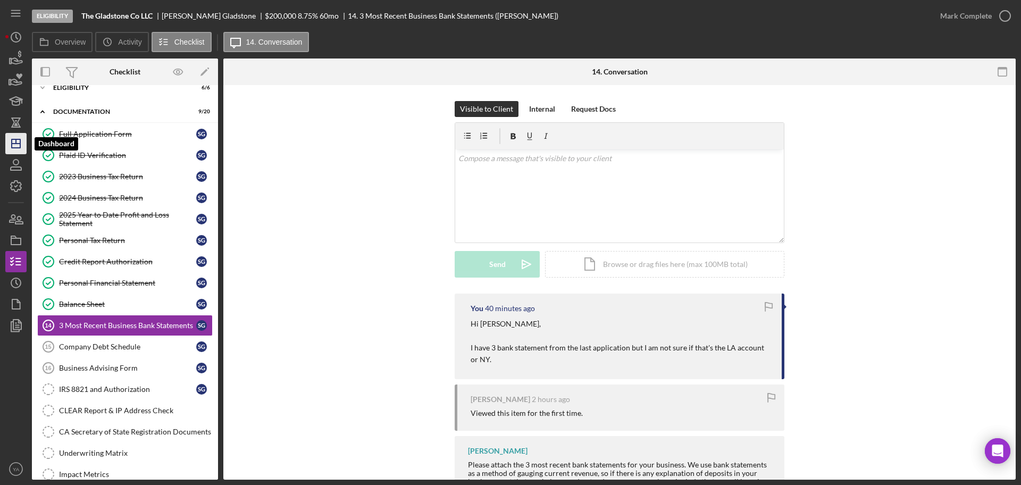
click at [18, 147] on polygon "button" at bounding box center [16, 143] width 9 height 9
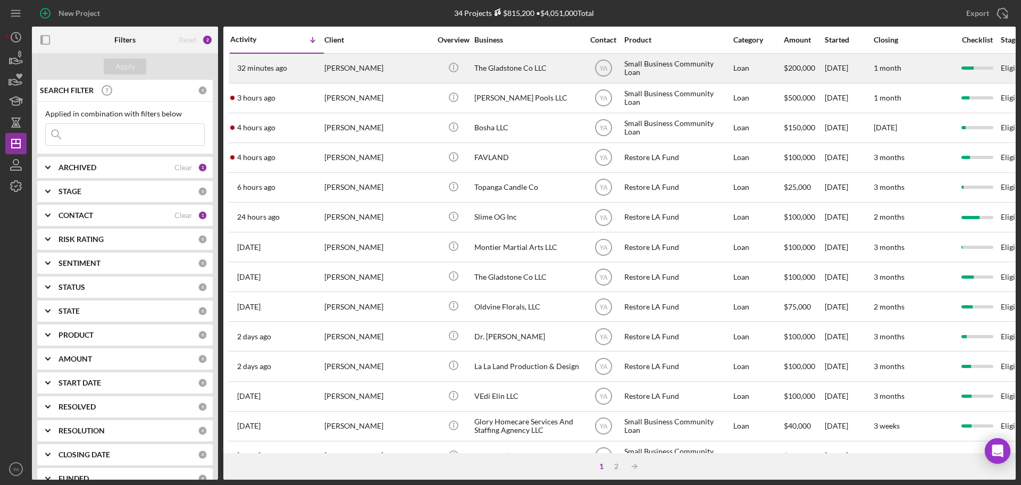
click at [538, 65] on div "The Gladstone Co LLC" at bounding box center [528, 68] width 106 height 28
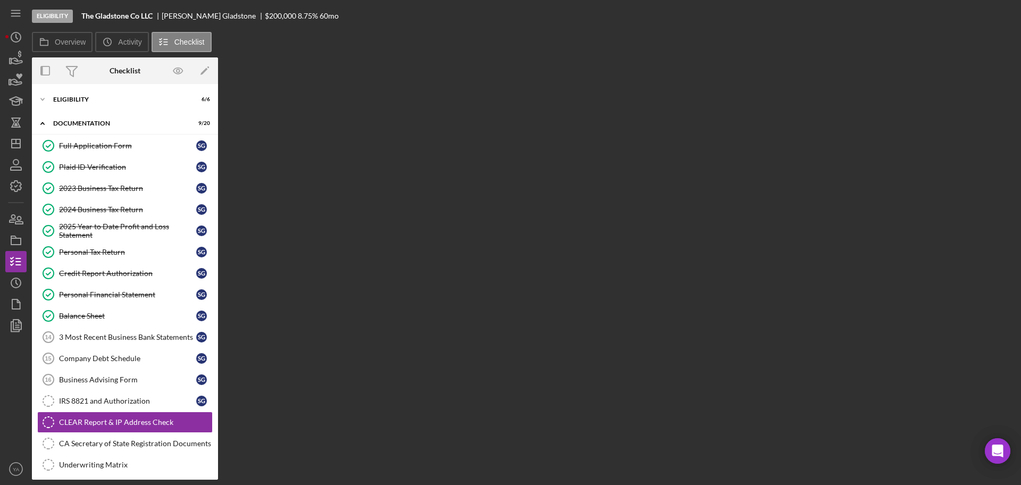
scroll to position [139, 0]
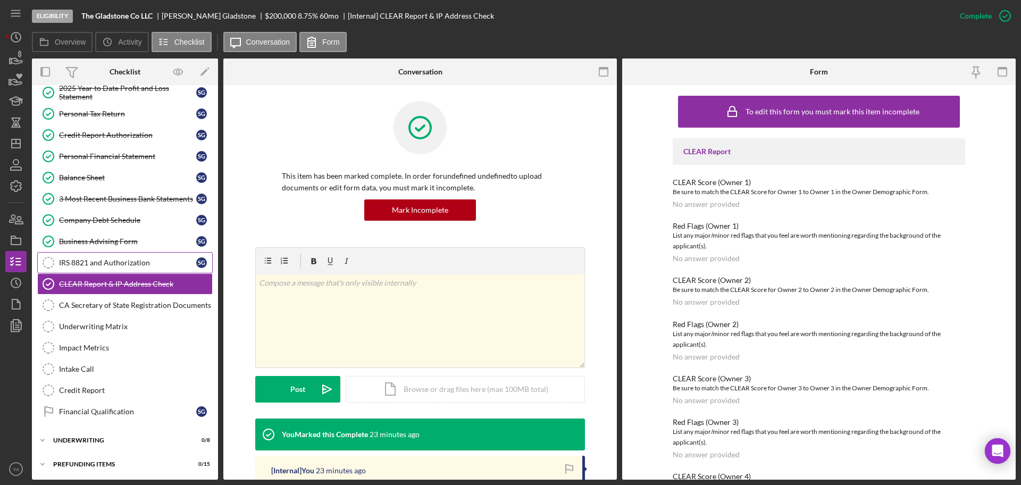
click at [143, 256] on link "IRS 8821 and Authorization IRS 8821 and Authorization S G" at bounding box center [125, 262] width 176 height 21
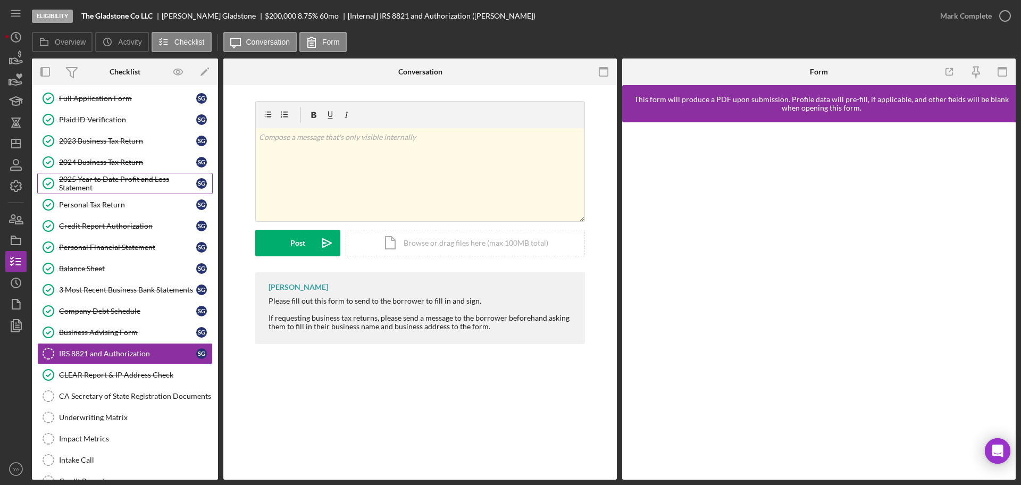
scroll to position [49, 0]
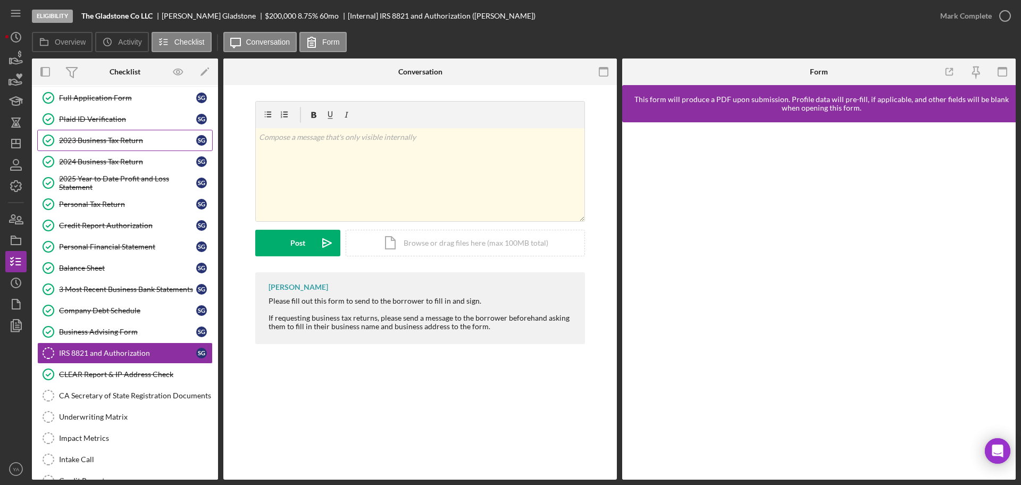
click at [139, 135] on link "2023 Business Tax Return 2023 Business Tax Return S G" at bounding box center [125, 140] width 176 height 21
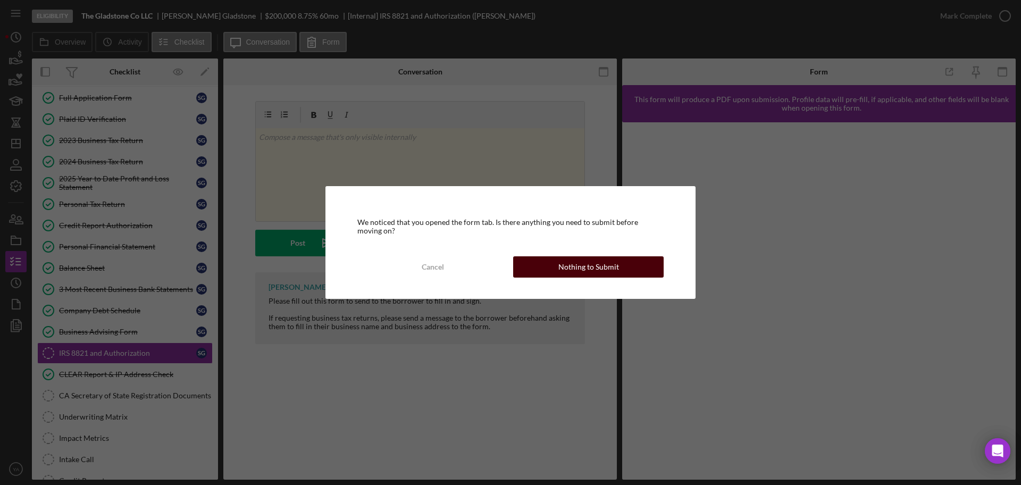
click at [553, 263] on button "Nothing to Submit" at bounding box center [588, 266] width 151 height 21
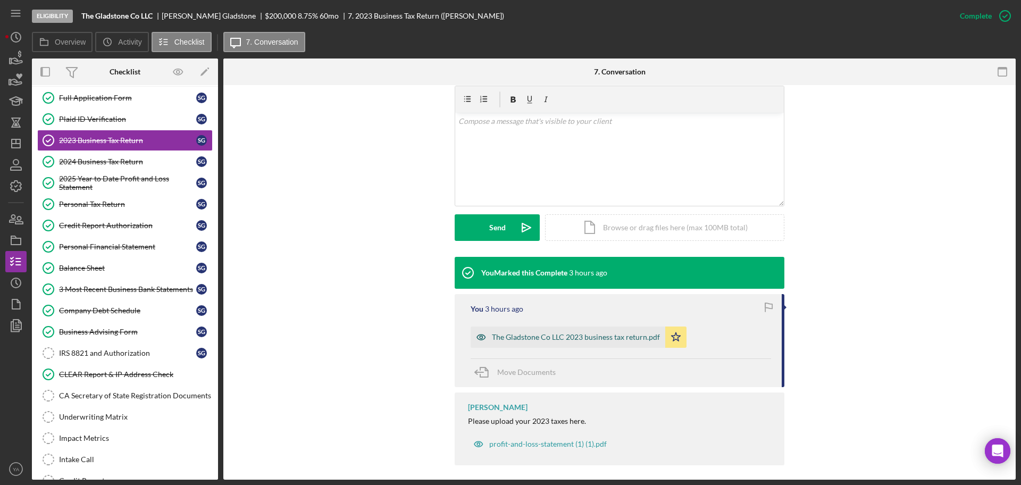
scroll to position [184, 0]
click at [573, 326] on div "The Gladstone Co LLC 2023 business tax return.pdf" at bounding box center [568, 336] width 195 height 21
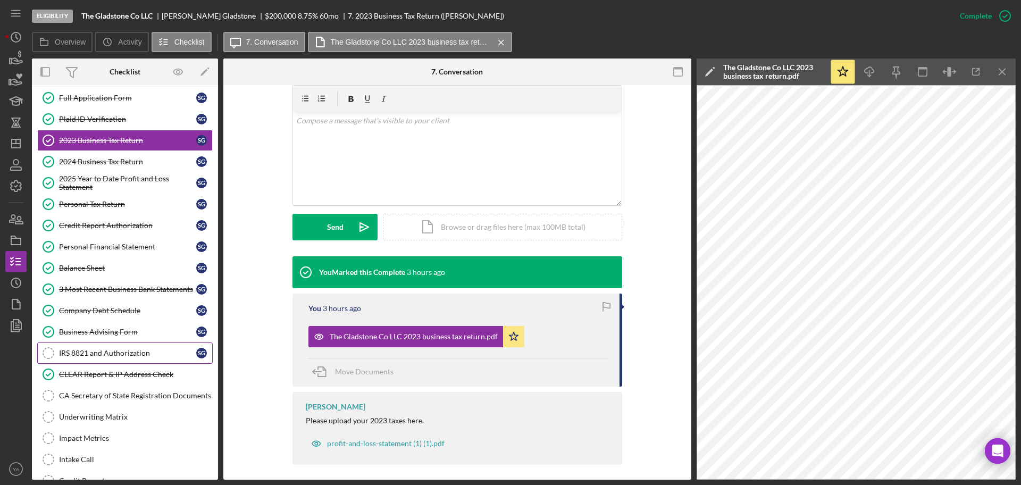
click at [135, 352] on div "IRS 8821 and Authorization" at bounding box center [127, 353] width 137 height 9
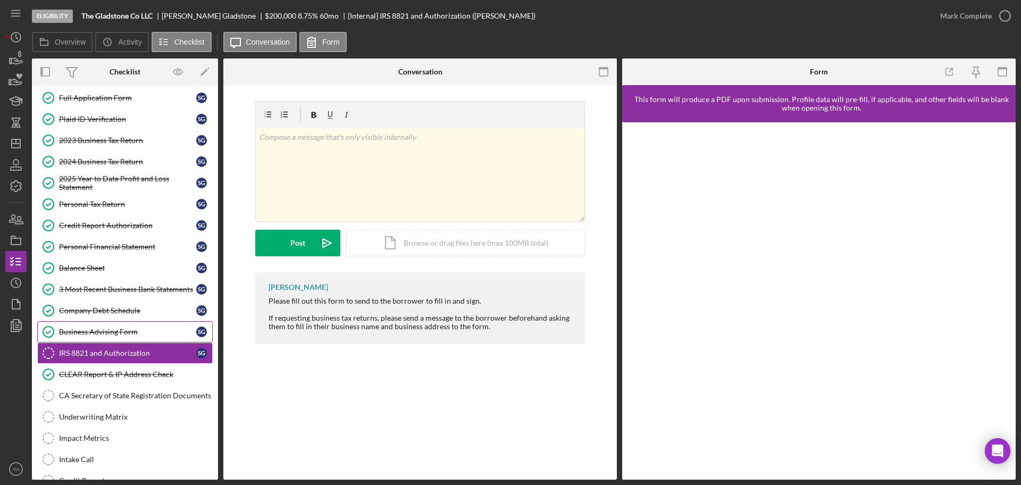
click at [149, 333] on div "Business Advising Form" at bounding box center [127, 332] width 137 height 9
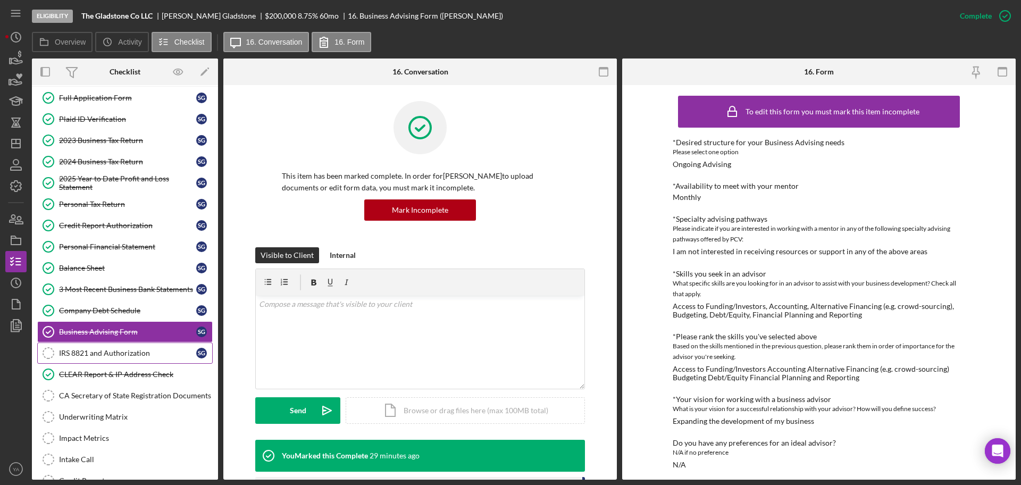
click at [153, 347] on link "IRS 8821 and Authorization IRS 8821 and Authorization S G" at bounding box center [125, 353] width 176 height 21
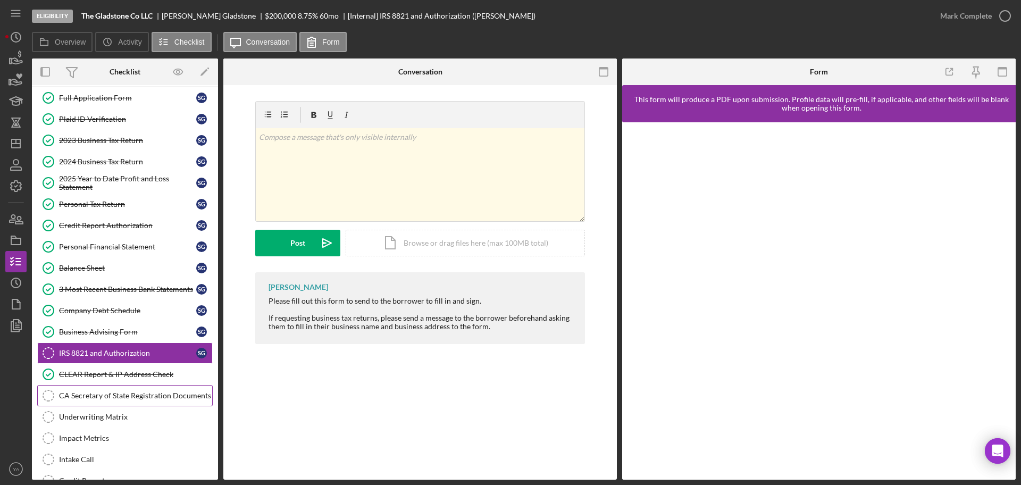
click at [137, 398] on div "CA Secretary of State Registration Documents" at bounding box center [135, 396] width 153 height 9
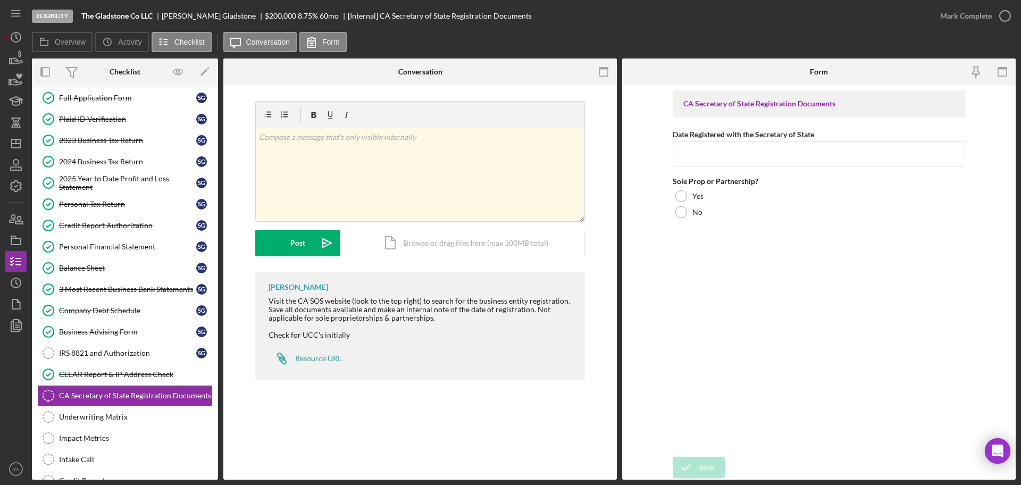
click at [578, 259] on div "CA Secretary of State Registration Documents Date Registered with the Secretary…" at bounding box center [819, 270] width 293 height 361
